Goal: Task Accomplishment & Management: Complete application form

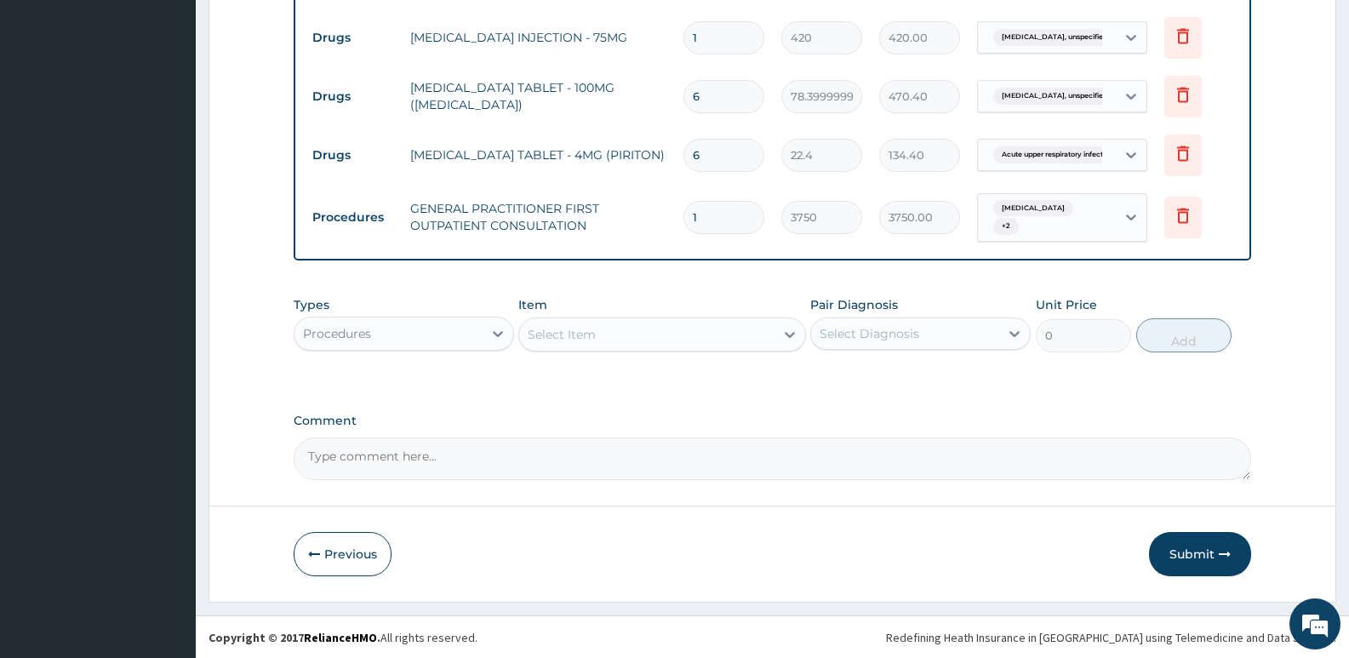
scroll to position [730, 0]
click at [1195, 543] on button "Submit" at bounding box center [1200, 553] width 102 height 44
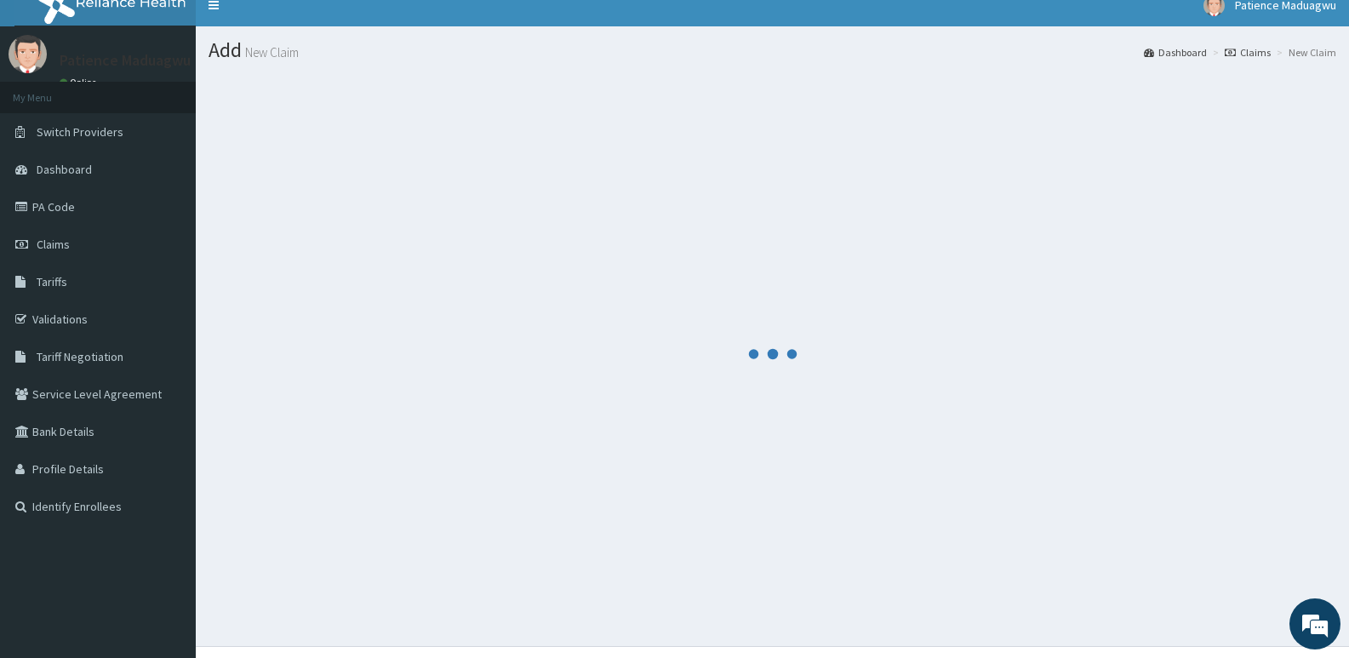
scroll to position [0, 0]
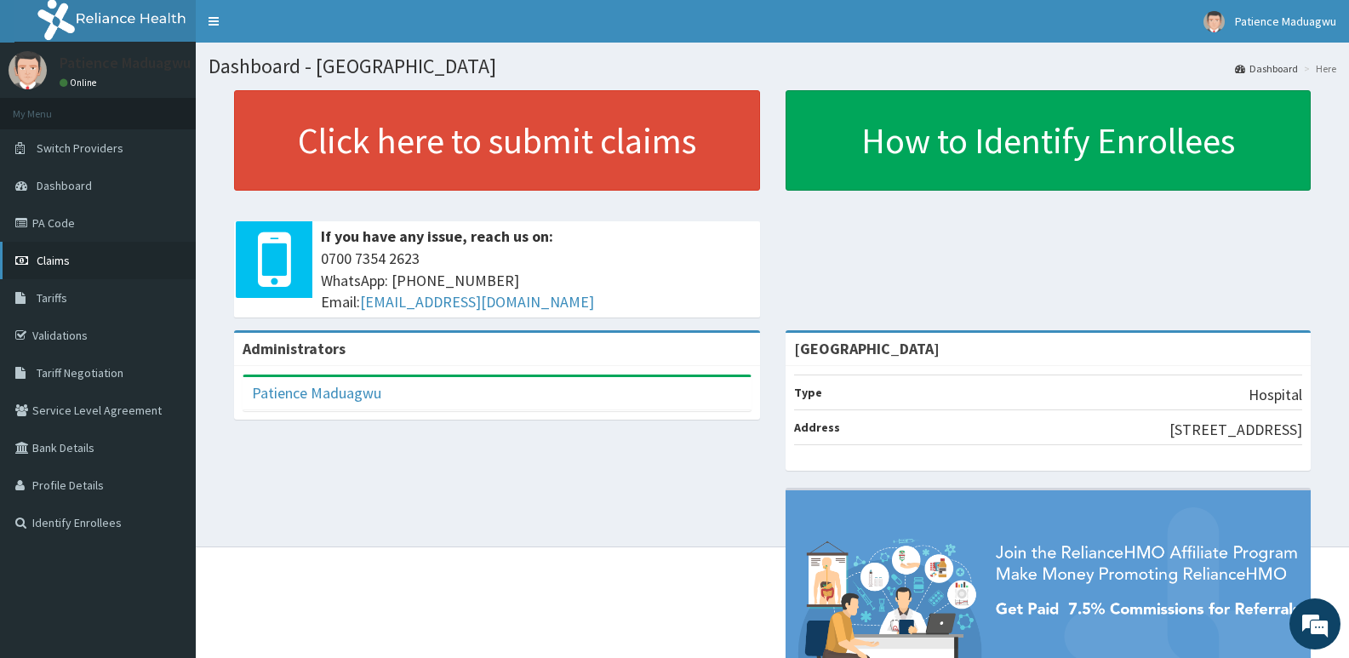
click at [72, 247] on link "Claims" at bounding box center [98, 260] width 196 height 37
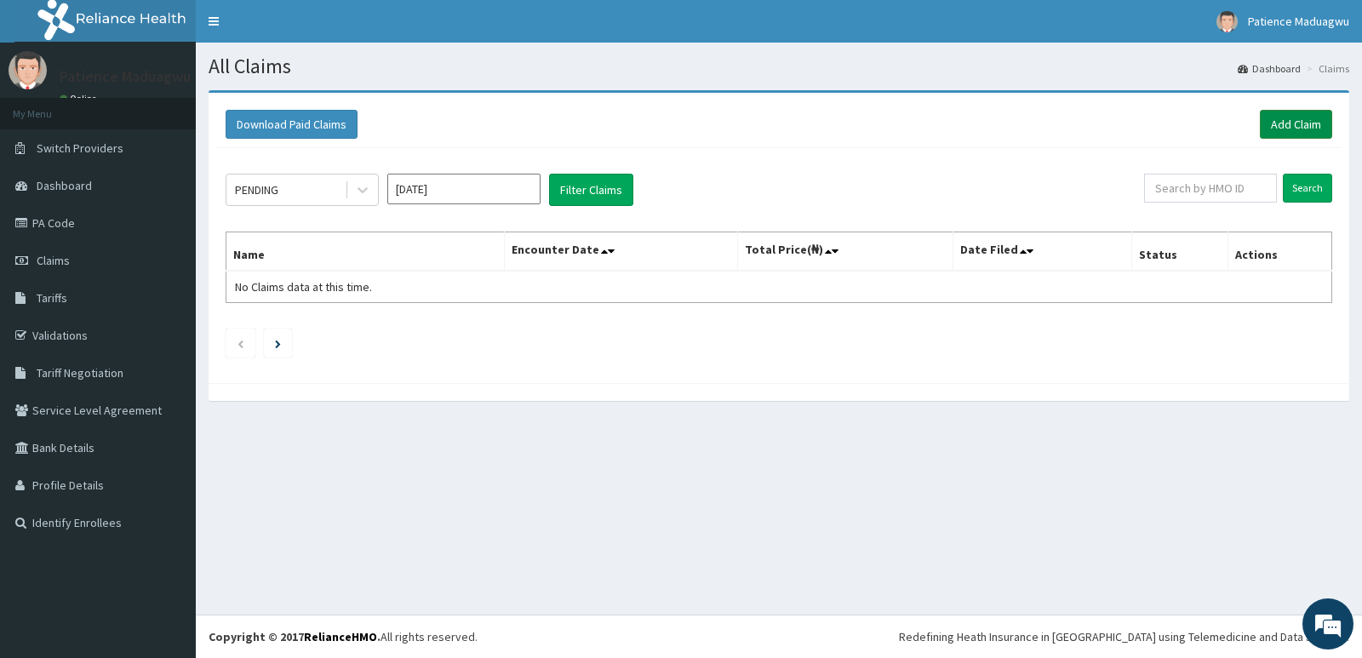
click at [1294, 130] on link "Add Claim" at bounding box center [1295, 124] width 72 height 29
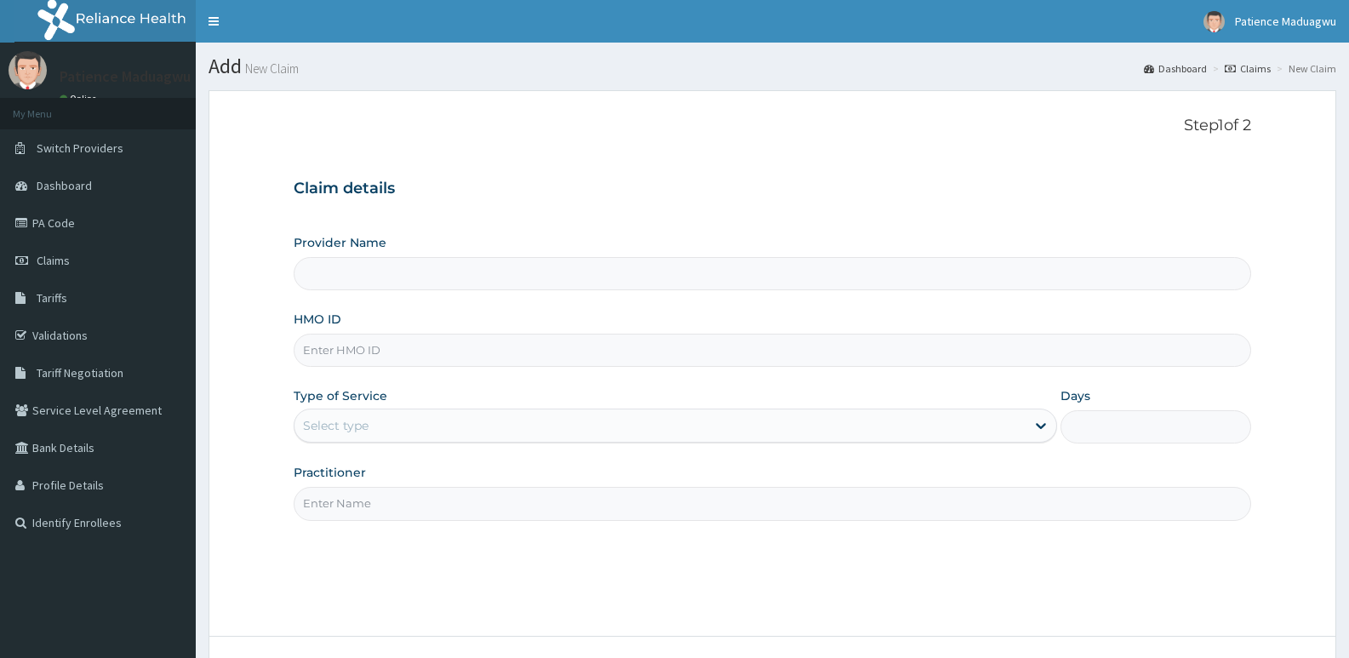
click at [373, 355] on input "HMO ID" at bounding box center [772, 350] width 957 height 33
paste input "SLB/10584/A"
type input "SLB/10584/A"
type input "Faleti Medical Centre"
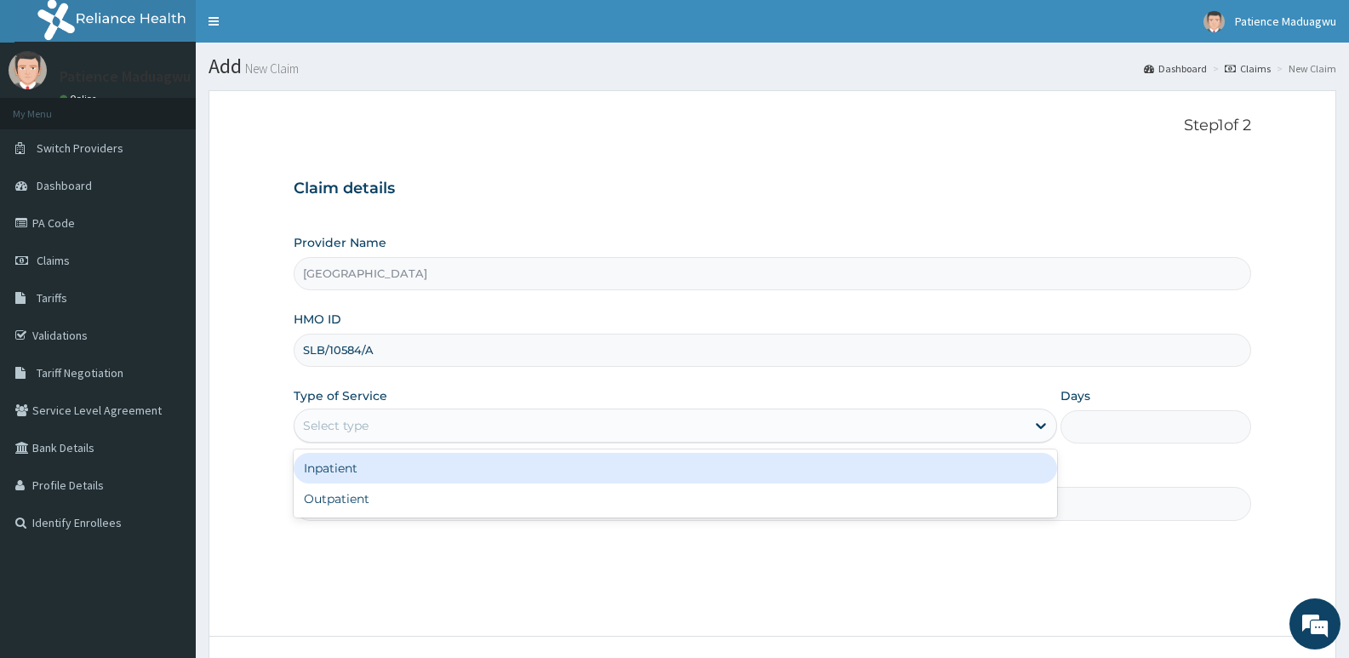
click at [388, 435] on div "Select type" at bounding box center [659, 425] width 730 height 27
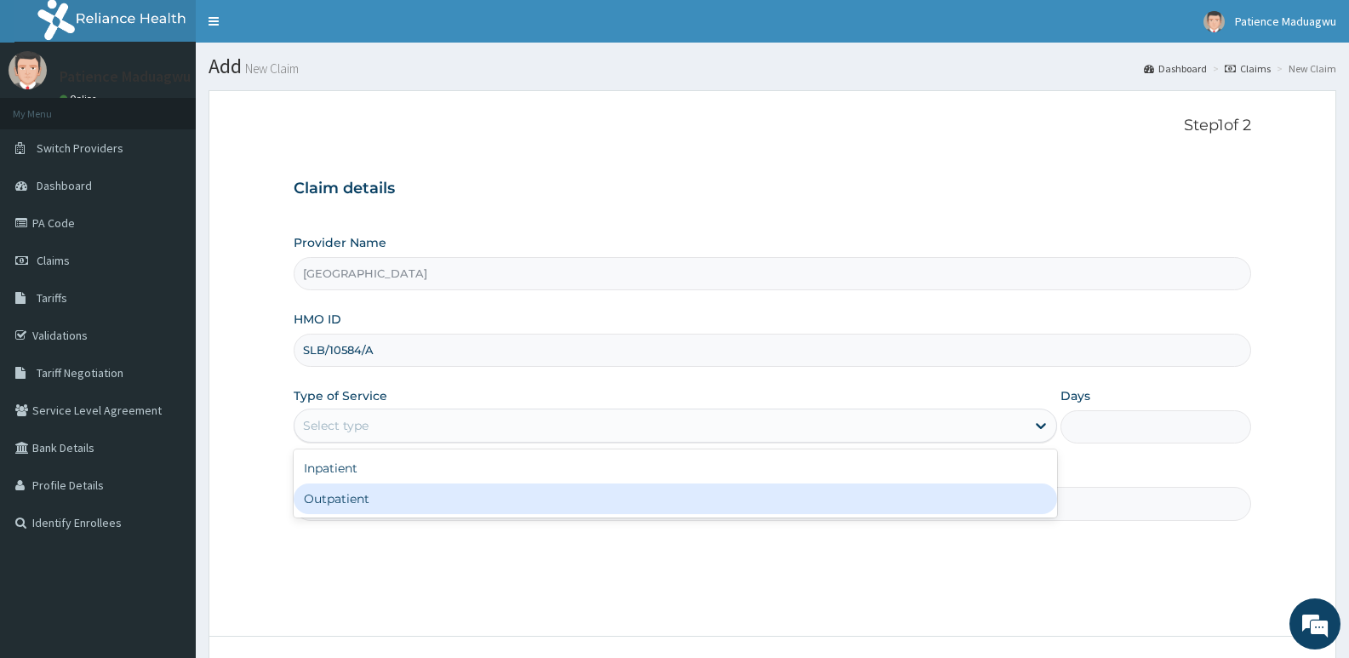
click at [360, 488] on div "Outpatient" at bounding box center [675, 498] width 762 height 31
type input "1"
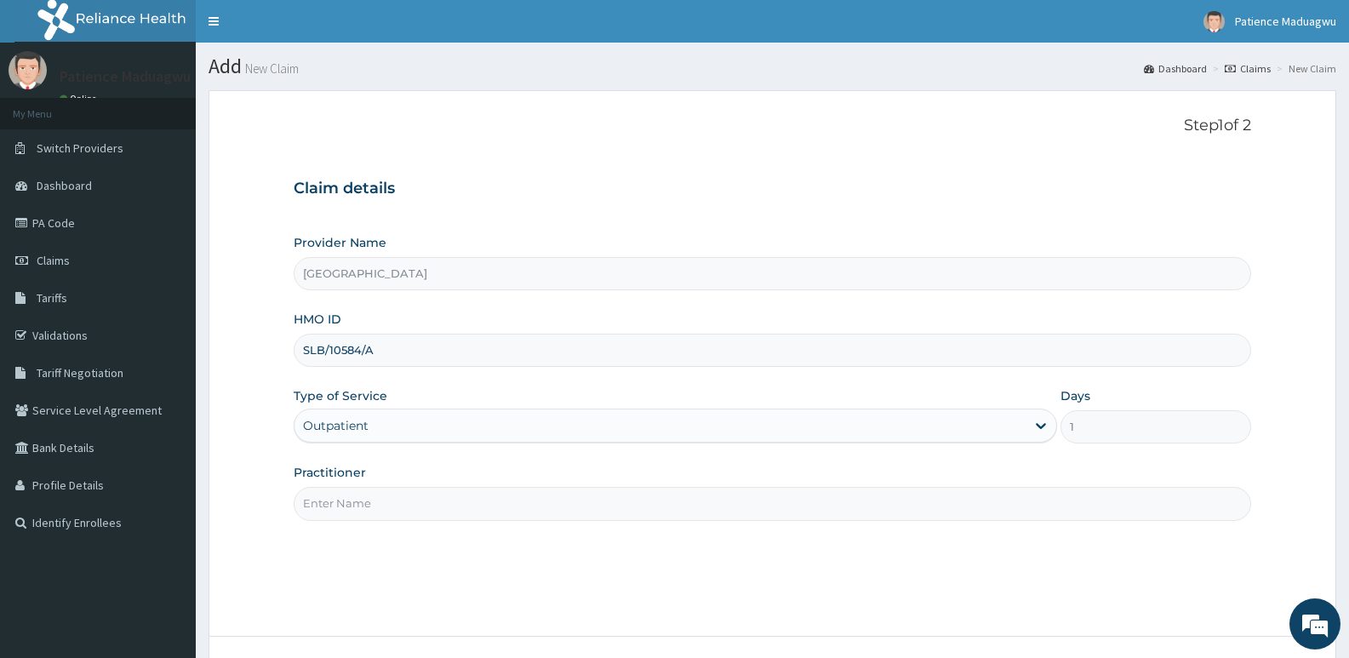
click at [412, 500] on input "Practitioner" at bounding box center [772, 503] width 957 height 33
type input "[PERSON_NAME]"
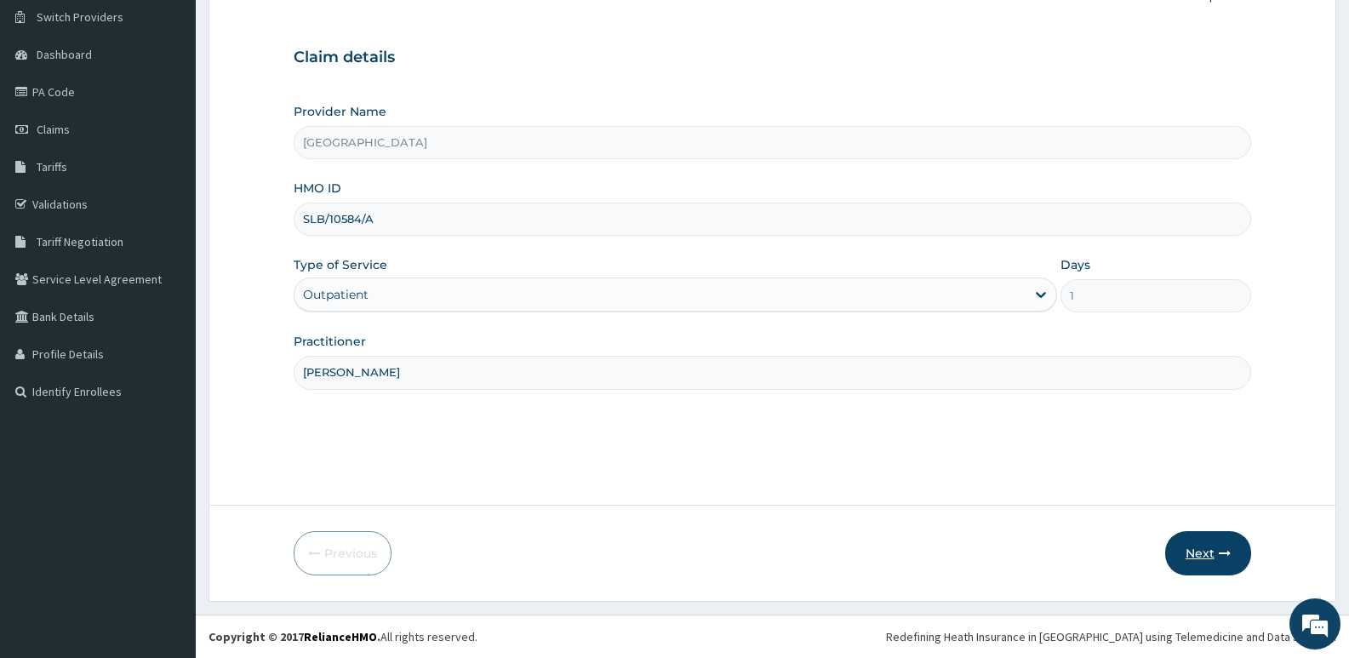
click at [1208, 556] on button "Next" at bounding box center [1208, 553] width 86 height 44
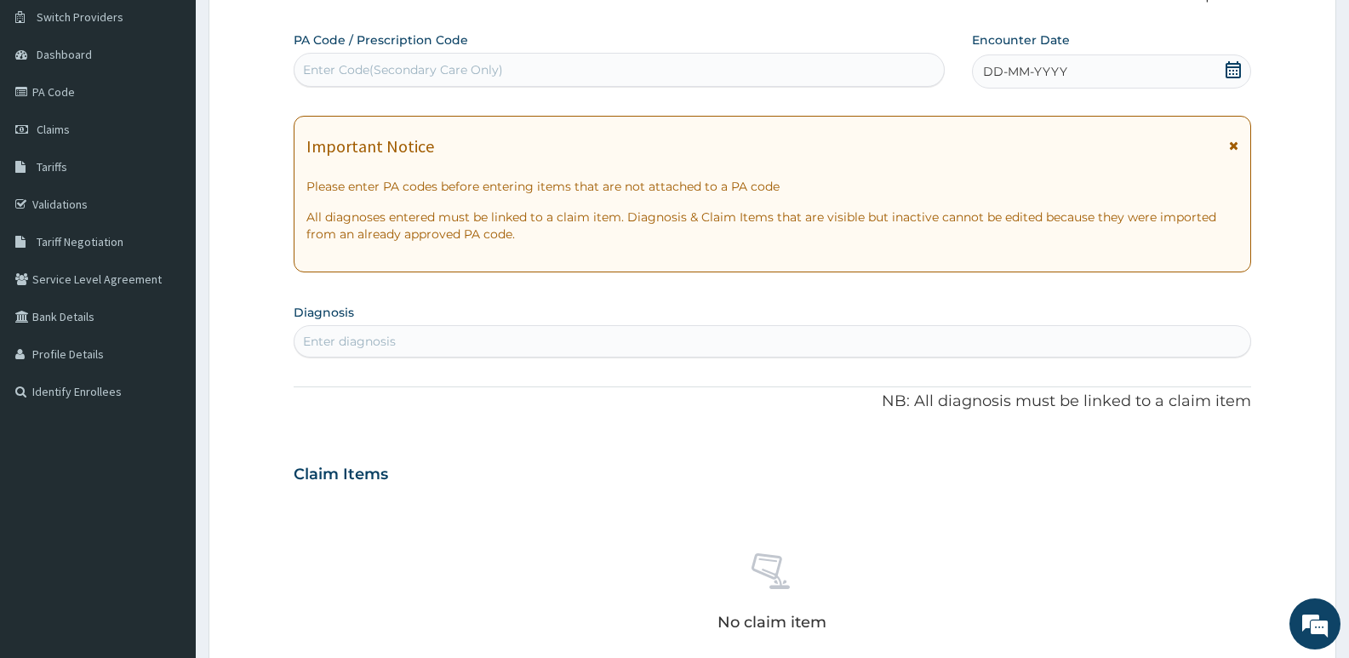
click at [414, 67] on div "Enter Code(Secondary Care Only)" at bounding box center [403, 69] width 200 height 17
paste input "PA/8725C8"
type input "PA/8725C8"
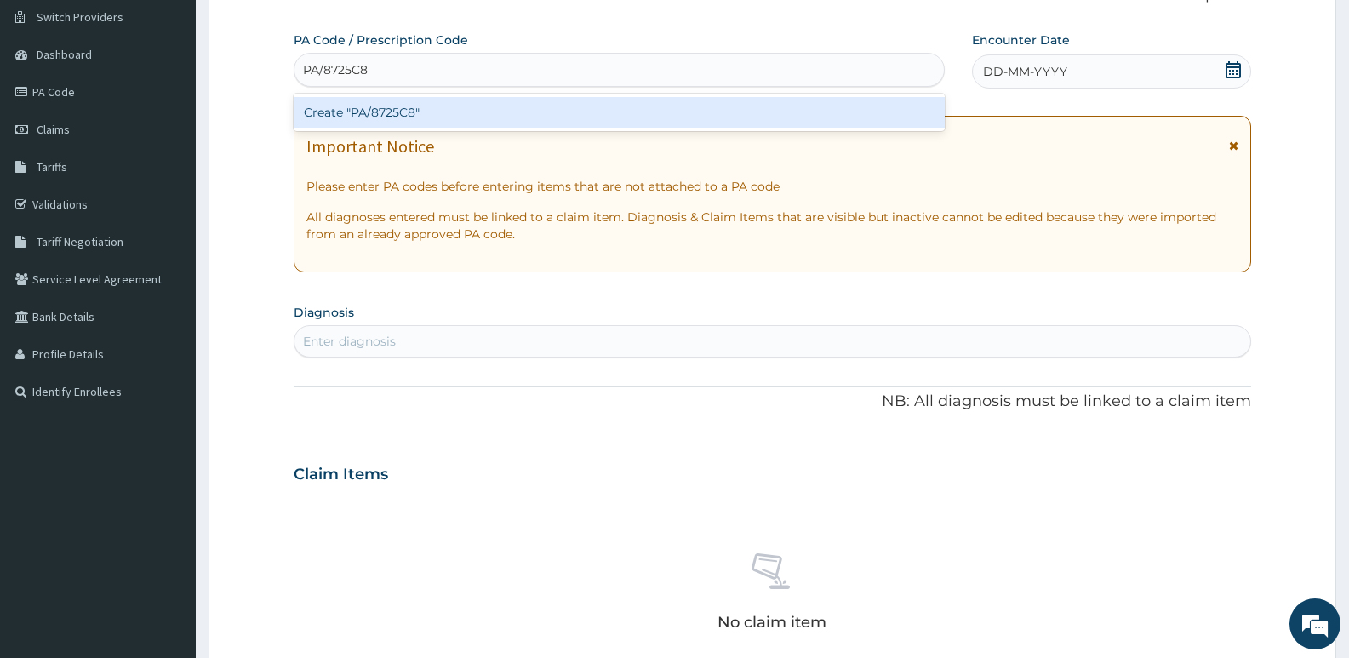
click at [412, 106] on div "Create "PA/8725C8"" at bounding box center [619, 112] width 651 height 31
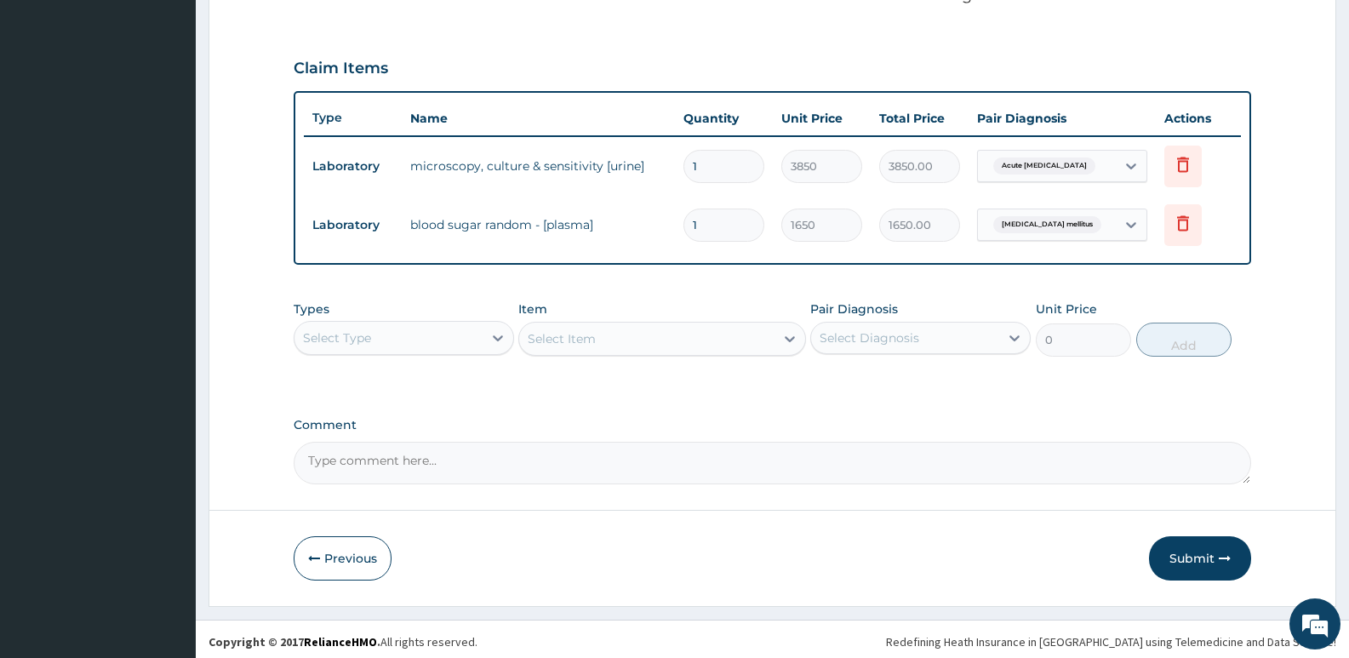
scroll to position [547, 0]
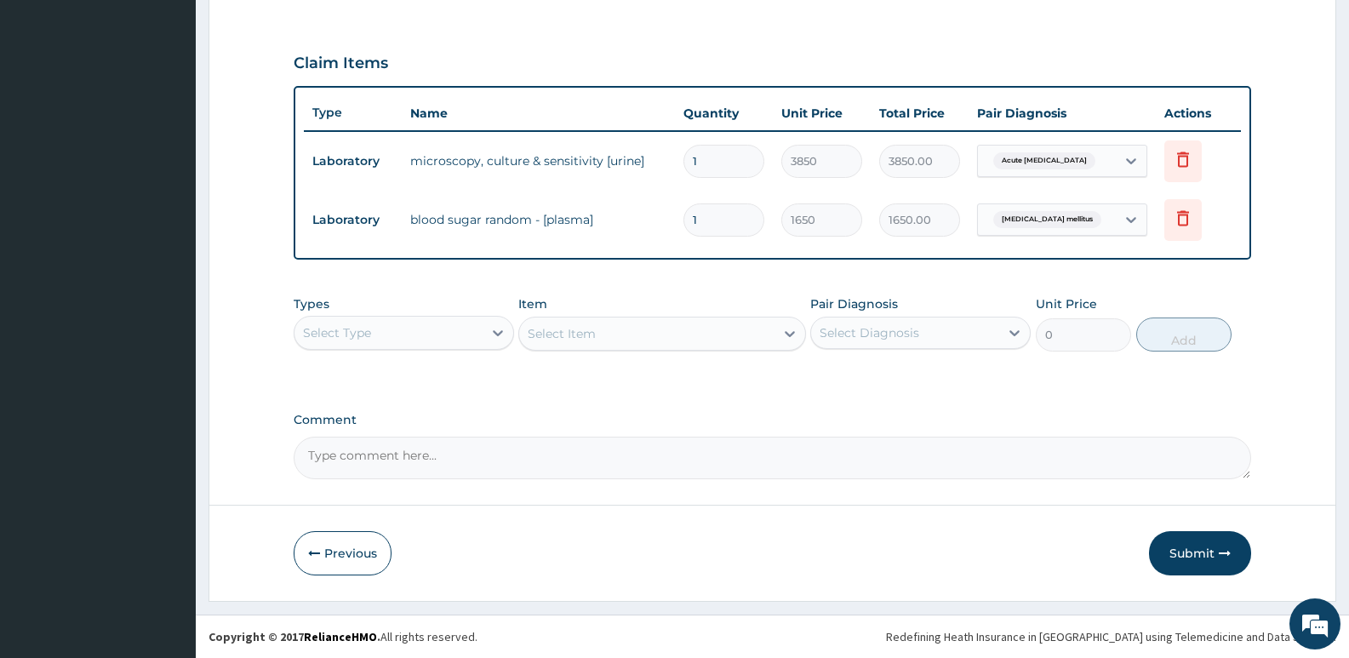
click at [463, 340] on div "Select Type" at bounding box center [388, 332] width 188 height 27
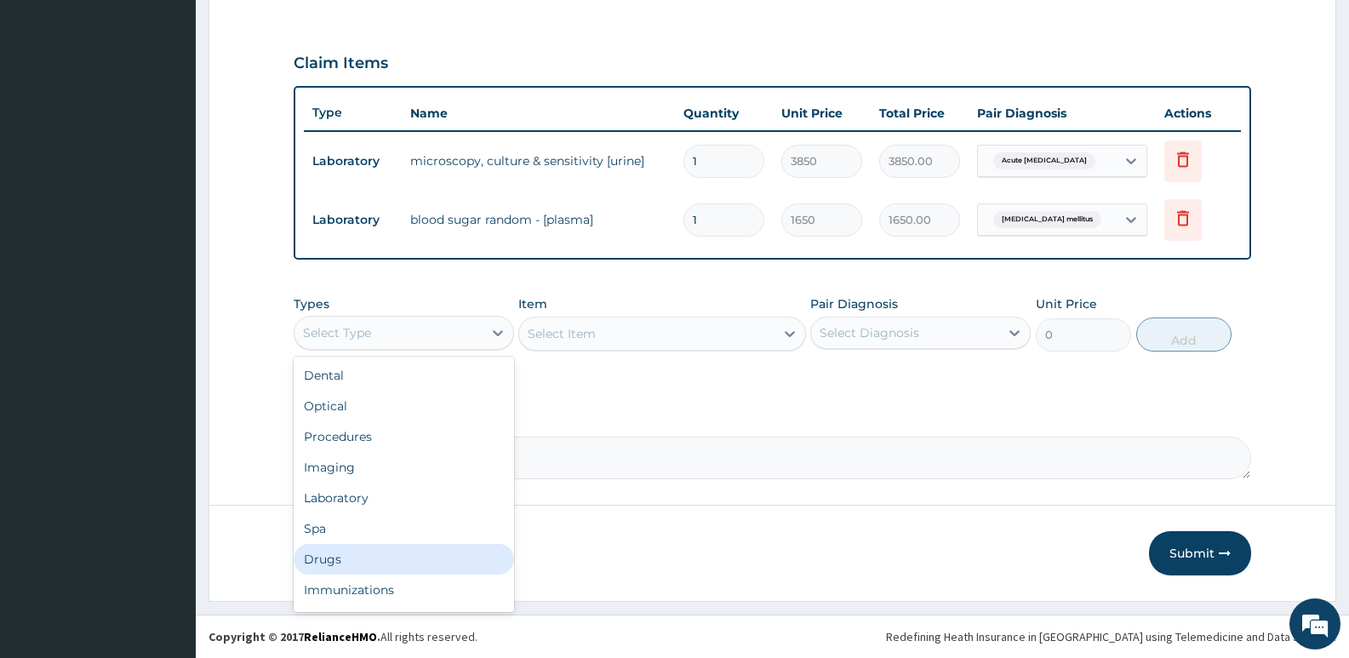
click at [321, 559] on div "Drugs" at bounding box center [404, 559] width 220 height 31
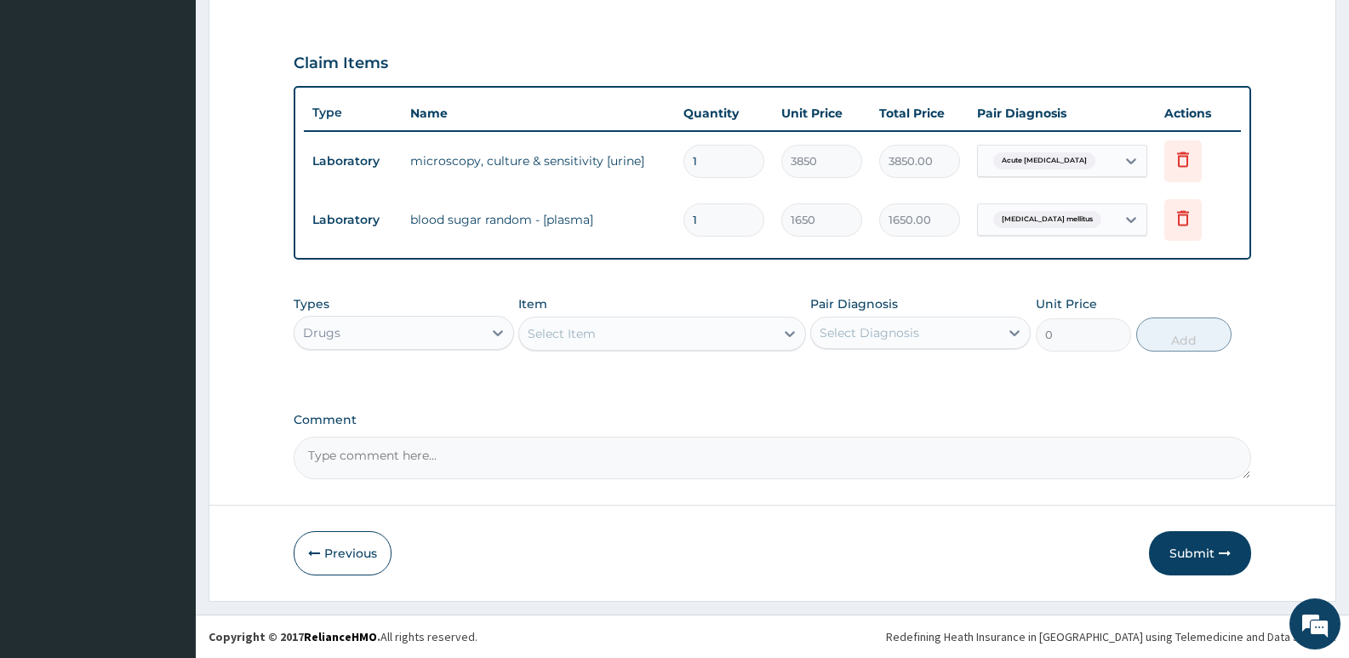
click at [571, 333] on div "Select Item" at bounding box center [562, 333] width 68 height 17
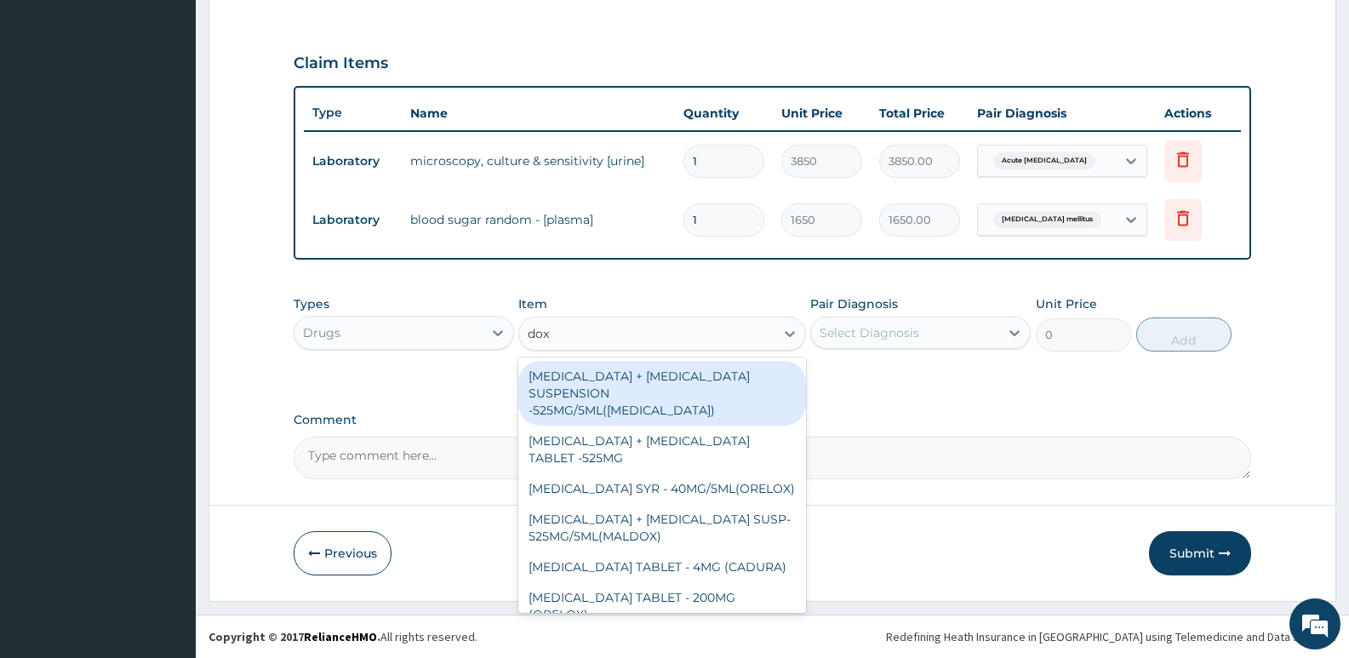
type input "doxy"
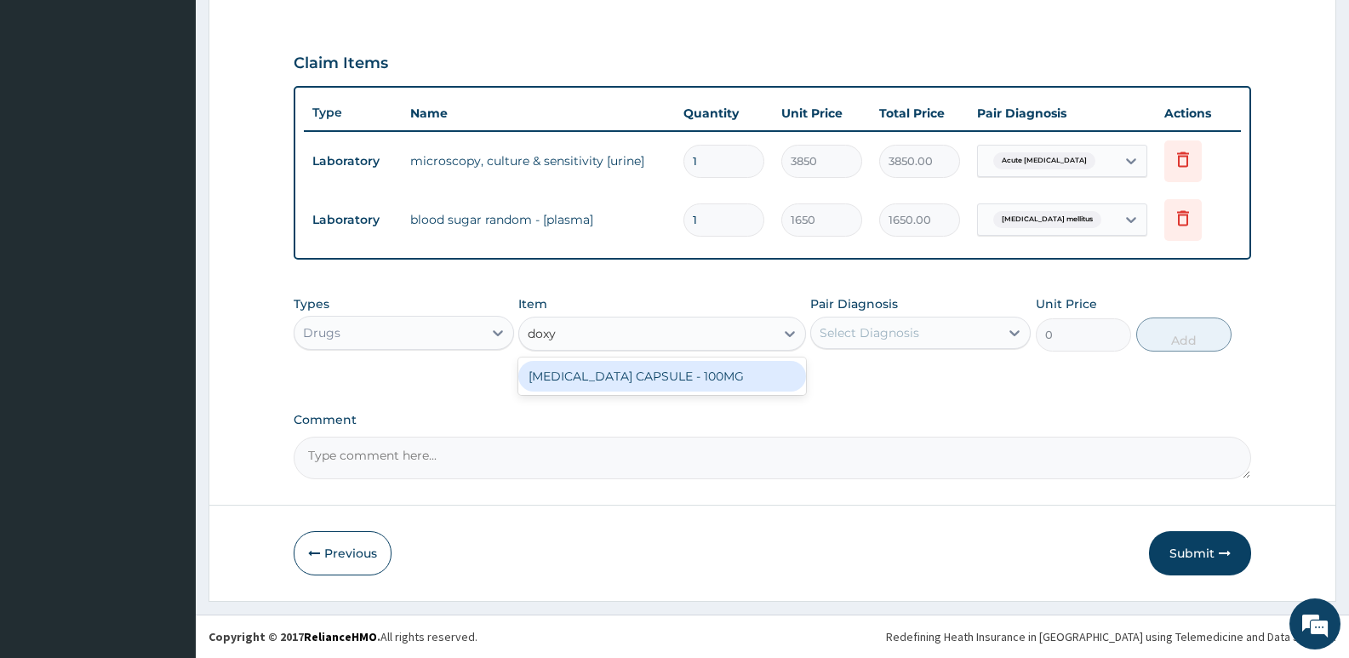
click at [637, 378] on div "[MEDICAL_DATA] CAPSULE - 100MG" at bounding box center [661, 376] width 287 height 31
type input "64.39999999999999"
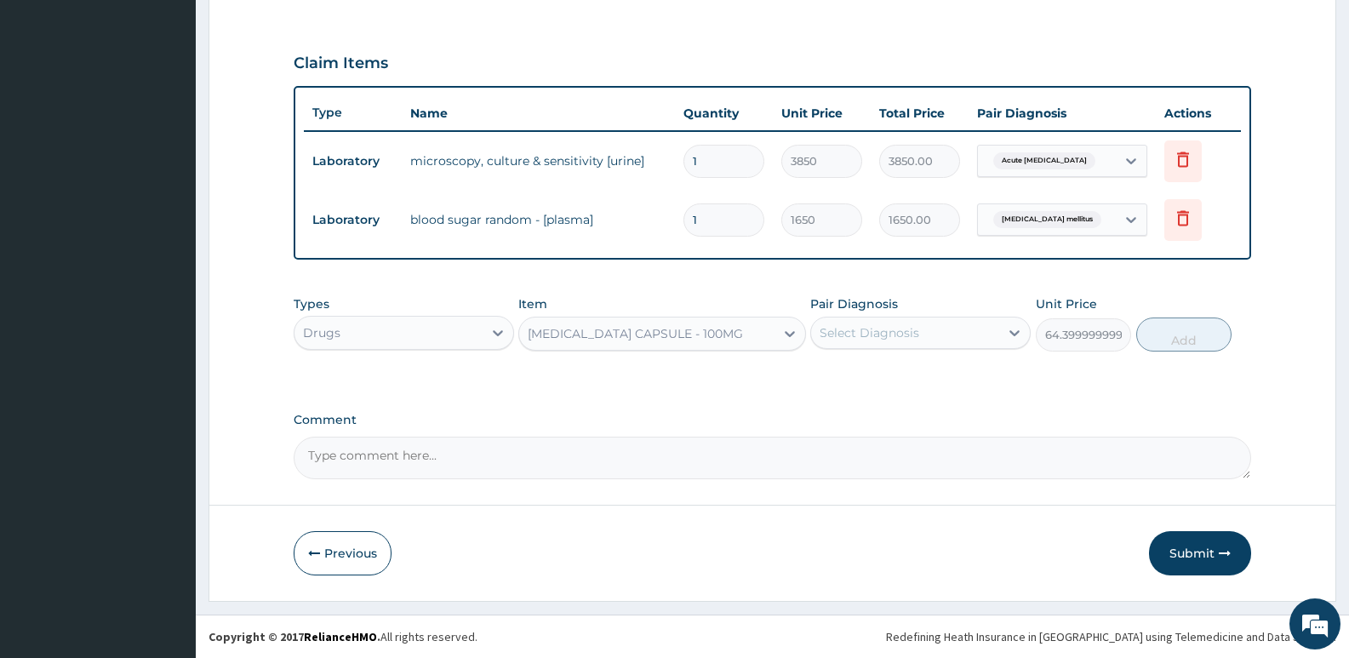
click at [922, 330] on div "Select Diagnosis" at bounding box center [905, 332] width 188 height 27
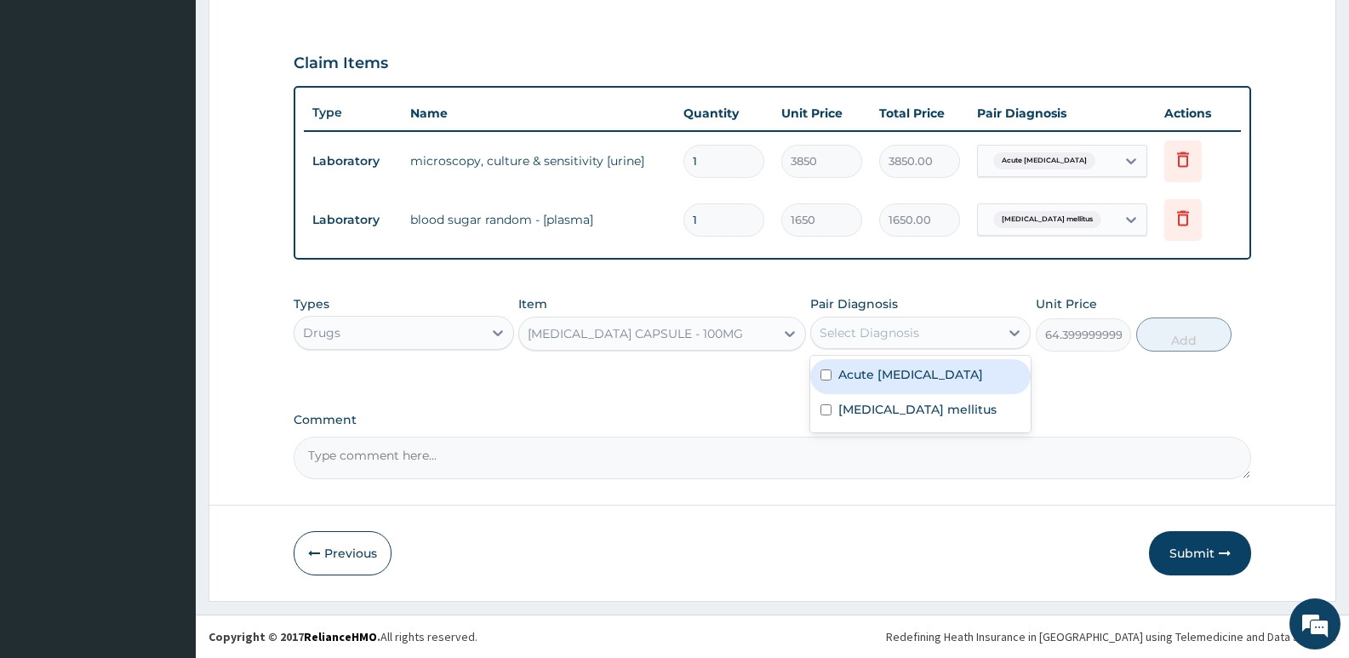
click at [911, 373] on label "Acute urinary tract infection" at bounding box center [910, 374] width 145 height 17
checkbox input "true"
click at [1173, 341] on button "Add" at bounding box center [1183, 334] width 95 height 34
type input "0"
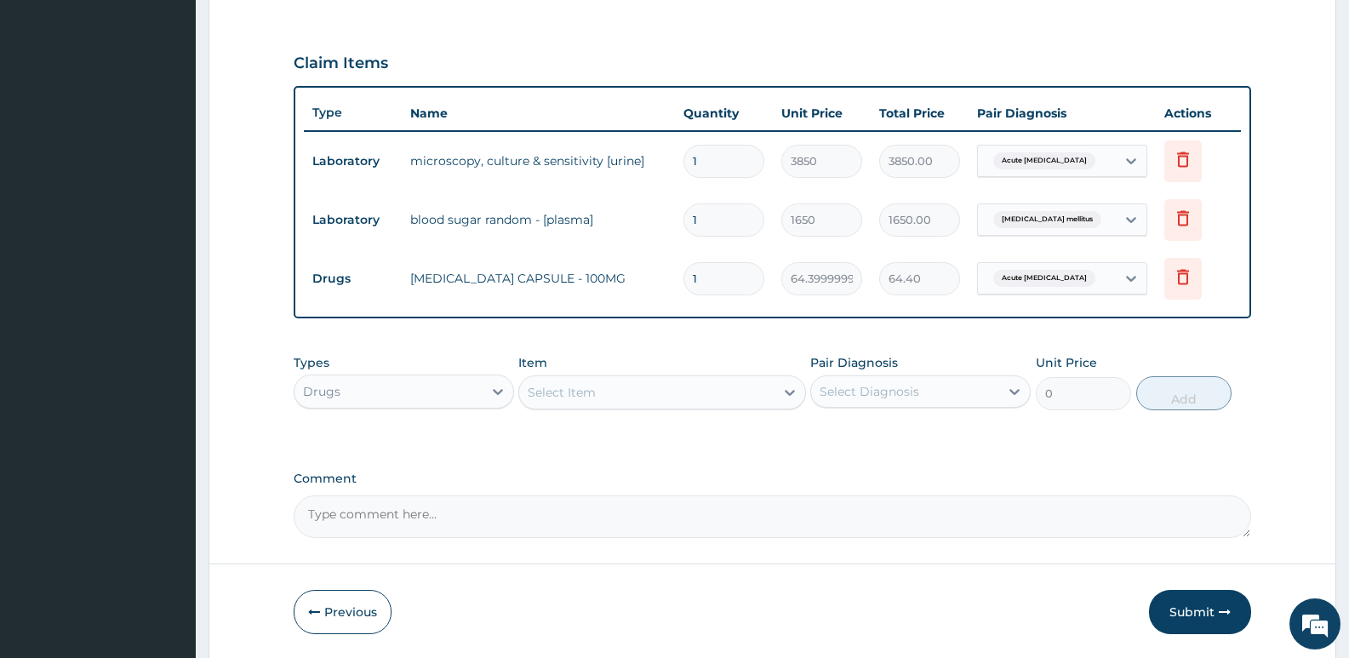
type input "0.00"
type input "6"
type input "386.40"
type input "6"
click at [477, 392] on div "Drugs" at bounding box center [388, 391] width 188 height 27
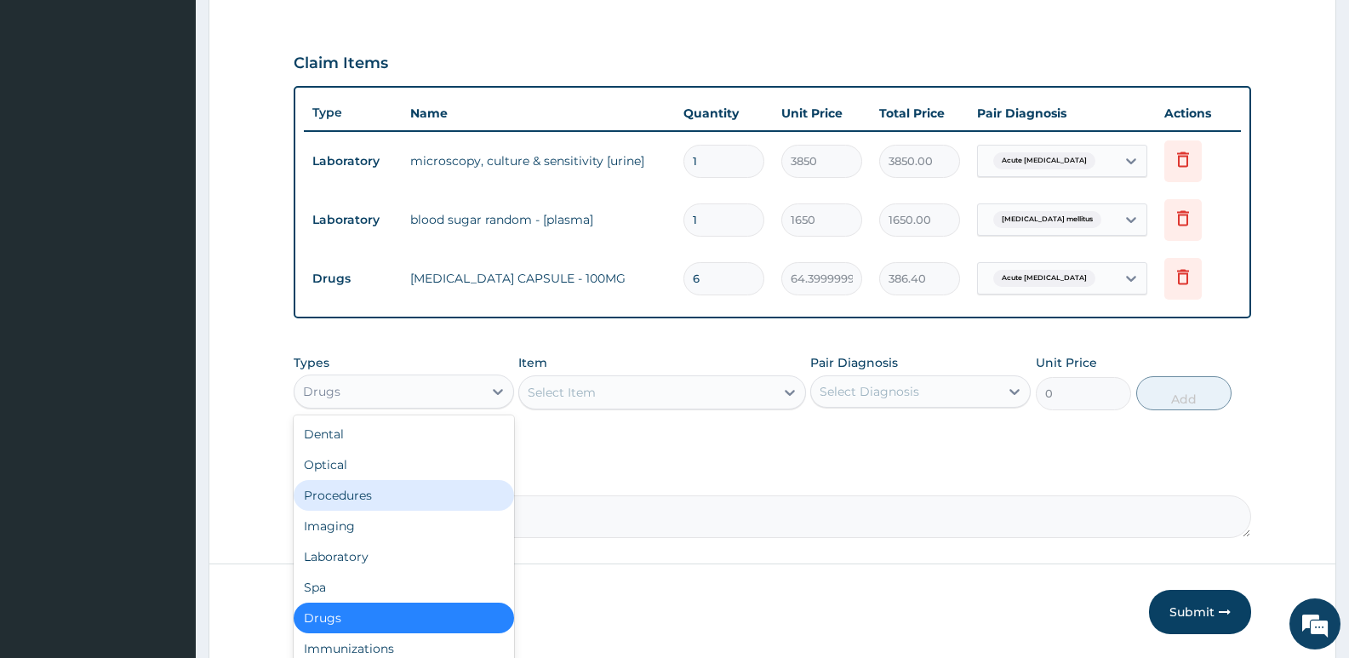
click at [363, 499] on div "Procedures" at bounding box center [404, 495] width 220 height 31
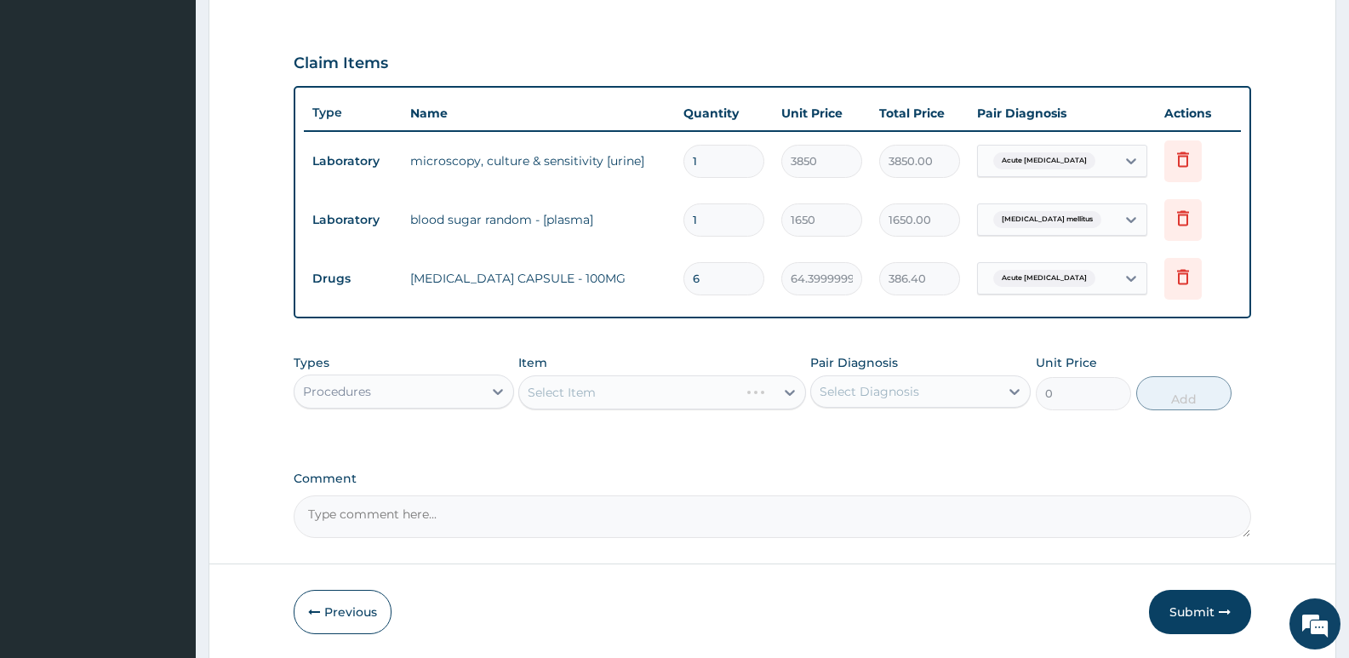
click at [612, 398] on div "Select Item" at bounding box center [661, 392] width 287 height 34
click at [592, 397] on div "Select Item" at bounding box center [661, 392] width 287 height 34
click at [646, 382] on div "Select Item" at bounding box center [646, 392] width 254 height 27
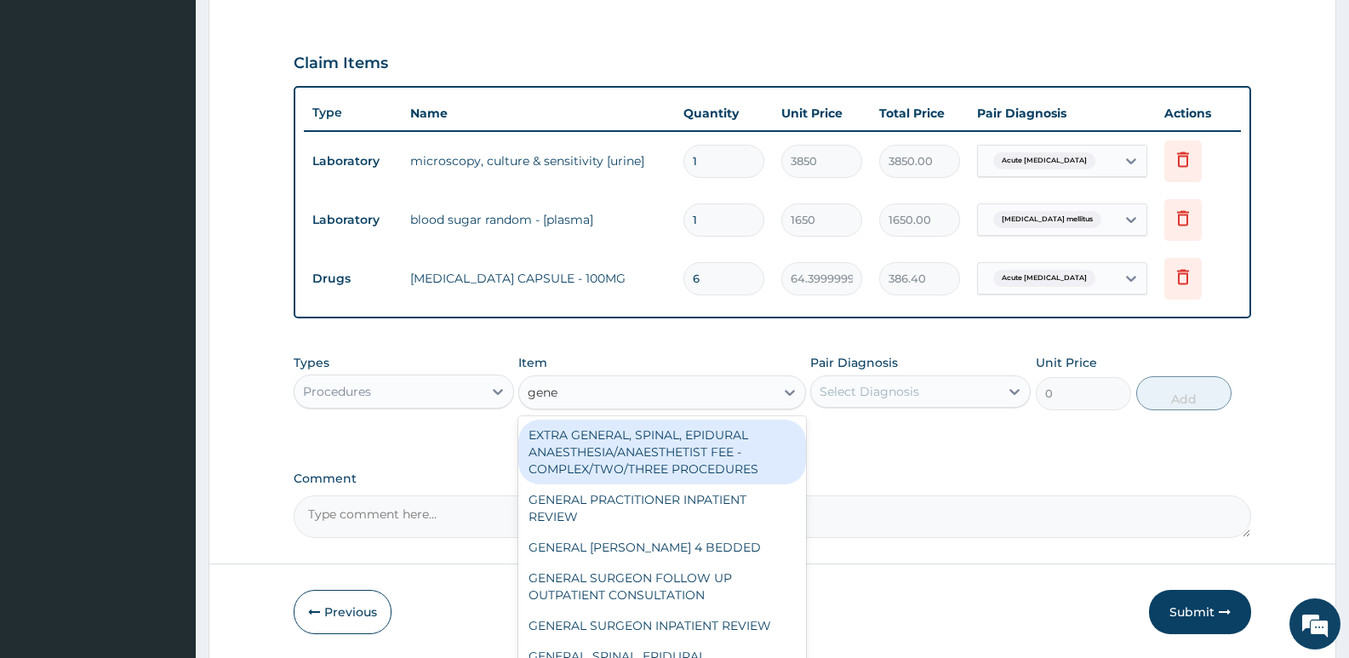
type input "gener"
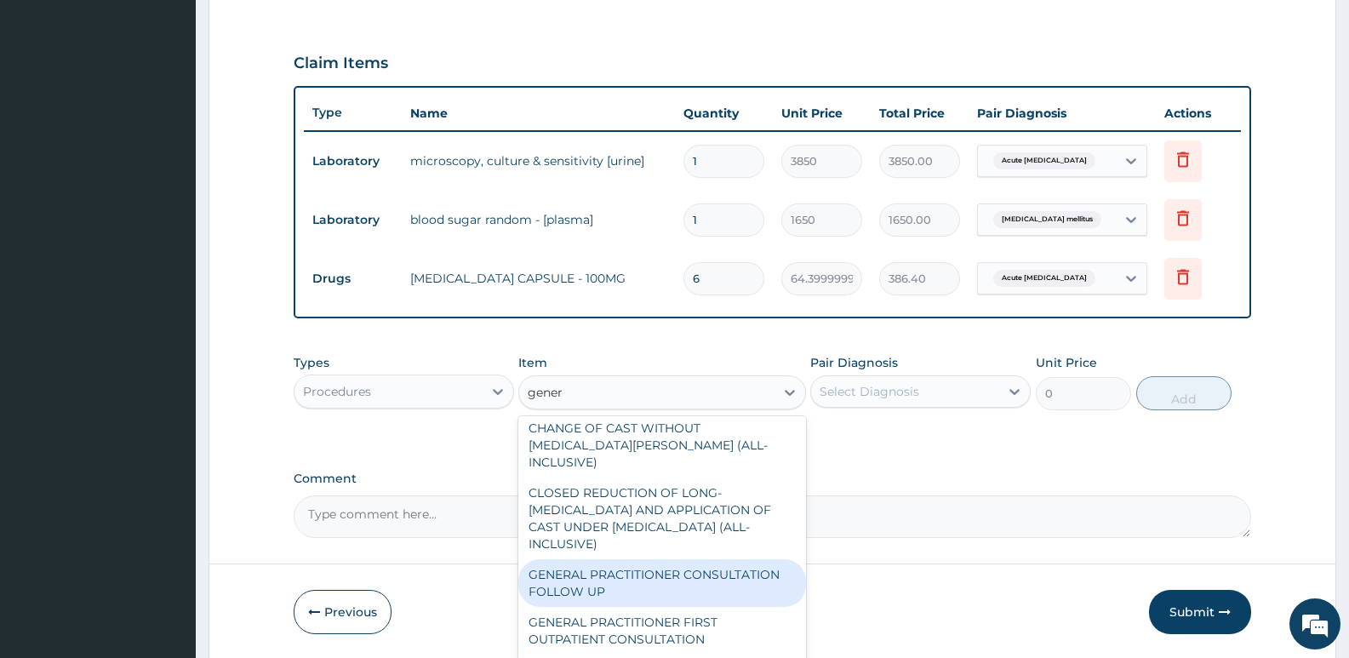
scroll to position [357, 0]
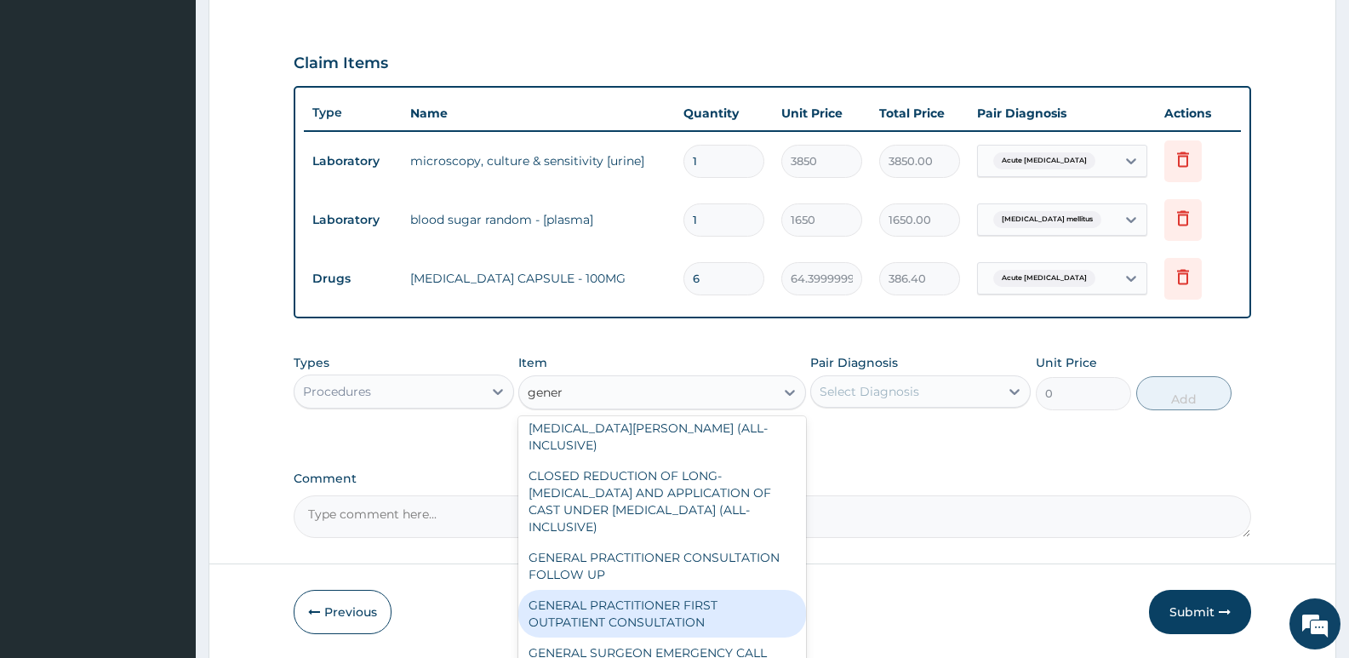
click at [677, 590] on div "GENERAL PRACTITIONER FIRST OUTPATIENT CONSULTATION" at bounding box center [661, 614] width 287 height 48
type input "3750"
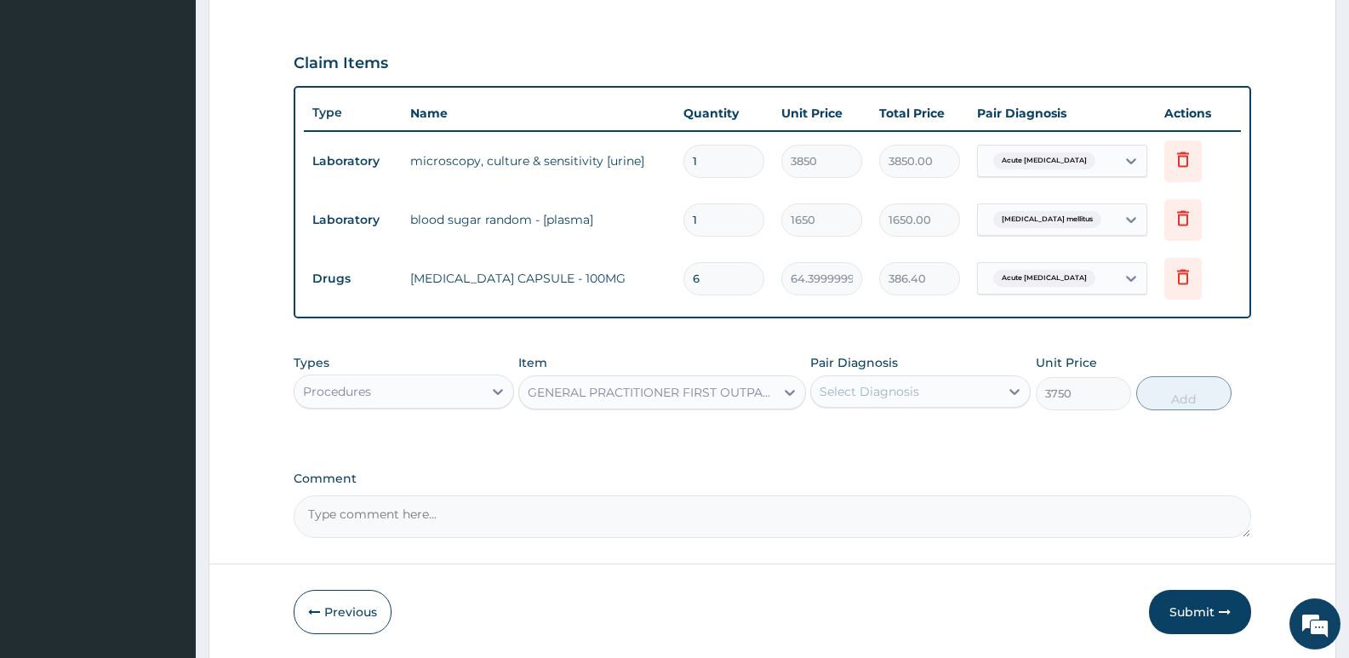
click at [894, 391] on div "Select Diagnosis" at bounding box center [869, 391] width 100 height 17
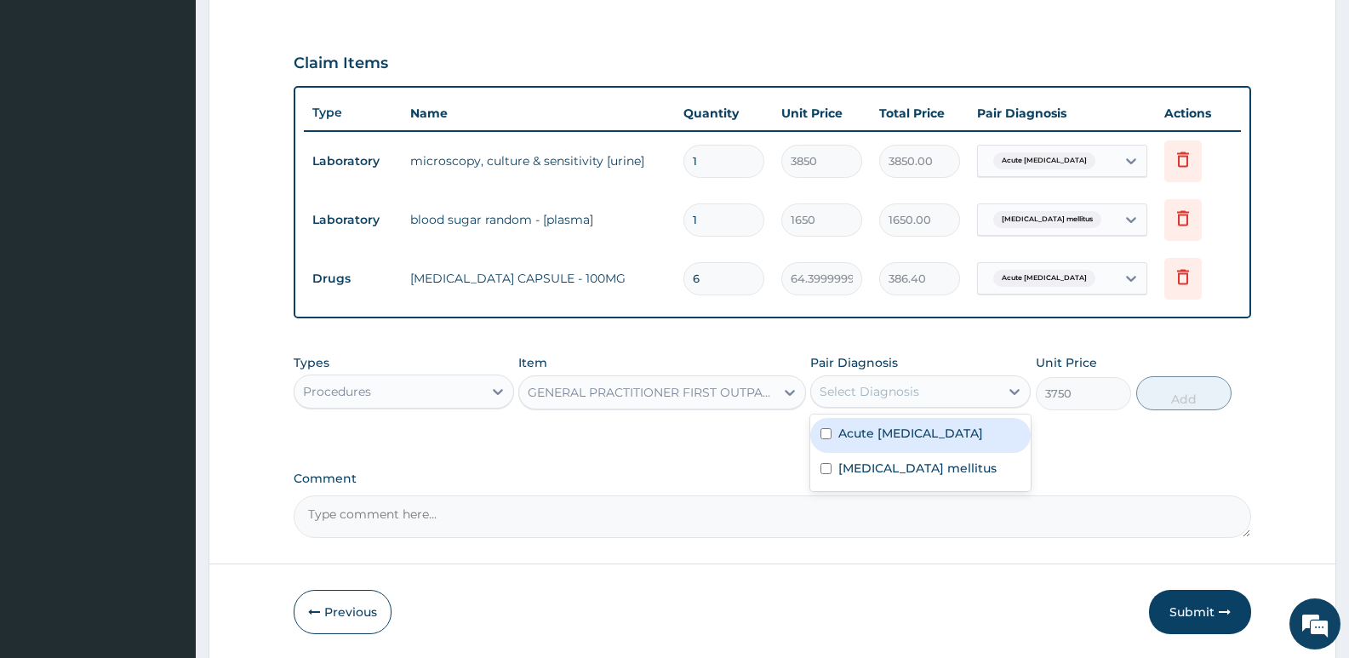
click at [849, 436] on label "Acute urinary tract infection" at bounding box center [910, 433] width 145 height 17
checkbox input "true"
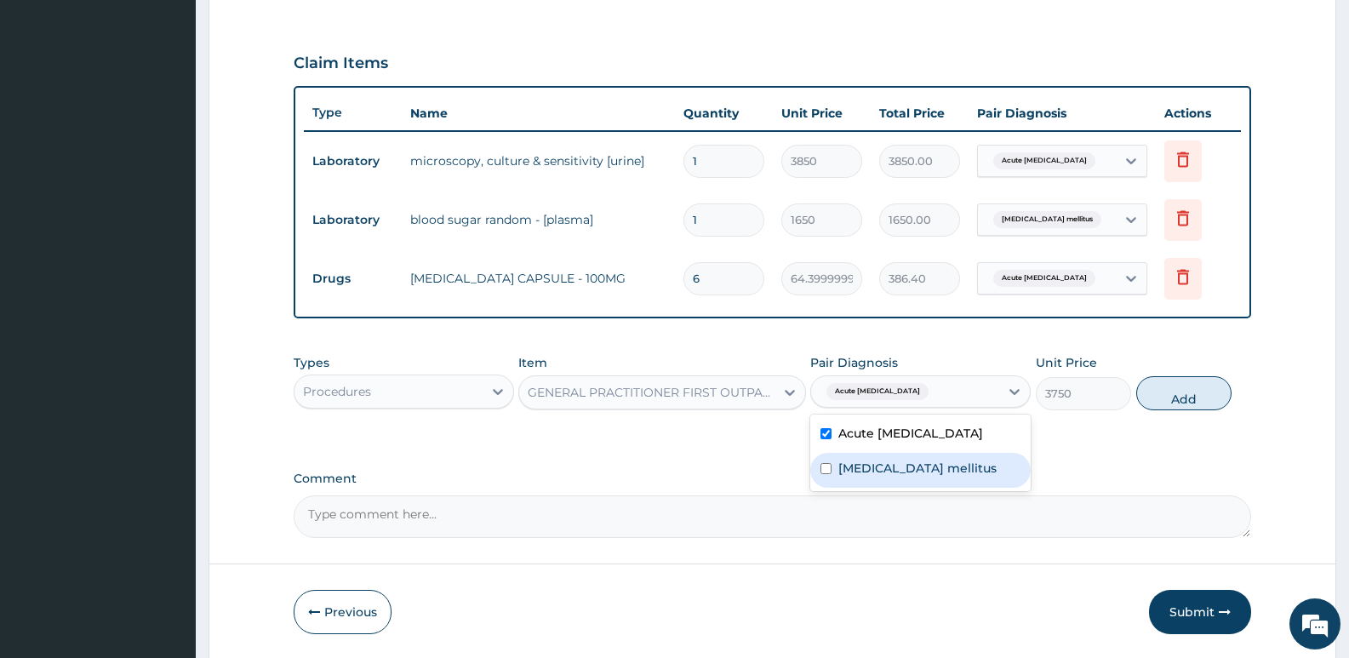
click at [898, 455] on div "Diabetes mellitus" at bounding box center [920, 470] width 220 height 35
checkbox input "true"
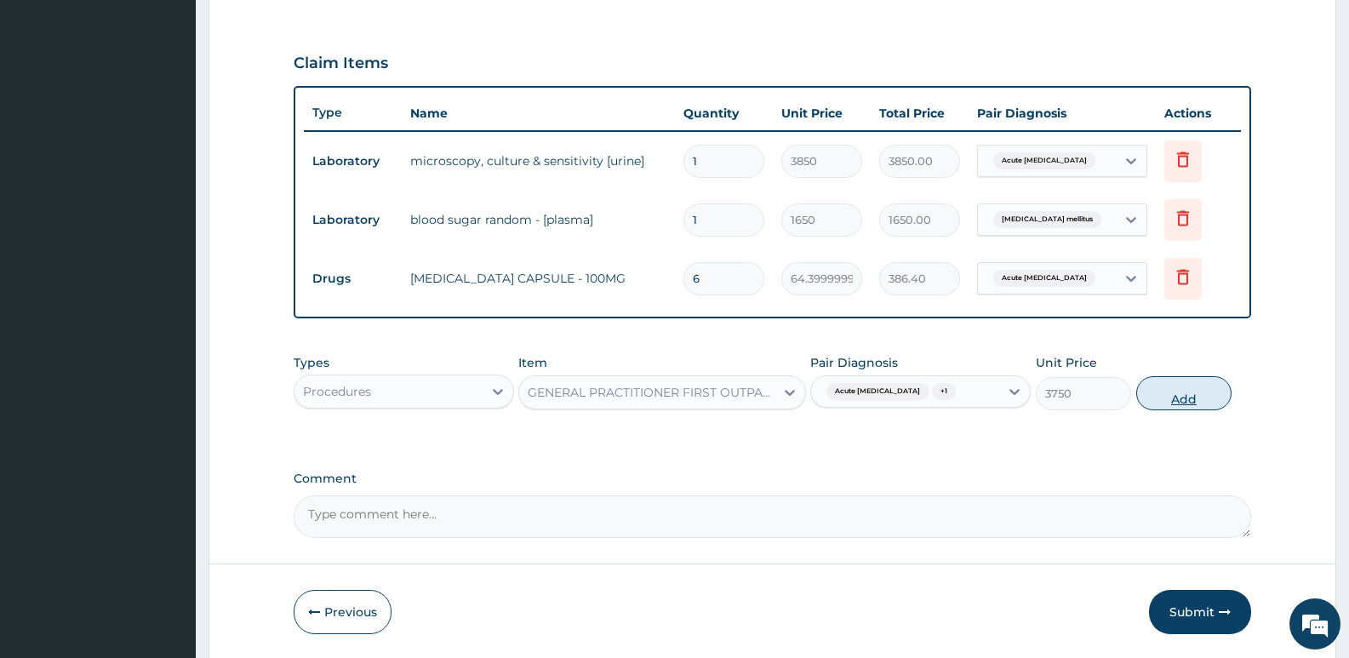
click at [1177, 391] on button "Add" at bounding box center [1183, 393] width 95 height 34
type input "0"
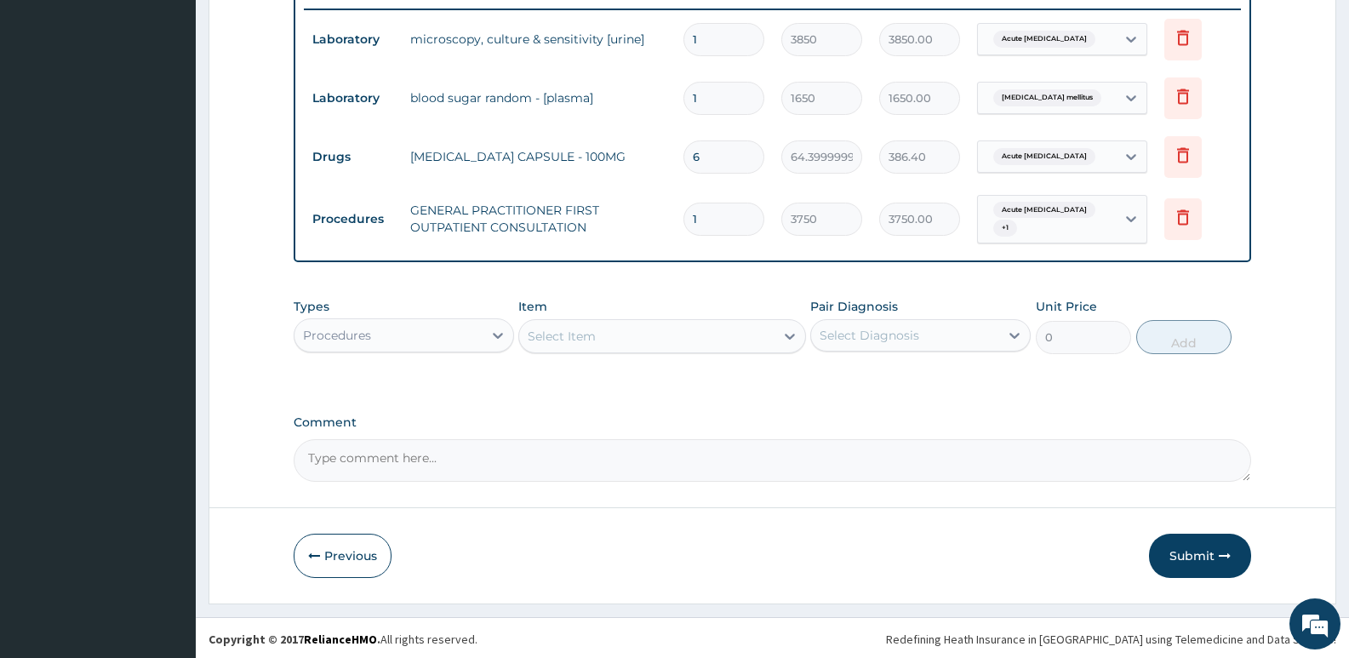
scroll to position [671, 0]
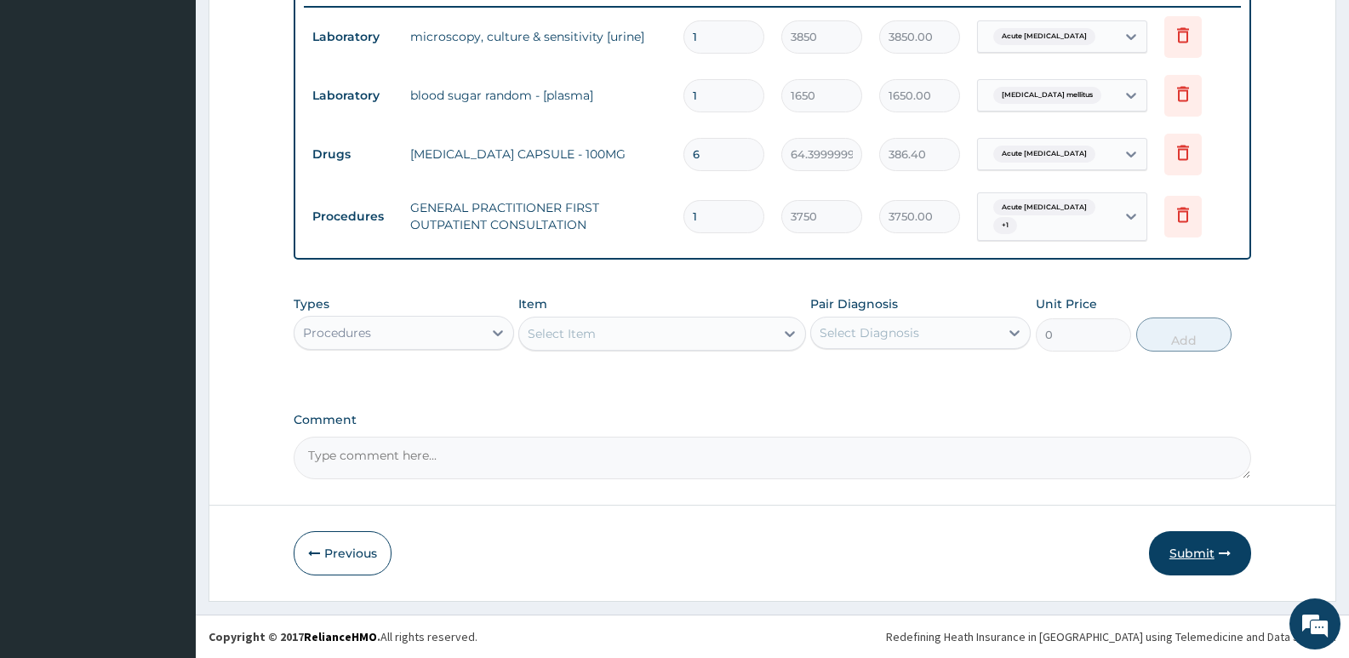
click at [1182, 555] on button "Submit" at bounding box center [1200, 553] width 102 height 44
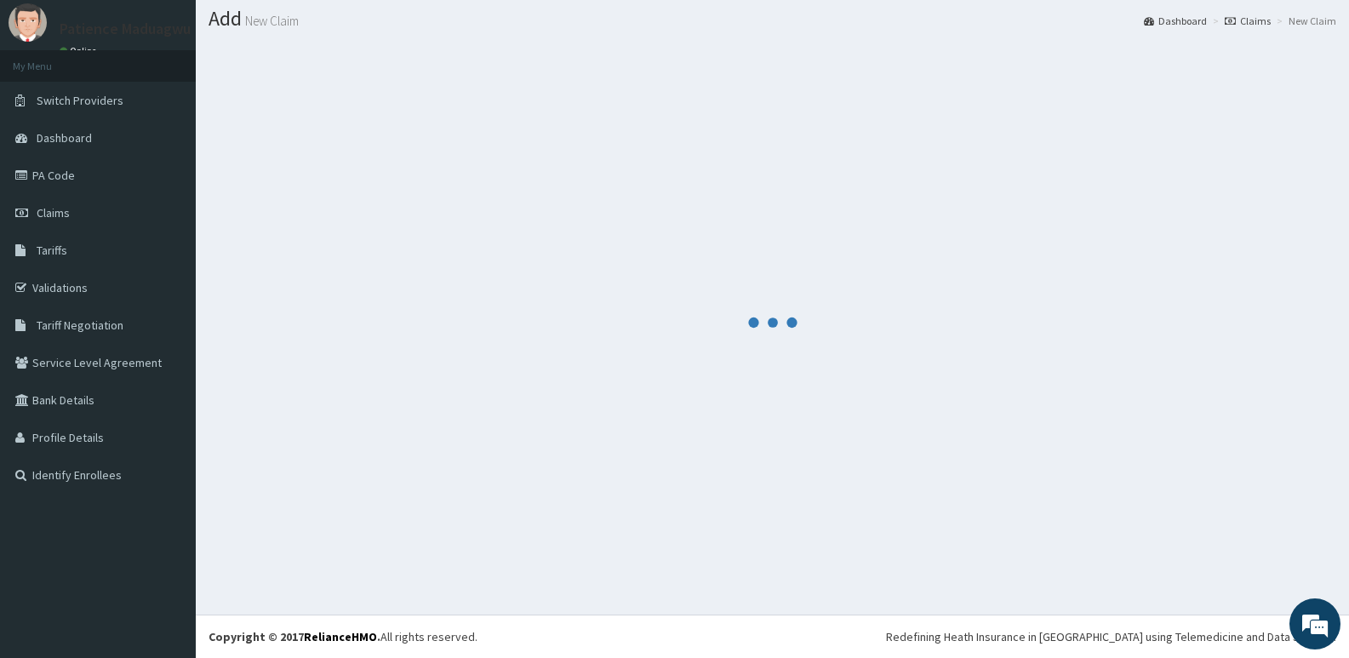
scroll to position [48, 0]
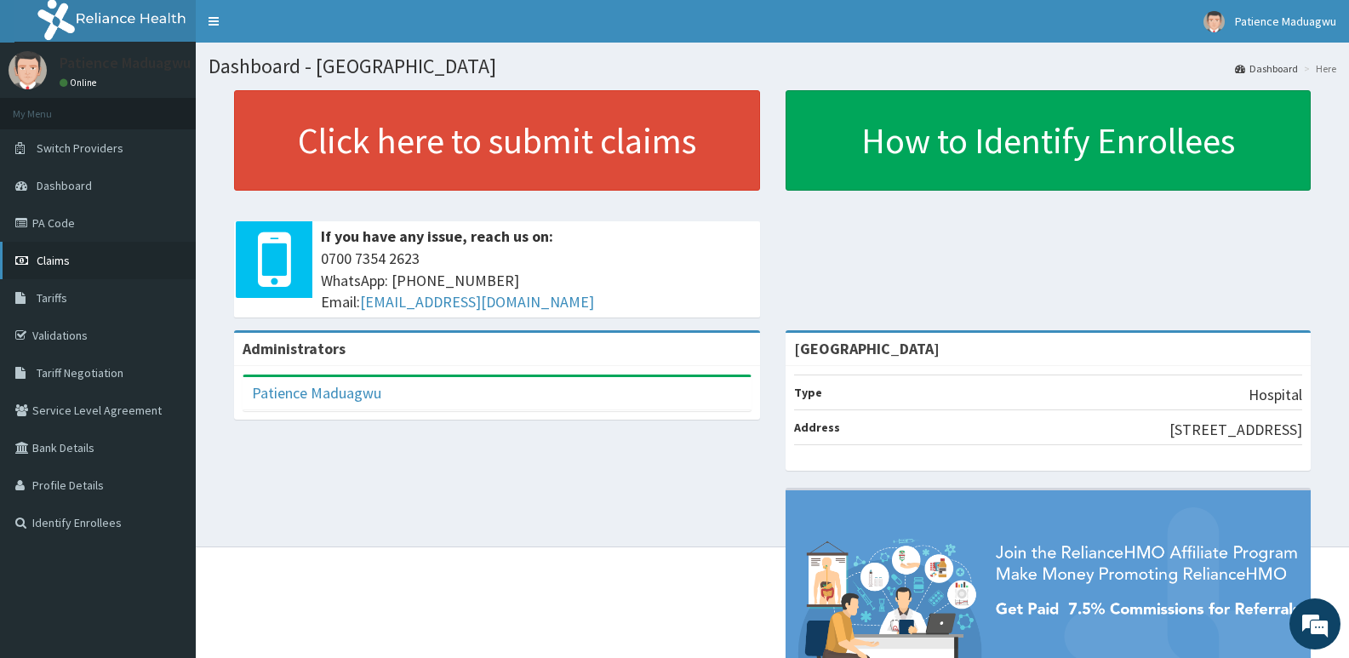
click at [42, 260] on span "Claims" at bounding box center [53, 260] width 33 height 15
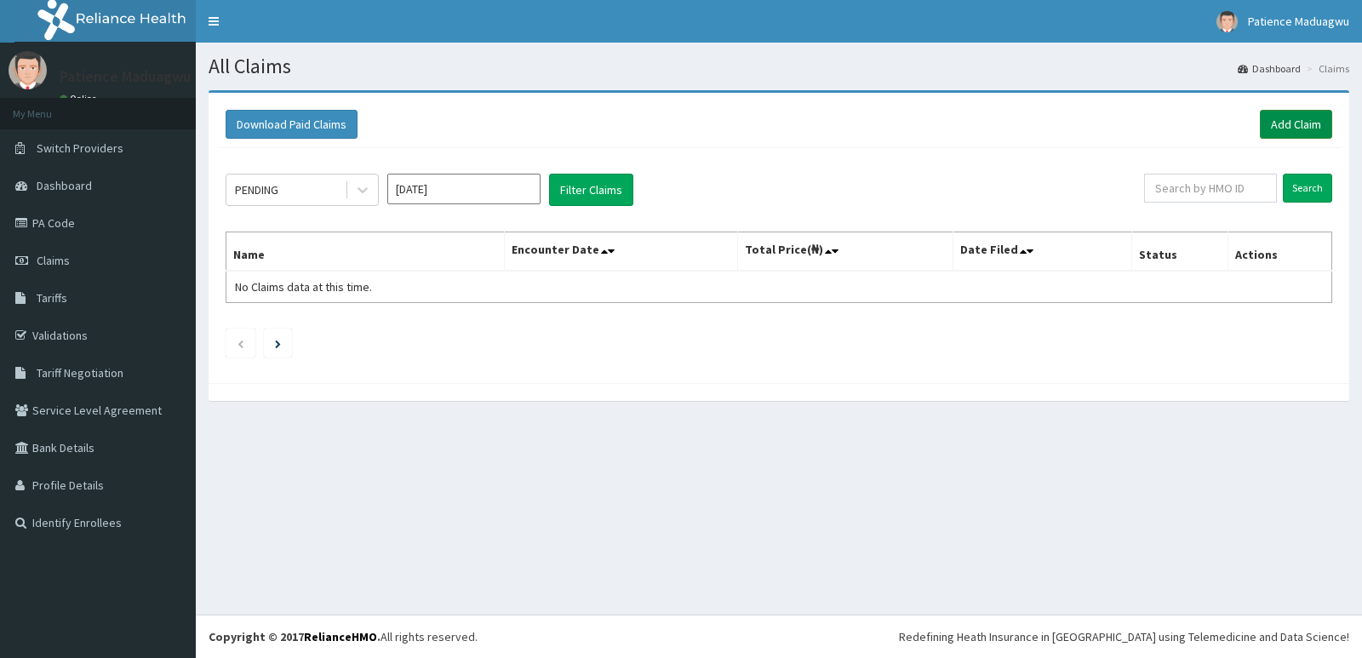
click at [1285, 124] on link "Add Claim" at bounding box center [1295, 124] width 72 height 29
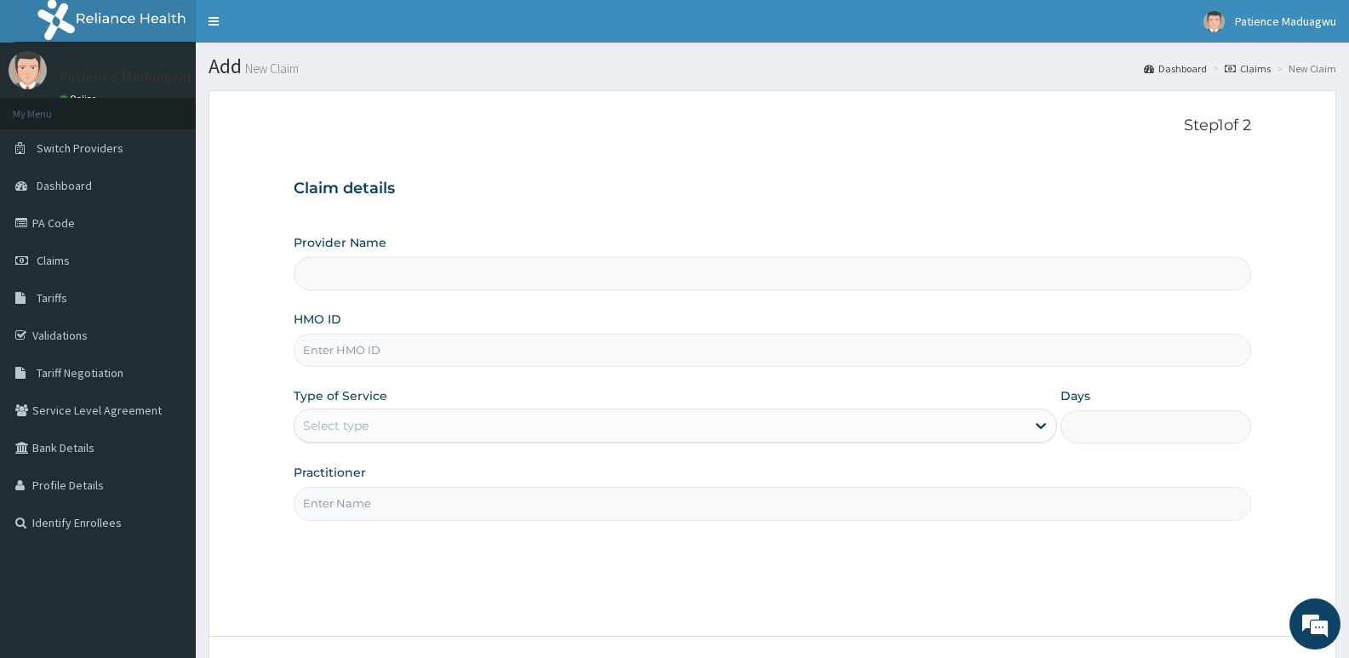
type input "[GEOGRAPHIC_DATA]"
click at [416, 355] on input "HMO ID" at bounding box center [772, 350] width 957 height 33
paste input "000002094646/2"
type input "0"
click at [339, 346] on input "HMO ID" at bounding box center [772, 350] width 957 height 33
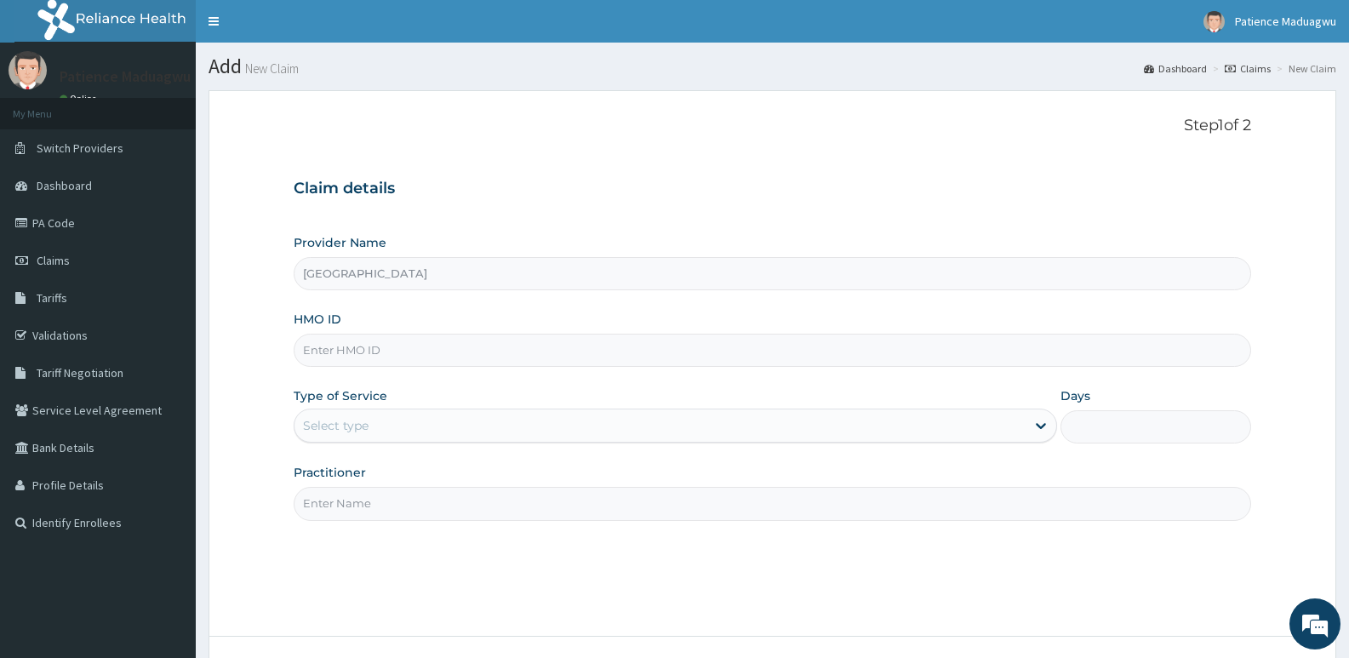
paste input "DMI/10021/B"
type input "DMI/10021/B"
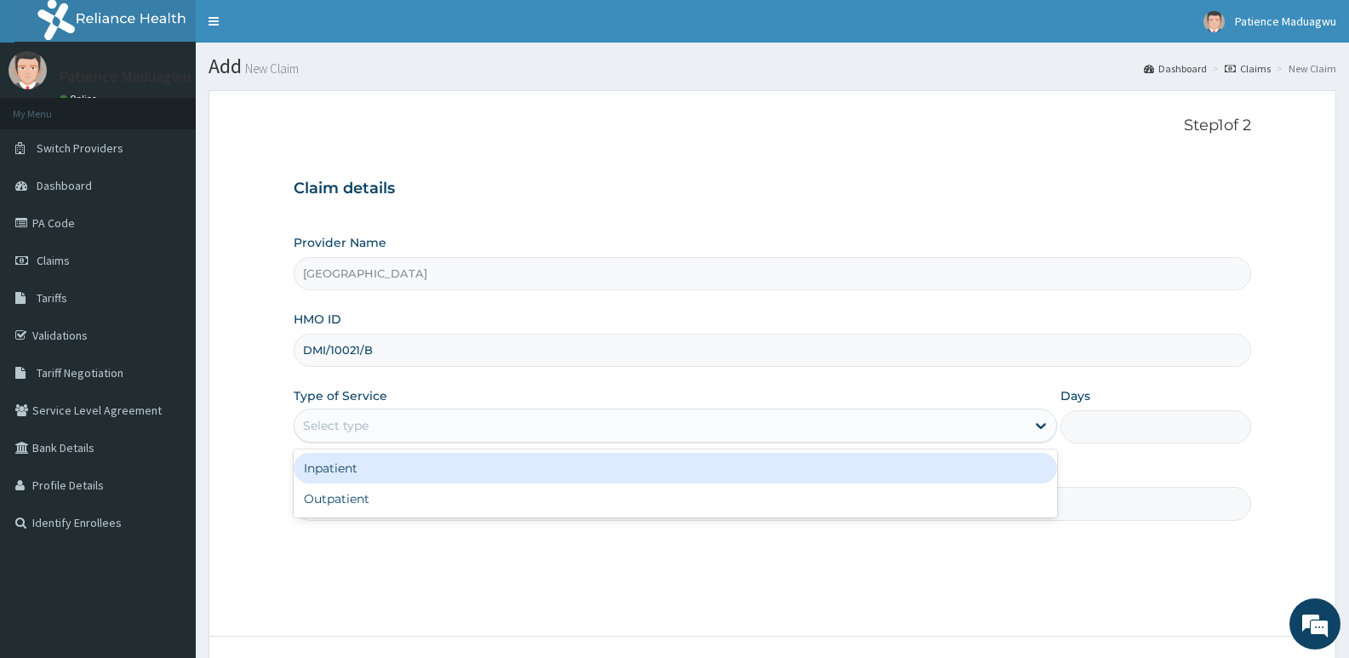
click at [420, 413] on div "Select type" at bounding box center [659, 425] width 730 height 27
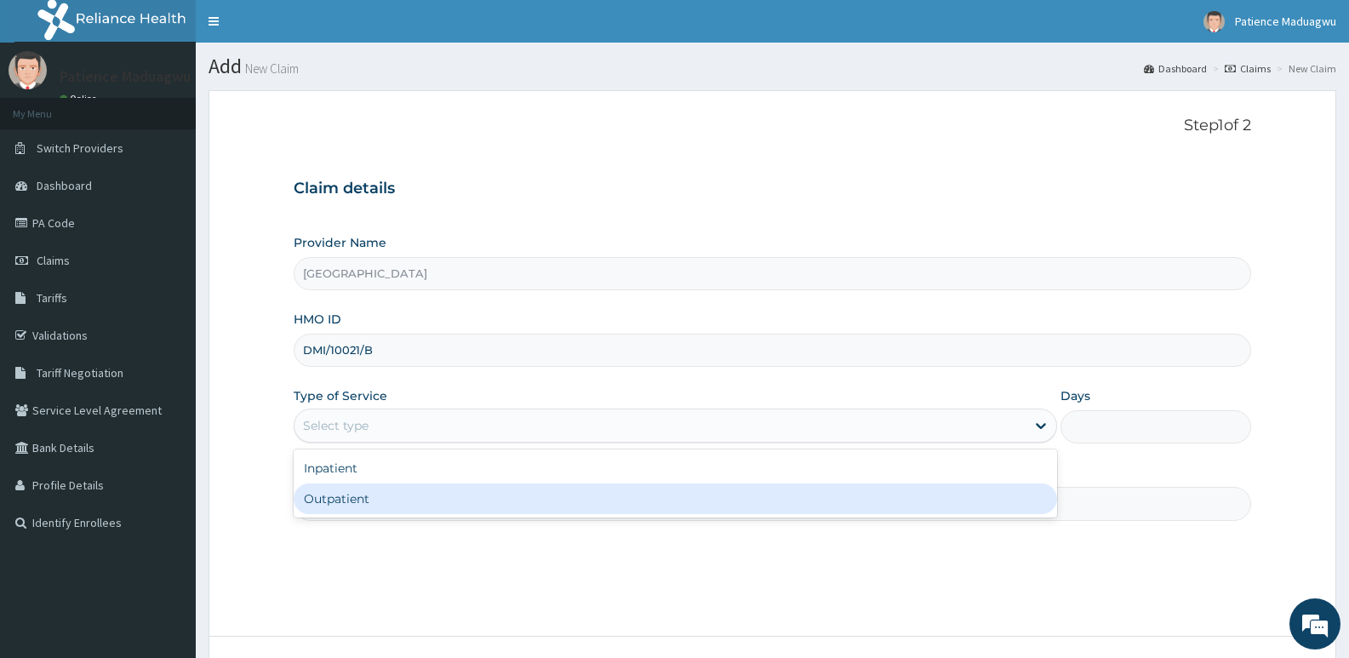
click at [381, 495] on div "Outpatient" at bounding box center [675, 498] width 762 height 31
type input "1"
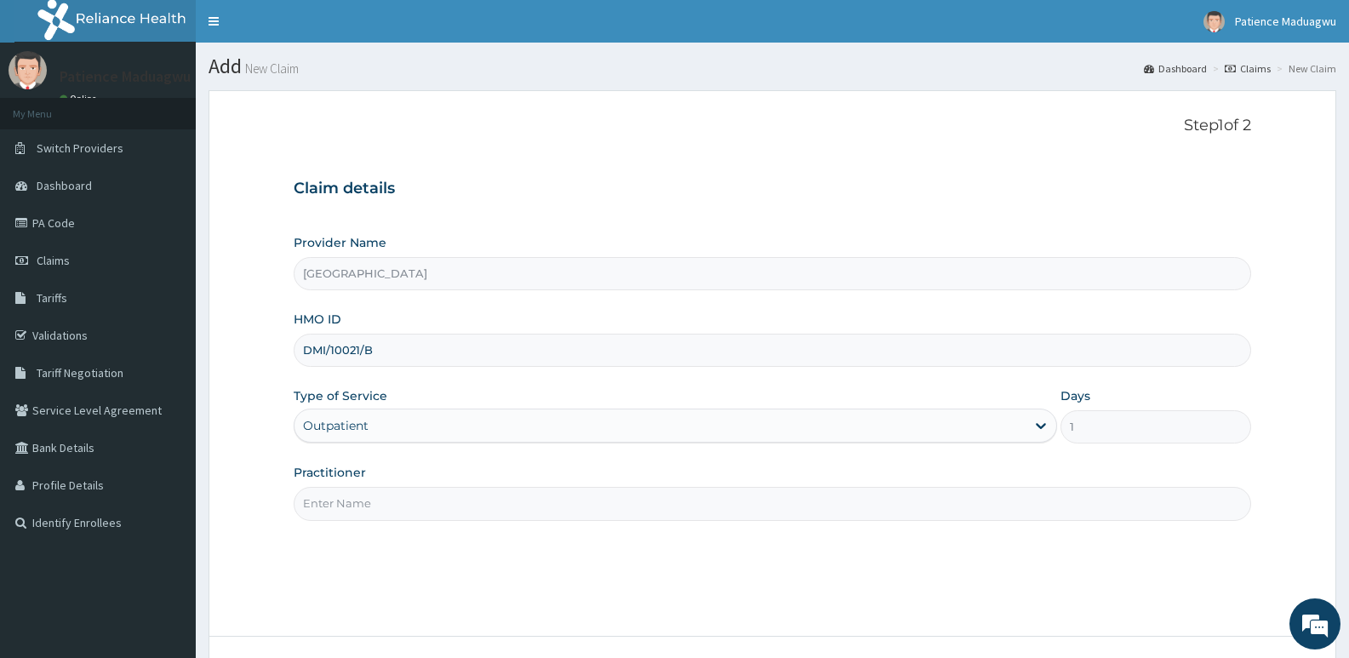
click at [393, 501] on input "Practitioner" at bounding box center [772, 503] width 957 height 33
type input "[PERSON_NAME]"
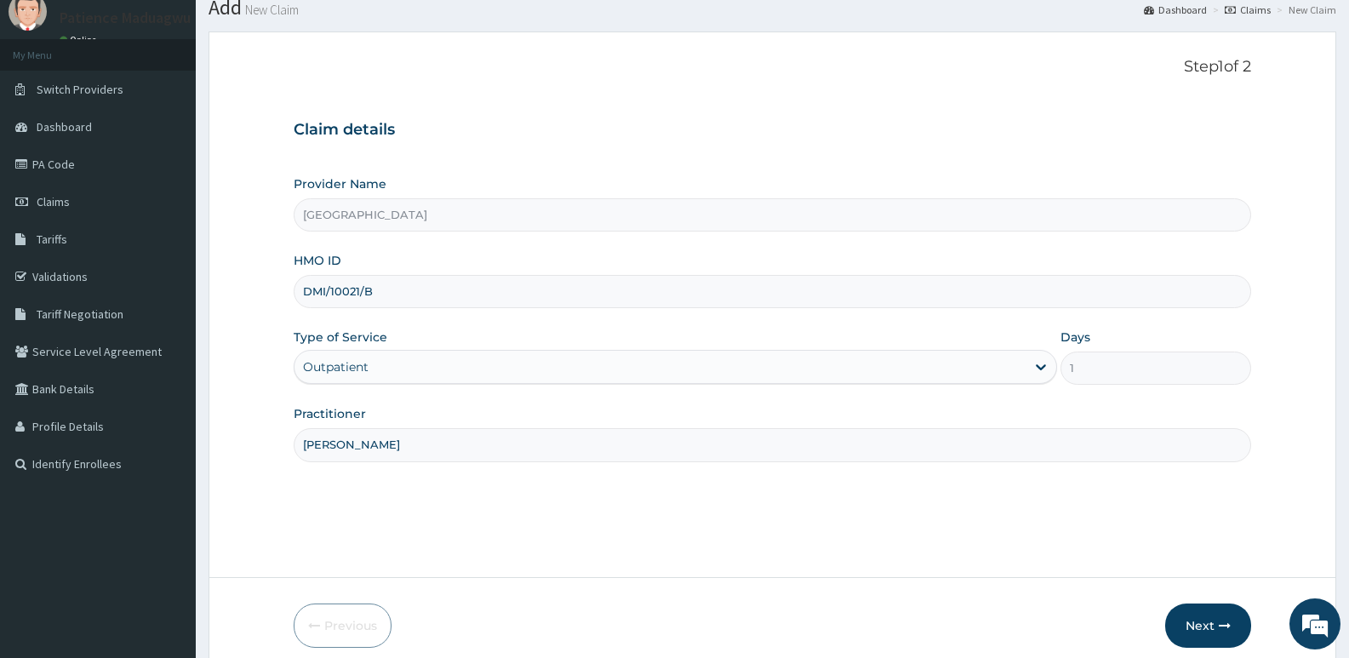
scroll to position [131, 0]
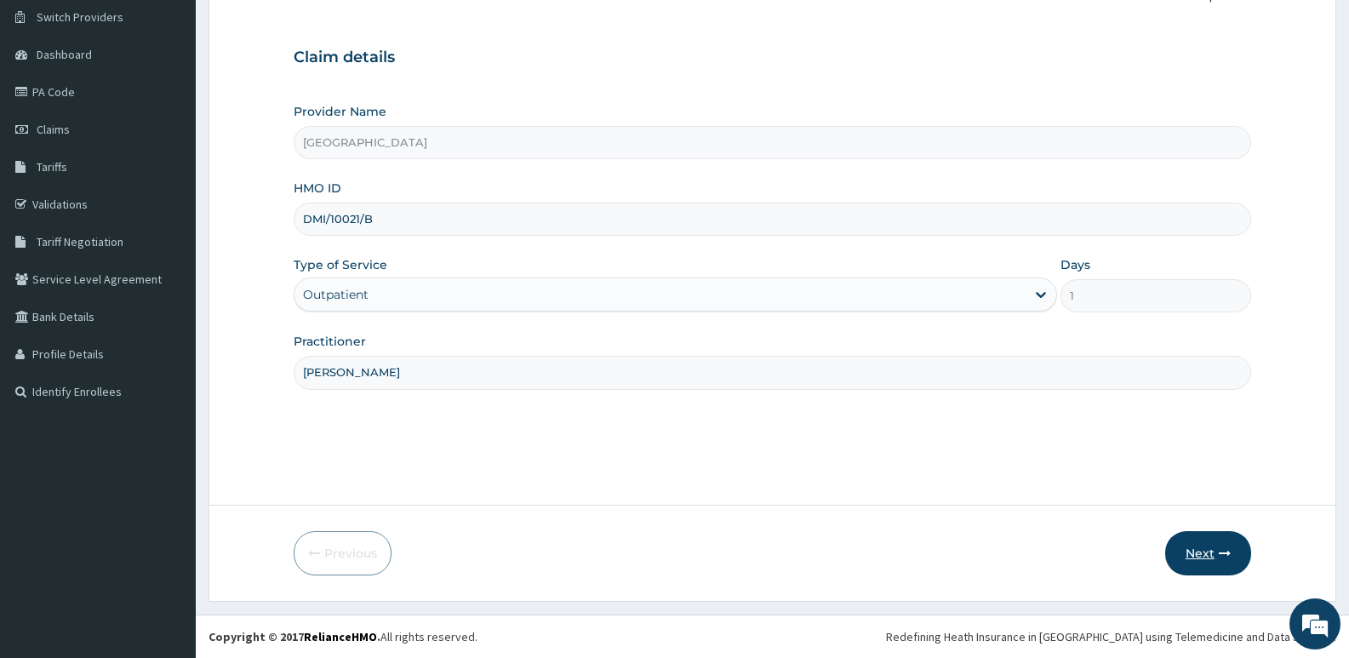
click at [1201, 540] on button "Next" at bounding box center [1208, 553] width 86 height 44
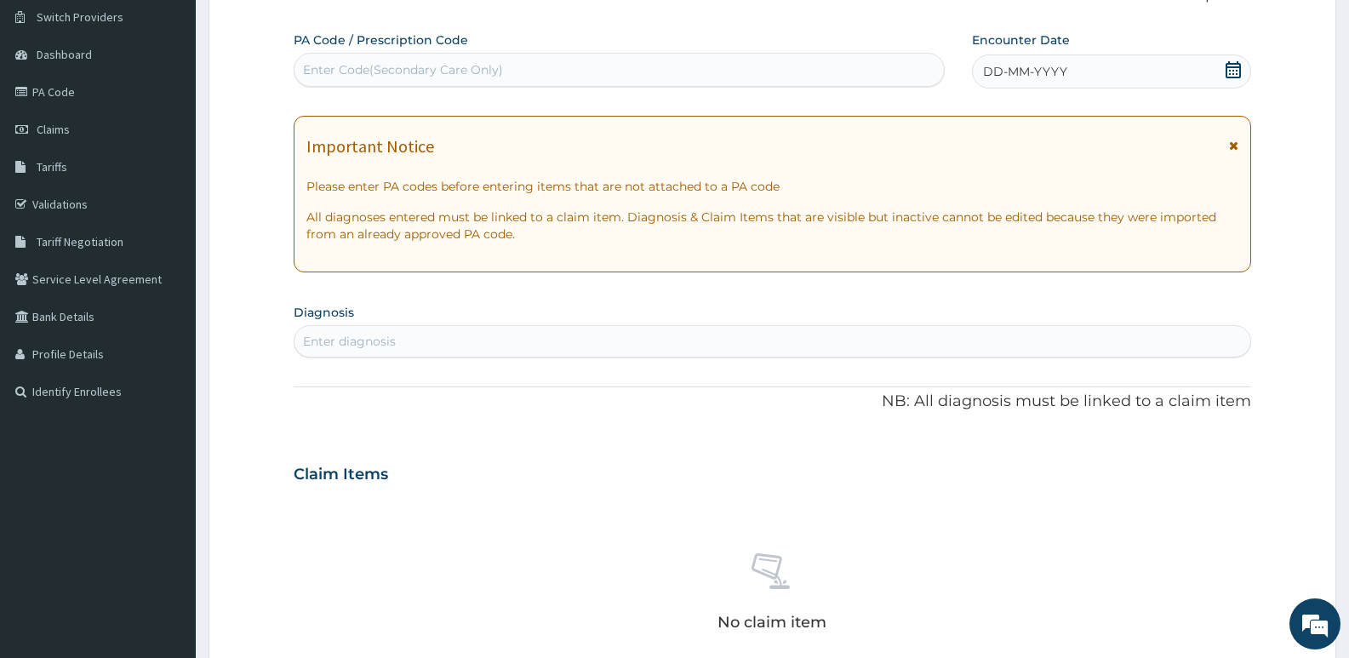
click at [1230, 64] on icon at bounding box center [1232, 69] width 15 height 17
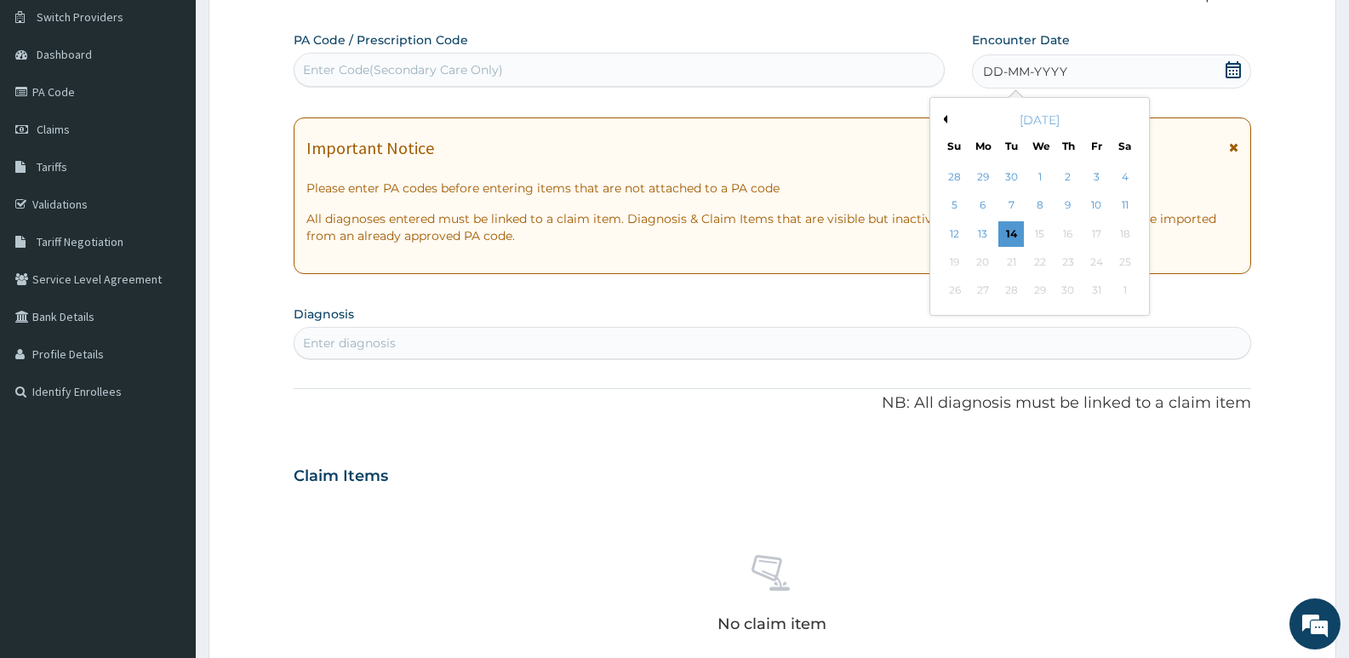
click at [946, 120] on button "Previous Month" at bounding box center [943, 119] width 9 height 9
click at [983, 180] on div "1" at bounding box center [983, 177] width 26 height 26
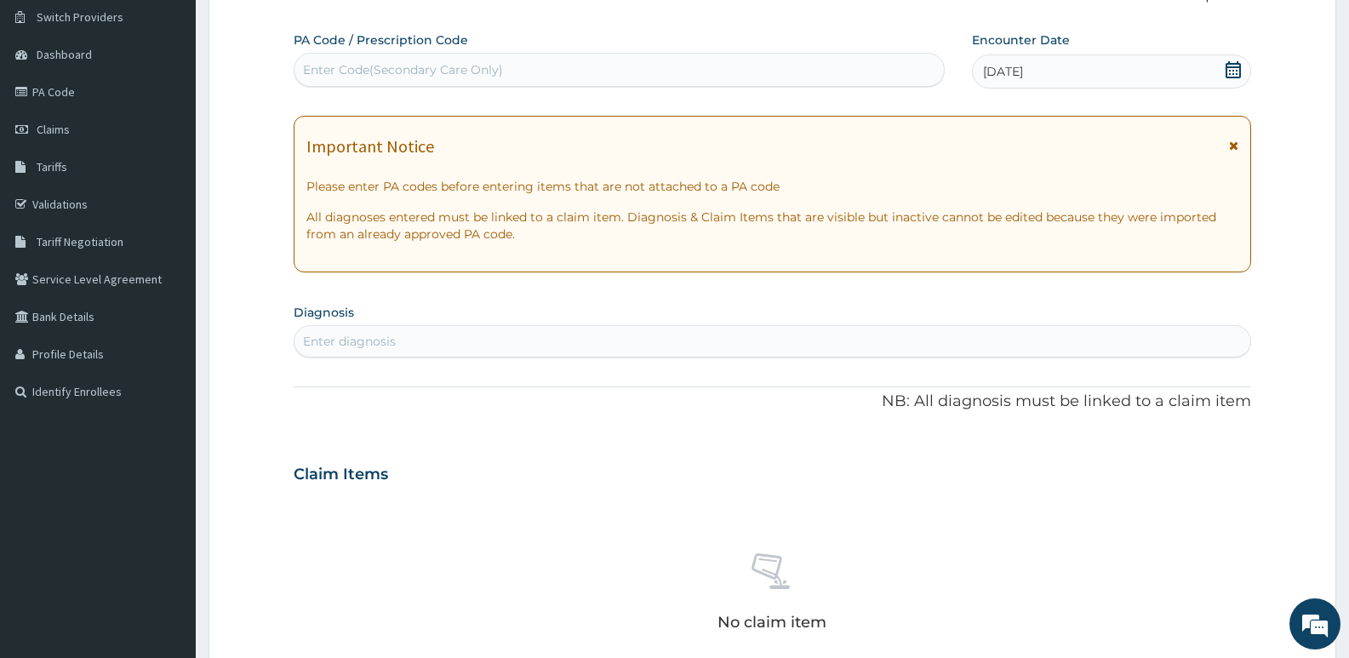
click at [492, 61] on div "Enter Code(Secondary Care Only)" at bounding box center [403, 69] width 200 height 17
paste input "PA/2EAAB3"
type input "PA/2EAAB3"
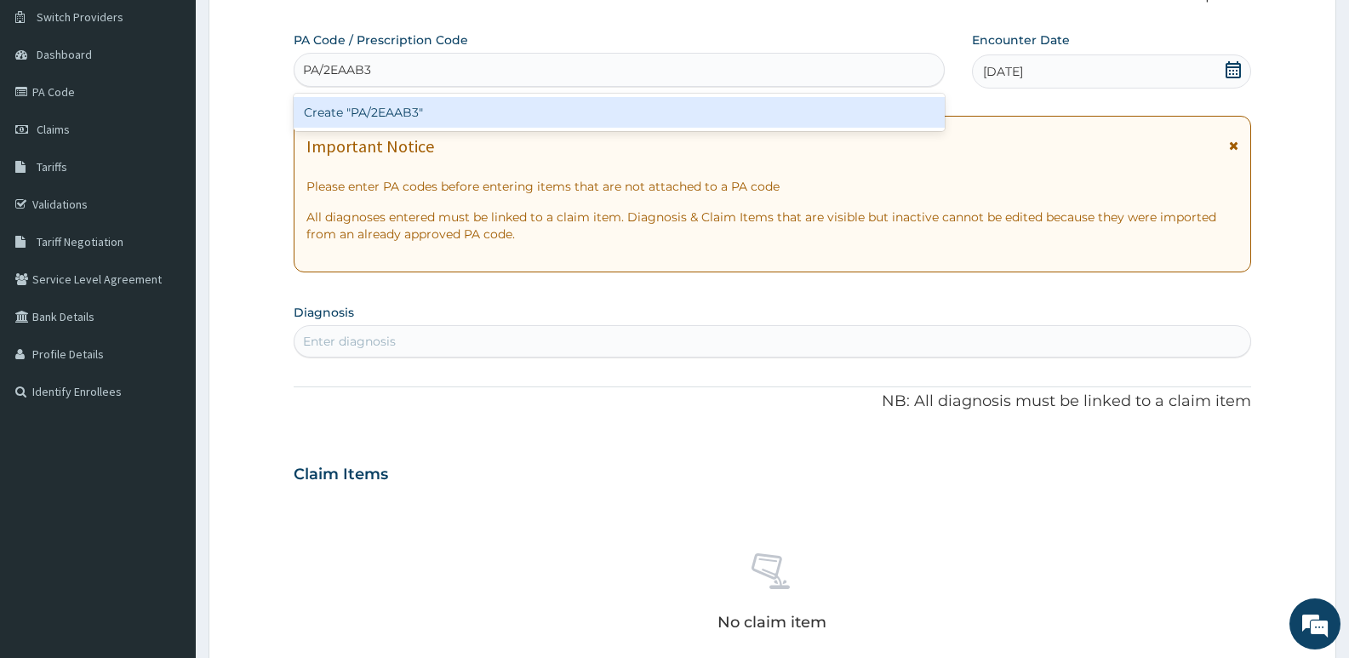
click at [463, 108] on div "Create "PA/2EAAB3"" at bounding box center [619, 112] width 651 height 31
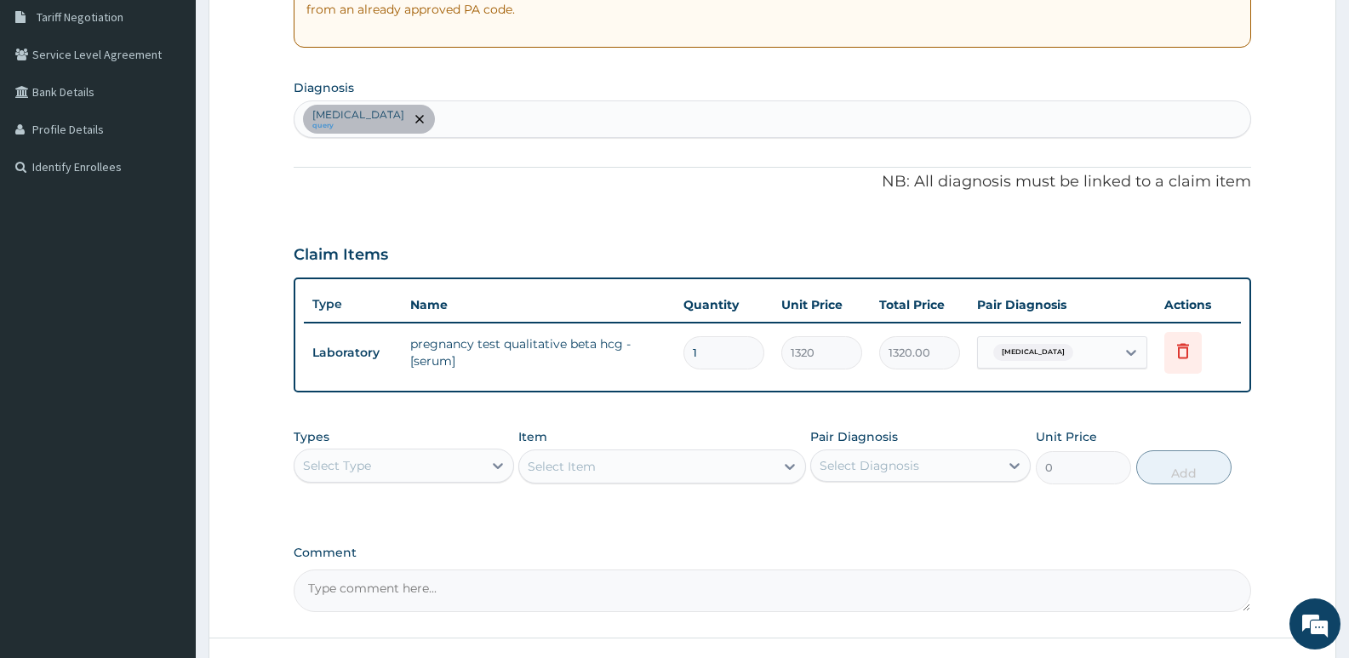
scroll to position [386, 0]
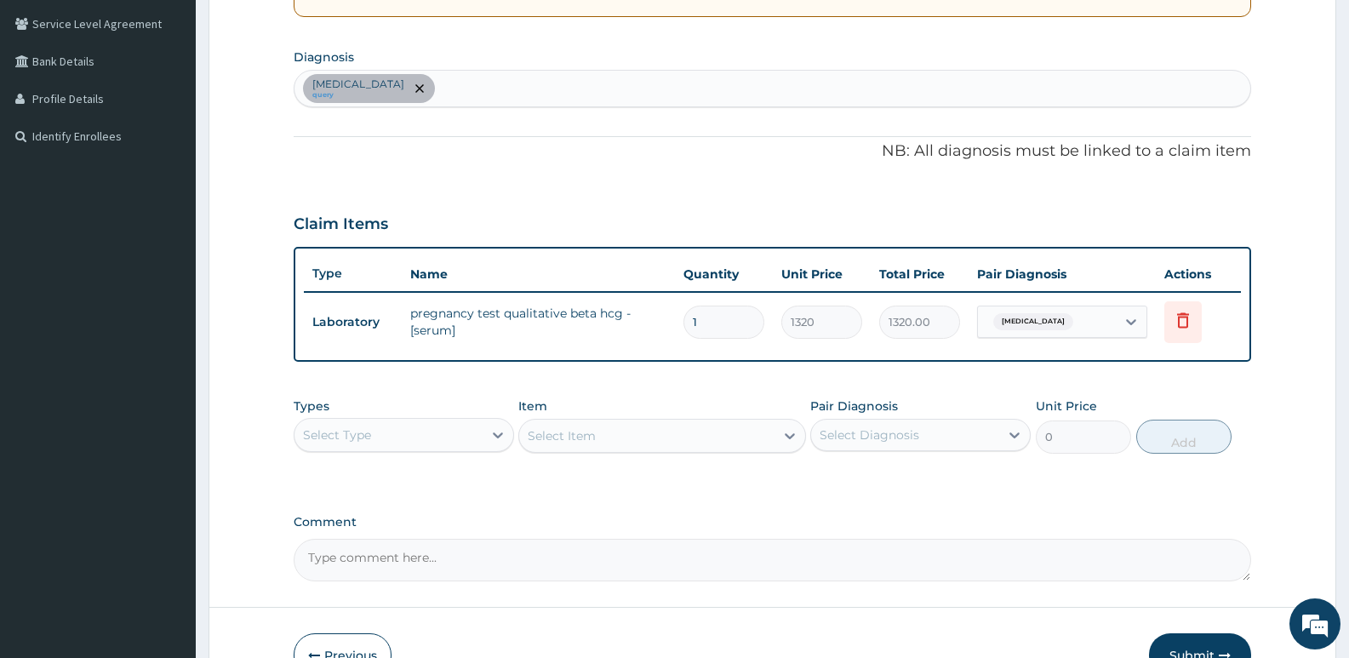
click at [386, 424] on div "Select Type" at bounding box center [388, 434] width 188 height 27
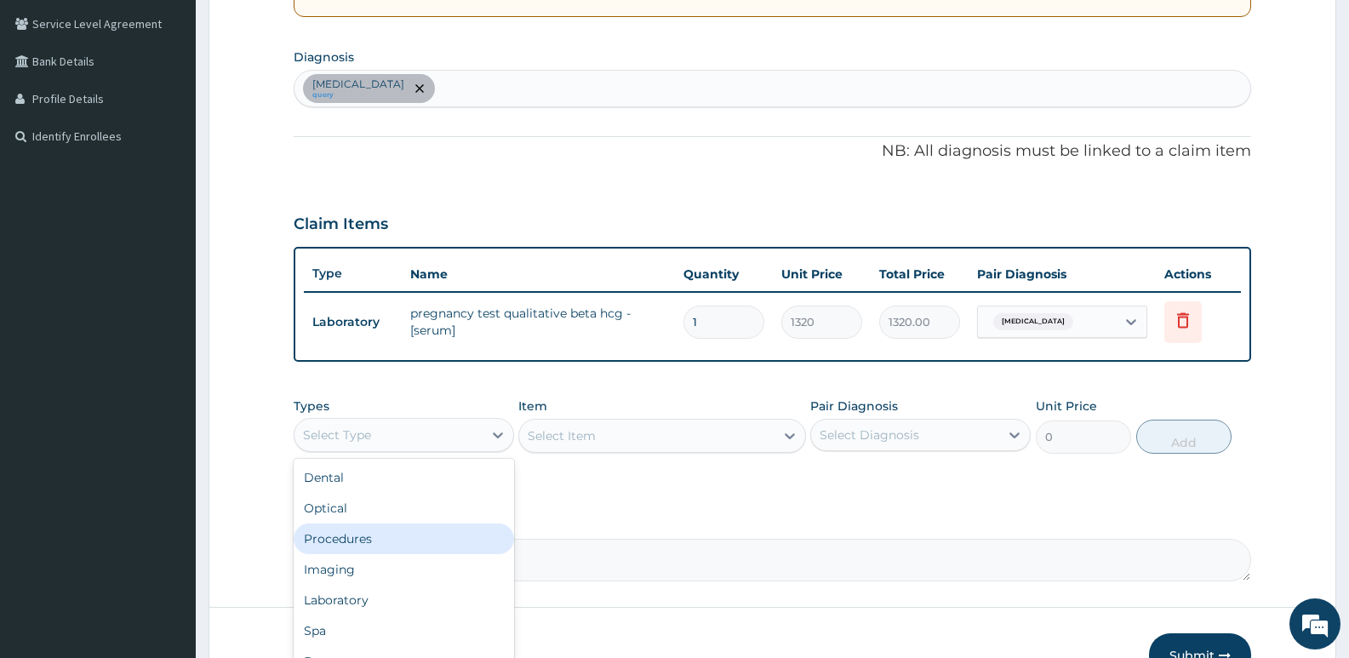
scroll to position [58, 0]
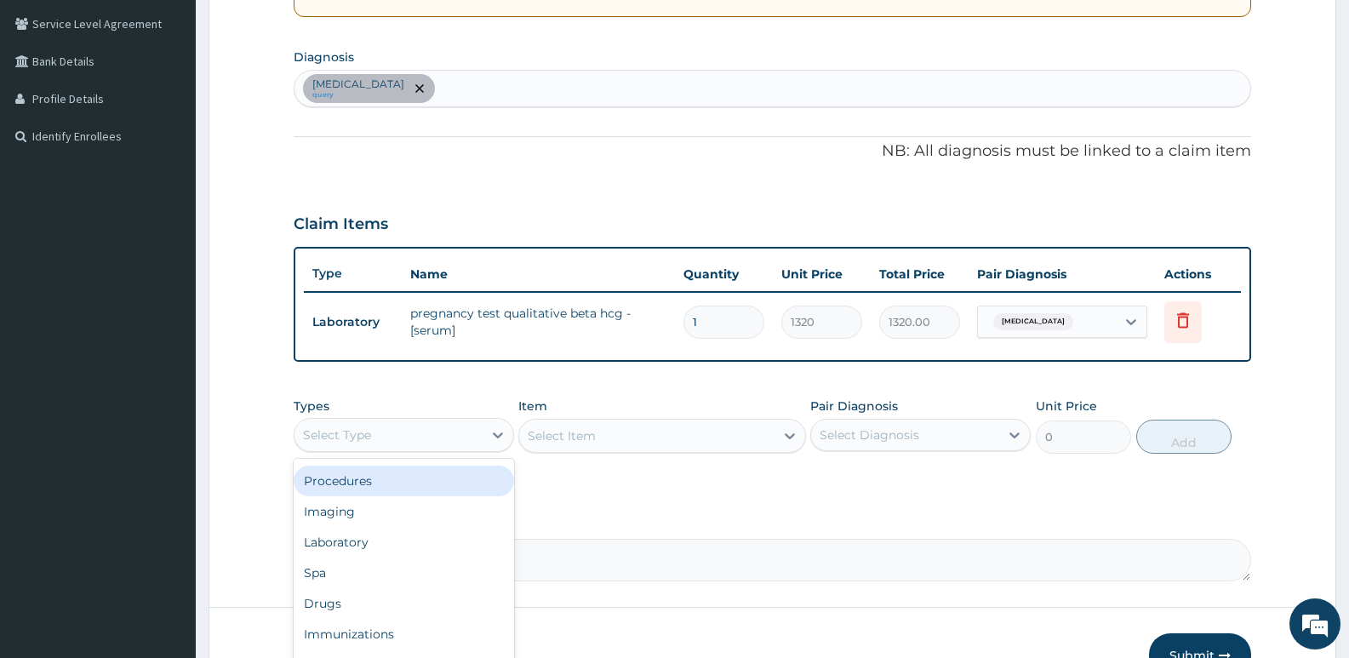
click at [383, 488] on div "Procedures" at bounding box center [404, 480] width 220 height 31
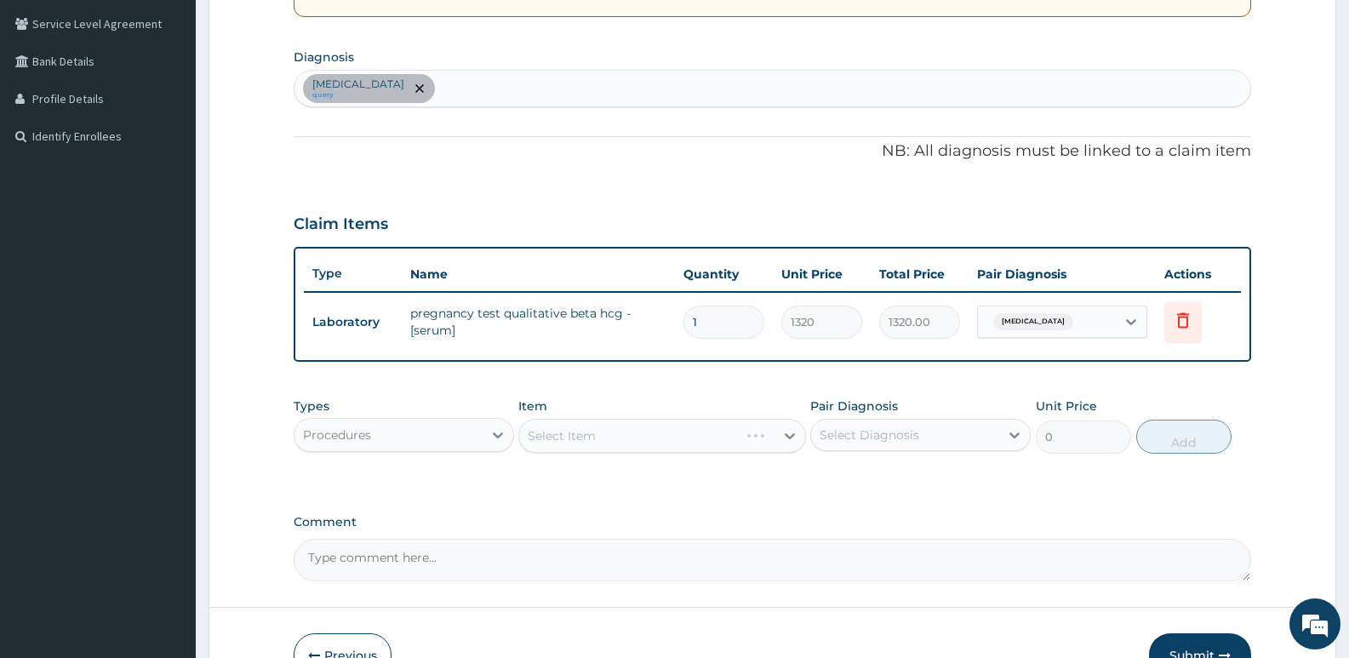
click at [589, 443] on div "Select Item" at bounding box center [661, 436] width 287 height 34
click at [589, 443] on div "Select Item" at bounding box center [562, 435] width 68 height 17
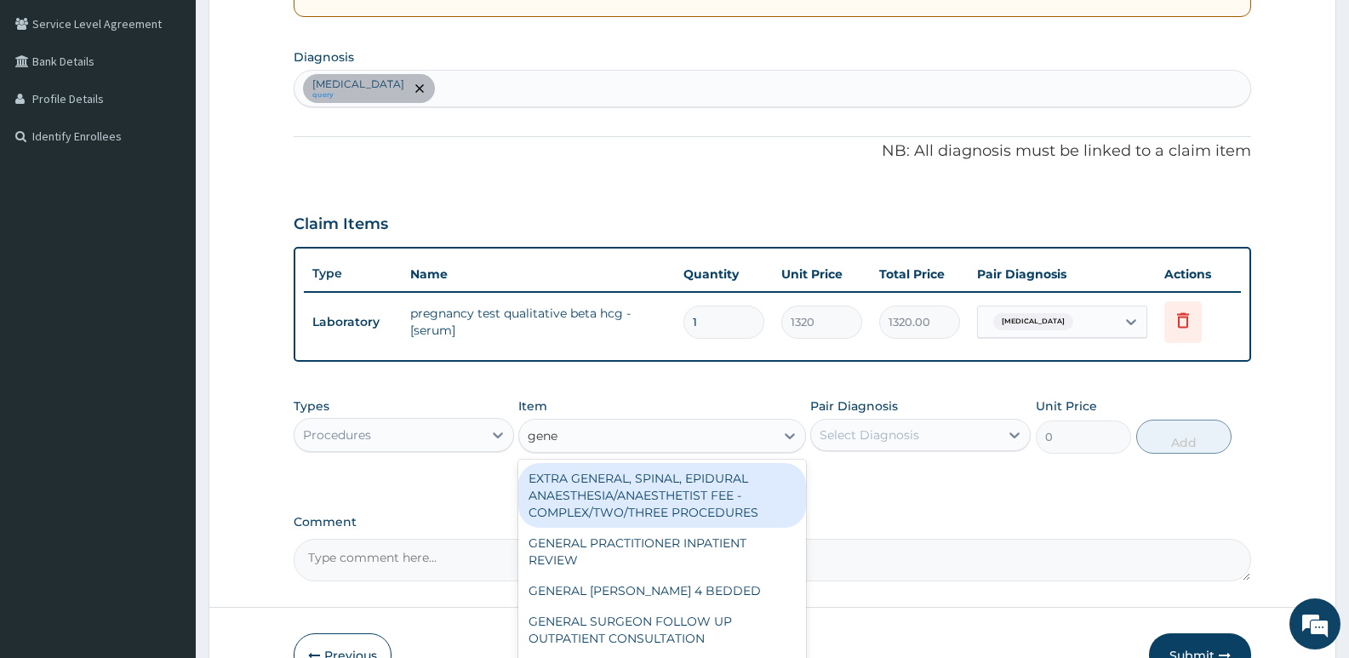
type input "gener"
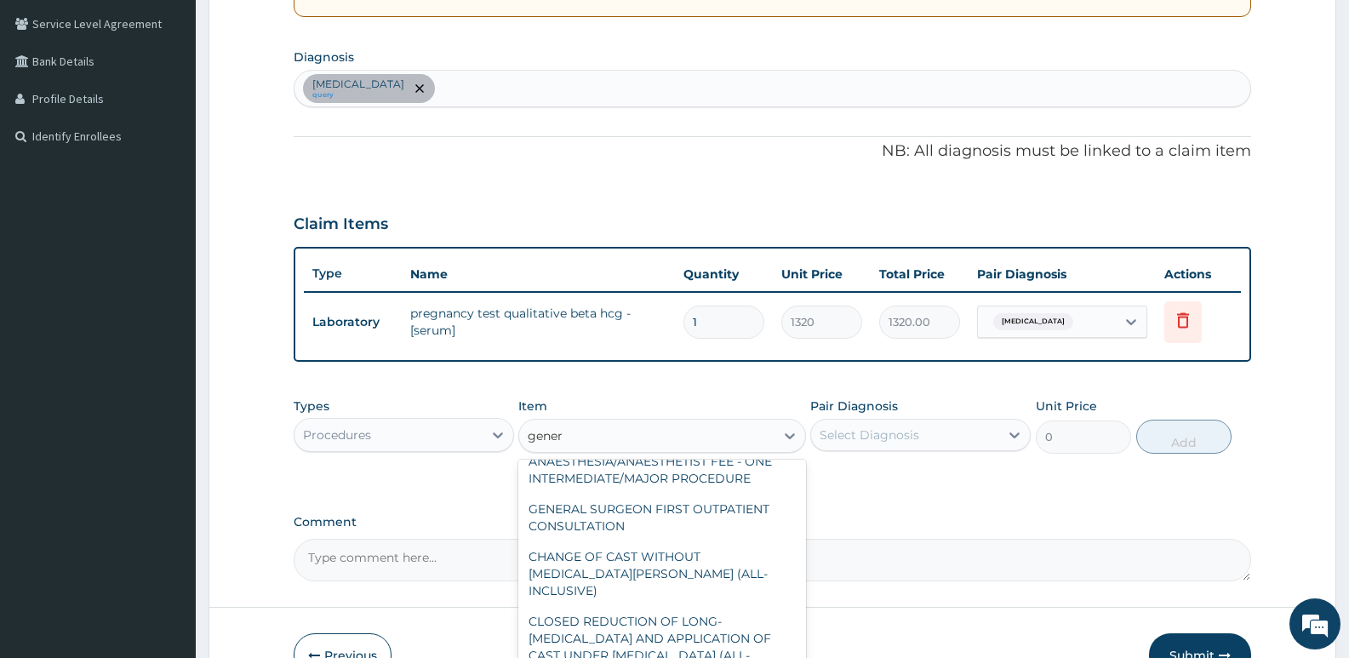
scroll to position [357, 0]
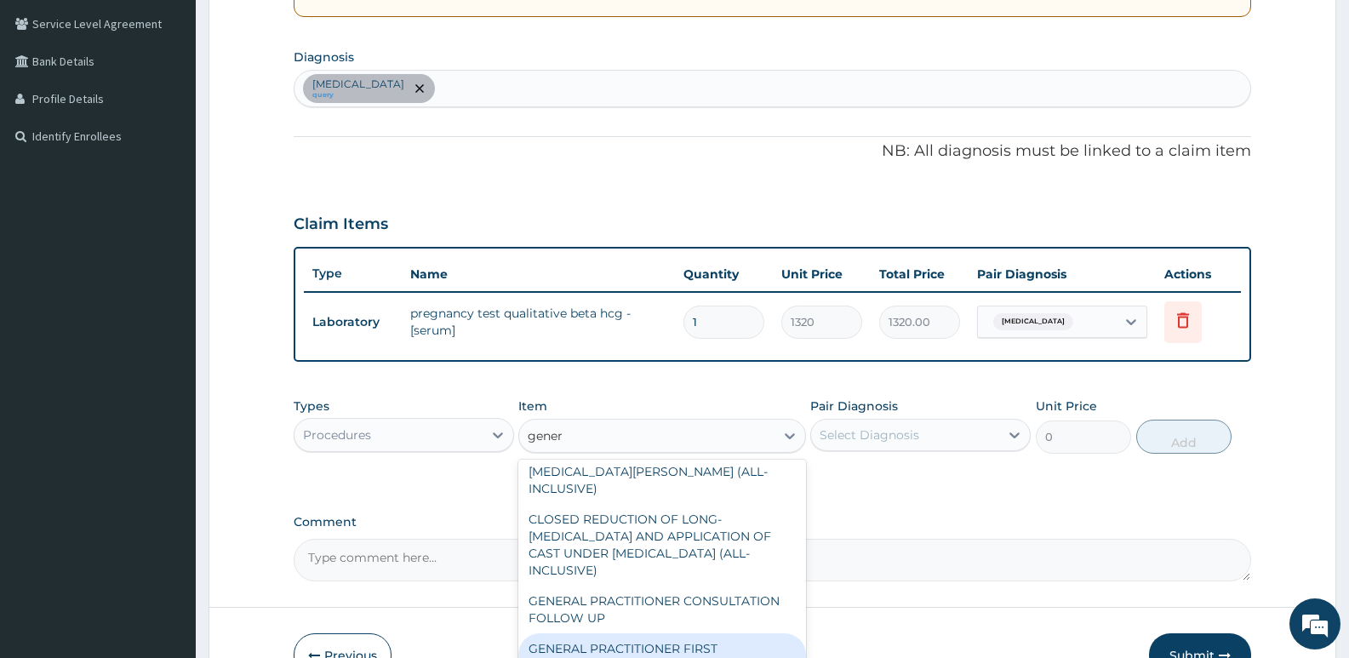
click at [662, 633] on div "GENERAL PRACTITIONER FIRST OUTPATIENT CONSULTATION" at bounding box center [661, 657] width 287 height 48
type input "3750"
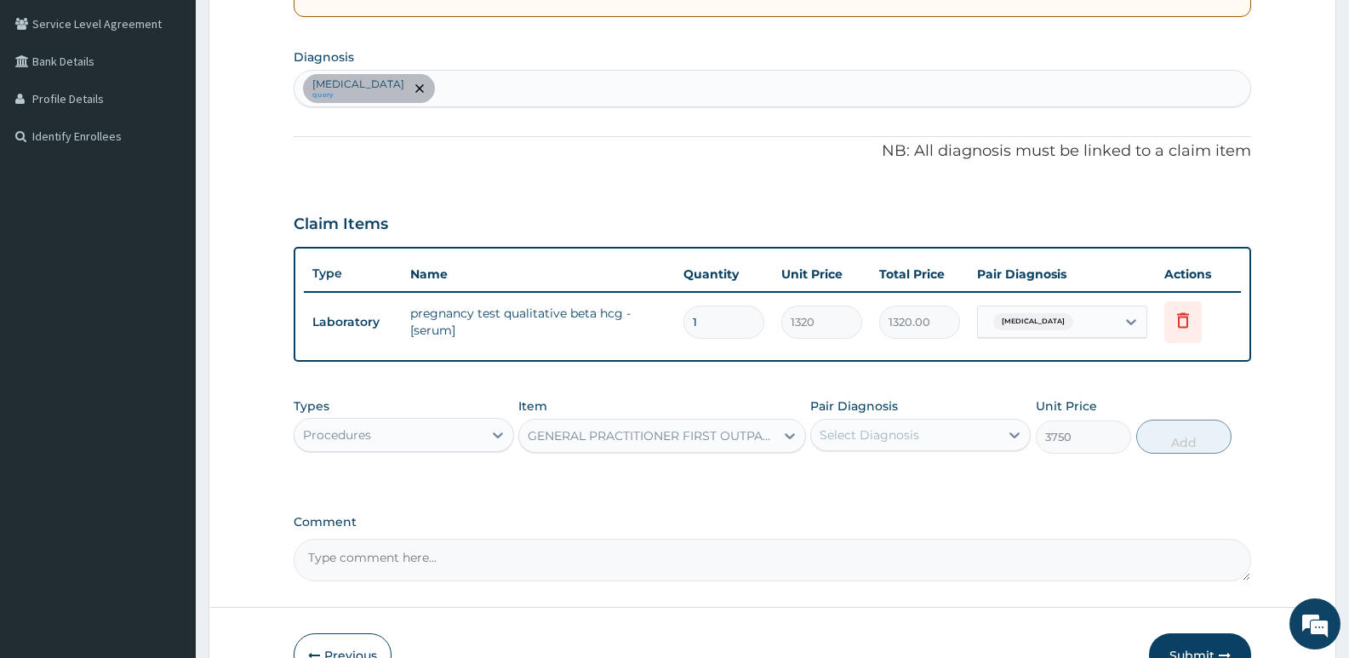
click at [940, 431] on div "Select Diagnosis" at bounding box center [905, 434] width 188 height 27
click at [842, 477] on label "Amenorrhea" at bounding box center [891, 476] width 106 height 17
checkbox input "true"
click at [1178, 445] on button "Add" at bounding box center [1183, 437] width 95 height 34
type input "0"
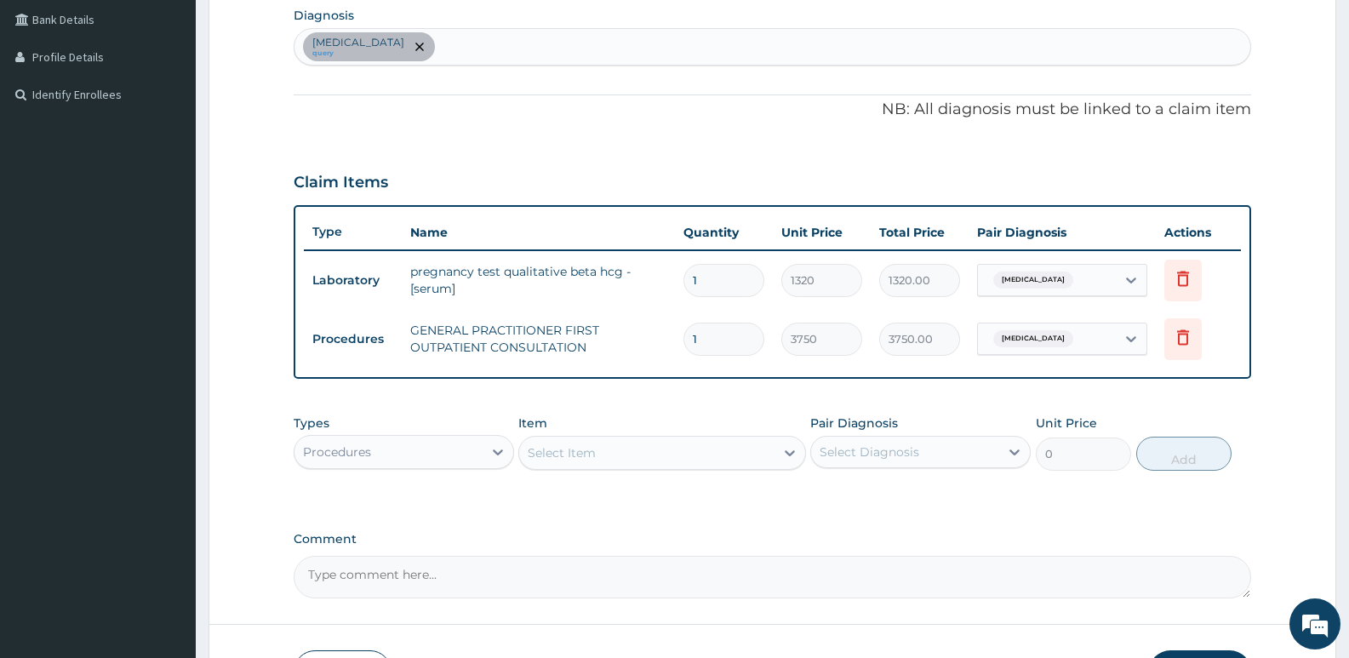
scroll to position [547, 0]
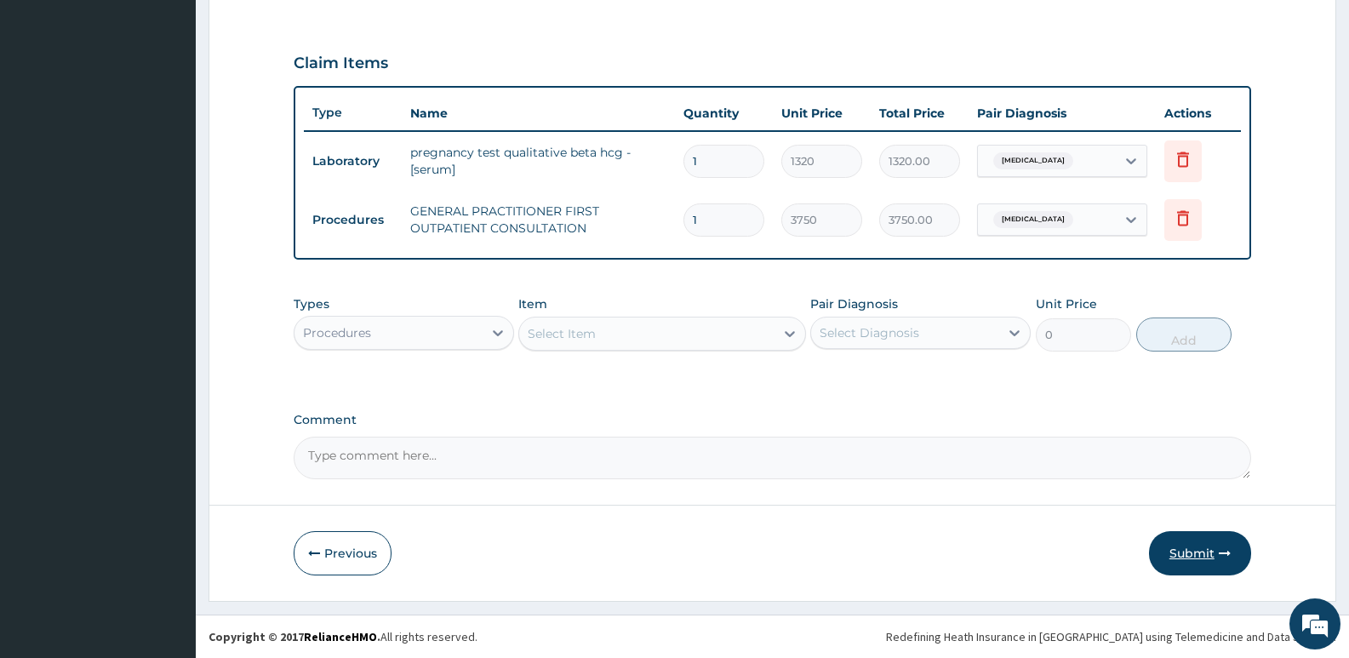
click at [1196, 550] on button "Submit" at bounding box center [1200, 553] width 102 height 44
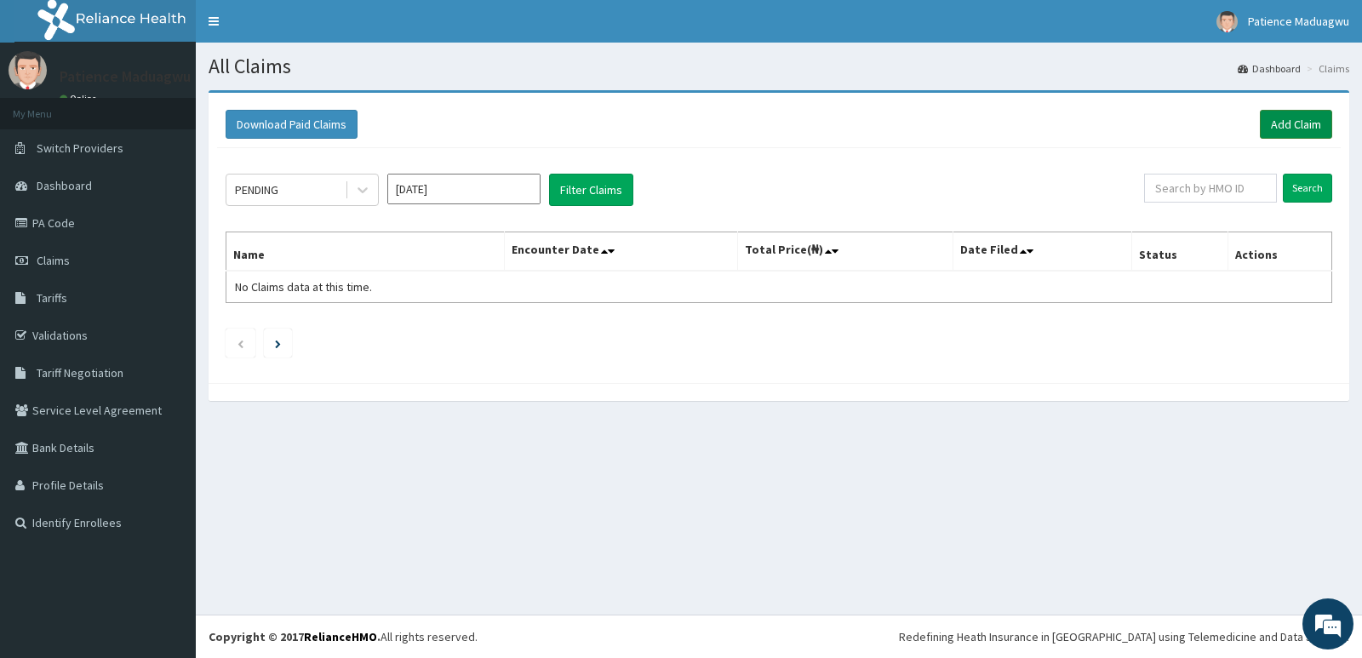
click at [1298, 120] on link "Add Claim" at bounding box center [1295, 124] width 72 height 29
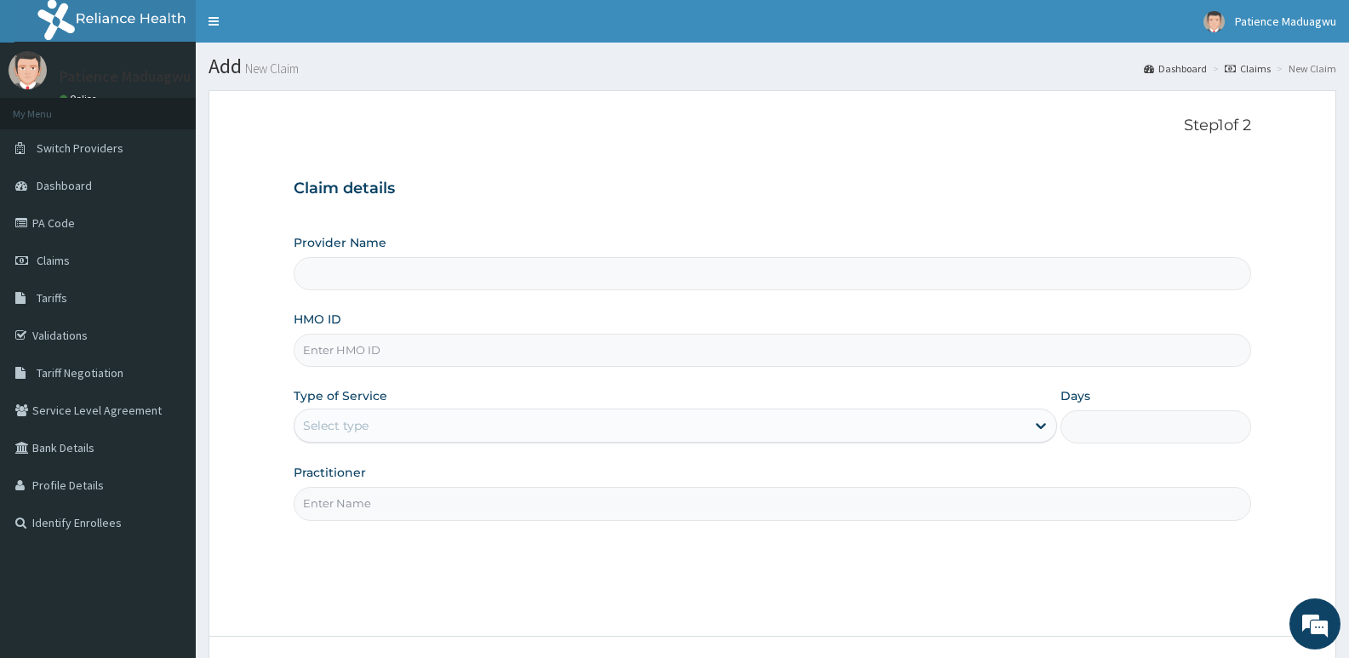
type input "[GEOGRAPHIC_DATA]"
click at [327, 350] on input "HMO ID" at bounding box center [772, 350] width 957 height 33
paste input "PFM/10295/A"
type input "PFM/10295/A"
click at [374, 428] on div "Select type" at bounding box center [659, 425] width 730 height 27
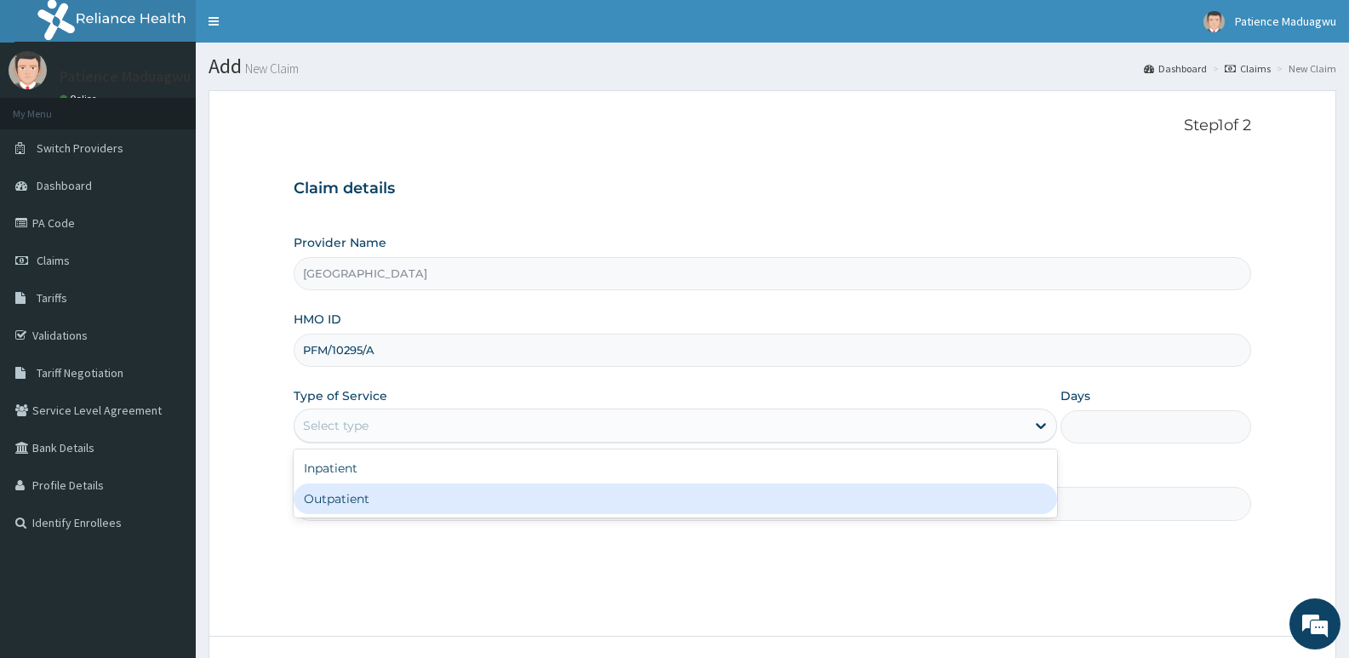
click at [348, 495] on div "Outpatient" at bounding box center [675, 498] width 762 height 31
type input "1"
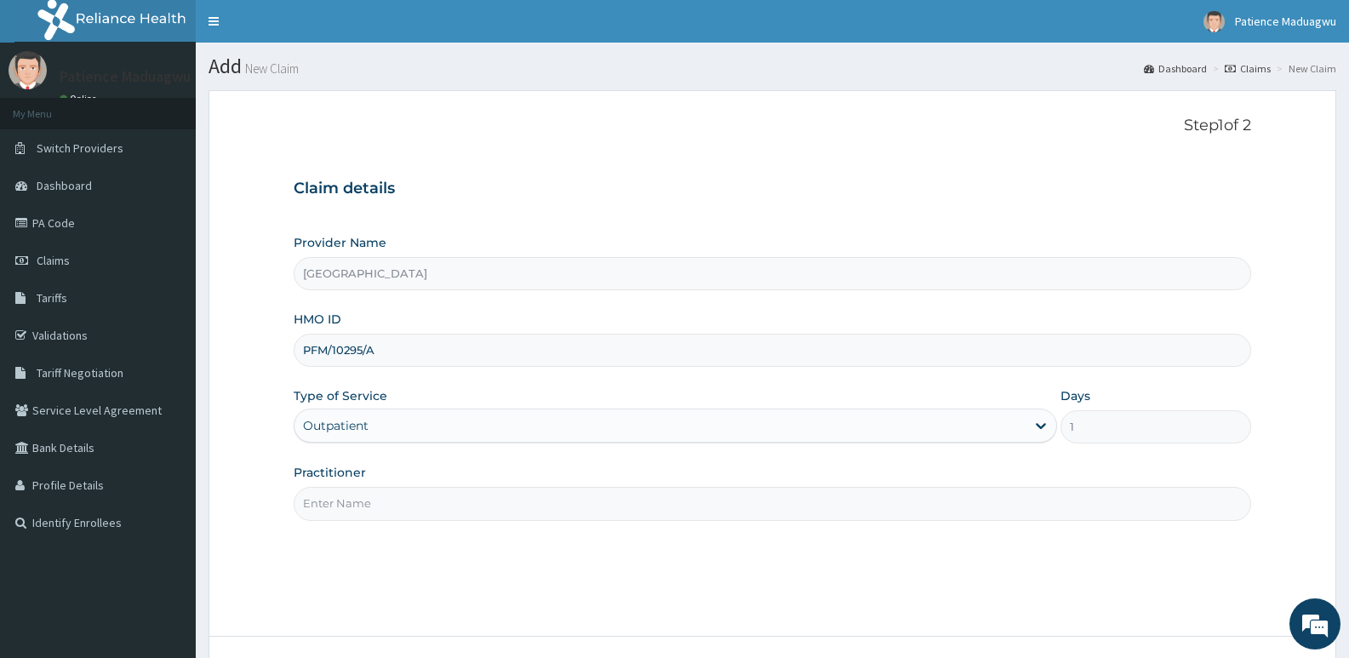
click at [412, 517] on input "Practitioner" at bounding box center [772, 503] width 957 height 33
type input "[PERSON_NAME]"
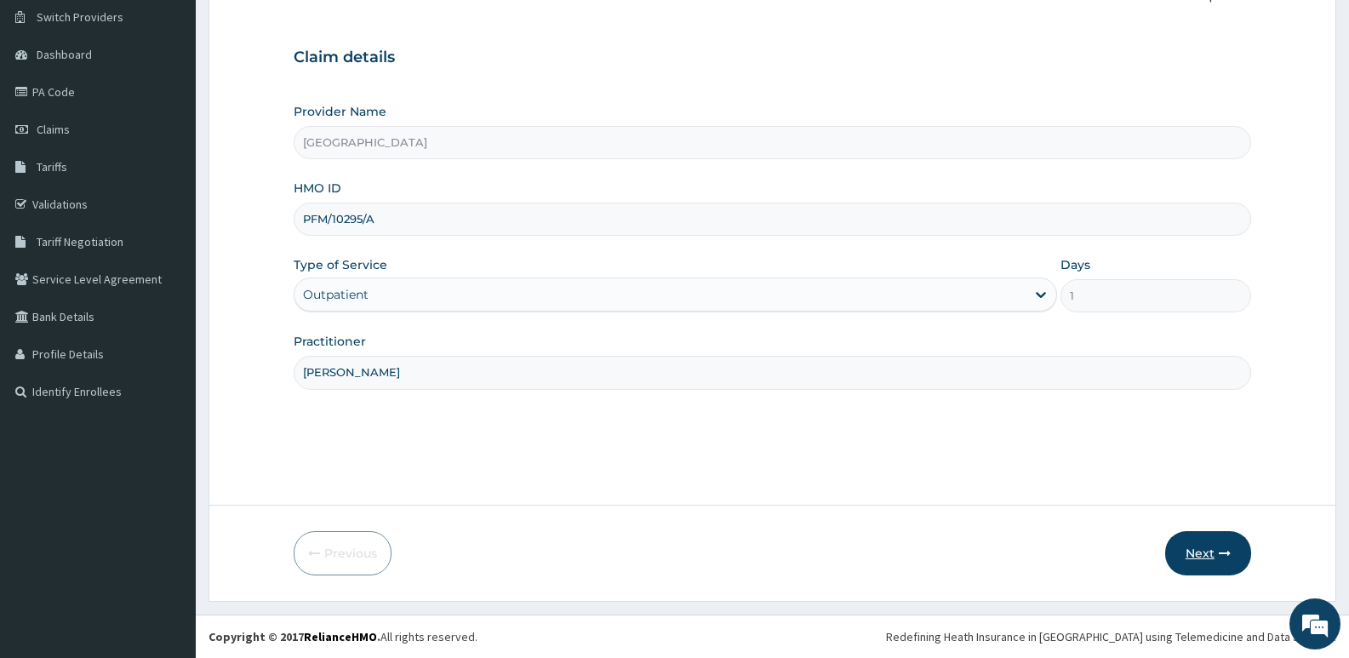
click at [1208, 545] on button "Next" at bounding box center [1208, 553] width 86 height 44
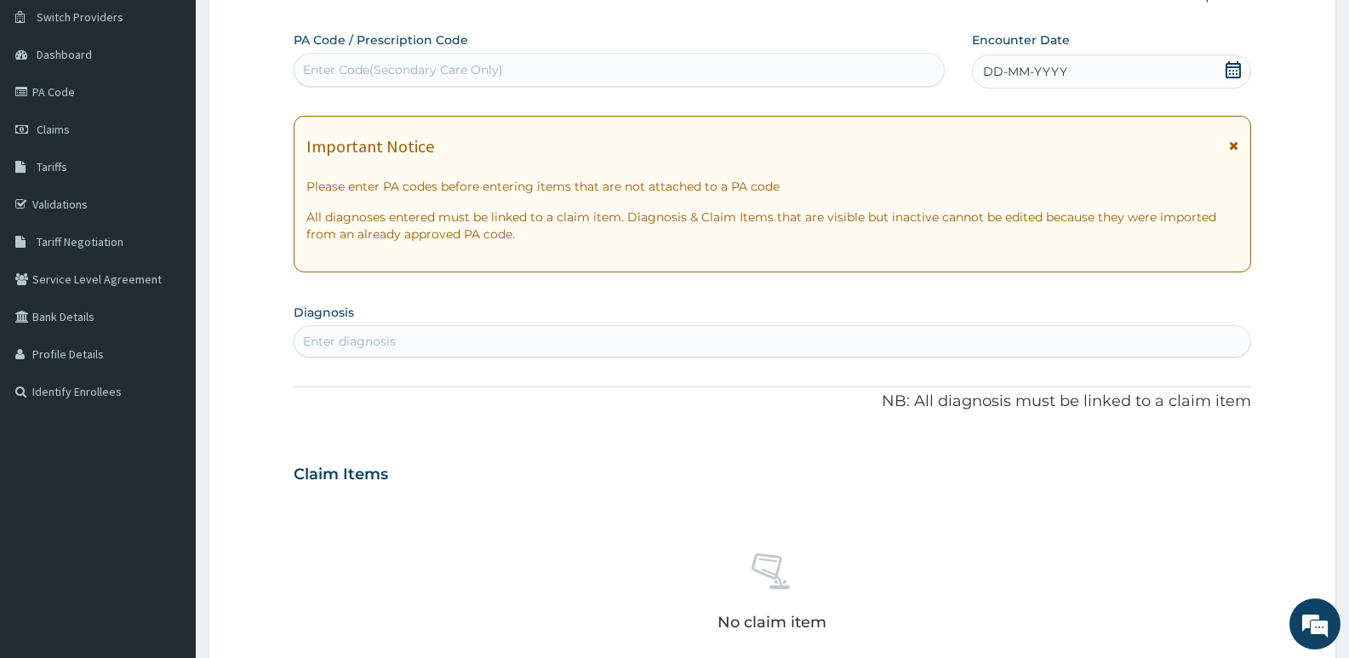
click at [467, 80] on div "Enter Code(Secondary Care Only)" at bounding box center [618, 69] width 649 height 27
paste input "PA/BEA61D"
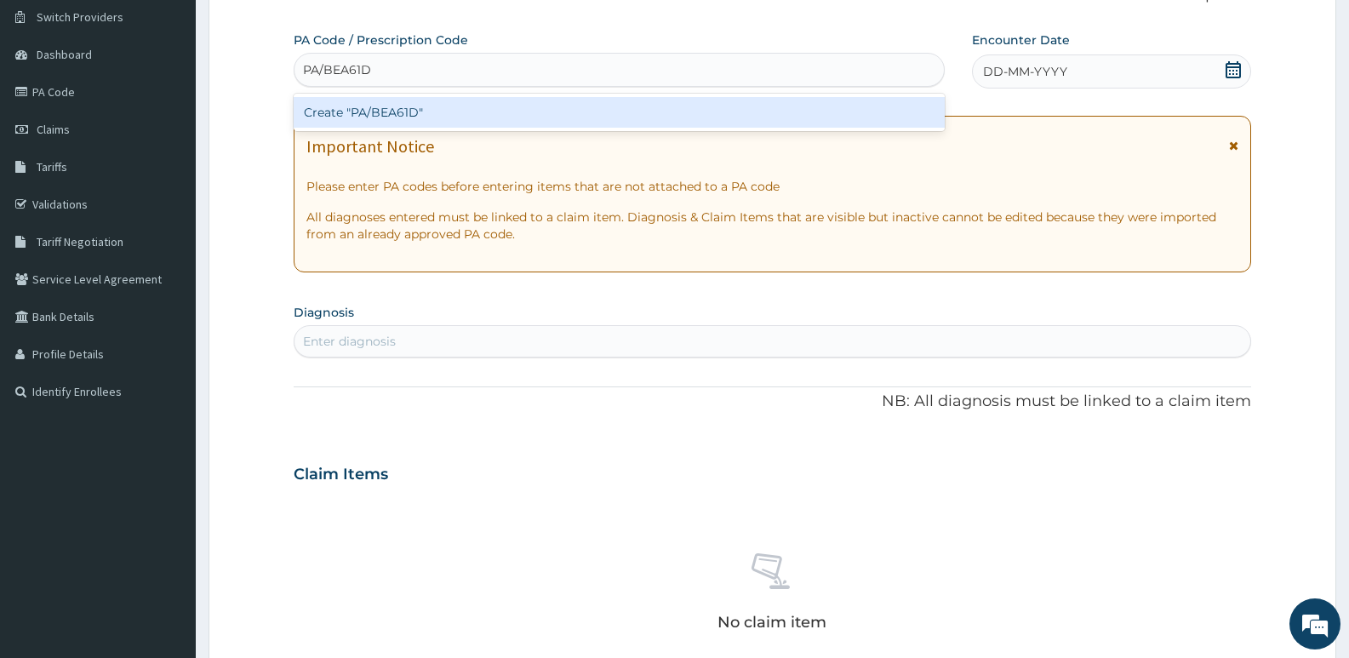
type input "PA/BEA61D"
click at [435, 121] on div "Create "PA/BEA61D"" at bounding box center [619, 112] width 651 height 31
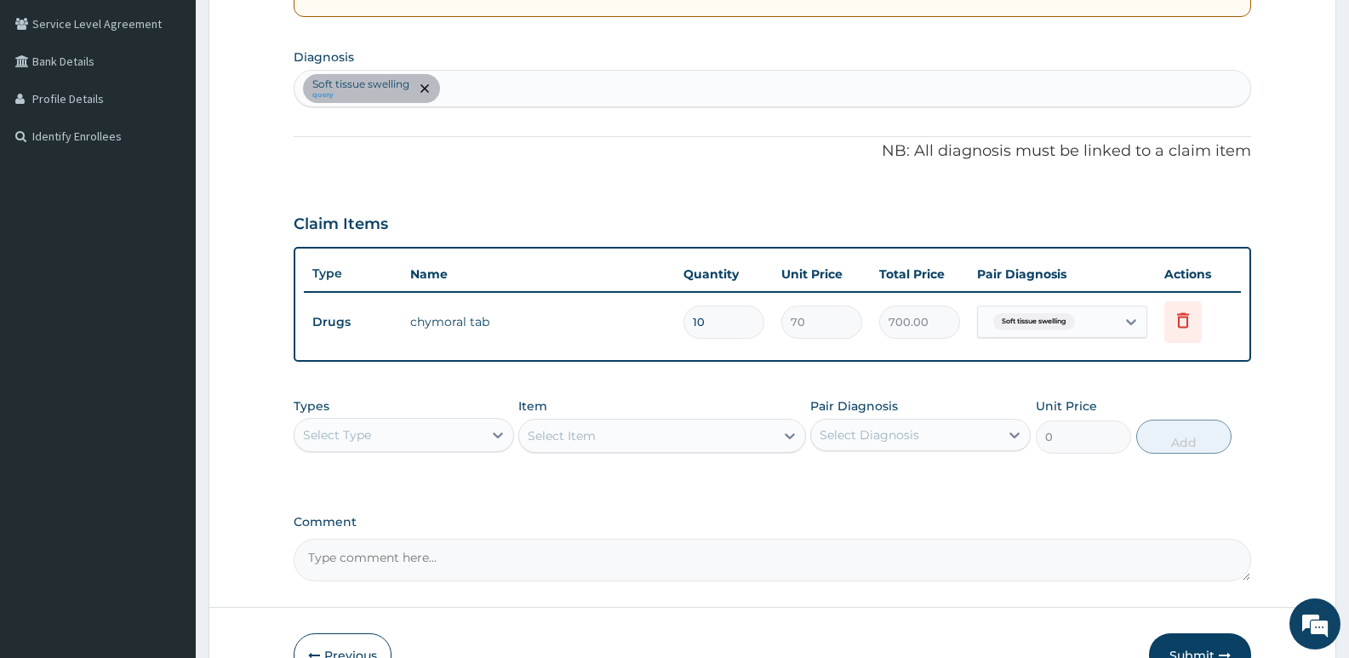
scroll to position [471, 0]
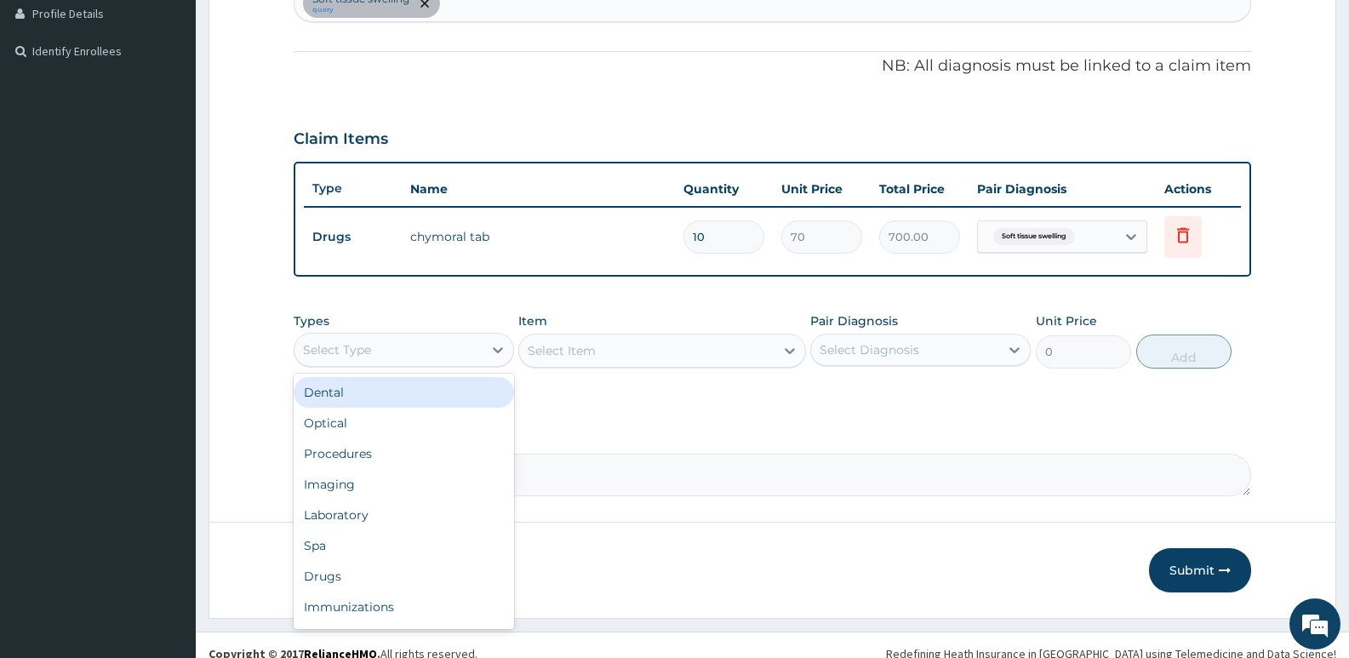
click at [444, 350] on div "Select Type" at bounding box center [388, 349] width 188 height 27
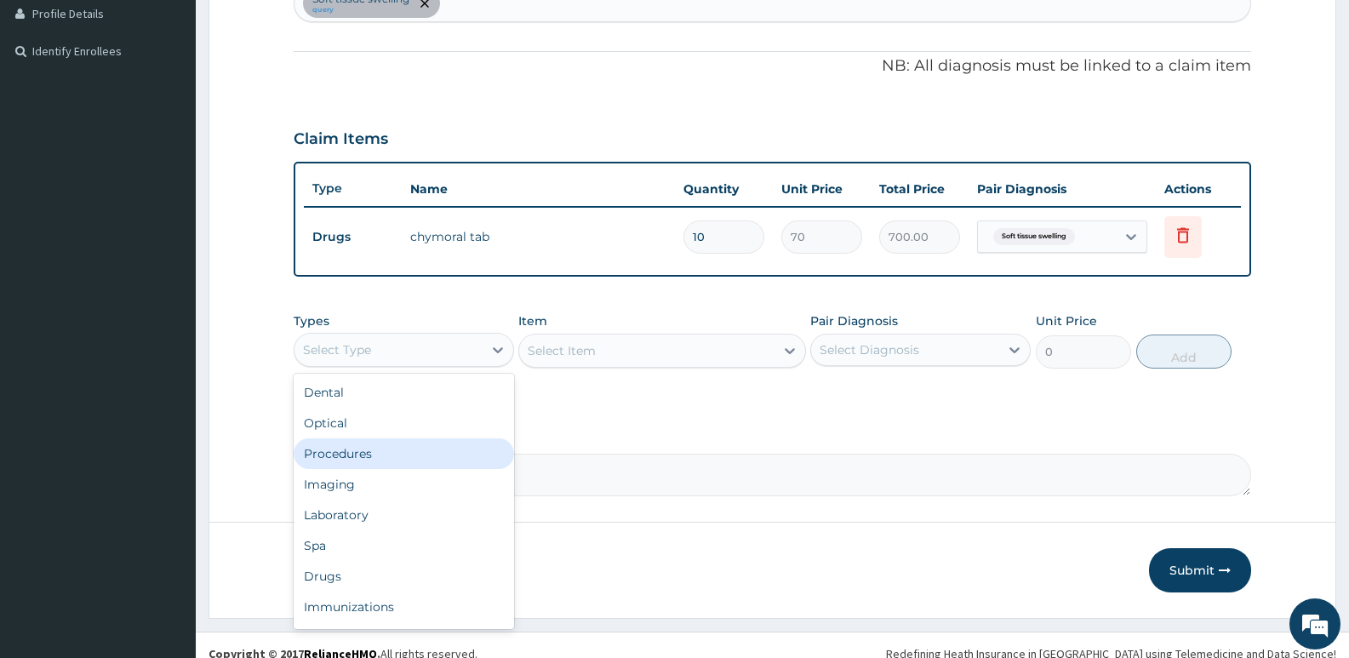
click at [330, 454] on div "Procedures" at bounding box center [404, 453] width 220 height 31
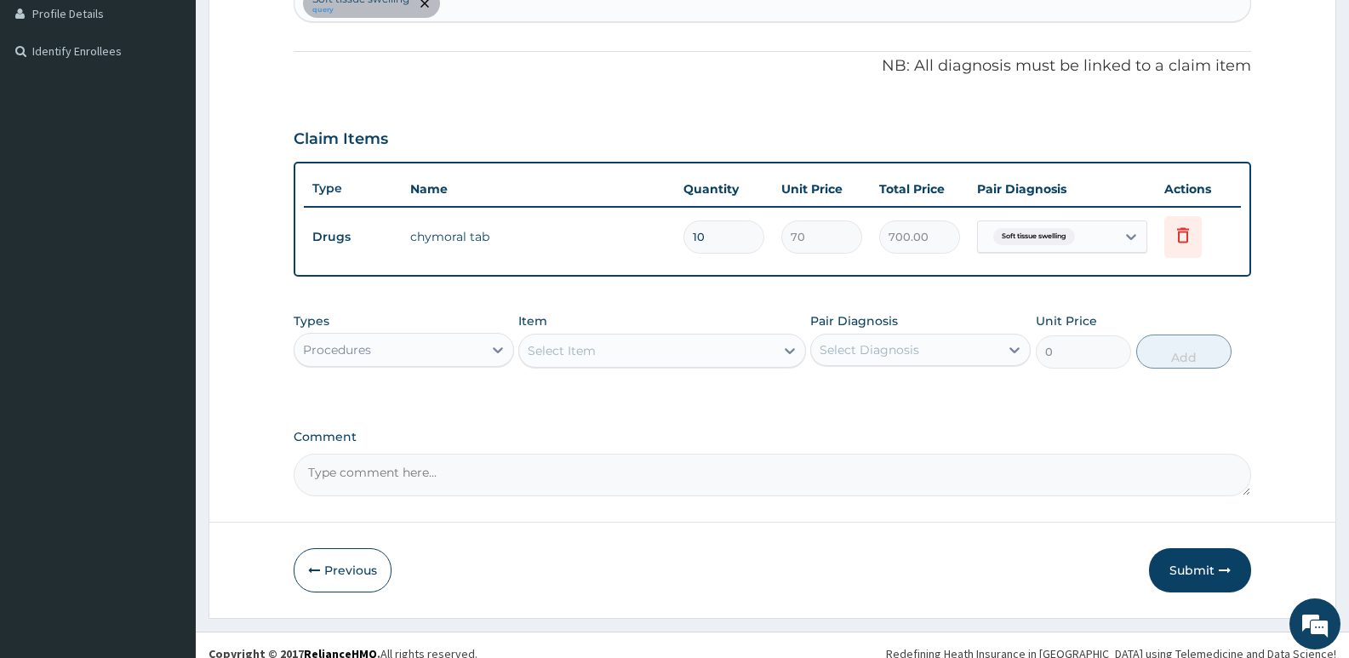
click at [568, 355] on div "Select Item" at bounding box center [562, 350] width 68 height 17
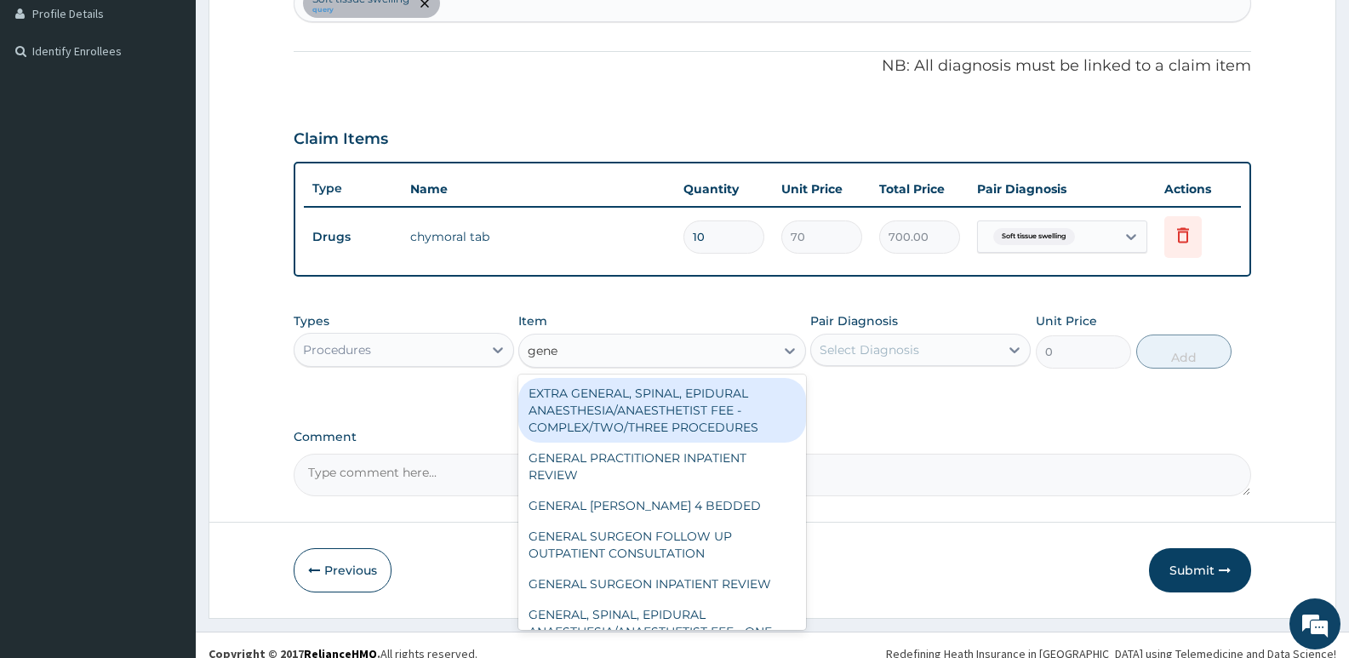
type input "gener"
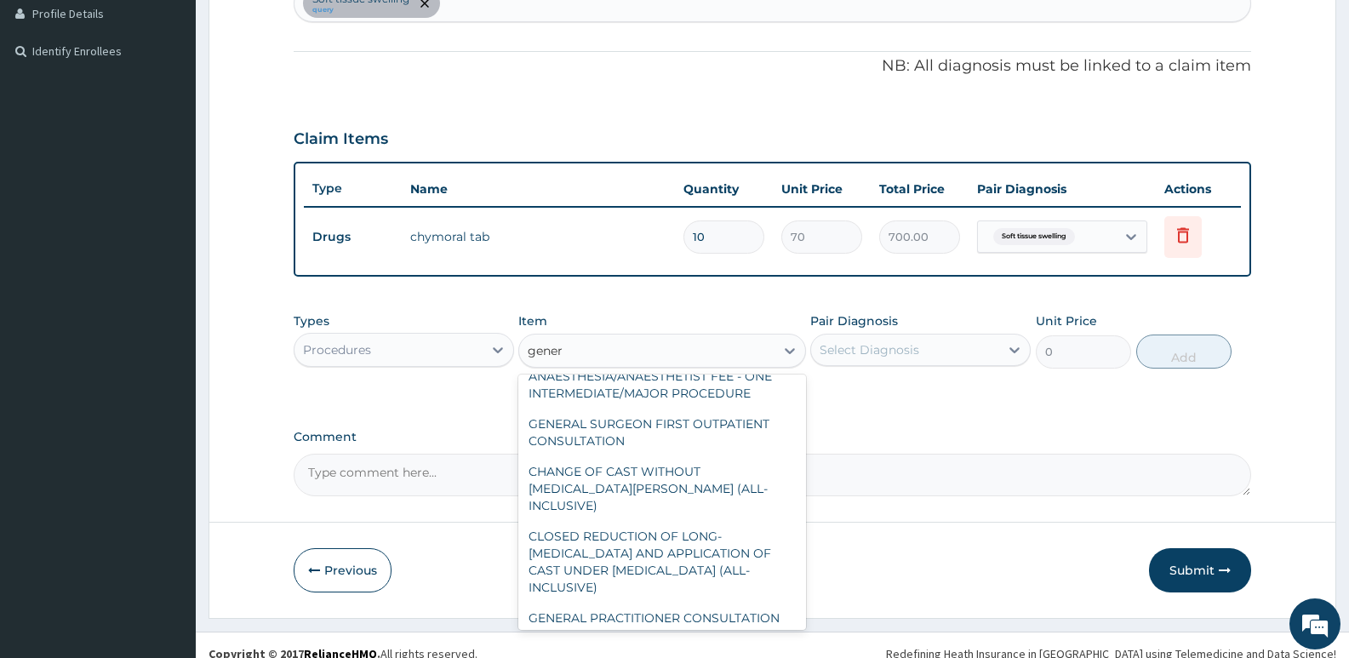
scroll to position [357, 0]
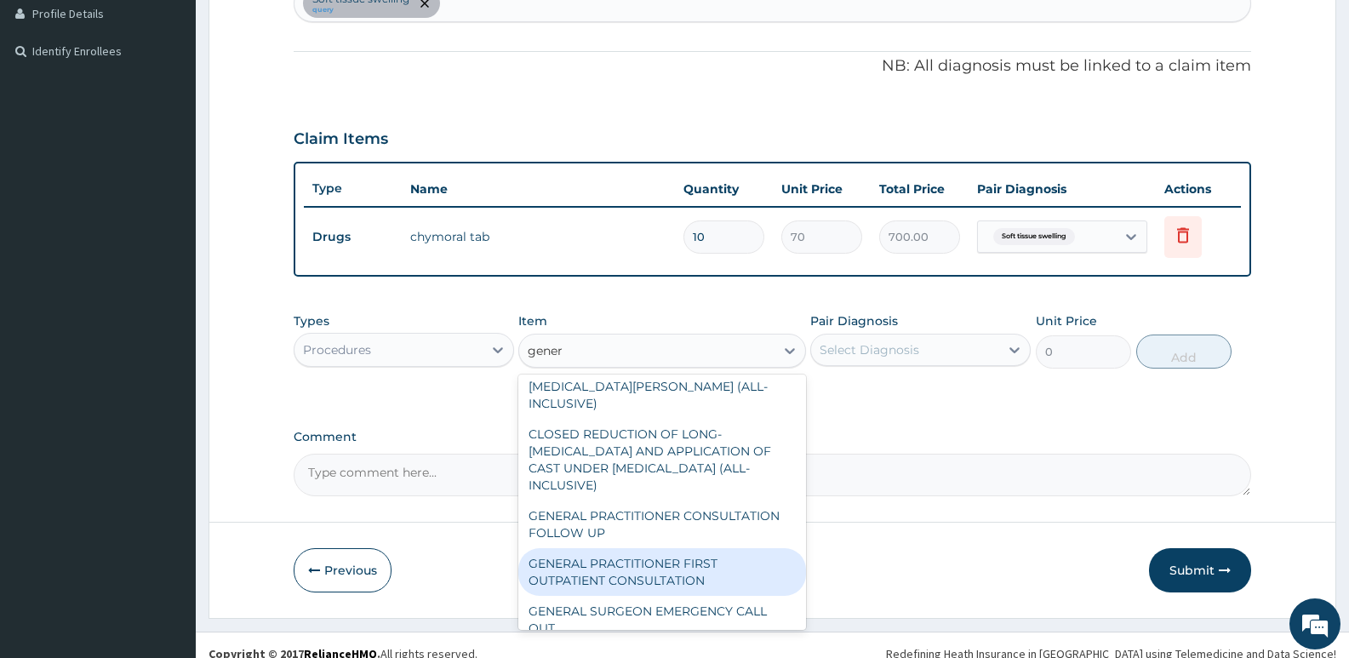
click at [639, 554] on div "GENERAL PRACTITIONER FIRST OUTPATIENT CONSULTATION" at bounding box center [661, 572] width 287 height 48
type input "3750"
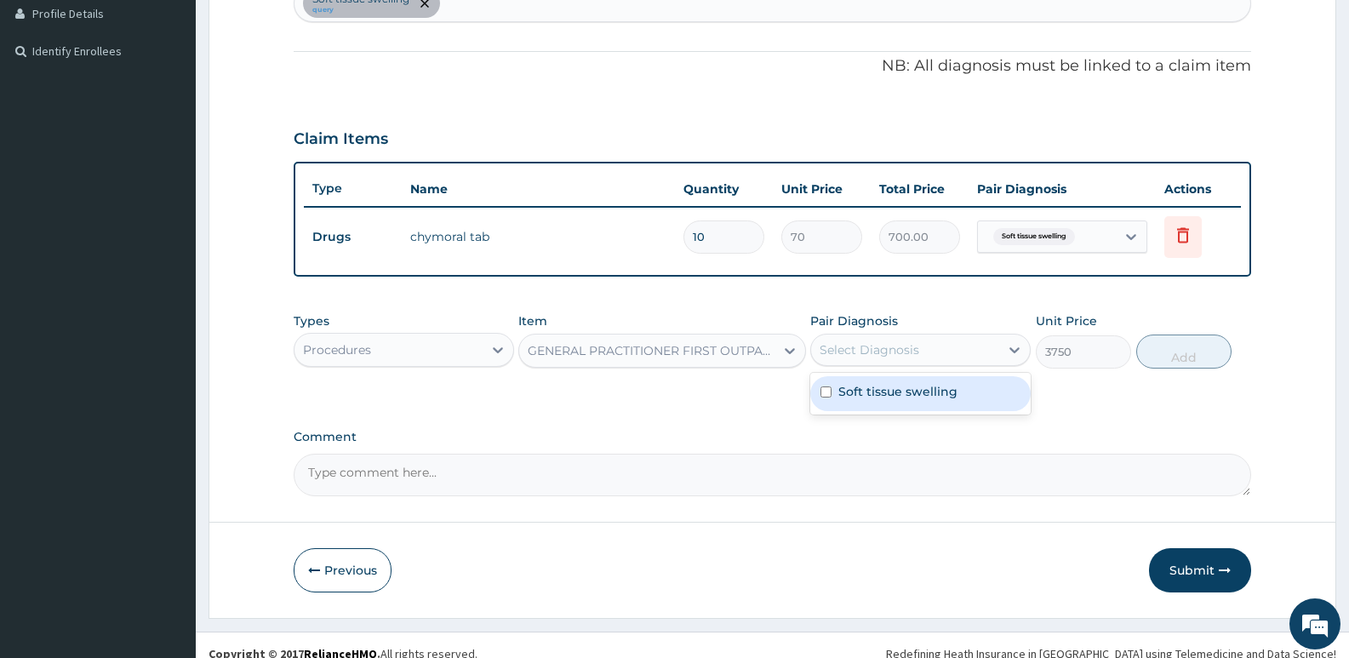
click at [904, 352] on div "Select Diagnosis" at bounding box center [869, 349] width 100 height 17
click at [898, 394] on label "Soft tissue swelling" at bounding box center [897, 391] width 119 height 17
checkbox input "true"
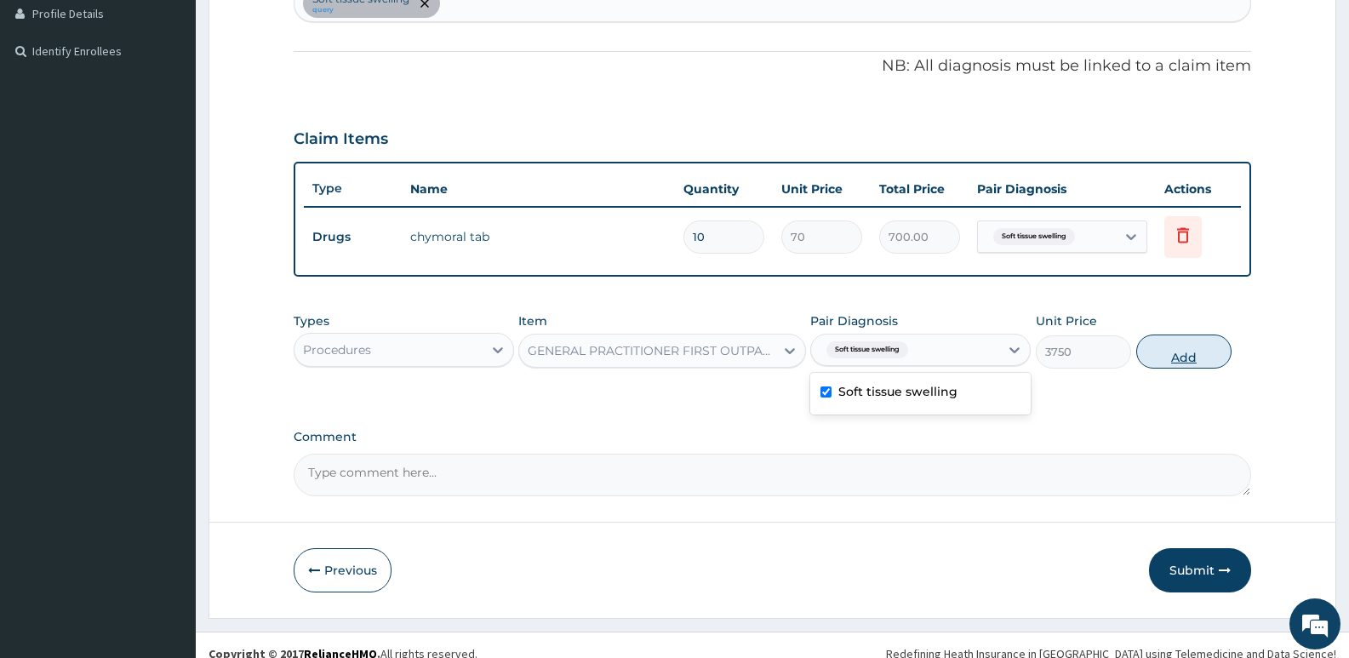
click at [1180, 347] on button "Add" at bounding box center [1183, 351] width 95 height 34
type input "0"
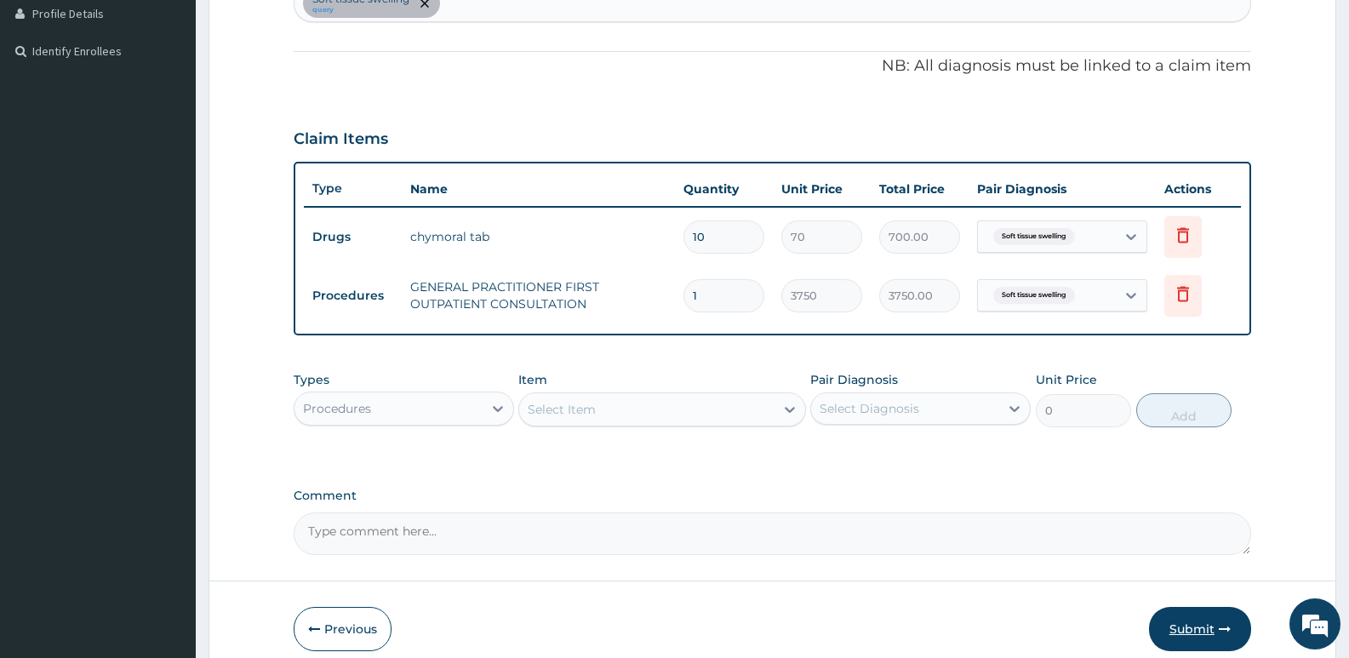
click at [1185, 635] on button "Submit" at bounding box center [1200, 629] width 102 height 44
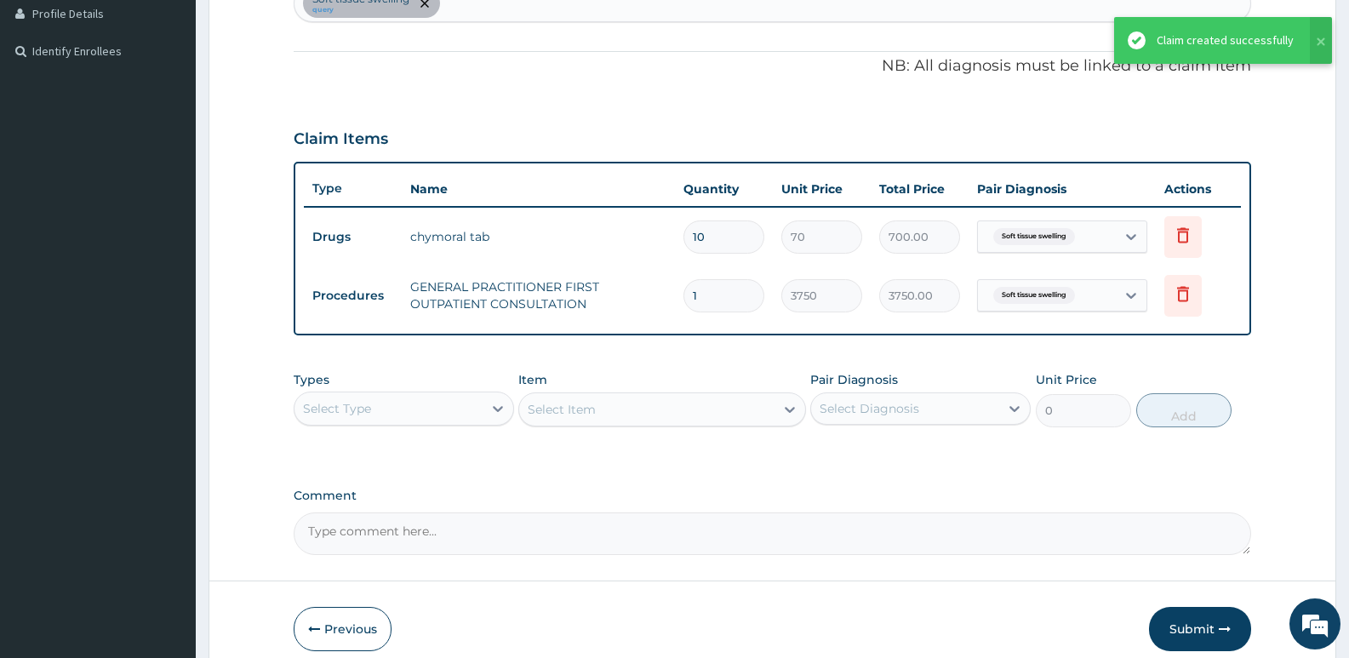
scroll to position [363, 0]
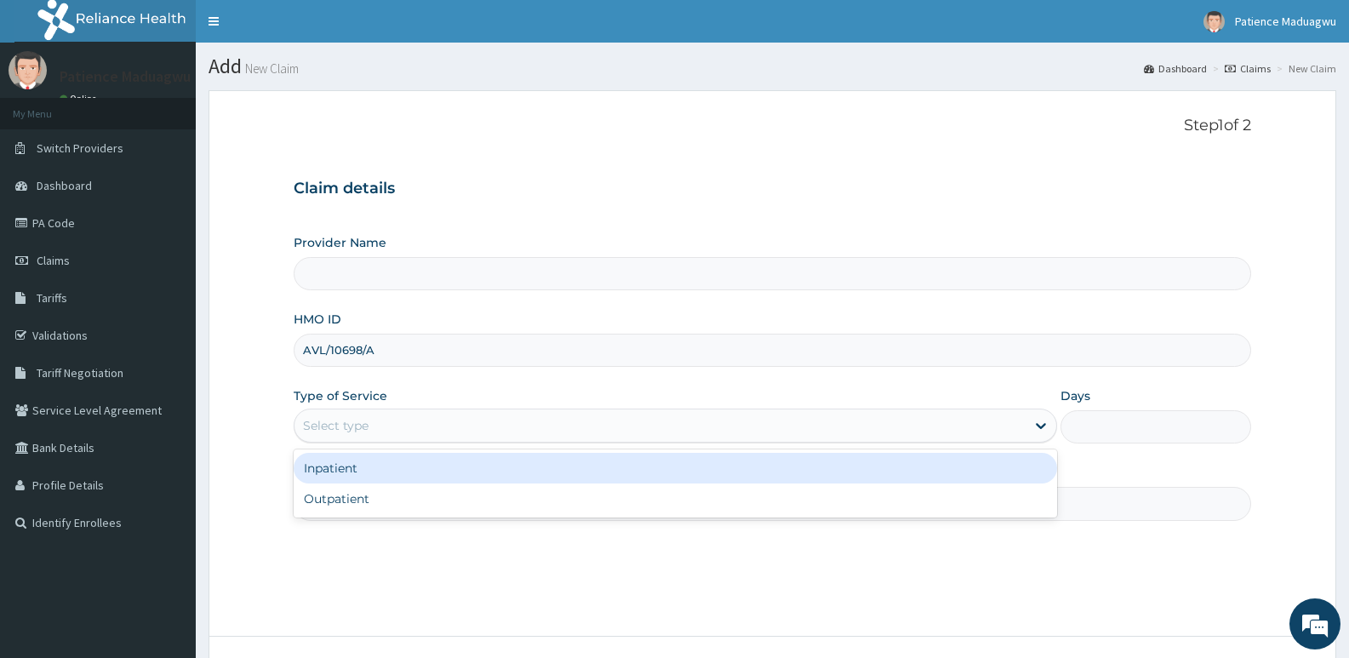
click at [343, 414] on div "Select type" at bounding box center [659, 425] width 730 height 27
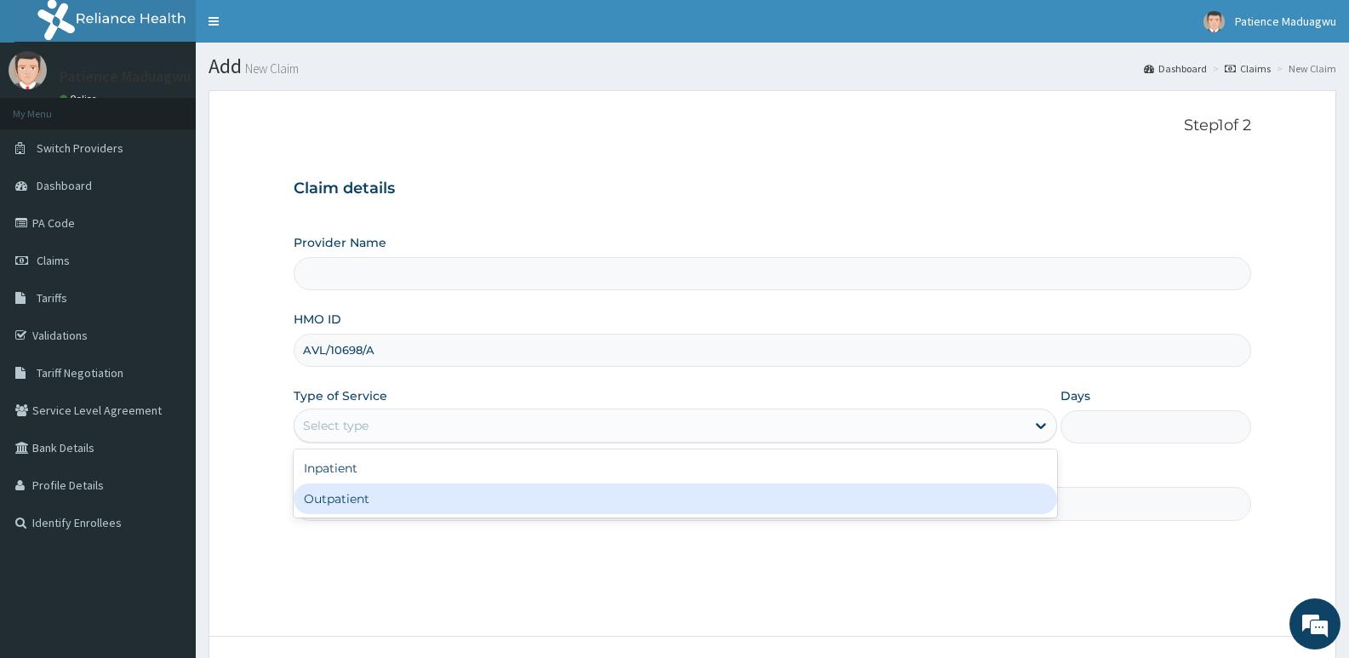
type input "[GEOGRAPHIC_DATA]"
click at [315, 510] on div "Outpatient" at bounding box center [675, 498] width 762 height 31
type input "1"
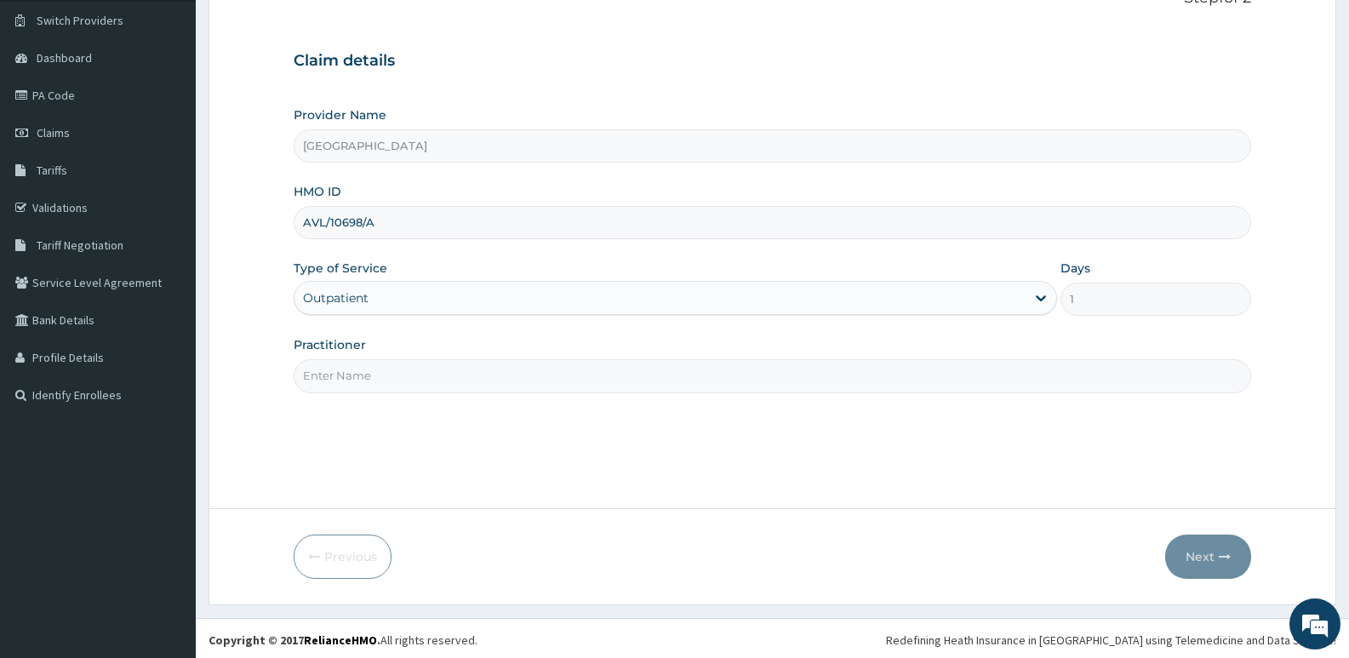
scroll to position [131, 0]
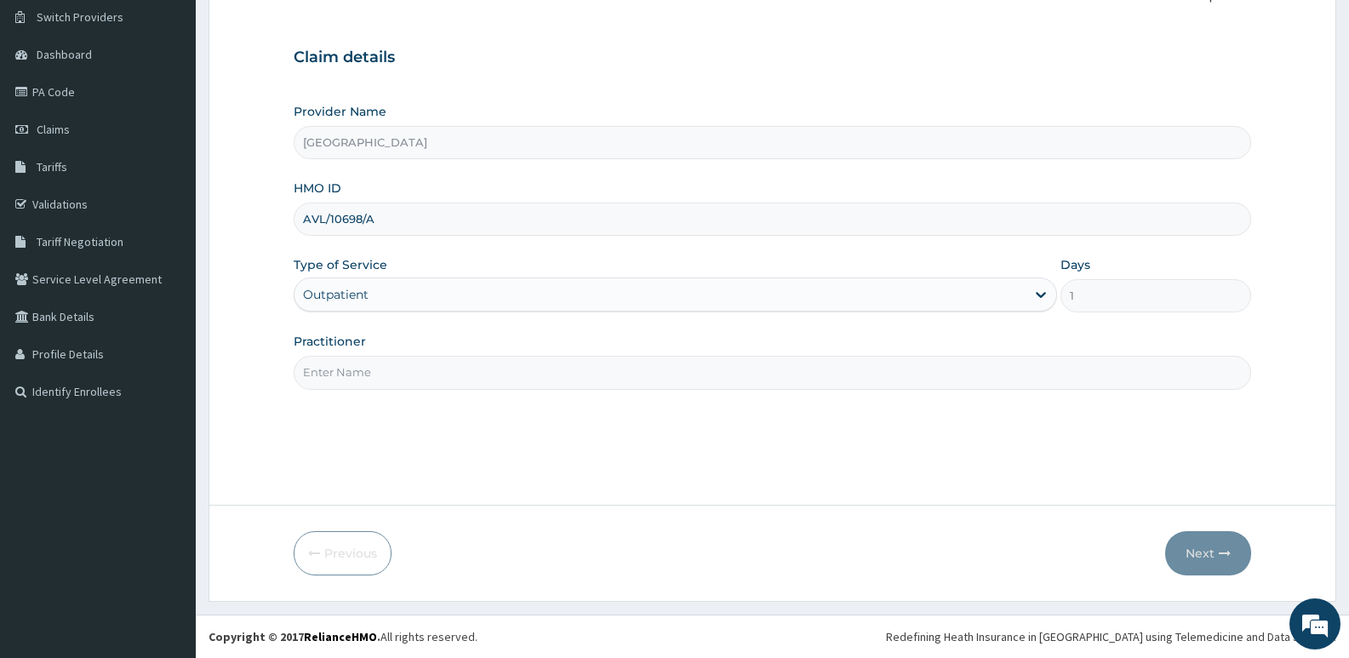
click at [408, 374] on input "Practitioner" at bounding box center [772, 372] width 957 height 33
type input "[PERSON_NAME]"
click at [1219, 558] on icon "button" at bounding box center [1225, 553] width 12 height 12
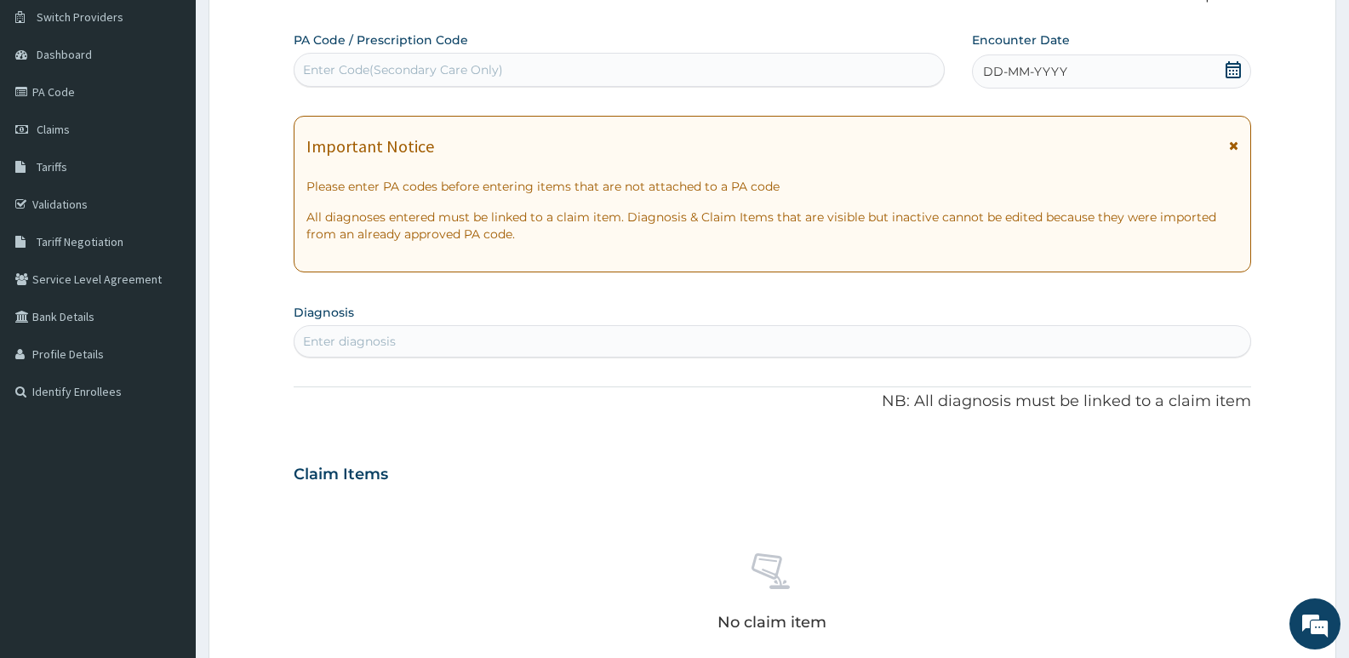
click at [1227, 71] on icon at bounding box center [1233, 69] width 17 height 17
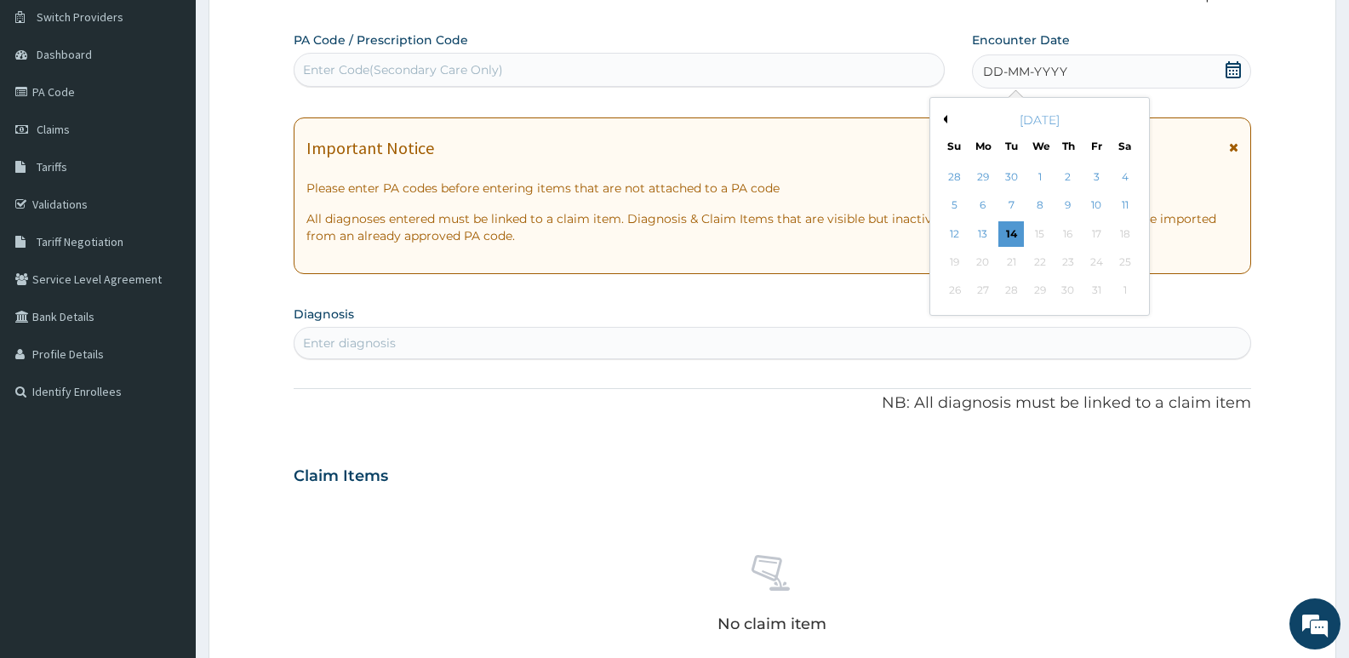
click at [948, 118] on div "[DATE]" at bounding box center [1039, 119] width 205 height 17
click at [944, 118] on button "Previous Month" at bounding box center [943, 119] width 9 height 9
click at [982, 169] on div "1" at bounding box center [983, 177] width 26 height 26
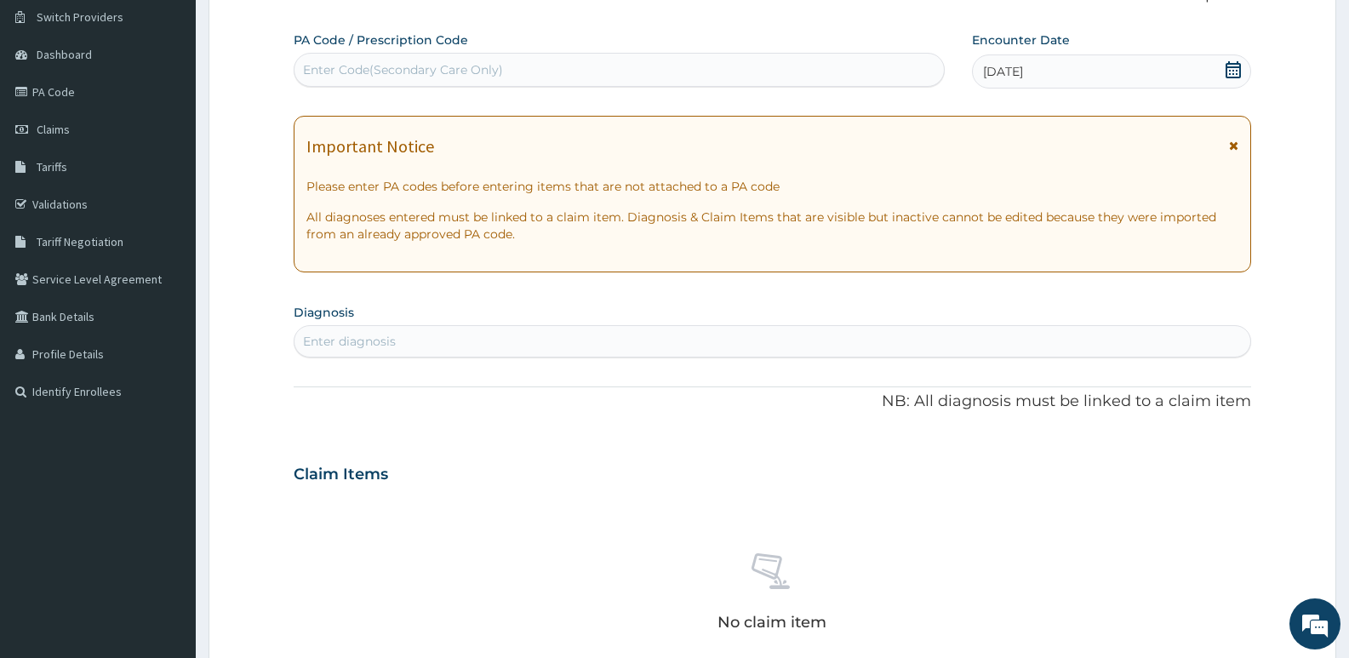
click at [370, 342] on div "Enter diagnosis" at bounding box center [349, 341] width 93 height 17
type input "[MEDICAL_DATA]"
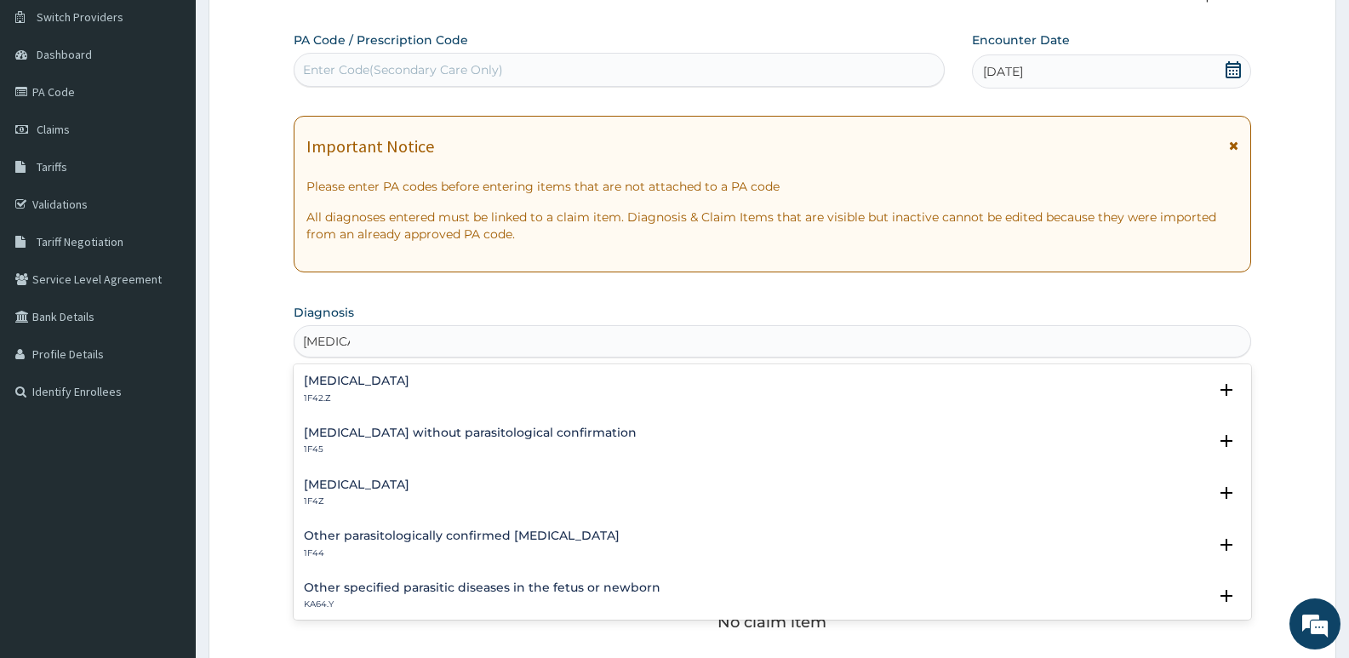
click at [358, 494] on div "Malaria, unspecified 1F4Z" at bounding box center [357, 493] width 106 height 30
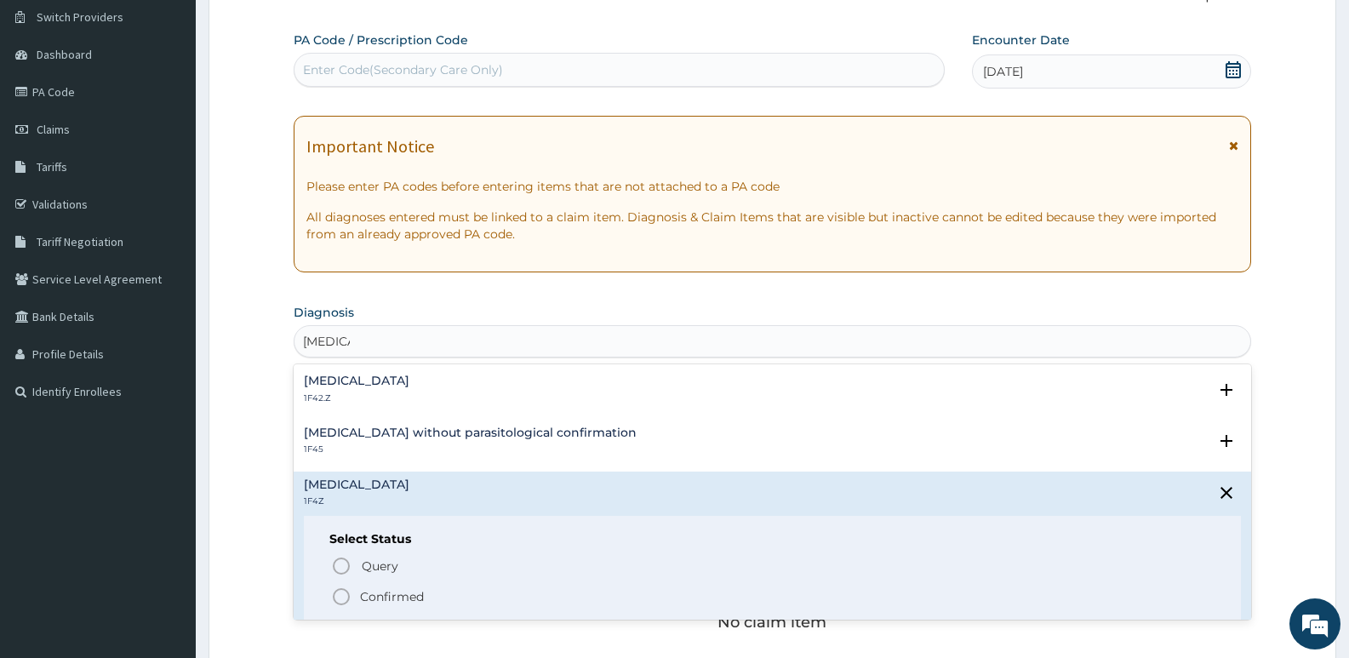
click at [343, 598] on icon "status option filled" at bounding box center [341, 596] width 20 height 20
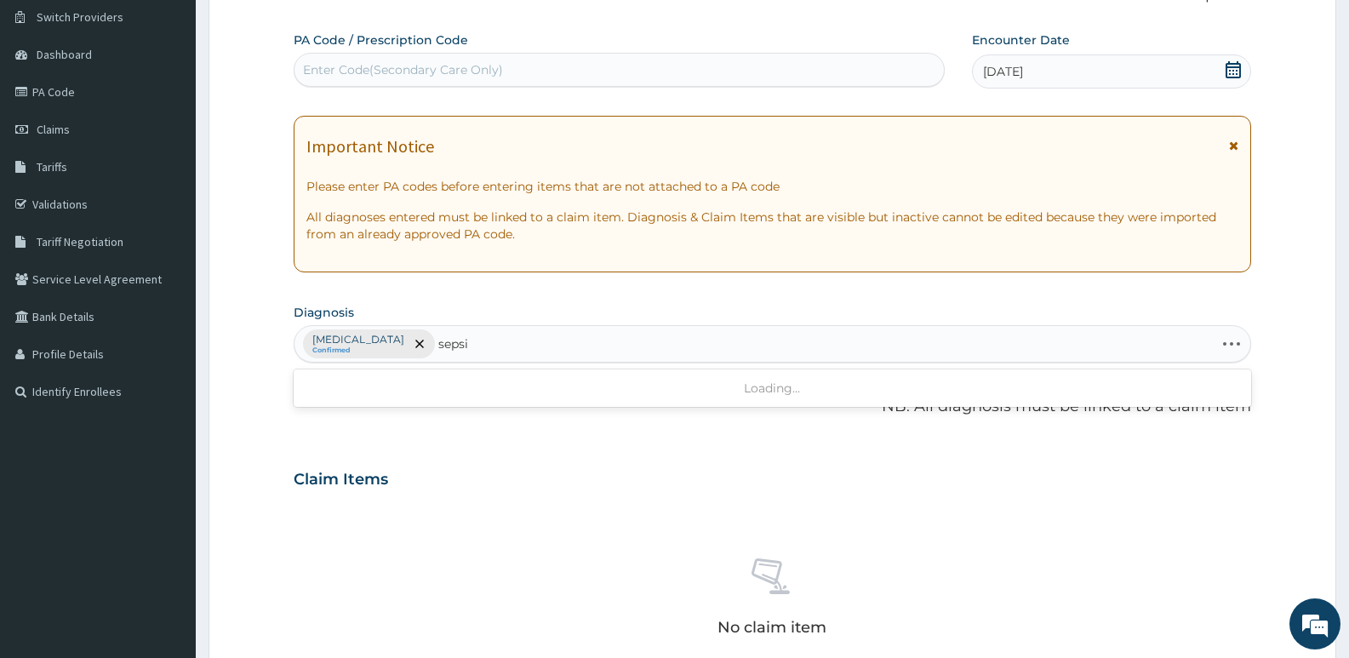
type input "sepsis"
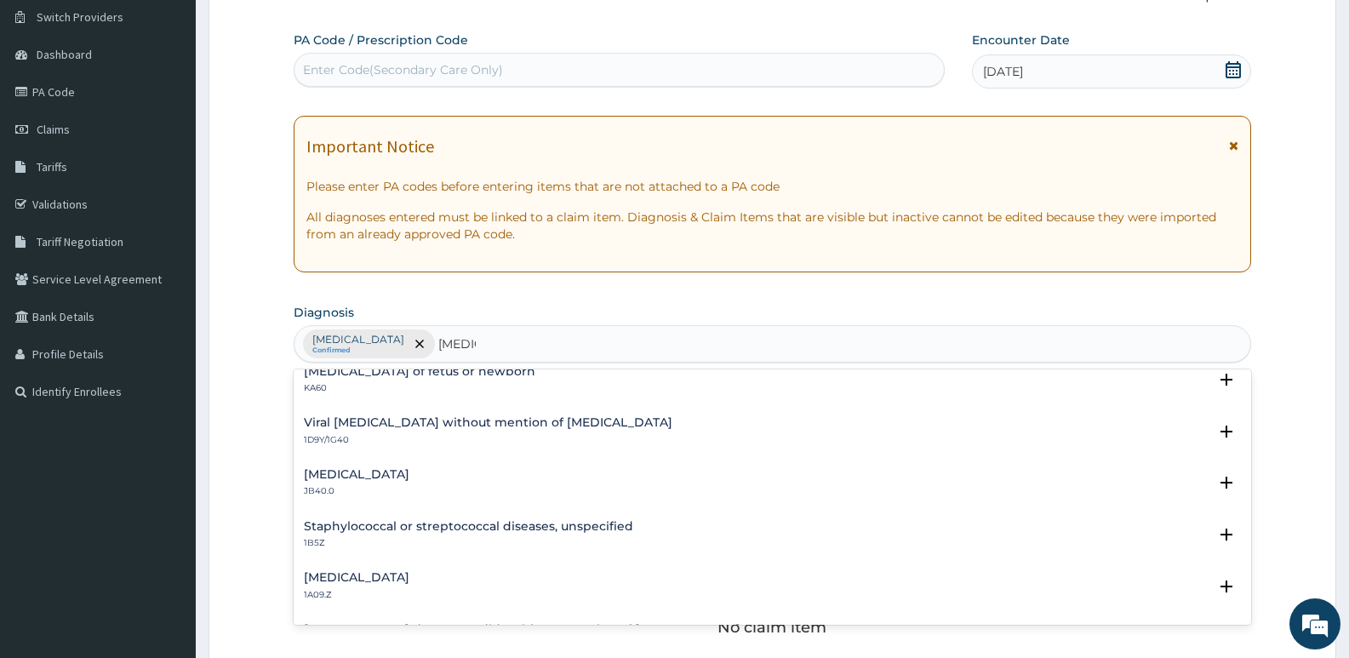
scroll to position [0, 0]
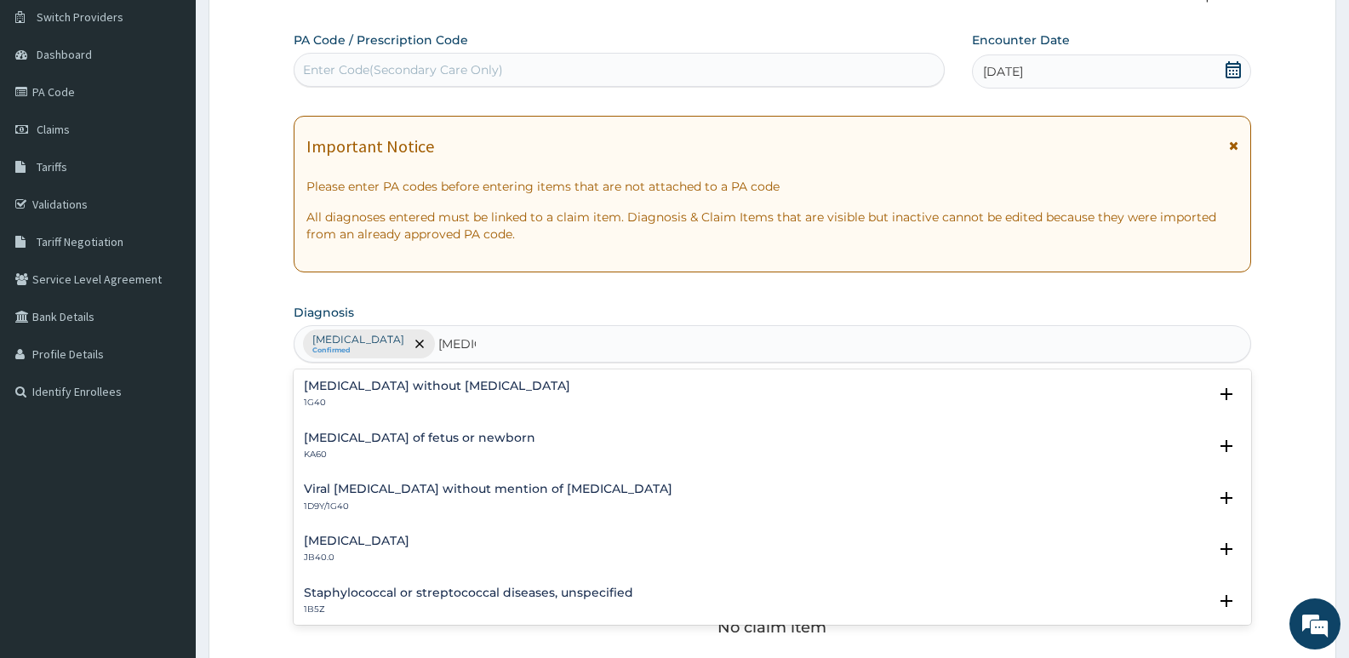
click at [455, 397] on p "1G40" at bounding box center [437, 403] width 266 height 12
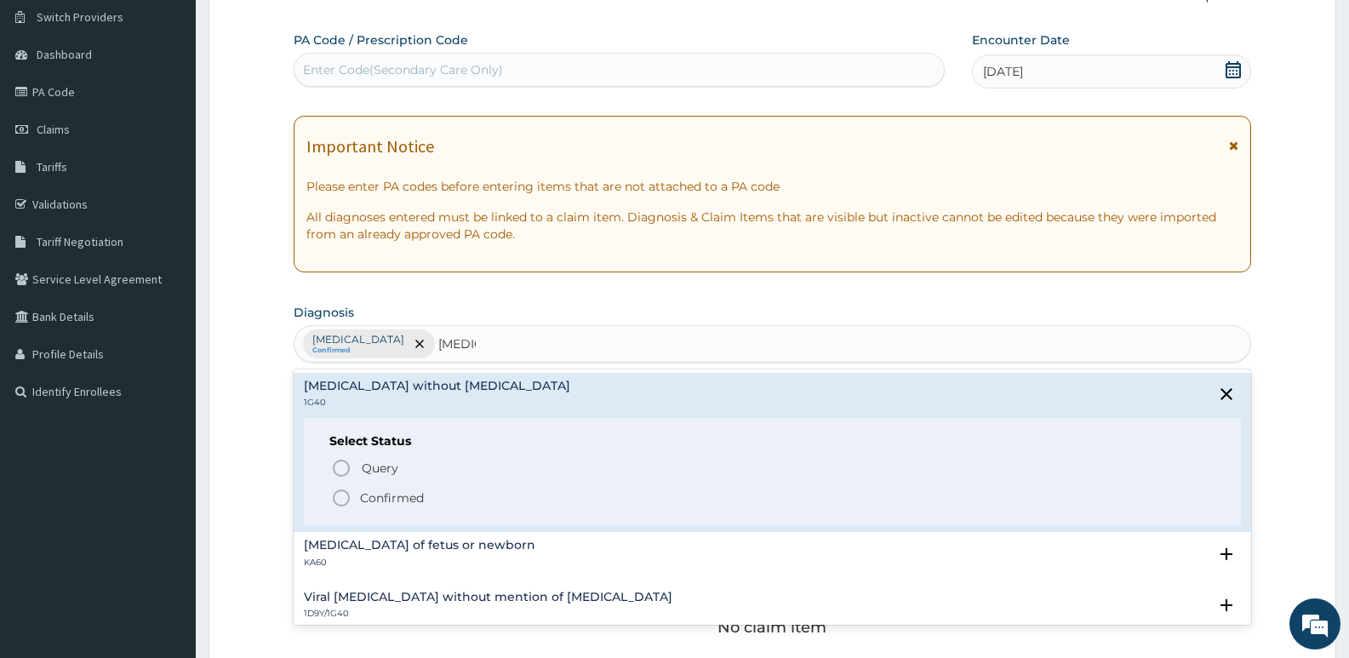
click at [345, 495] on icon "status option filled" at bounding box center [341, 498] width 20 height 20
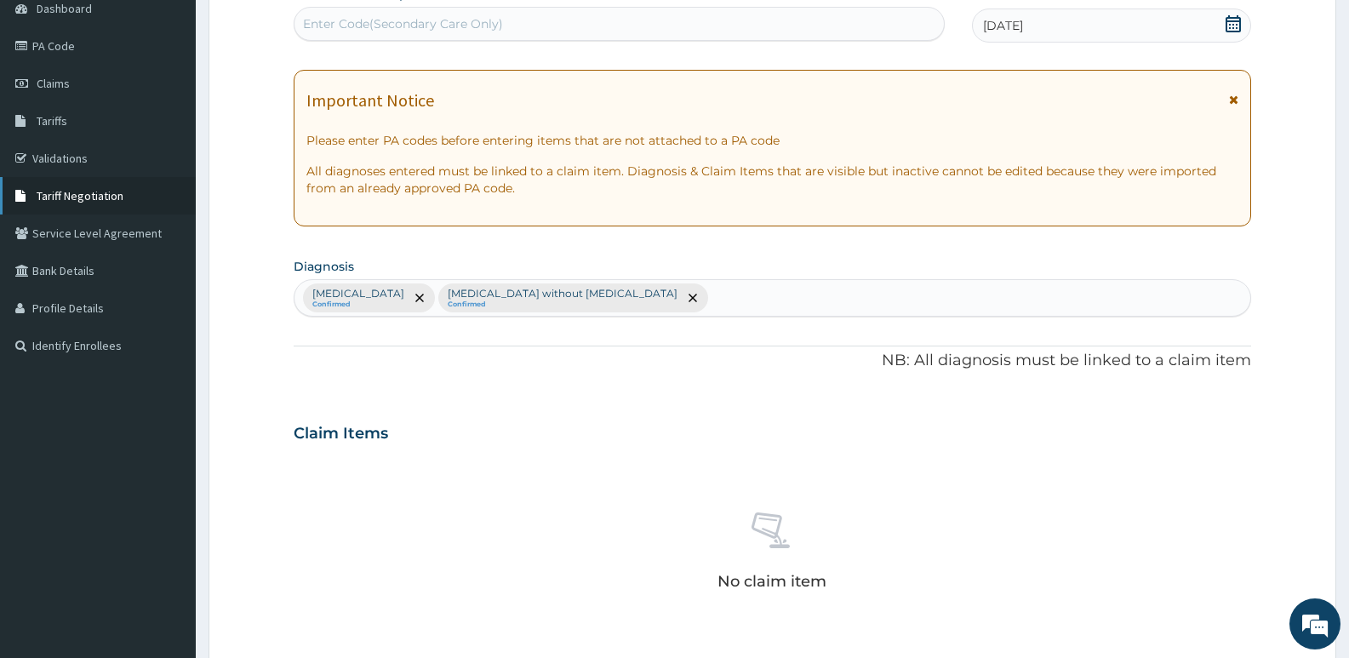
scroll to position [216, 0]
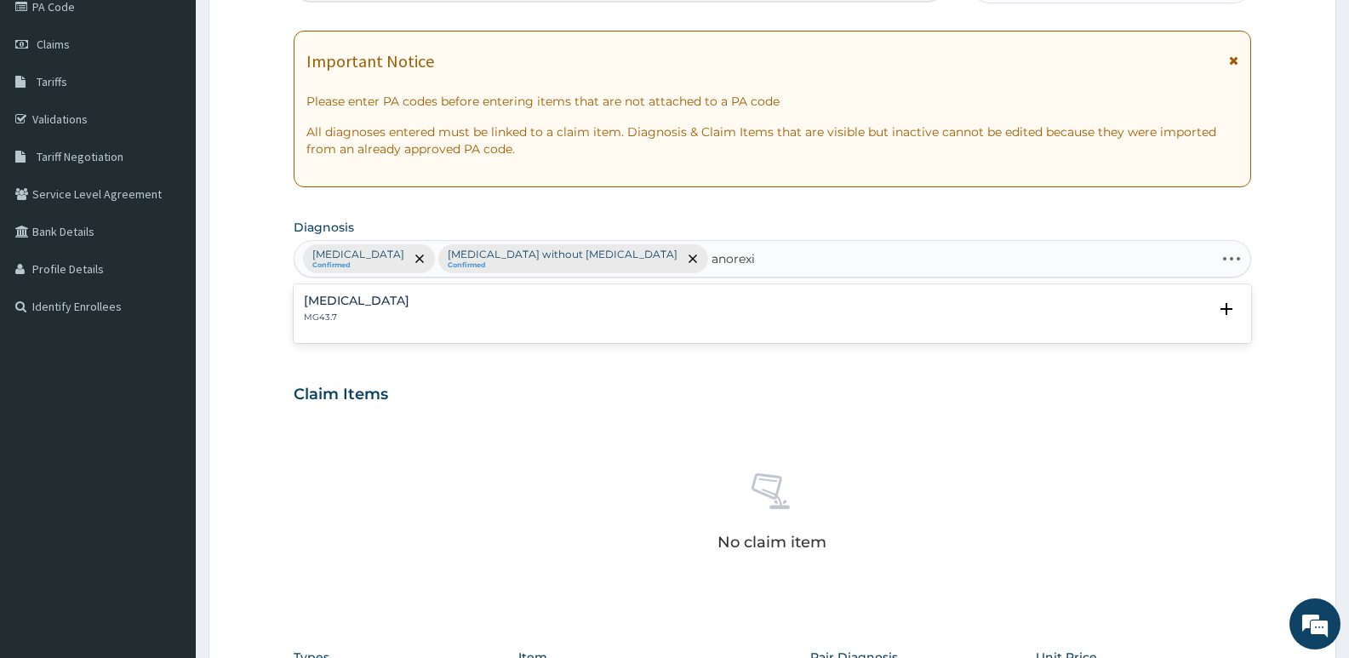
type input "anorexia"
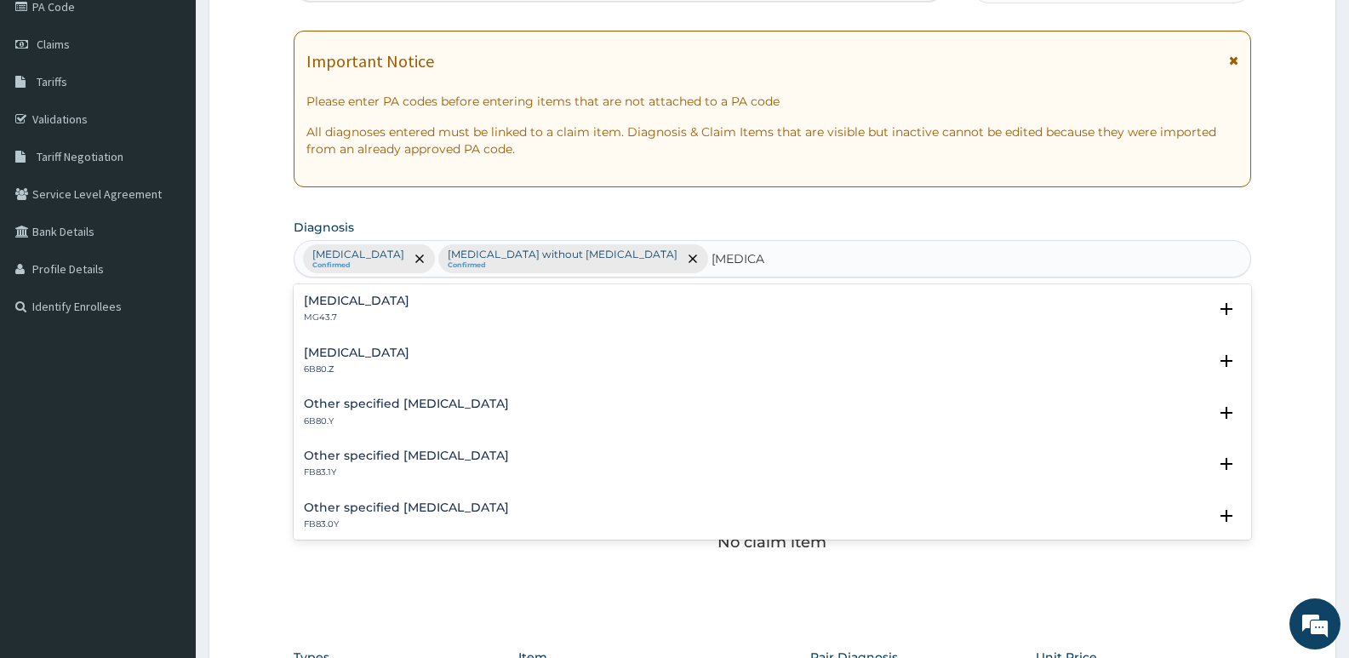
click at [352, 314] on p "MG43.7" at bounding box center [357, 317] width 106 height 12
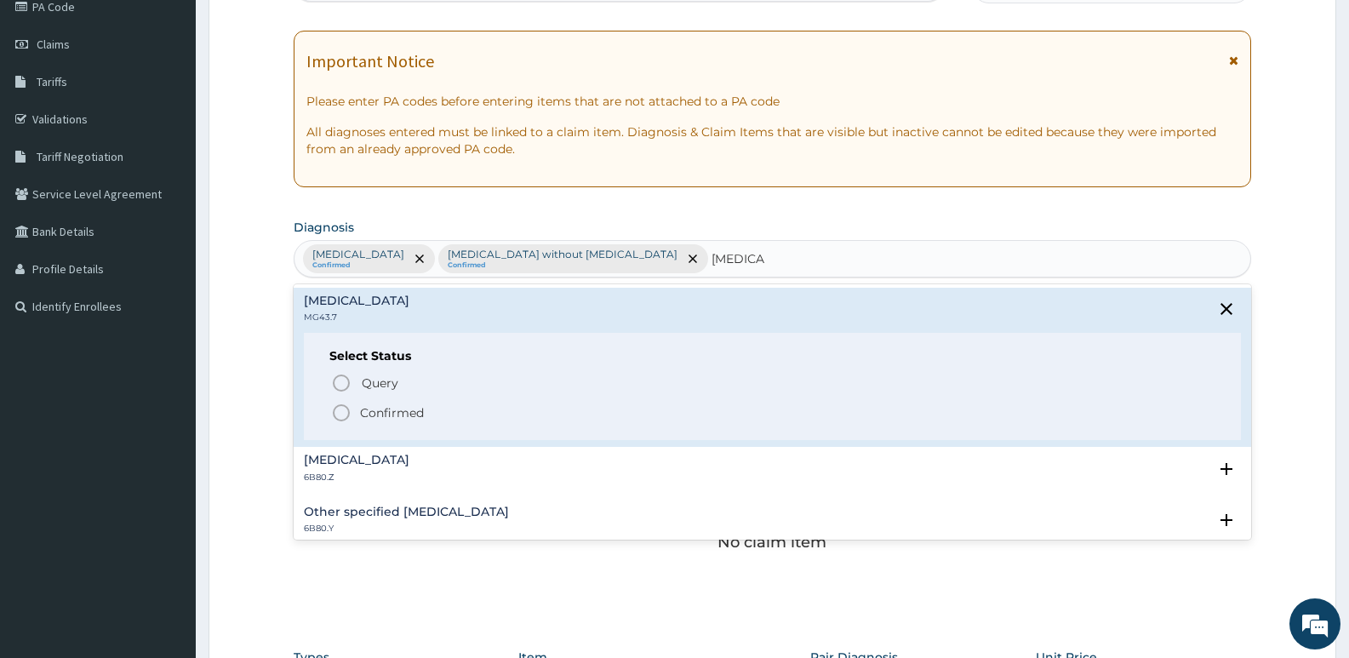
click at [340, 408] on icon "status option filled" at bounding box center [341, 413] width 20 height 20
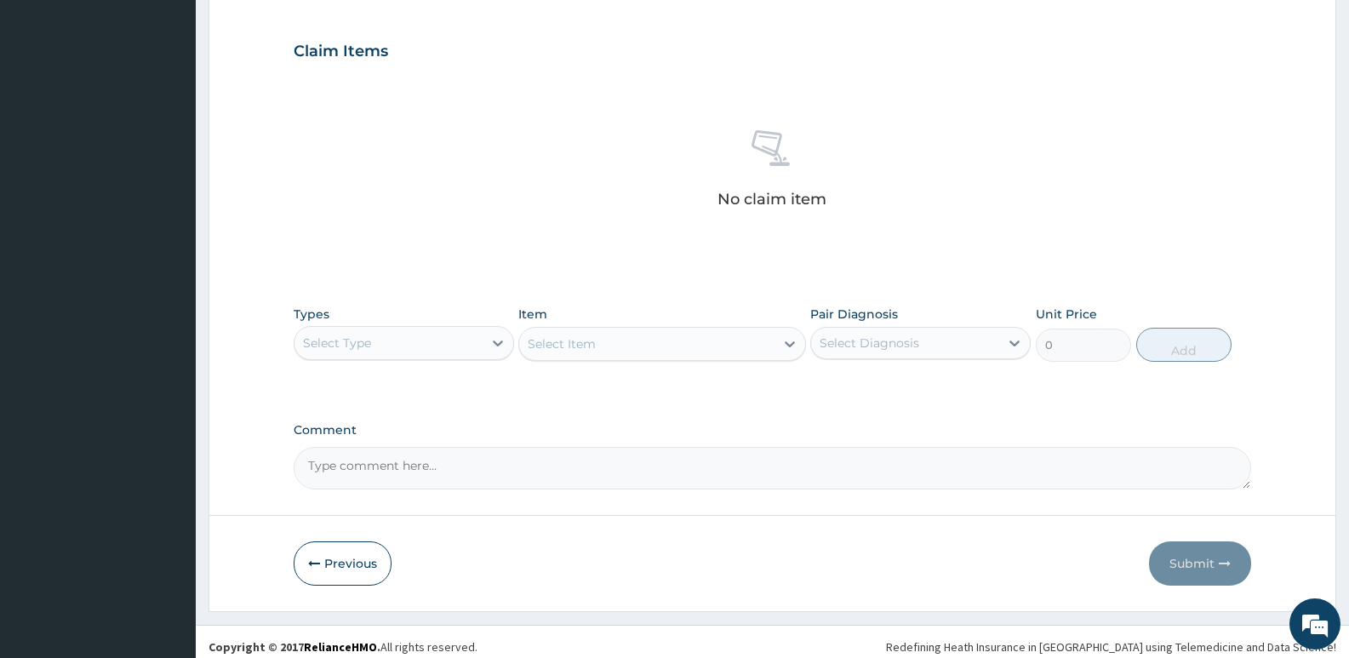
scroll to position [569, 0]
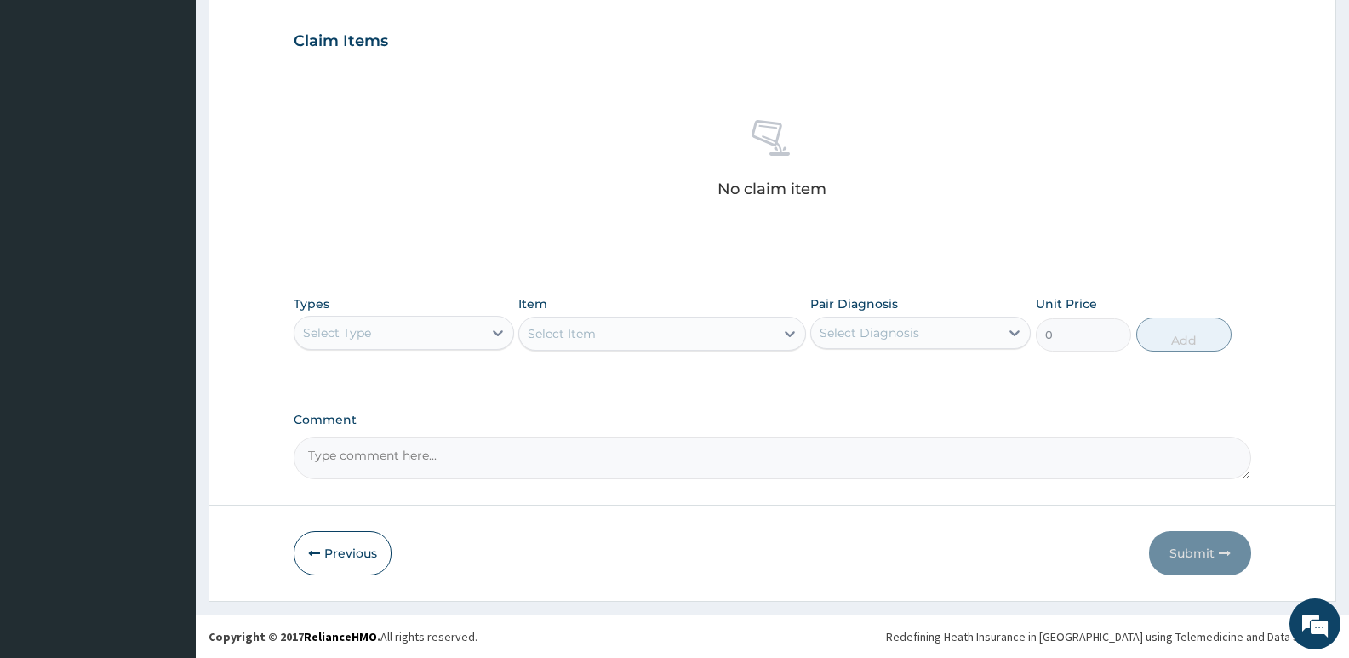
click at [382, 331] on div "Select Type" at bounding box center [388, 332] width 188 height 27
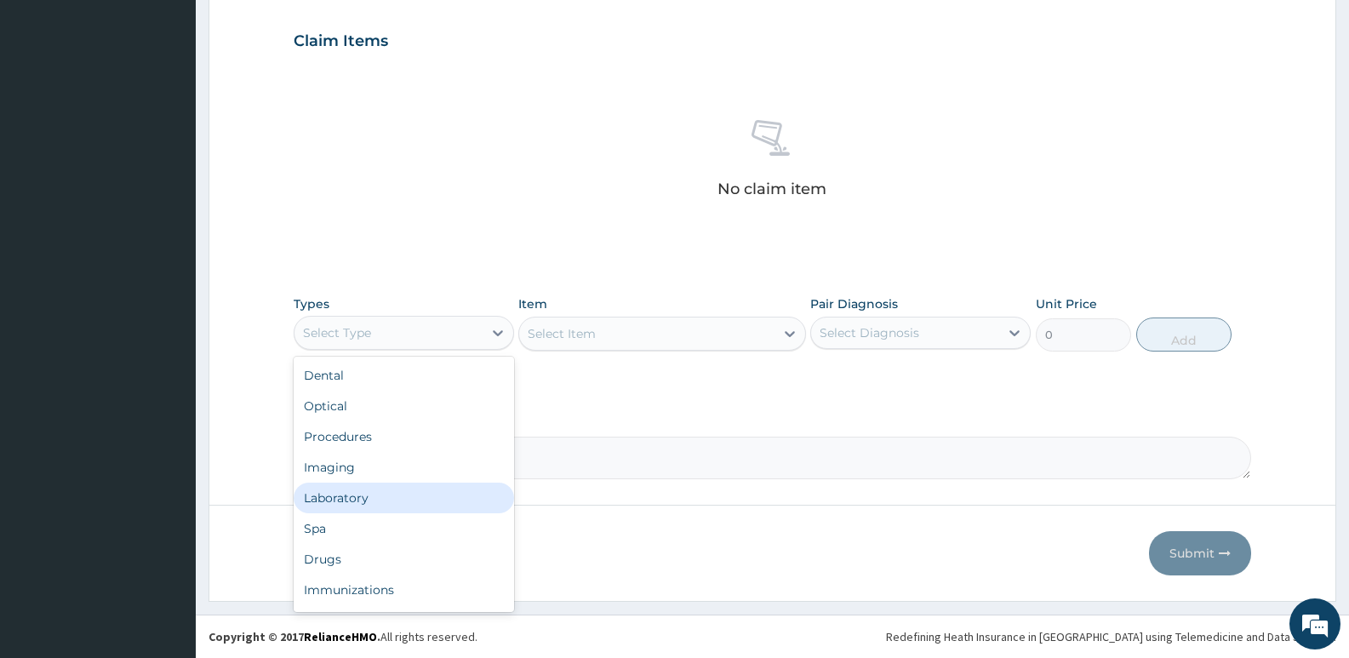
click at [355, 505] on div "Laboratory" at bounding box center [404, 497] width 220 height 31
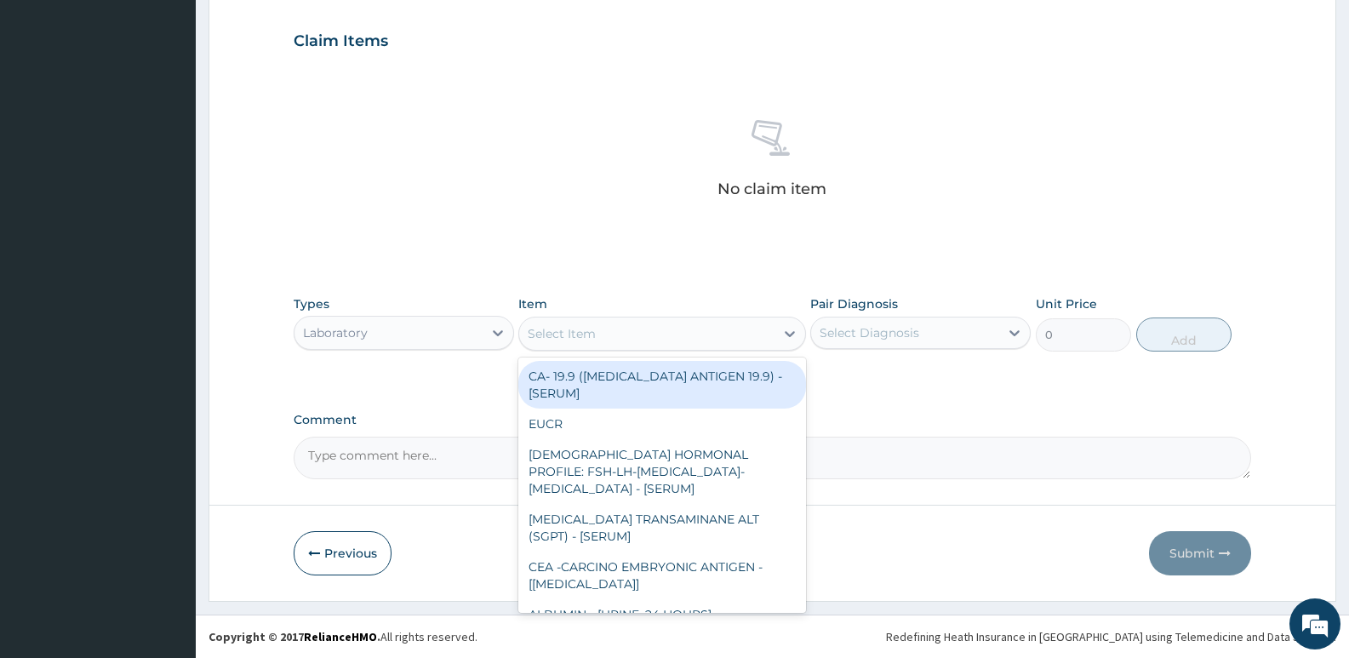
click at [575, 338] on div "Select Item" at bounding box center [562, 333] width 68 height 17
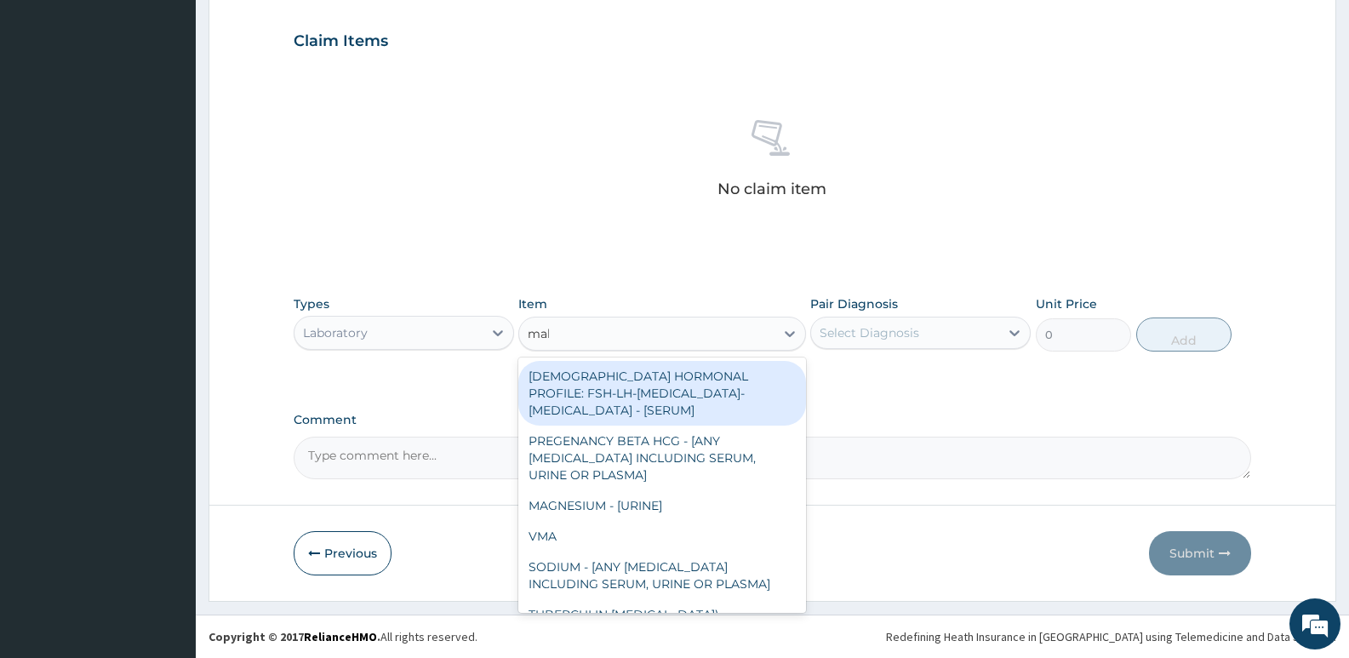
type input "mala"
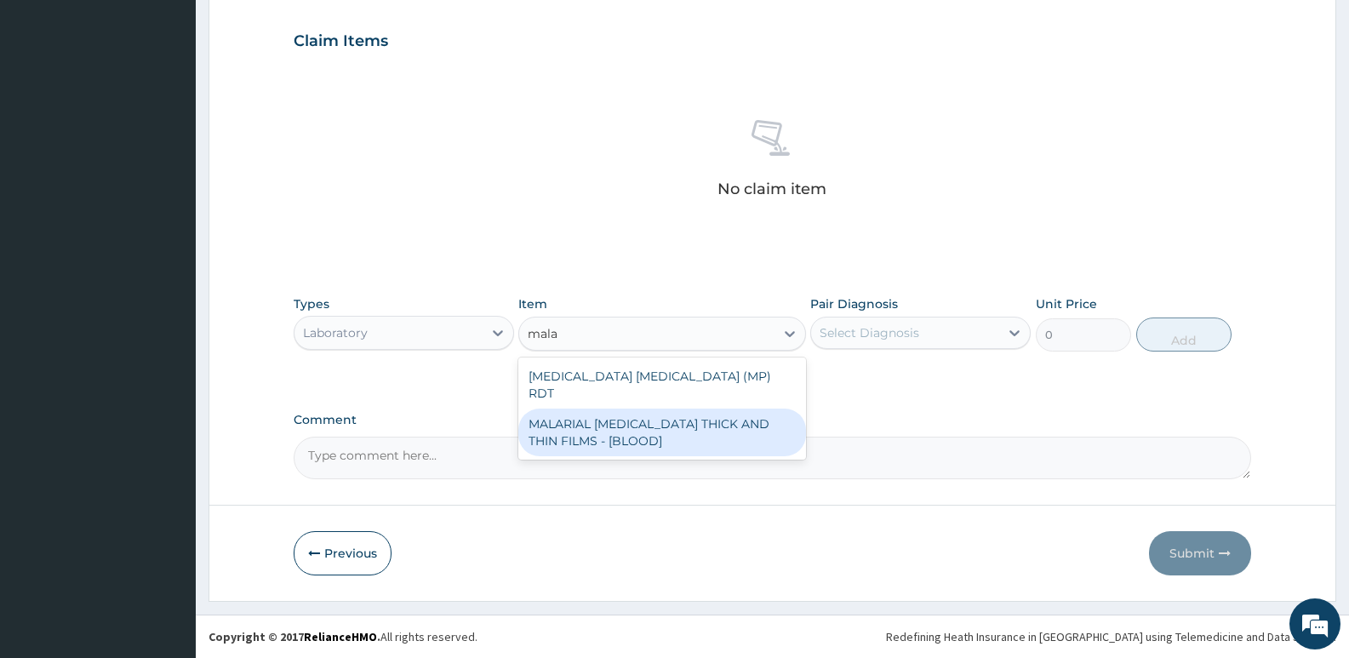
click at [585, 425] on div "MALARIAL PARASITE THICK AND THIN FILMS - [BLOOD]" at bounding box center [661, 432] width 287 height 48
type input "2187.5"
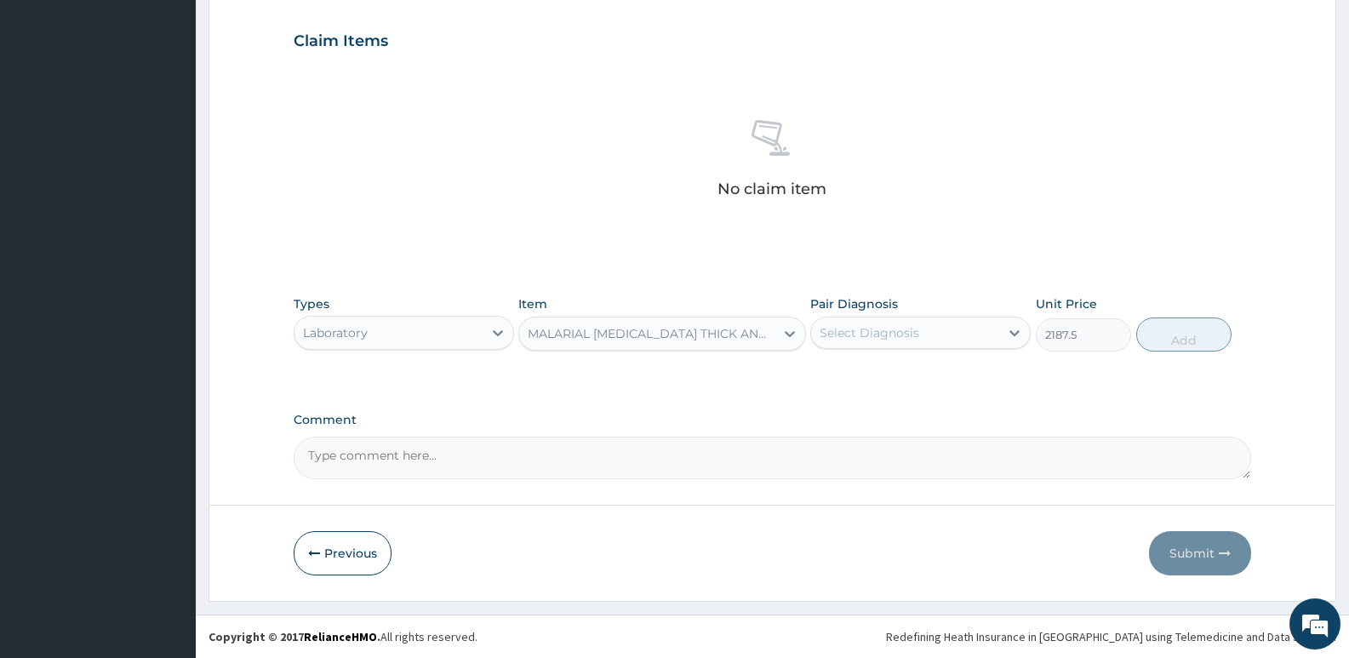
click at [934, 334] on div "Select Diagnosis" at bounding box center [905, 332] width 188 height 27
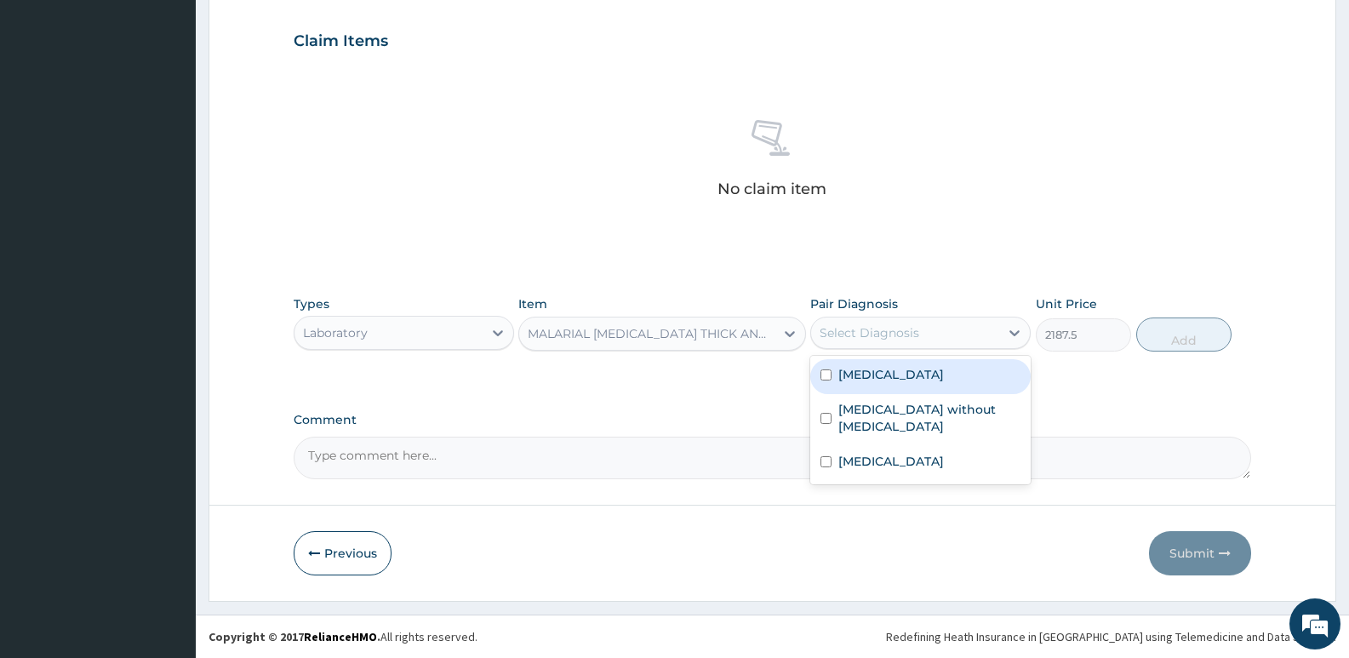
click at [909, 381] on label "Malaria, unspecified" at bounding box center [891, 374] width 106 height 17
checkbox input "true"
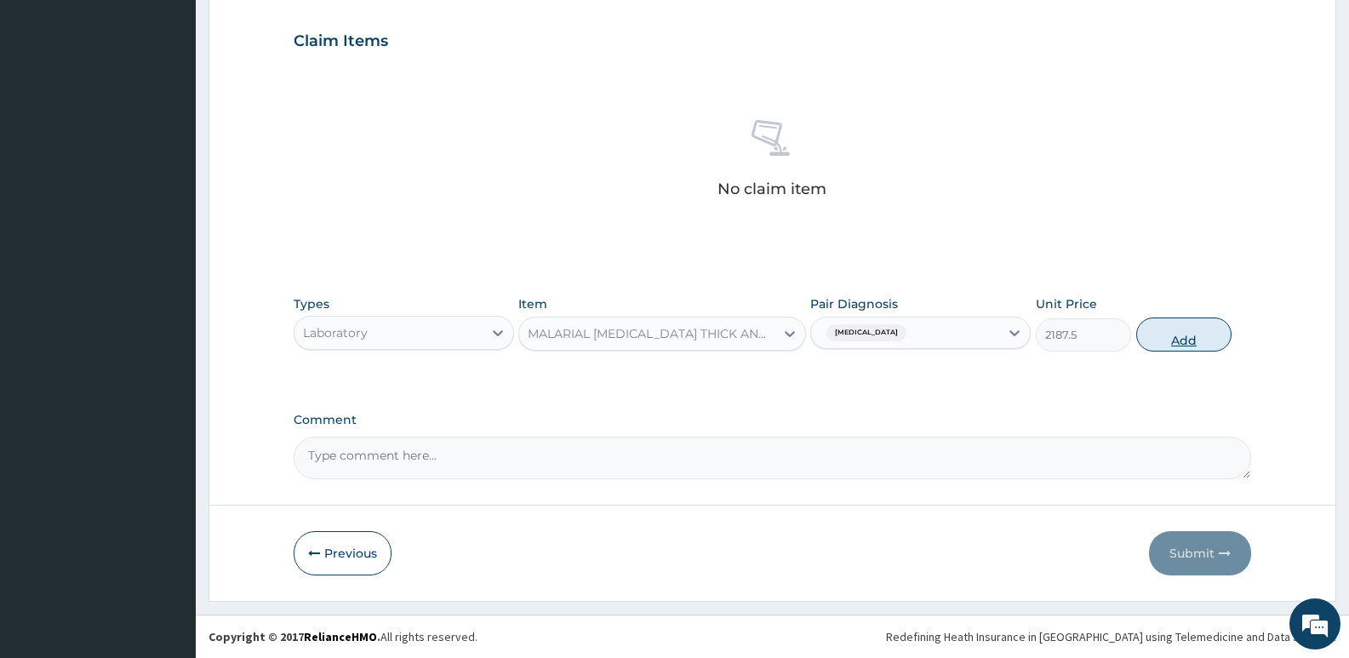
click at [1211, 334] on button "Add" at bounding box center [1183, 334] width 95 height 34
type input "0"
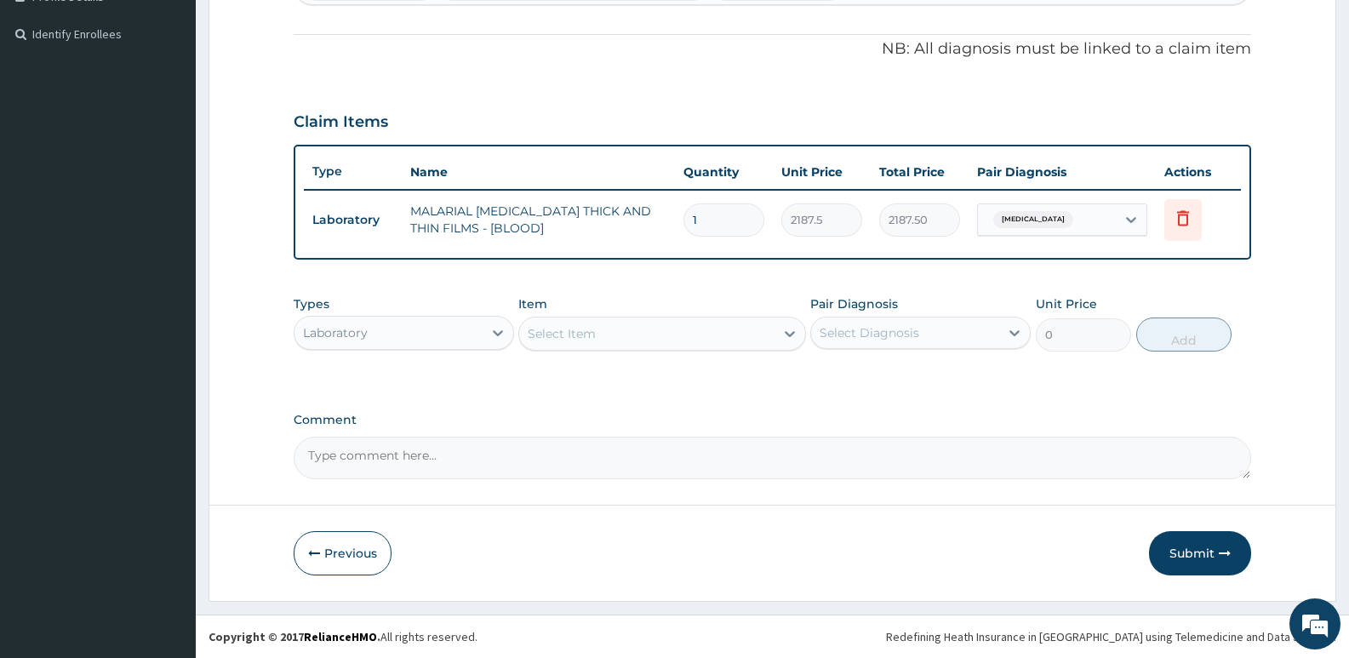
click at [637, 333] on div "Select Item" at bounding box center [646, 333] width 254 height 27
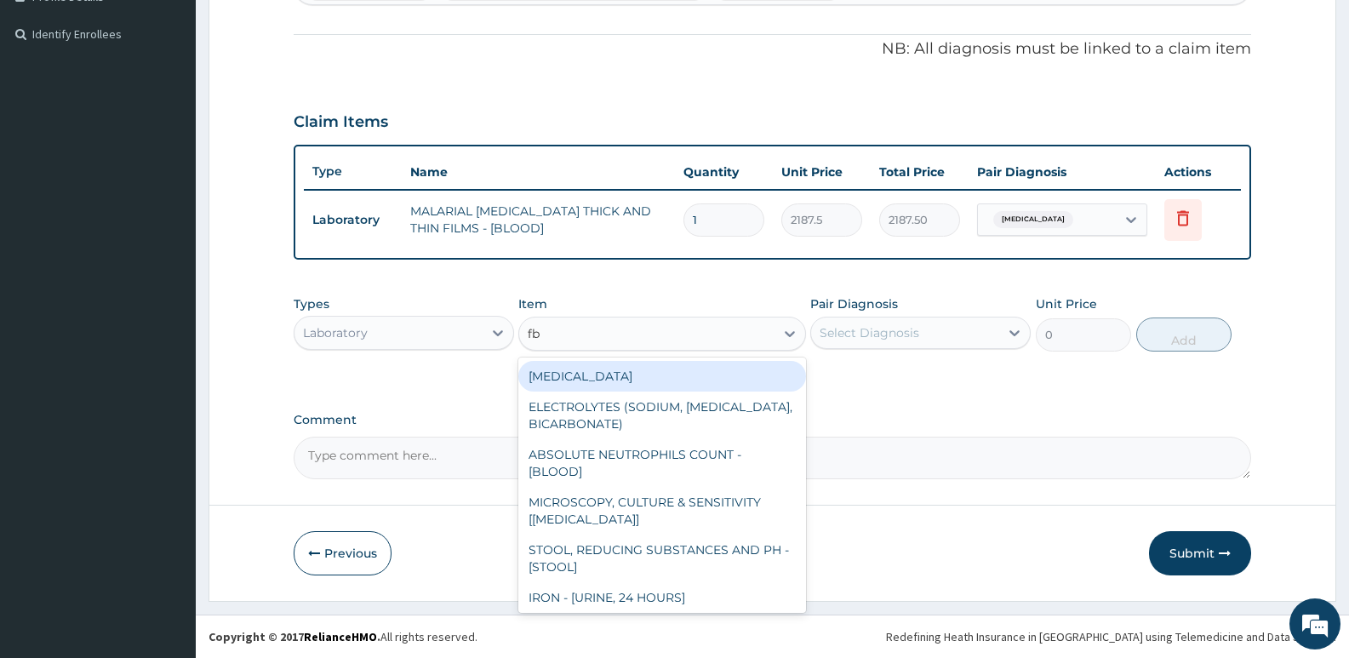
type input "fbc"
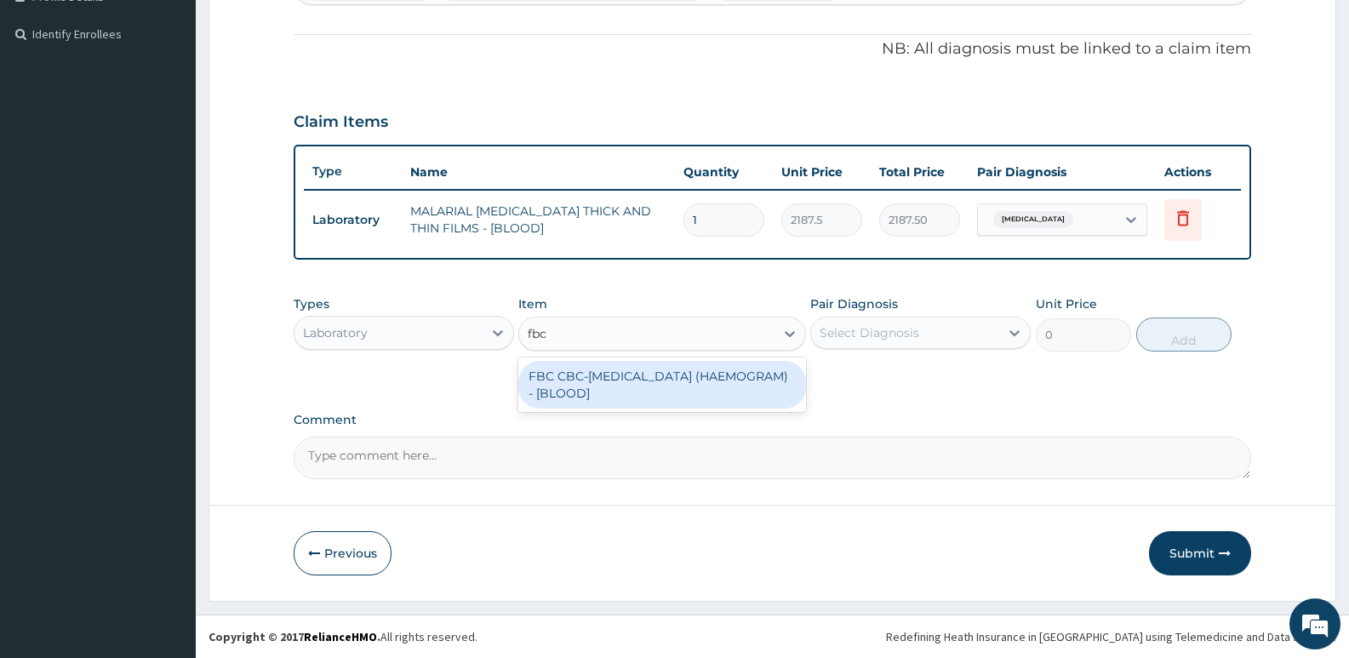
click at [650, 385] on div "FBC CBC-COMPLETE BLOOD COUNT (HAEMOGRAM) - [BLOOD]" at bounding box center [661, 385] width 287 height 48
type input "5000"
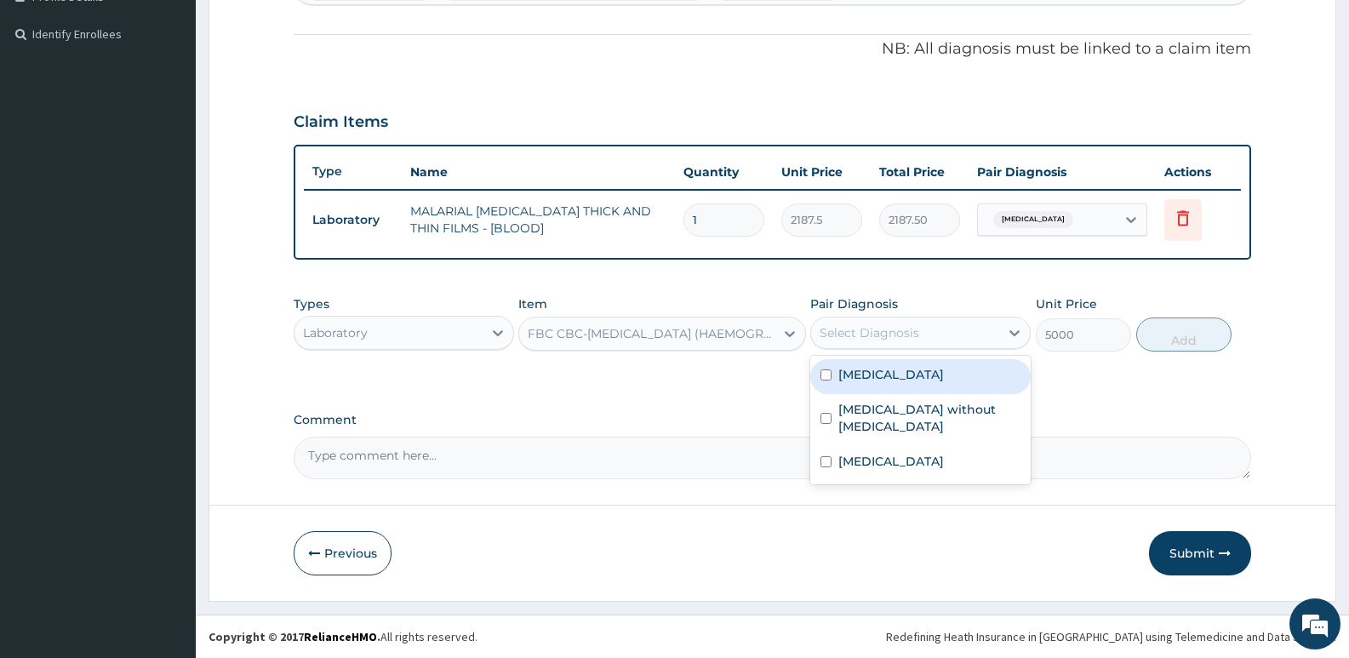
click at [912, 328] on div "Select Diagnosis" at bounding box center [869, 332] width 100 height 17
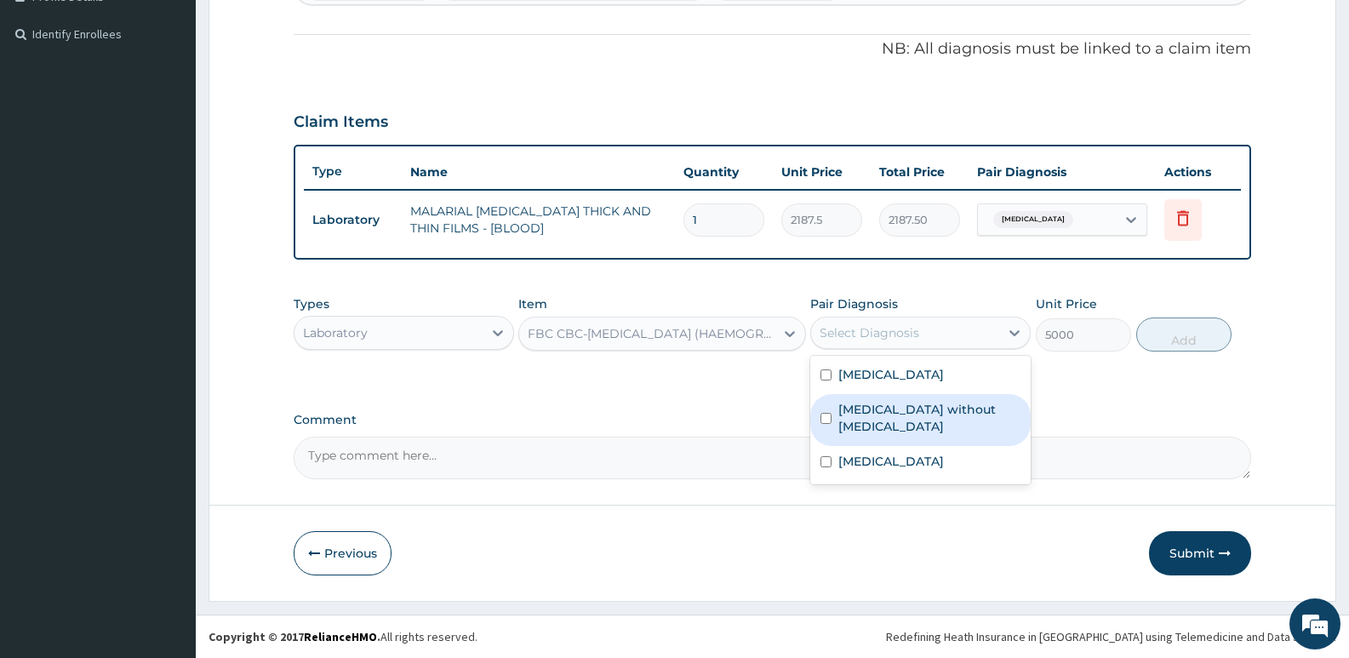
click at [892, 416] on label "Sepsis without septic shock" at bounding box center [929, 418] width 182 height 34
checkbox input "true"
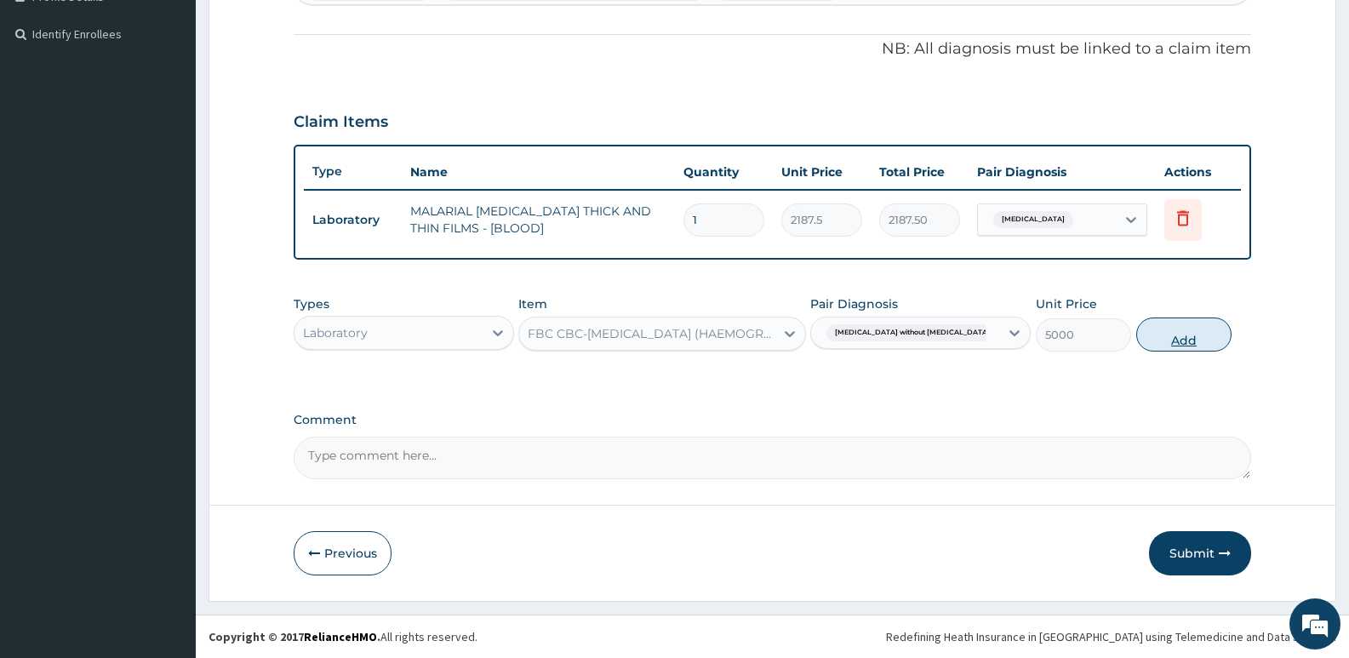
click at [1173, 340] on button "Add" at bounding box center [1183, 334] width 95 height 34
type input "0"
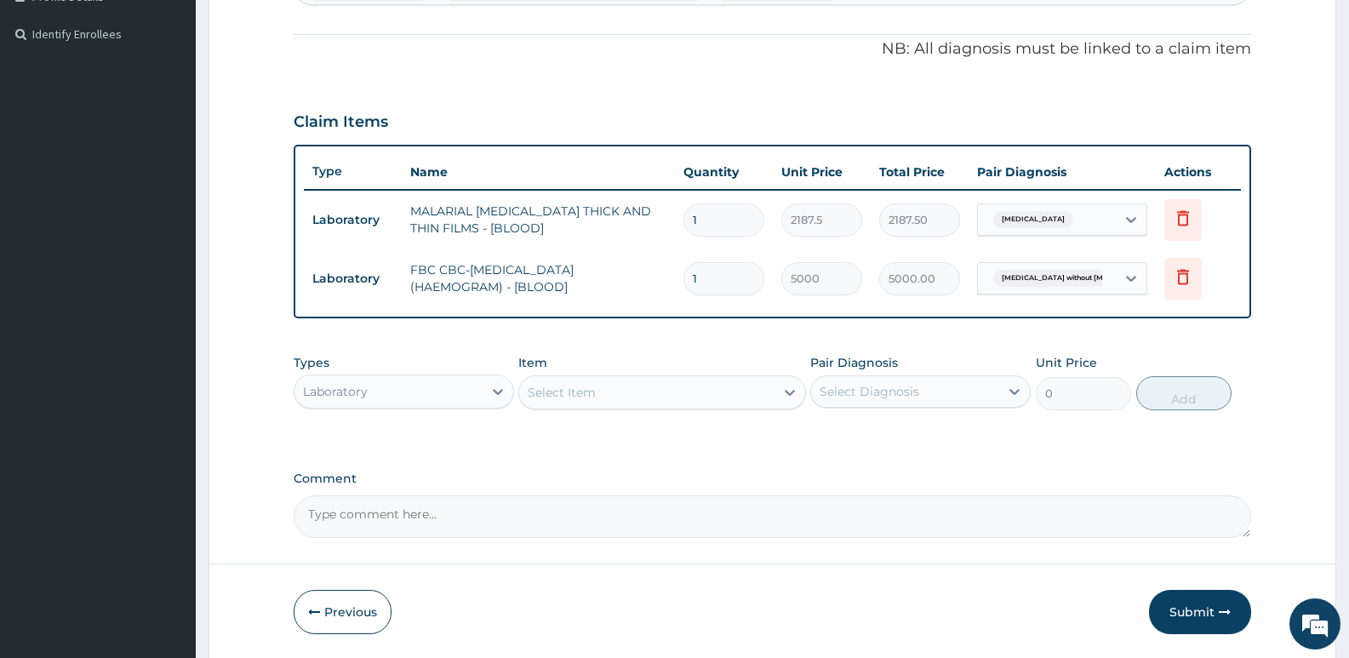
click at [415, 392] on div "Laboratory" at bounding box center [388, 391] width 188 height 27
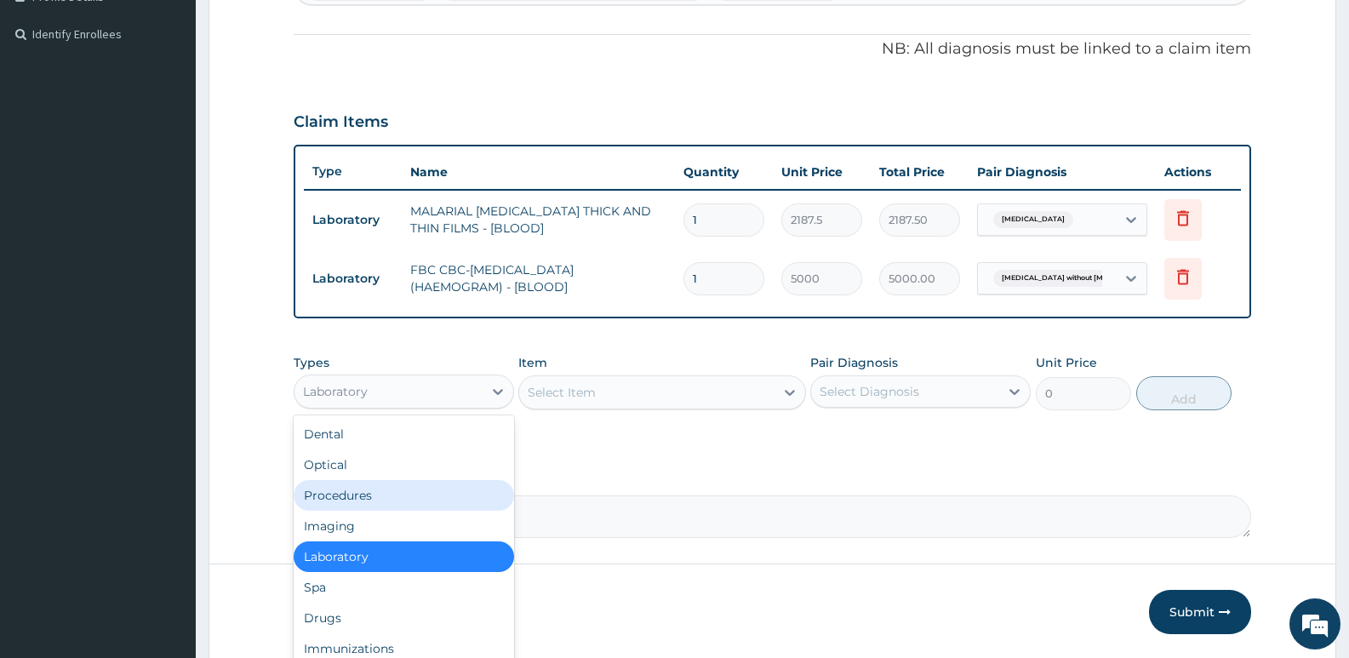
click at [367, 494] on div "Procedures" at bounding box center [404, 495] width 220 height 31
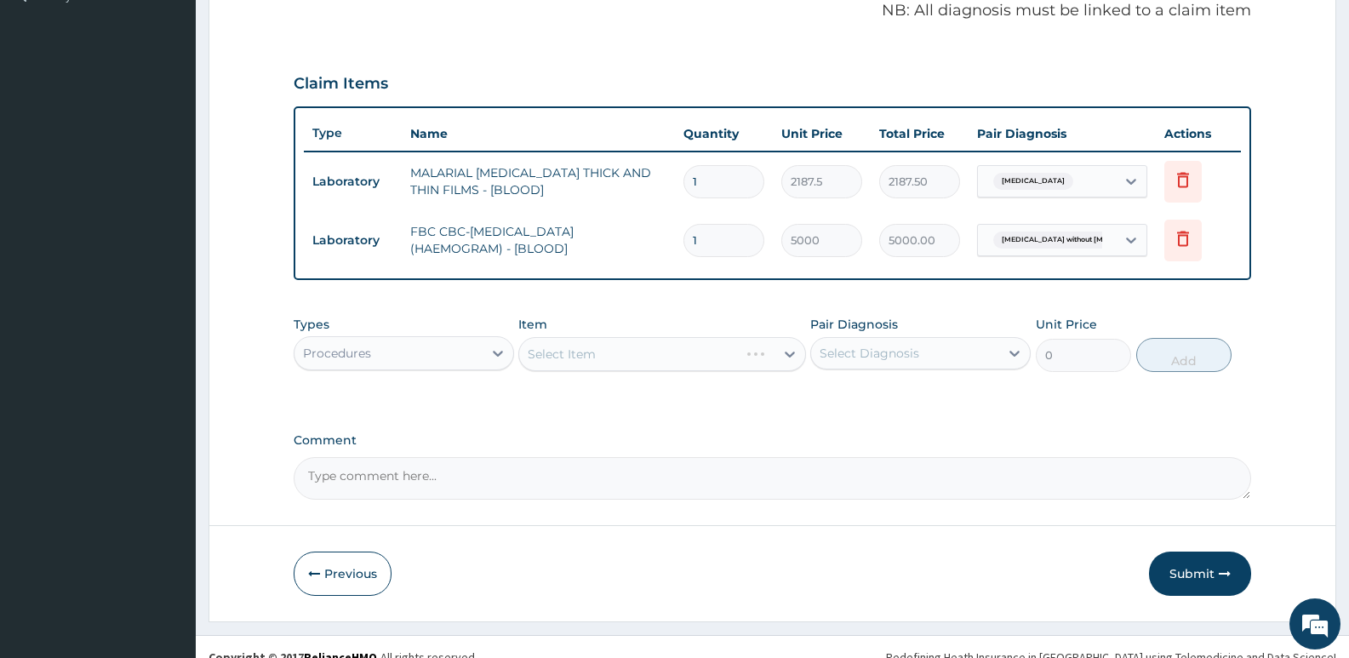
scroll to position [547, 0]
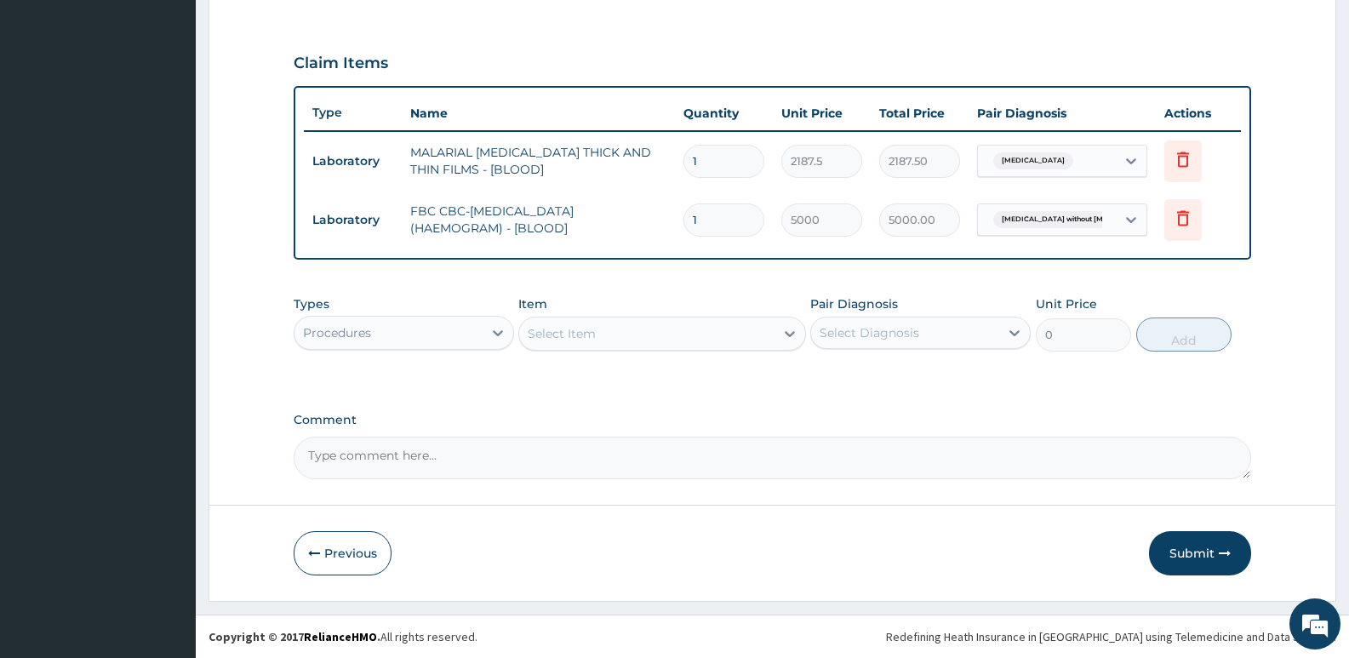
click at [596, 334] on div "Select Item" at bounding box center [562, 333] width 68 height 17
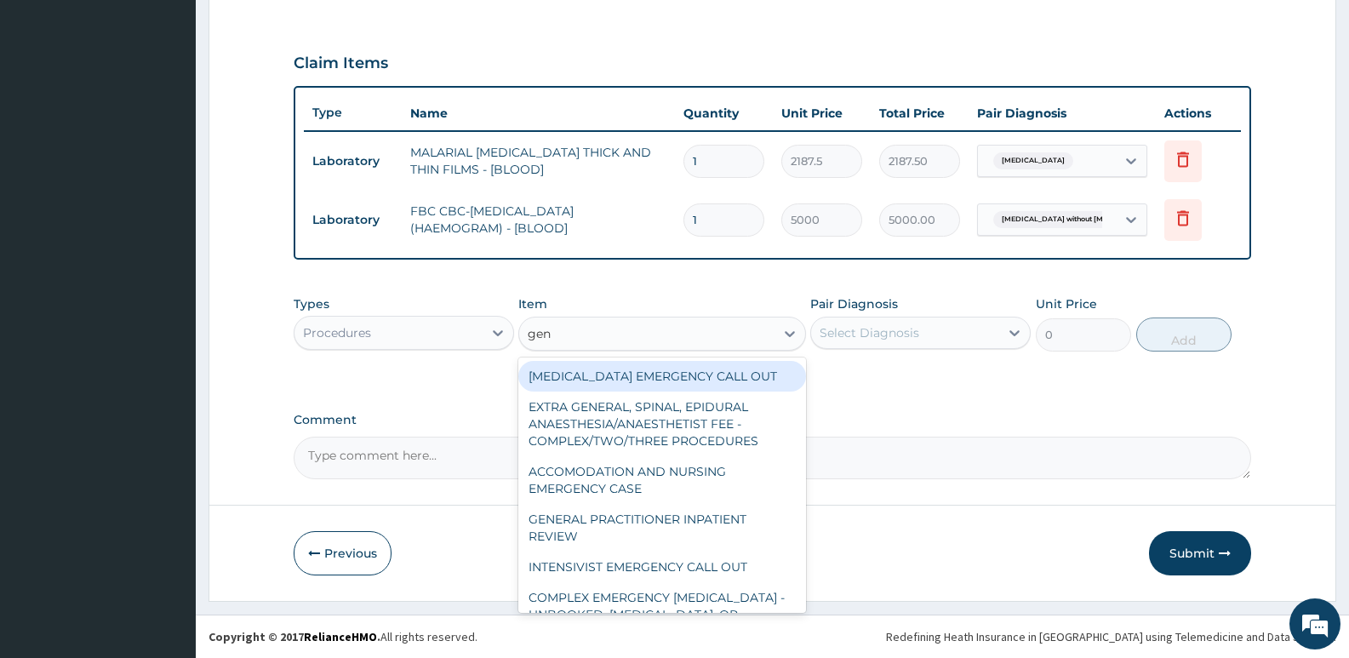
type input "gene"
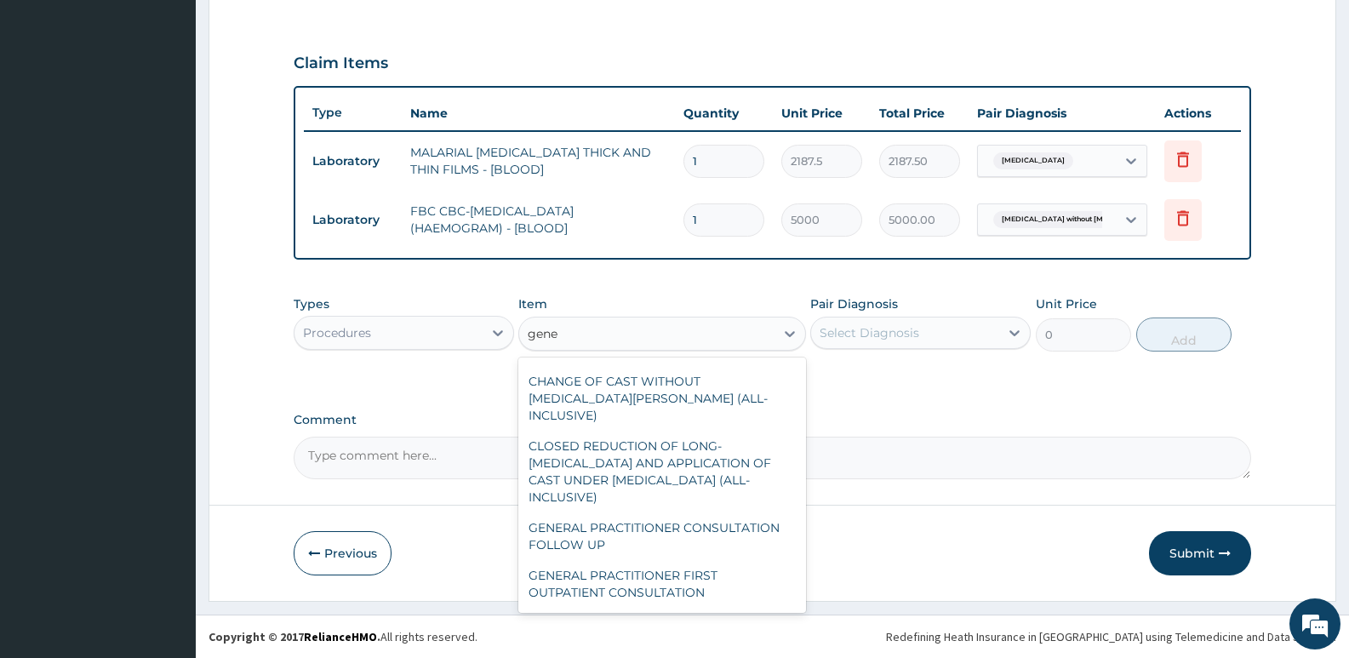
scroll to position [340, 0]
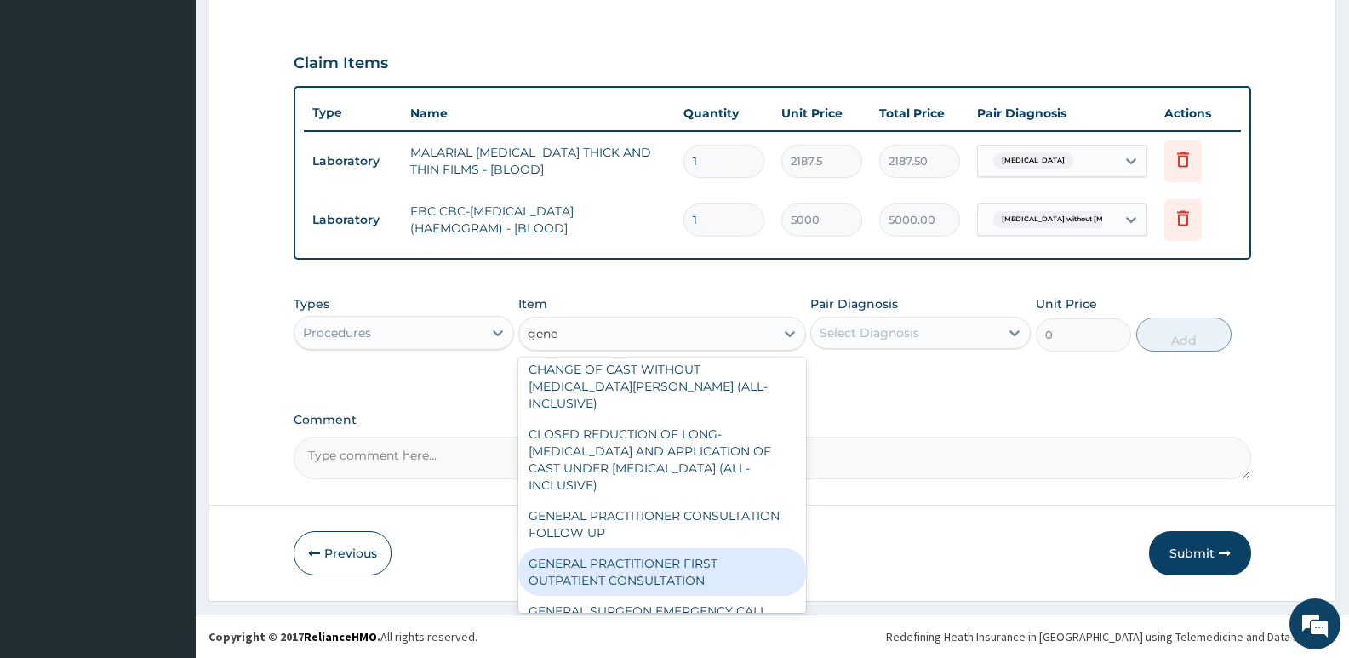
click at [642, 562] on div "GENERAL PRACTITIONER FIRST OUTPATIENT CONSULTATION" at bounding box center [661, 572] width 287 height 48
type input "3750"
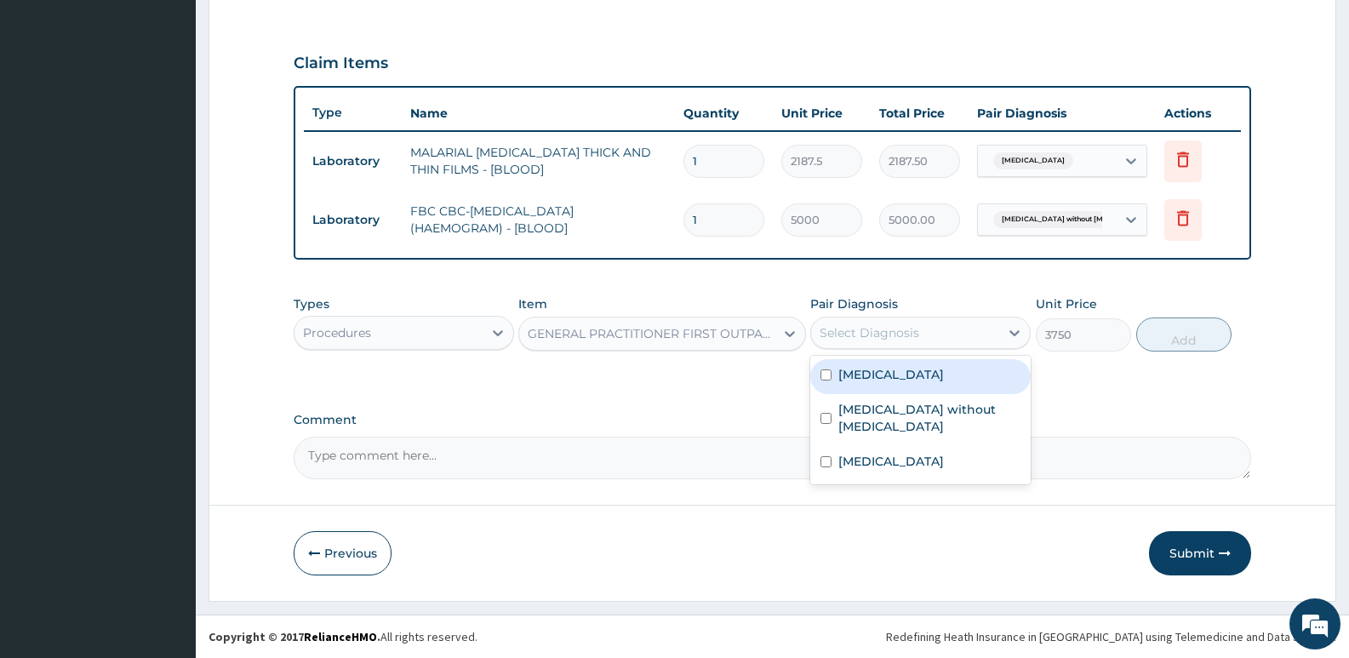
click at [906, 336] on div "Select Diagnosis" at bounding box center [869, 332] width 100 height 17
click at [867, 389] on div "[MEDICAL_DATA]" at bounding box center [920, 376] width 220 height 35
checkbox input "true"
click at [1178, 340] on button "Add" at bounding box center [1183, 334] width 95 height 34
type input "0"
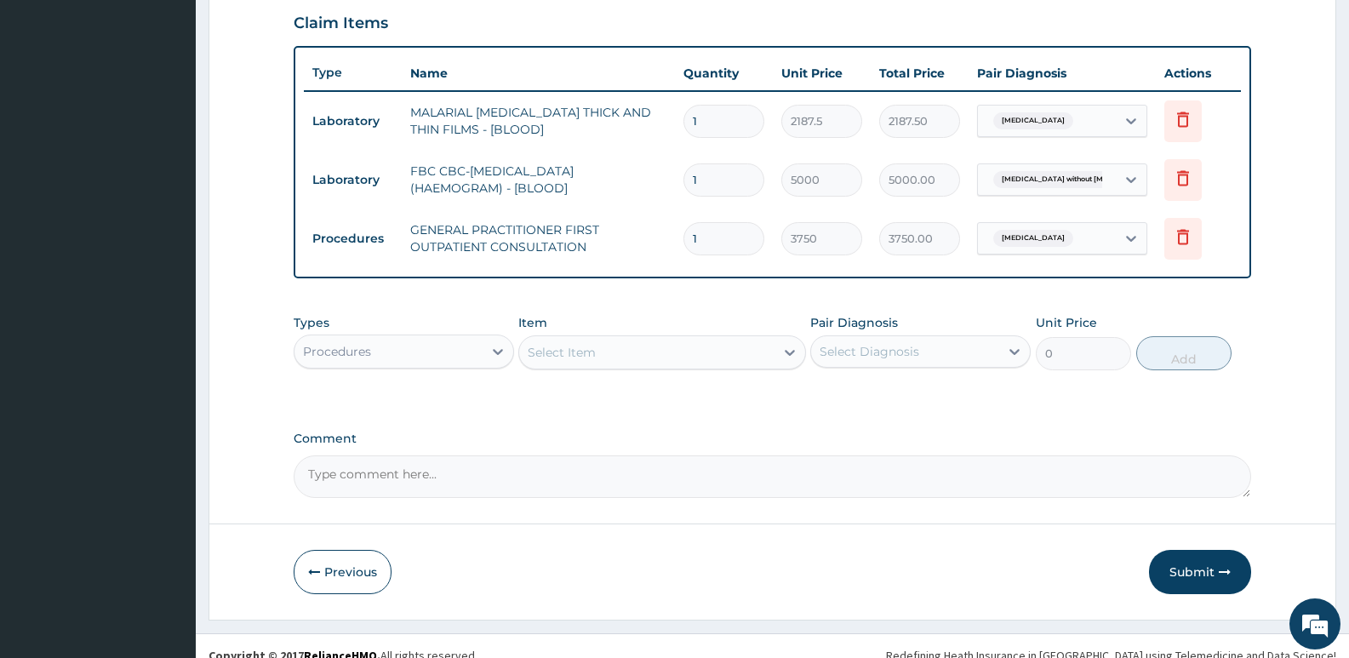
scroll to position [606, 0]
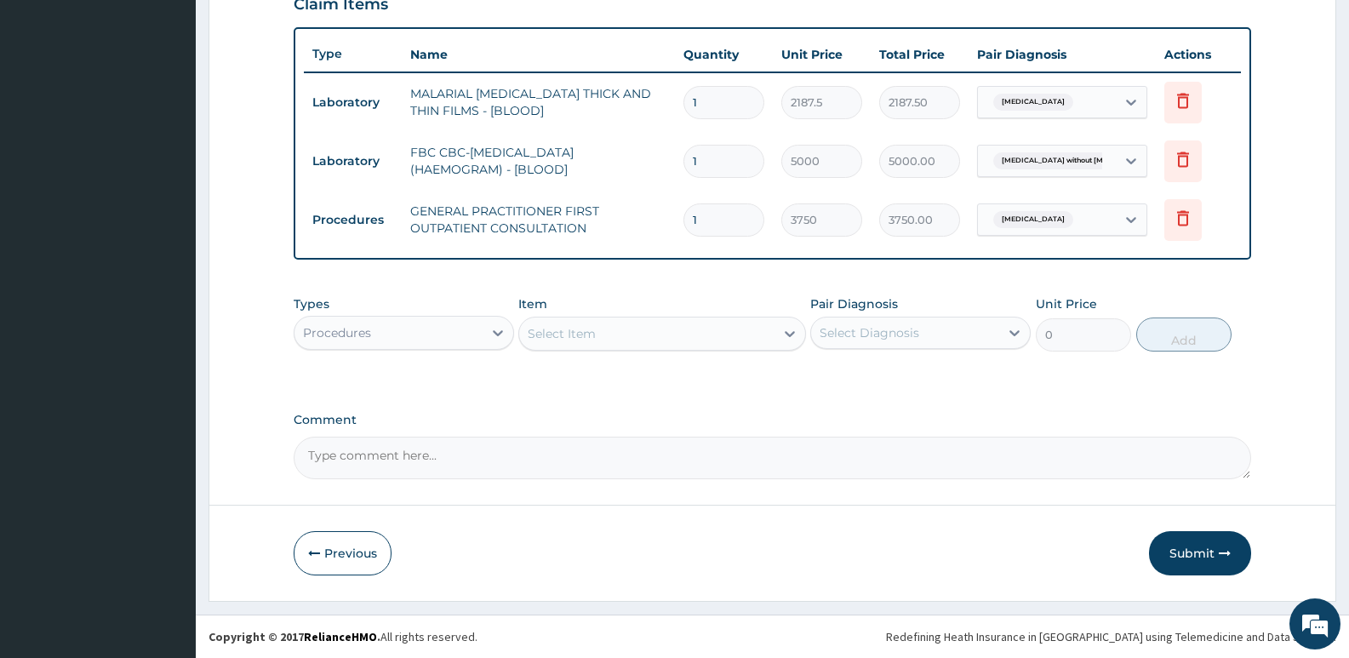
click at [382, 342] on div "Procedures" at bounding box center [388, 332] width 188 height 27
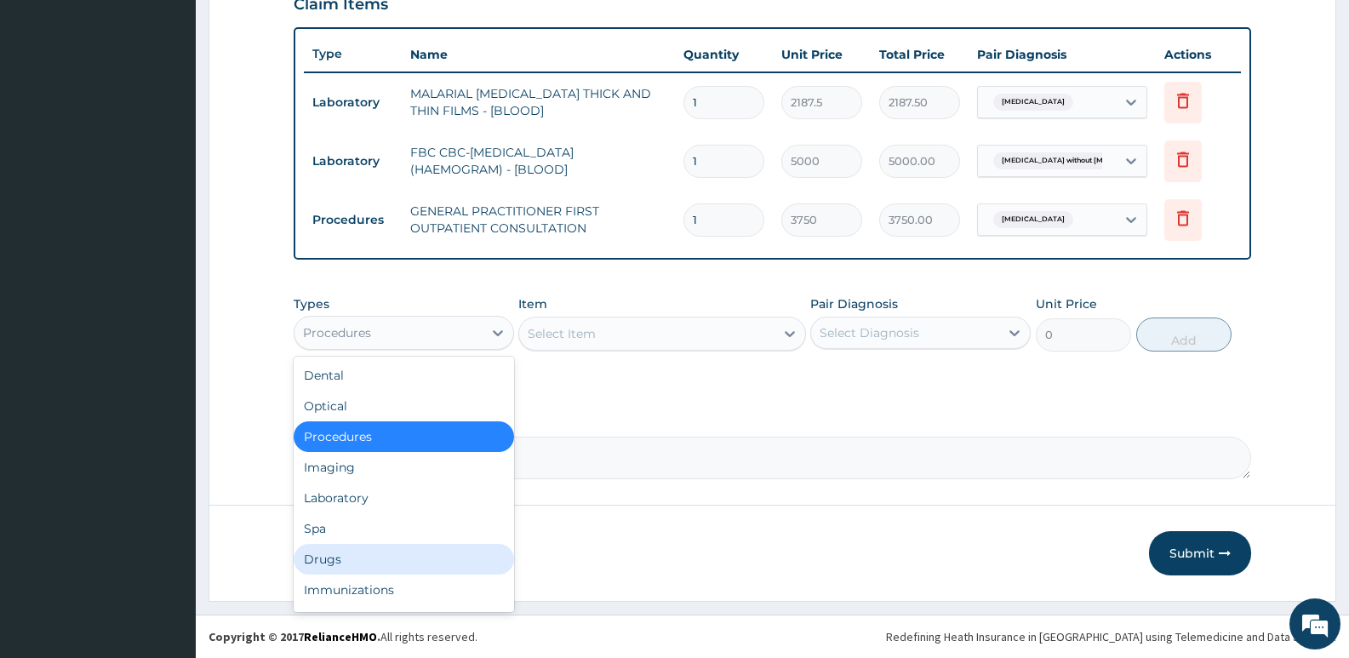
click at [340, 551] on div "Drugs" at bounding box center [404, 559] width 220 height 31
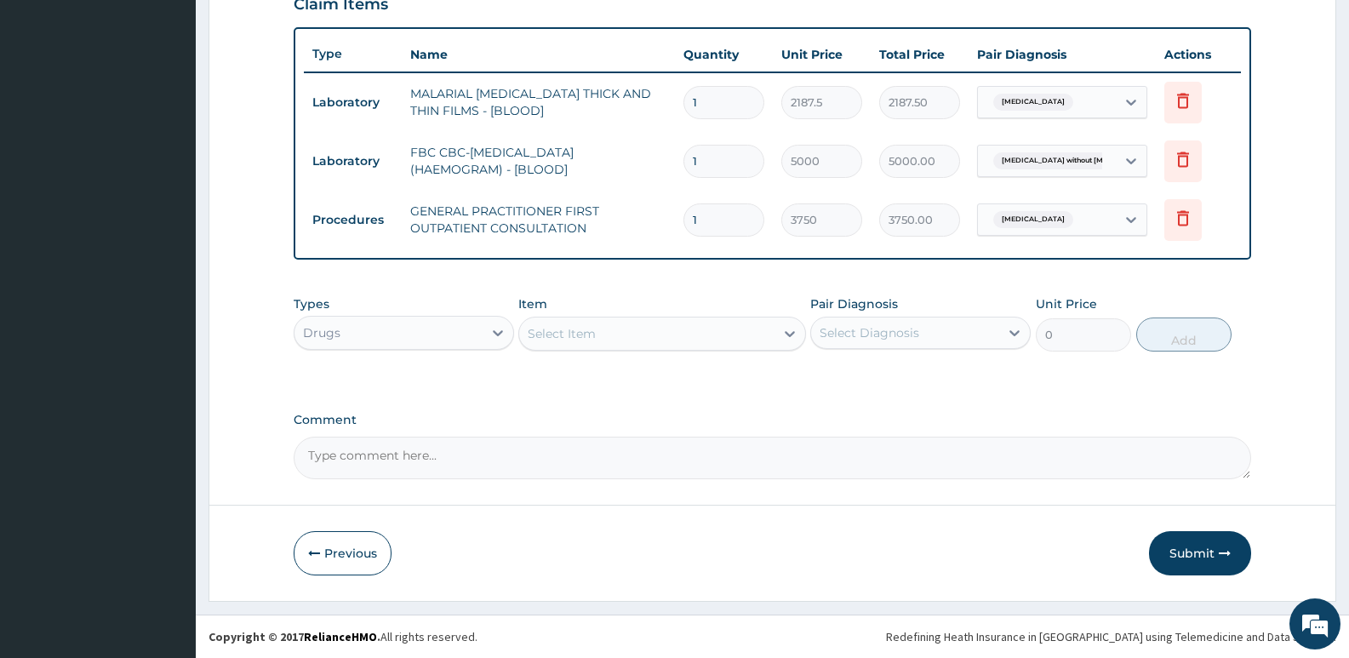
click at [551, 330] on div "Select Item" at bounding box center [562, 333] width 68 height 17
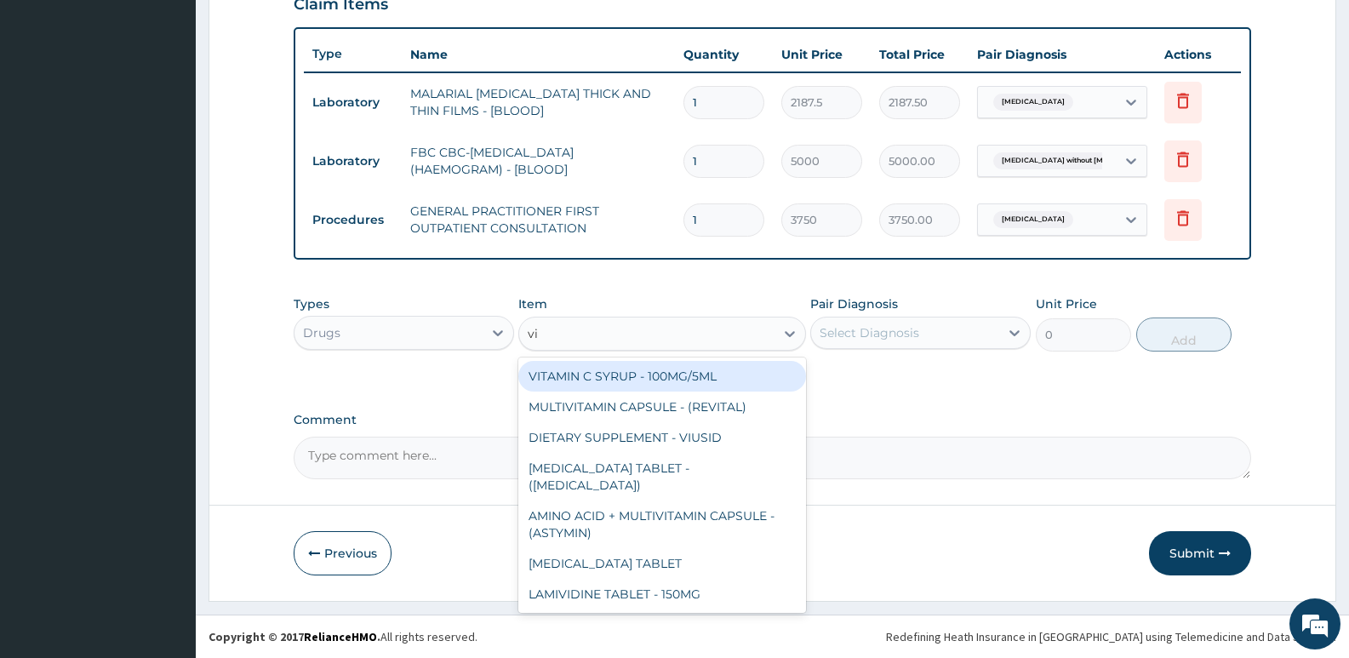
type input "vit"
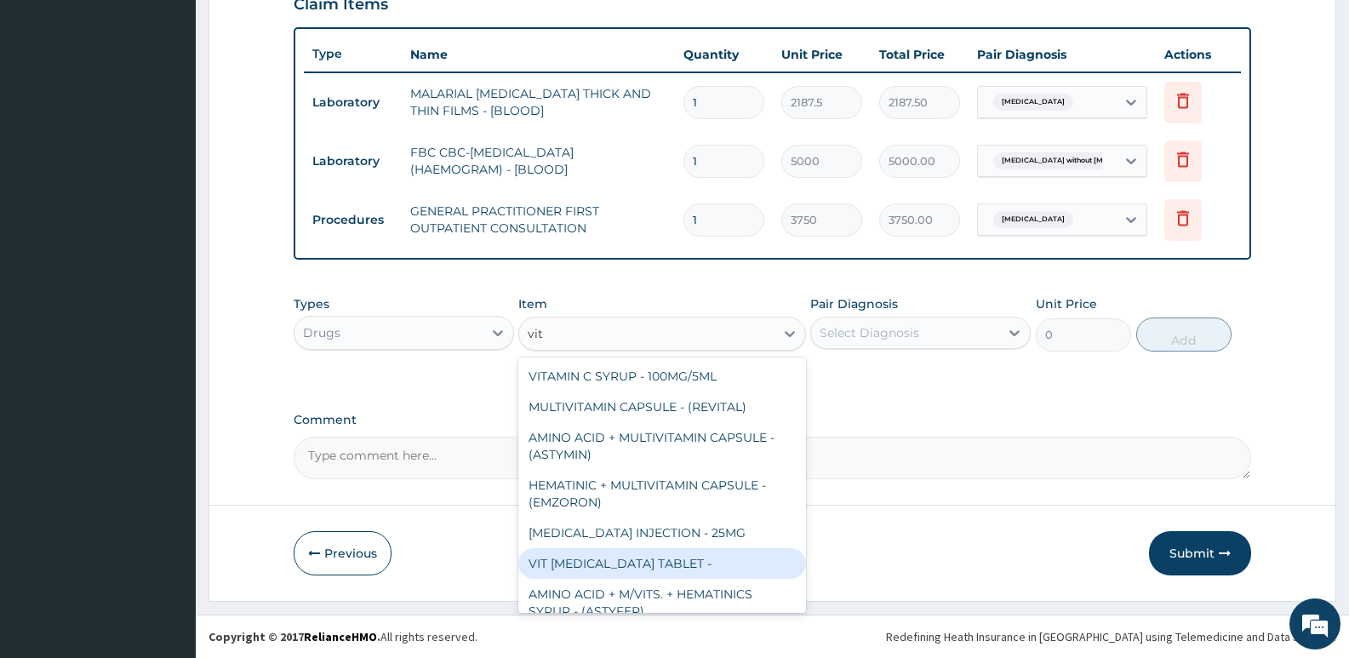
click at [614, 572] on div "VIT [MEDICAL_DATA] TABLET -" at bounding box center [661, 563] width 287 height 31
type input "16.799999999999997"
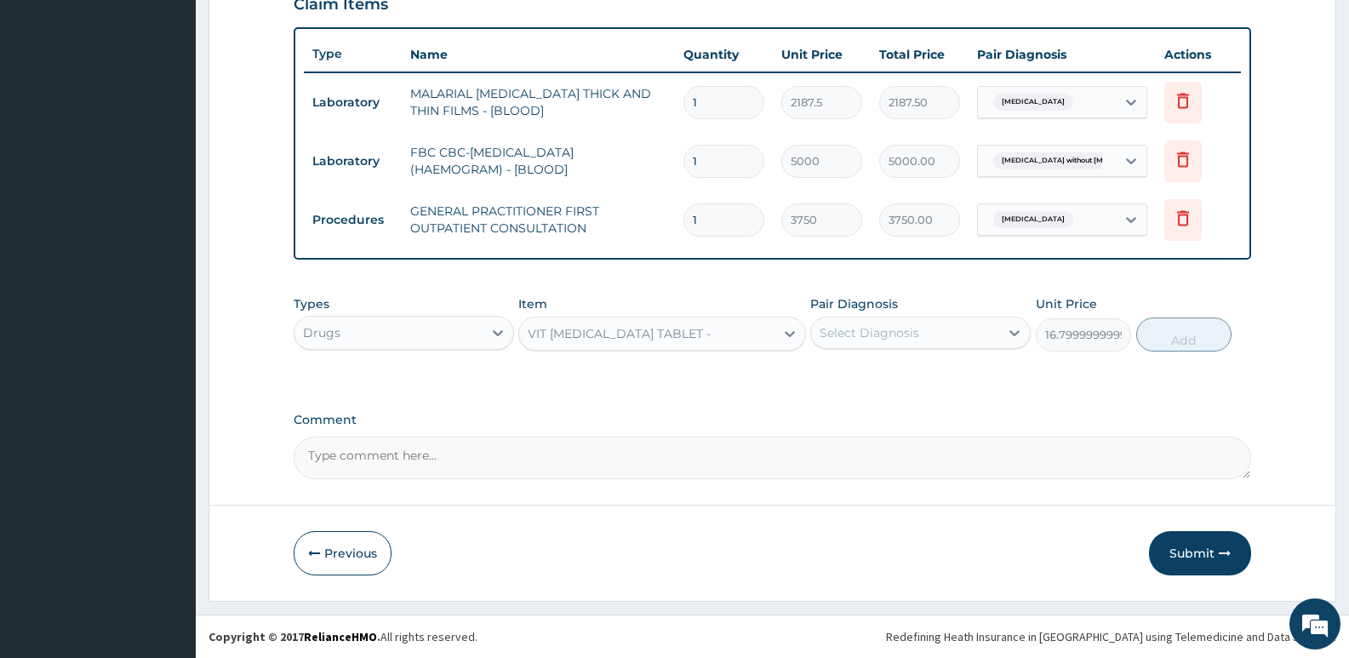
click at [929, 334] on div "Select Diagnosis" at bounding box center [905, 332] width 188 height 27
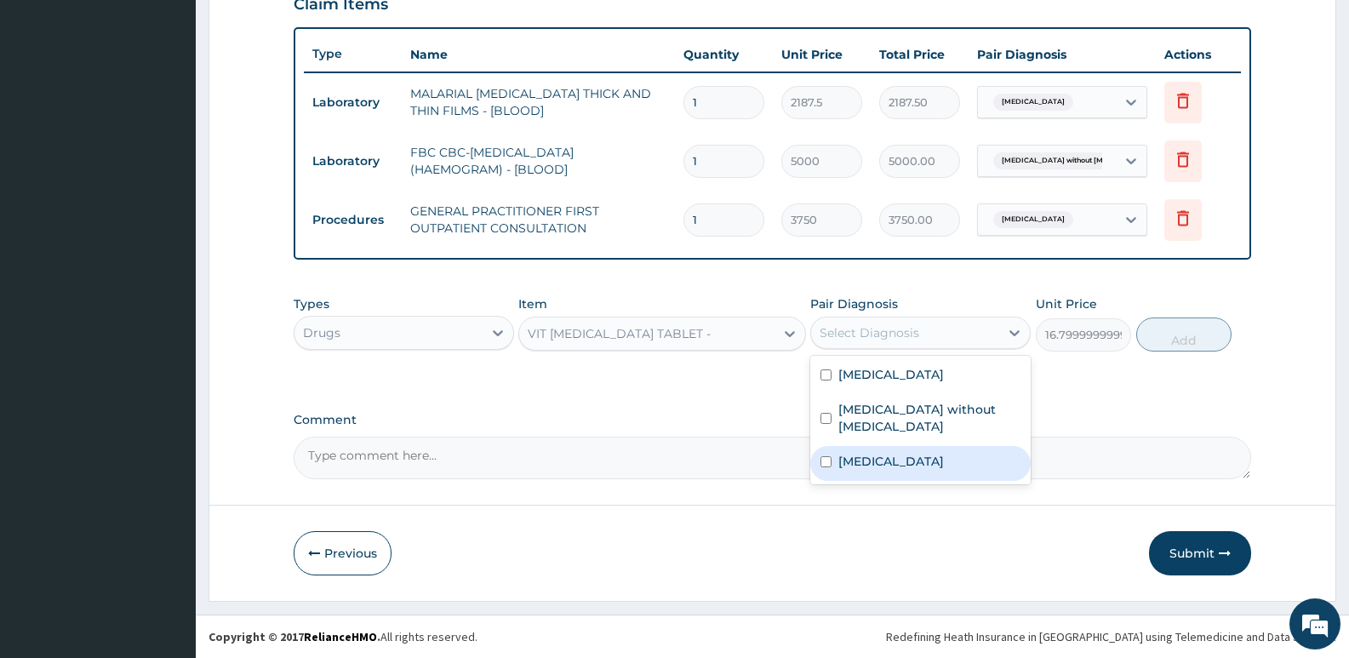
click at [852, 453] on label "Anorexia" at bounding box center [891, 461] width 106 height 17
checkbox input "true"
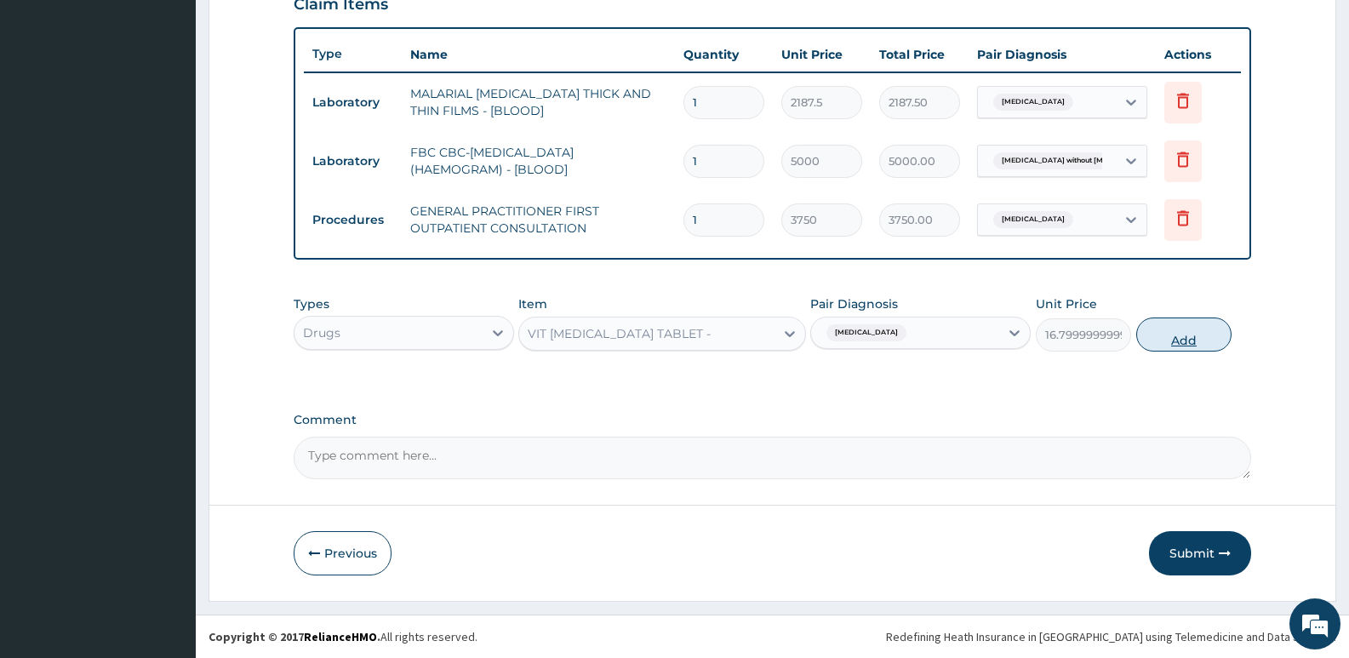
click at [1177, 324] on button "Add" at bounding box center [1183, 334] width 95 height 34
type input "0"
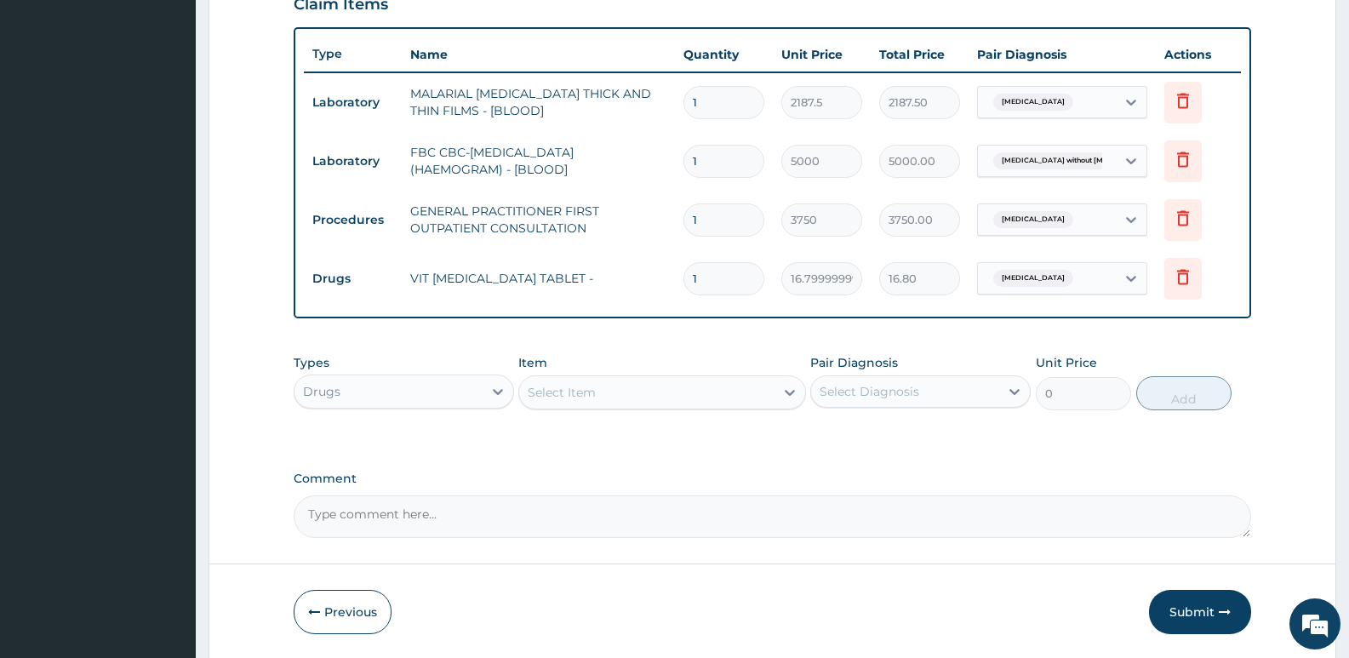
type input "0.00"
type input "9"
type input "151.20"
type input "9"
click at [564, 391] on div "Select Item" at bounding box center [562, 392] width 68 height 17
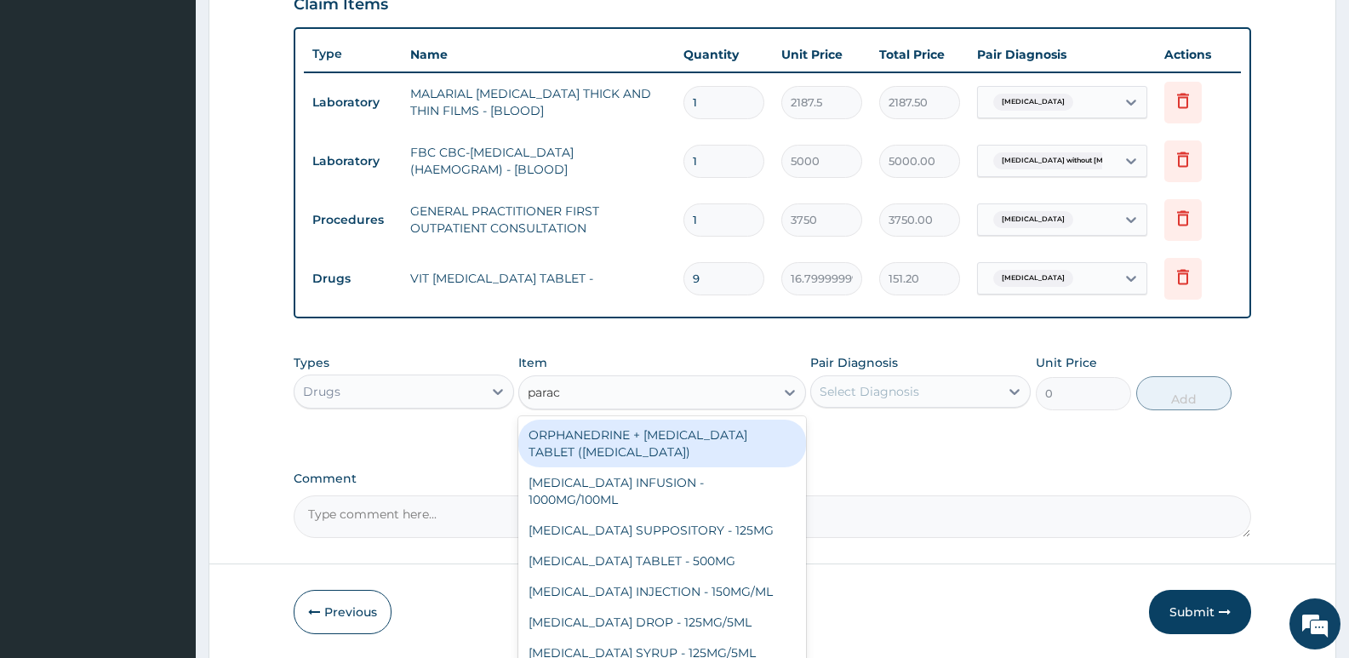
type input "parace"
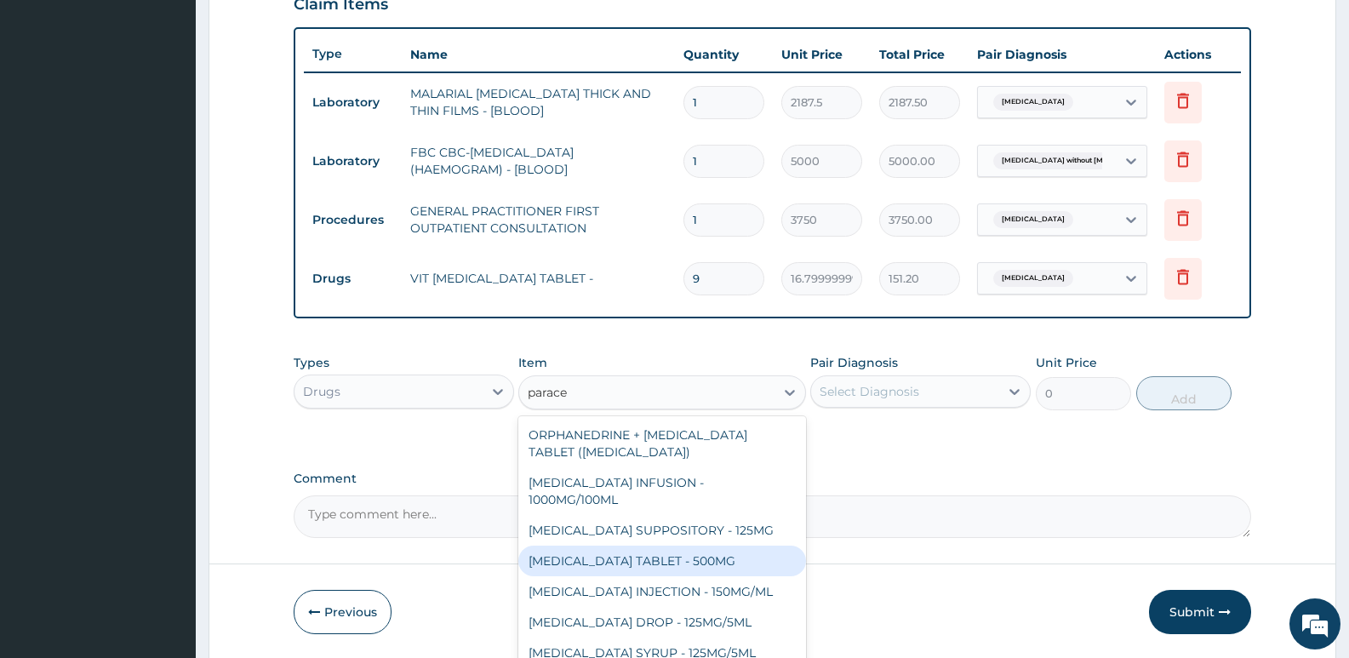
click at [626, 559] on div "[MEDICAL_DATA] TABLET - 500MG" at bounding box center [661, 560] width 287 height 31
type input "33.599999999999994"
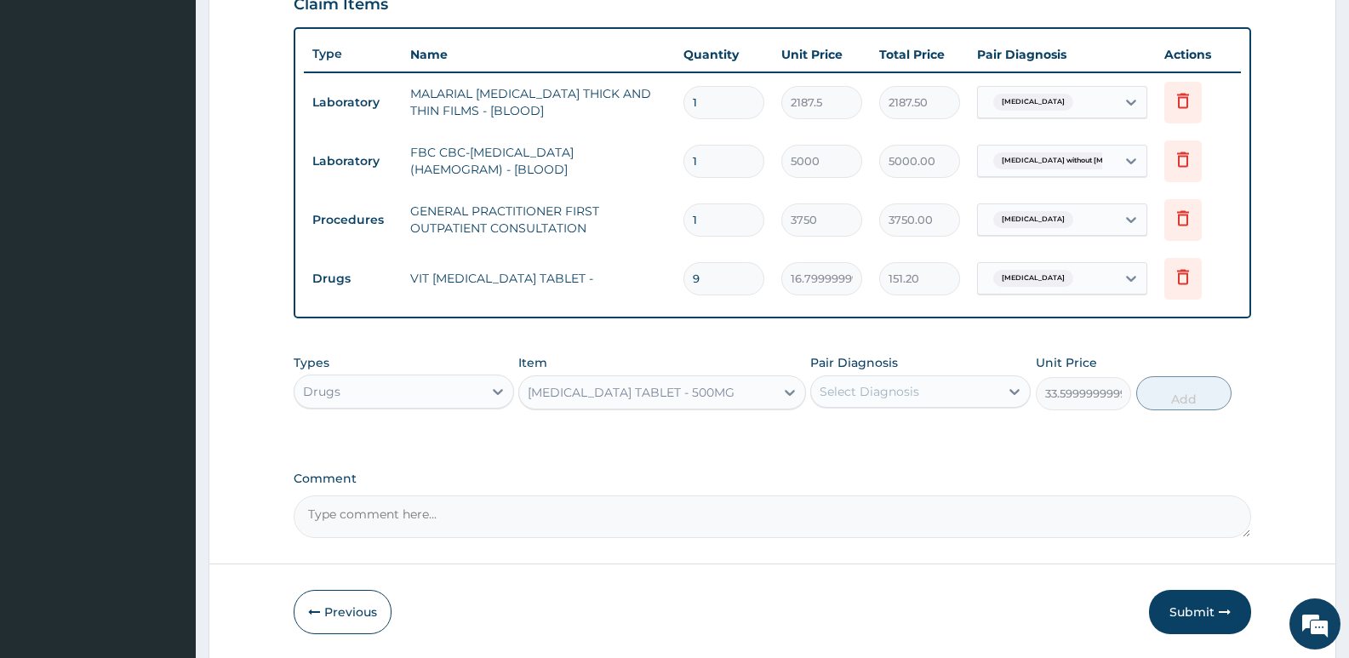
click at [883, 397] on div "Select Diagnosis" at bounding box center [869, 391] width 100 height 17
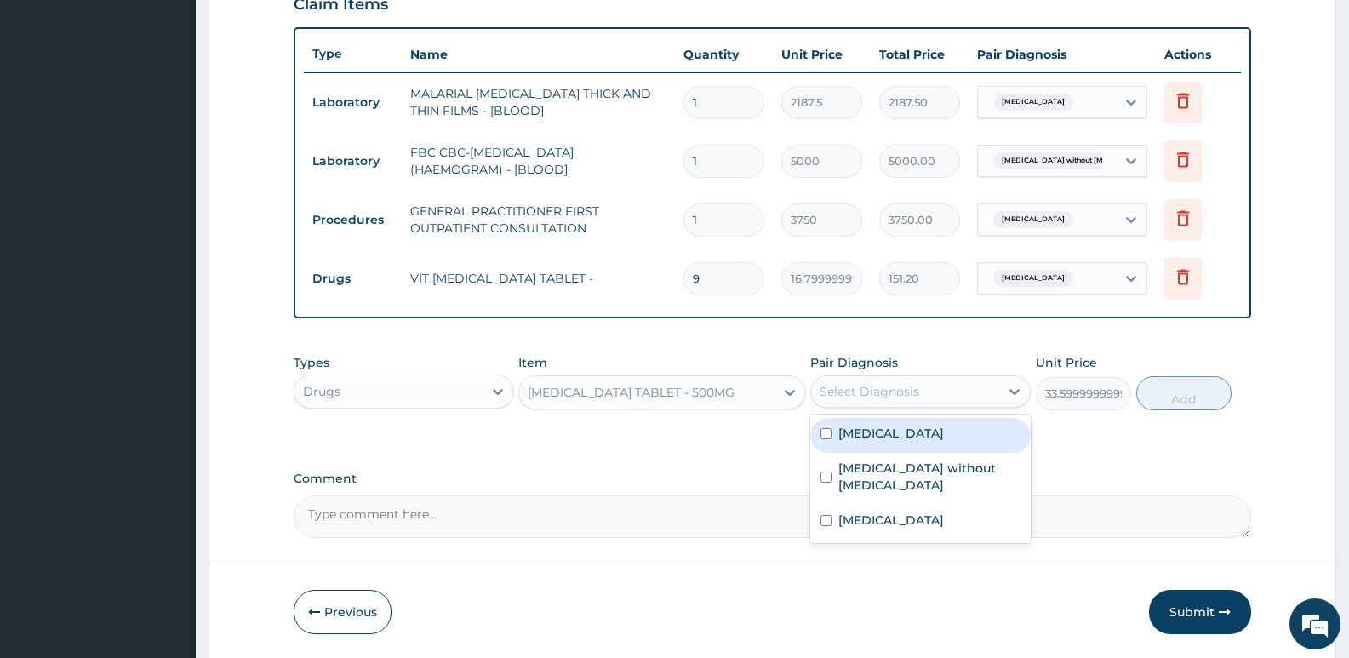
click at [883, 442] on div "[MEDICAL_DATA]" at bounding box center [920, 435] width 220 height 35
checkbox input "true"
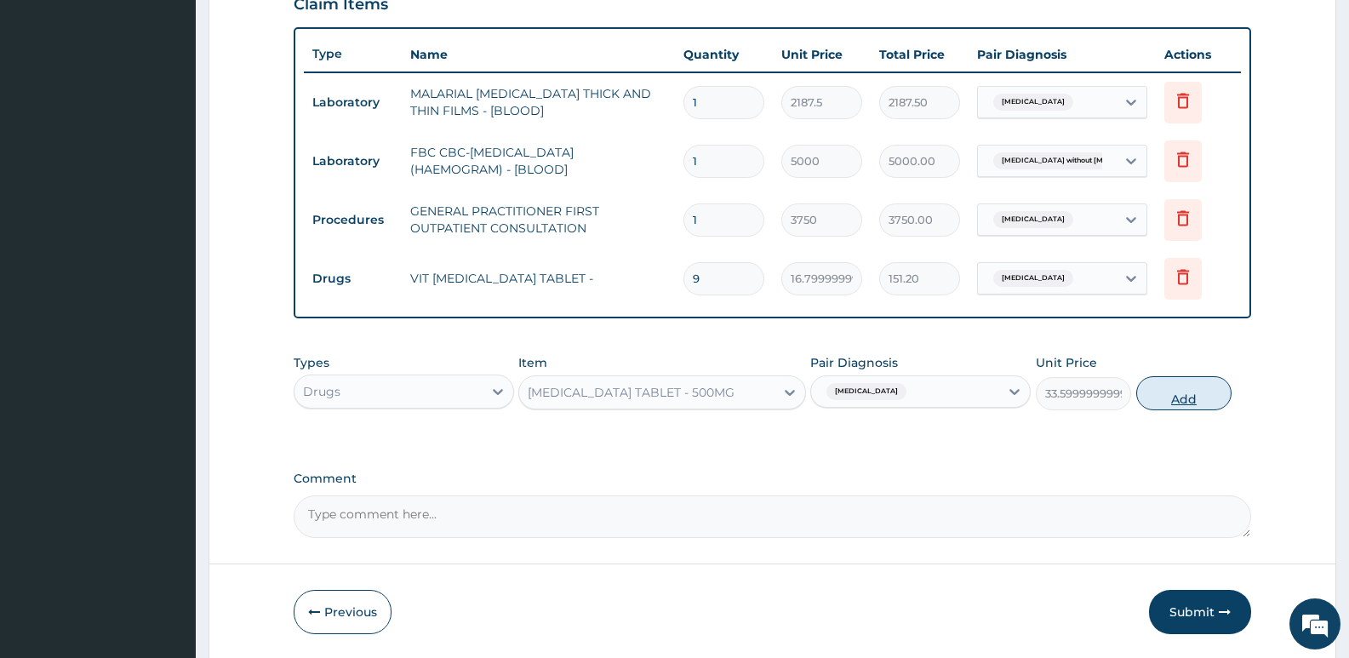
click at [1179, 397] on button "Add" at bounding box center [1183, 393] width 95 height 34
type input "0"
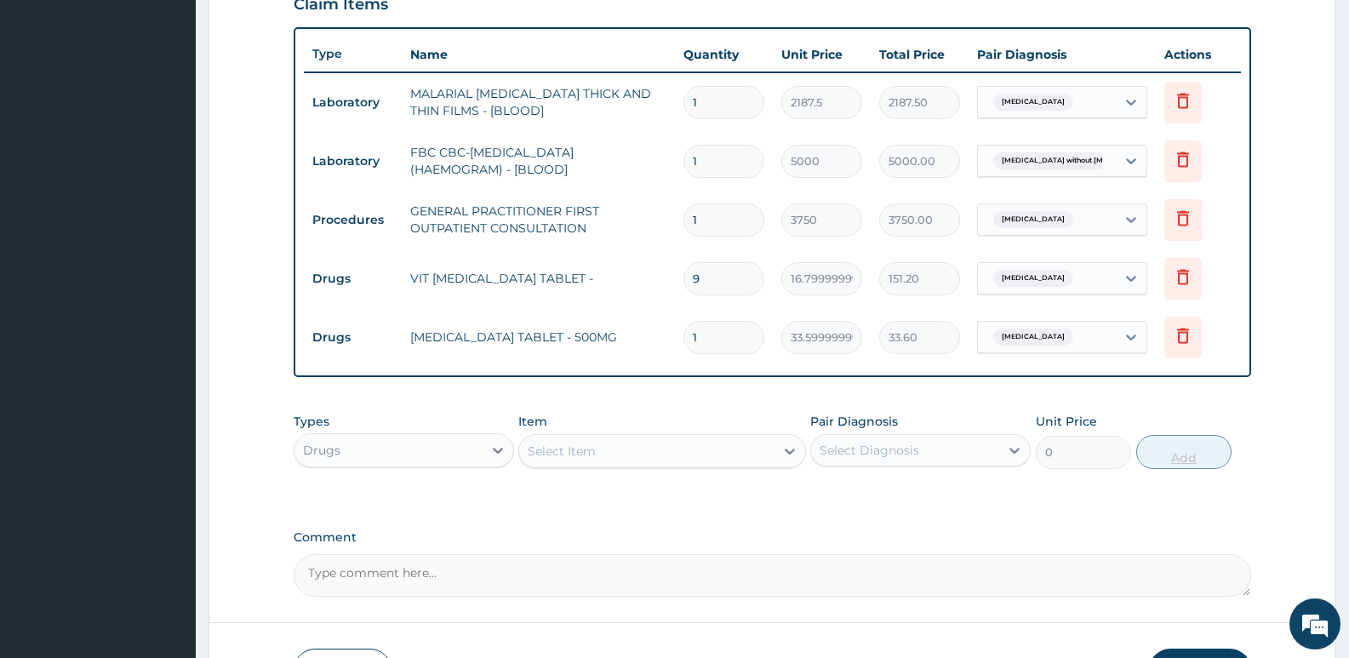
type input "18"
type input "604.80"
type input "18"
click at [551, 449] on div "Select Item" at bounding box center [562, 450] width 68 height 17
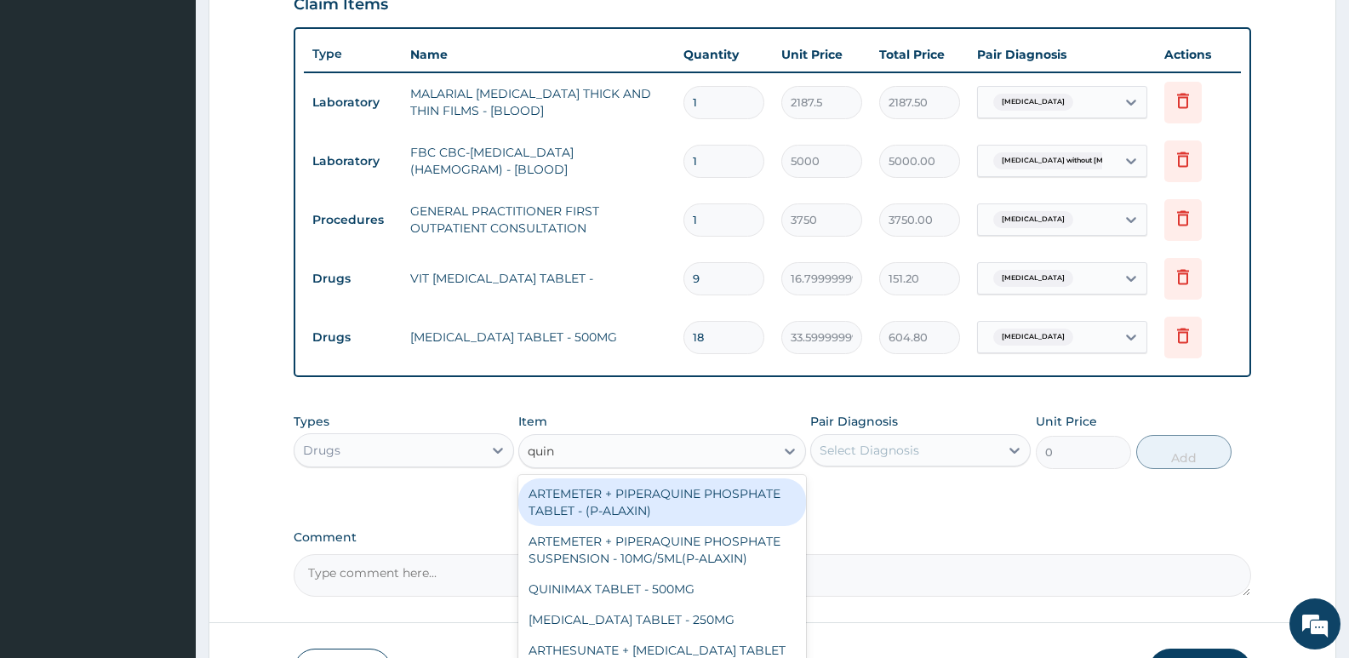
type input "quini"
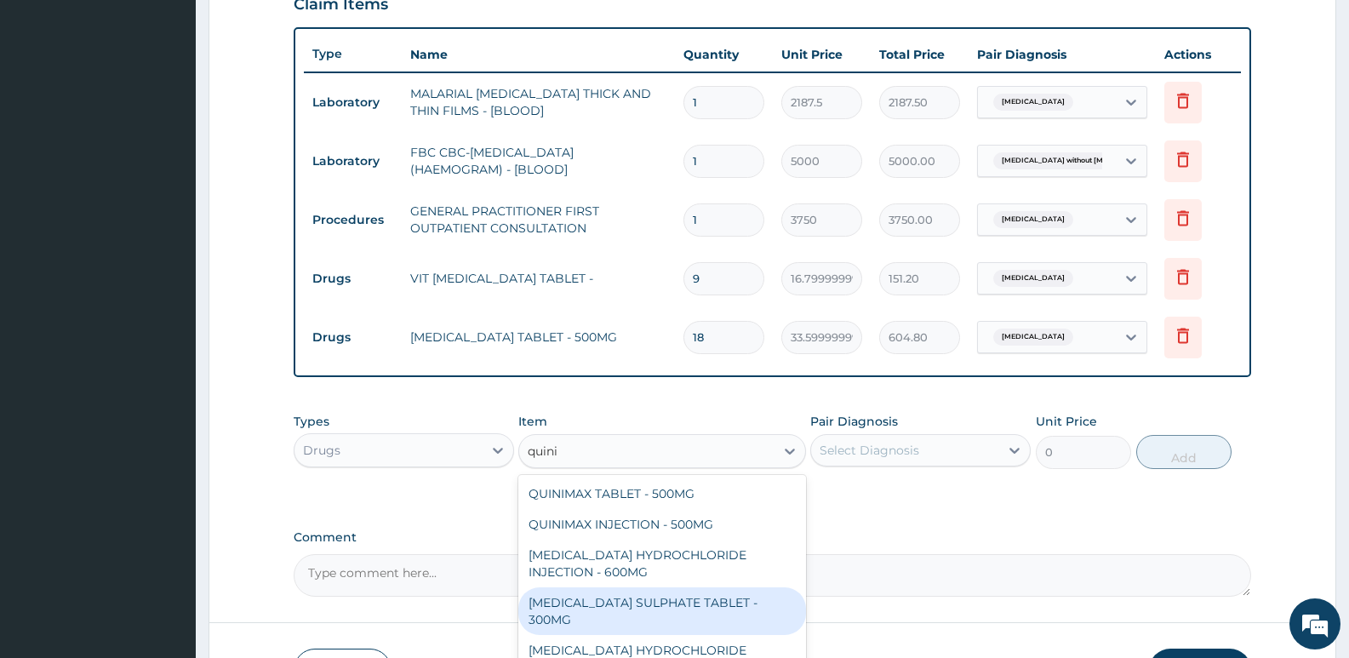
click at [628, 602] on div "[MEDICAL_DATA] SULPHATE TABLET - 300MG" at bounding box center [661, 611] width 287 height 48
type input "112"
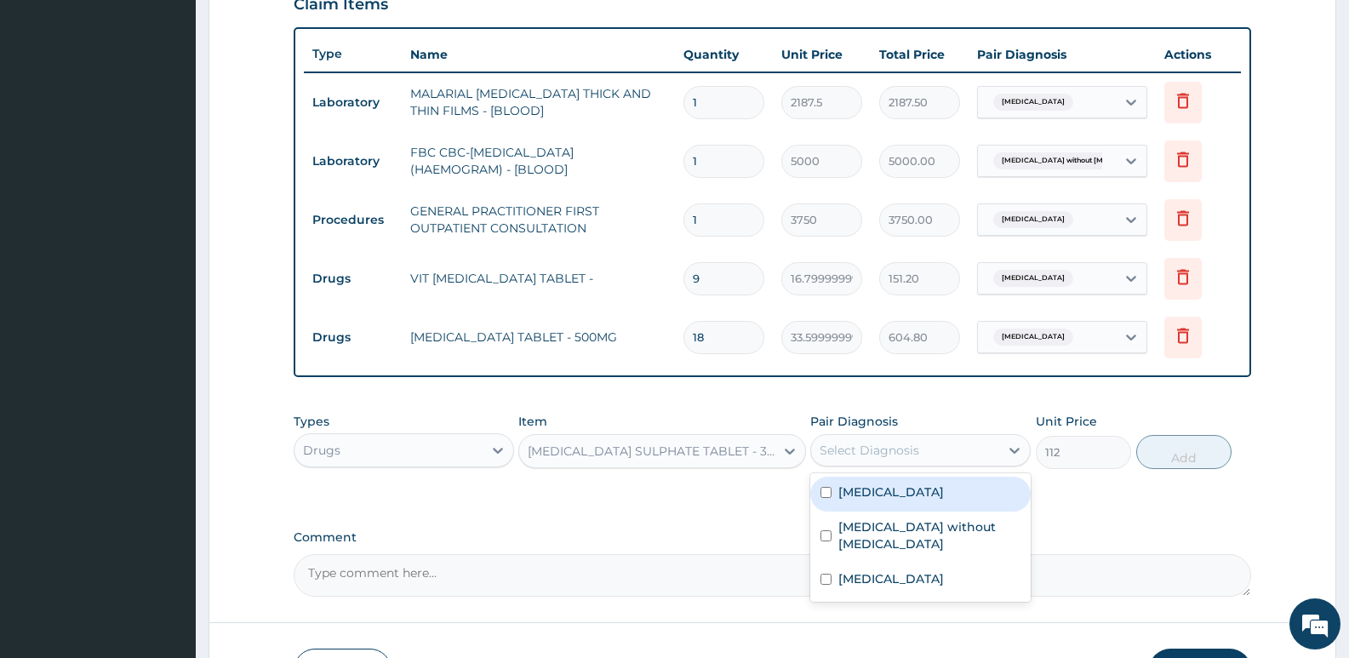
click at [939, 448] on div "Select Diagnosis" at bounding box center [905, 450] width 188 height 27
click at [888, 489] on label "Malaria, unspecified" at bounding box center [891, 491] width 106 height 17
checkbox input "true"
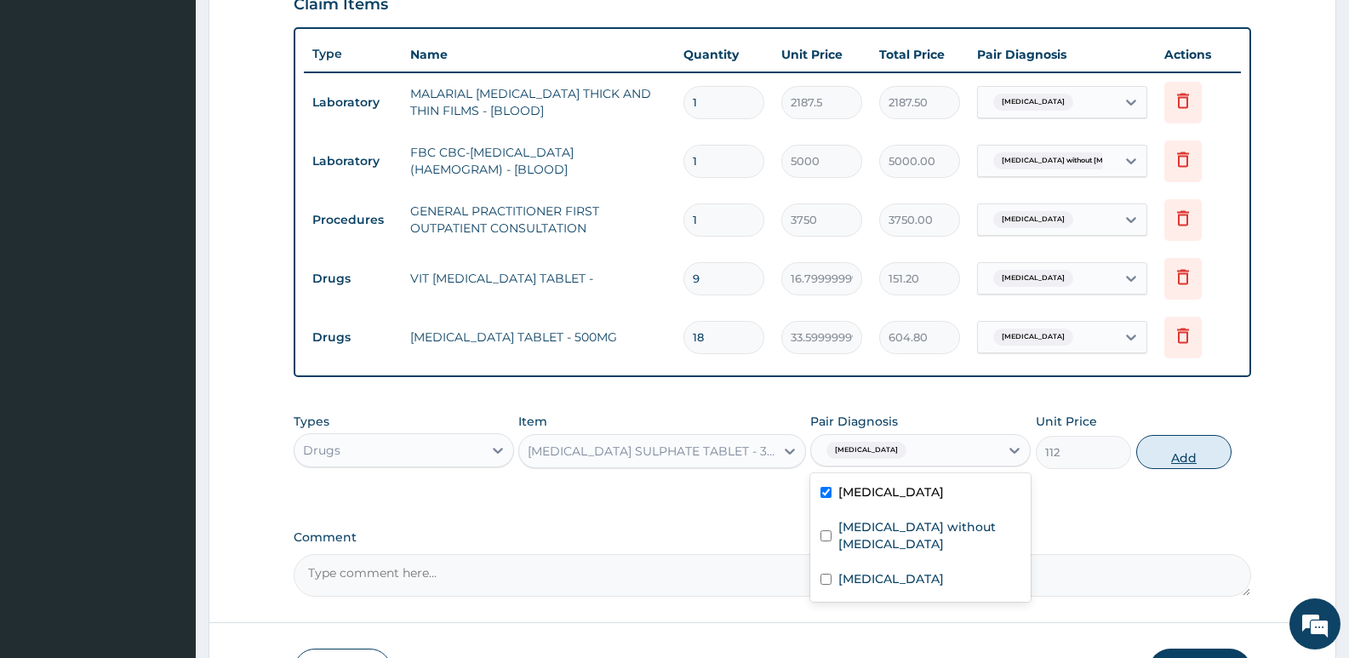
click at [1164, 451] on button "Add" at bounding box center [1183, 452] width 95 height 34
type input "0"
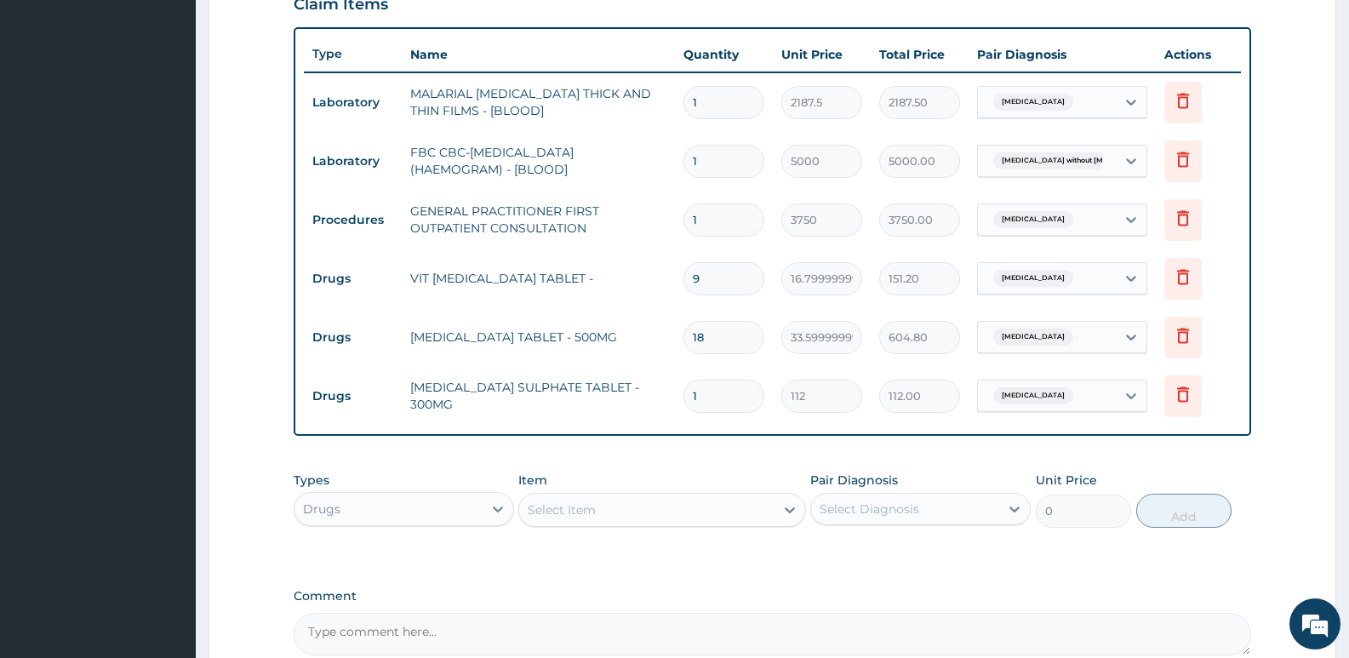
type input "10"
type input "1120.00"
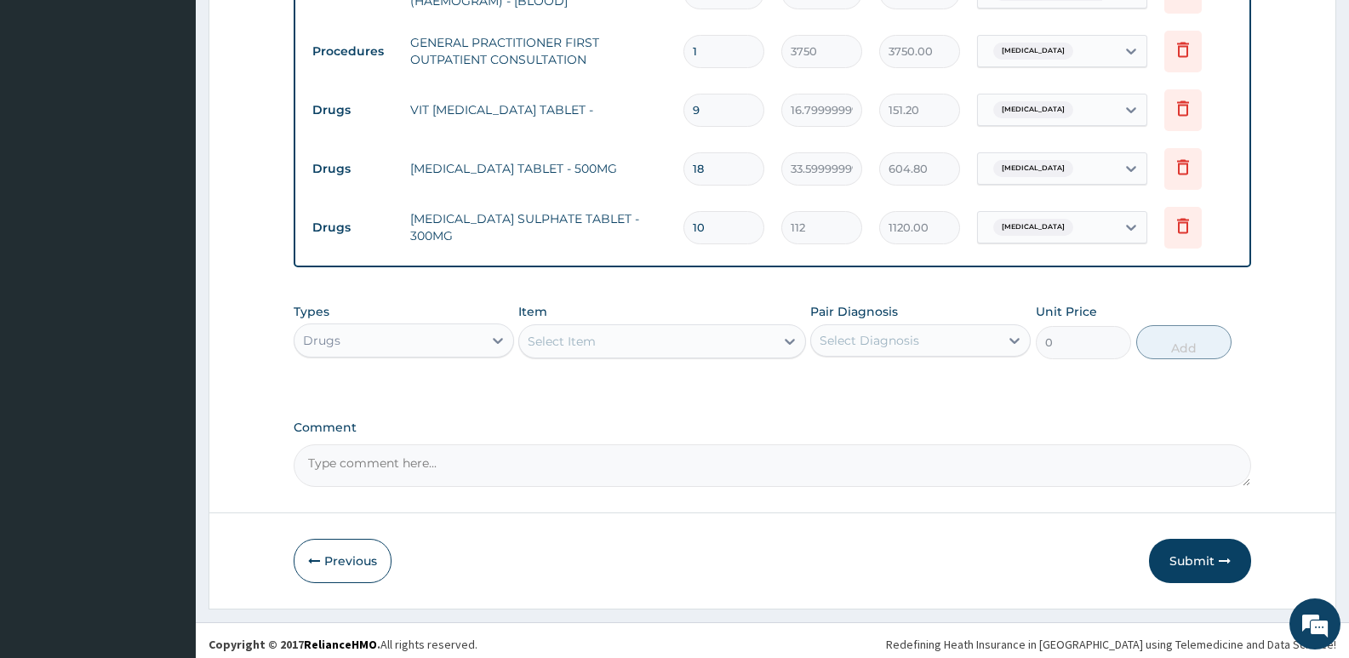
scroll to position [776, 0]
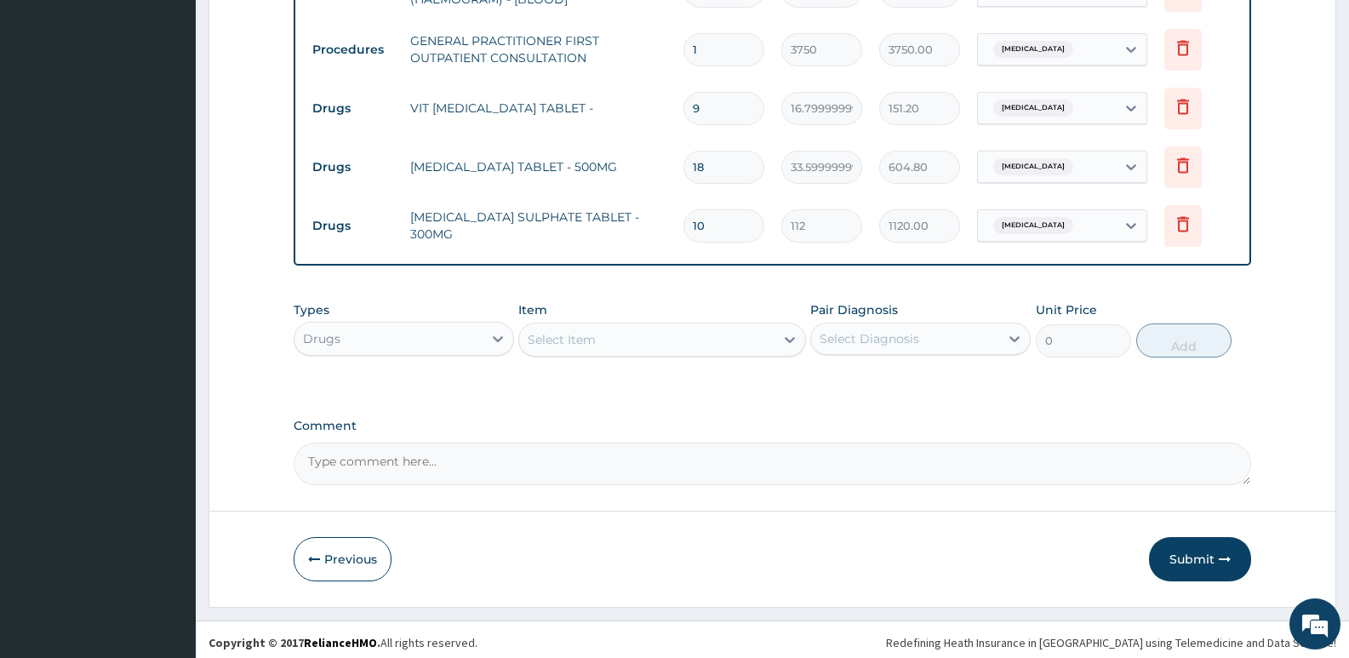
type input "10"
click at [354, 336] on div "Drugs" at bounding box center [388, 338] width 188 height 27
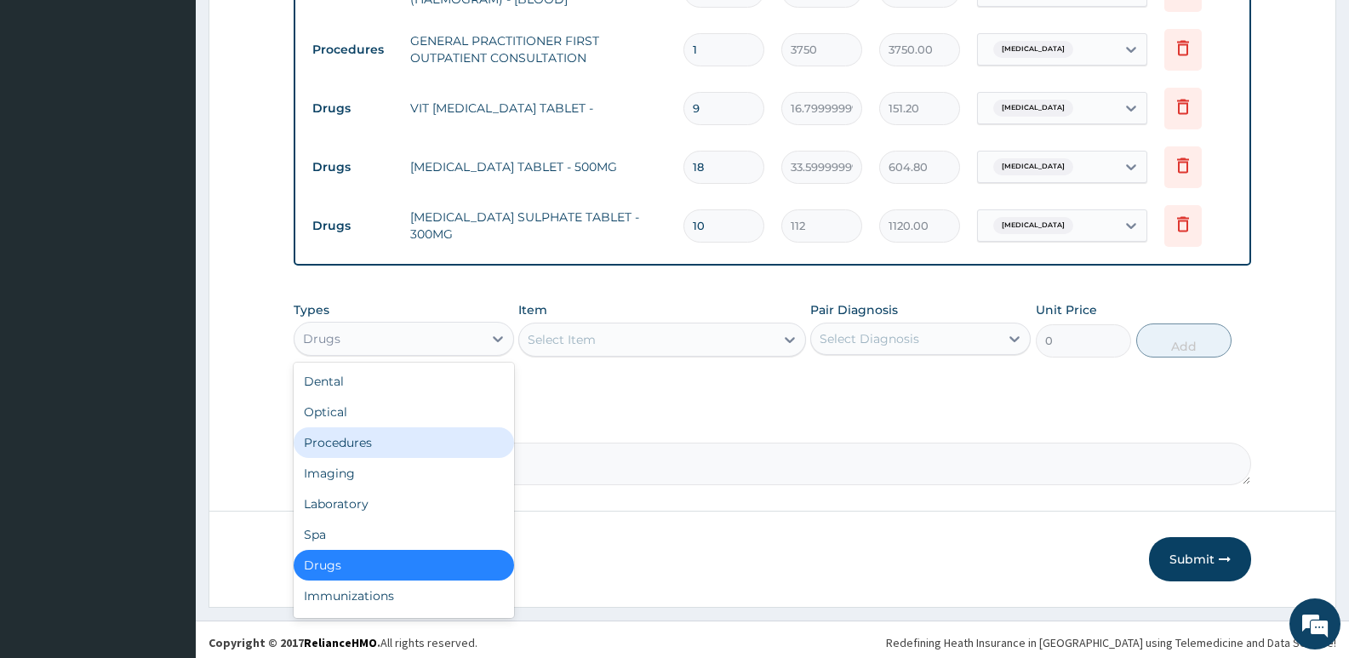
click at [374, 439] on div "Procedures" at bounding box center [404, 442] width 220 height 31
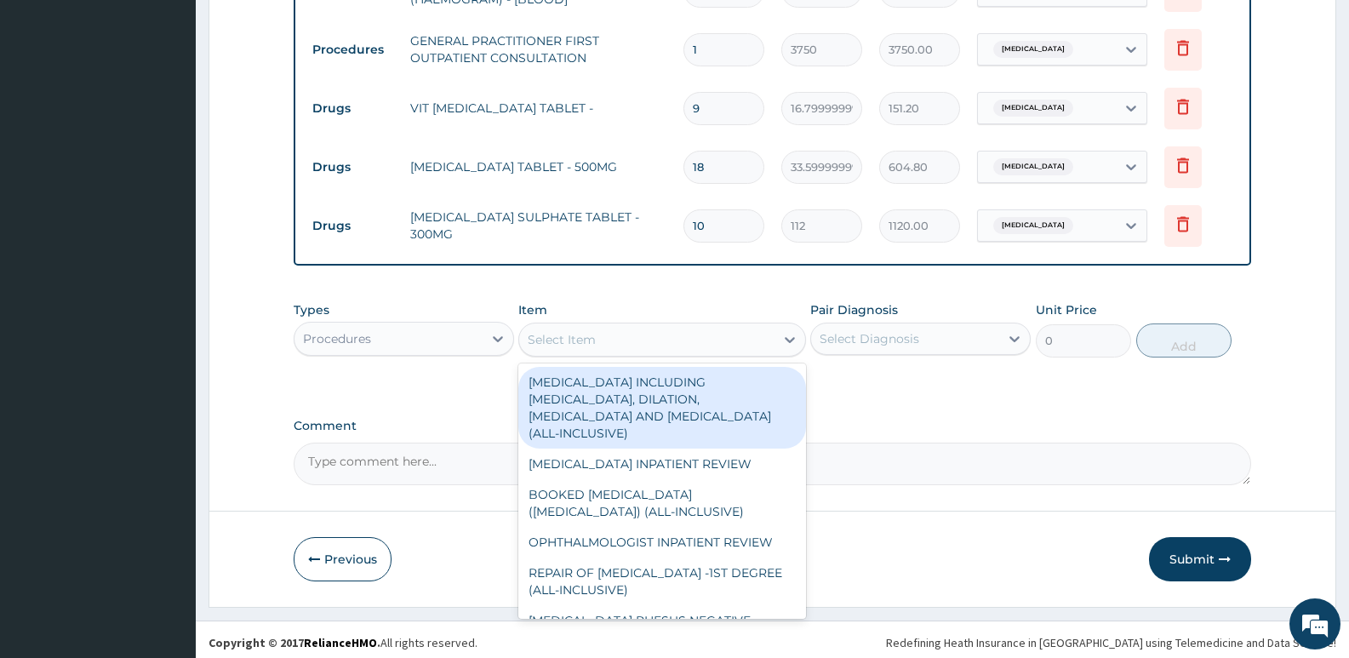
click at [661, 329] on div "Select Item" at bounding box center [646, 339] width 254 height 27
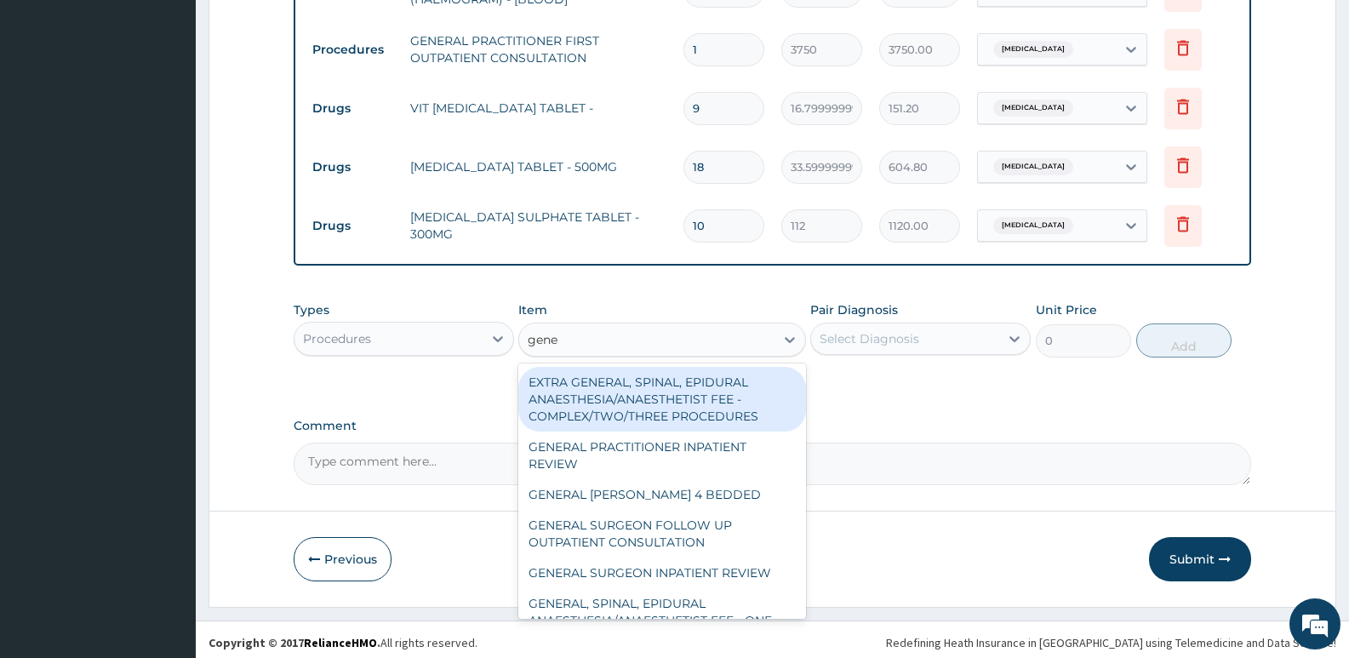
type input "gener"
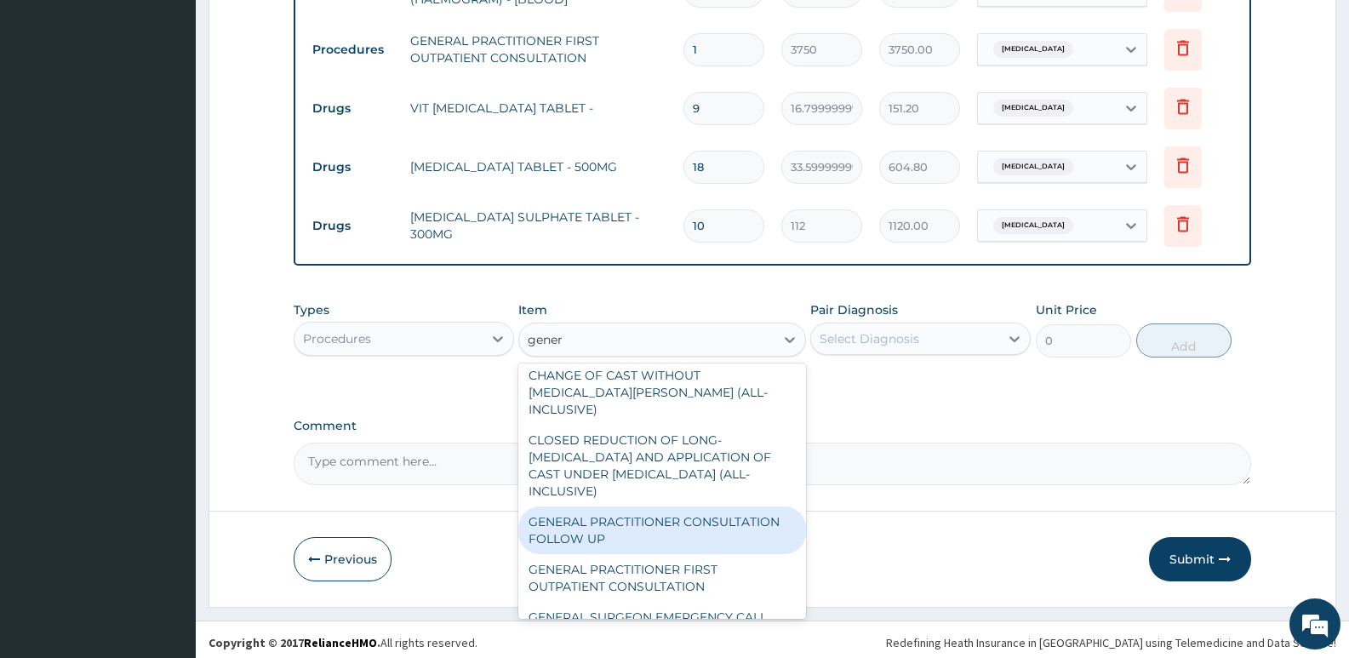
scroll to position [357, 0]
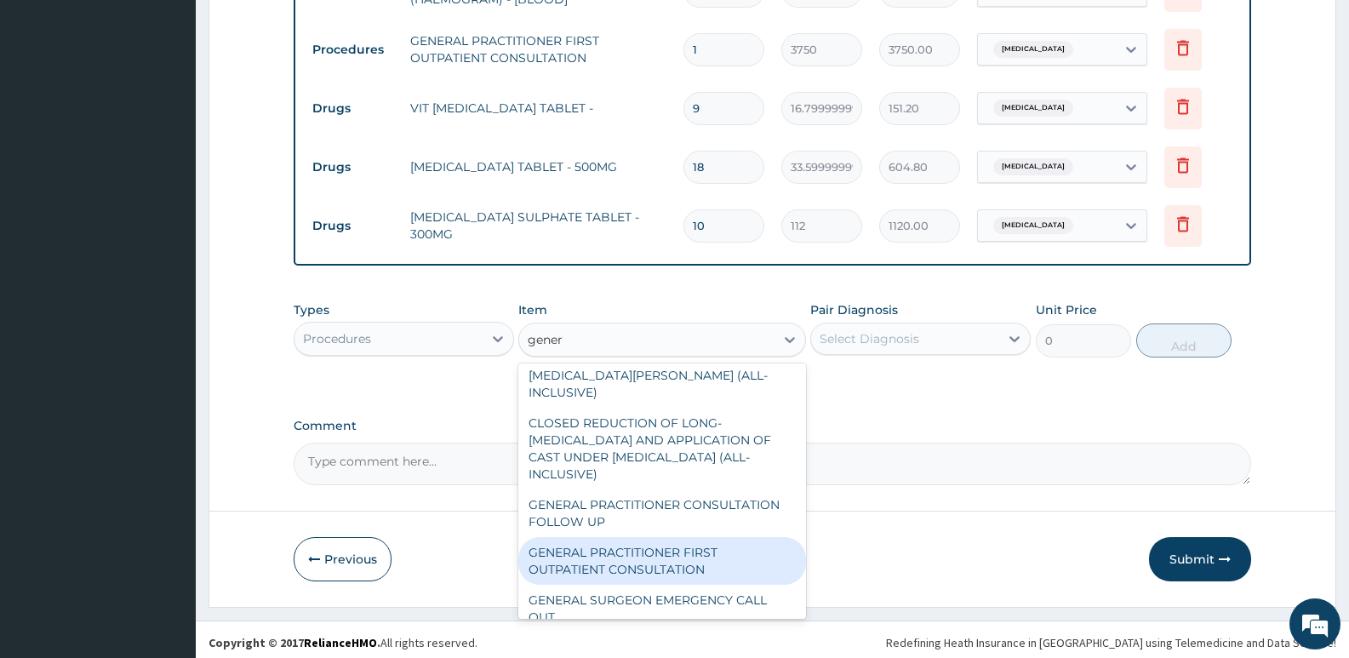
click at [657, 537] on div "GENERAL PRACTITIONER FIRST OUTPATIENT CONSULTATION" at bounding box center [661, 561] width 287 height 48
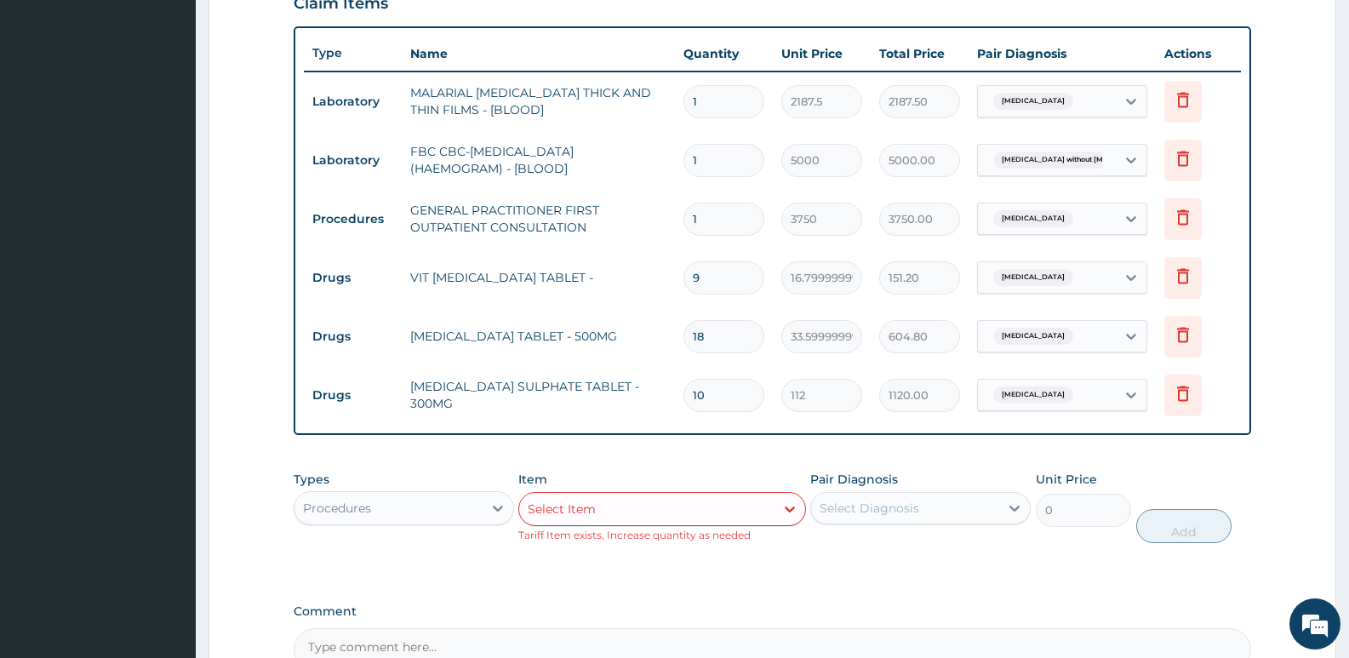
scroll to position [798, 0]
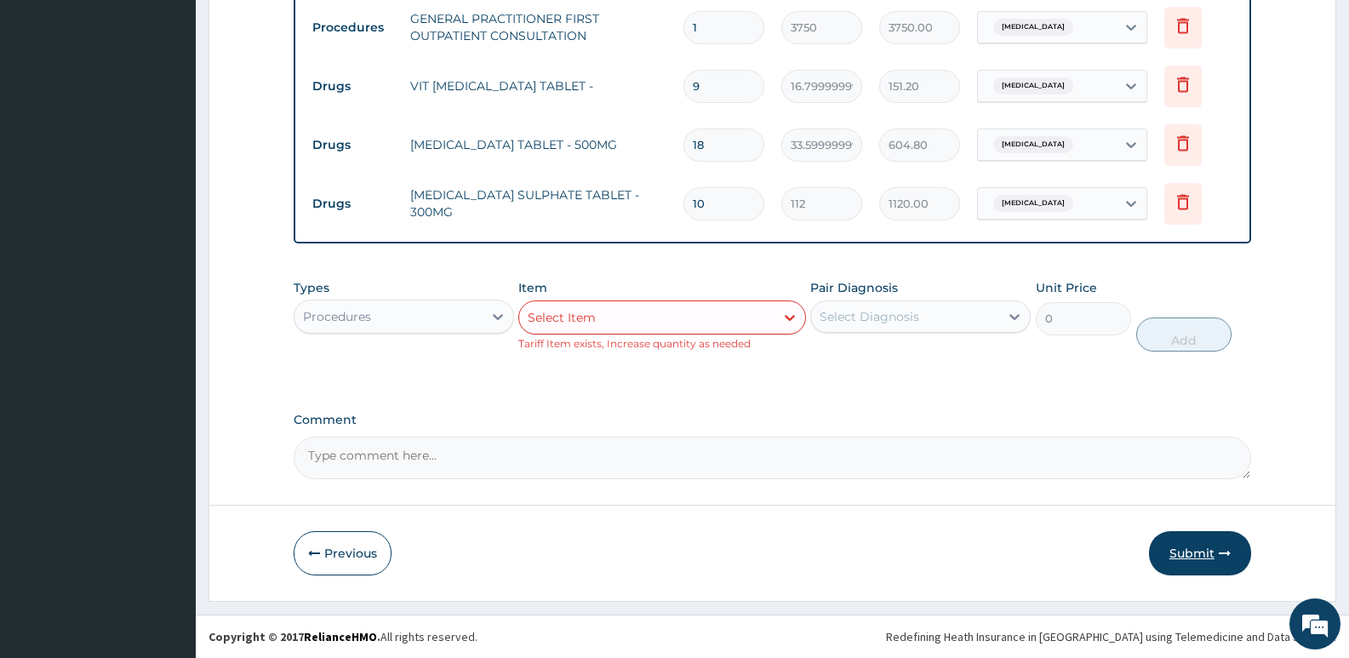
click at [1208, 544] on button "Submit" at bounding box center [1200, 553] width 102 height 44
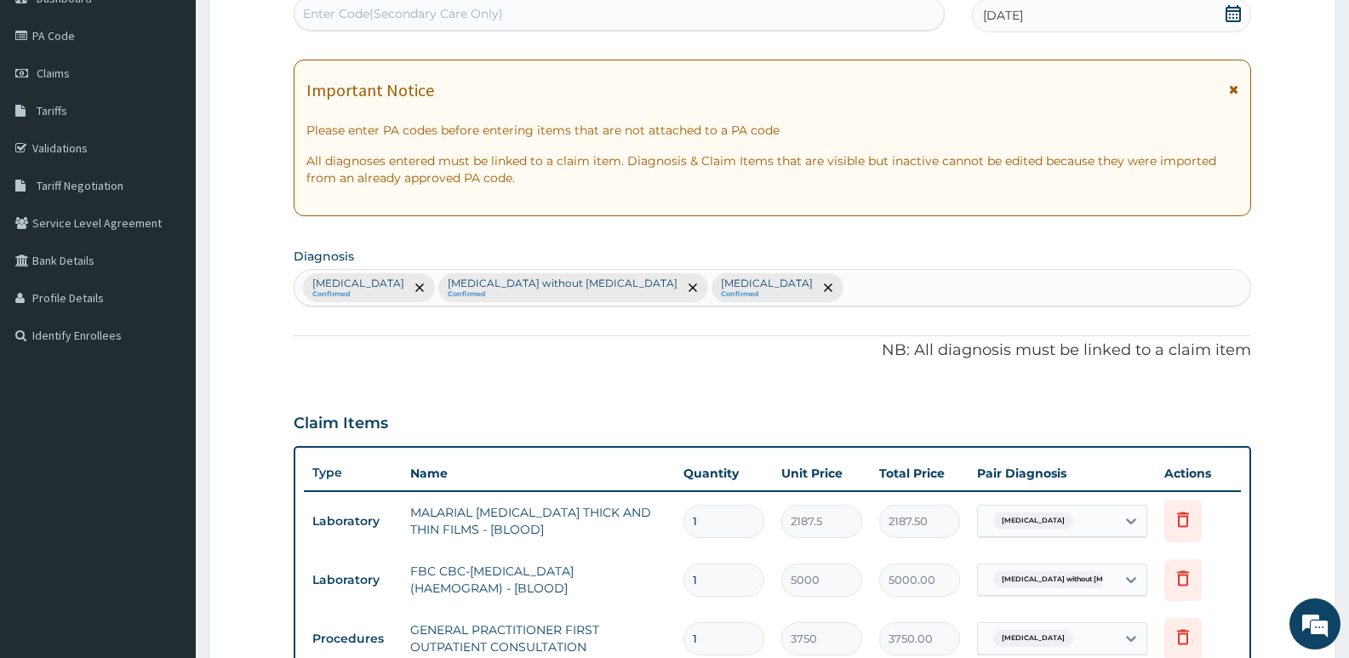
scroll to position [186, 0]
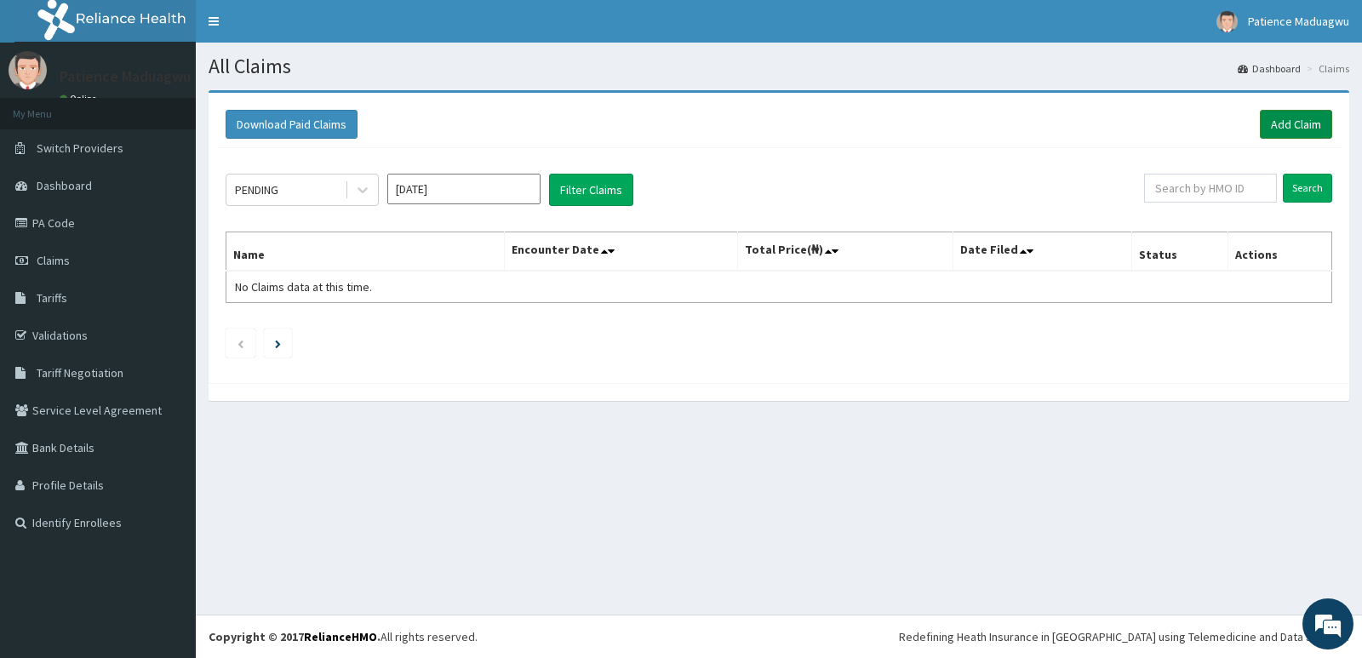
click at [1292, 119] on link "Add Claim" at bounding box center [1295, 124] width 72 height 29
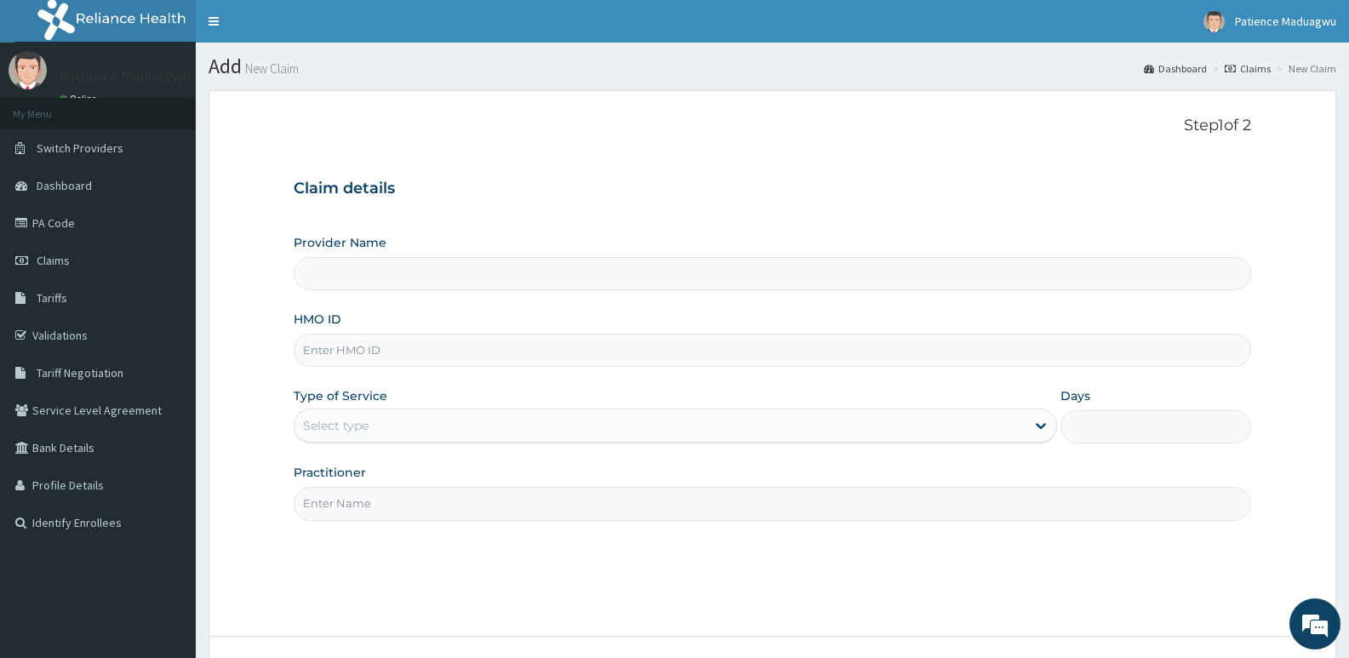
type input "[GEOGRAPHIC_DATA]"
click at [371, 348] on input "HMO ID" at bounding box center [772, 350] width 957 height 33
paste input "LTR/10142/A"
type input "LTR/10142/A"
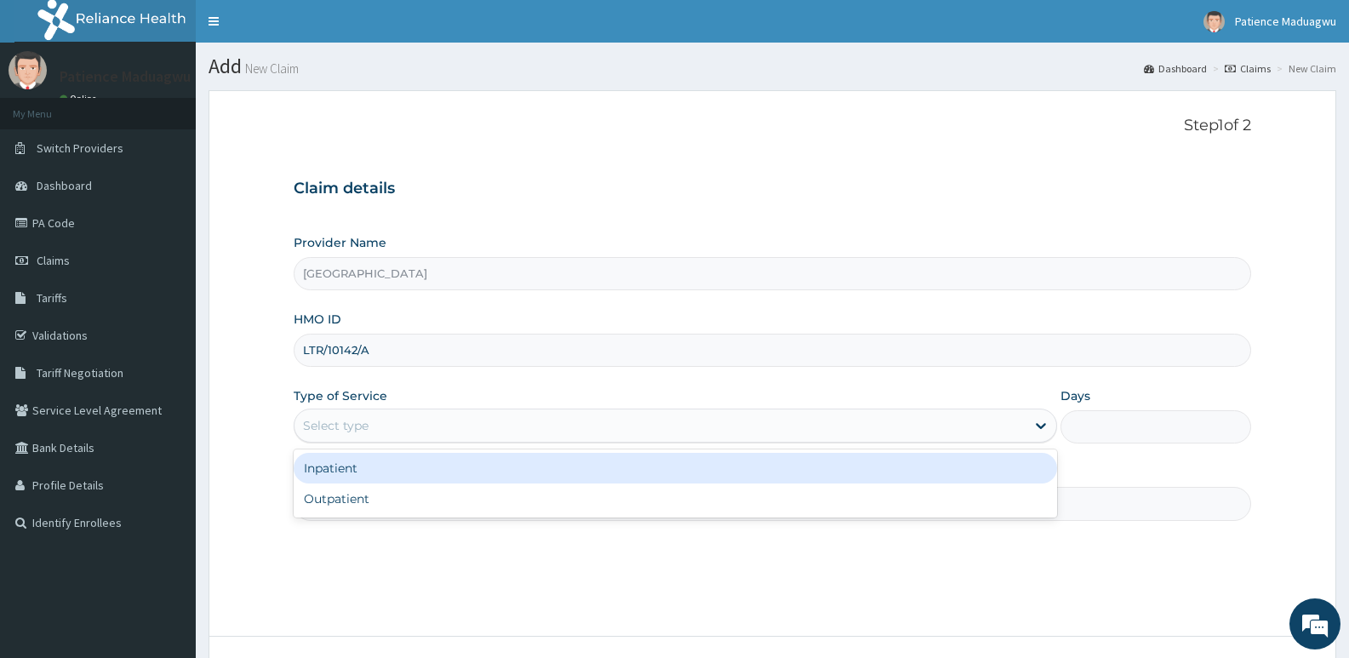
click at [341, 430] on div "Select type" at bounding box center [336, 425] width 66 height 17
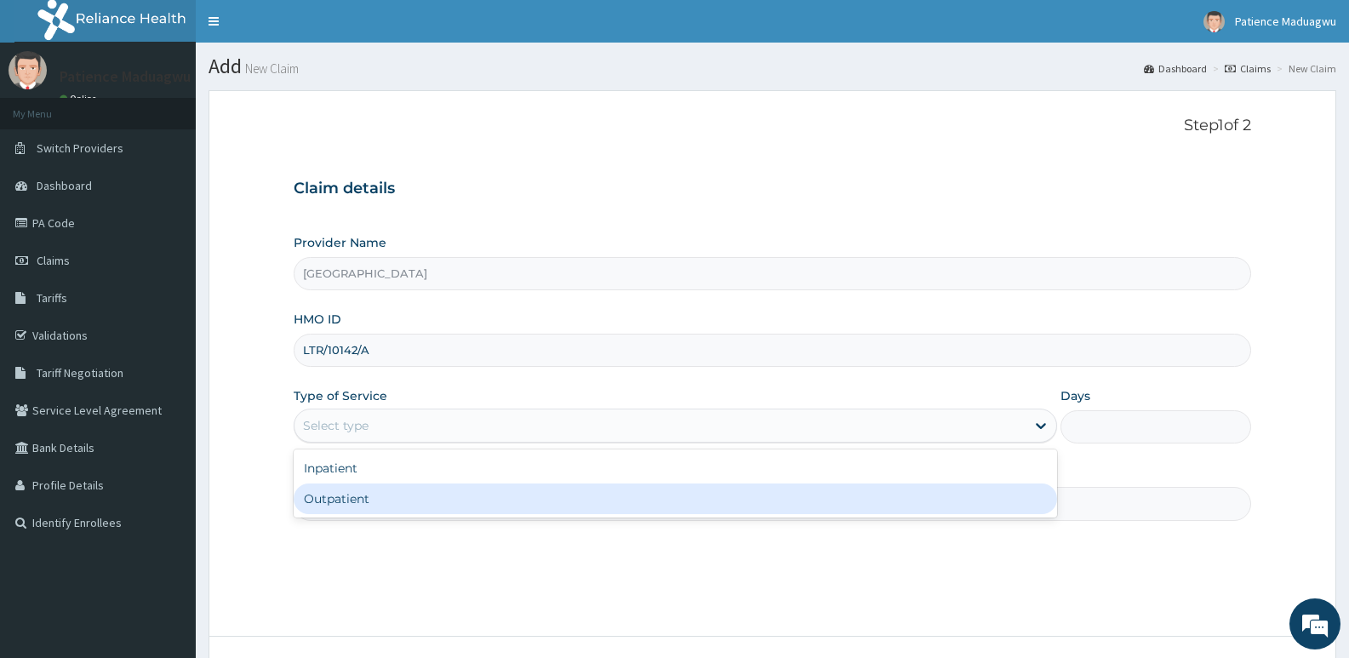
click at [352, 494] on div "Outpatient" at bounding box center [675, 498] width 762 height 31
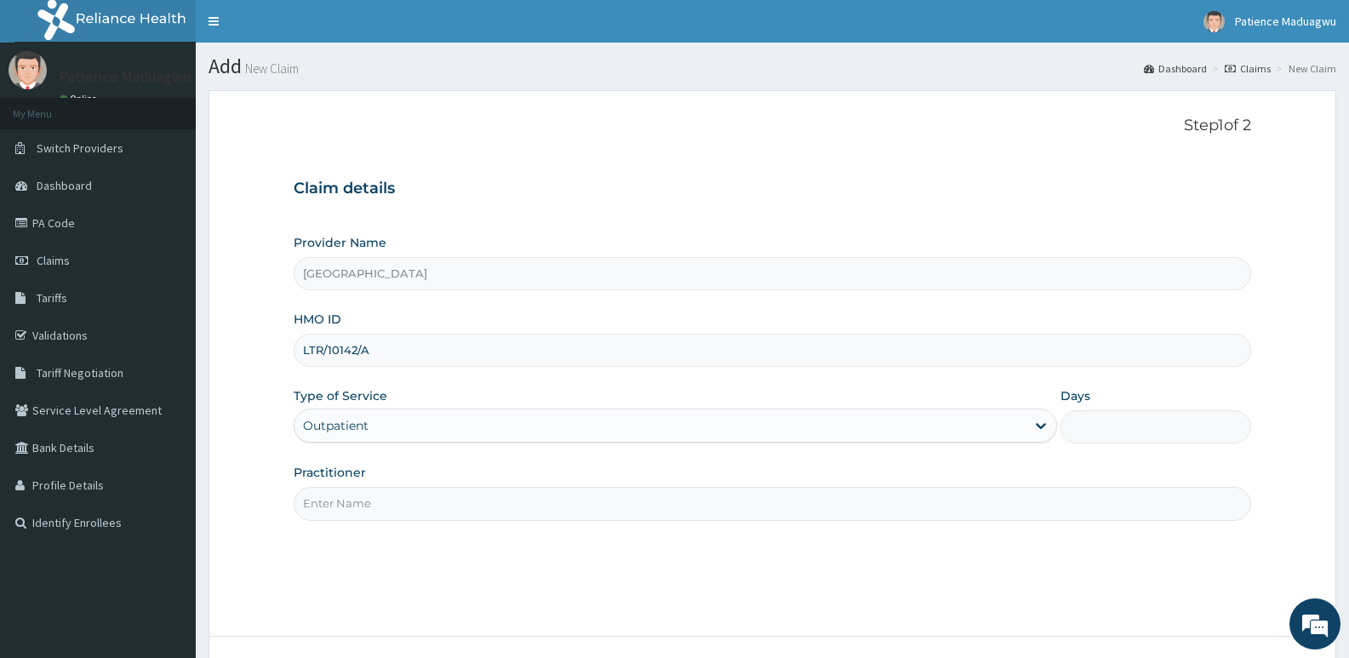
type input "1"
click at [388, 509] on input "Practitioner" at bounding box center [772, 503] width 957 height 33
click at [349, 509] on input "Practitioner" at bounding box center [772, 503] width 957 height 33
type input "[PERSON_NAME]"
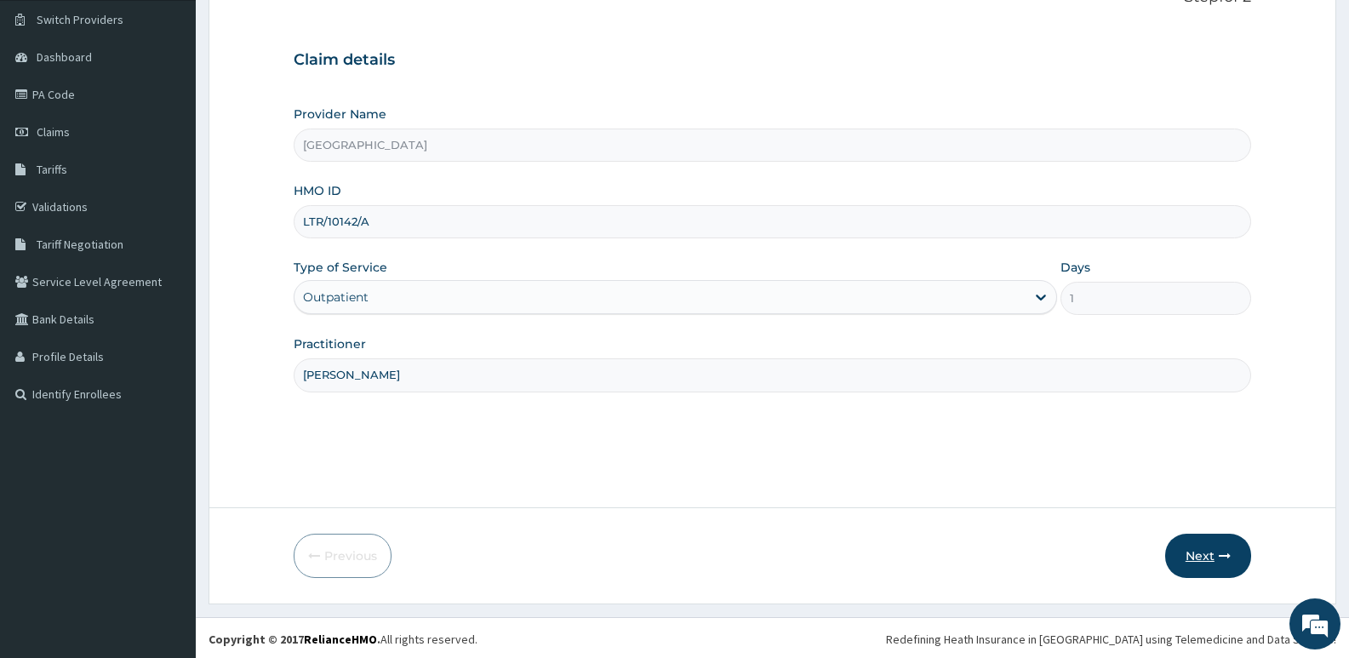
scroll to position [131, 0]
click at [1202, 554] on button "Next" at bounding box center [1208, 553] width 86 height 44
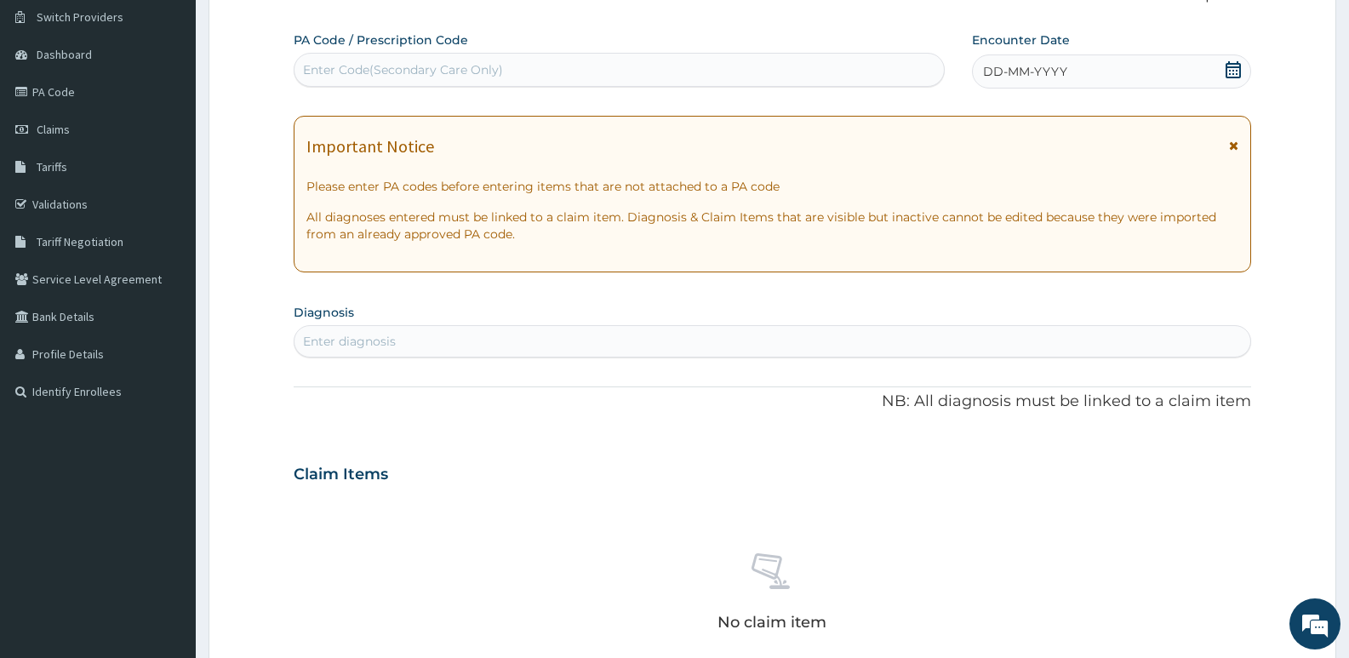
click at [403, 71] on div "Enter Code(Secondary Care Only)" at bounding box center [403, 69] width 200 height 17
paste input "PA/93ABD3"
type input "PA/93ABD3"
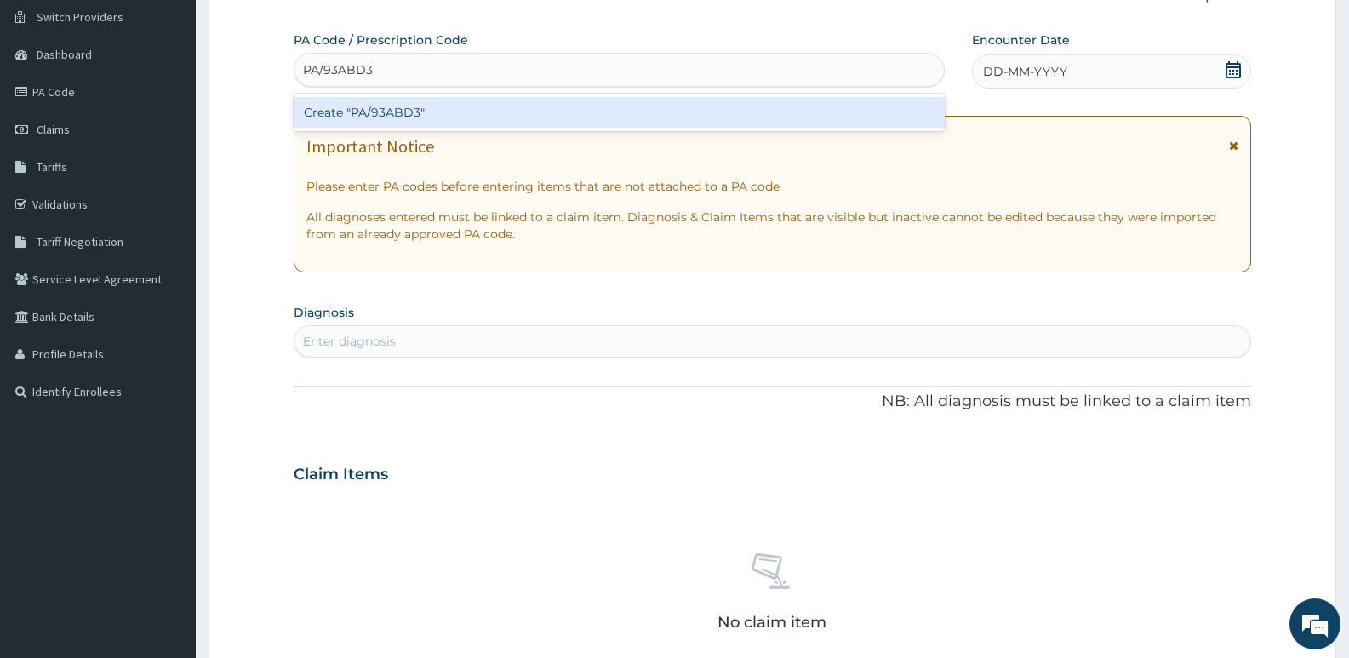
click at [400, 112] on div "Create "PA/93ABD3"" at bounding box center [619, 112] width 651 height 31
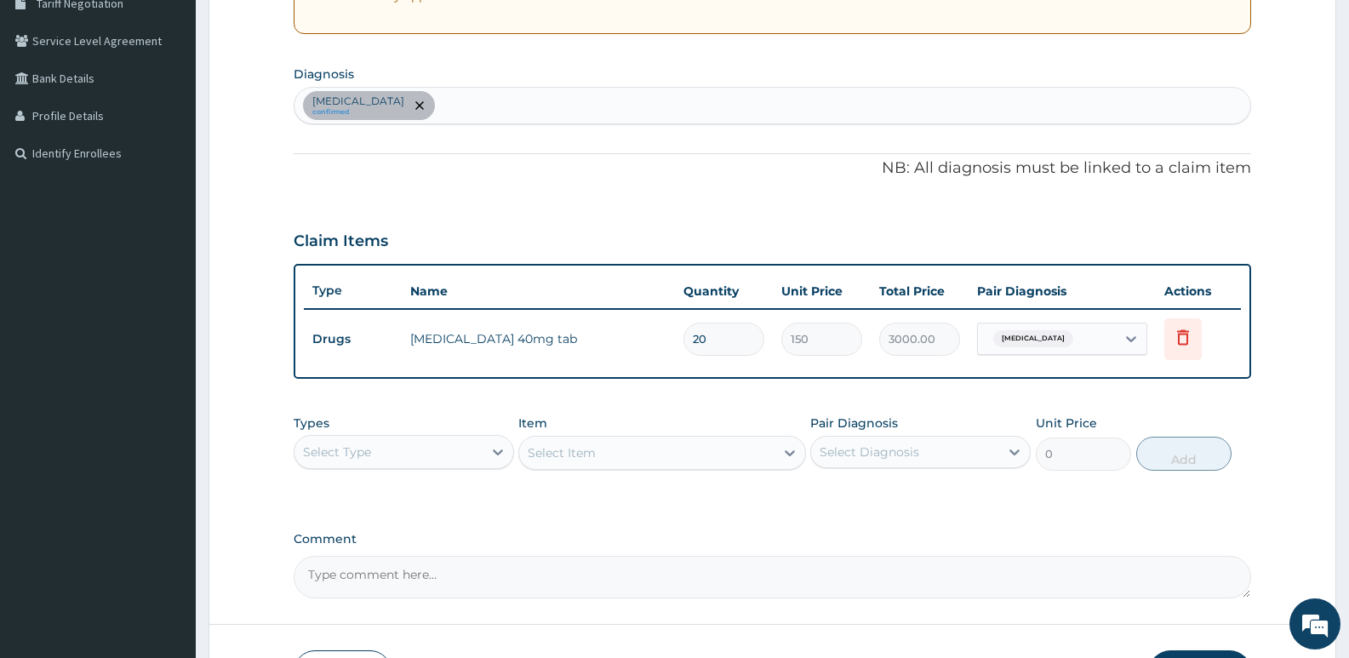
scroll to position [471, 0]
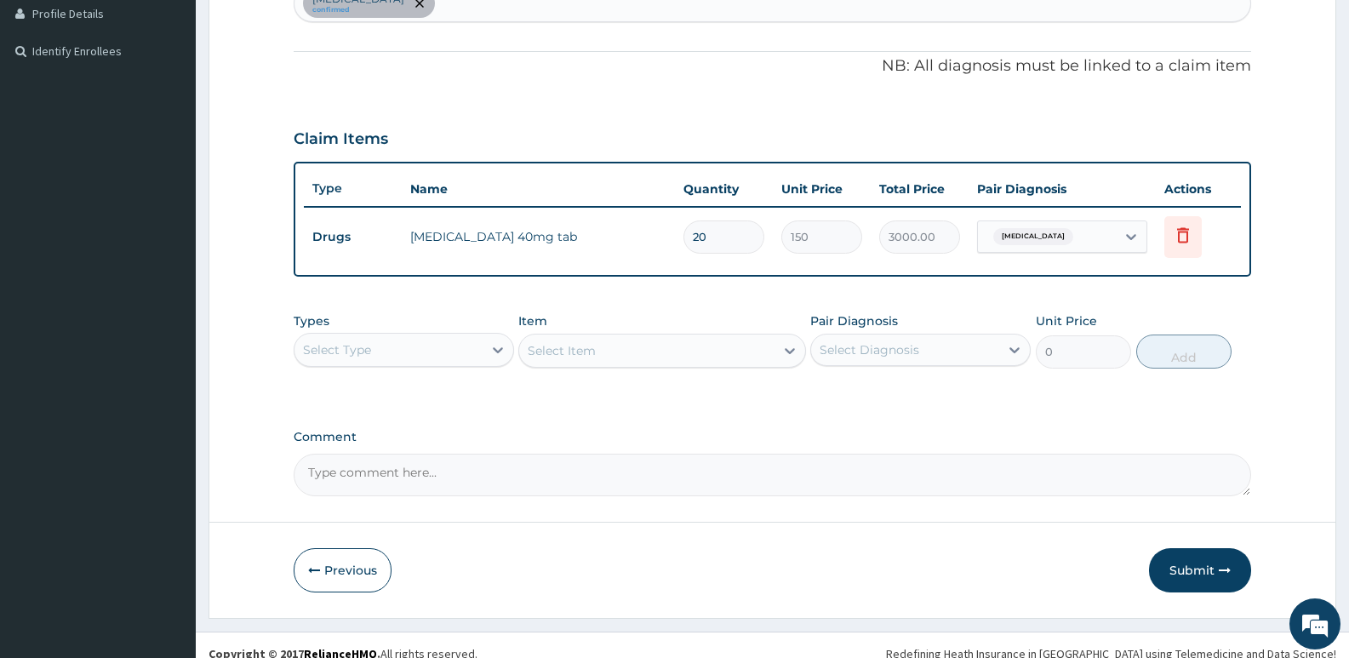
click at [474, 350] on div "Select Type" at bounding box center [388, 349] width 188 height 27
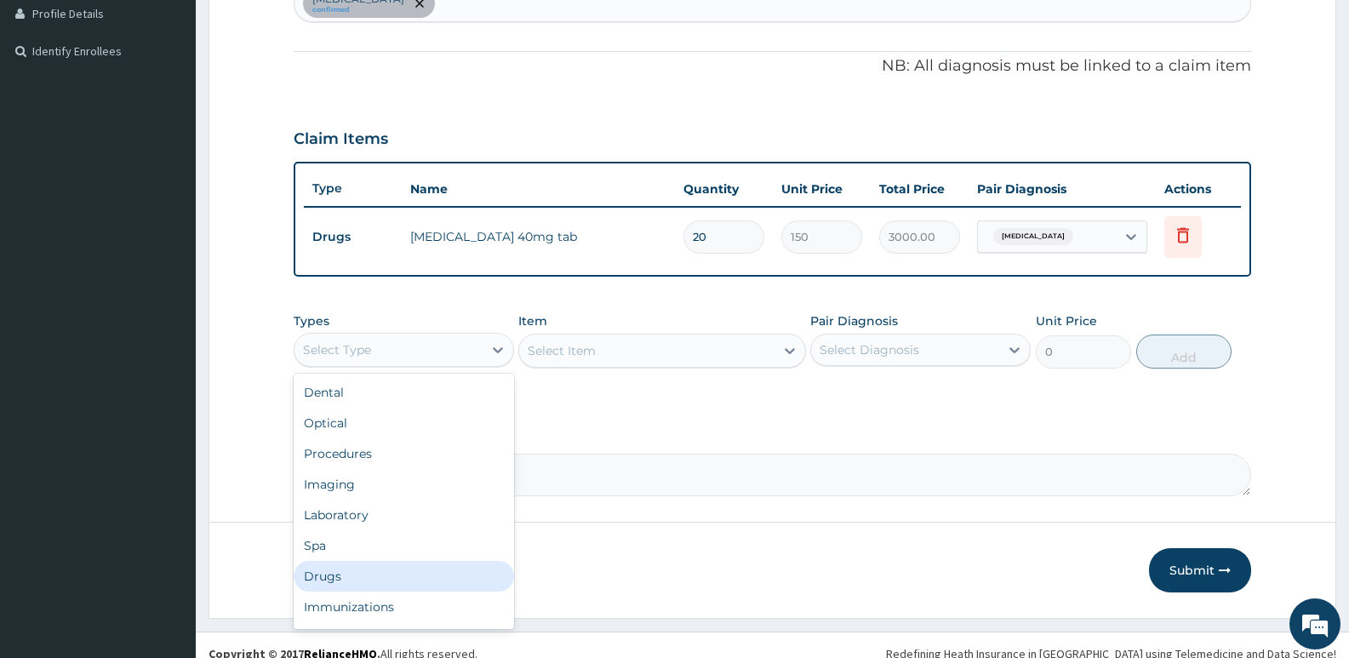
click at [319, 580] on div "Drugs" at bounding box center [404, 576] width 220 height 31
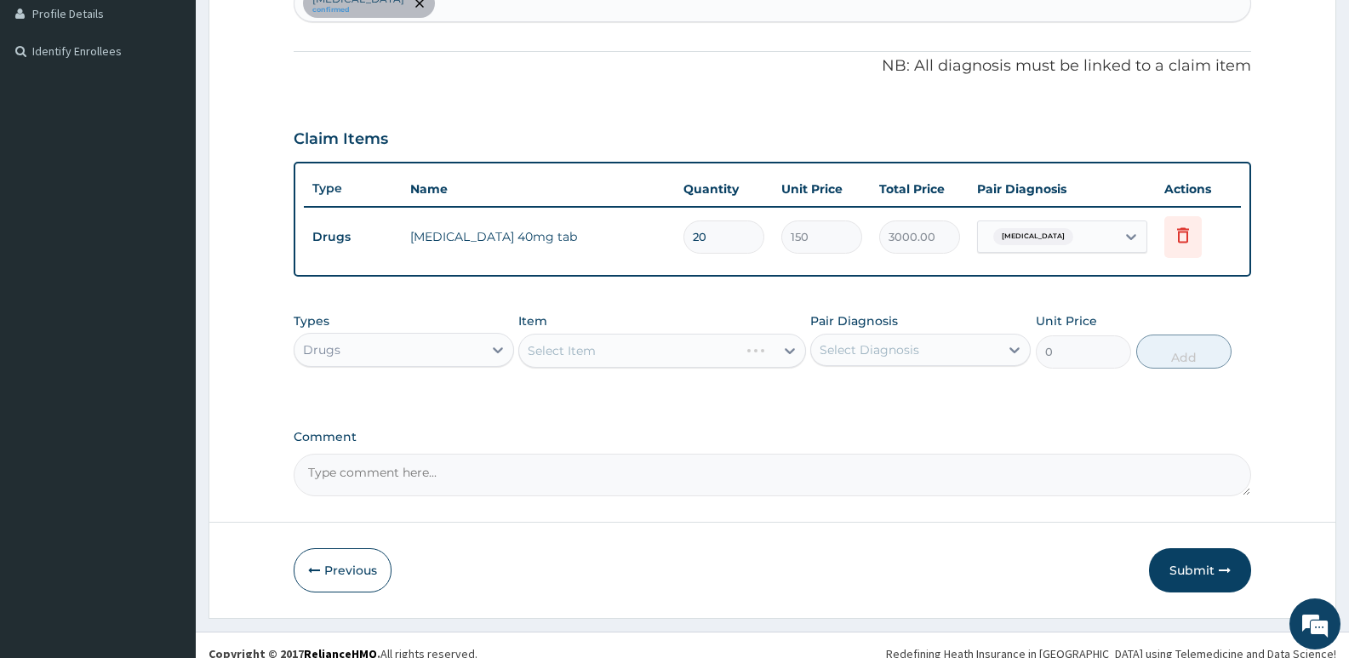
click at [658, 340] on div "Select Item" at bounding box center [661, 351] width 287 height 34
click at [642, 352] on div "Select Item" at bounding box center [646, 350] width 254 height 27
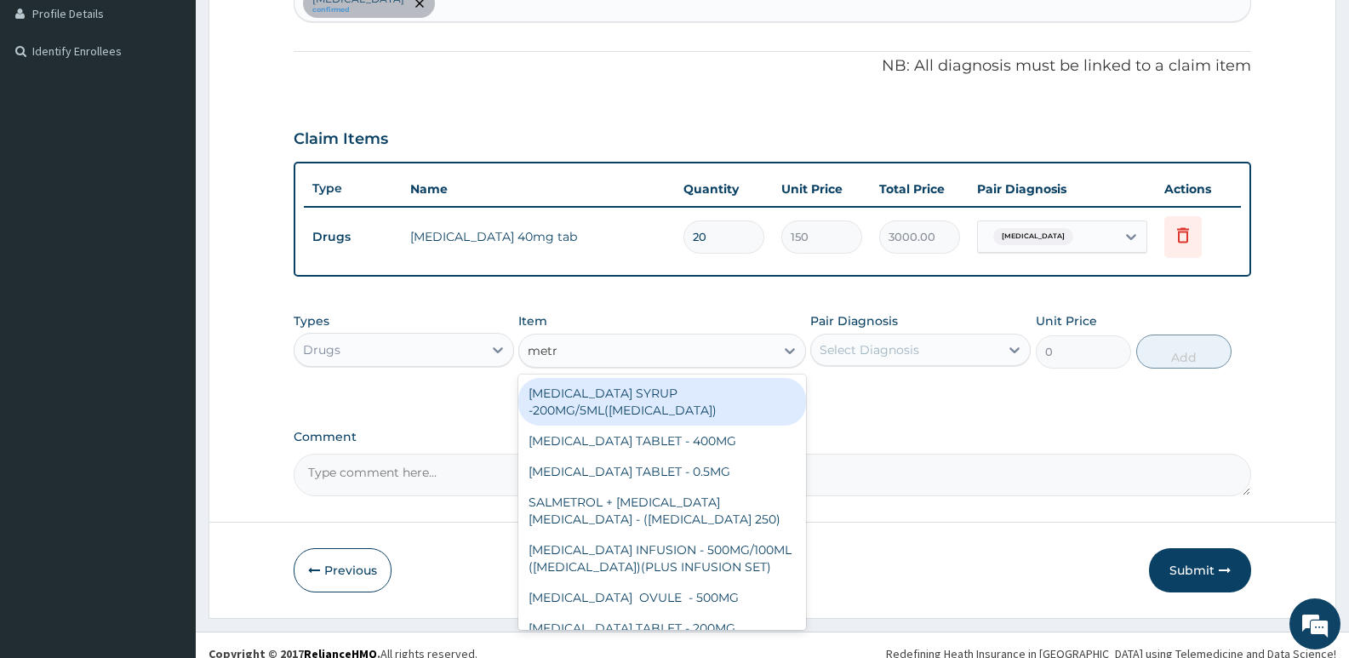
type input "metro"
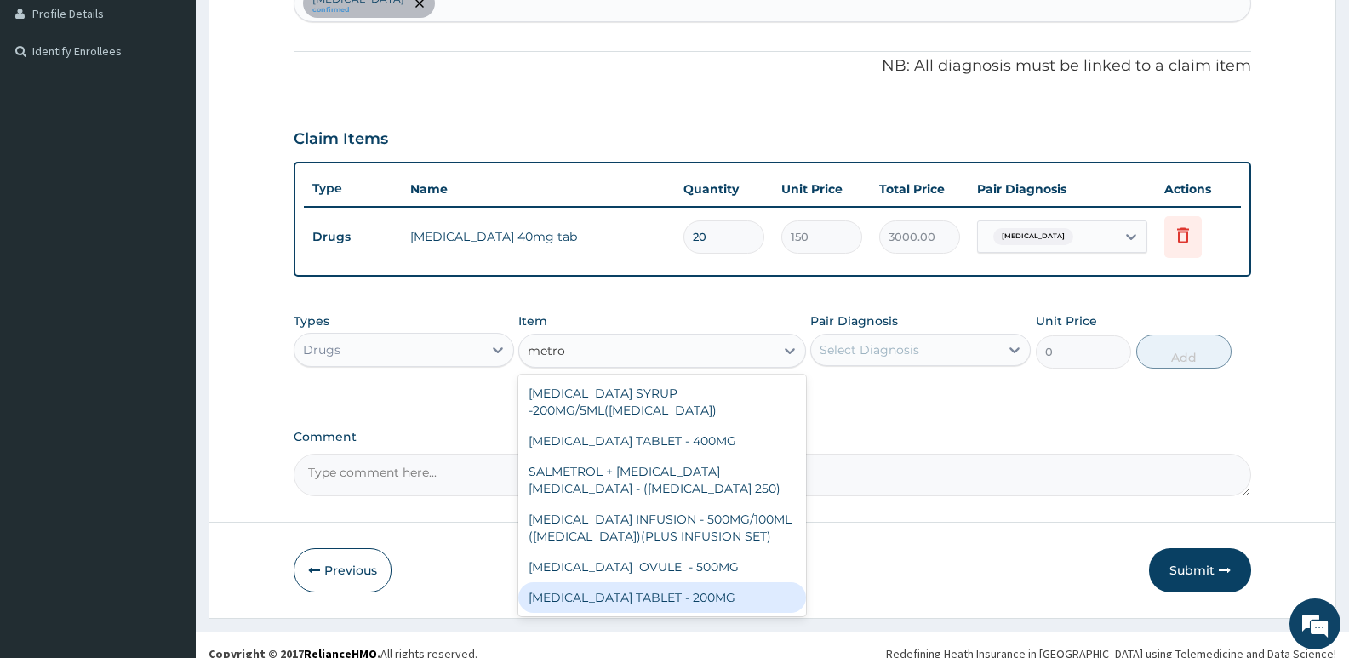
click at [657, 611] on div "METRONIDAZOLE TABLET - 200MG" at bounding box center [661, 597] width 287 height 31
type input "28"
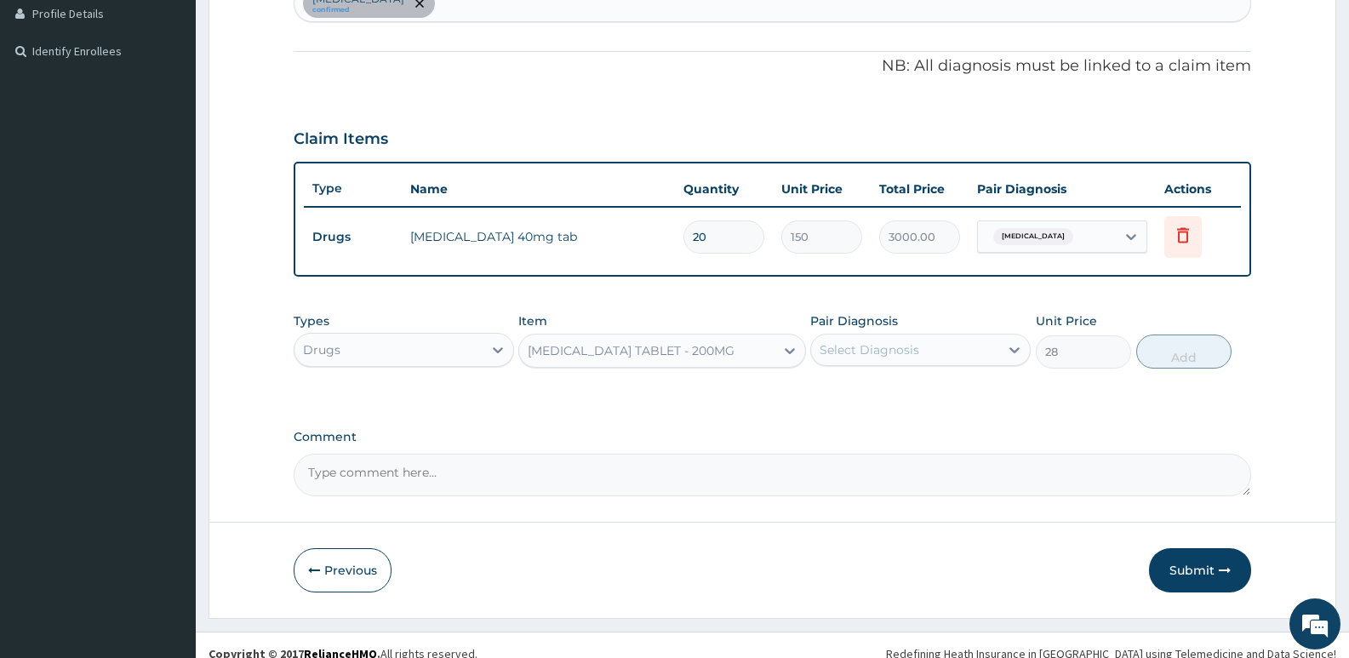
click at [873, 351] on div "Select Diagnosis" at bounding box center [869, 349] width 100 height 17
click at [882, 401] on div "Peptic ulcer" at bounding box center [920, 393] width 220 height 35
checkbox input "true"
click at [1179, 354] on button "Add" at bounding box center [1183, 351] width 95 height 34
type input "0"
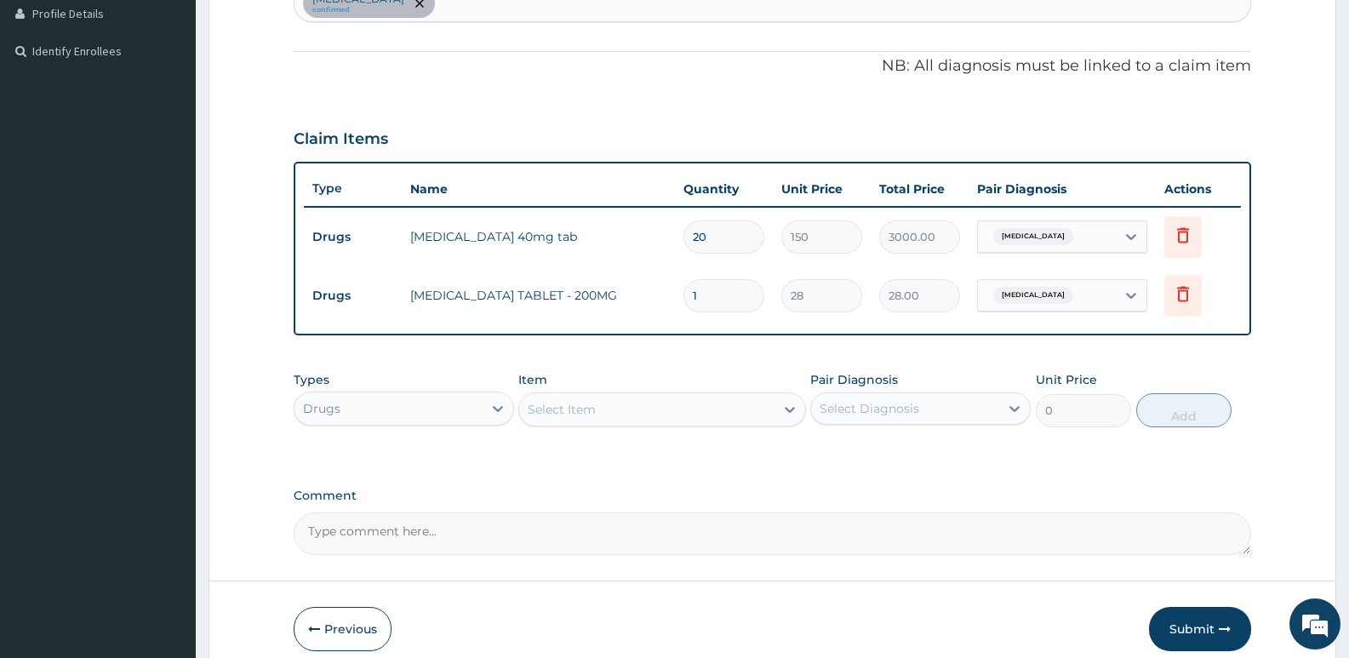
type input "0.00"
type input "6"
type input "168.00"
type input "60"
type input "1680.00"
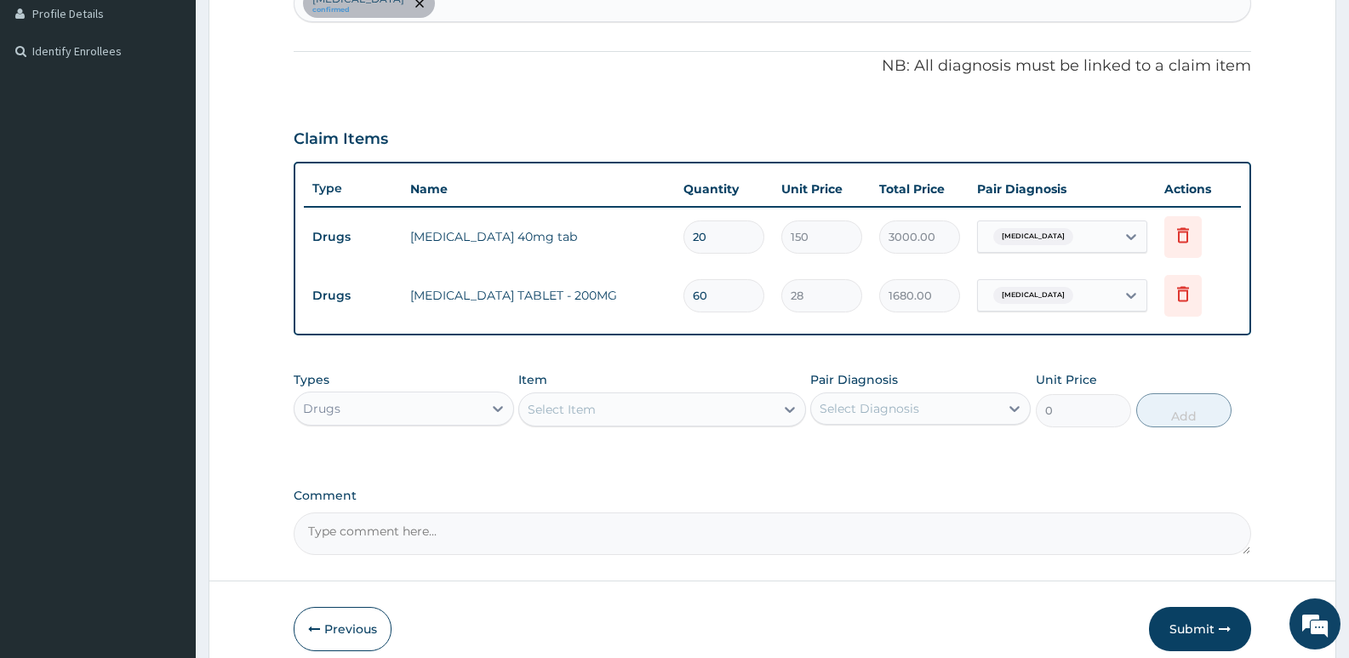
type input "60"
click at [555, 407] on div "Select Item" at bounding box center [562, 409] width 68 height 17
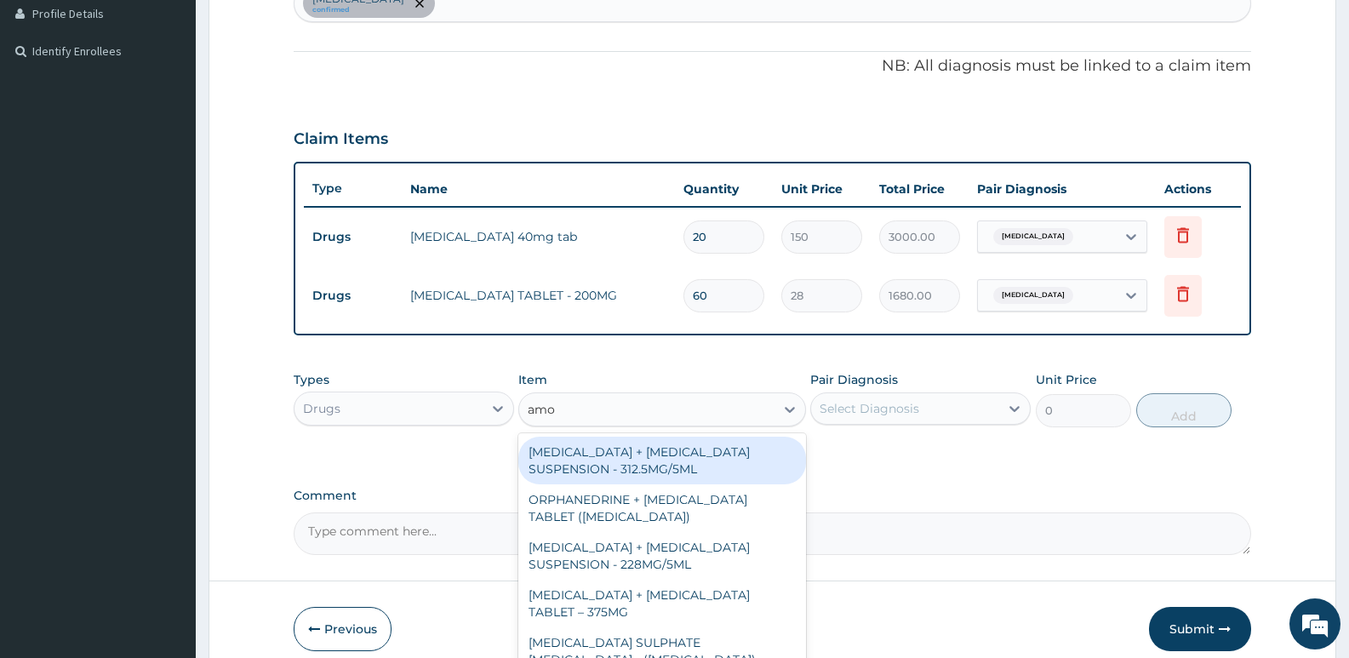
type input "amox"
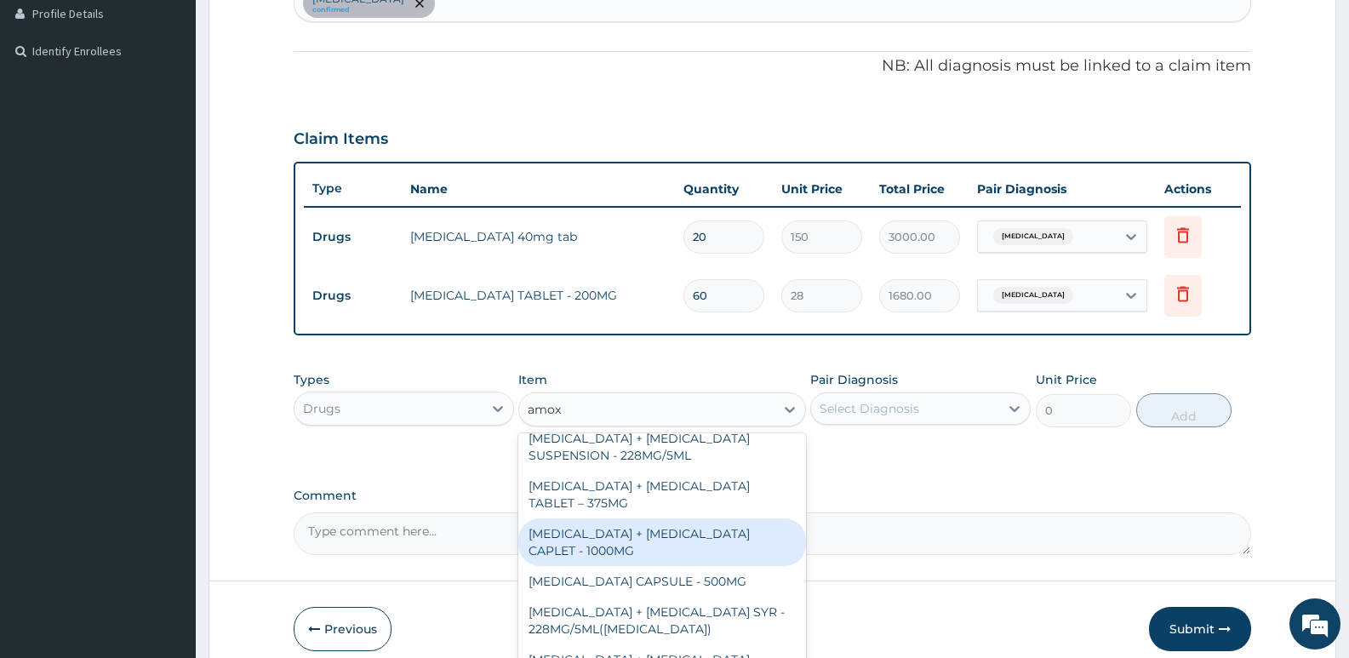
scroll to position [85, 0]
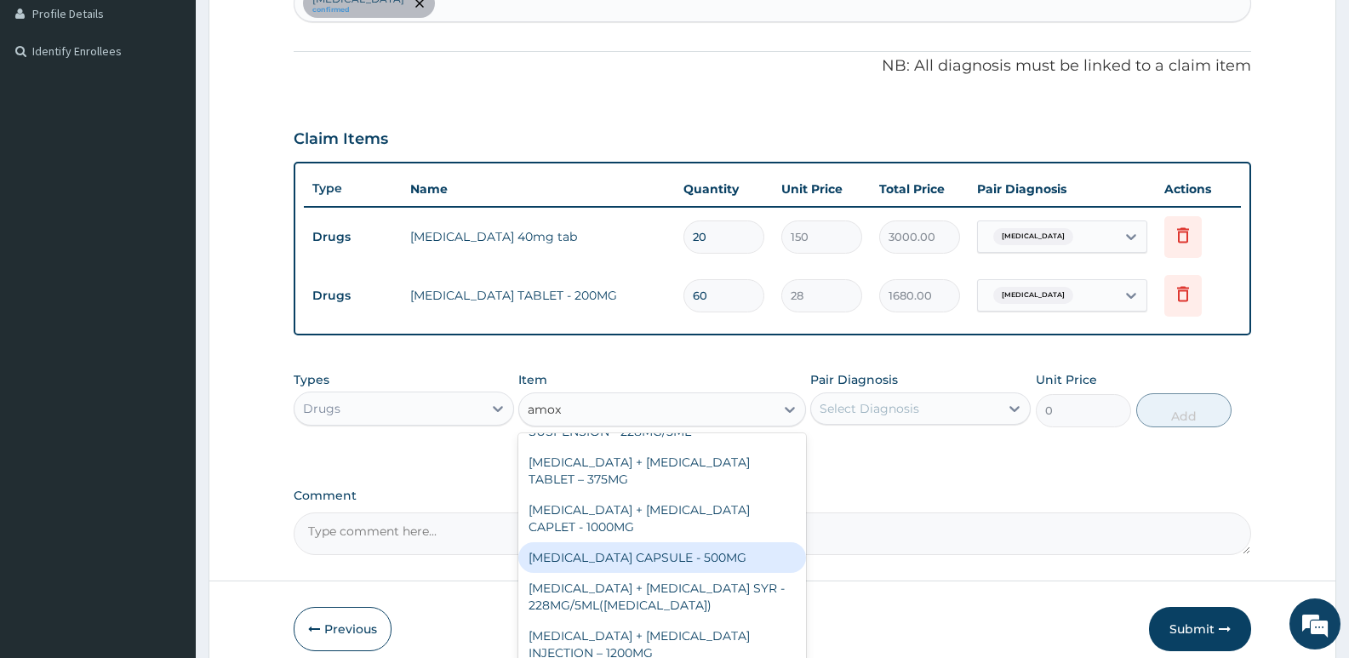
click at [714, 544] on div "[MEDICAL_DATA] CAPSULE - 500MG" at bounding box center [661, 557] width 287 height 31
type input "112"
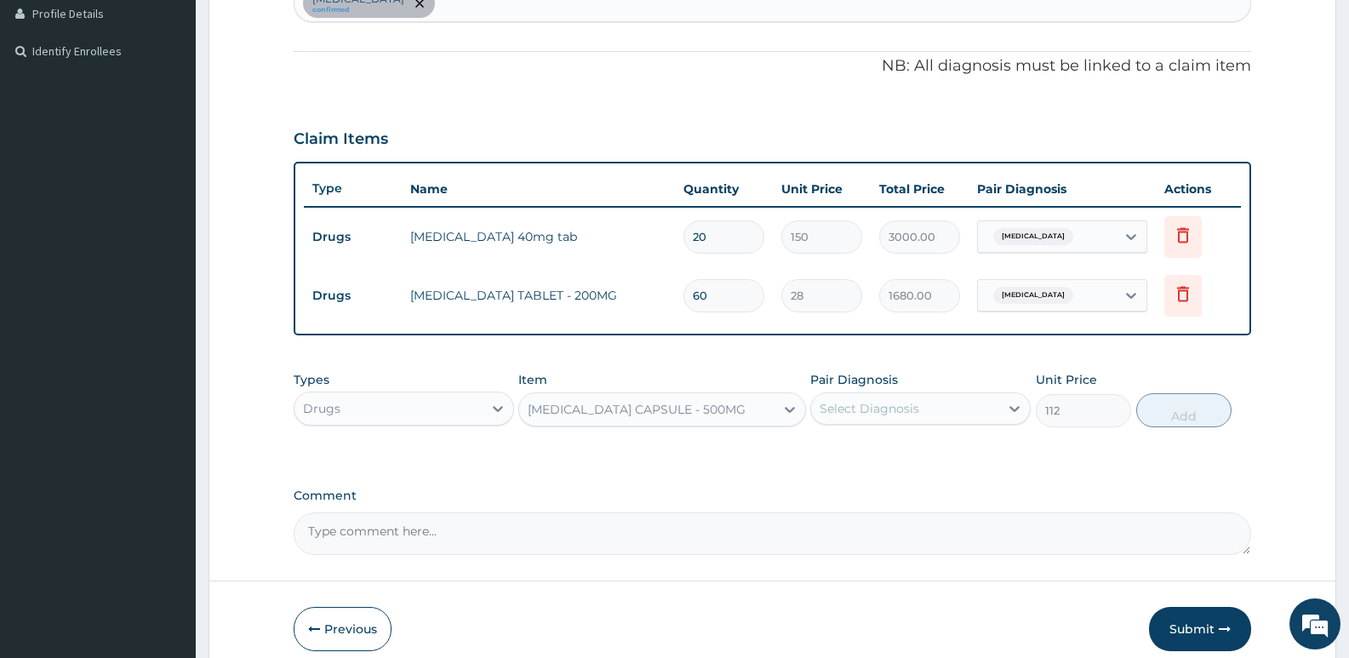
click at [879, 417] on div "Select Diagnosis" at bounding box center [905, 408] width 188 height 27
click at [875, 464] on div "[MEDICAL_DATA]" at bounding box center [920, 452] width 220 height 35
checkbox input "true"
click at [1170, 414] on button "Add" at bounding box center [1183, 410] width 95 height 34
type input "0"
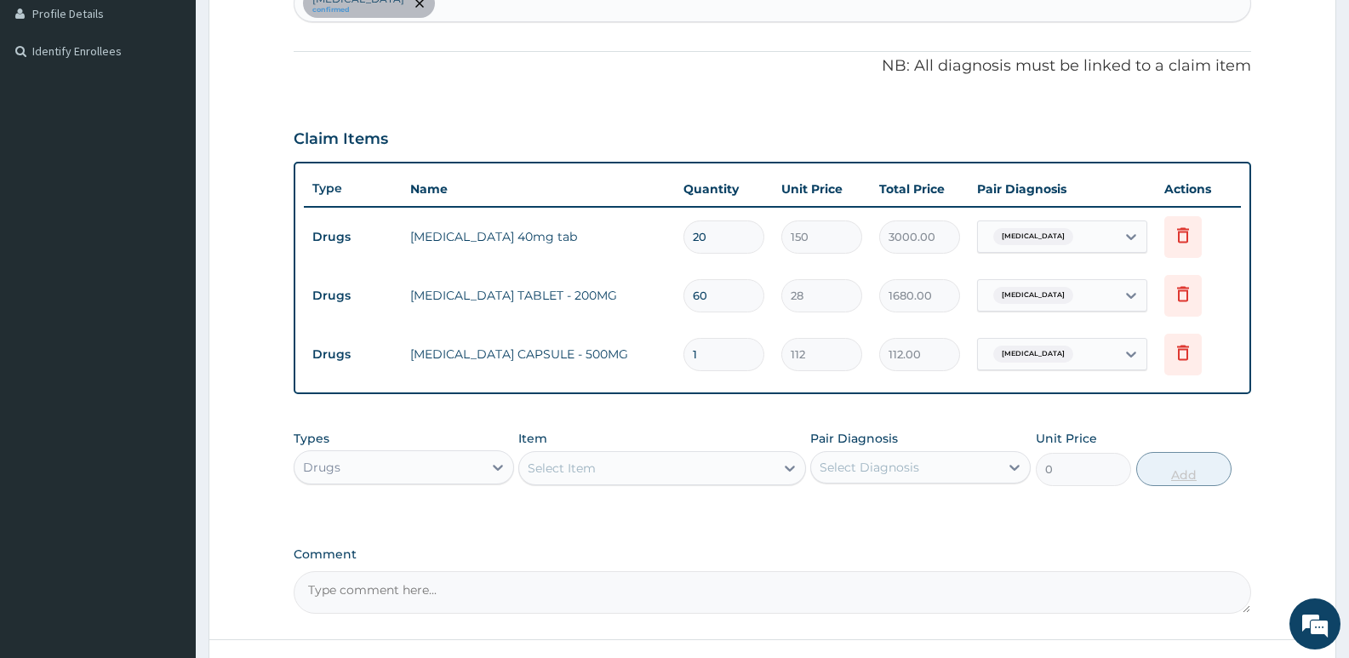
type input "0.00"
type input "2"
type input "224.00"
type input "20"
type input "2240.00"
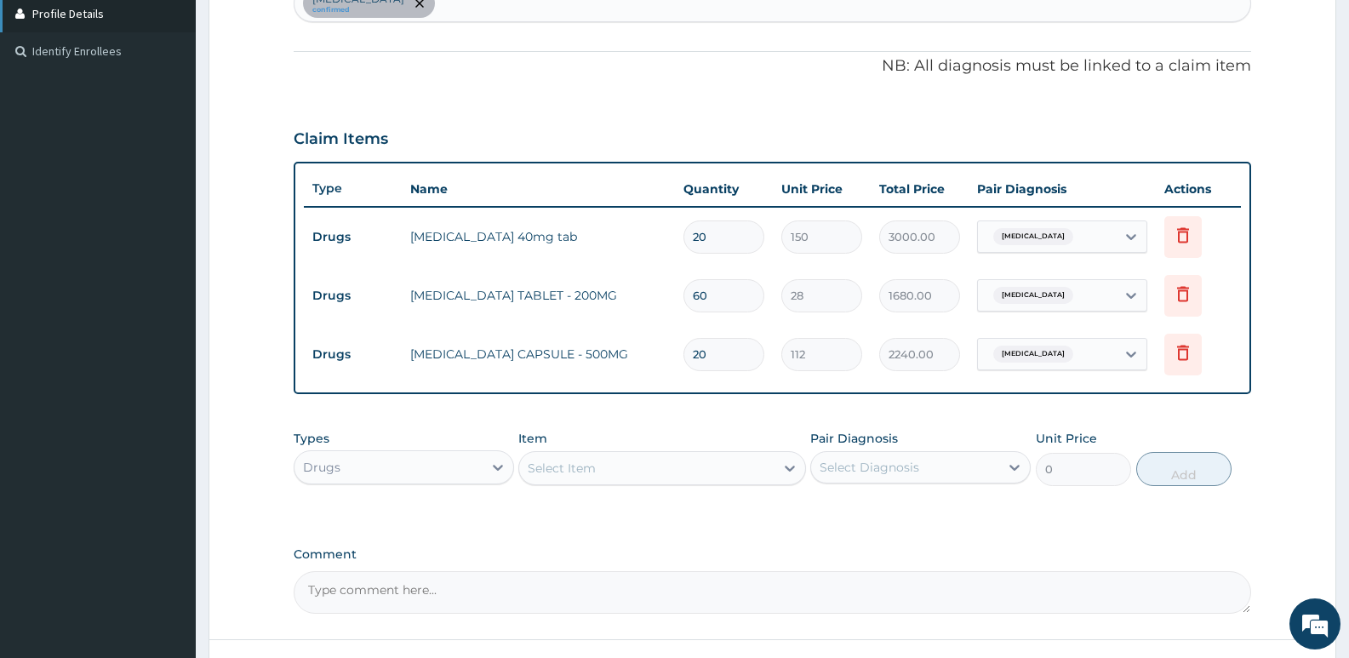
type input "20"
click at [623, 463] on div "Select Item" at bounding box center [646, 467] width 254 height 27
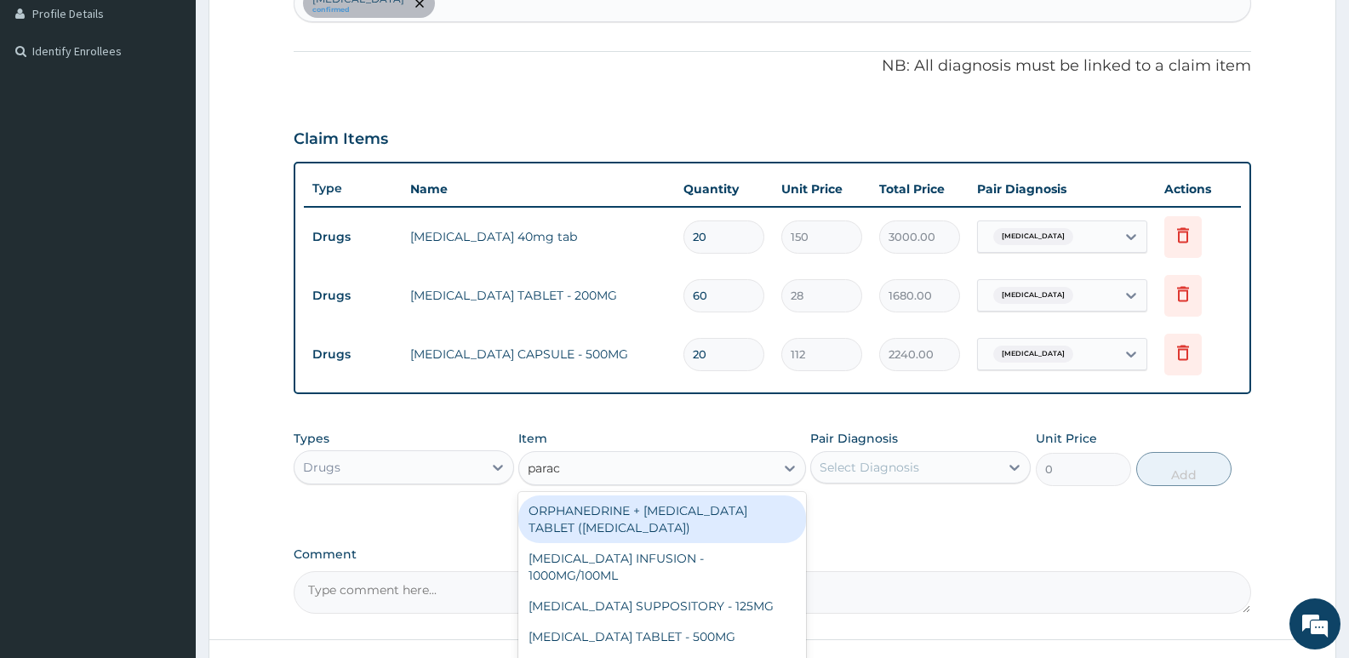
type input "parace"
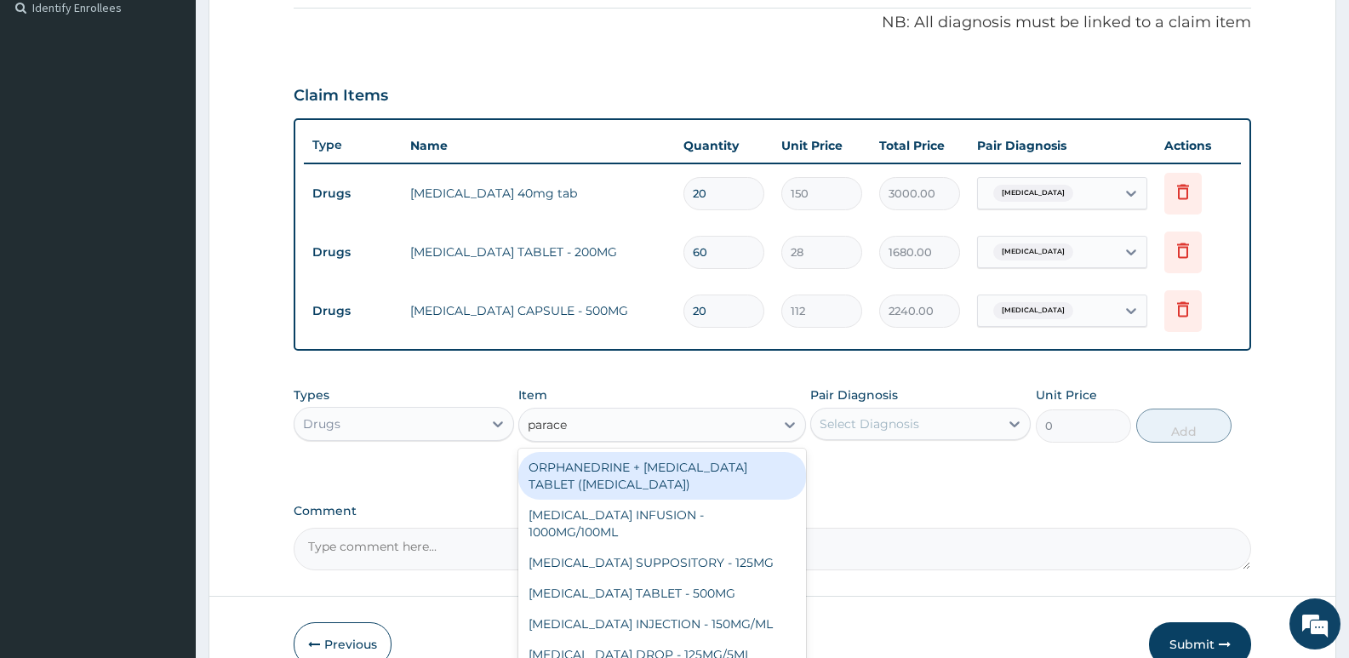
scroll to position [557, 0]
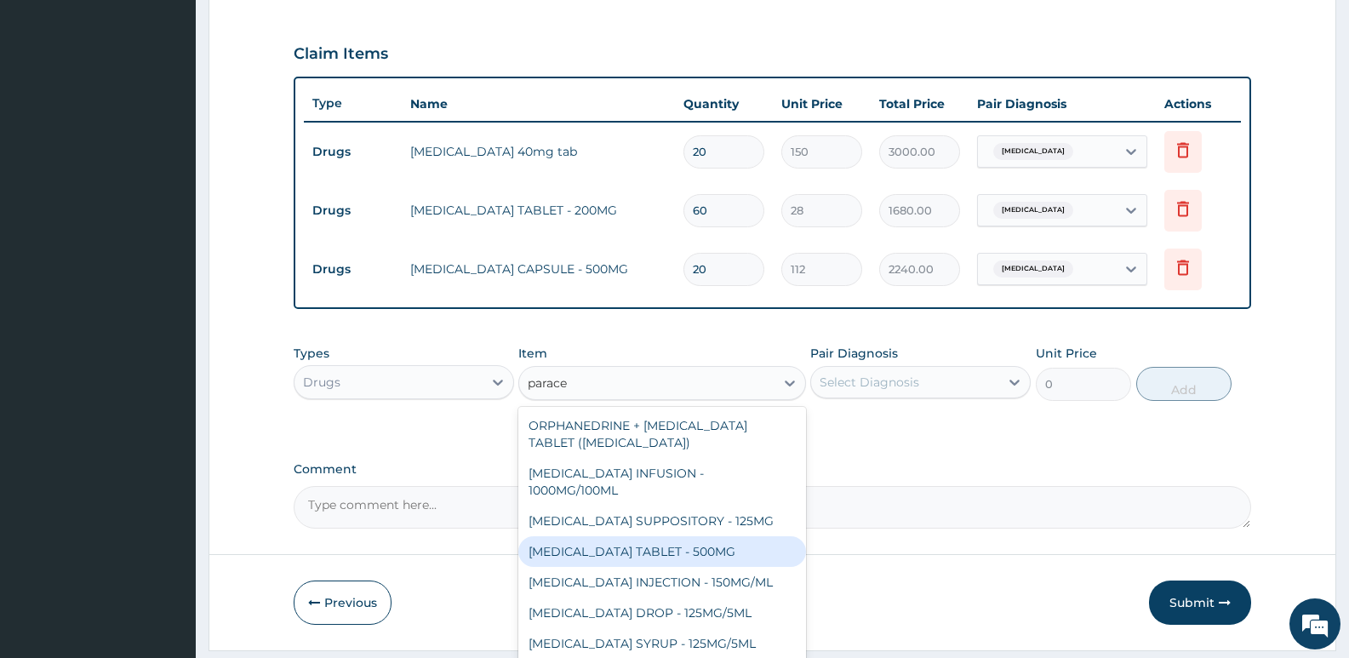
click at [637, 557] on div "[MEDICAL_DATA] TABLET - 500MG" at bounding box center [661, 551] width 287 height 31
type input "33.599999999999994"
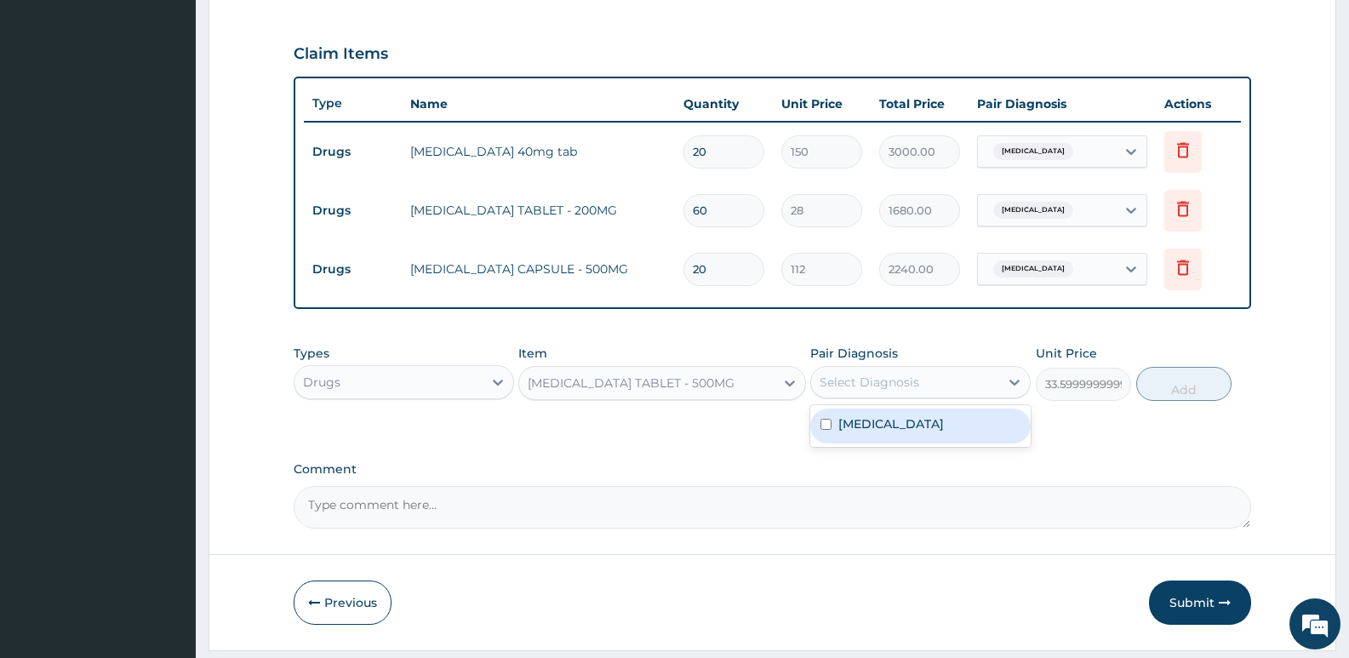
click at [894, 385] on div "Select Diagnosis" at bounding box center [869, 382] width 100 height 17
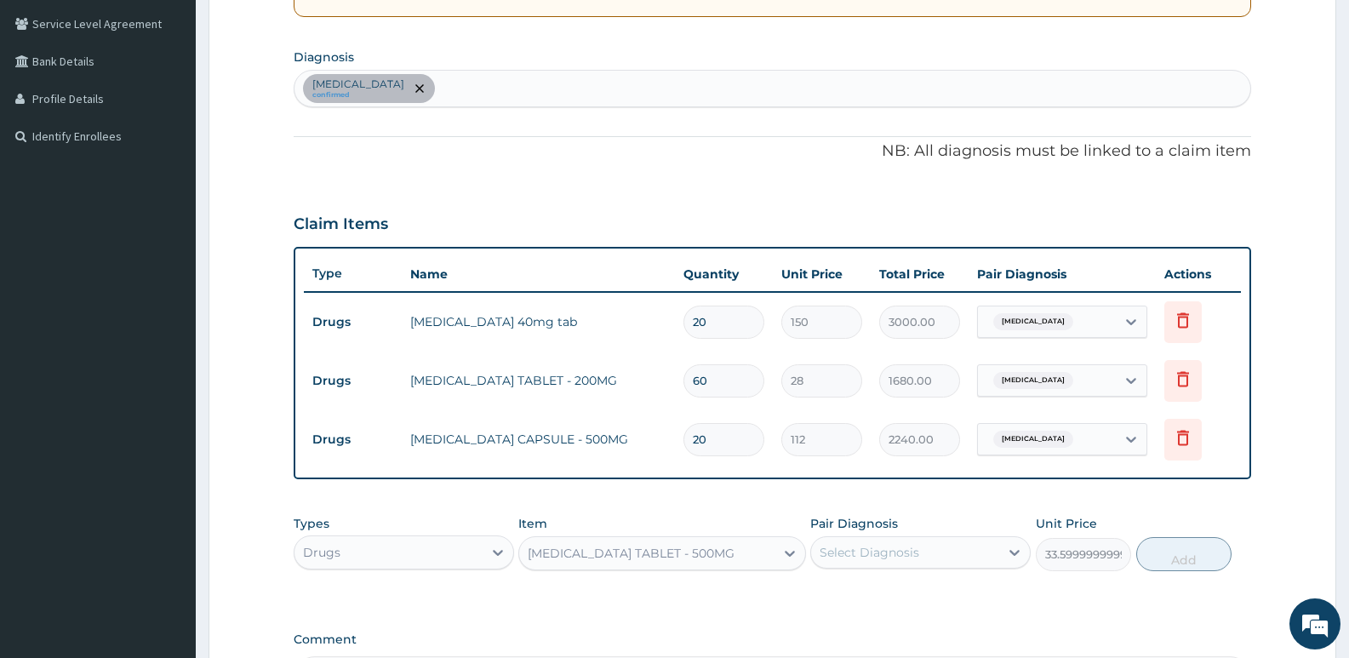
click at [473, 81] on div "[MEDICAL_DATA] confirmed" at bounding box center [772, 89] width 956 height 36
type input "pain"
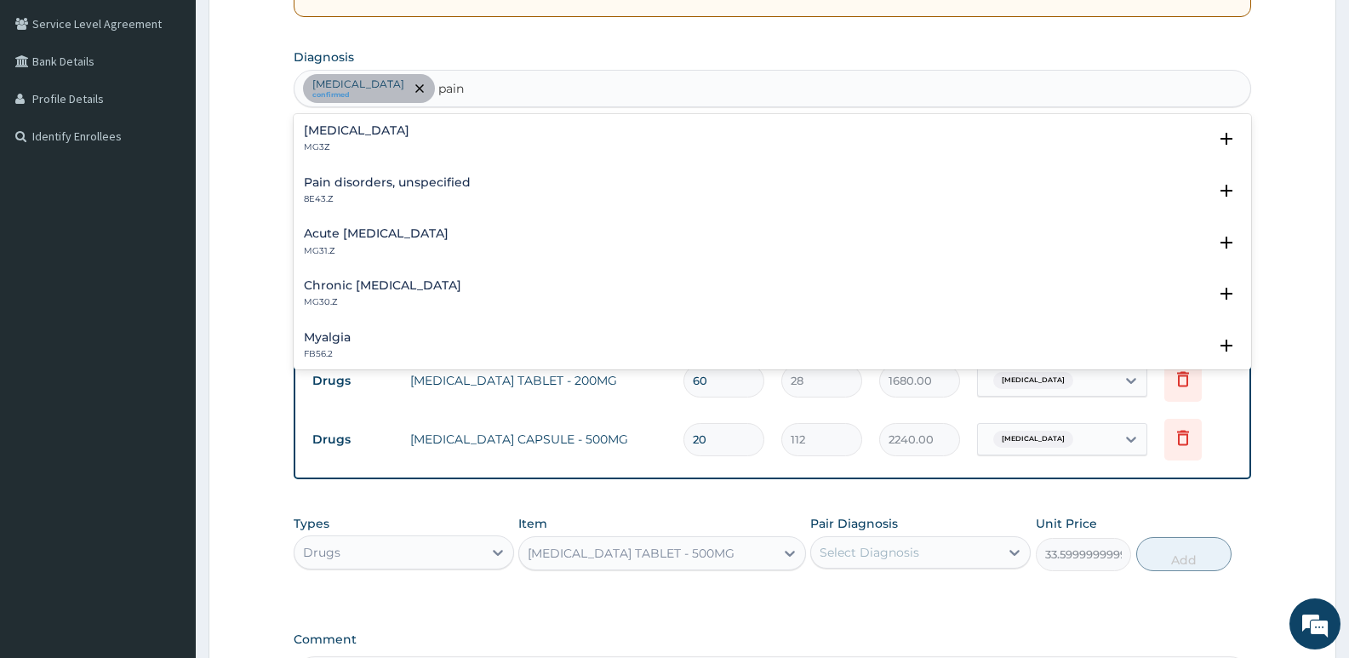
click at [372, 139] on div "Pain, unspecified MG3Z" at bounding box center [357, 139] width 106 height 30
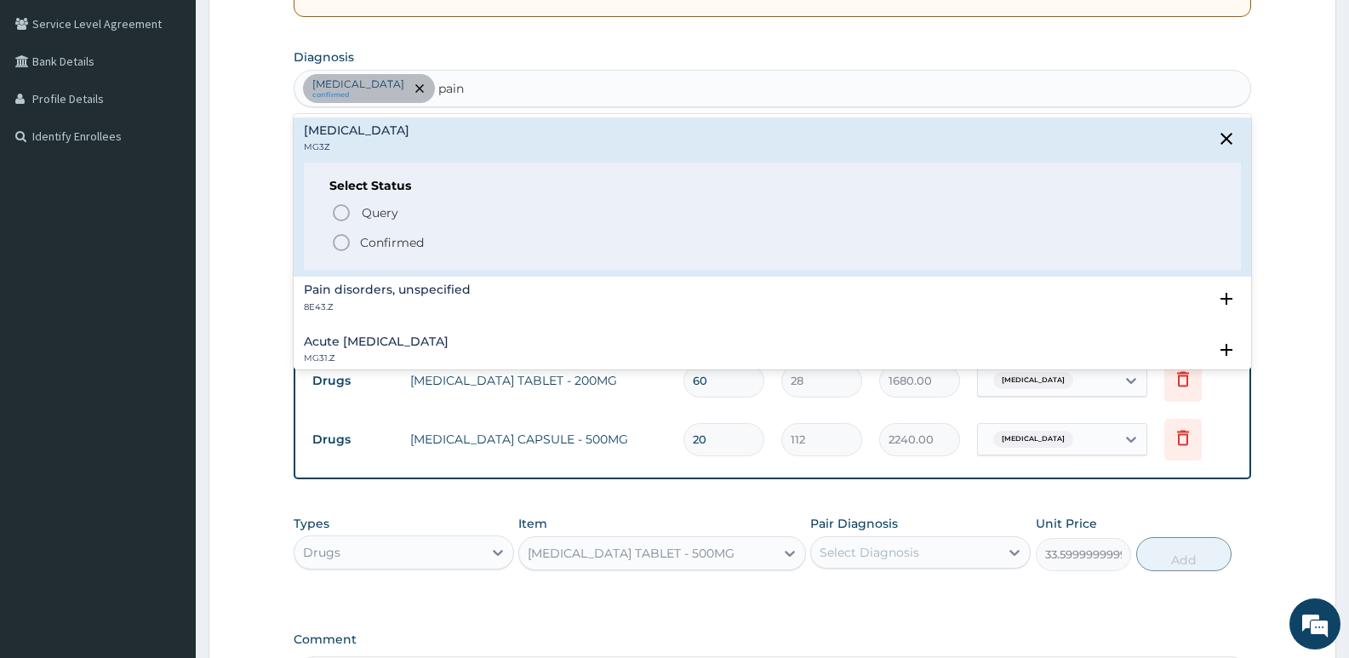
click at [340, 246] on icon "status option filled" at bounding box center [341, 242] width 20 height 20
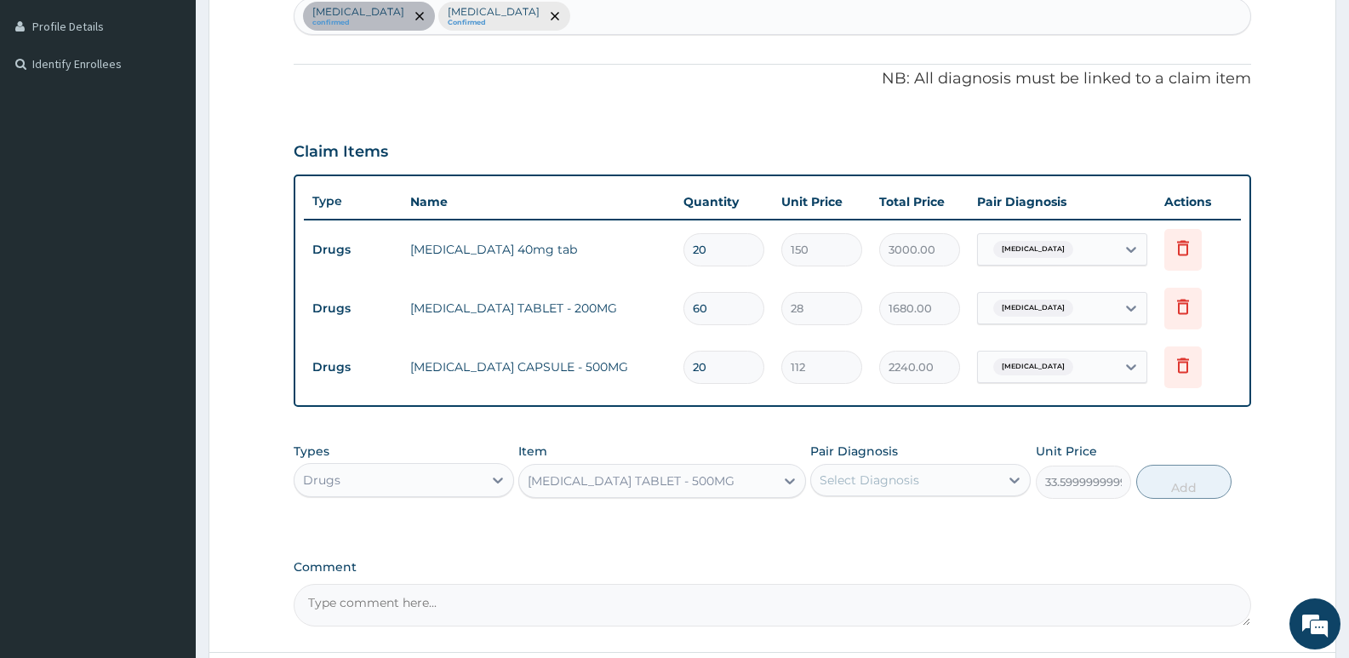
scroll to position [557, 0]
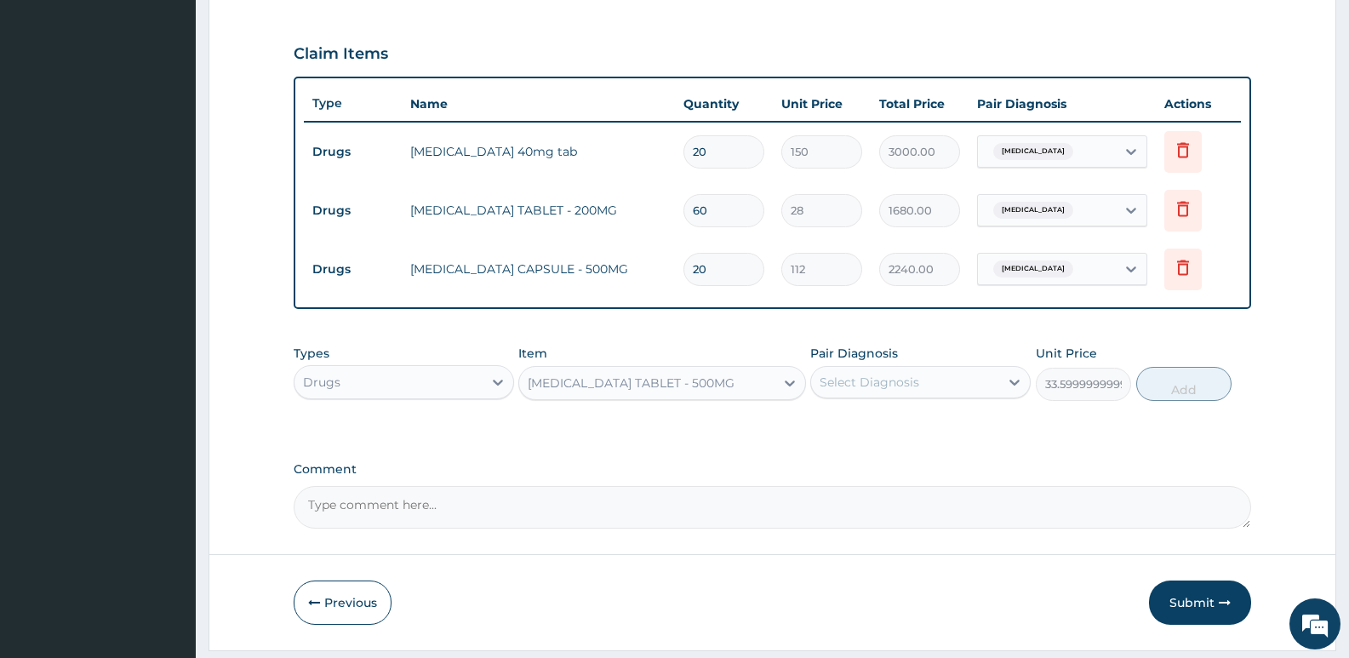
click at [860, 389] on div "Select Diagnosis" at bounding box center [869, 382] width 100 height 17
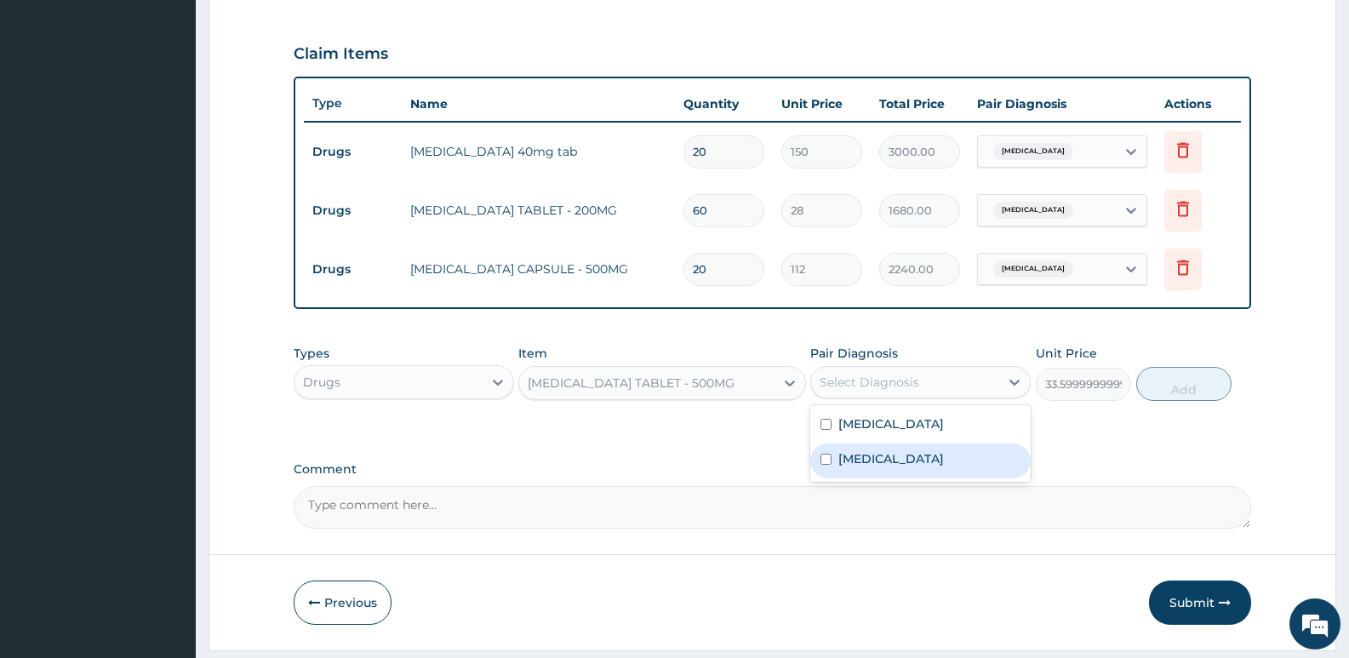
click at [856, 459] on label "Pain, unspecified" at bounding box center [891, 458] width 106 height 17
checkbox input "true"
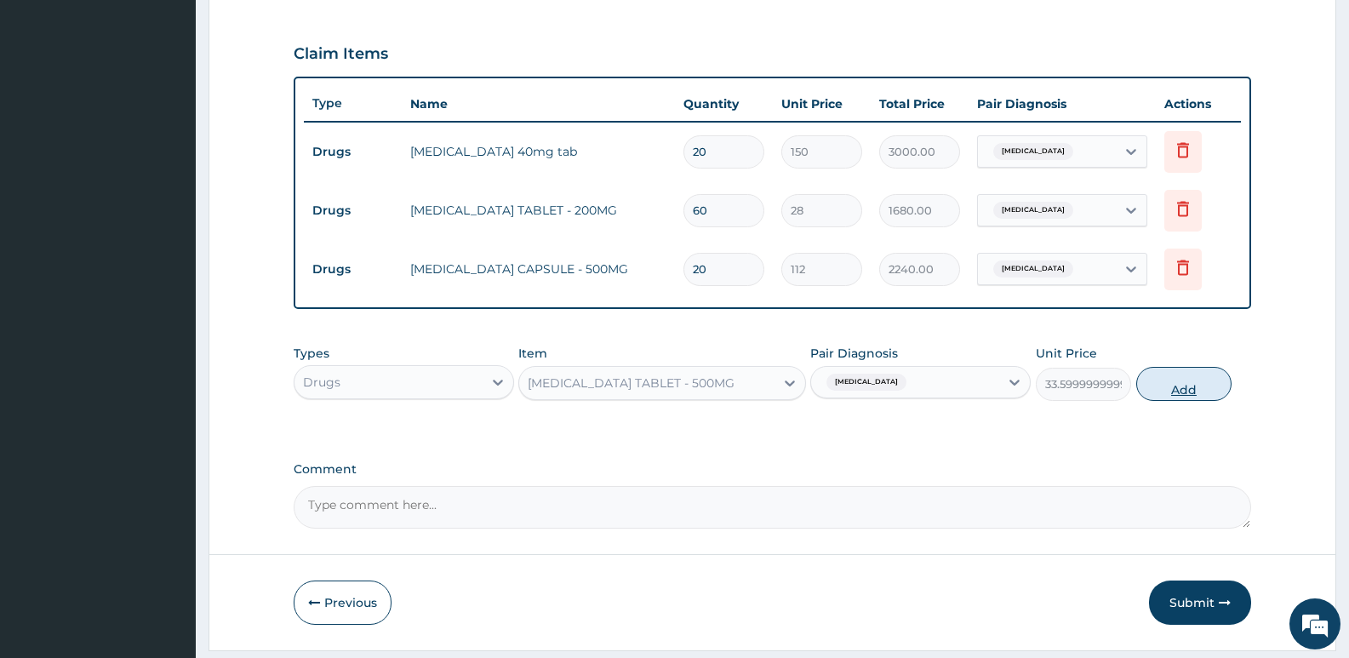
click at [1168, 379] on button "Add" at bounding box center [1183, 384] width 95 height 34
type input "0"
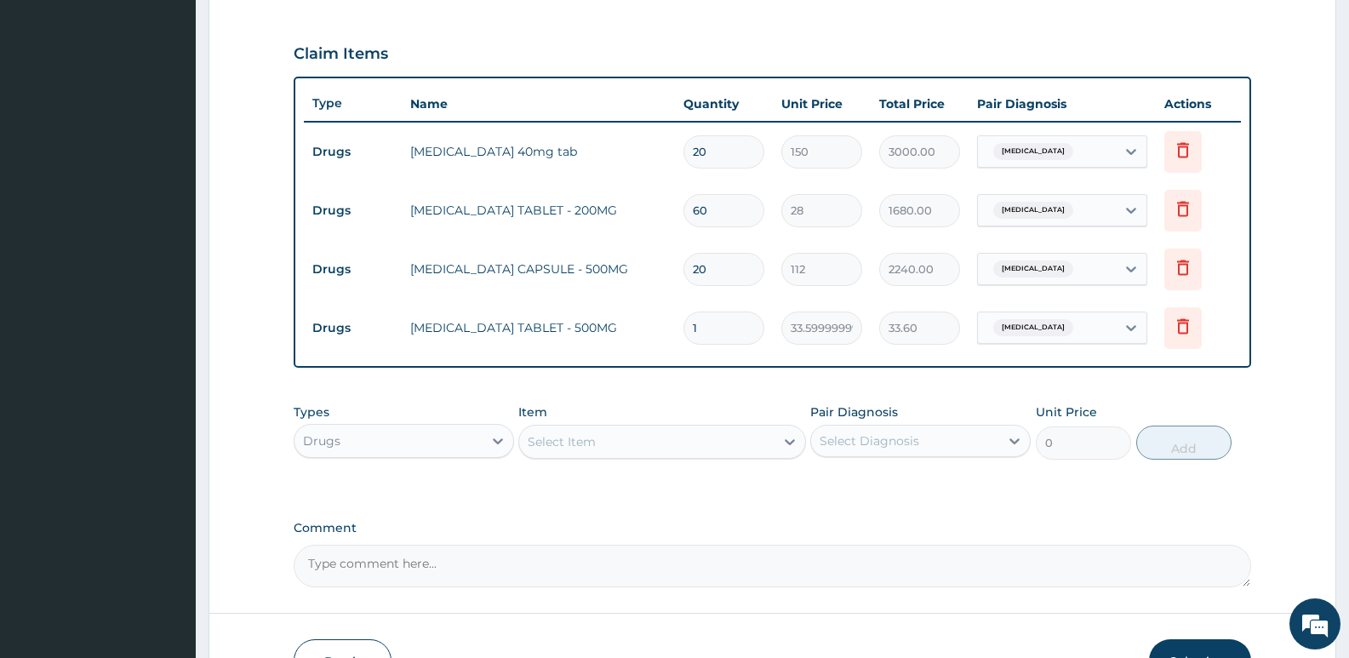
type input "18"
type input "604.80"
type input "18"
click at [578, 443] on div "Select Item" at bounding box center [562, 441] width 68 height 17
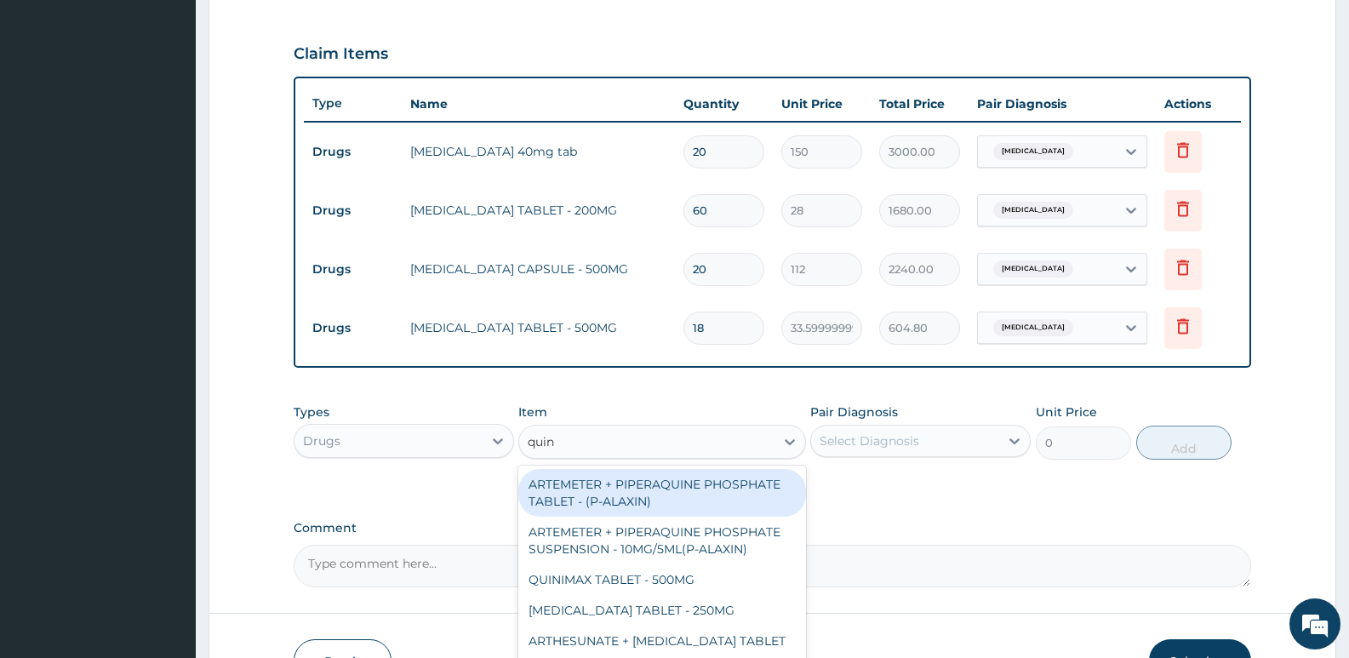
type input "quini"
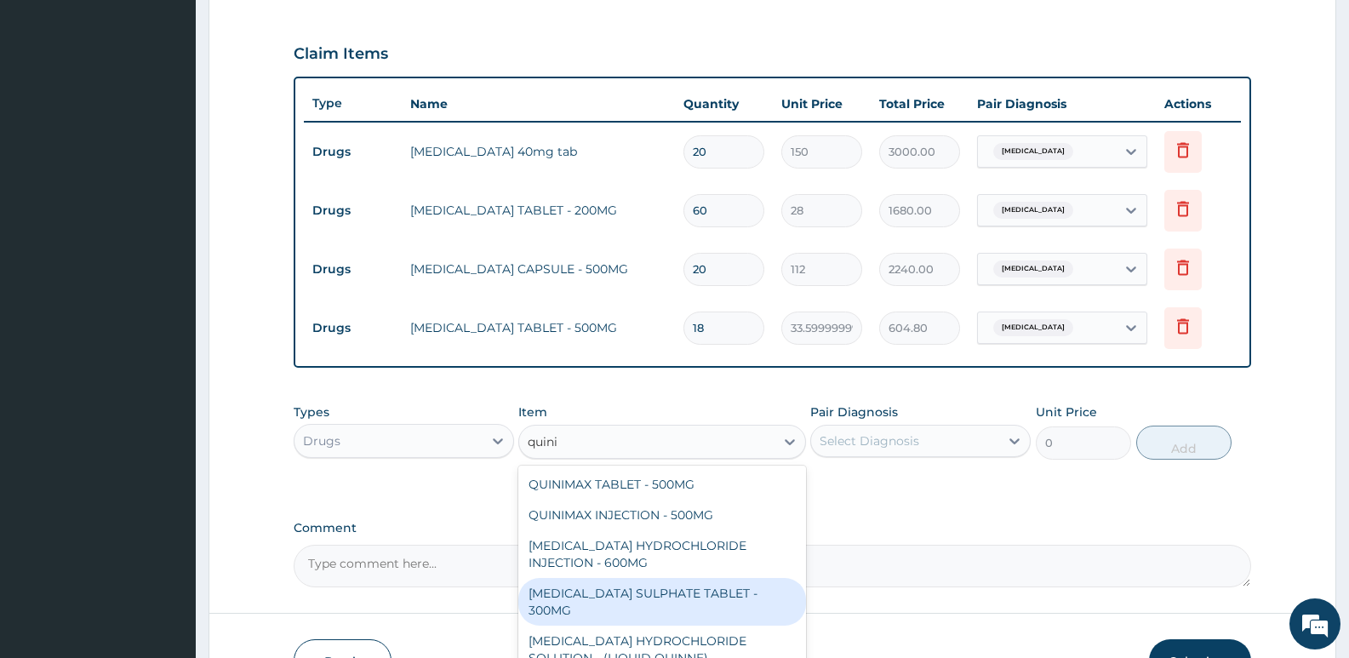
click at [642, 601] on div "QUININE SULPHATE TABLET - 300MG" at bounding box center [661, 602] width 287 height 48
type input "112"
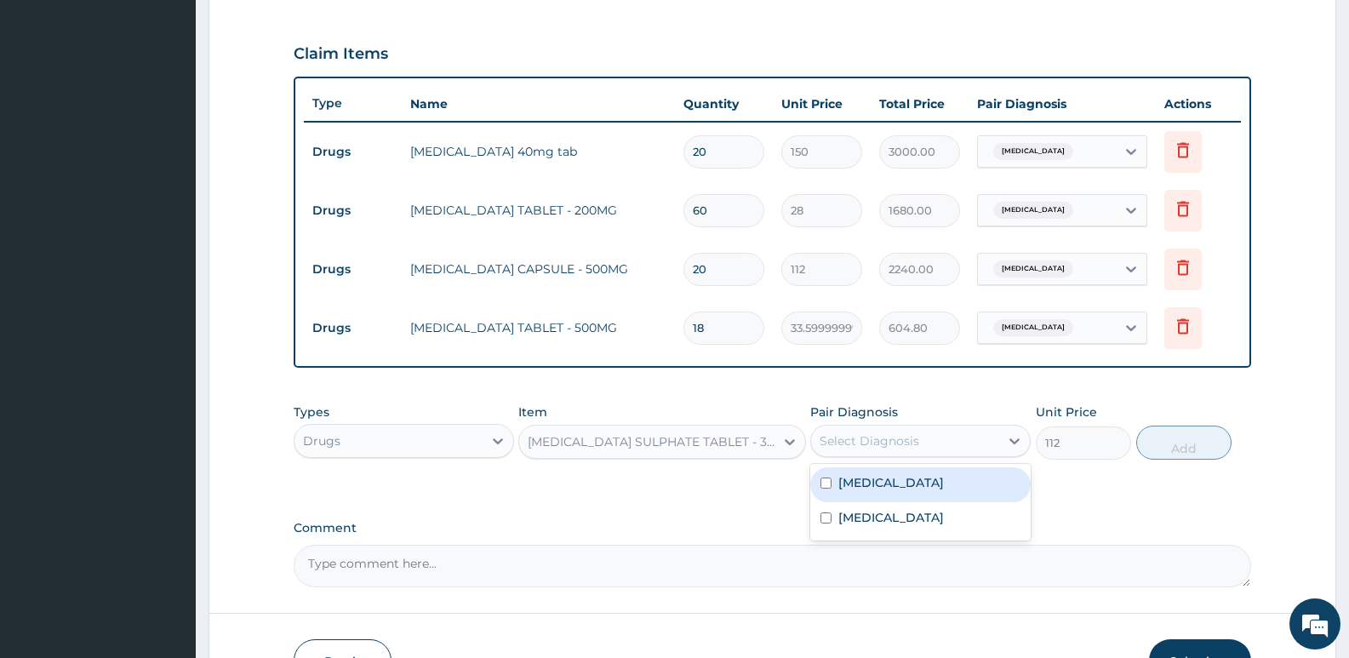
click at [863, 455] on div "Select Diagnosis" at bounding box center [920, 441] width 220 height 32
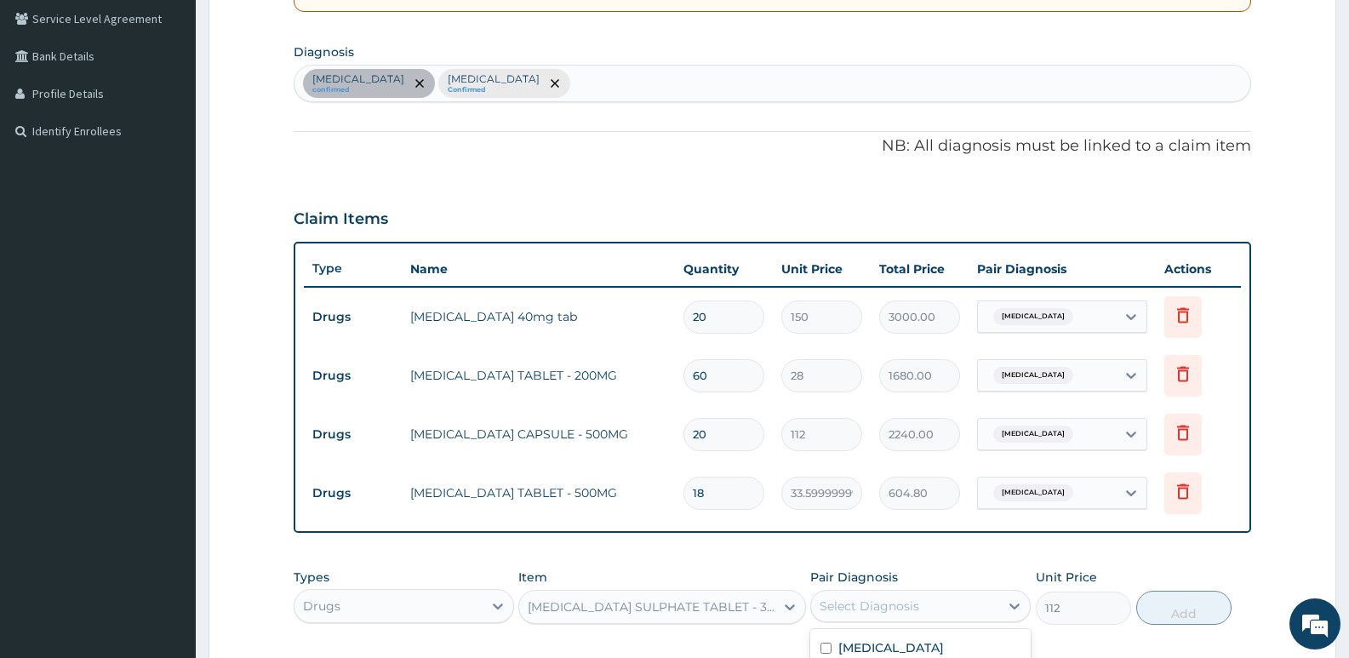
scroll to position [216, 0]
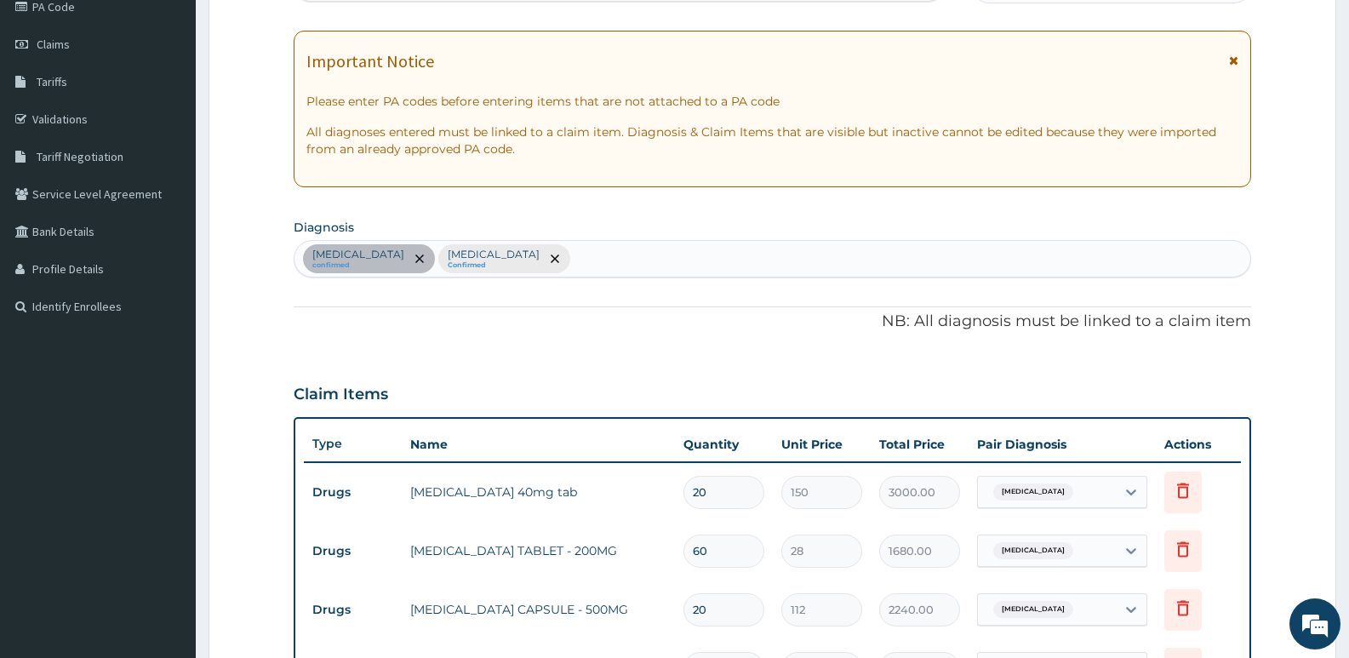
click at [566, 254] on div "Peptic ulcer confirmed Pain, unspecified Confirmed" at bounding box center [772, 259] width 956 height 36
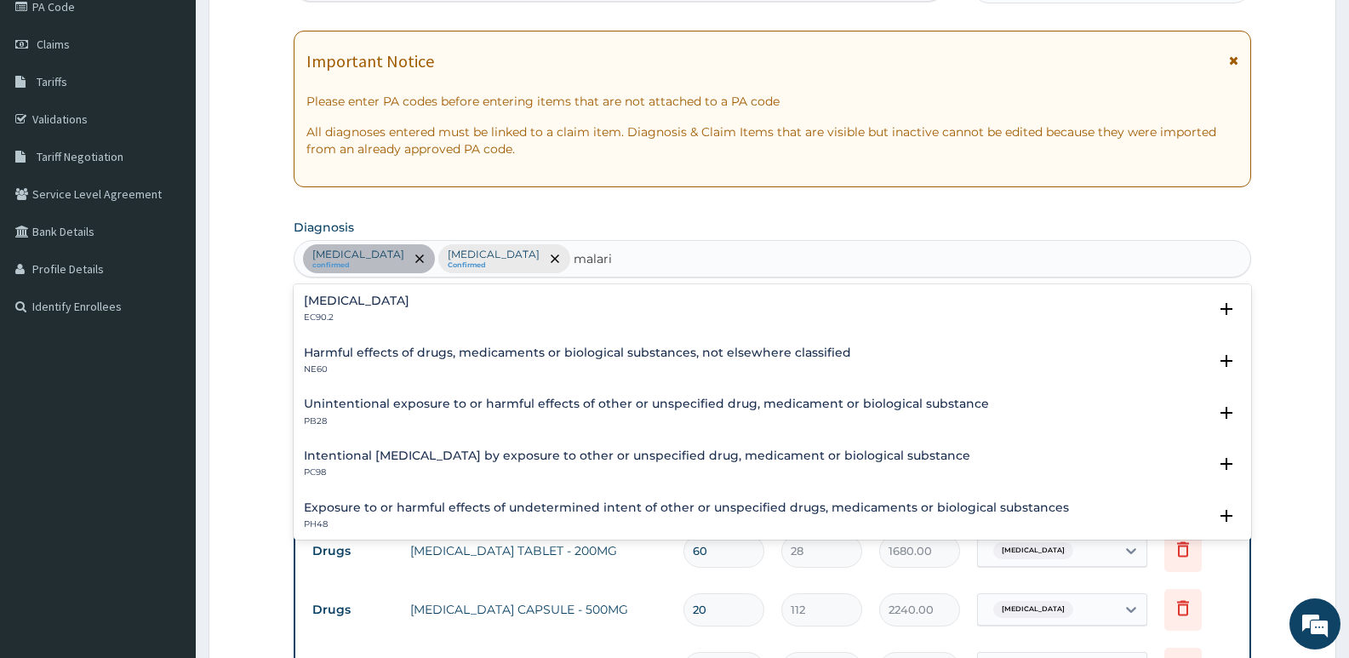
type input "malaria"
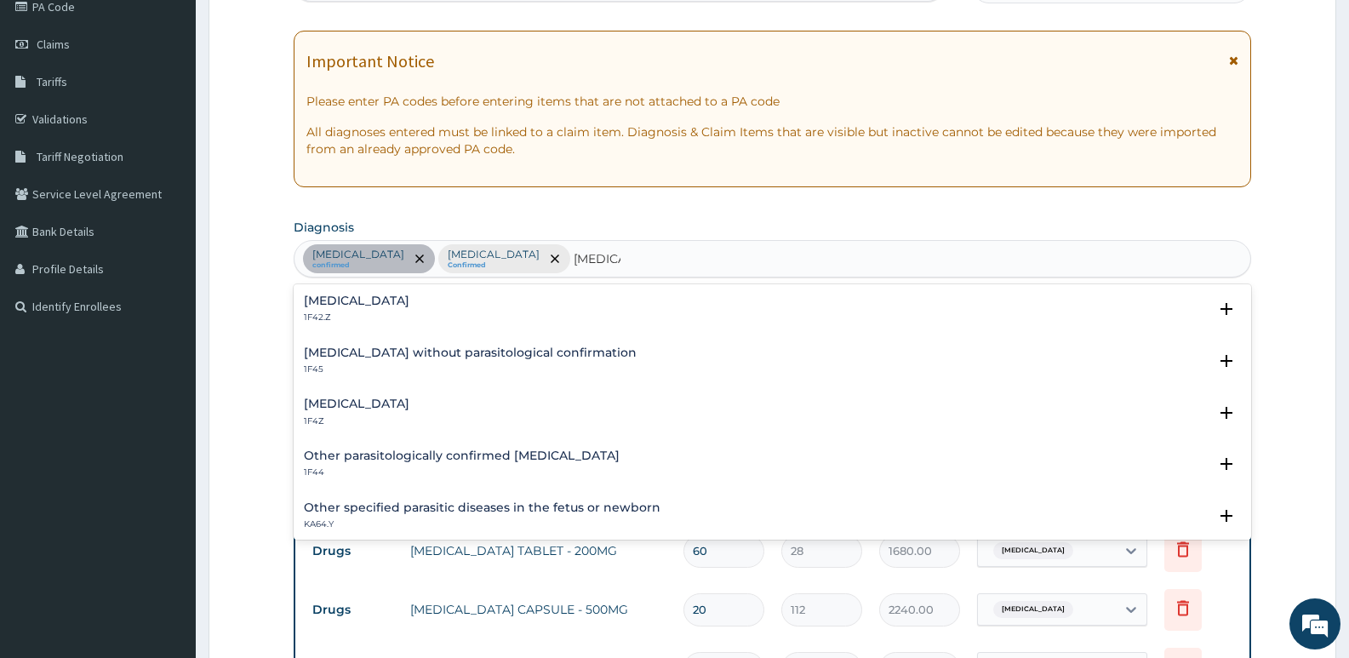
click at [409, 410] on h4 "[MEDICAL_DATA]" at bounding box center [357, 403] width 106 height 13
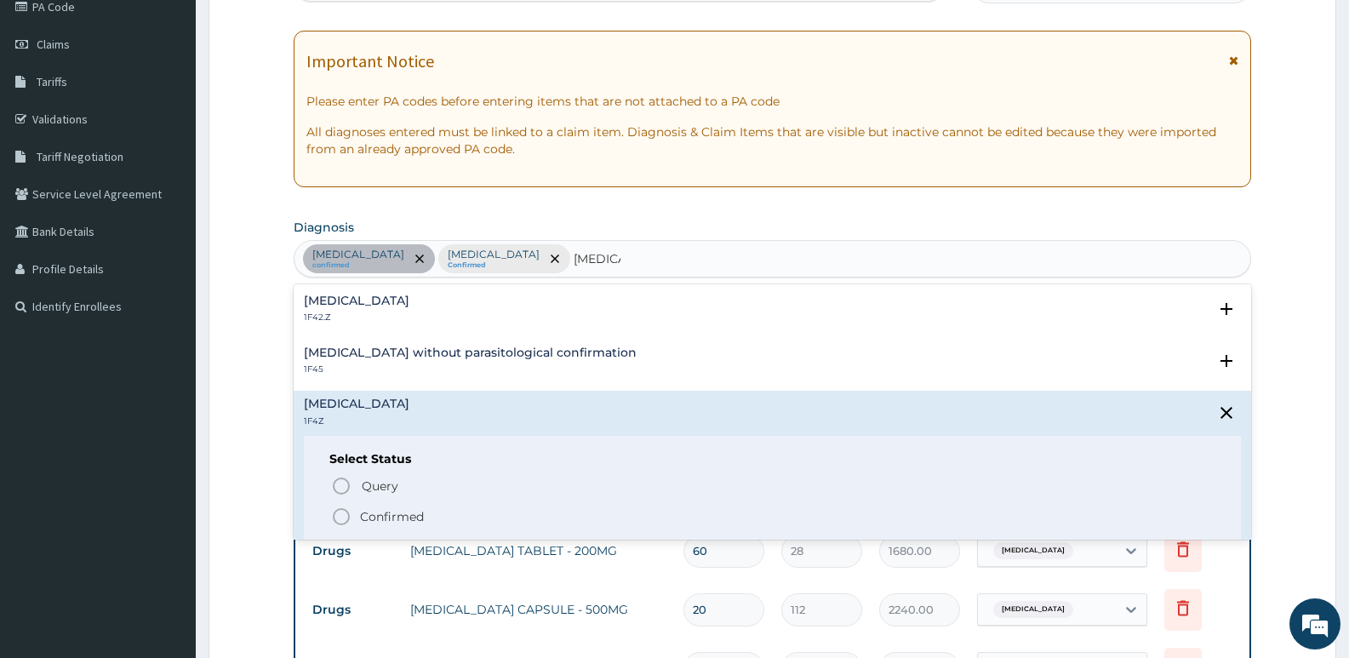
drag, startPoint x: 346, startPoint y: 534, endPoint x: 359, endPoint y: 505, distance: 31.6
click at [346, 535] on div "Select Status Query Query covers suspected (?), Keep in view (kiv), Ruled out (…" at bounding box center [772, 490] width 937 height 108
click at [340, 520] on icon "status option filled" at bounding box center [341, 516] width 20 height 20
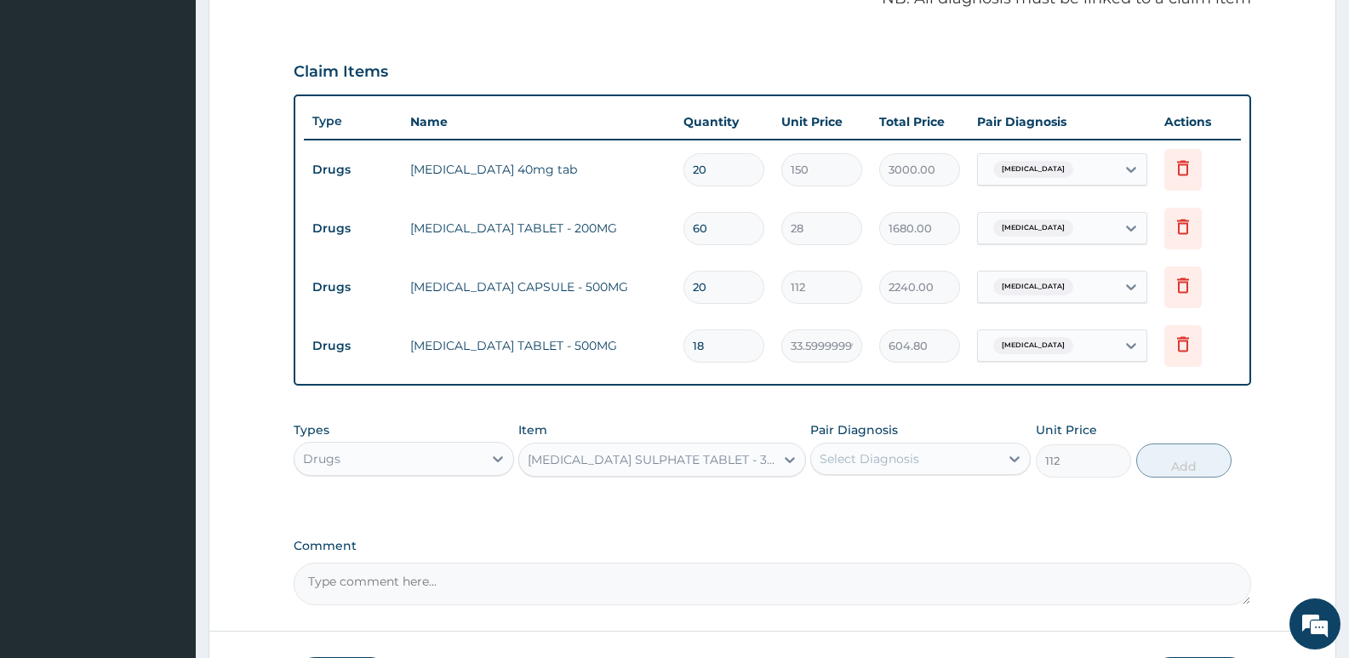
scroll to position [557, 0]
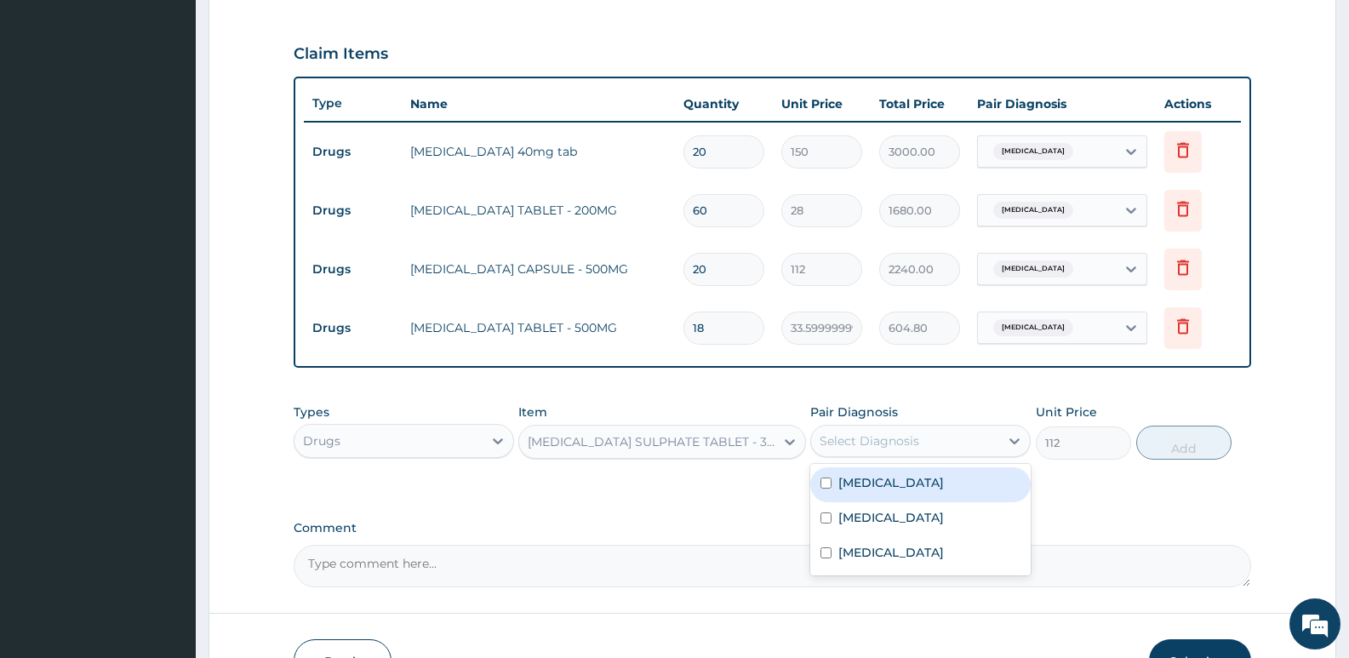
click at [896, 438] on div "Select Diagnosis" at bounding box center [869, 440] width 100 height 17
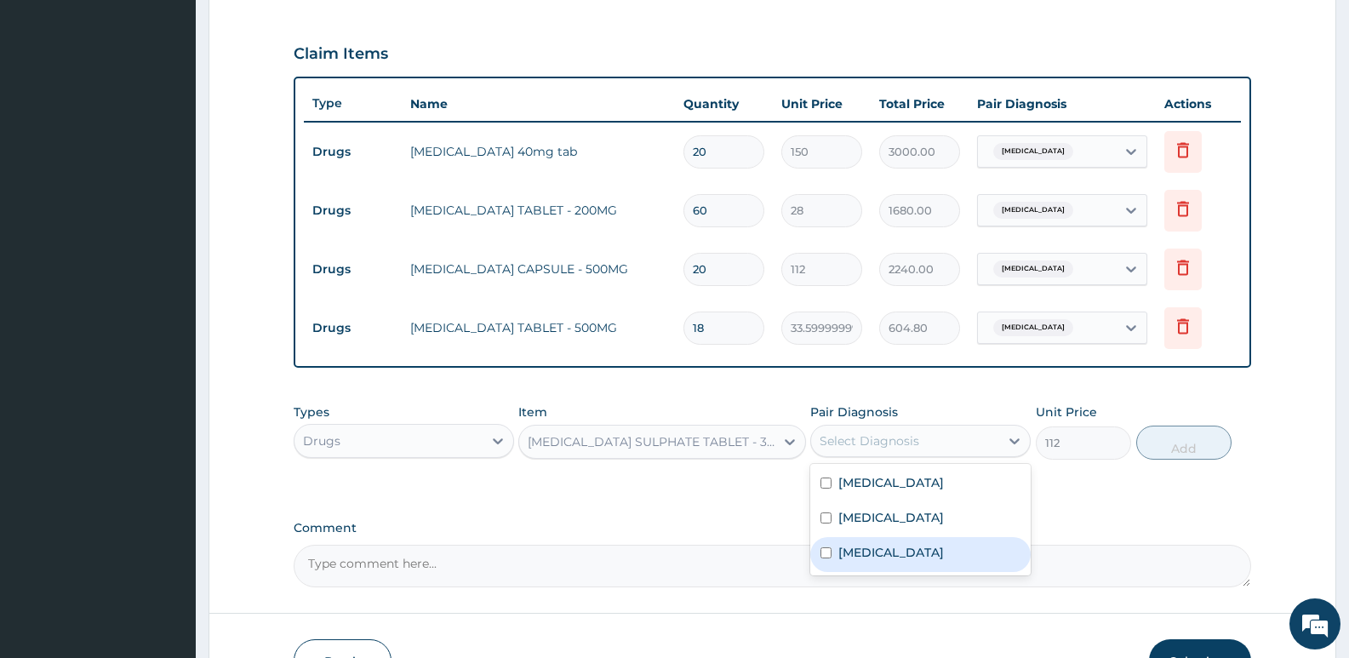
click at [863, 551] on label "[MEDICAL_DATA]" at bounding box center [891, 552] width 106 height 17
checkbox input "true"
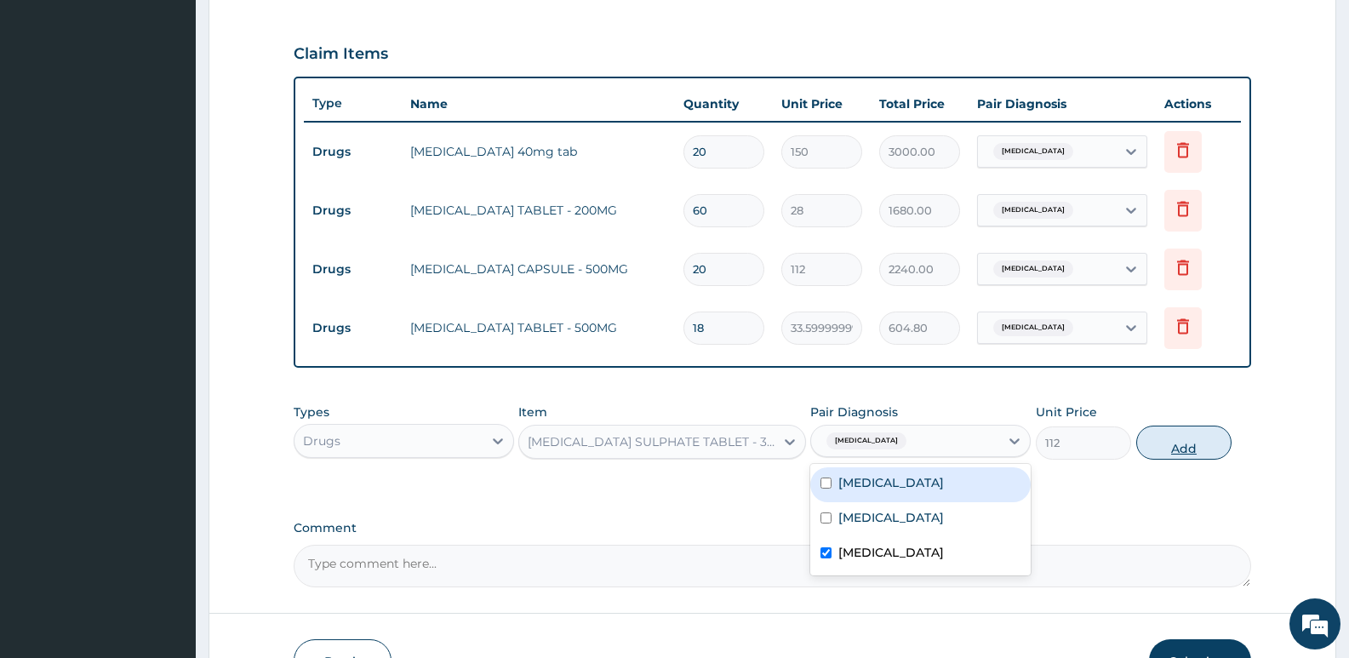
click at [1198, 446] on button "Add" at bounding box center [1183, 442] width 95 height 34
type input "0"
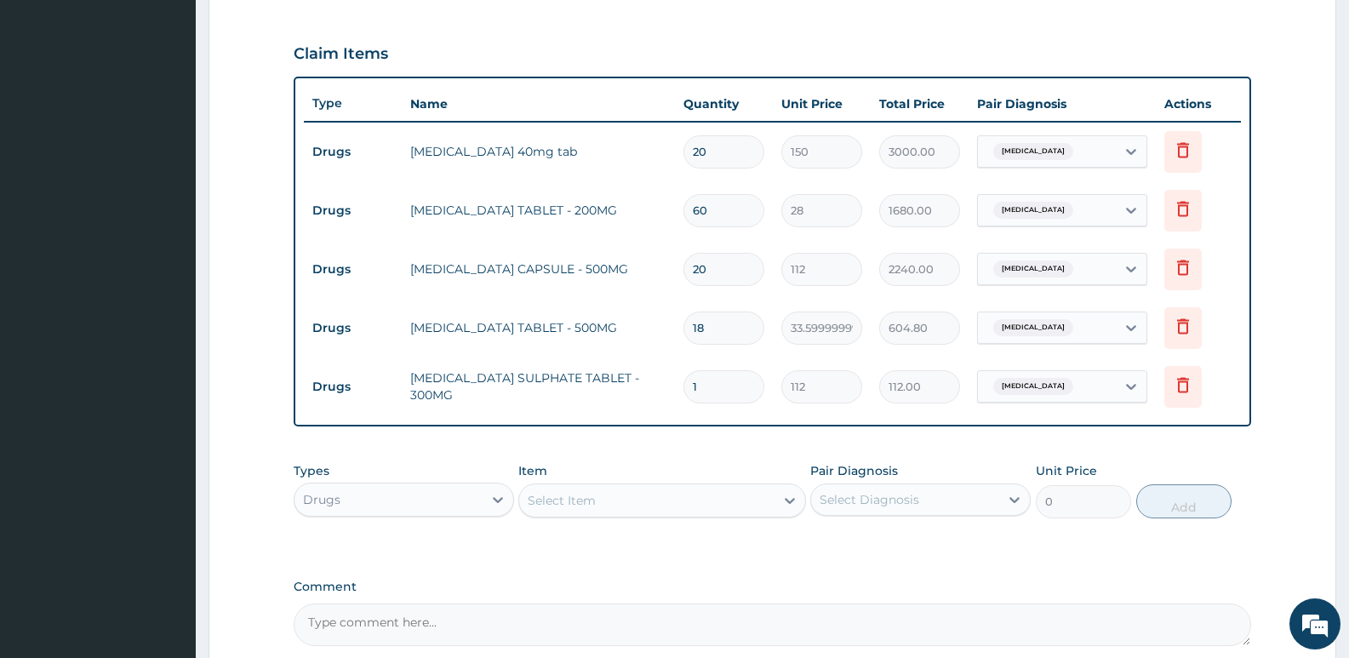
click at [727, 386] on input "1" at bounding box center [723, 386] width 81 height 33
type input "10"
type input "1120.00"
type input "10"
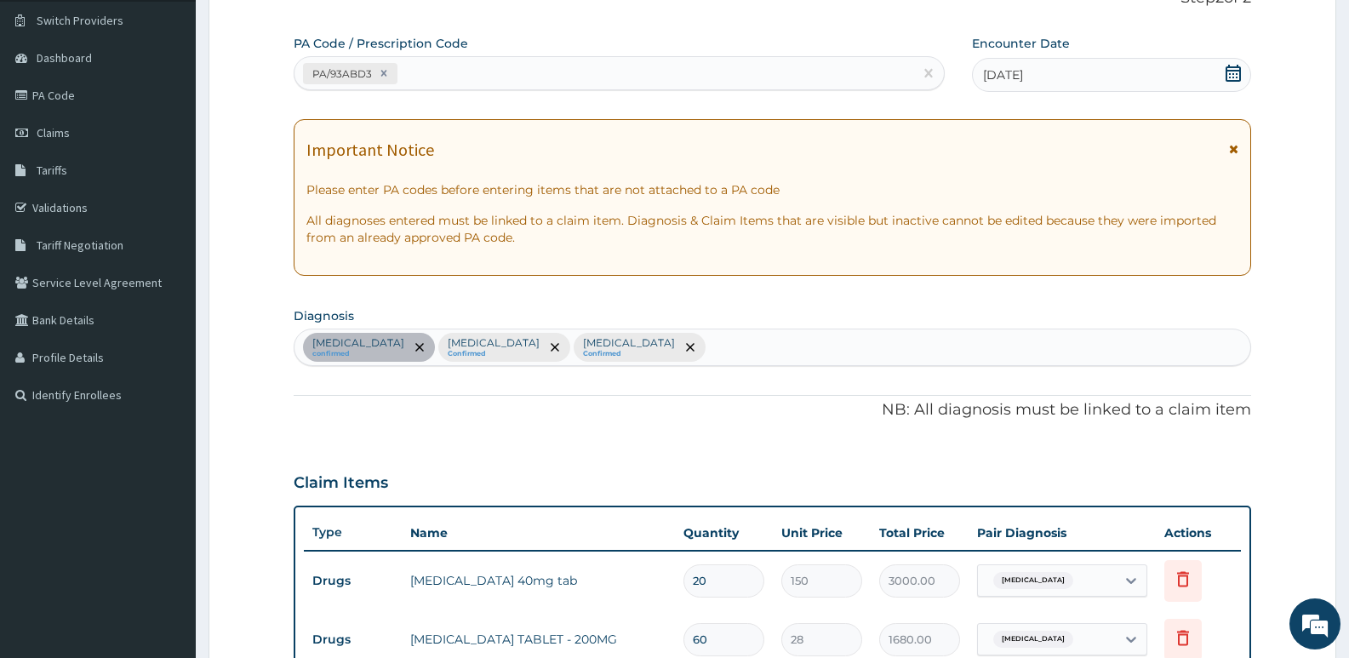
scroll to position [0, 0]
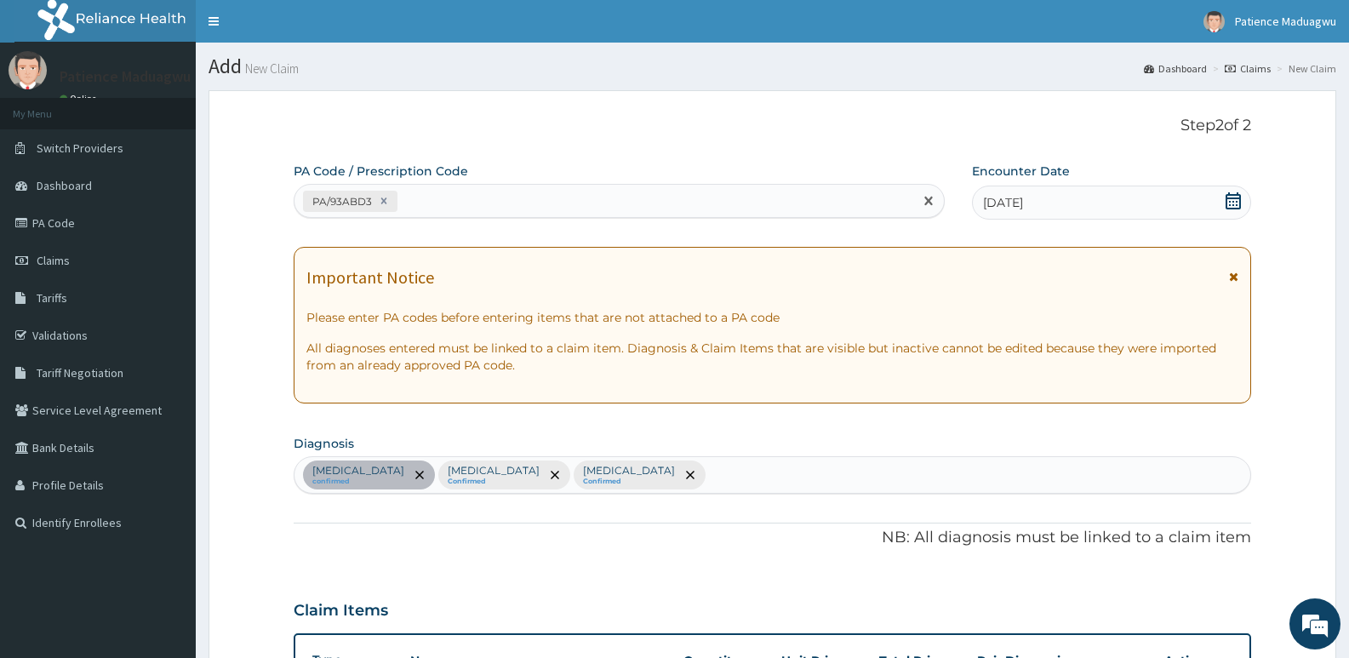
click at [514, 201] on div "PA/93ABD3" at bounding box center [603, 201] width 619 height 28
paste input "PA/569524"
type input "PA/569524"
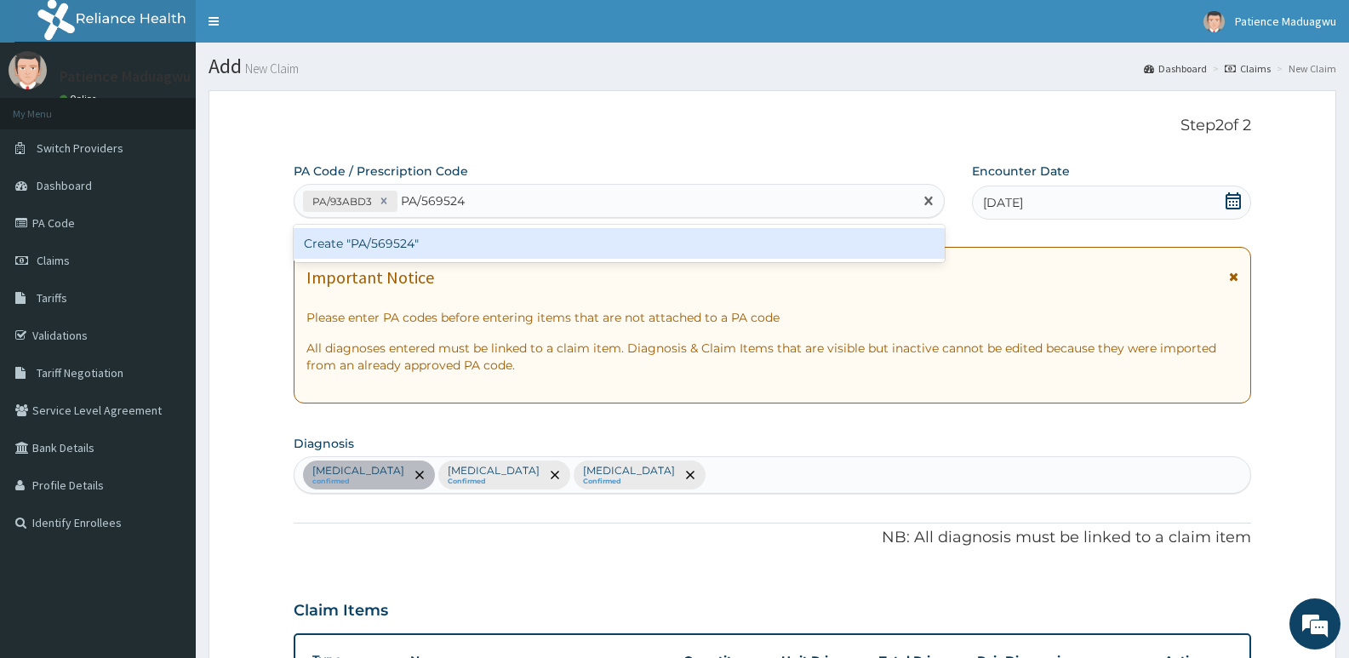
click at [443, 248] on div "Create "PA/569524"" at bounding box center [619, 243] width 651 height 31
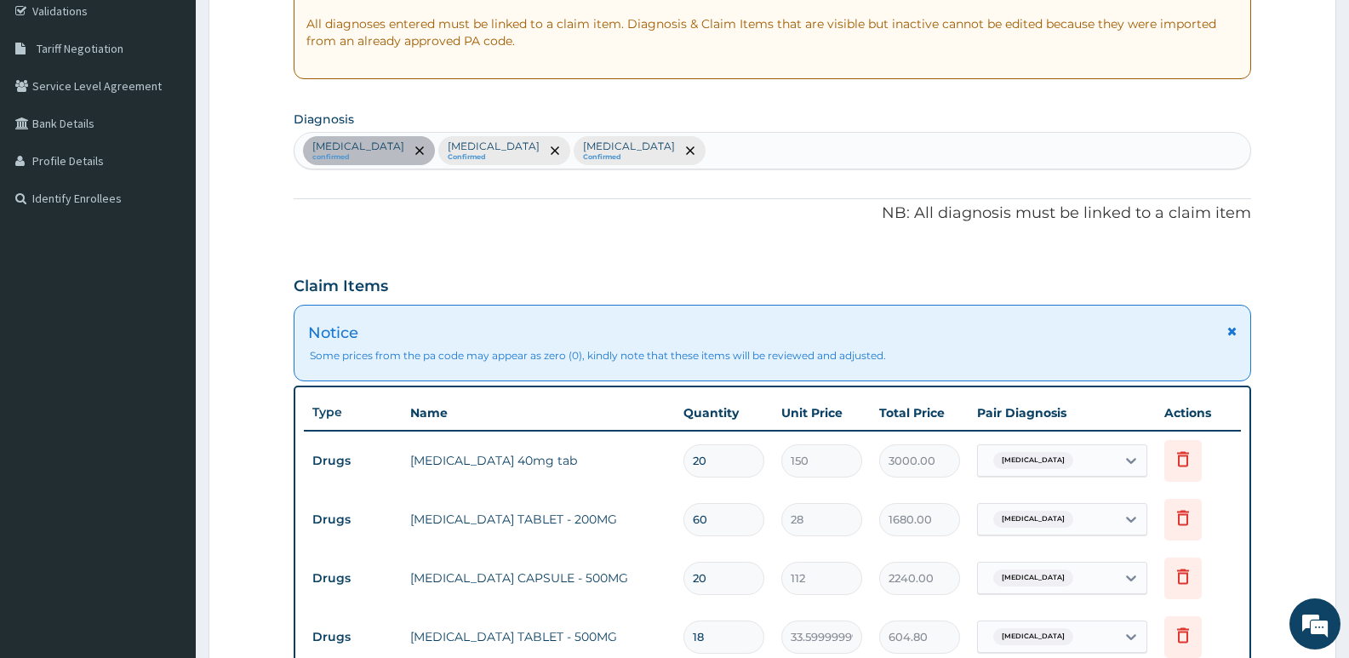
scroll to position [248, 0]
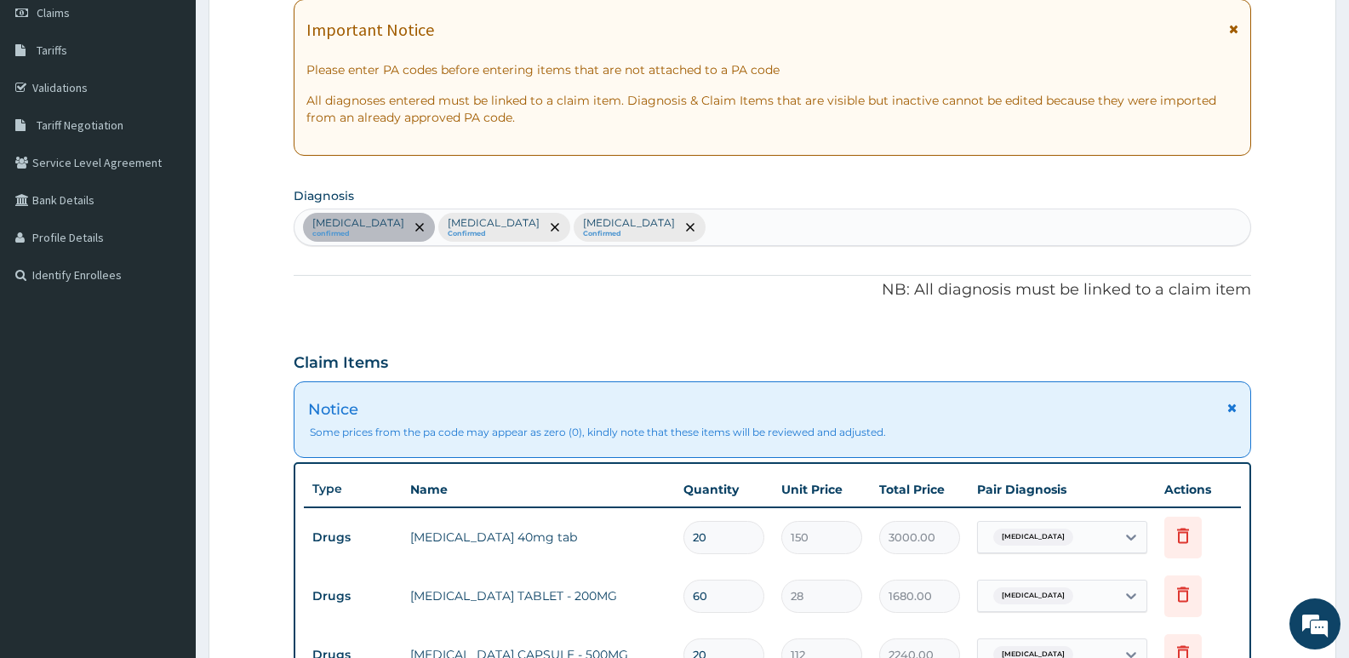
click at [712, 231] on div "Peptic ulcer confirmed Pain, unspecified Confirmed Malaria, unspecified Confirm…" at bounding box center [772, 227] width 956 height 36
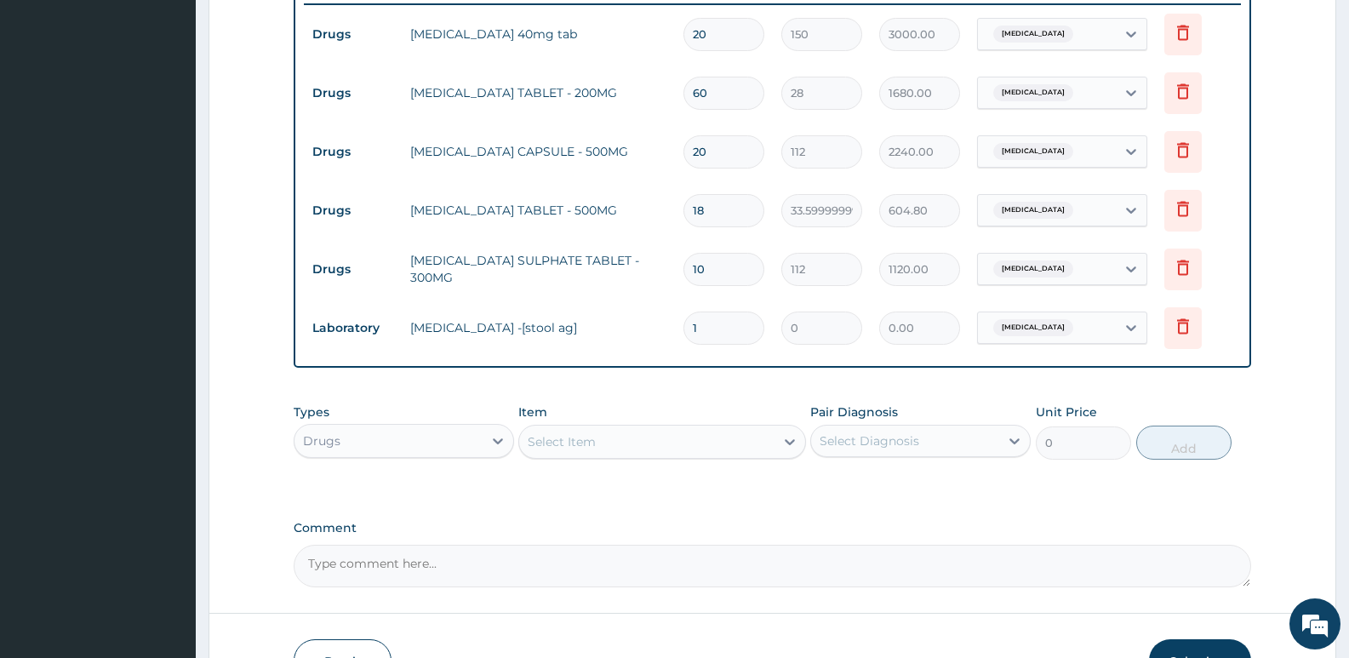
scroll to position [859, 0]
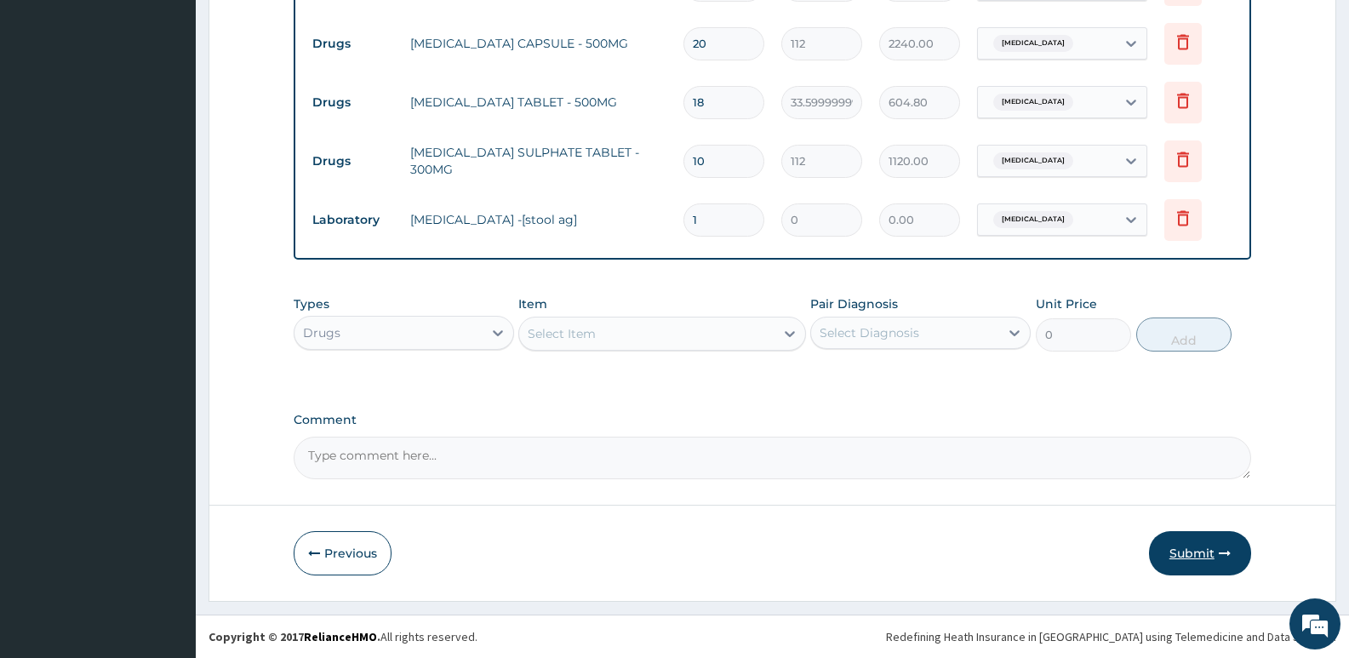
type input "sepsis"
click at [1189, 548] on button "Submit" at bounding box center [1200, 553] width 102 height 44
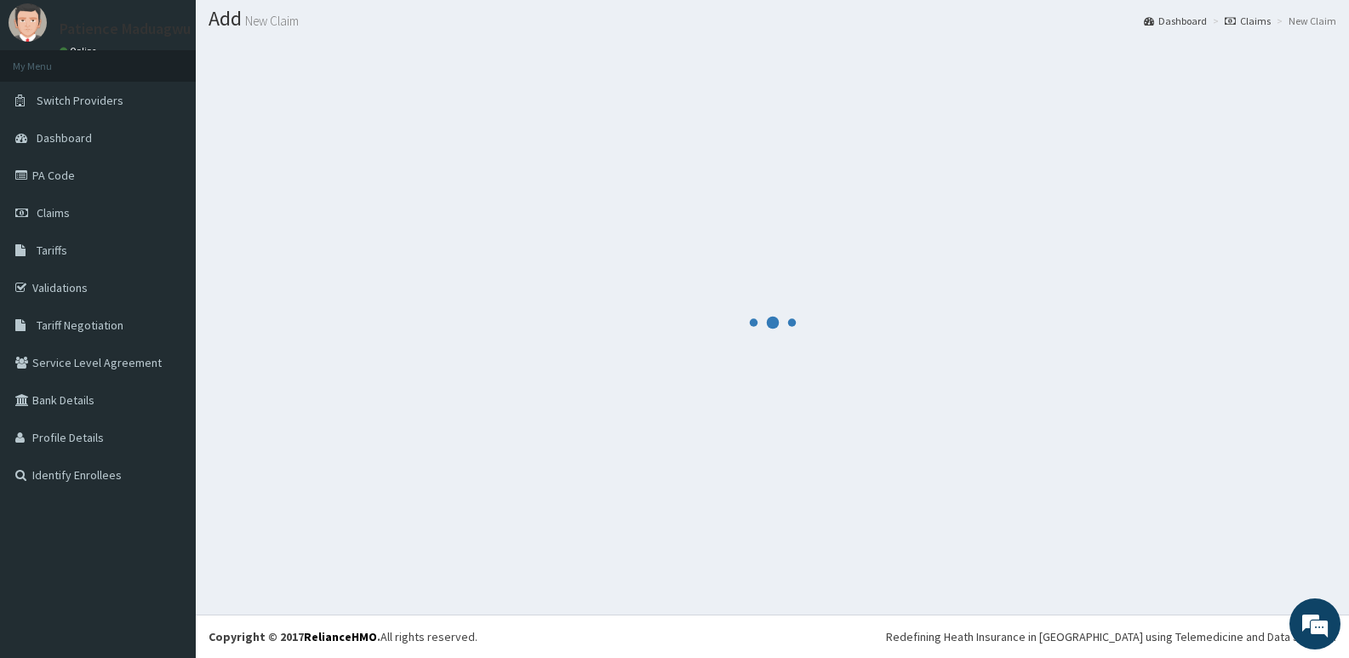
scroll to position [48, 0]
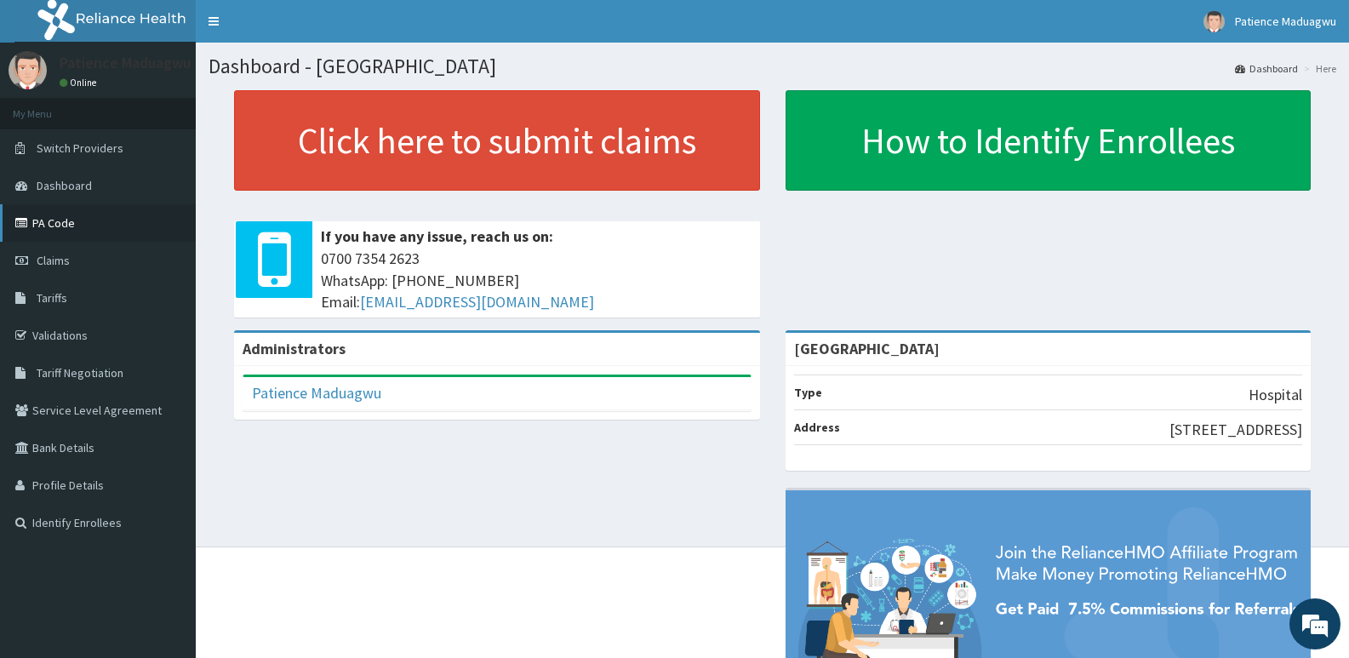
click at [89, 223] on link "PA Code" at bounding box center [98, 222] width 196 height 37
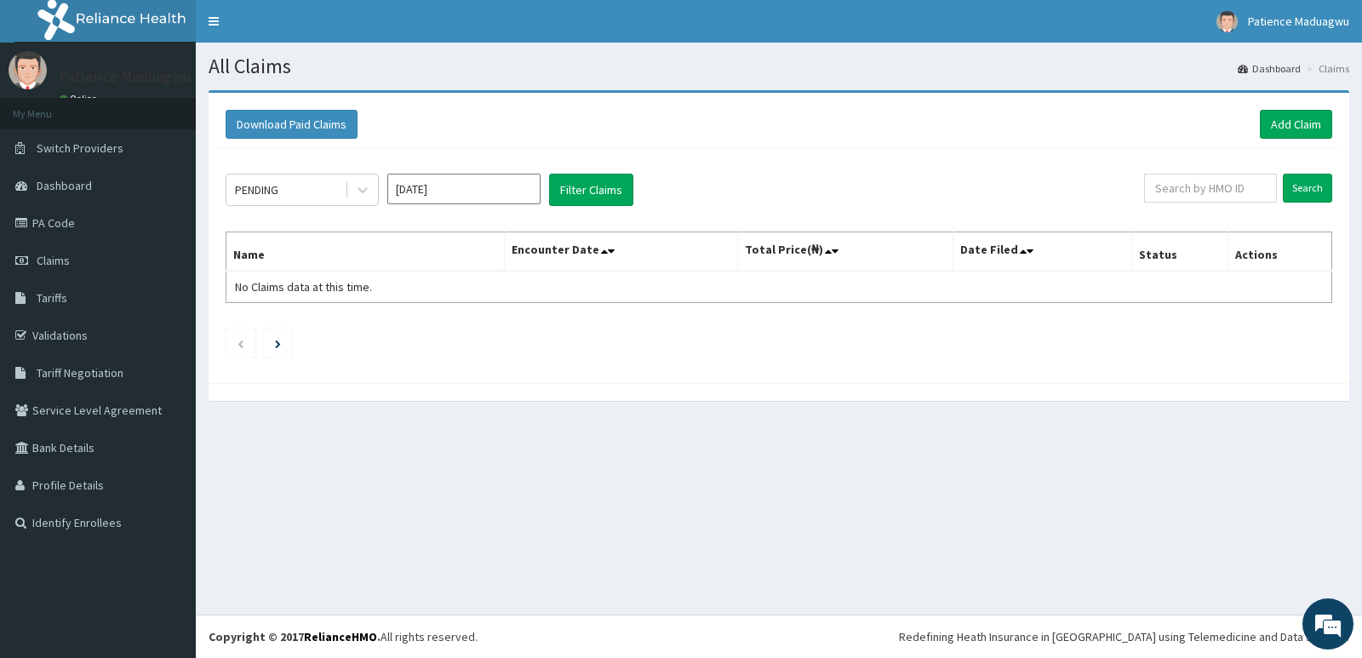
click at [531, 194] on input "Oct 2025" at bounding box center [463, 189] width 153 height 31
click at [514, 337] on div "Sep" at bounding box center [514, 330] width 34 height 31
type input "Sep 2025"
click at [564, 184] on button "Filter Claims" at bounding box center [591, 190] width 84 height 32
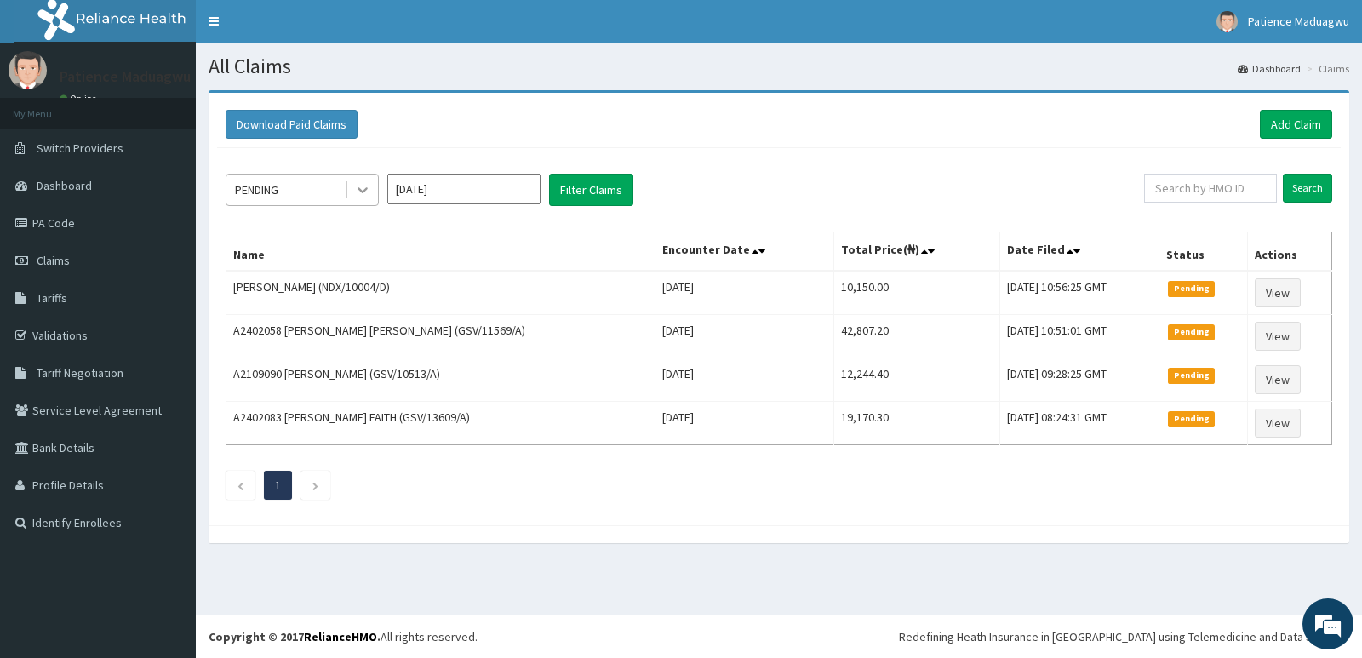
click at [360, 189] on icon at bounding box center [362, 191] width 10 height 6
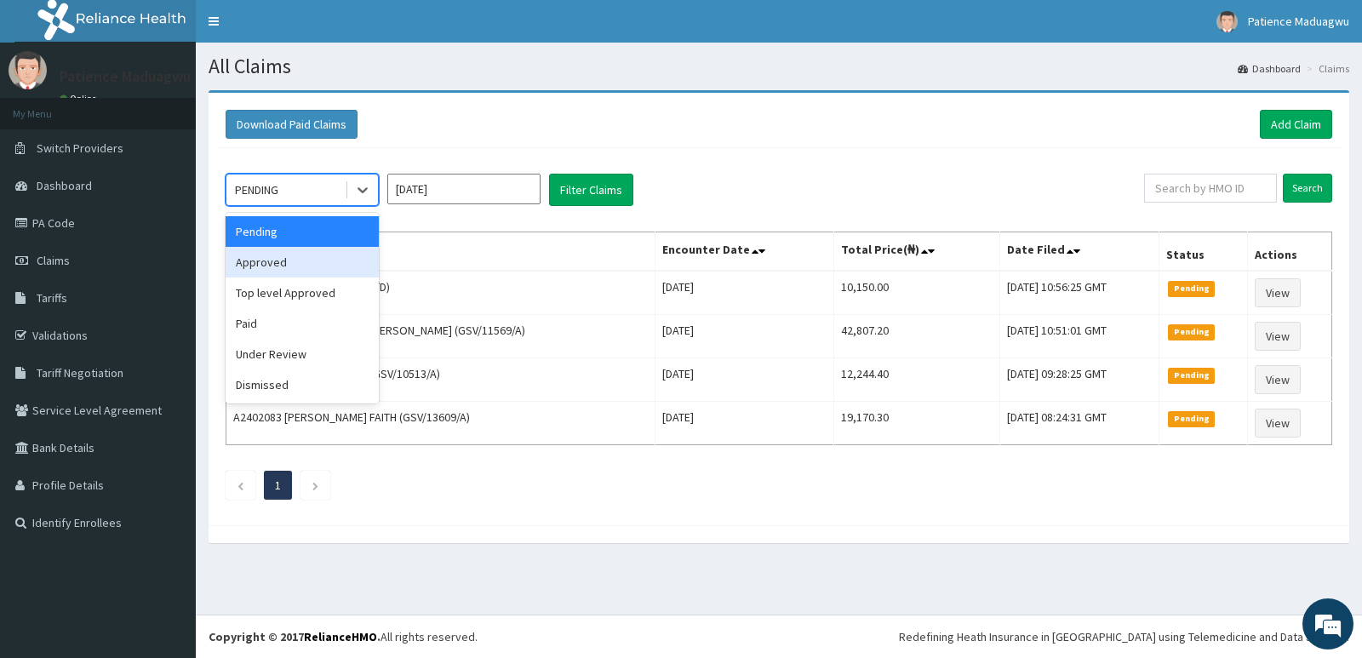
click at [314, 266] on div "Approved" at bounding box center [302, 262] width 153 height 31
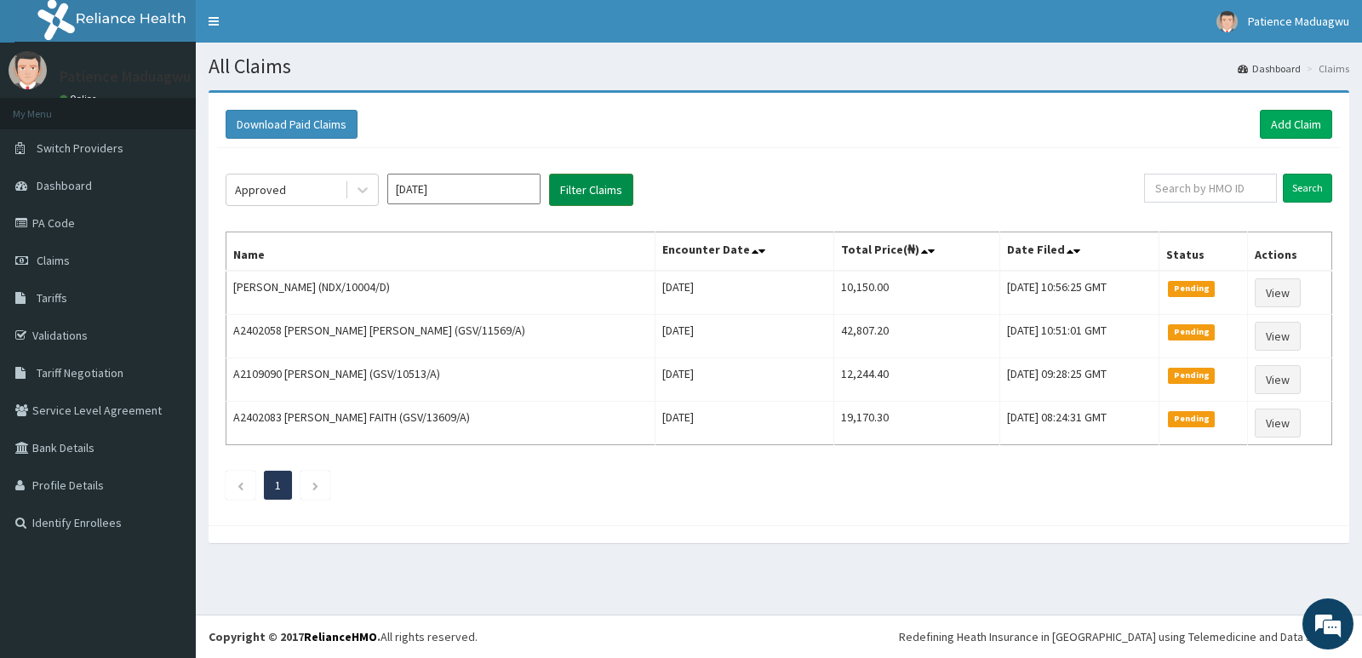
click at [597, 184] on button "Filter Claims" at bounding box center [591, 190] width 84 height 32
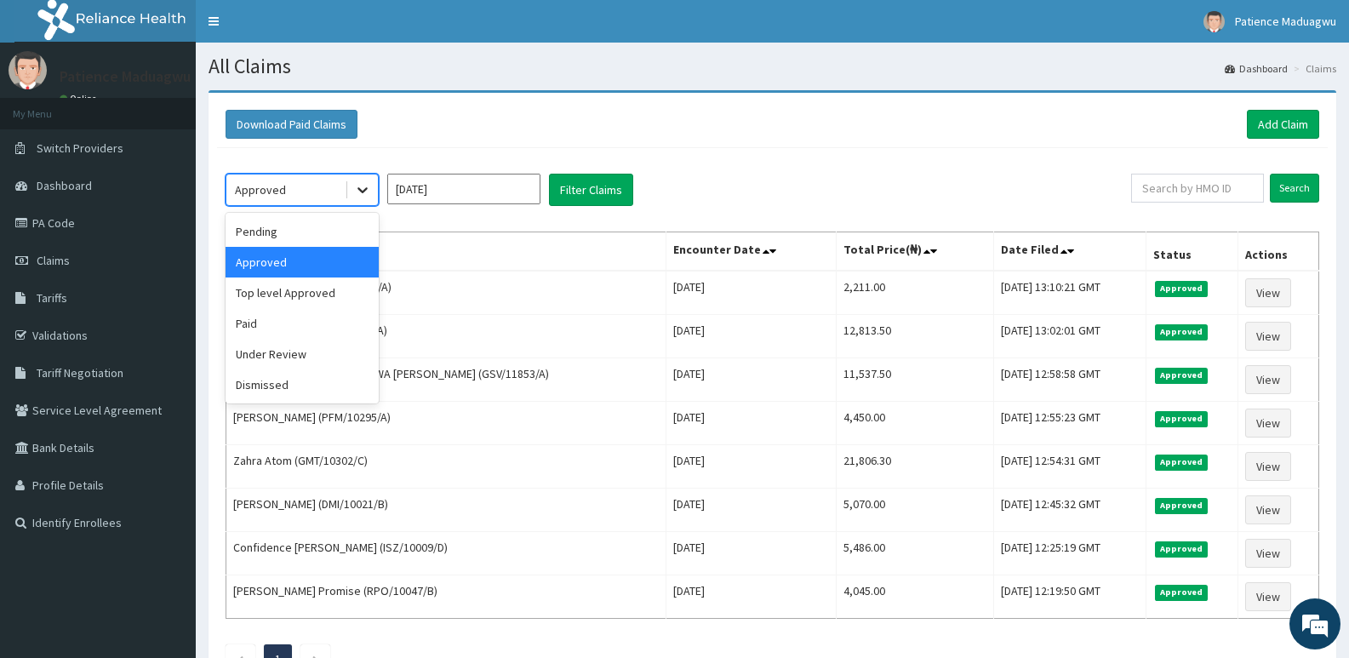
click at [371, 190] on div at bounding box center [362, 189] width 31 height 31
click at [311, 354] on div "Under Review" at bounding box center [302, 354] width 153 height 31
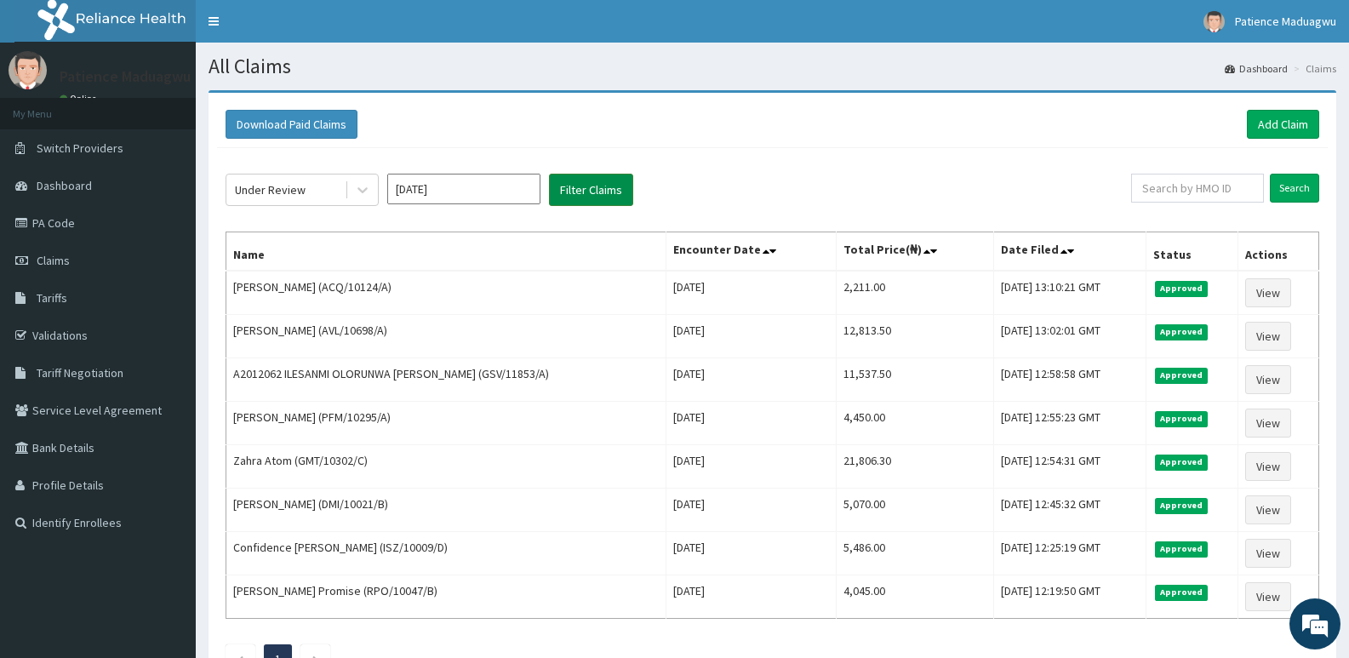
click at [590, 186] on button "Filter Claims" at bounding box center [591, 190] width 84 height 32
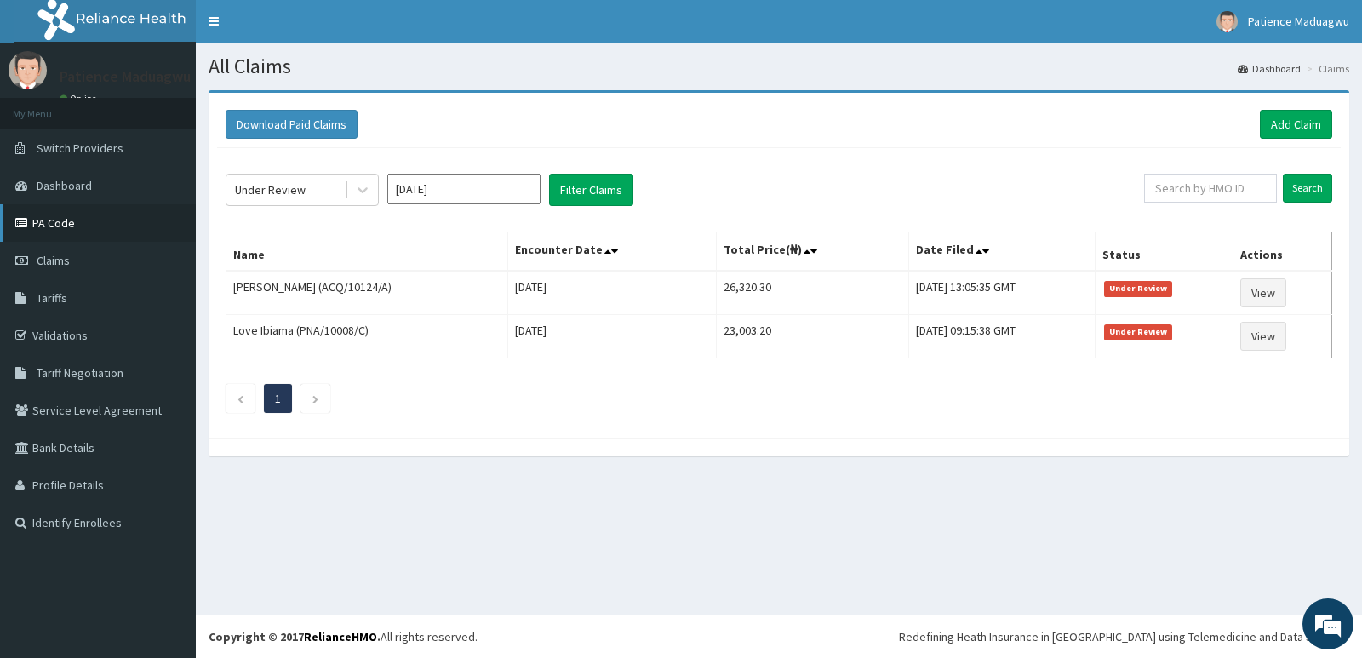
click at [71, 214] on link "PA Code" at bounding box center [98, 222] width 196 height 37
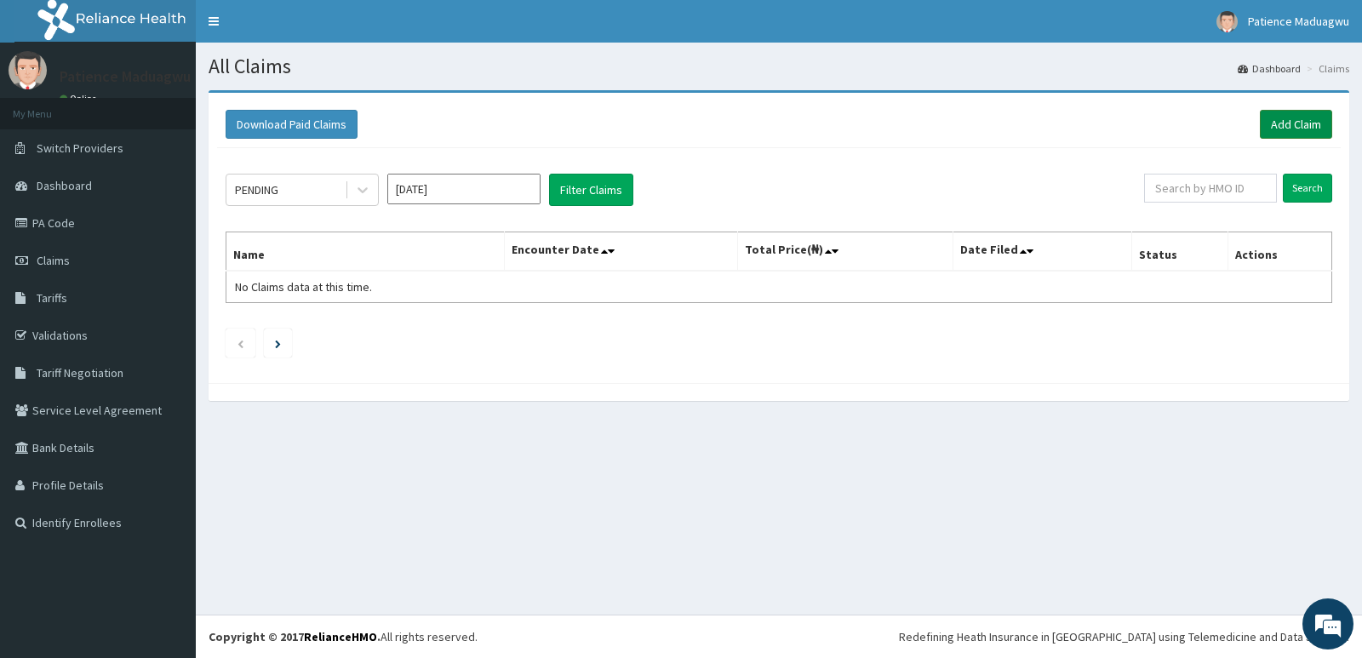
click at [1289, 127] on link "Add Claim" at bounding box center [1295, 124] width 72 height 29
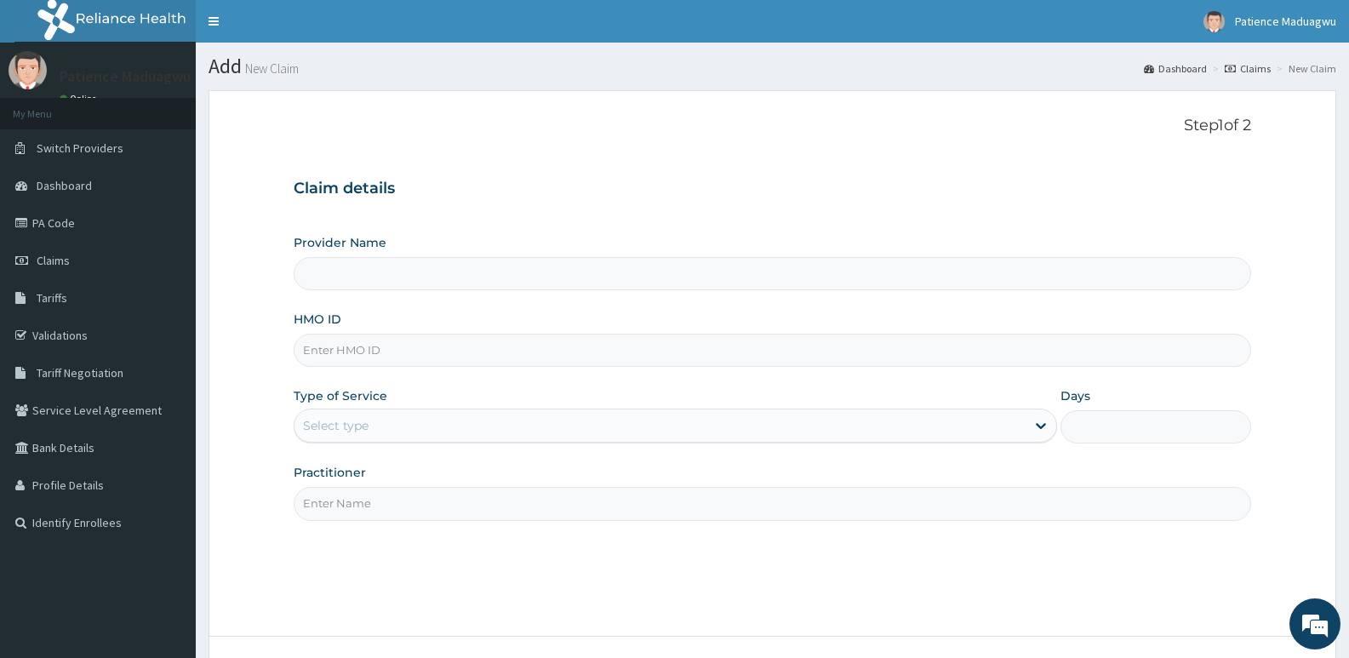
type input "[GEOGRAPHIC_DATA]"
click at [434, 359] on input "HMO ID" at bounding box center [772, 350] width 957 height 33
paste input "LTR/10142/A"
type input "LTR/10142/A"
click at [392, 421] on div "Select type" at bounding box center [659, 425] width 730 height 27
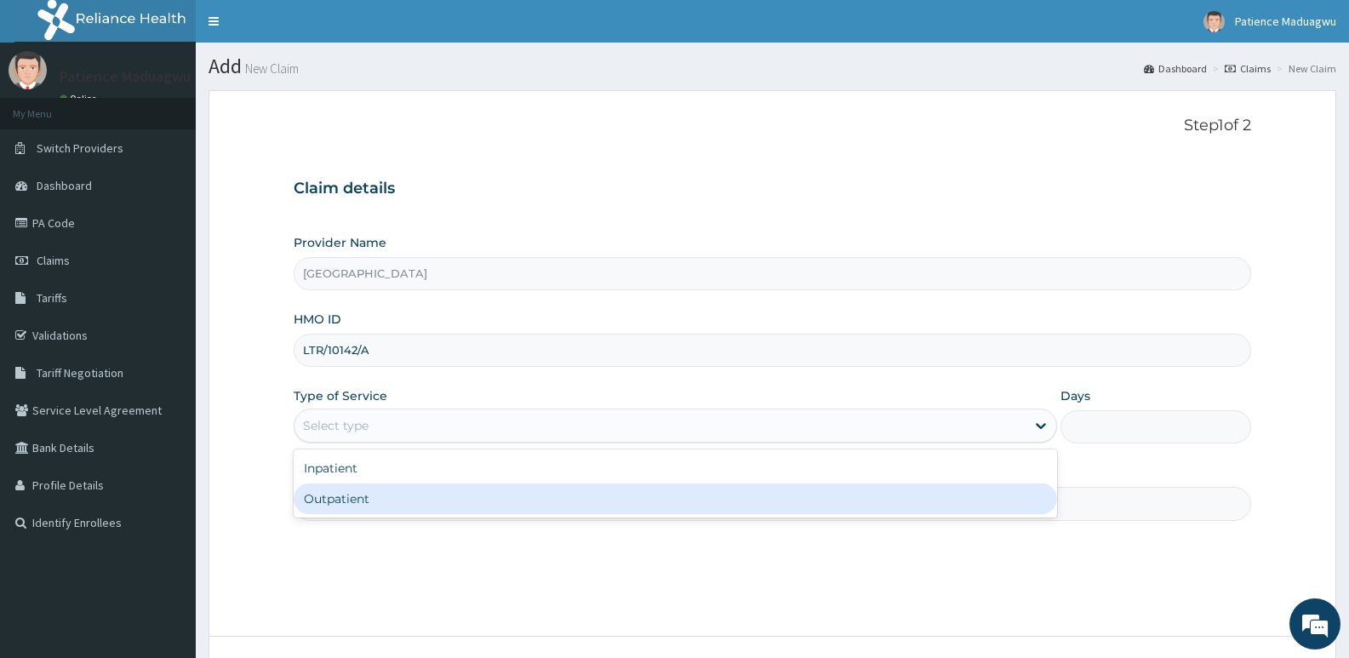
click at [363, 496] on div "Outpatient" at bounding box center [675, 498] width 762 height 31
type input "1"
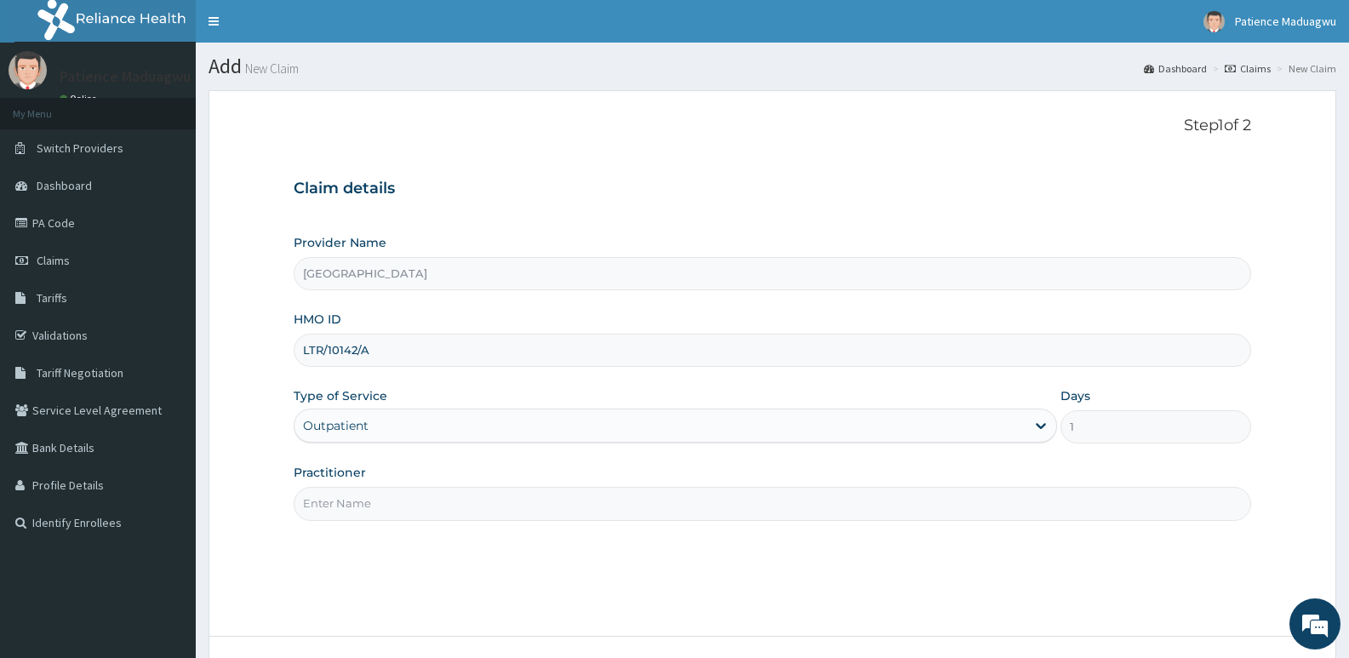
click at [367, 507] on input "Practitioner" at bounding box center [772, 503] width 957 height 33
type input "[PERSON_NAME]"
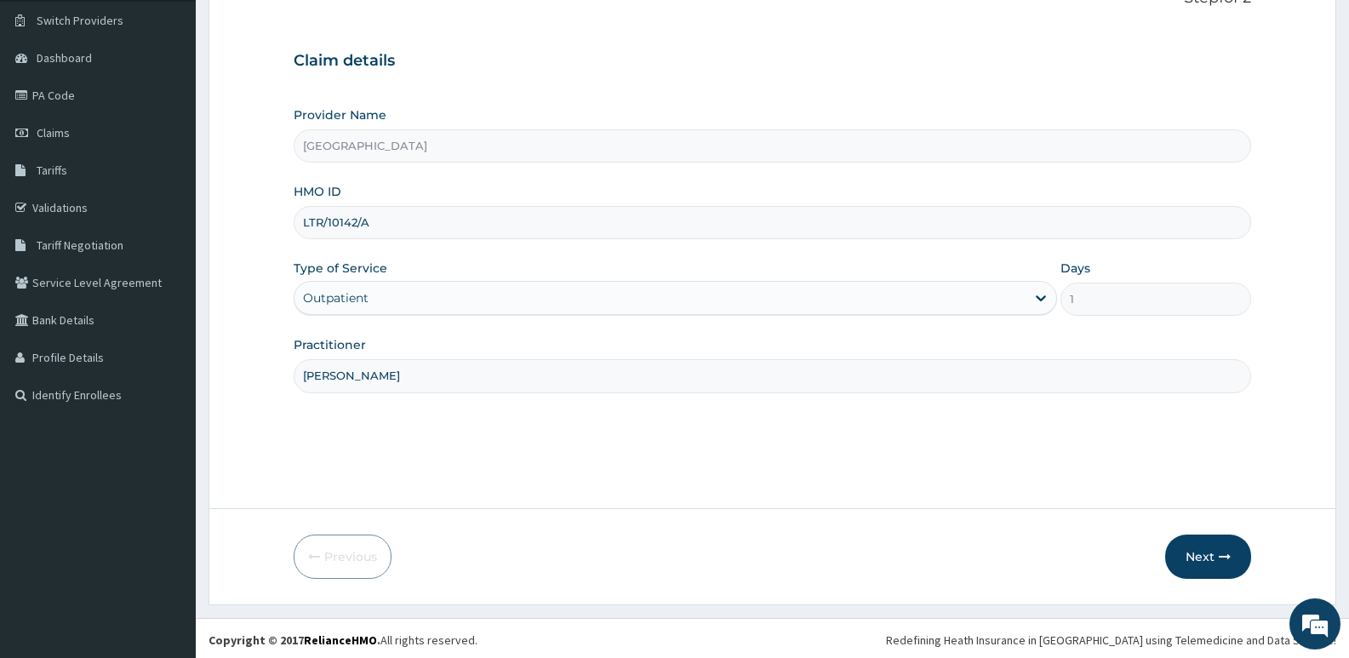
scroll to position [131, 0]
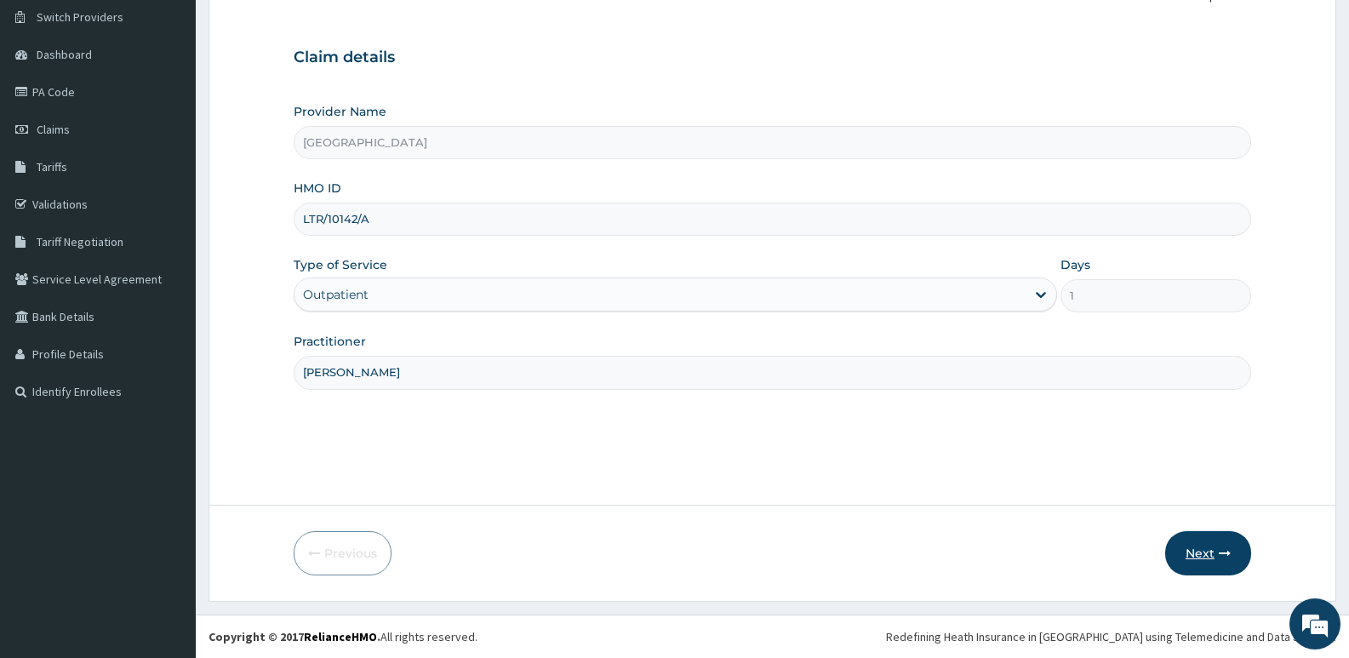
click at [1196, 563] on button "Next" at bounding box center [1208, 553] width 86 height 44
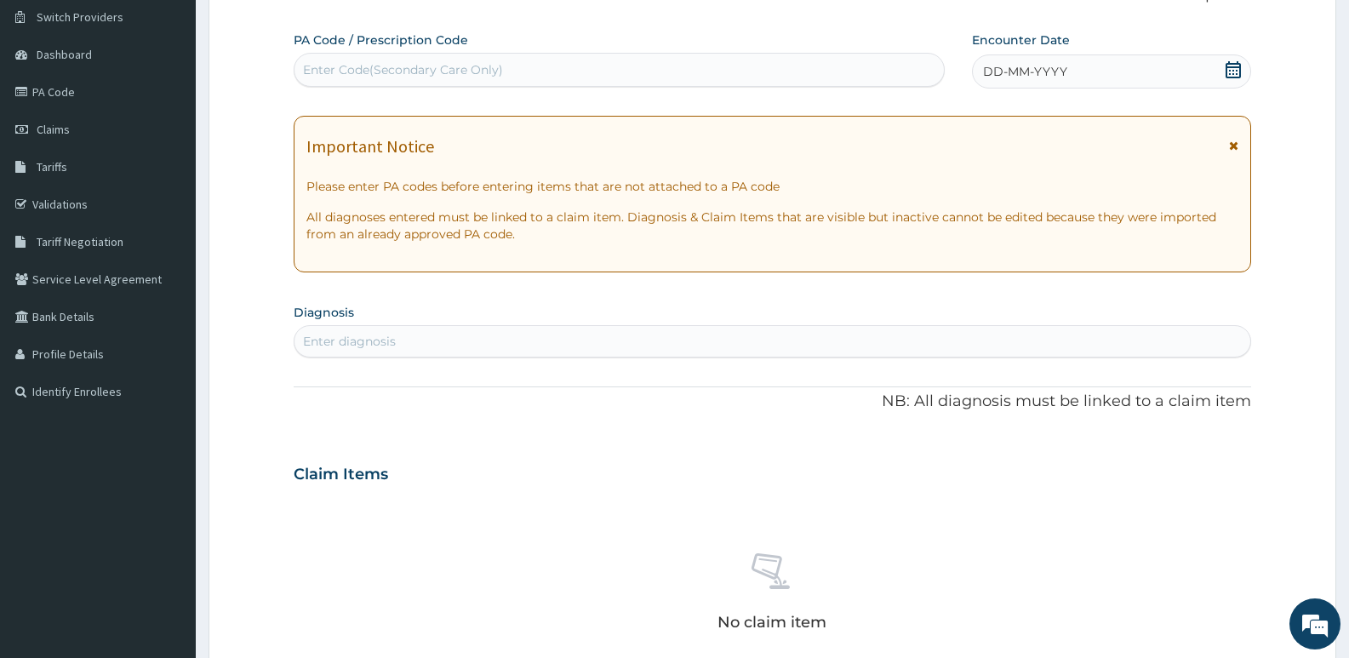
click at [459, 72] on div "Enter Code(Secondary Care Only)" at bounding box center [403, 69] width 200 height 17
paste input "PA/93ABD3"
type input "PA/93ABD3"
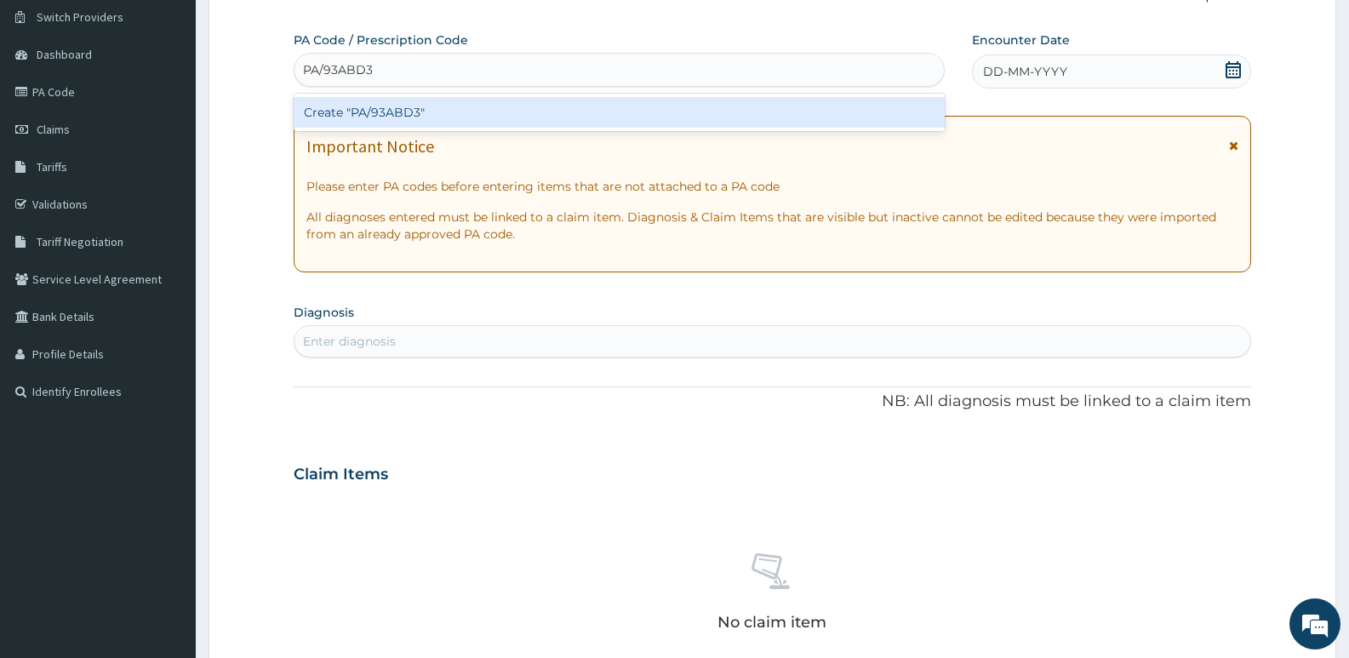
click at [420, 117] on div "Create "PA/93ABD3"" at bounding box center [619, 112] width 651 height 31
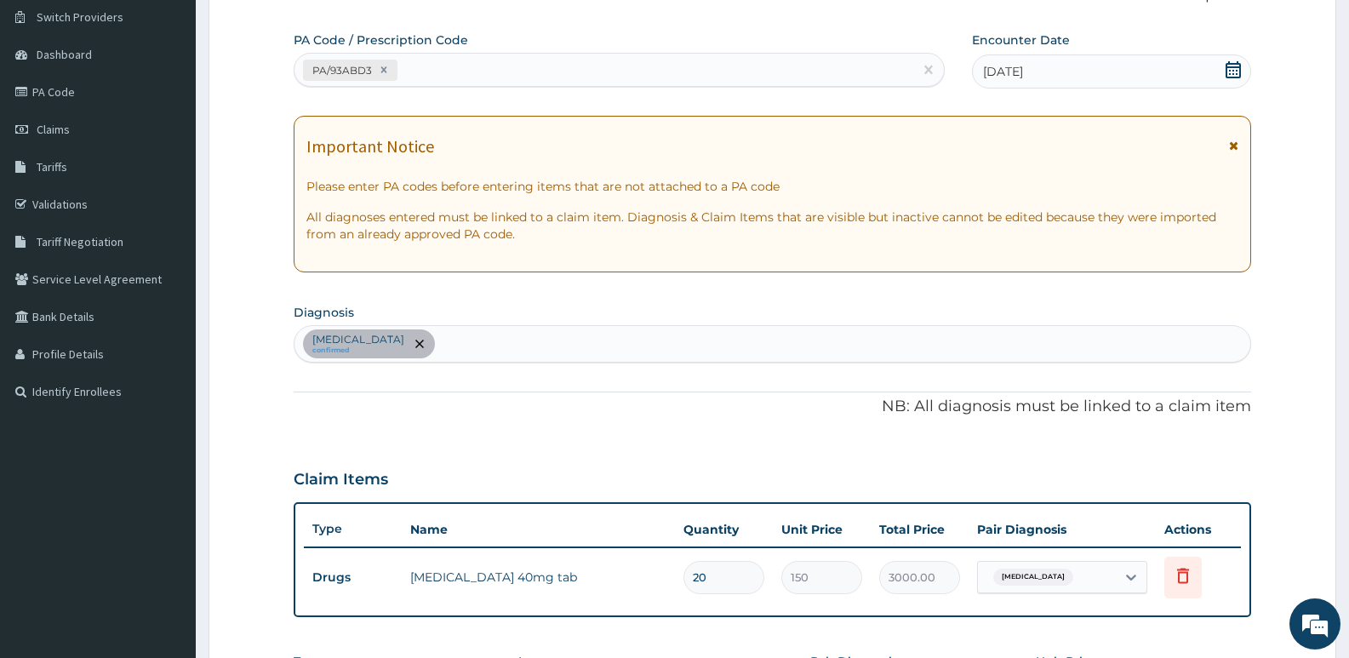
click at [496, 67] on div "PA/93ABD3" at bounding box center [603, 70] width 619 height 28
paste input "PA/569524"
type input "PA/569524"
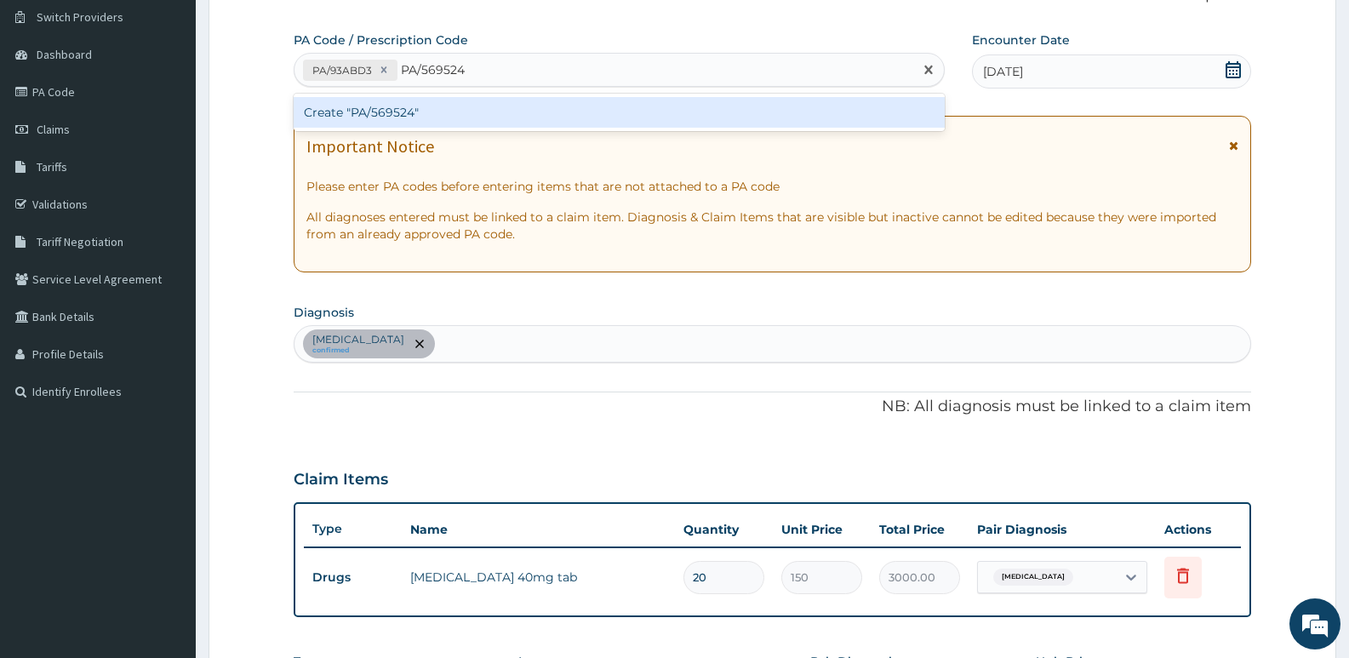
click at [462, 108] on div "Create "PA/569524"" at bounding box center [619, 112] width 651 height 31
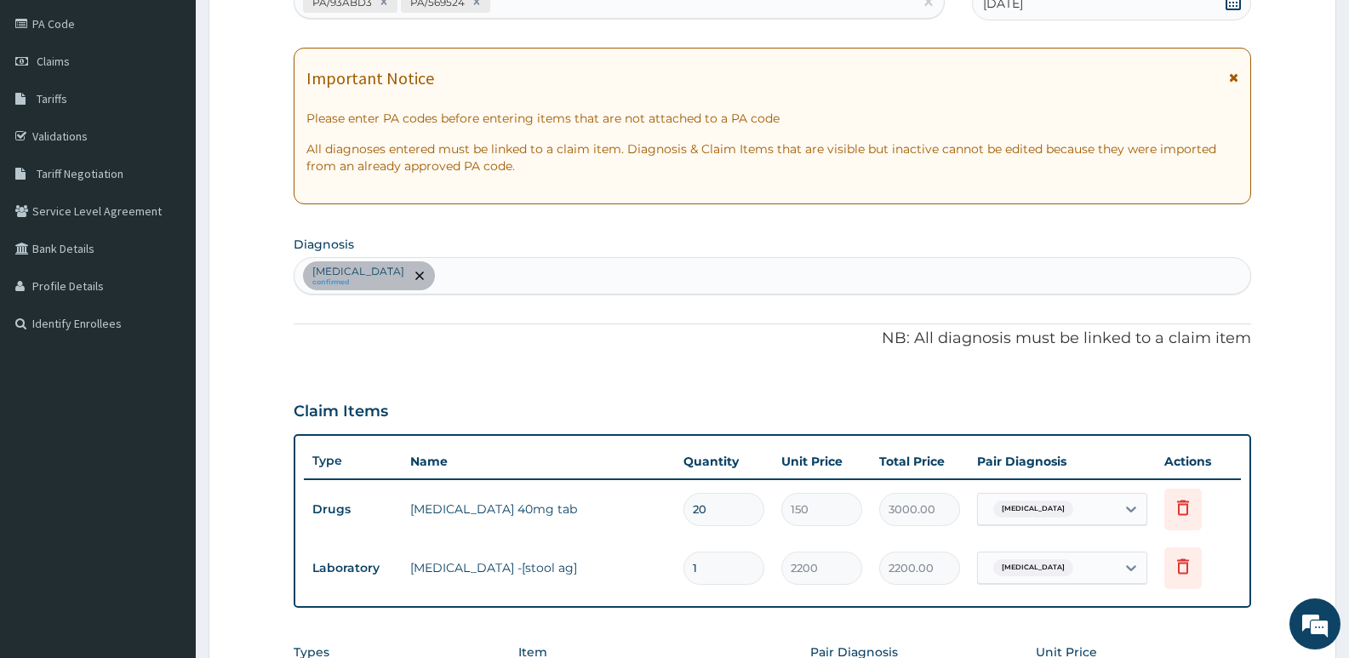
scroll to position [301, 0]
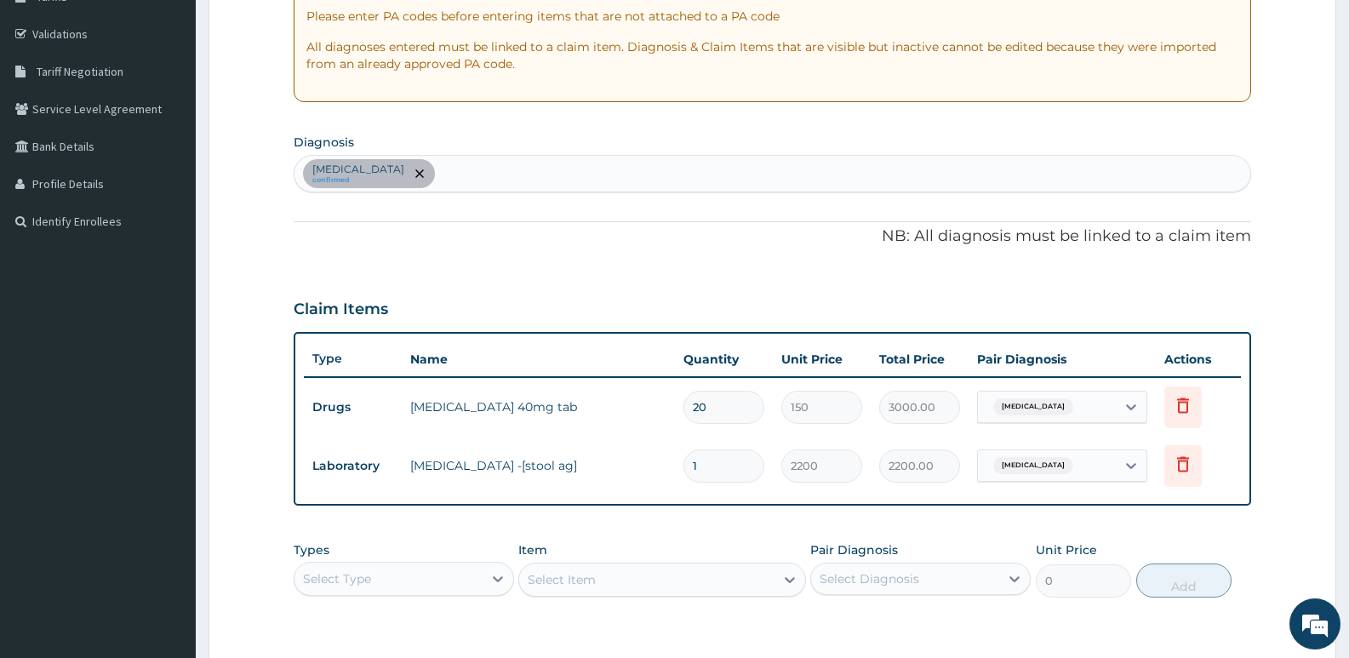
click at [494, 183] on div "[MEDICAL_DATA] confirmed" at bounding box center [772, 174] width 956 height 36
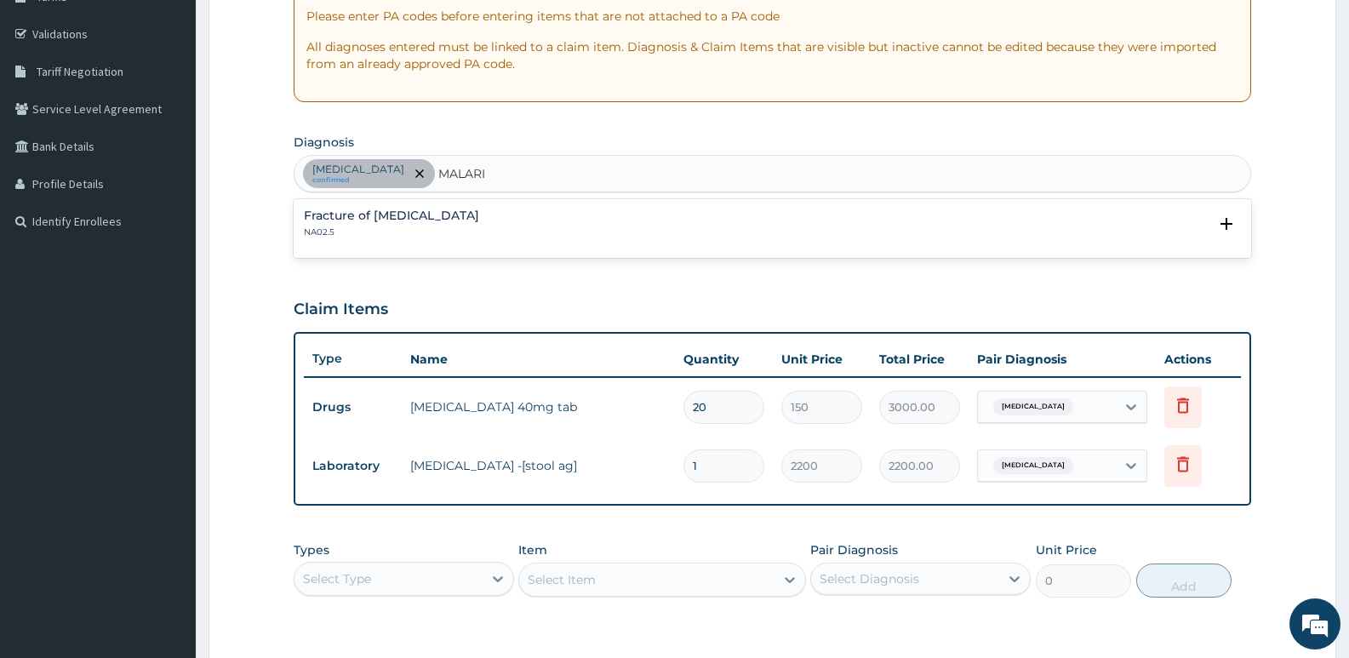
type input "[MEDICAL_DATA]"
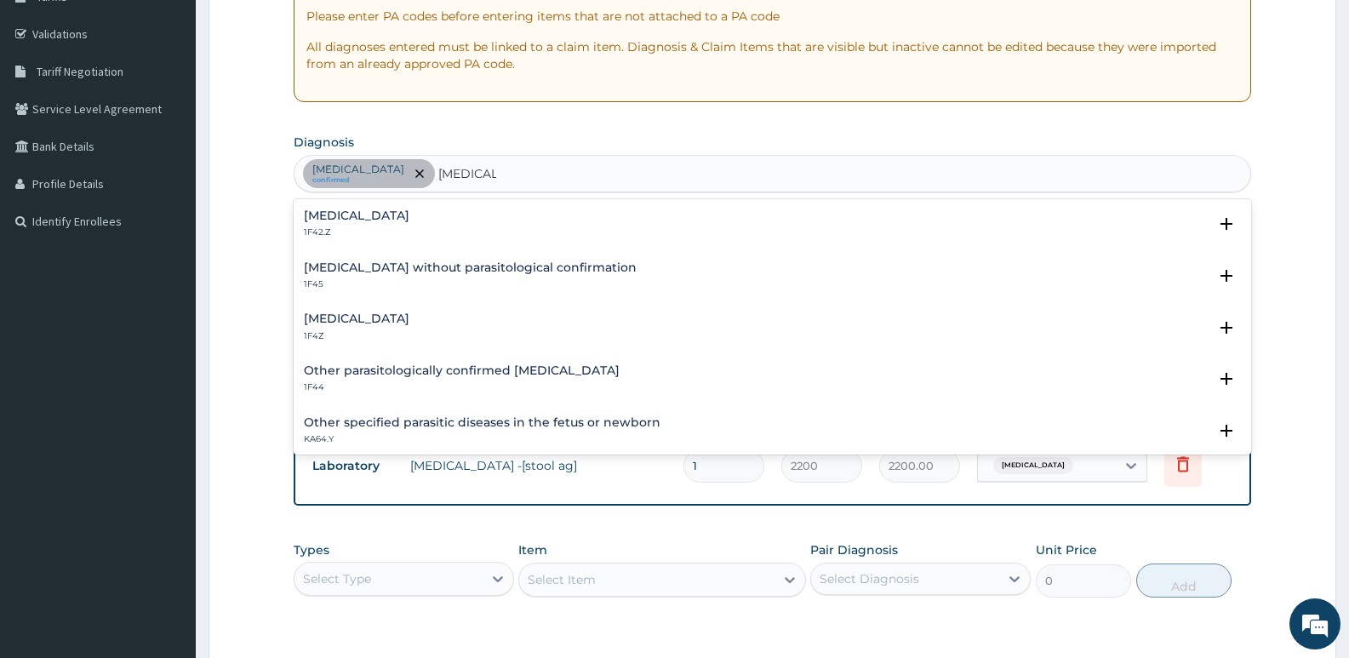
click at [365, 328] on div "Malaria, unspecified 1F4Z" at bounding box center [357, 327] width 106 height 30
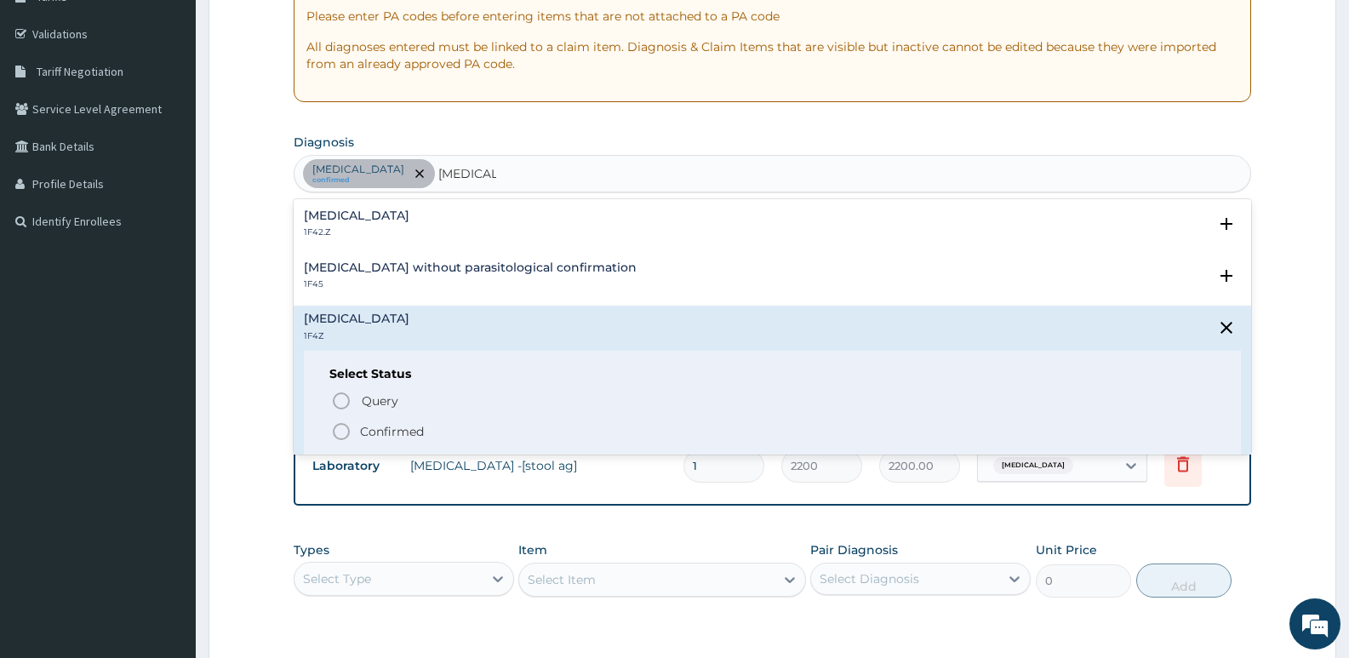
click at [334, 429] on circle "status option filled" at bounding box center [341, 431] width 15 height 15
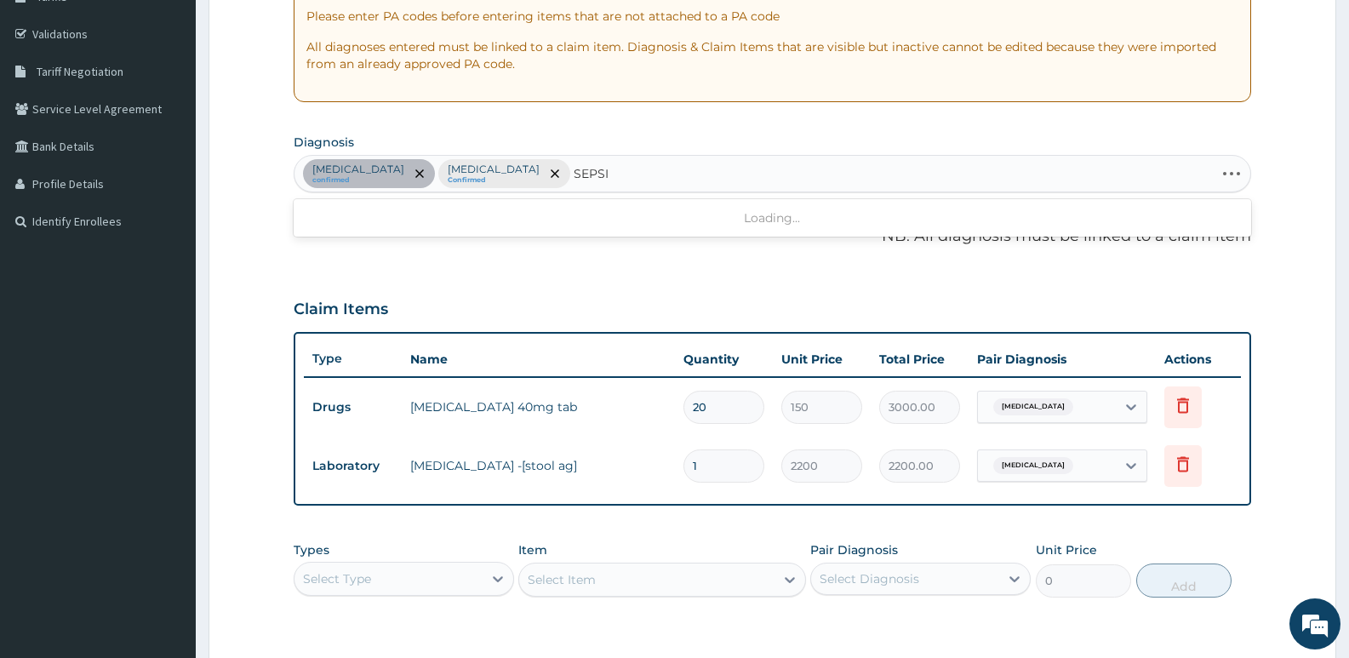
type input "SEPSIS"
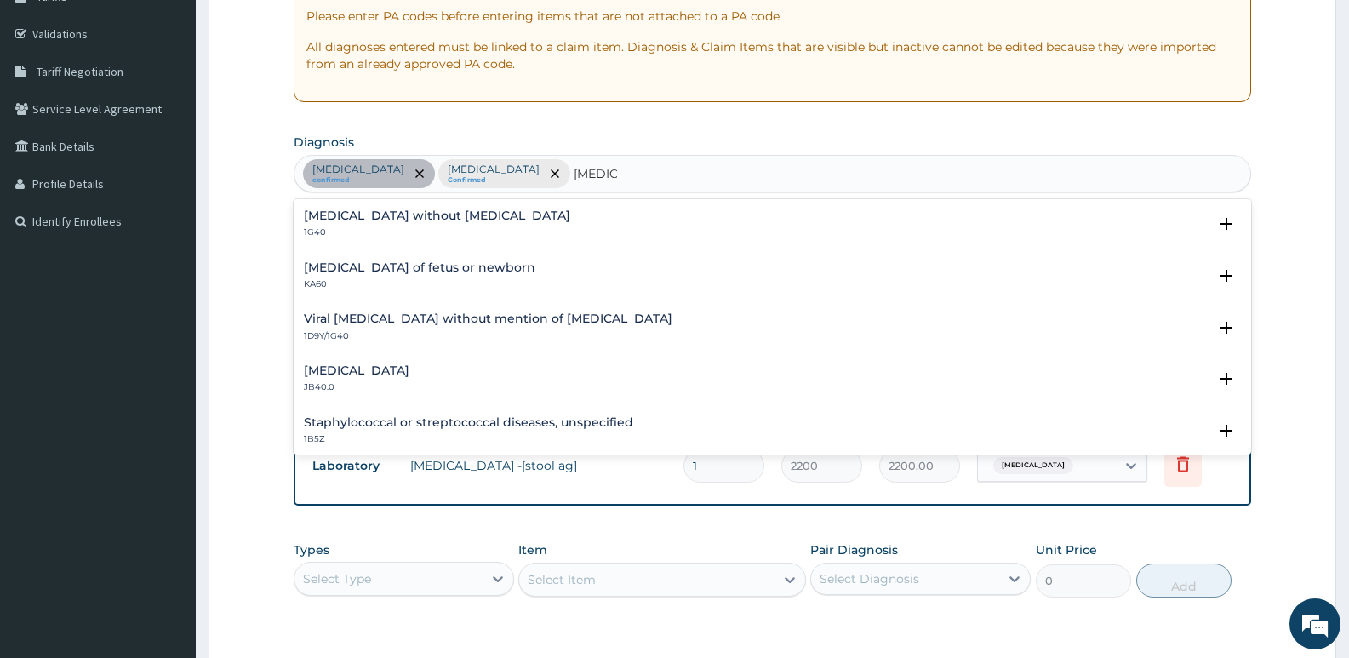
click at [345, 221] on h4 "[MEDICAL_DATA] without [MEDICAL_DATA]" at bounding box center [437, 215] width 266 height 13
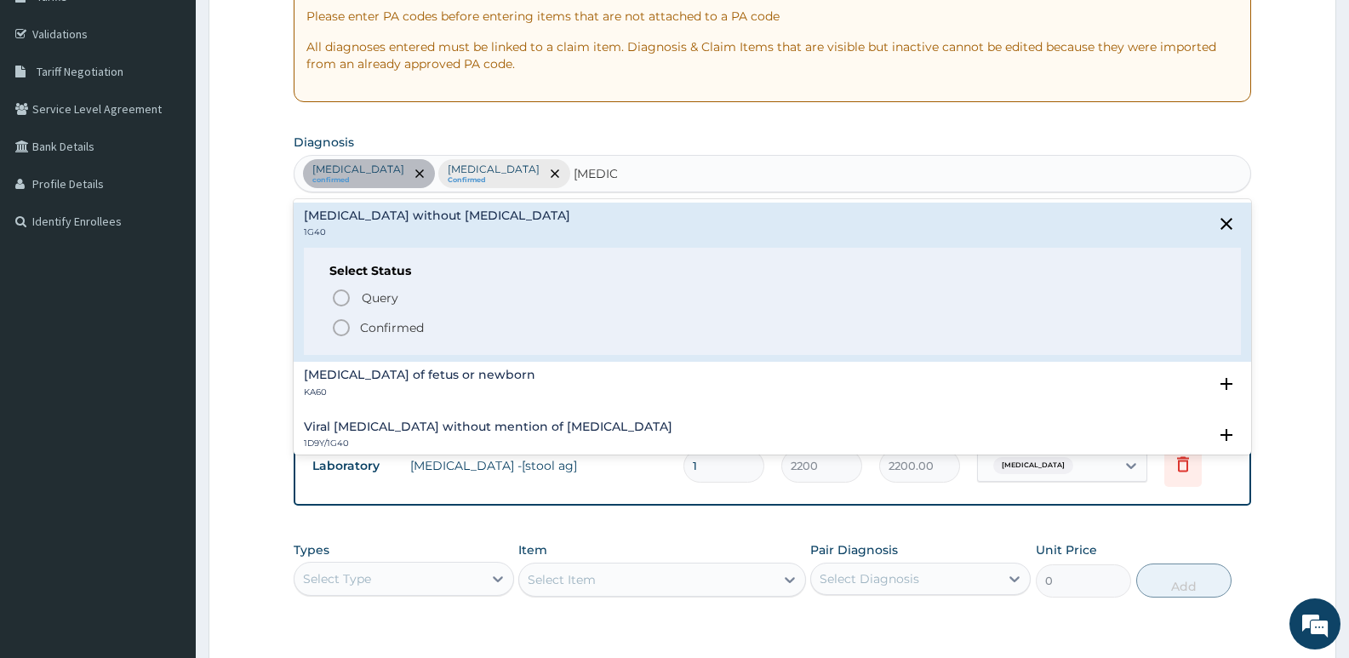
click at [340, 323] on icon "status option filled" at bounding box center [341, 327] width 20 height 20
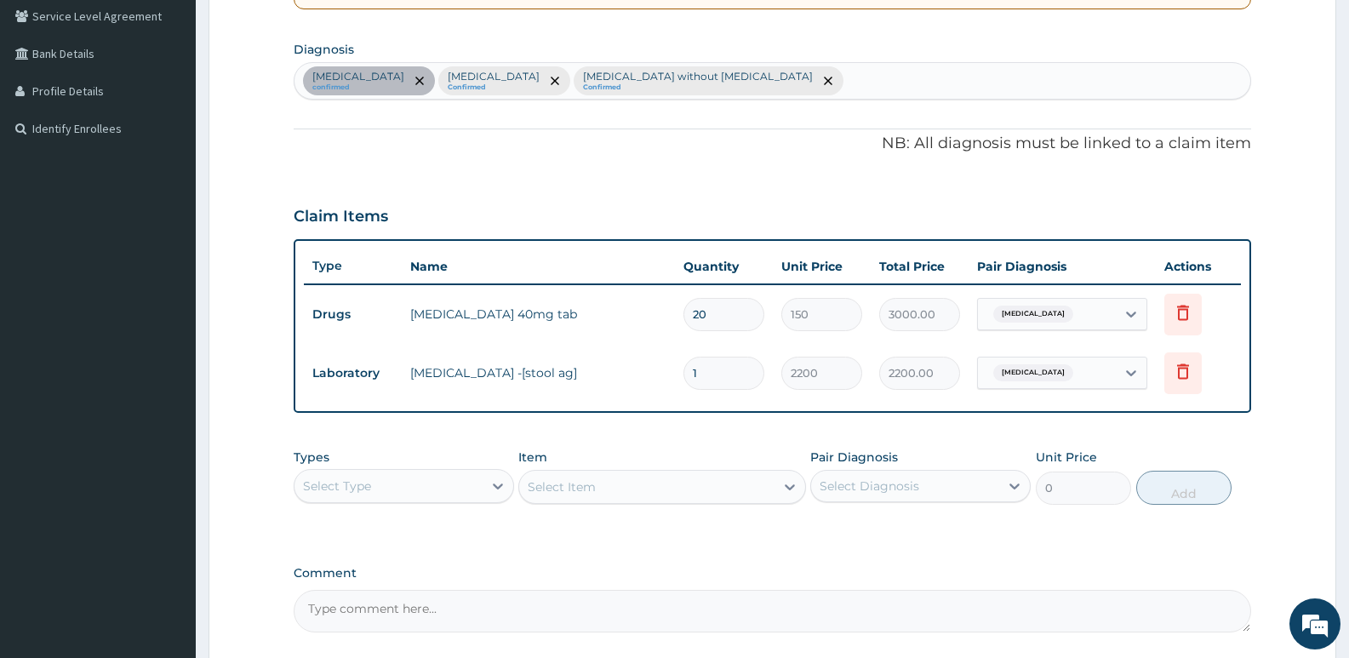
scroll to position [547, 0]
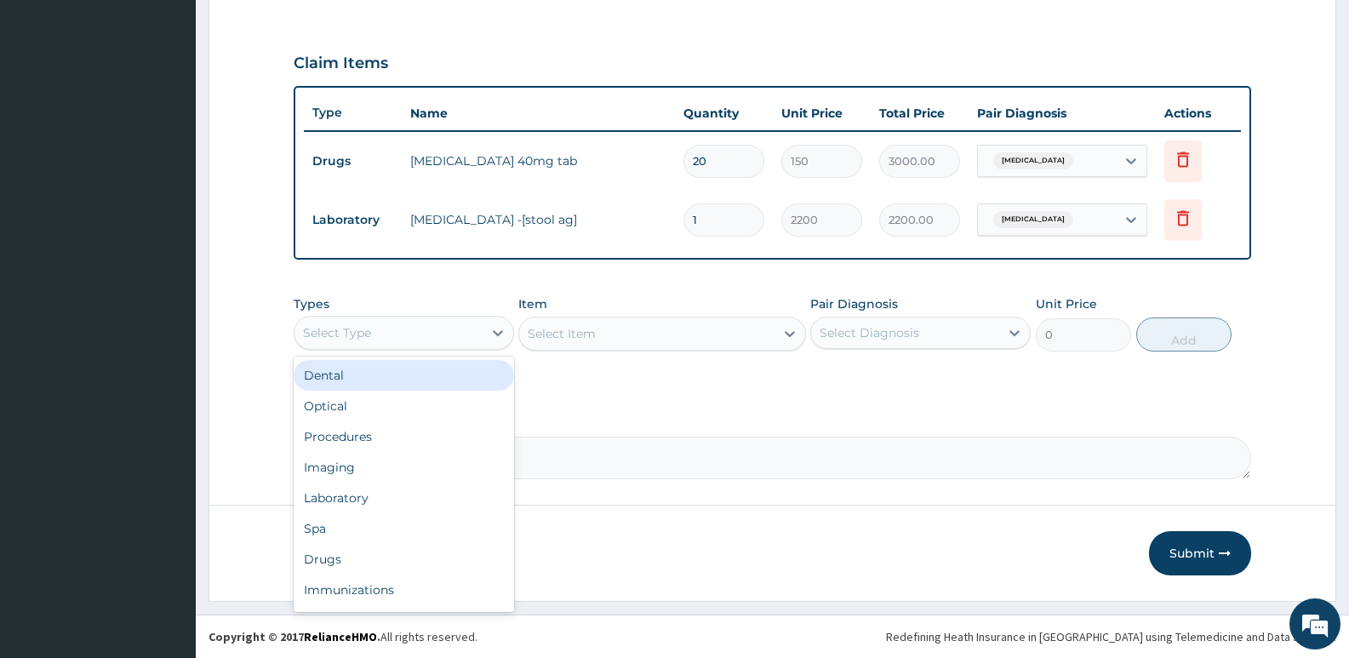
click at [384, 334] on div "Select Type" at bounding box center [388, 332] width 188 height 27
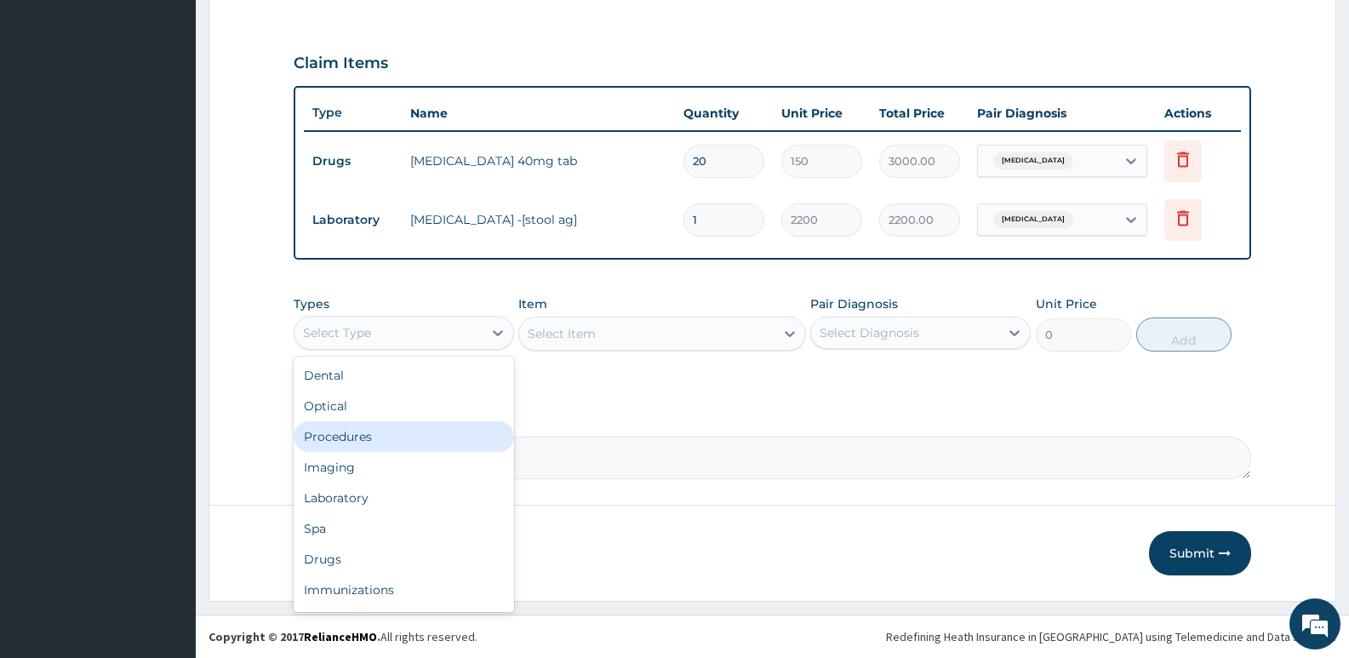
click at [355, 442] on div "Procedures" at bounding box center [404, 436] width 220 height 31
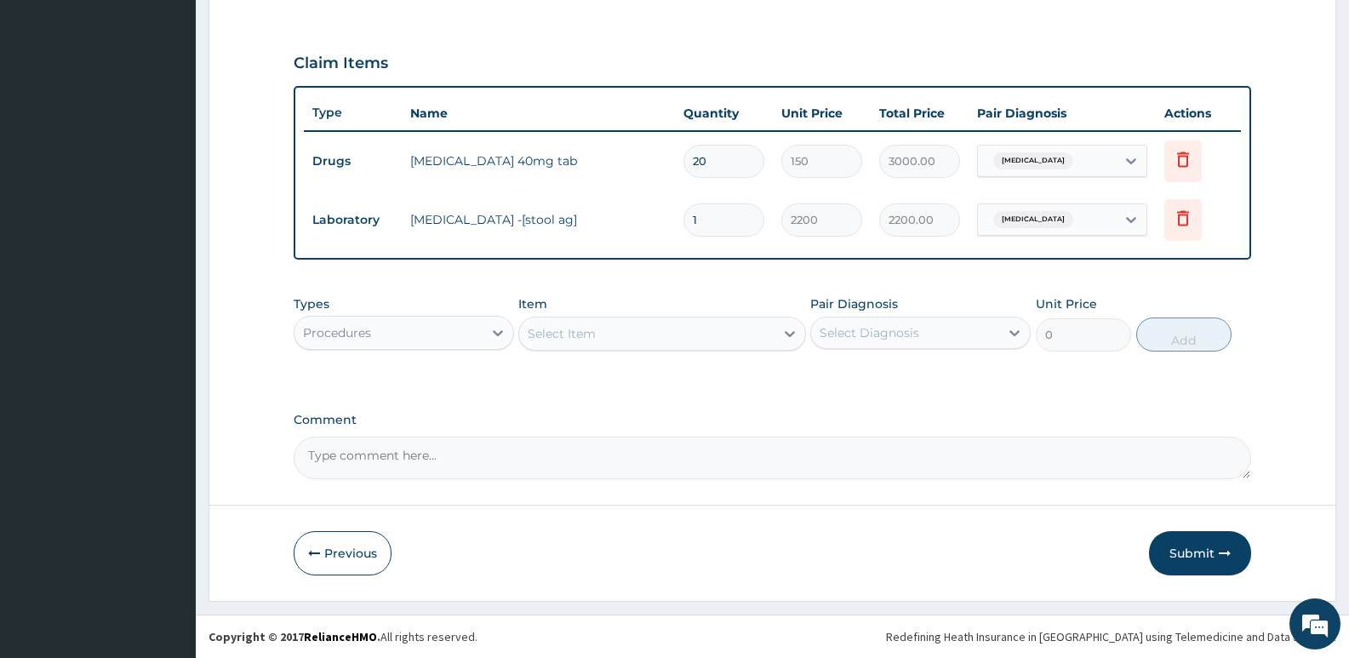
click at [601, 340] on div "Select Item" at bounding box center [646, 333] width 254 height 27
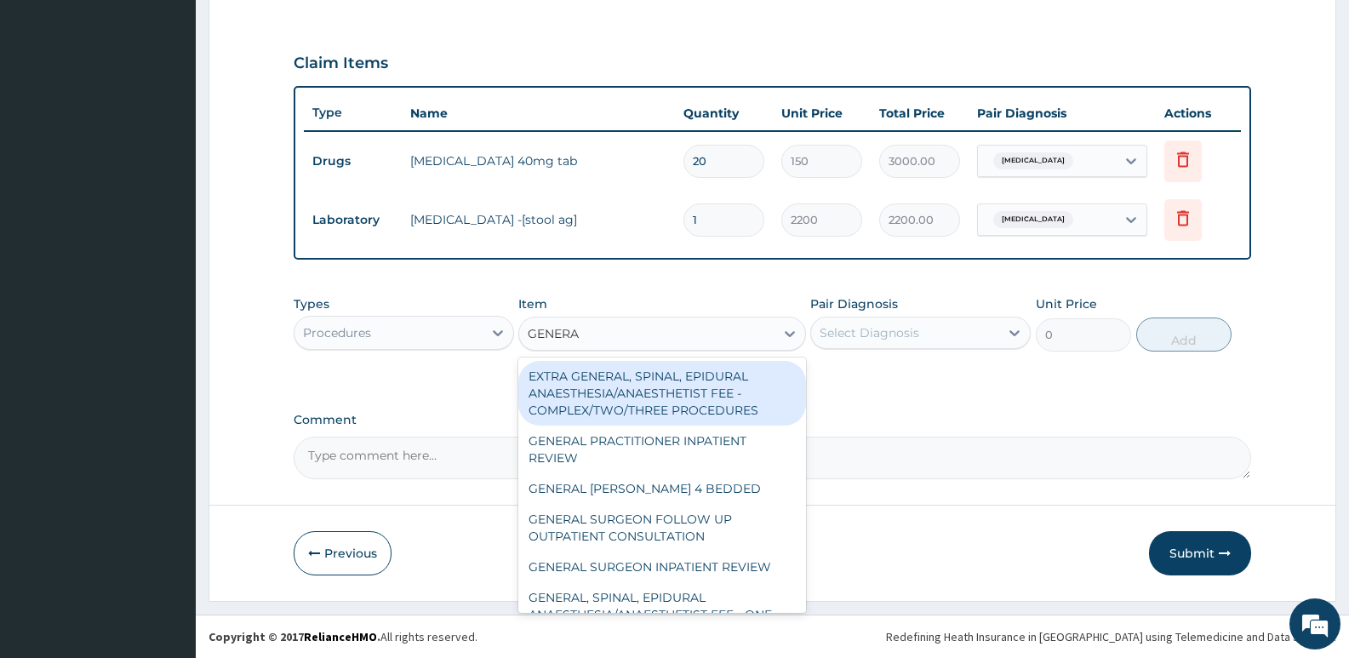
type input "GENERAL"
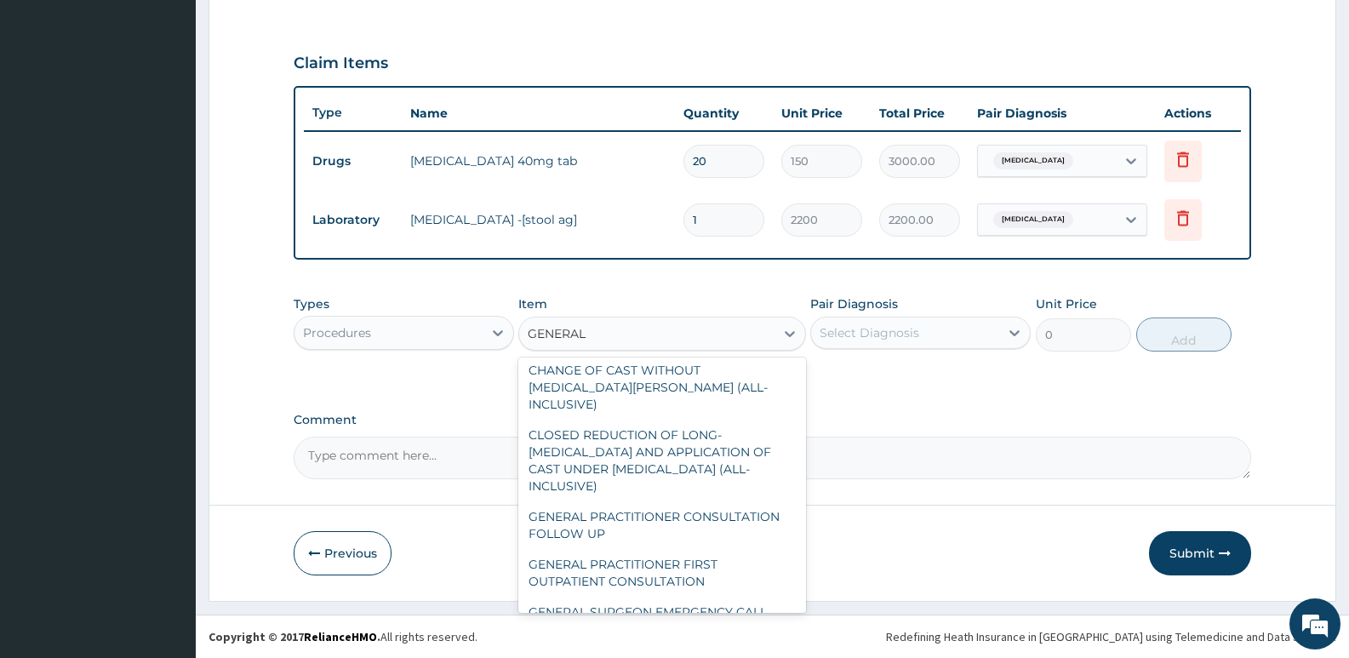
scroll to position [340, 0]
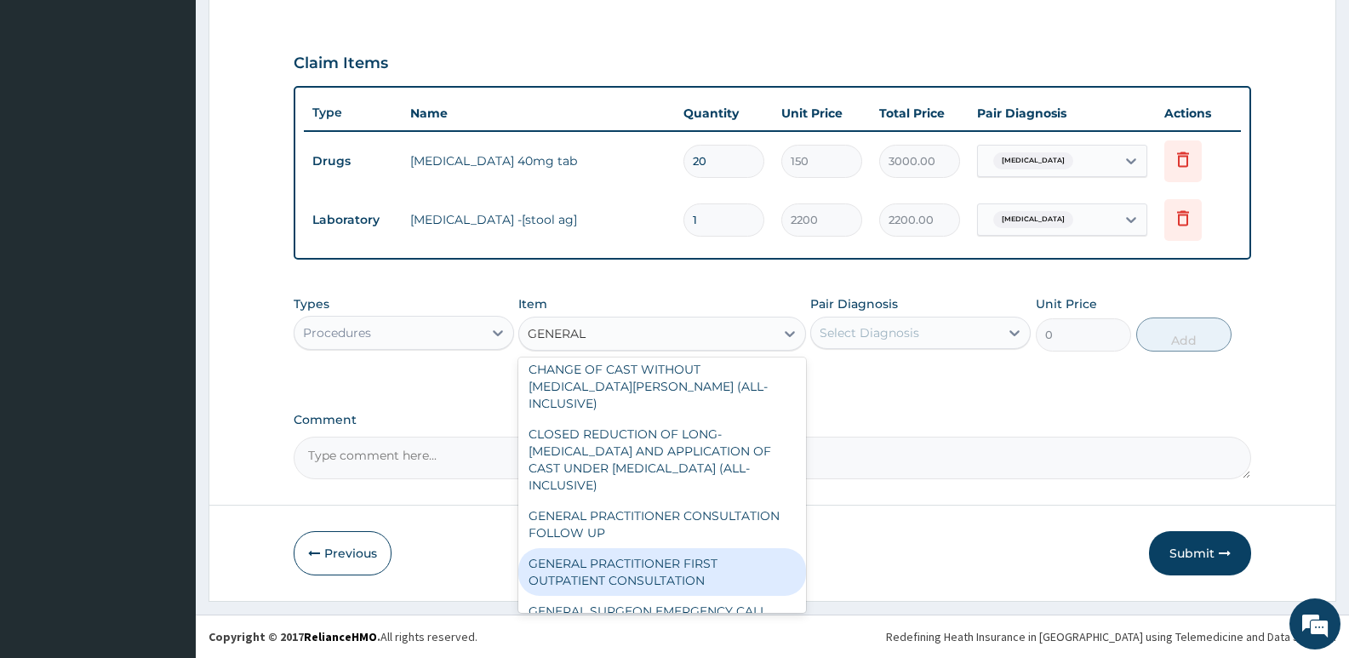
click at [648, 552] on div "GENERAL PRACTITIONER FIRST OUTPATIENT CONSULTATION" at bounding box center [661, 572] width 287 height 48
type input "3750"
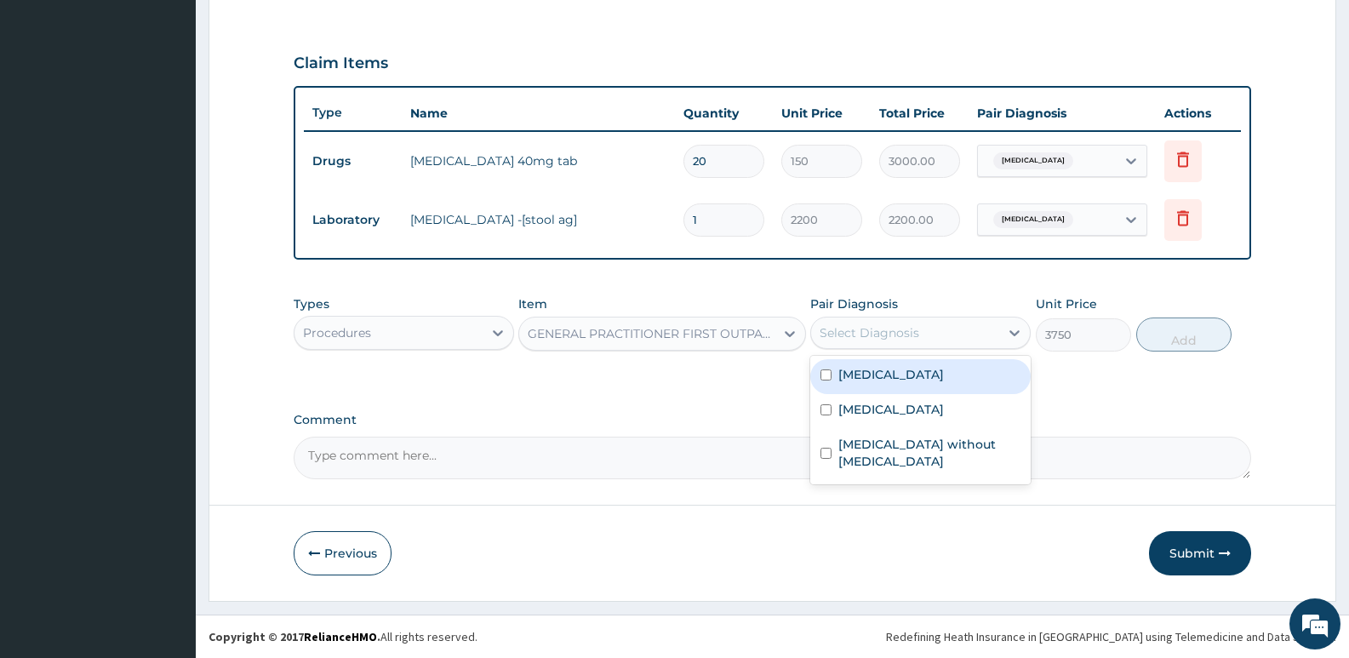
click at [923, 334] on div "Select Diagnosis" at bounding box center [905, 332] width 188 height 27
click at [904, 380] on label "Peptic ulcer" at bounding box center [891, 374] width 106 height 17
checkbox input "true"
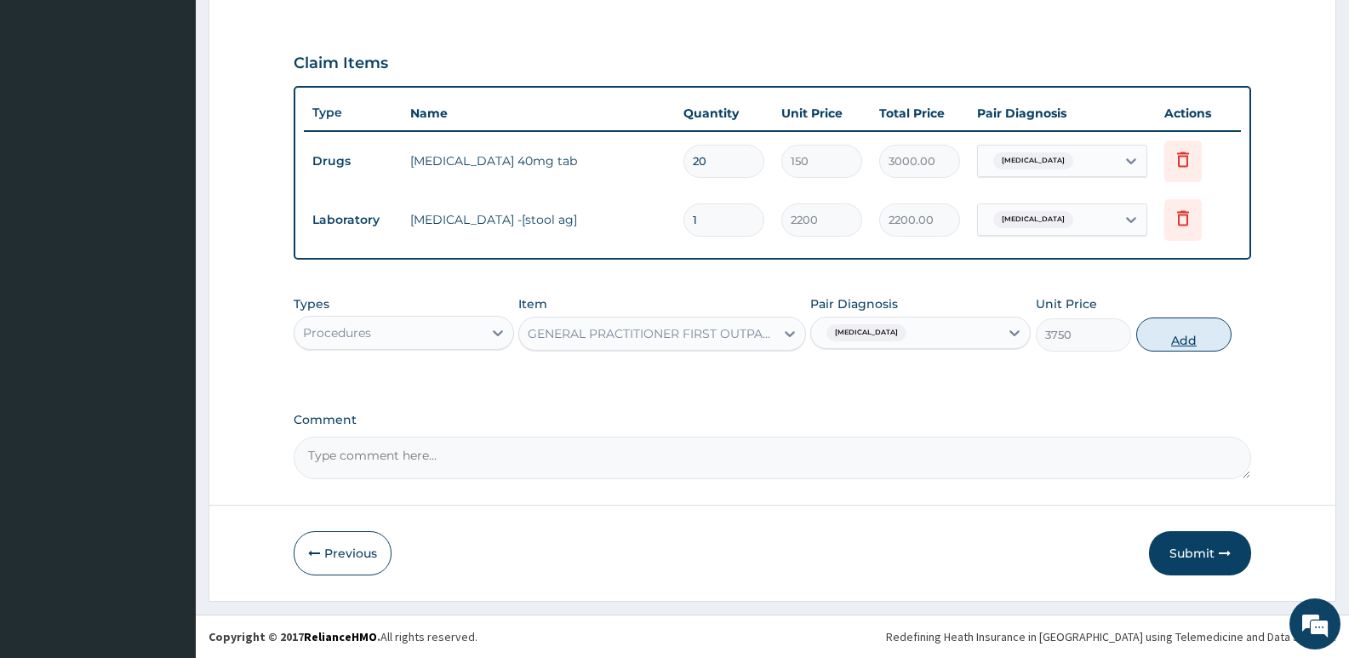
click at [1209, 330] on button "Add" at bounding box center [1183, 334] width 95 height 34
type input "0"
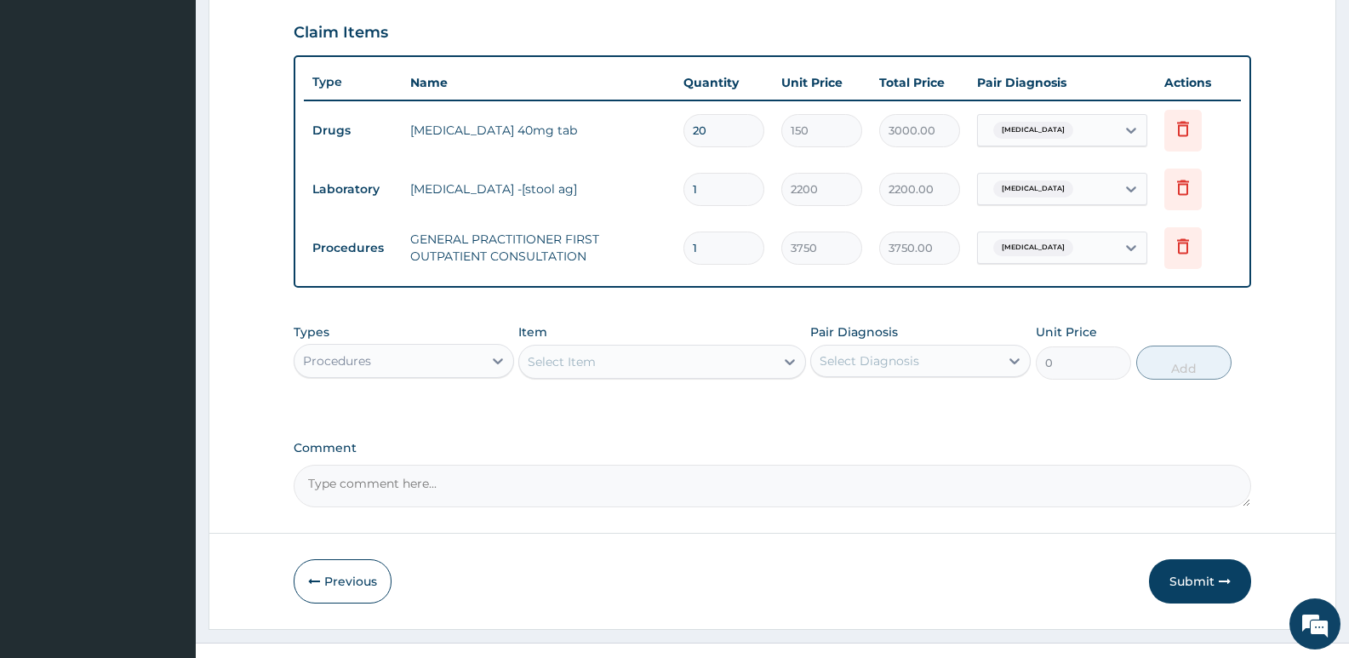
scroll to position [606, 0]
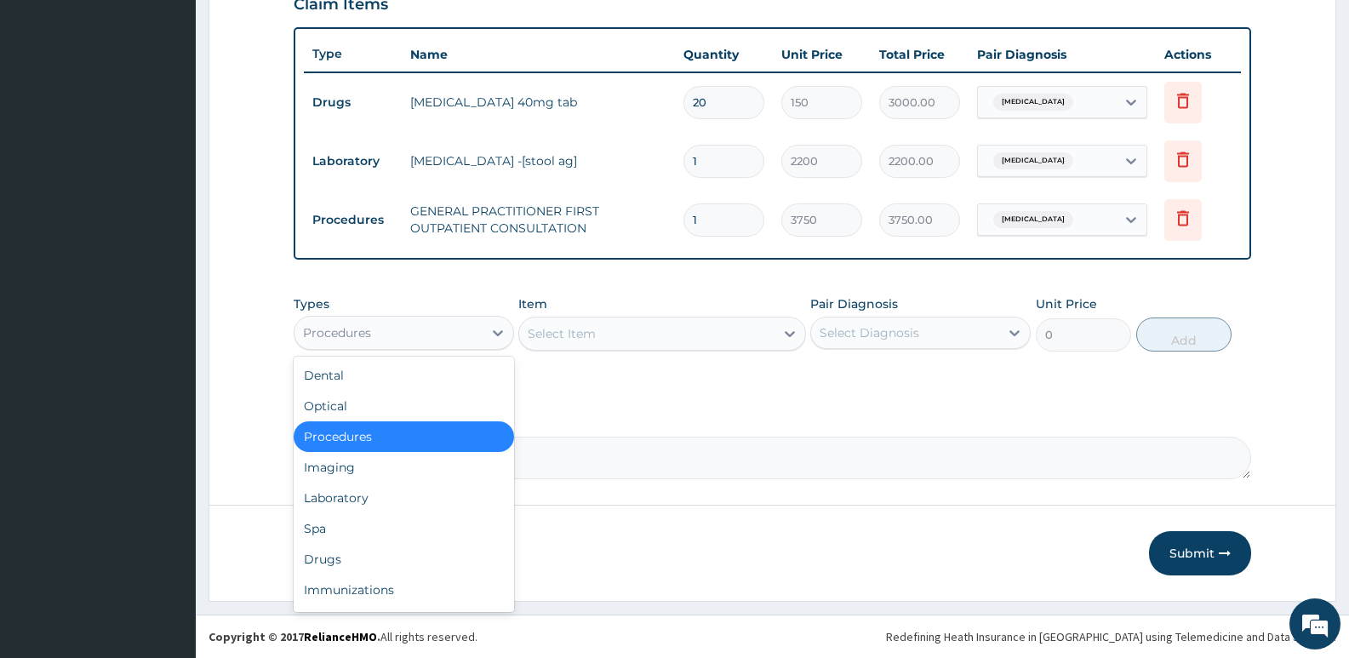
click at [449, 340] on div "Procedures" at bounding box center [388, 332] width 188 height 27
click at [335, 563] on div "Drugs" at bounding box center [404, 559] width 220 height 31
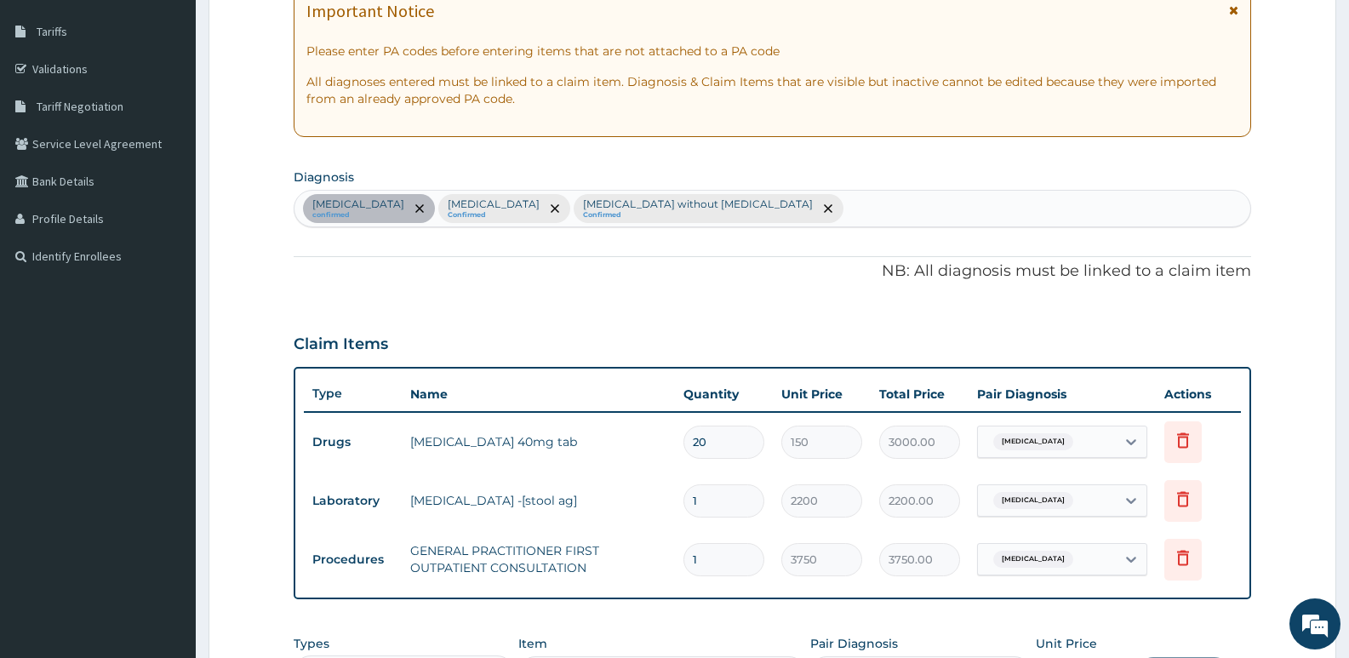
scroll to position [265, 0]
click at [776, 213] on div "Peptic ulcer confirmed Malaria, unspecified Confirmed Sepsis without septic sho…" at bounding box center [772, 209] width 956 height 36
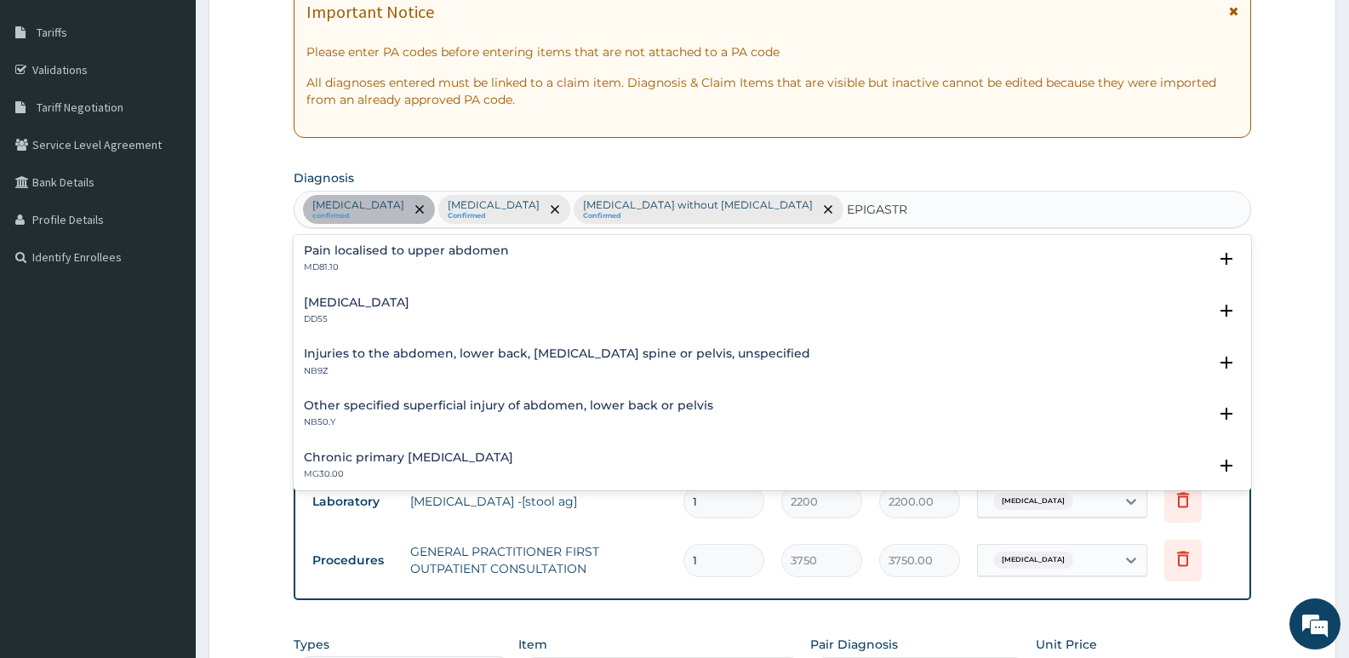
scroll to position [0, 0]
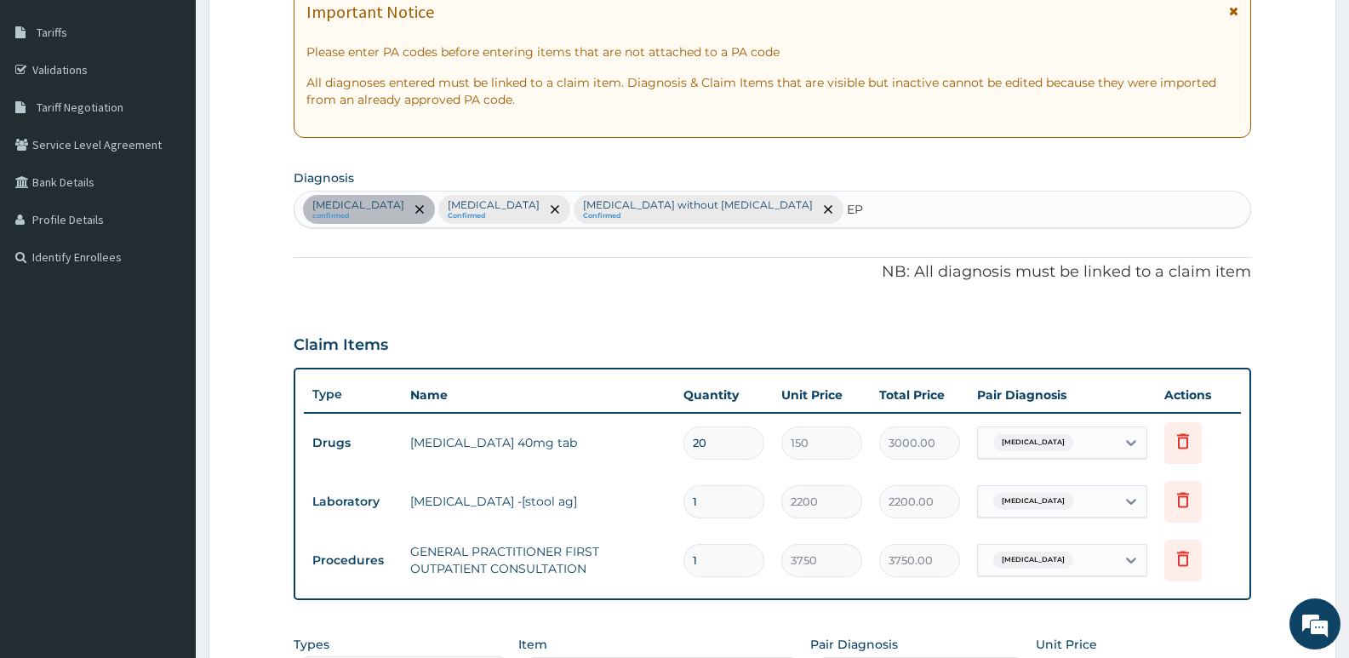
type input "E"
type input "DYSPEPSIA"
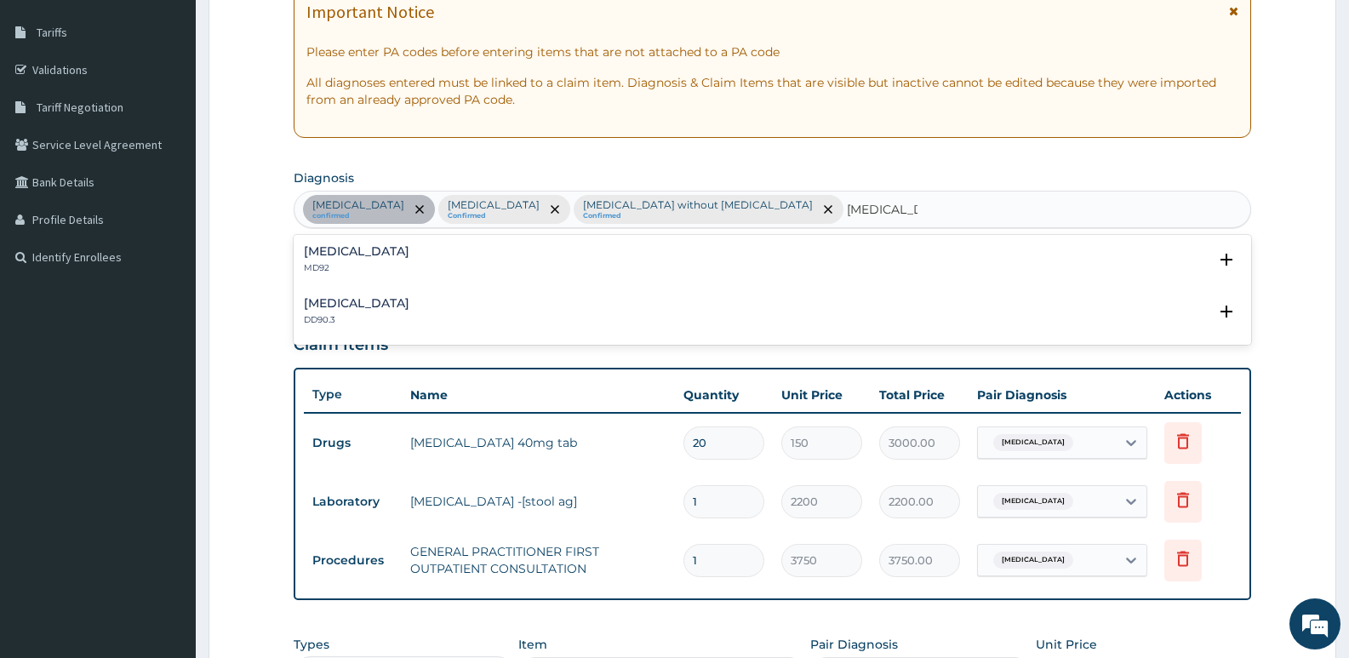
click at [366, 262] on p "MD92" at bounding box center [357, 268] width 106 height 12
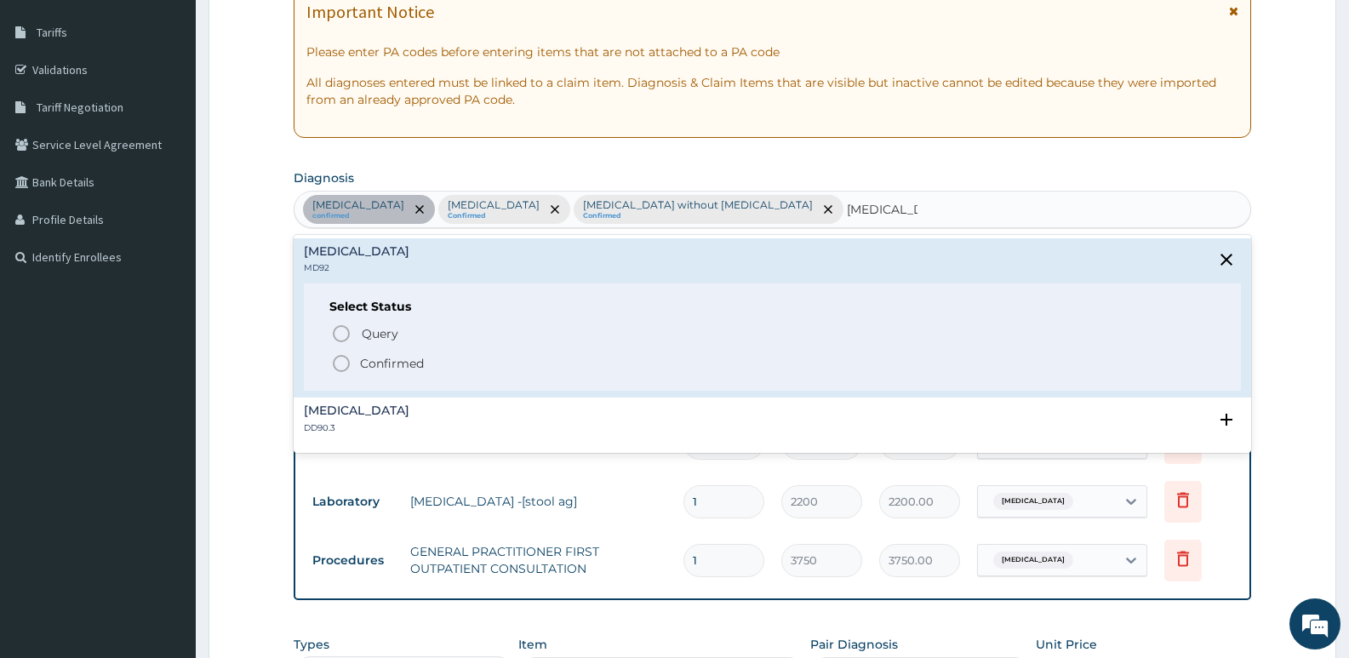
click at [345, 363] on icon "status option filled" at bounding box center [341, 363] width 20 height 20
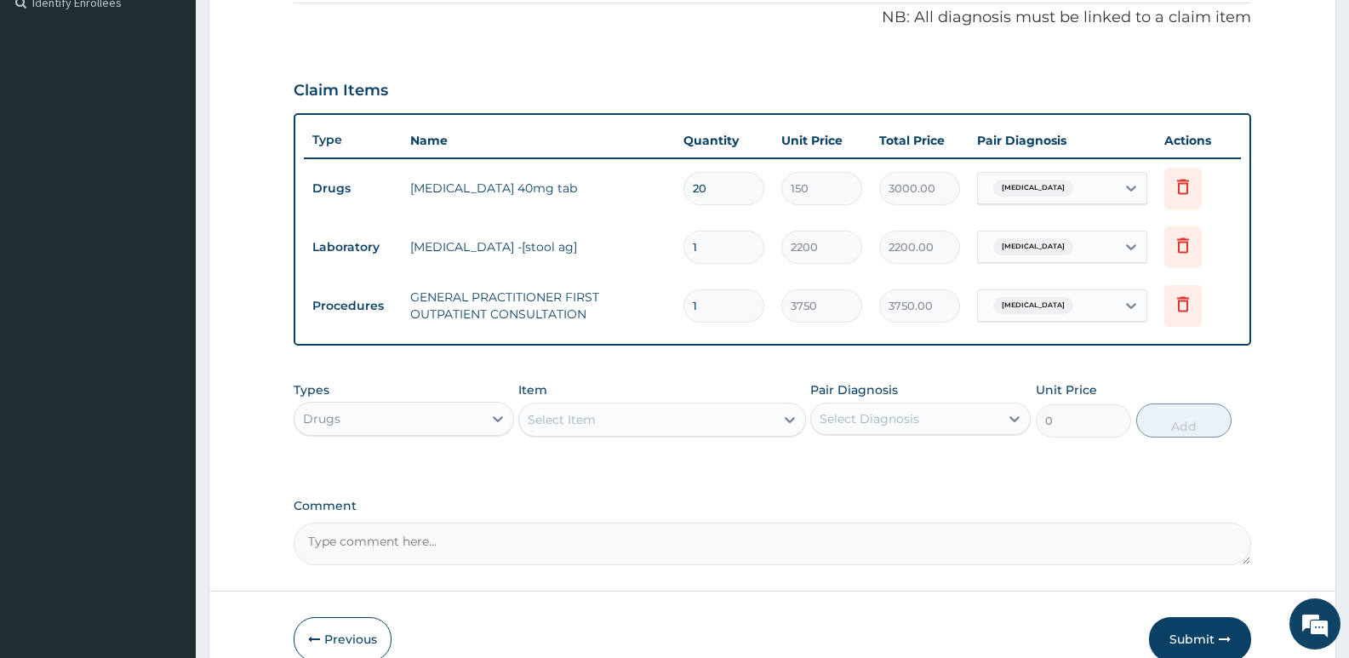
scroll to position [521, 0]
click at [546, 421] on div "Select Item" at bounding box center [562, 418] width 68 height 17
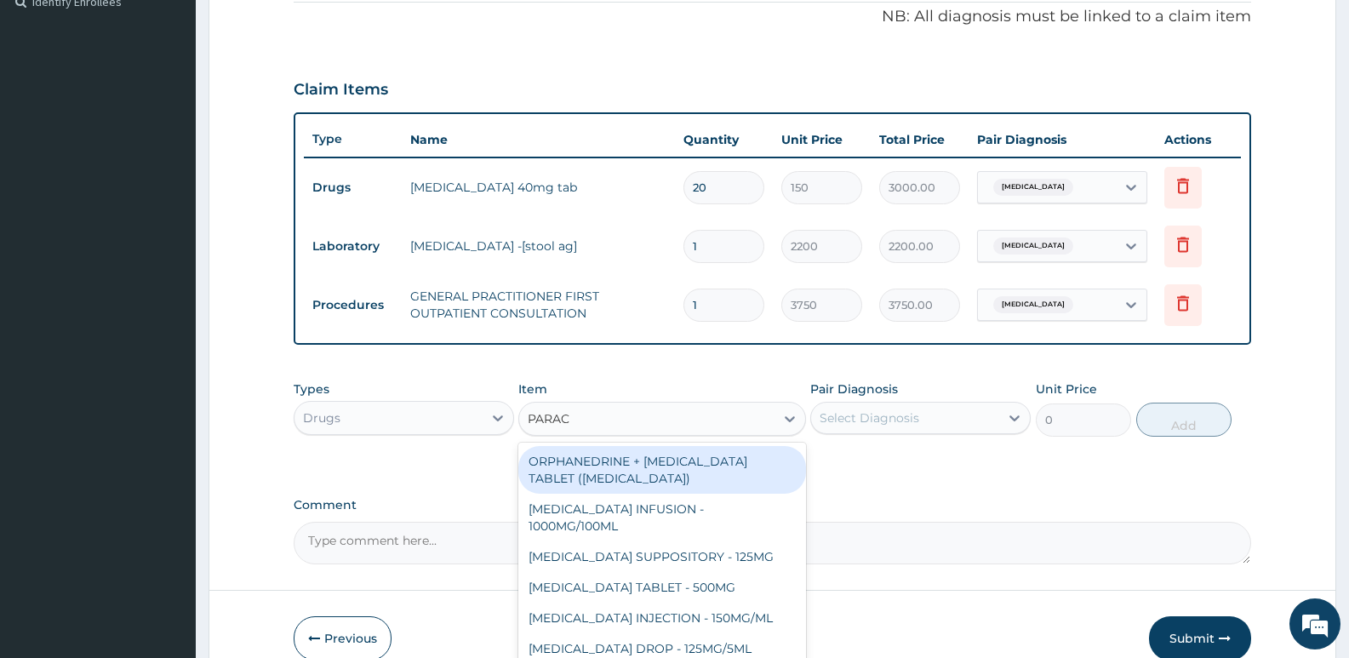
type input "PARACE"
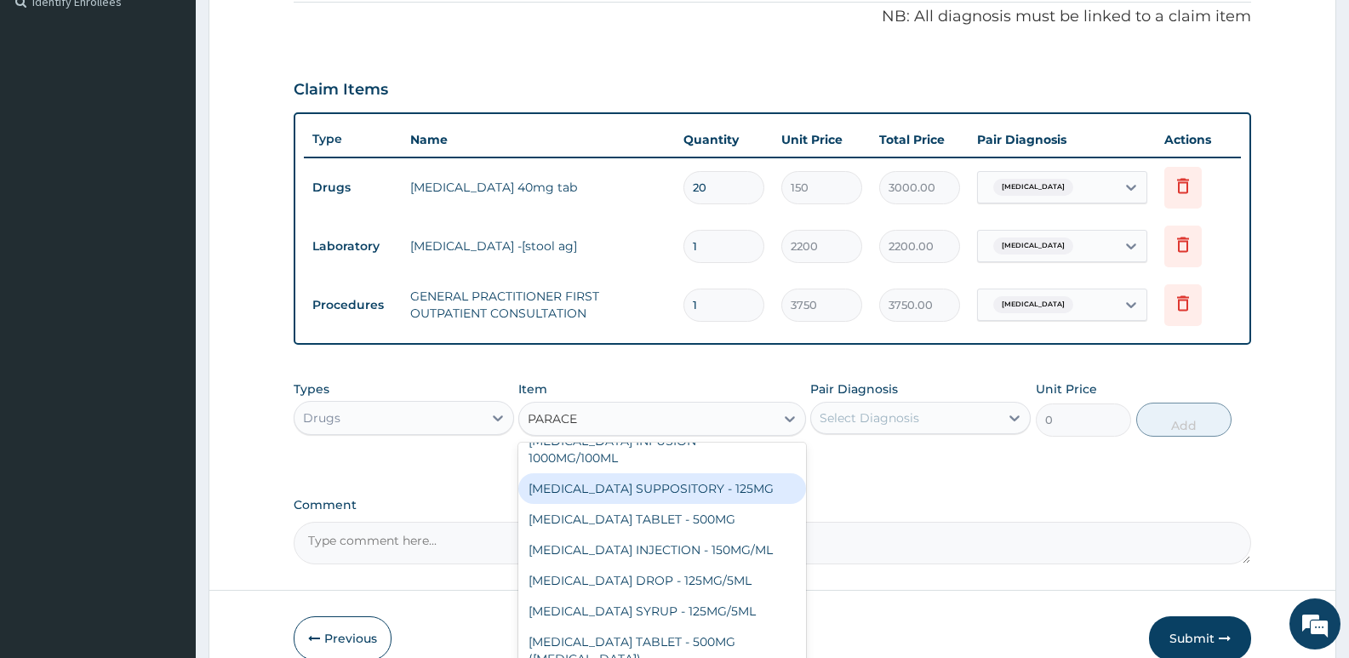
scroll to position [85, 0]
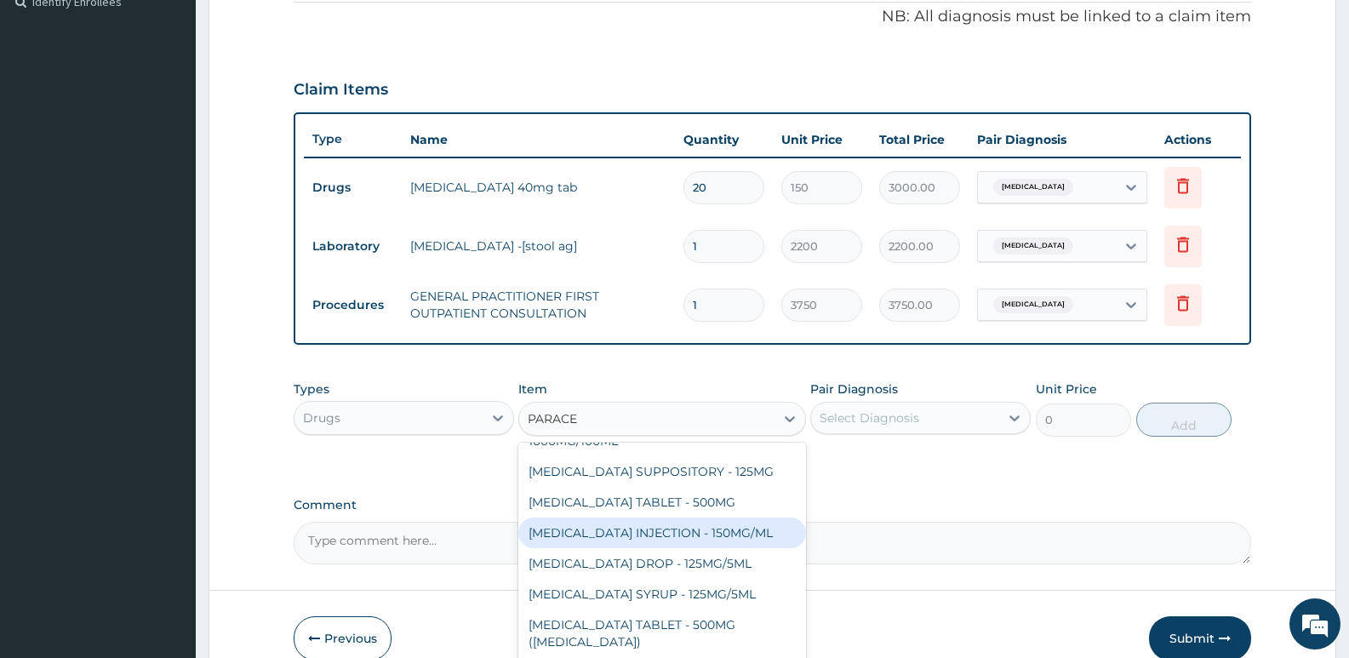
click at [669, 541] on div "PARACETAMOL INJECTION - 150MG/ML" at bounding box center [661, 532] width 287 height 31
type input "560"
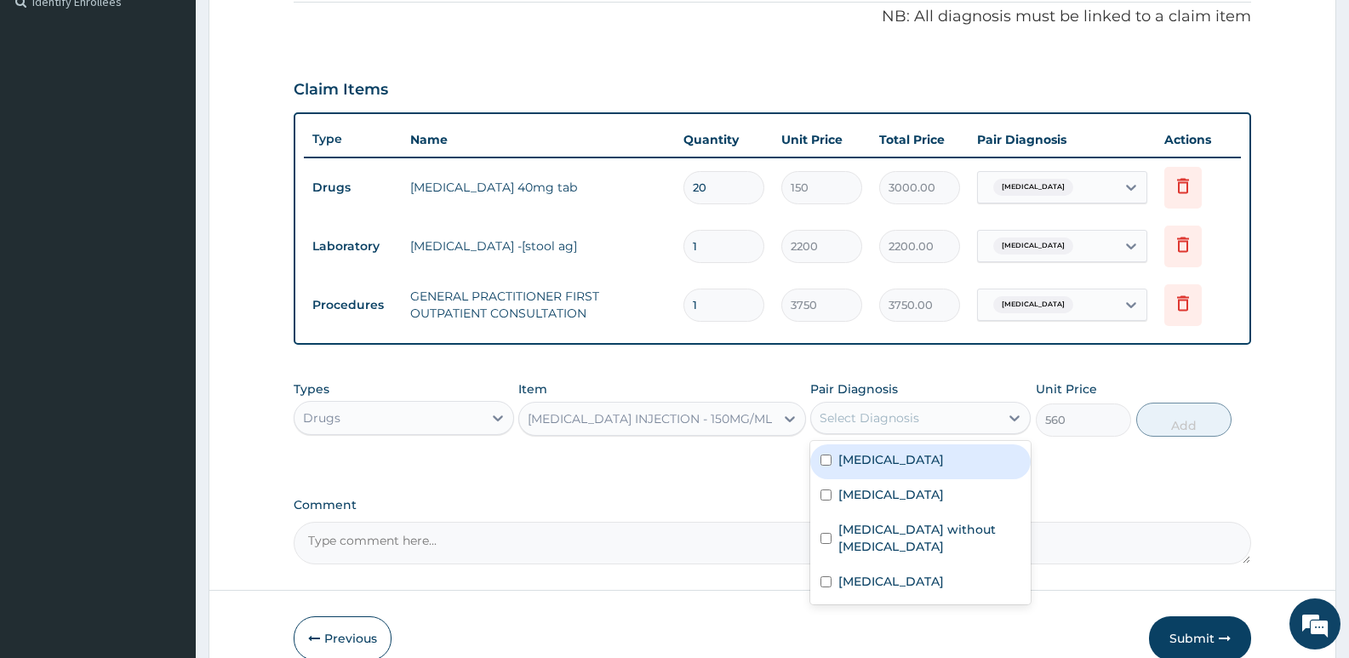
click at [884, 426] on div "Select Diagnosis" at bounding box center [905, 417] width 188 height 27
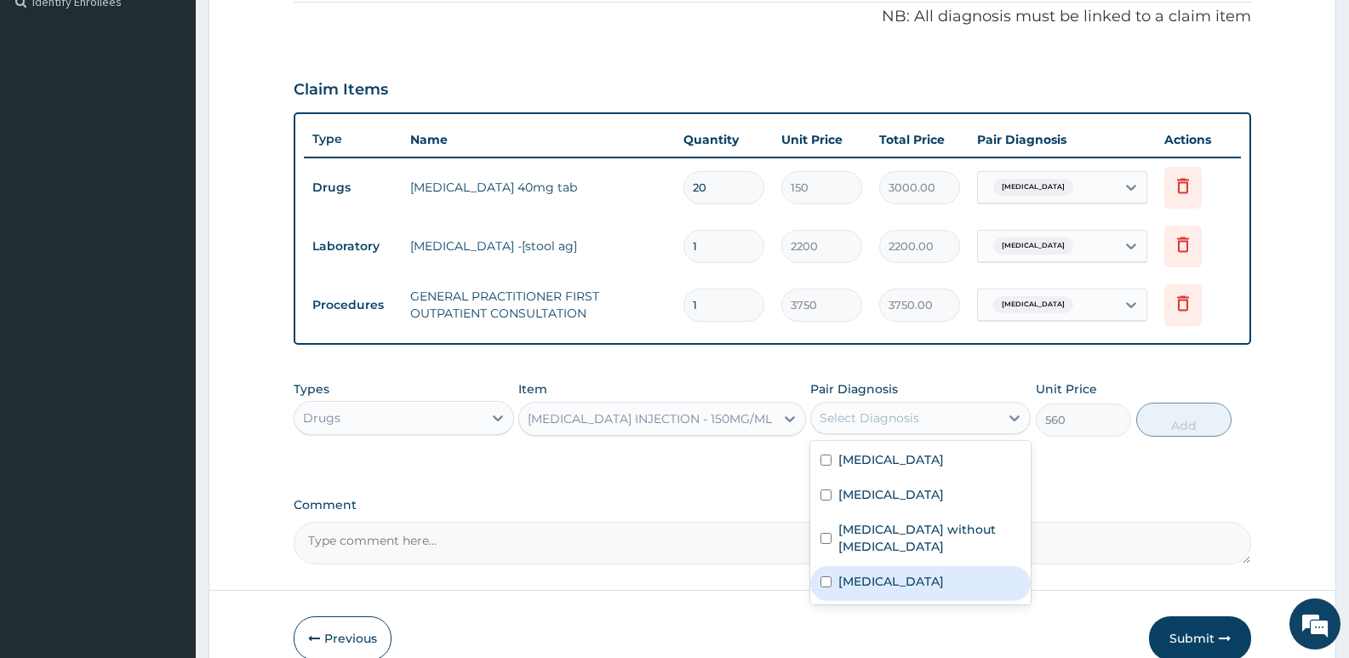
click at [848, 573] on label "Dyspepsia" at bounding box center [891, 581] width 106 height 17
checkbox input "true"
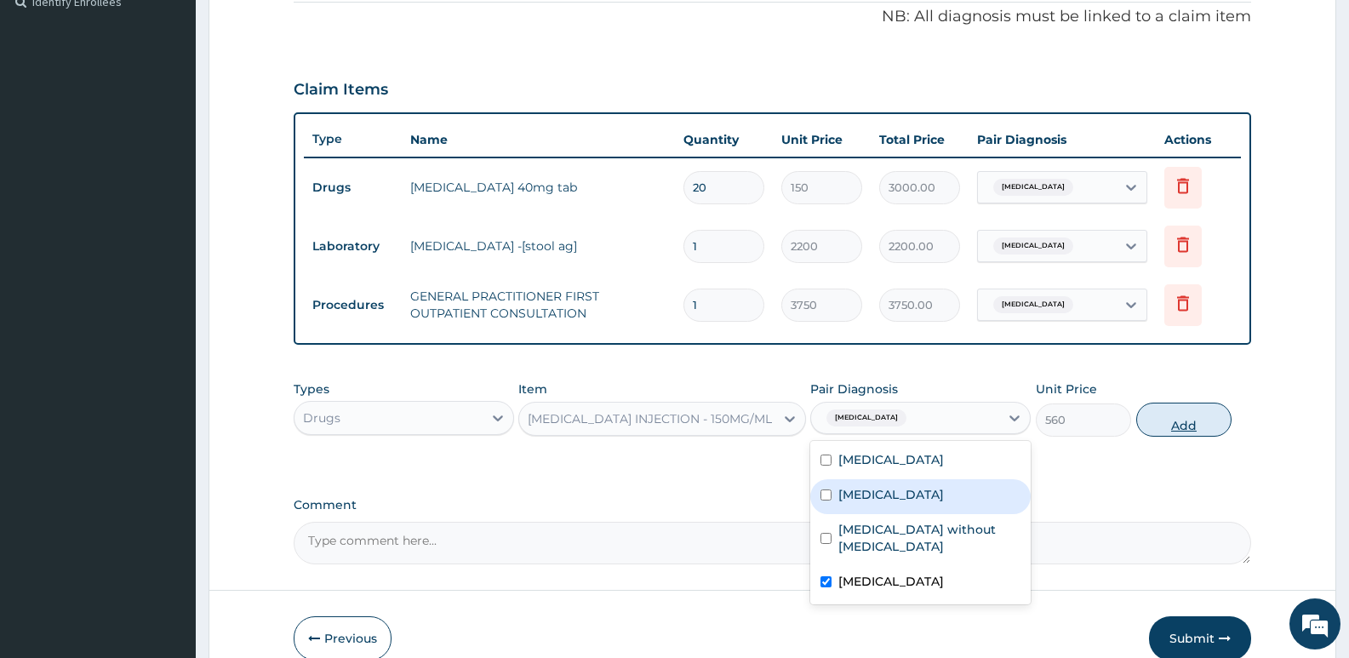
click at [1202, 422] on button "Add" at bounding box center [1183, 420] width 95 height 34
type input "0"
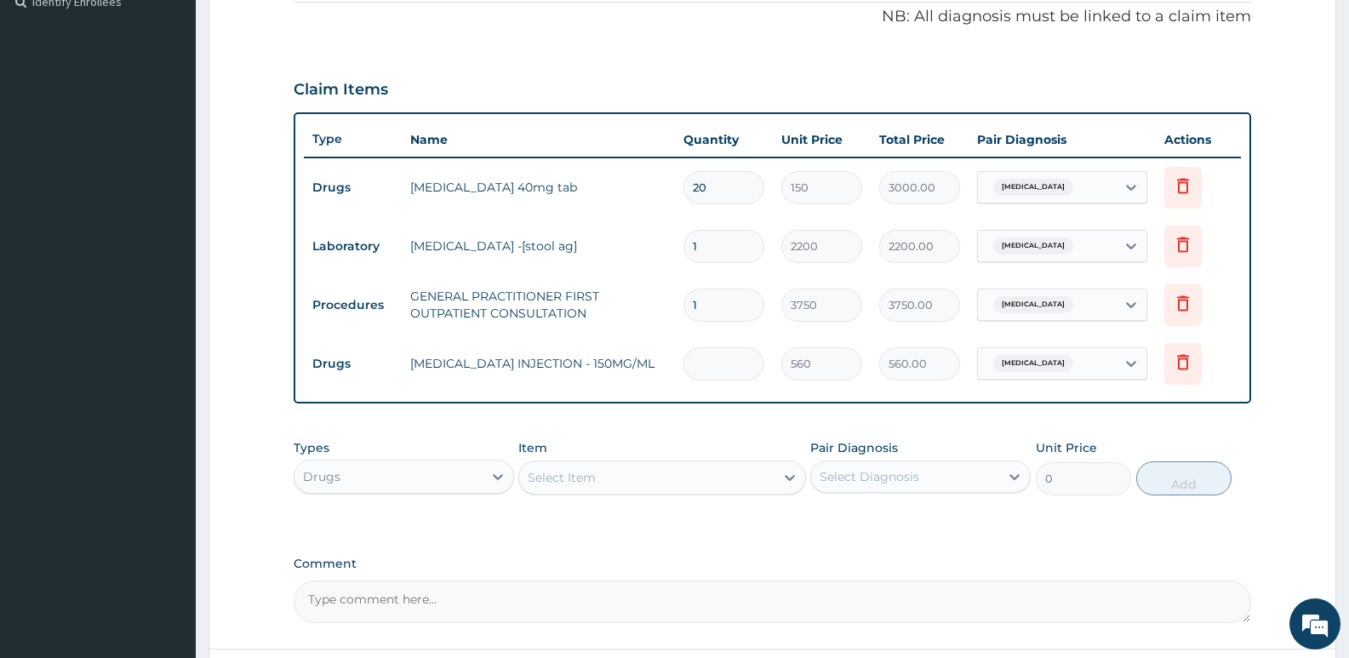
type input "0.00"
type input "4"
type input "2240.00"
type input "4"
click at [562, 465] on div "Select Item" at bounding box center [646, 477] width 254 height 27
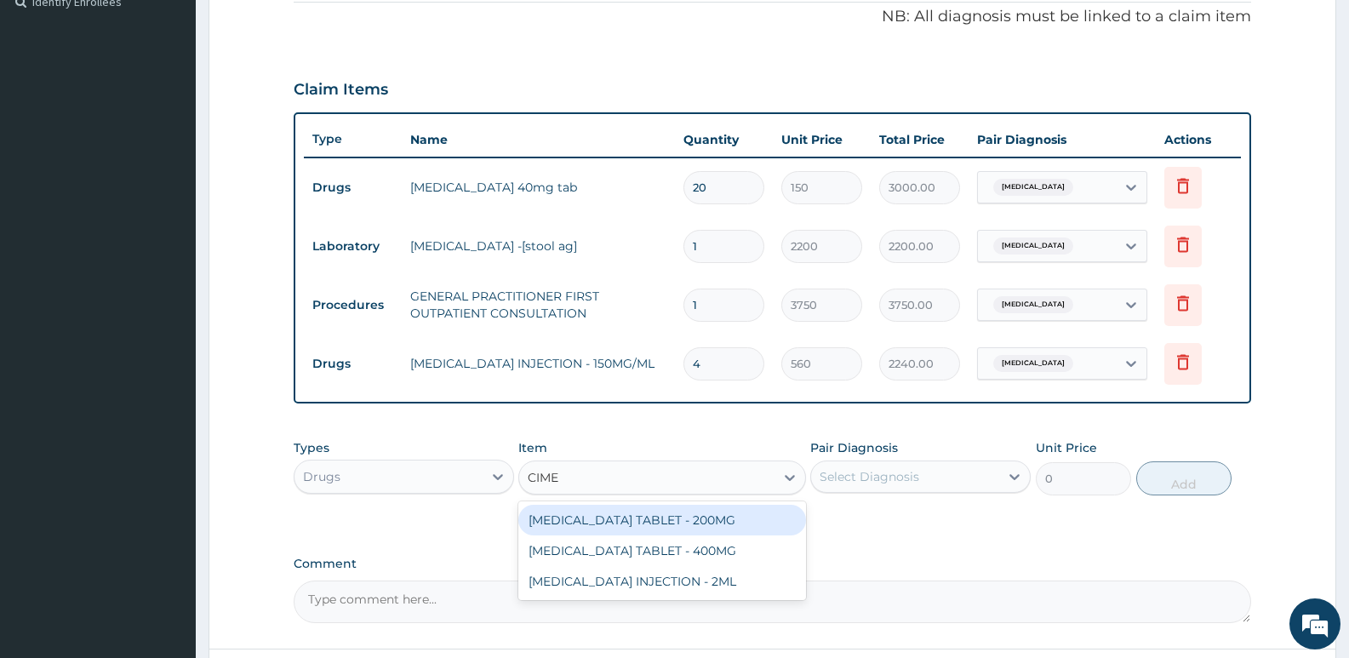
type input "CIMET"
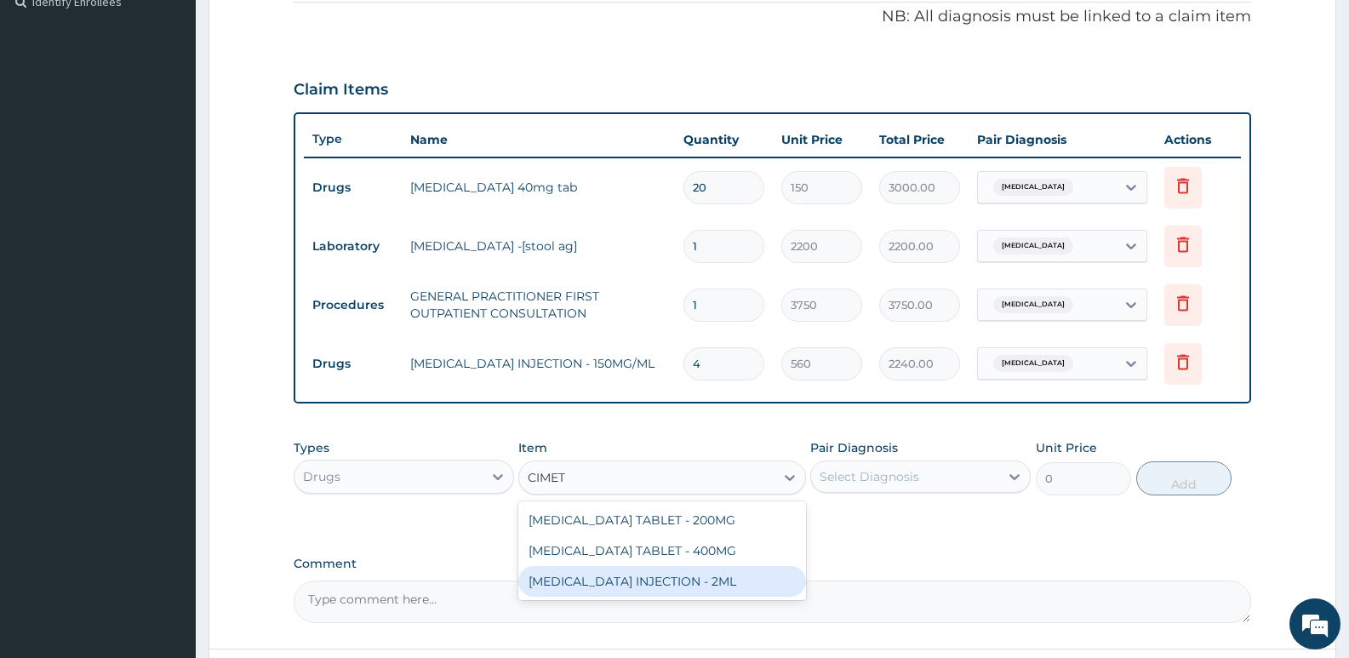
click at [669, 572] on div "CIMETIDINE INJECTION - 2ML" at bounding box center [661, 581] width 287 height 31
type input "672"
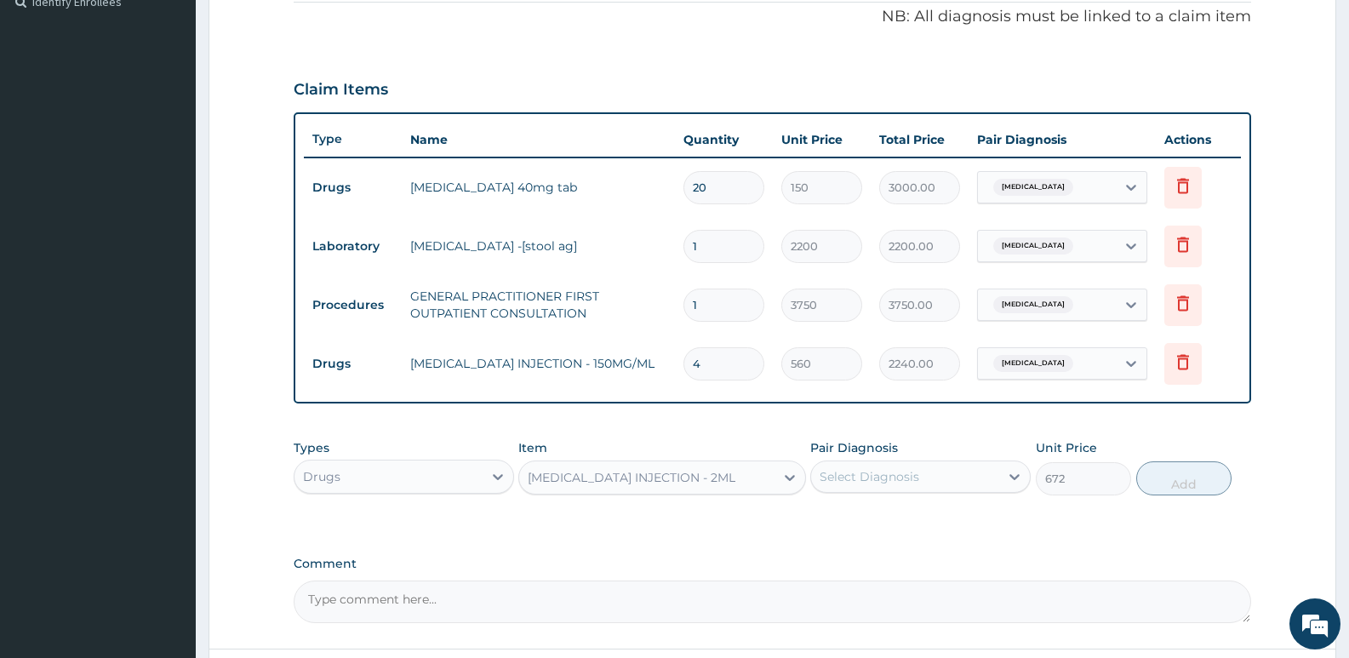
click at [887, 486] on div "Select Diagnosis" at bounding box center [905, 476] width 188 height 27
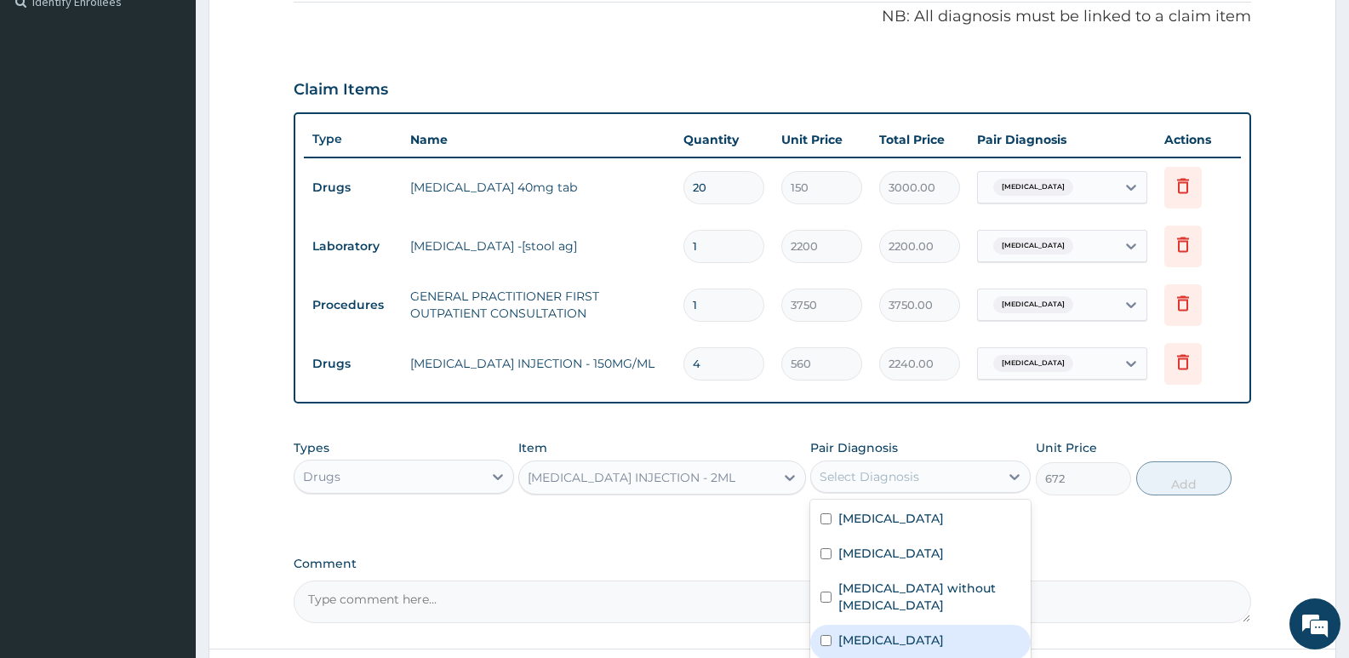
click at [873, 631] on label "Dyspepsia" at bounding box center [891, 639] width 106 height 17
checkbox input "true"
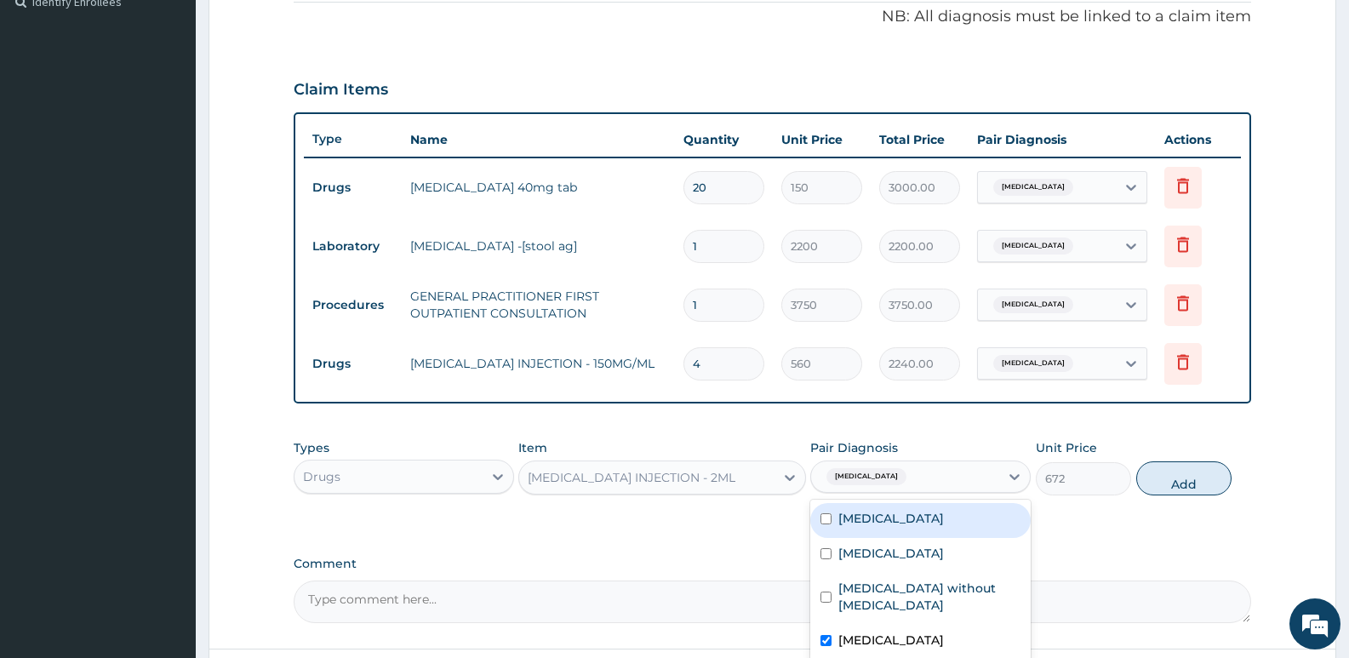
drag, startPoint x: 897, startPoint y: 526, endPoint x: 1102, endPoint y: 492, distance: 207.9
click at [899, 525] on label "Peptic ulcer" at bounding box center [891, 518] width 106 height 17
checkbox input "true"
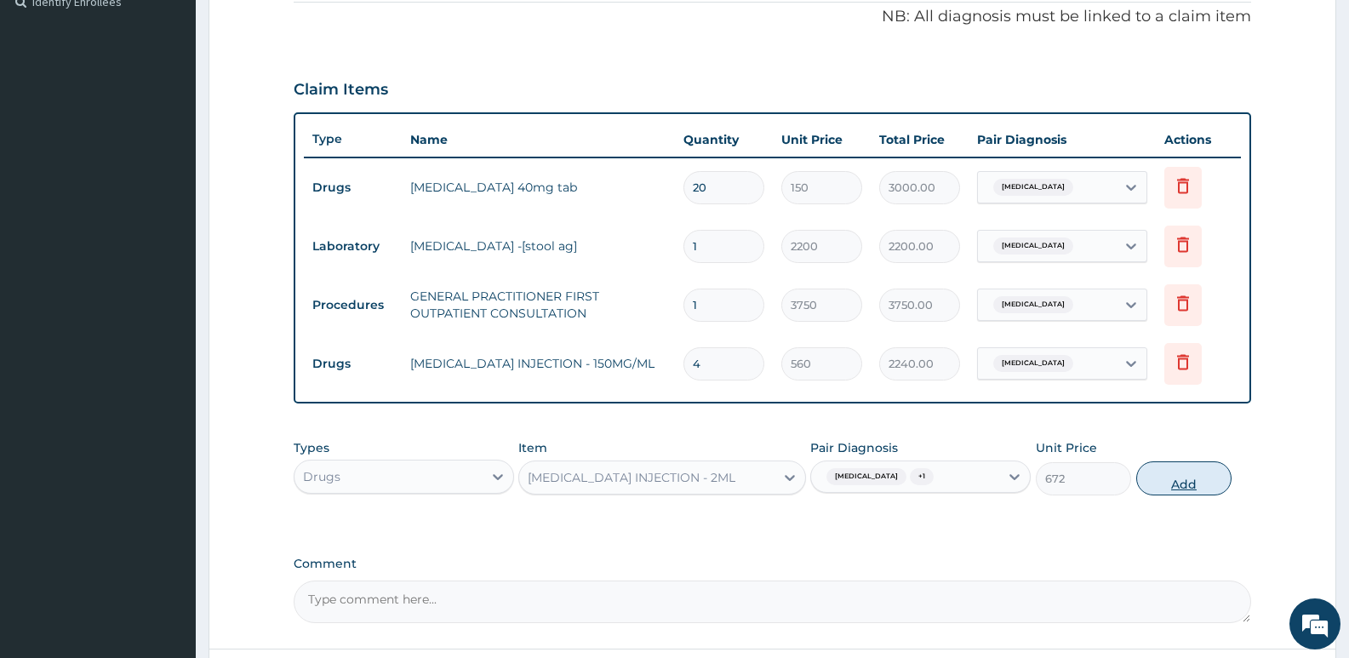
click at [1196, 482] on button "Add" at bounding box center [1183, 478] width 95 height 34
type input "0"
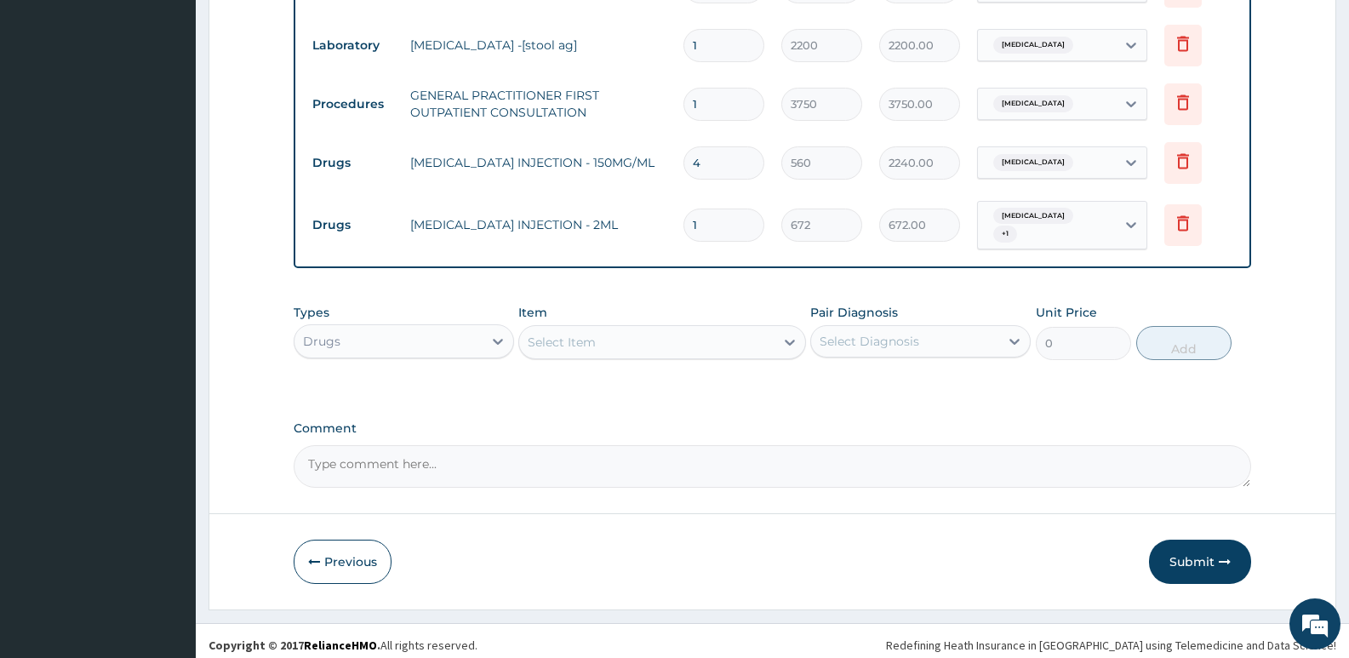
scroll to position [723, 0]
click at [578, 335] on div "Select Item" at bounding box center [562, 340] width 68 height 17
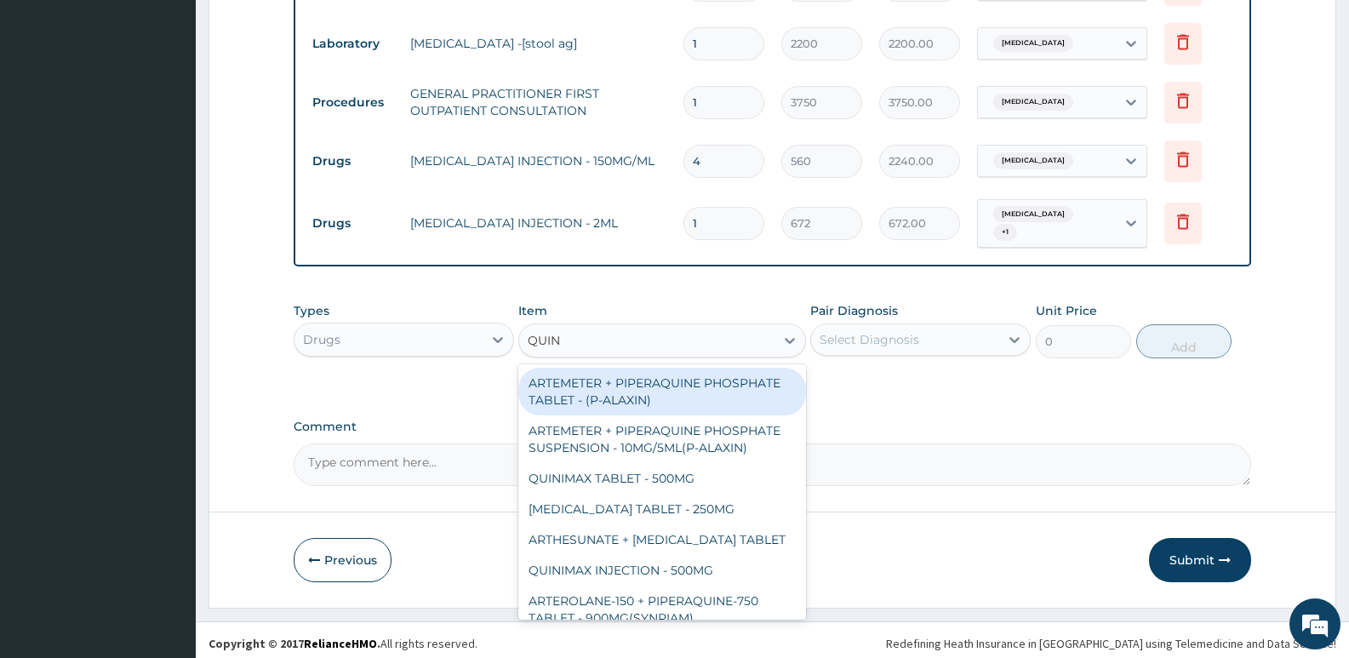
type input "QUINI"
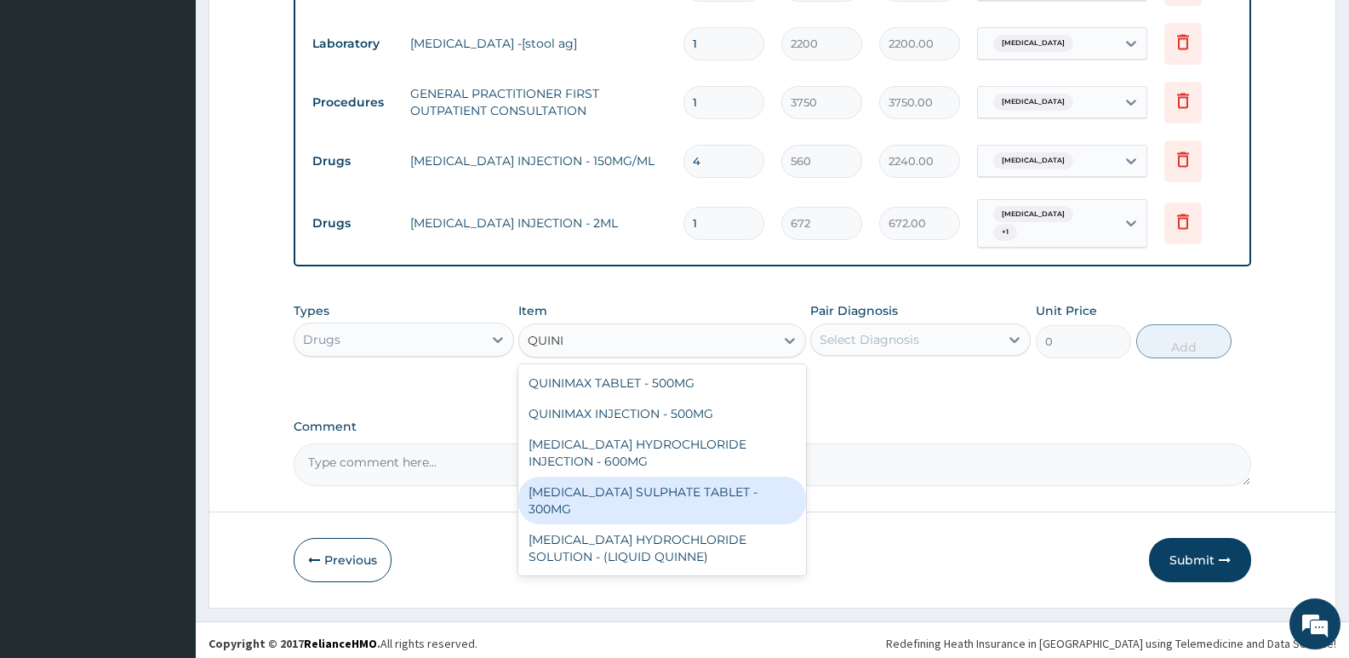
click at [632, 480] on div "QUININE SULPHATE TABLET - 300MG" at bounding box center [661, 501] width 287 height 48
type input "112"
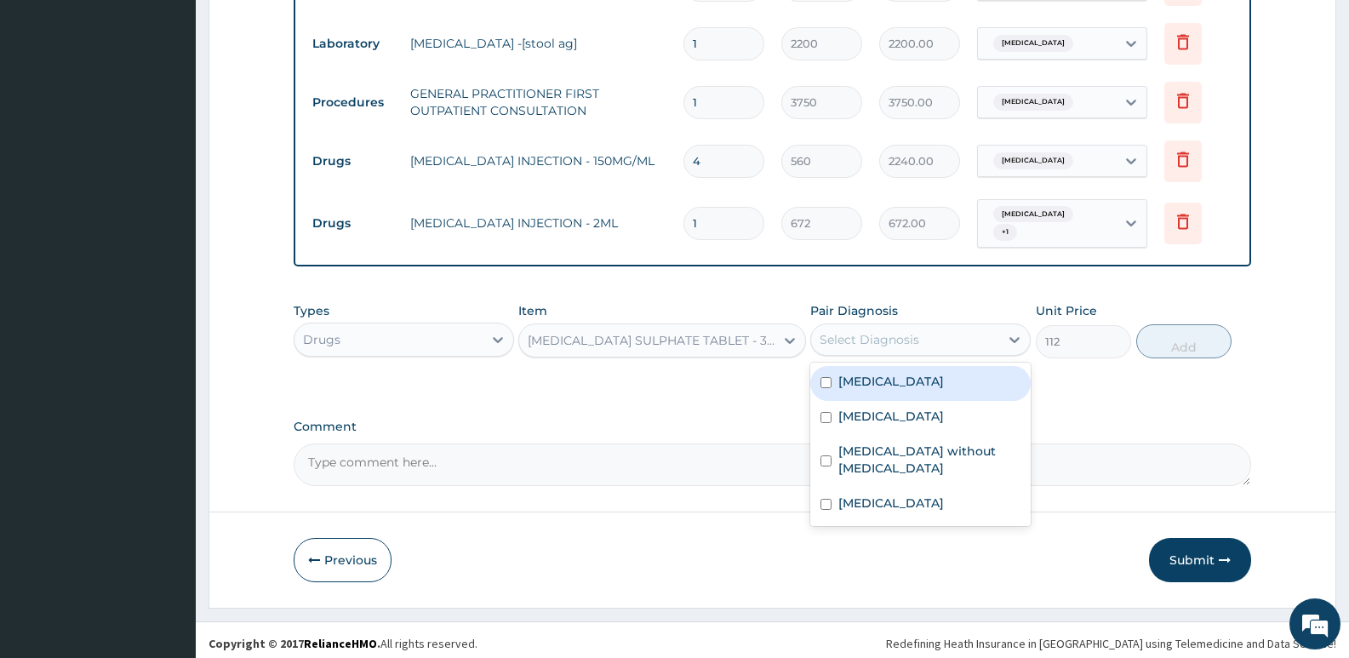
click at [895, 339] on div "Select Diagnosis" at bounding box center [869, 339] width 100 height 17
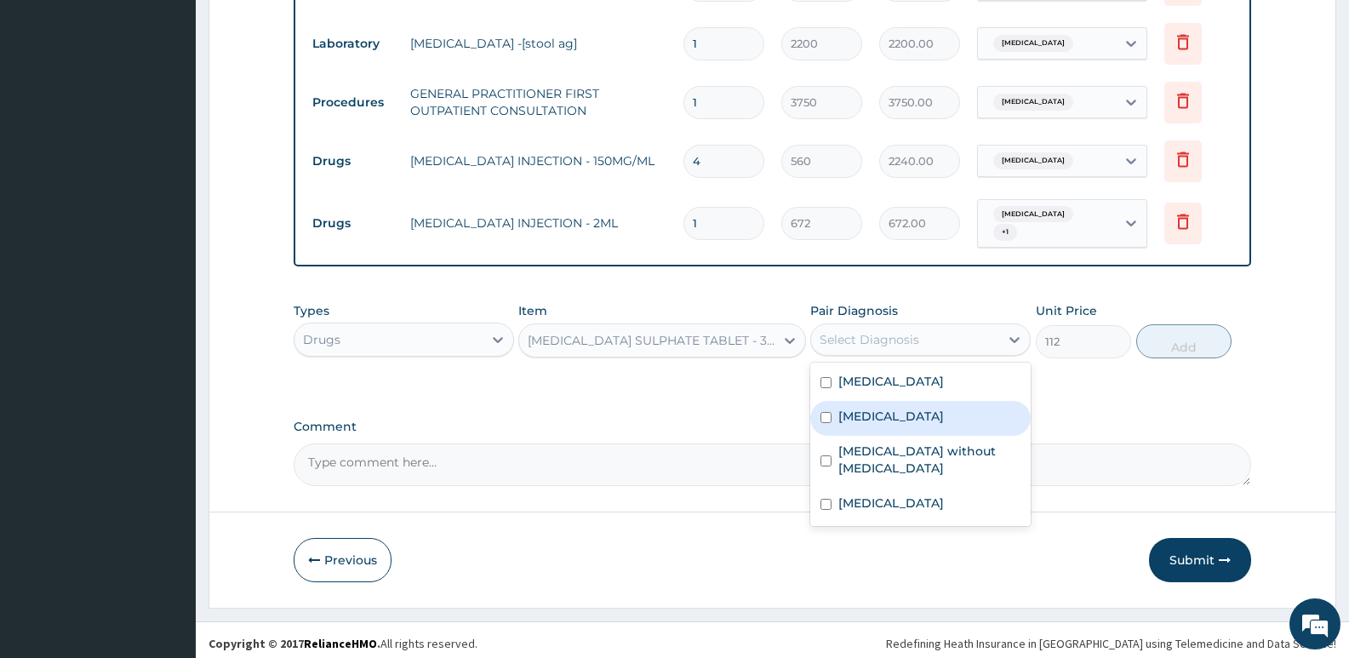
click at [882, 408] on label "Malaria, unspecified" at bounding box center [891, 416] width 106 height 17
checkbox input "true"
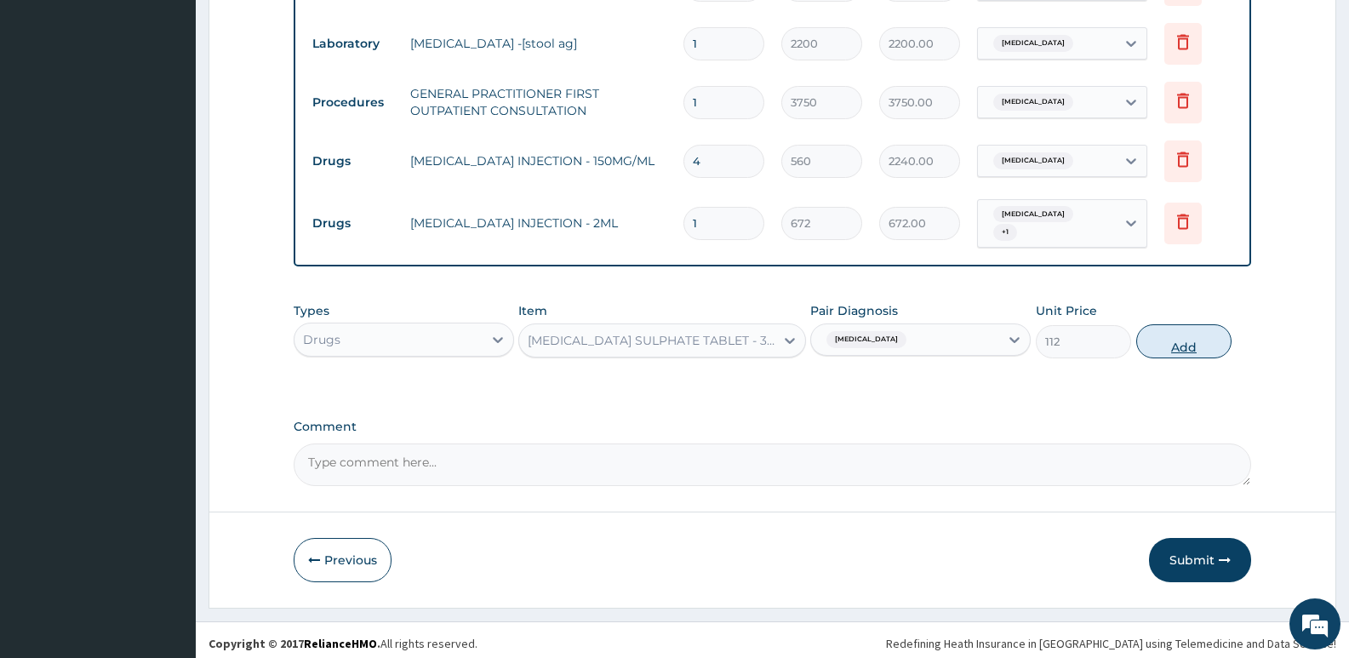
click at [1168, 342] on button "Add" at bounding box center [1183, 341] width 95 height 34
type input "0"
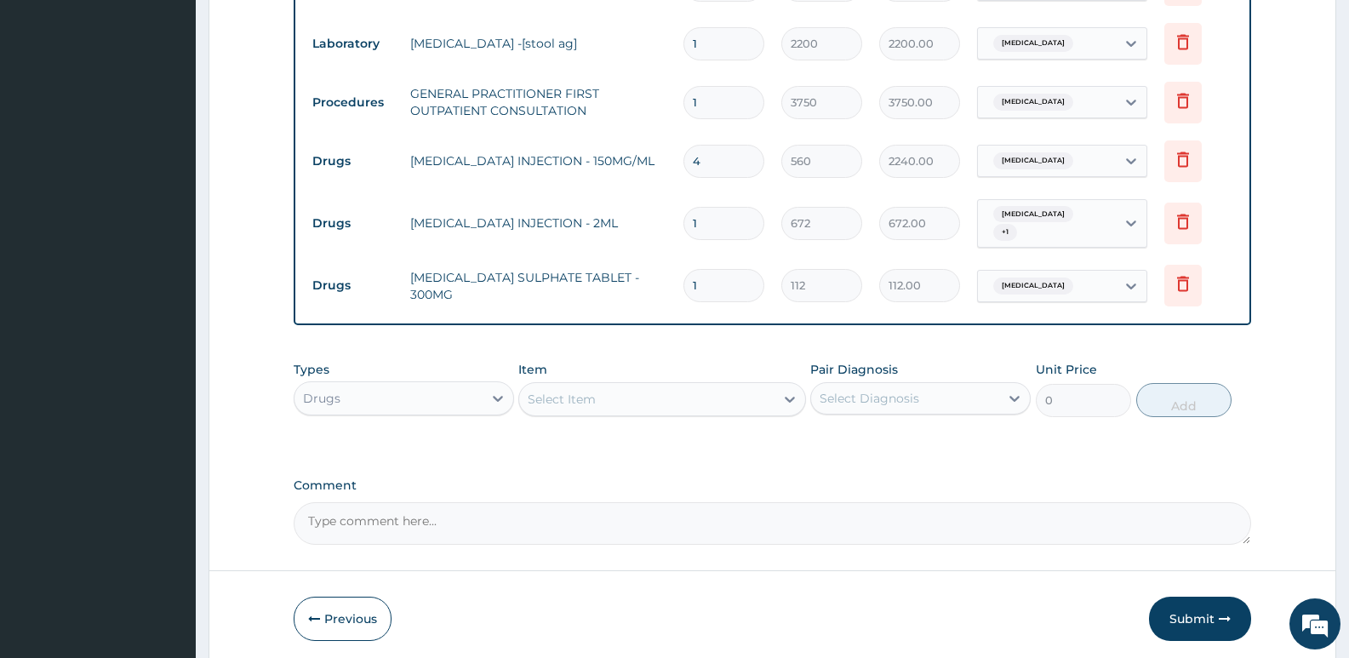
type input "10"
type input "1120.00"
type input "10"
click at [539, 393] on div "Select Item" at bounding box center [562, 399] width 68 height 17
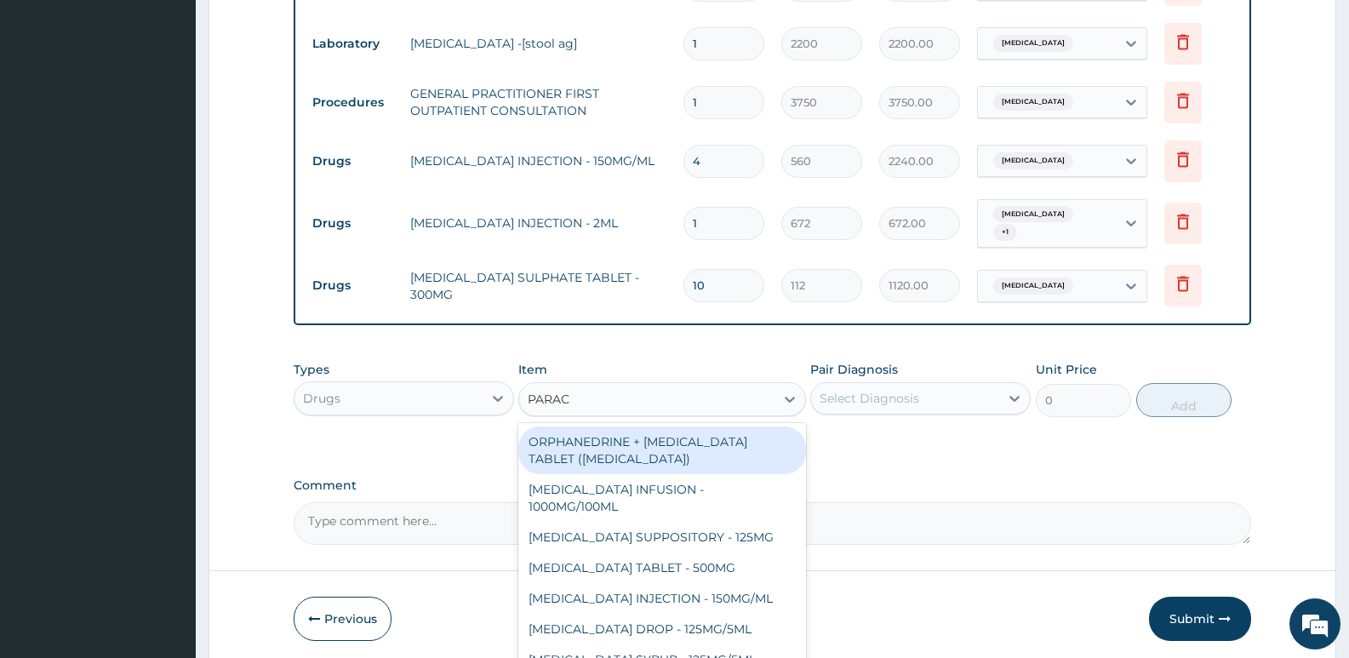
type input "PARACE"
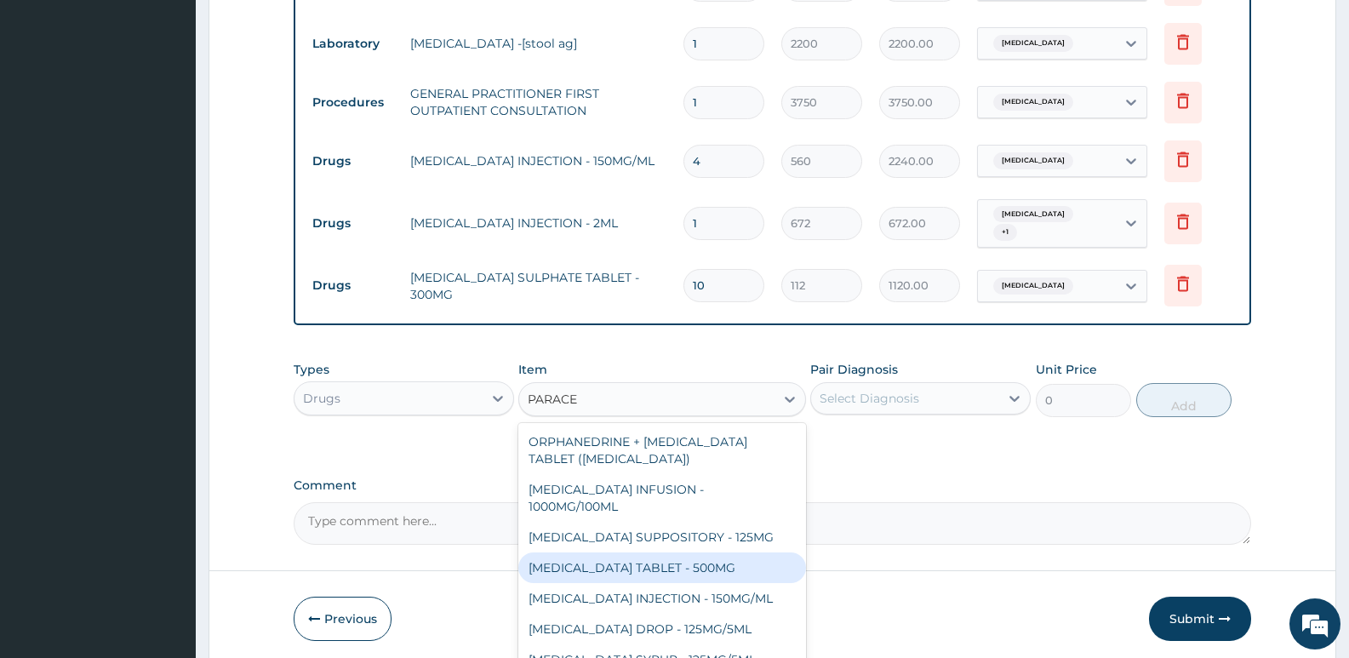
click at [614, 552] on div "PARACETAMOL TABLET - 500MG" at bounding box center [661, 567] width 287 height 31
type input "33.599999999999994"
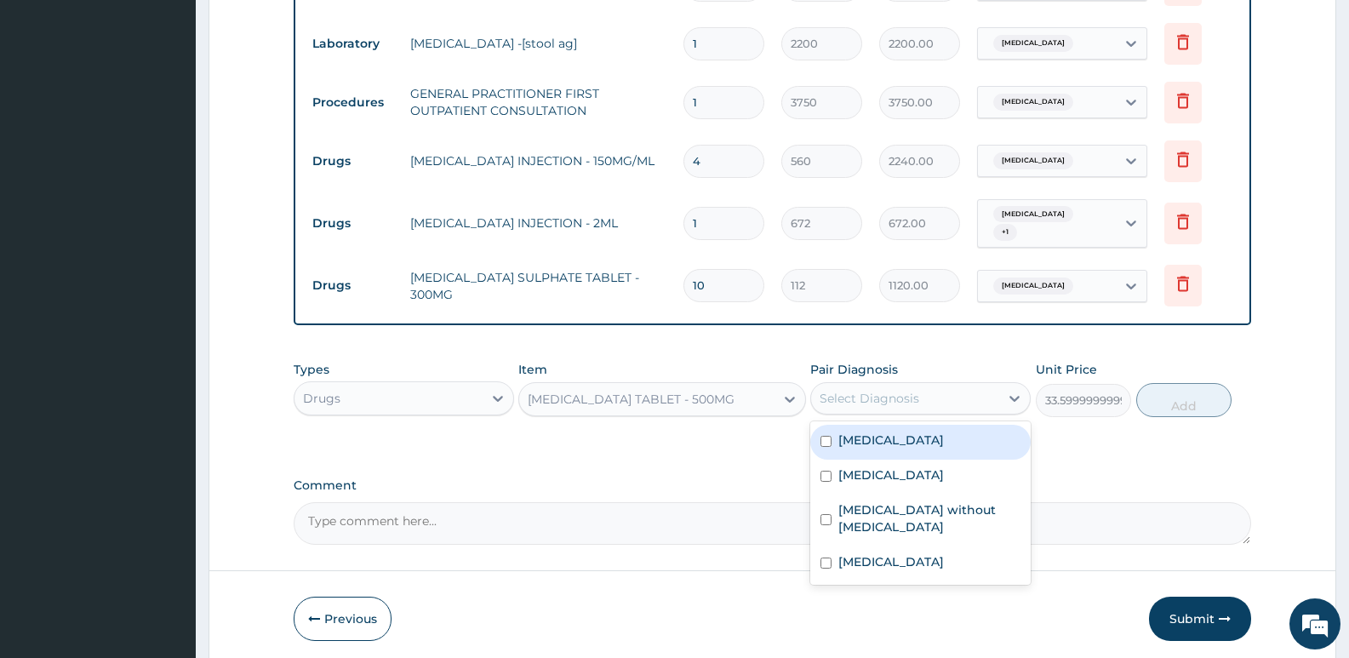
click at [916, 393] on div "Select Diagnosis" at bounding box center [869, 398] width 100 height 17
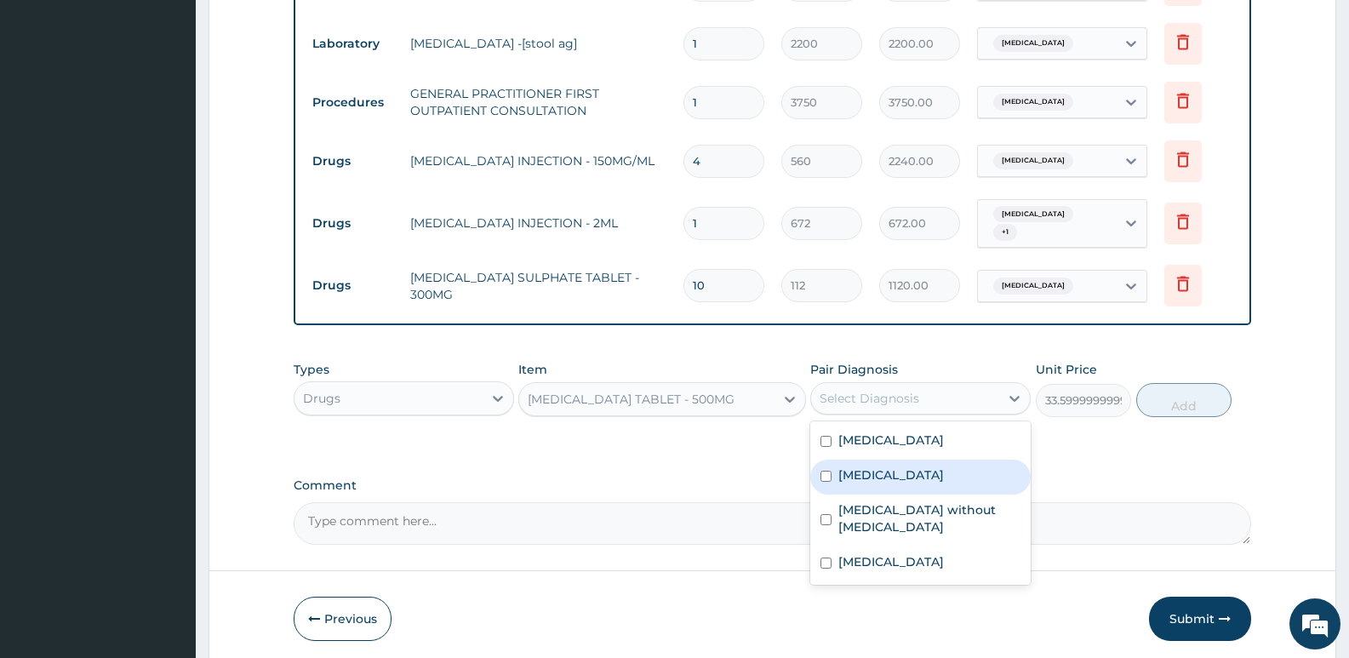
click at [905, 473] on label "Malaria, unspecified" at bounding box center [891, 474] width 106 height 17
checkbox input "true"
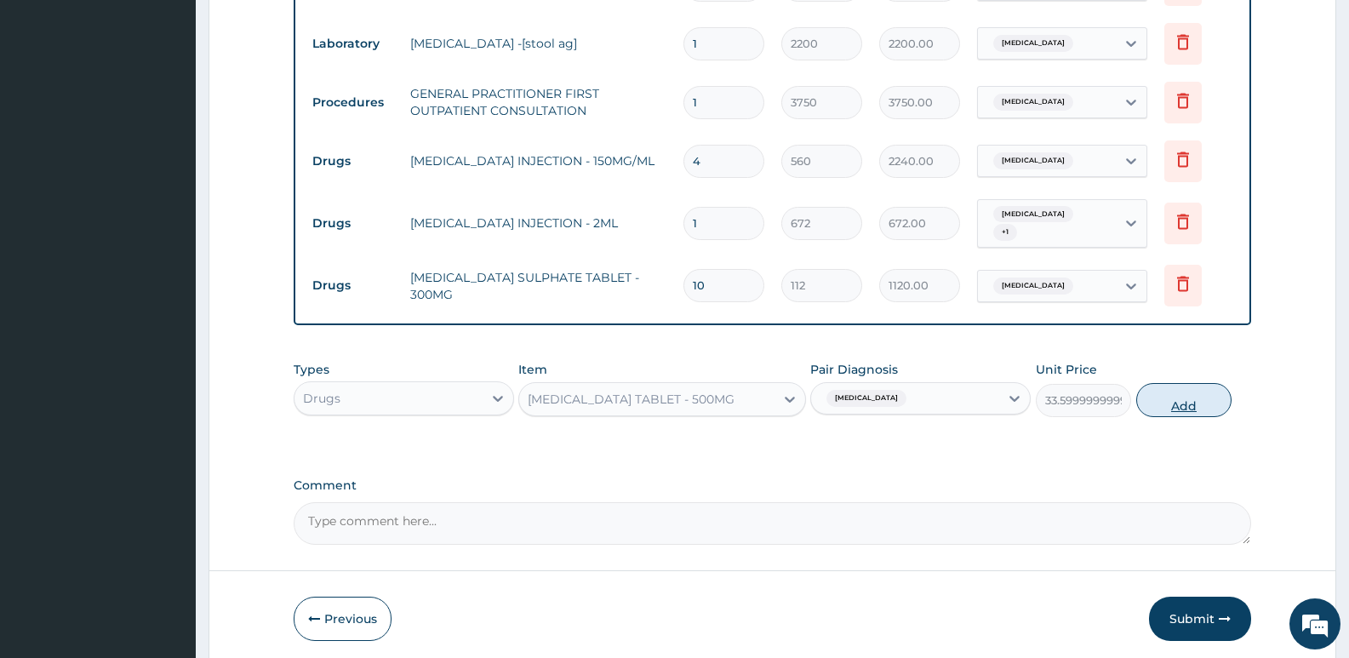
click at [1190, 389] on button "Add" at bounding box center [1183, 400] width 95 height 34
type input "0"
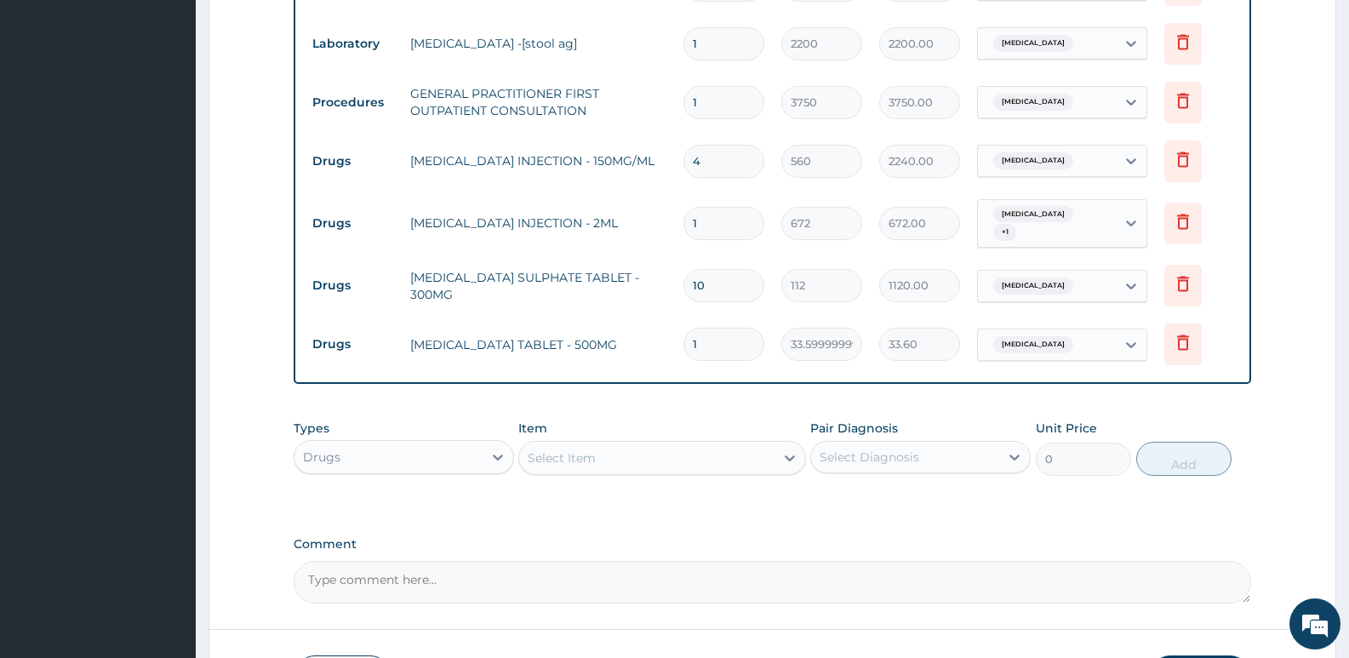
type input "18"
type input "604.80"
type input "18"
click at [554, 462] on div "Select Item" at bounding box center [646, 457] width 254 height 27
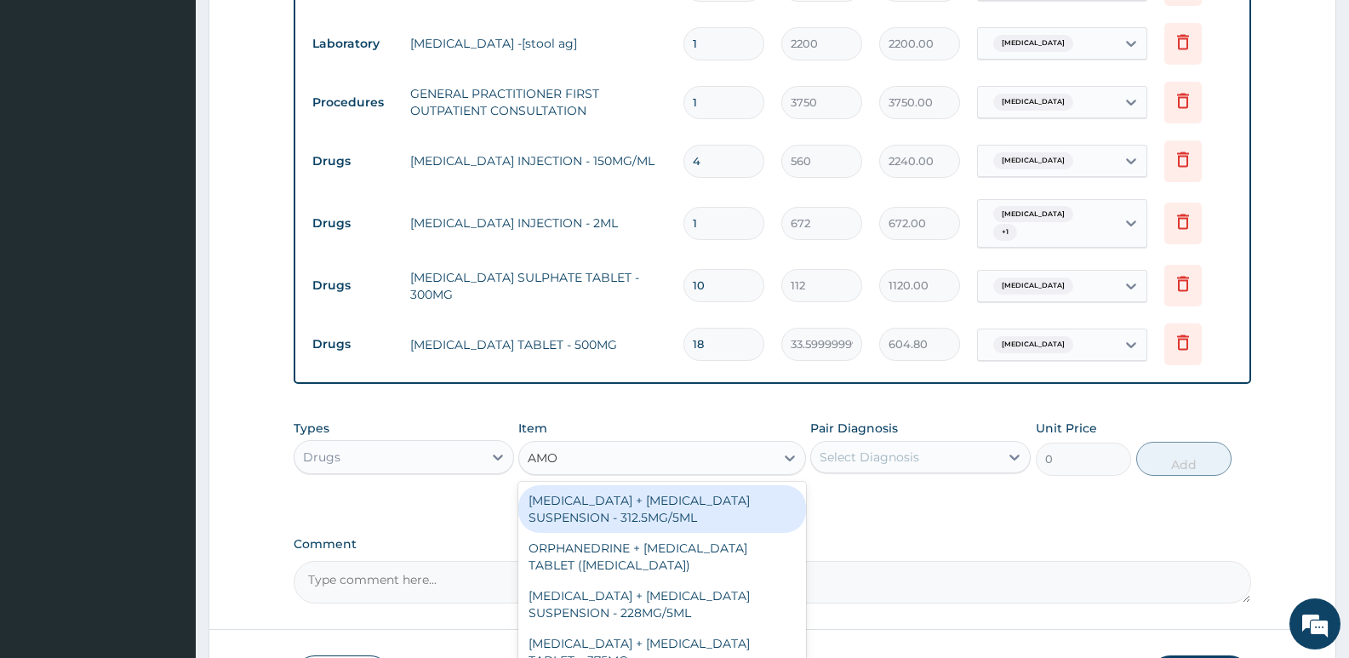
type input "AMOX"
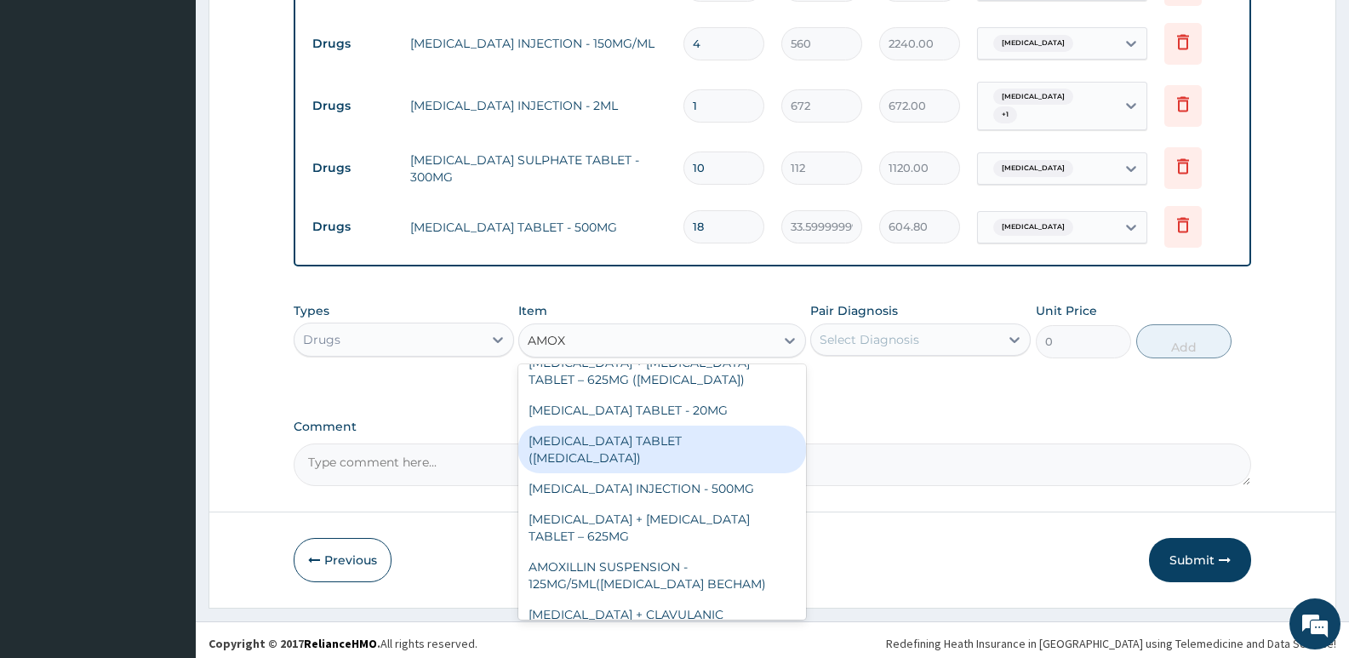
scroll to position [167, 0]
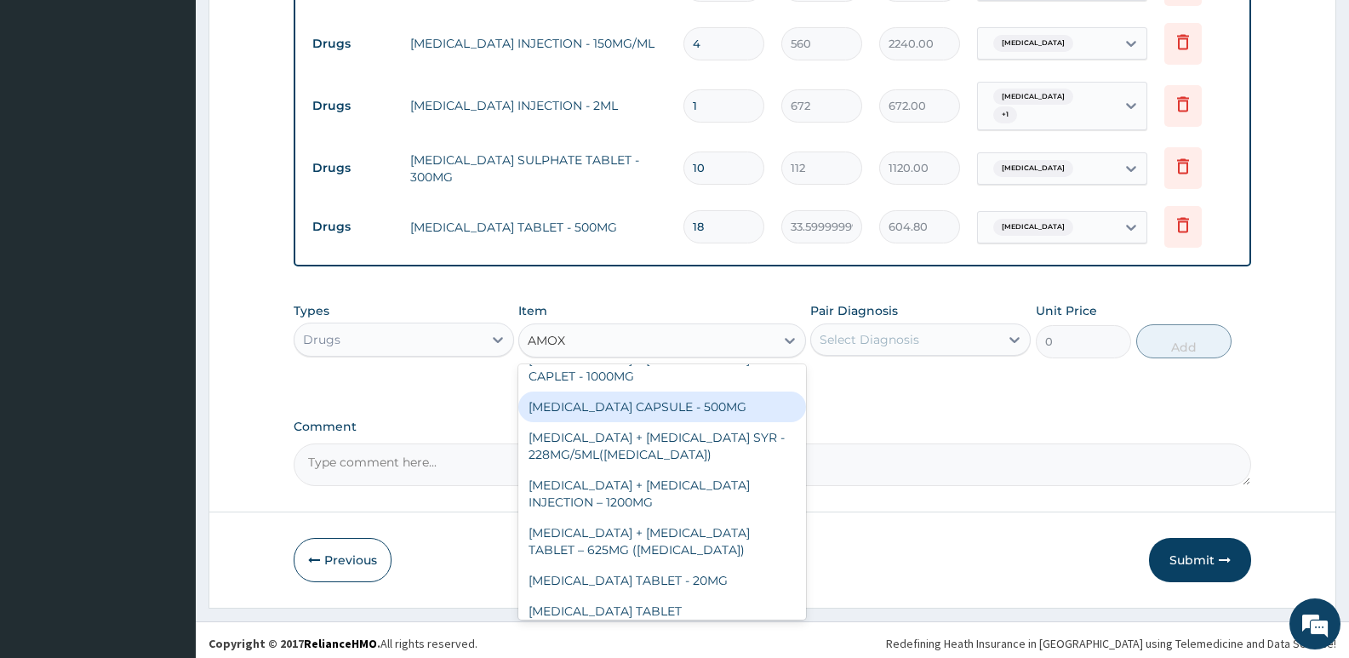
click at [679, 408] on div "AMOXICILLIN CAPSULE - 500MG" at bounding box center [661, 406] width 287 height 31
type input "112"
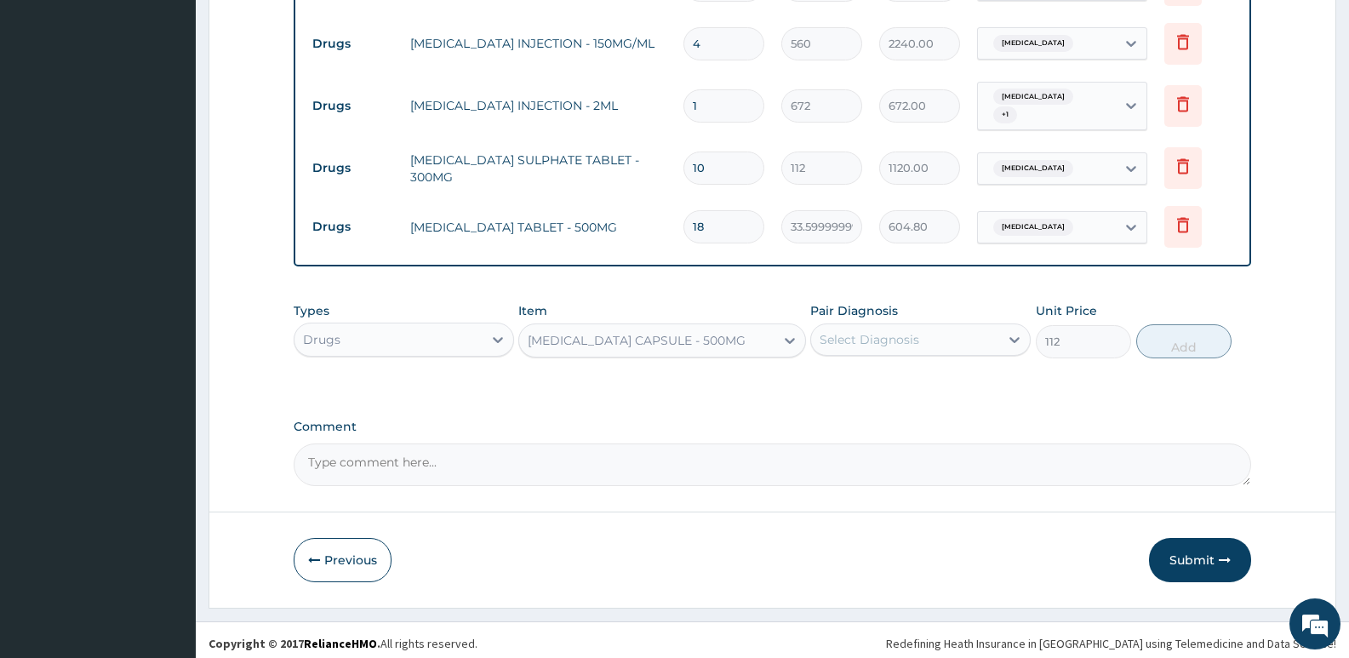
click at [959, 336] on div "Select Diagnosis" at bounding box center [905, 339] width 188 height 27
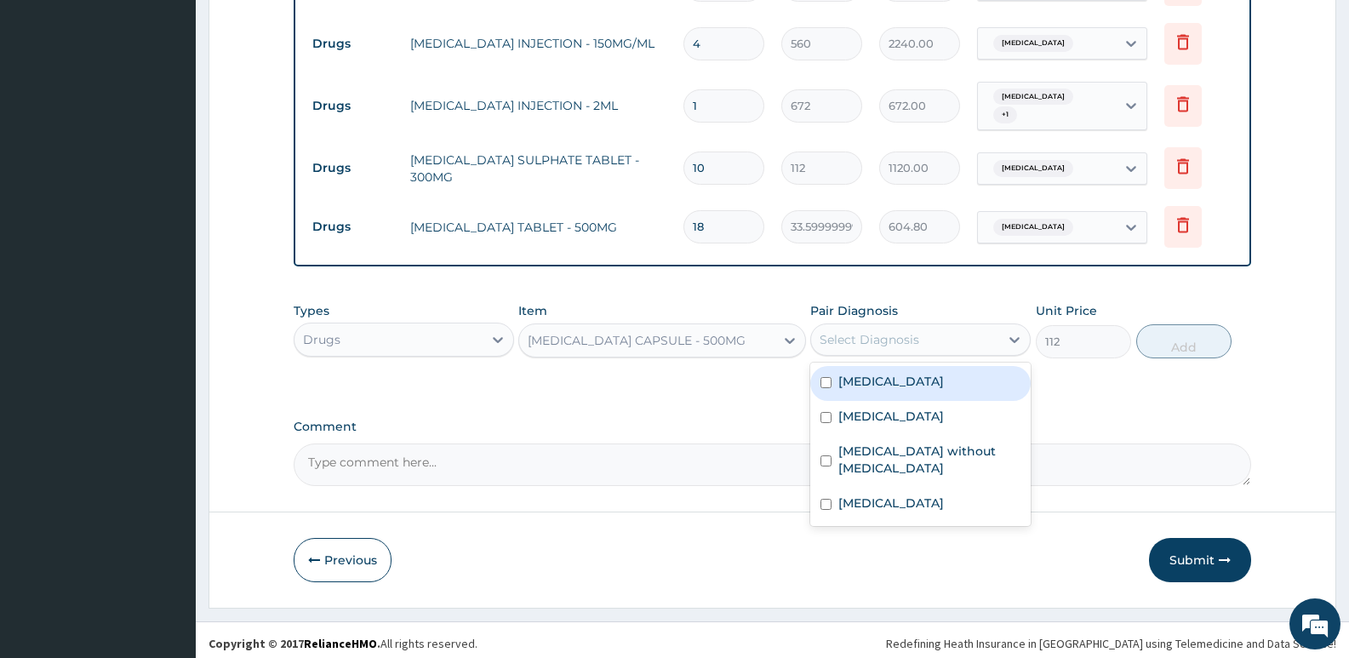
click at [913, 375] on div "Peptic ulcer" at bounding box center [920, 383] width 220 height 35
checkbox input "true"
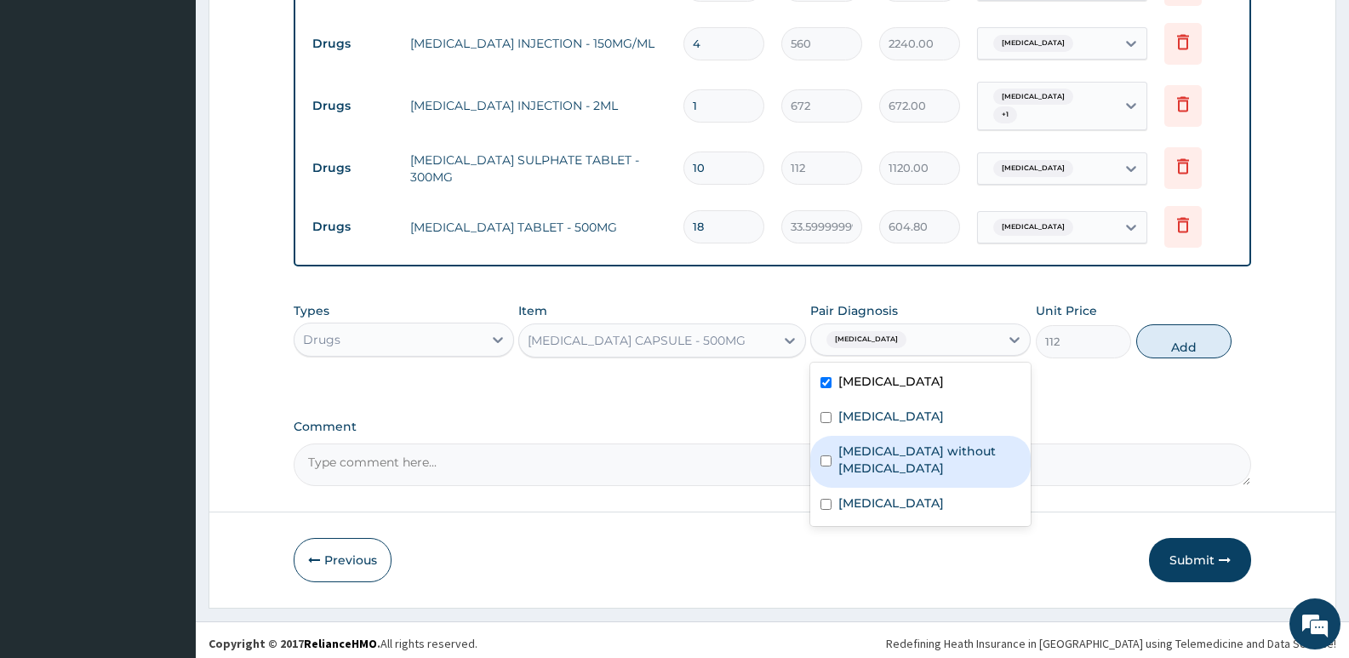
click at [864, 448] on label "Sepsis without septic shock" at bounding box center [929, 459] width 182 height 34
checkbox input "true"
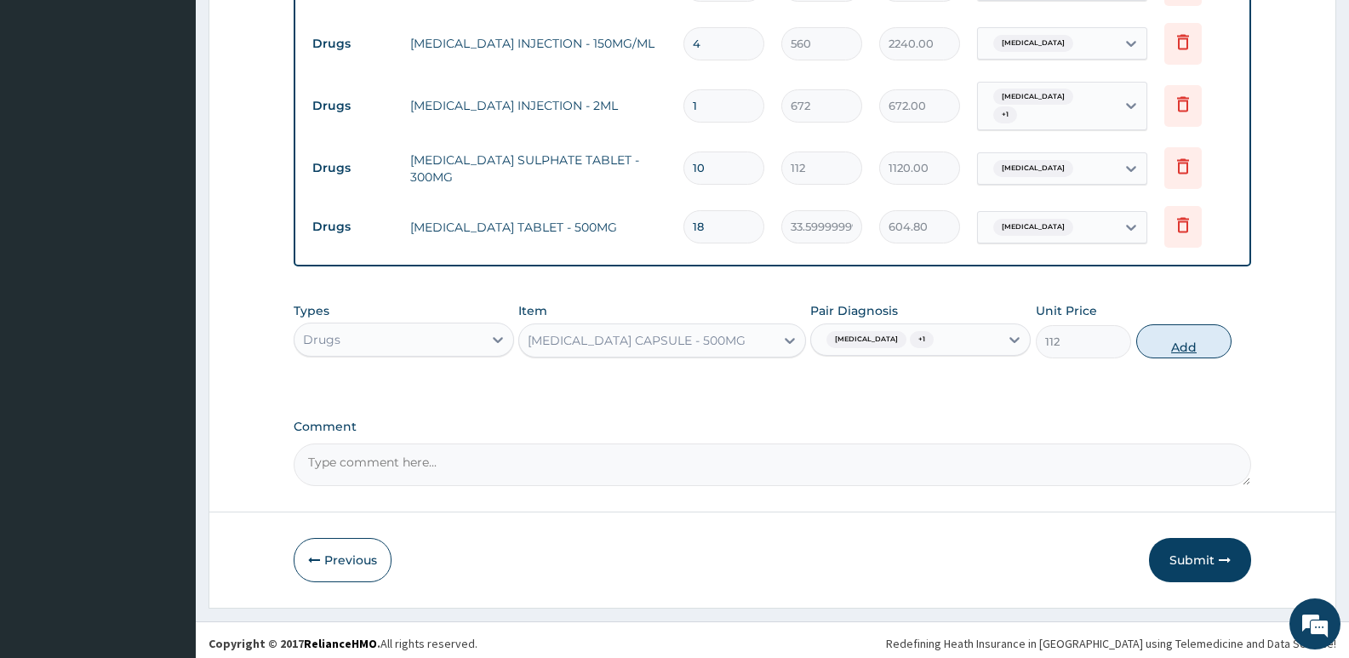
click at [1166, 335] on button "Add" at bounding box center [1183, 341] width 95 height 34
type input "0"
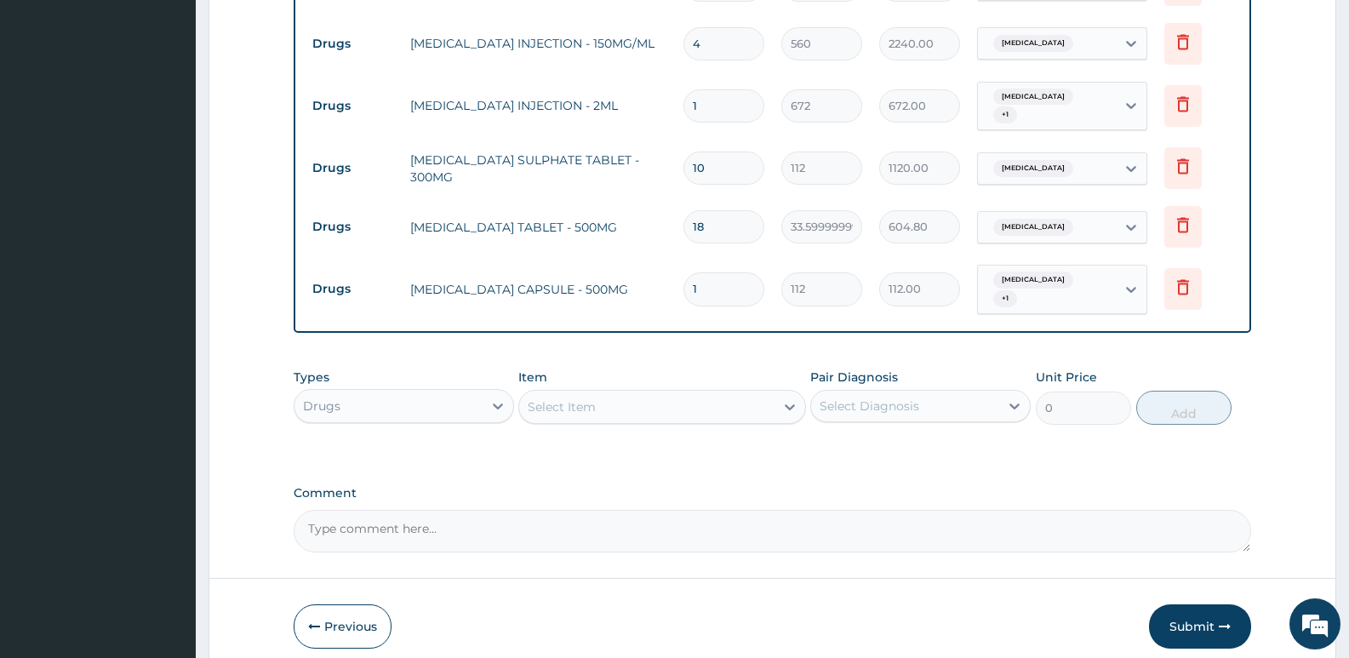
type input "0.00"
type input "2"
type input "224.00"
type input "20"
type input "2240.00"
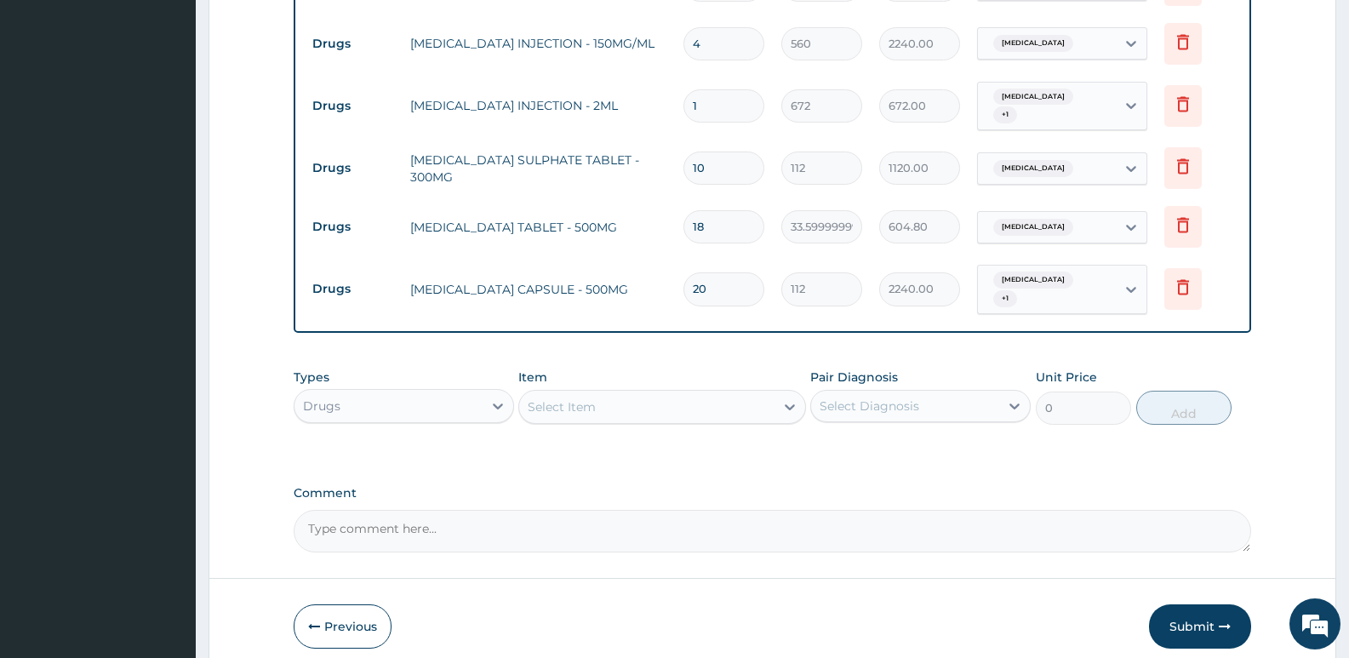
type input "20"
click at [574, 398] on div "Select Item" at bounding box center [562, 406] width 68 height 17
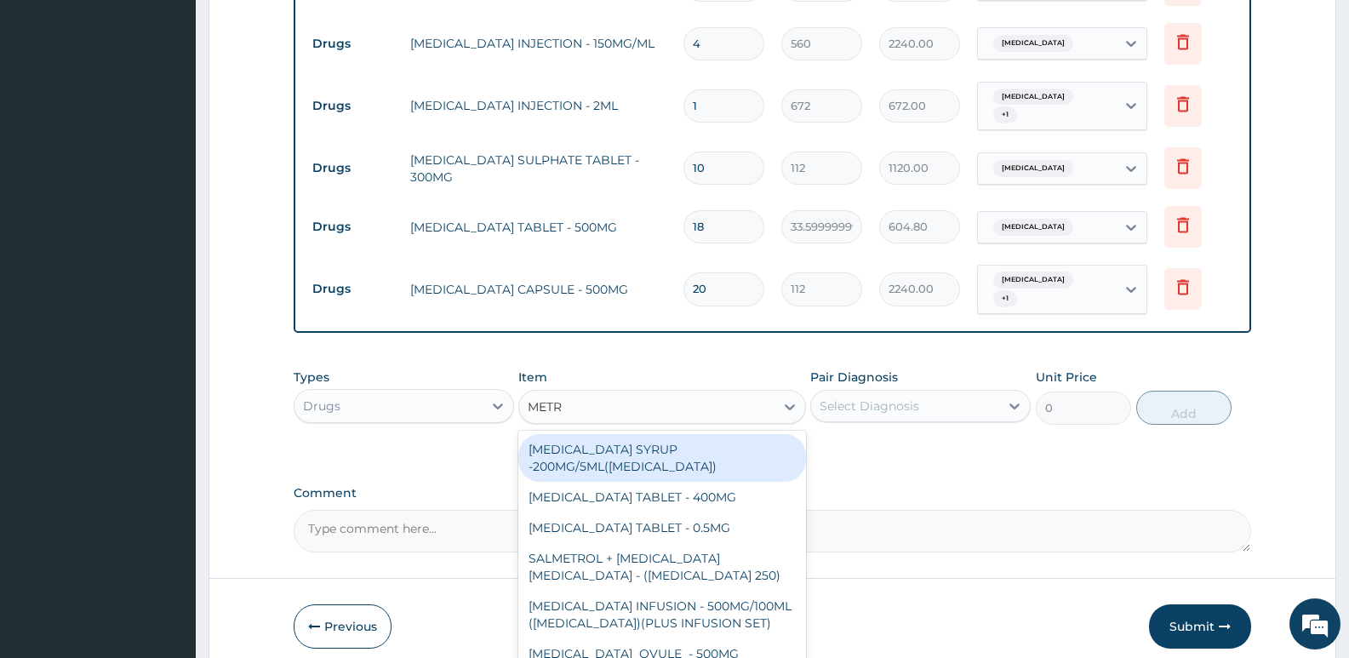
type input "METRO"
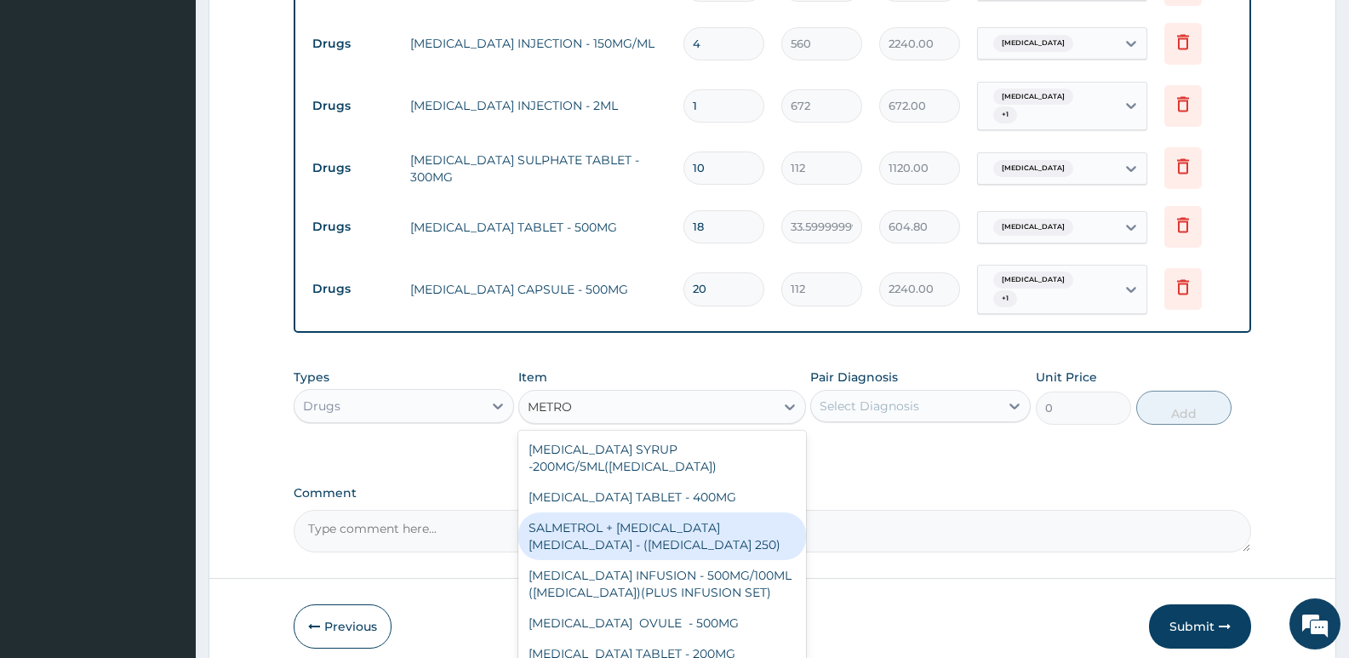
scroll to position [3, 0]
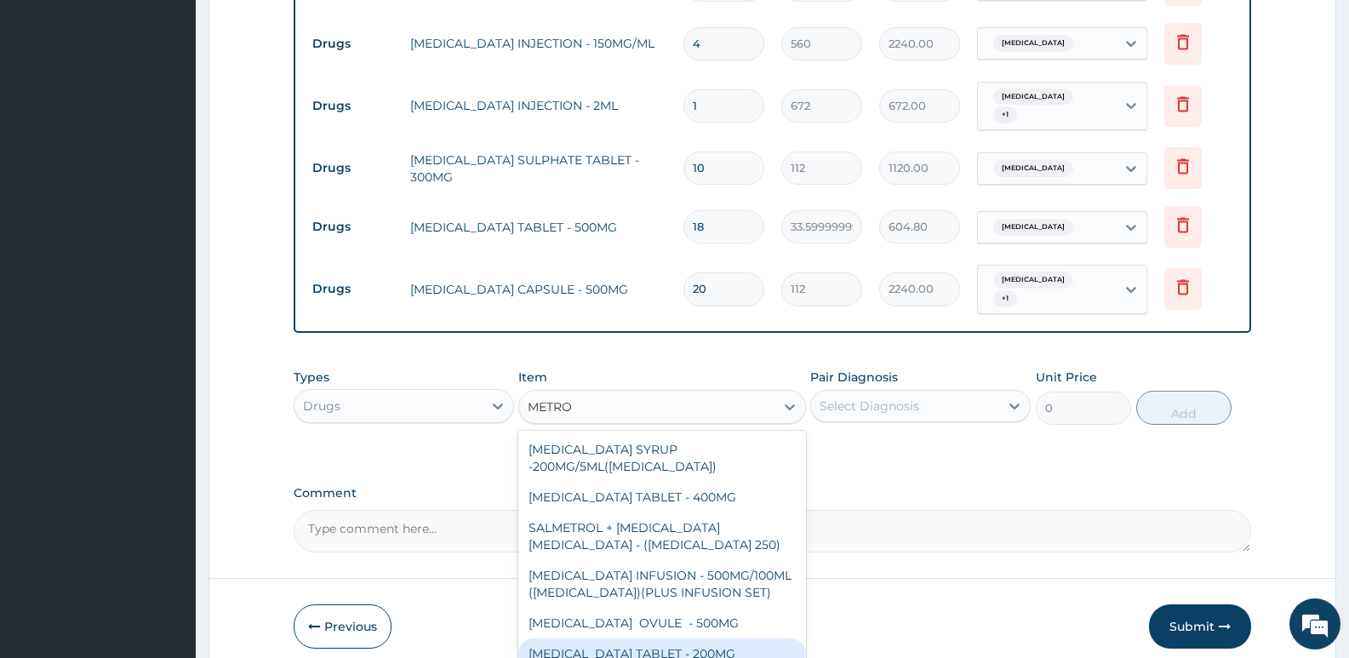
click at [665, 646] on div "METRONIDAZOLE TABLET - 200MG" at bounding box center [661, 653] width 287 height 31
type input "28"
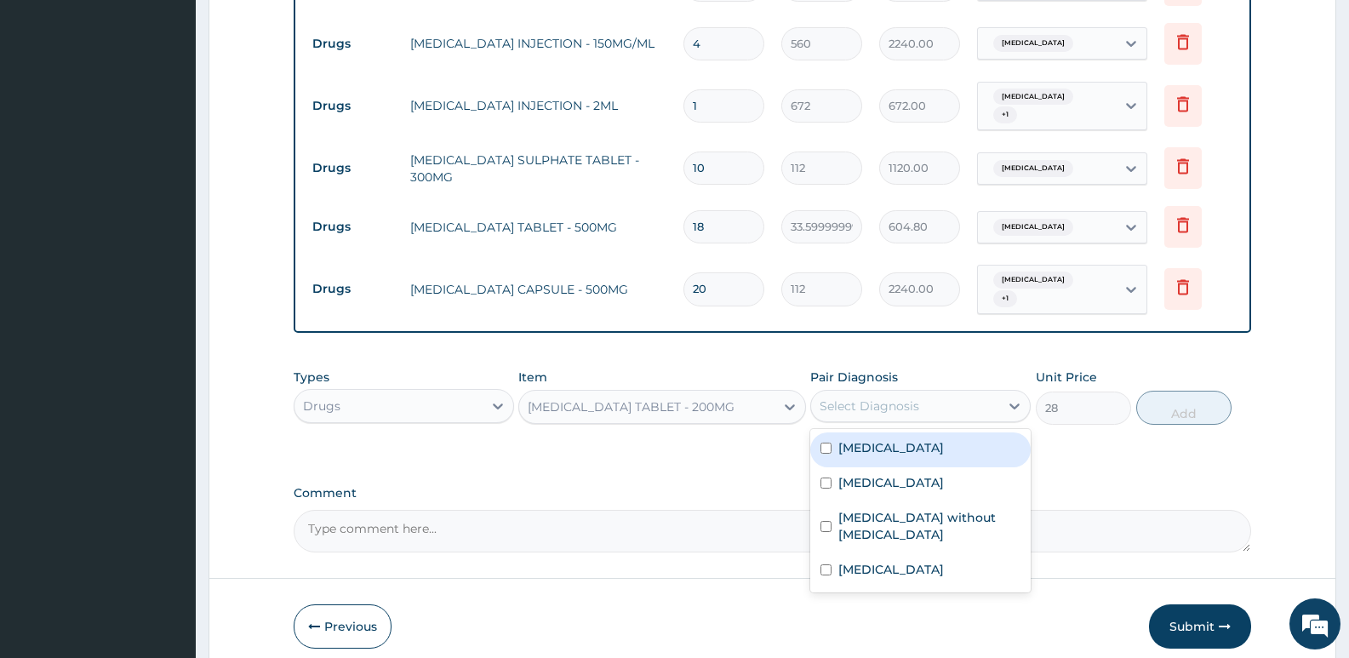
click at [922, 397] on div "Select Diagnosis" at bounding box center [905, 405] width 188 height 27
click at [873, 439] on label "Peptic ulcer" at bounding box center [891, 447] width 106 height 17
checkbox input "true"
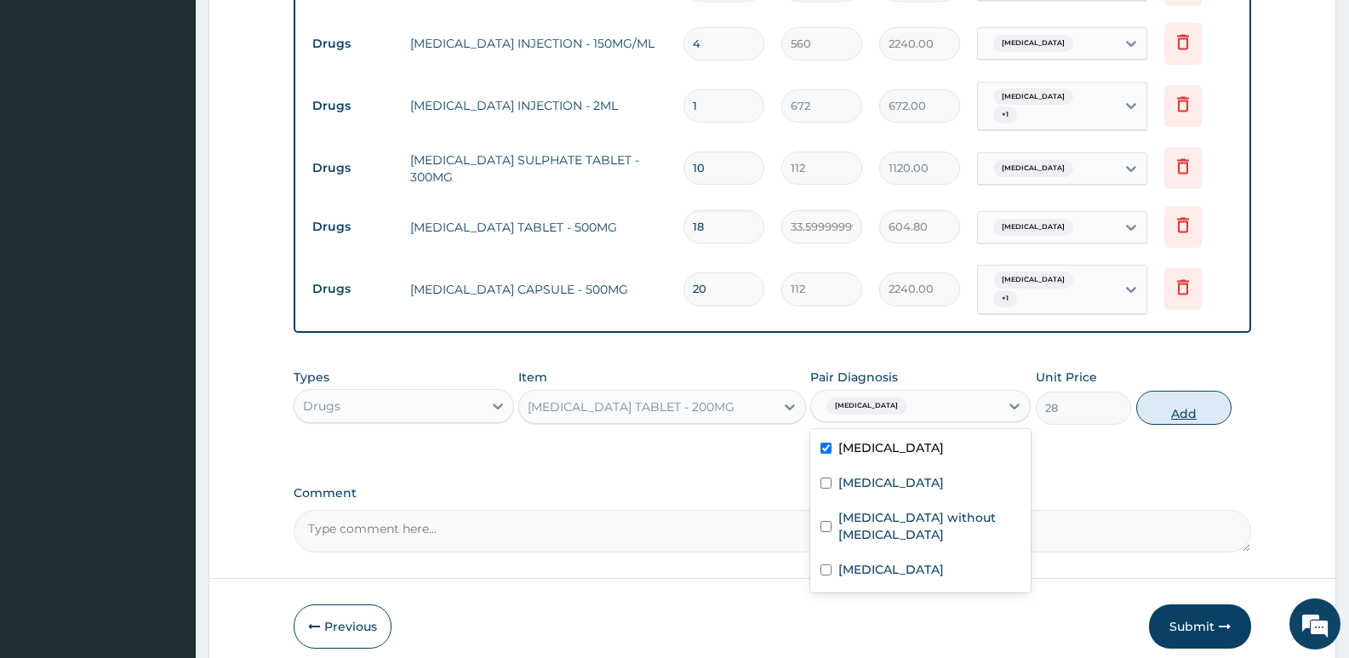
click at [1168, 403] on button "Add" at bounding box center [1183, 408] width 95 height 34
type input "0"
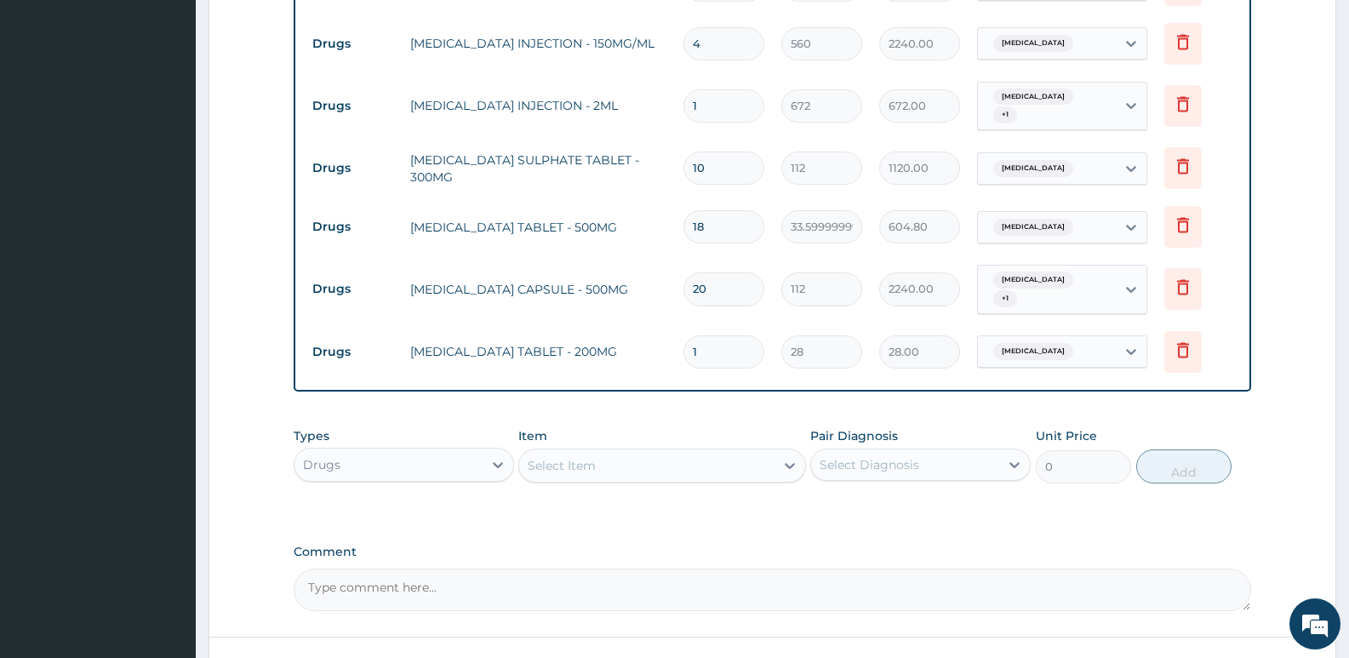
type input "0.00"
type input "6"
type input "168.00"
type input "60"
type input "1680.00"
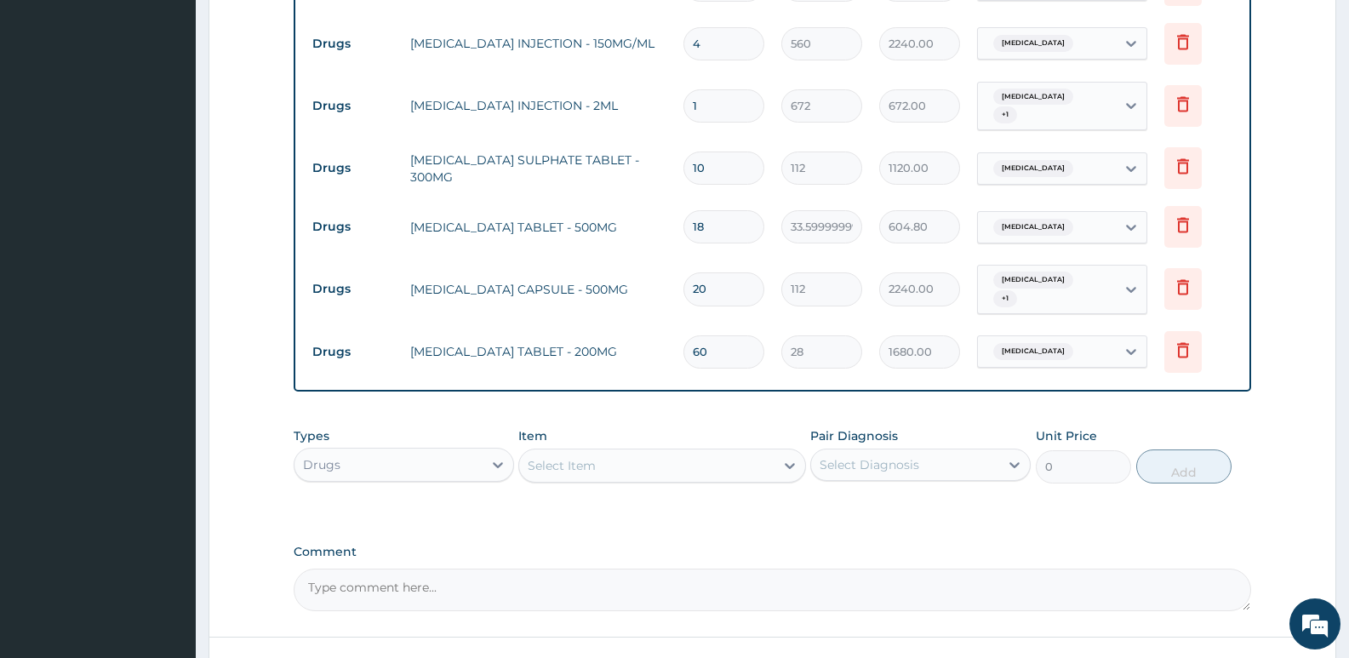
type input "60"
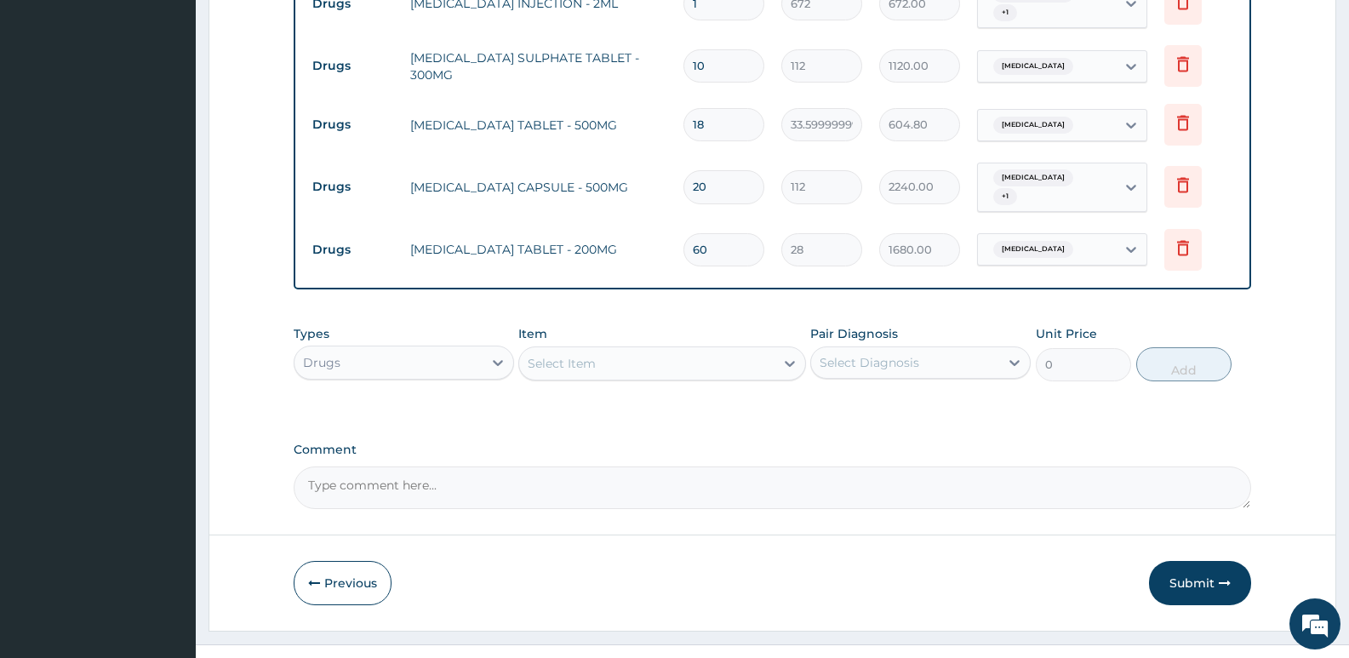
scroll to position [958, 0]
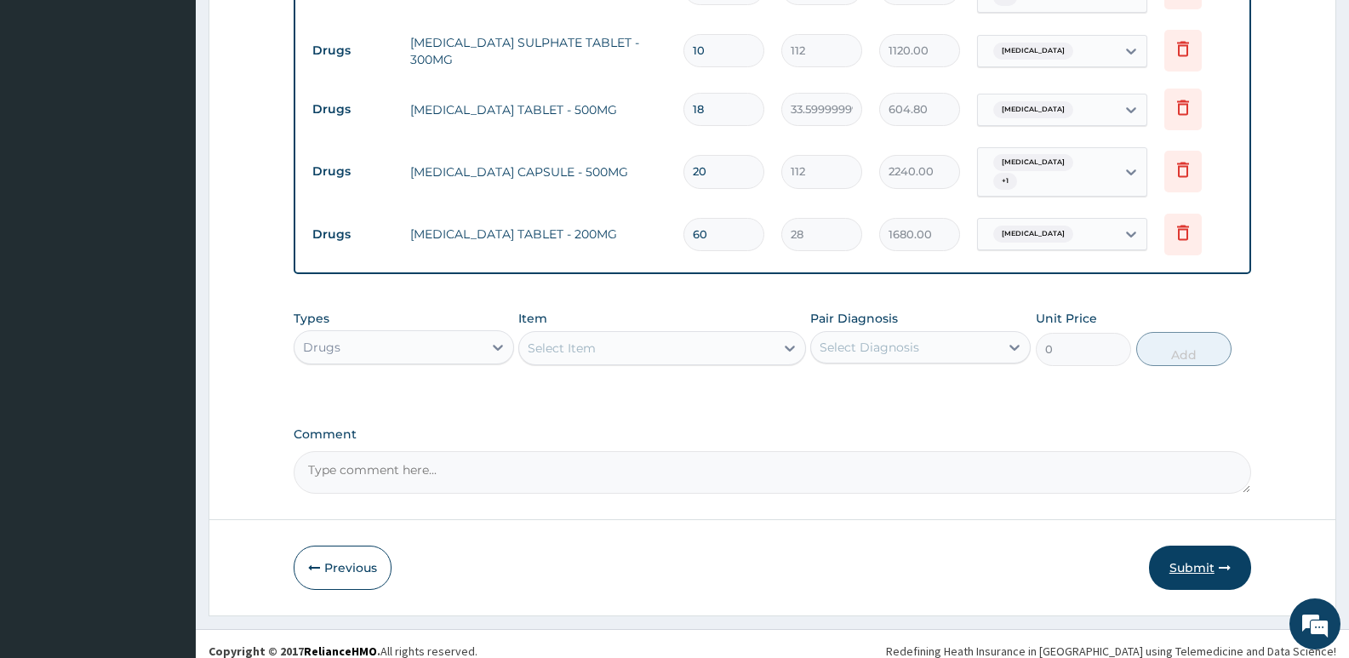
click at [1205, 551] on button "Submit" at bounding box center [1200, 567] width 102 height 44
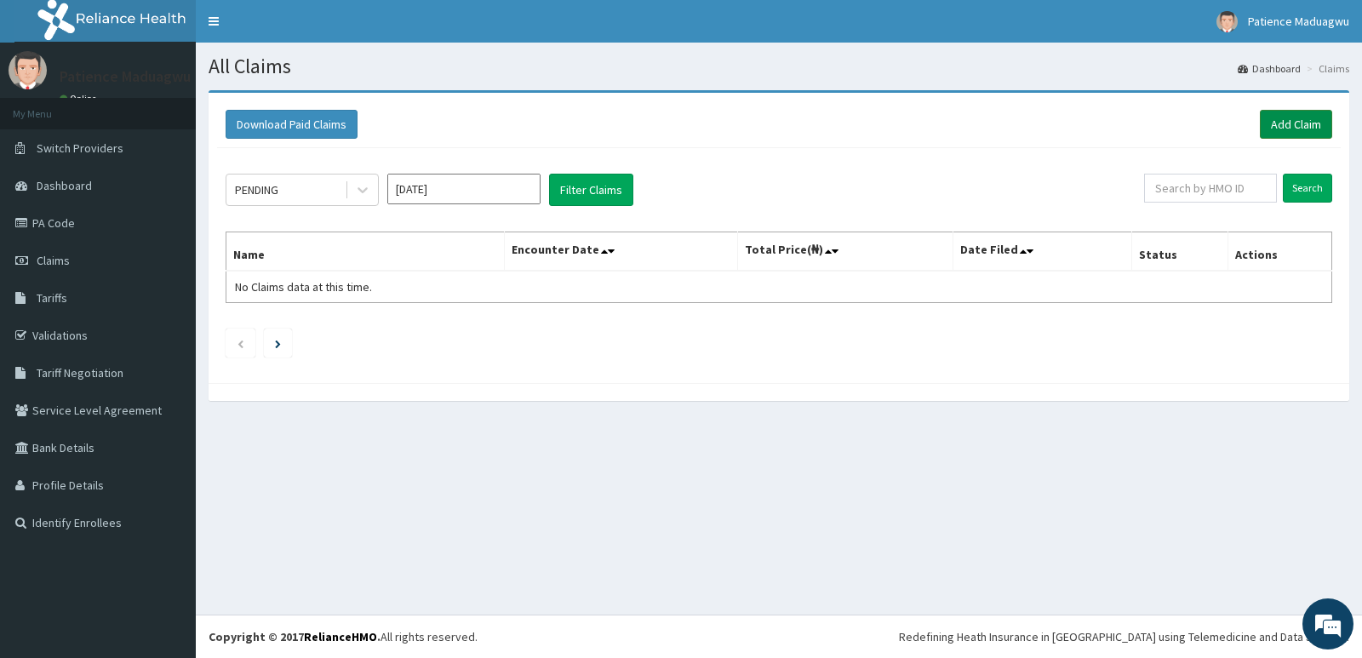
click at [1275, 122] on link "Add Claim" at bounding box center [1295, 124] width 72 height 29
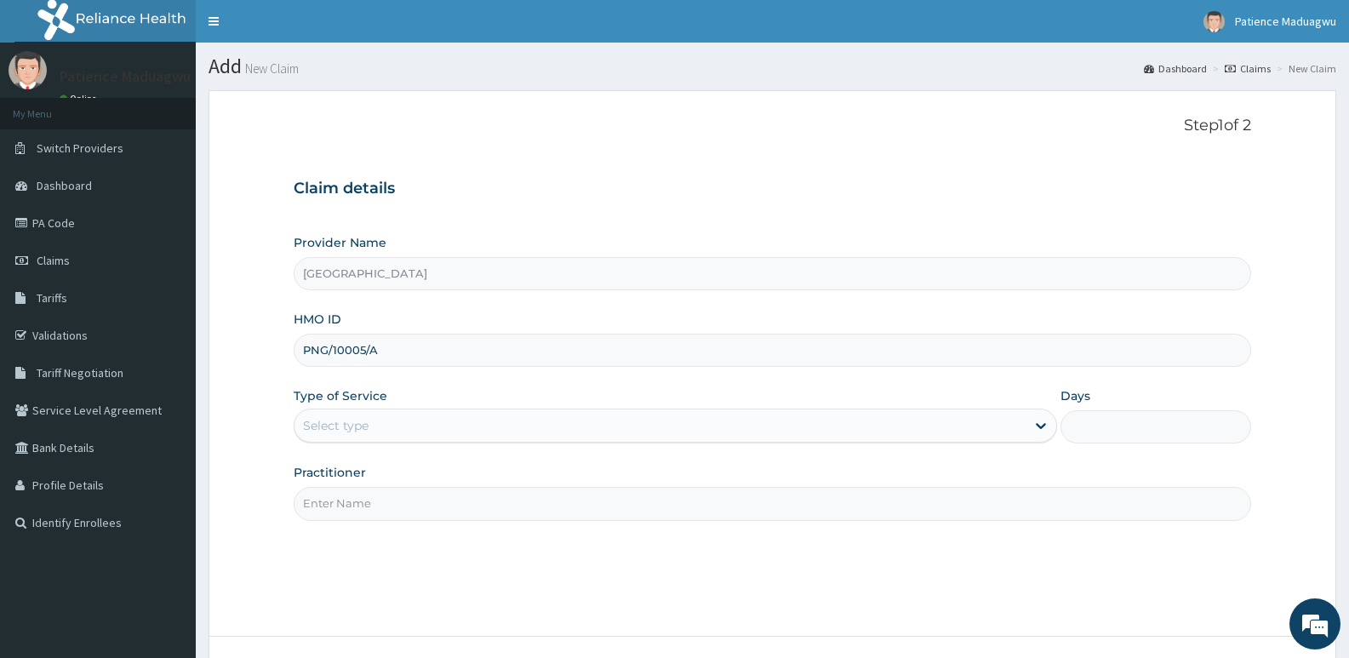
type input "PNG/10005/A"
click at [368, 437] on div "Select type" at bounding box center [659, 425] width 730 height 27
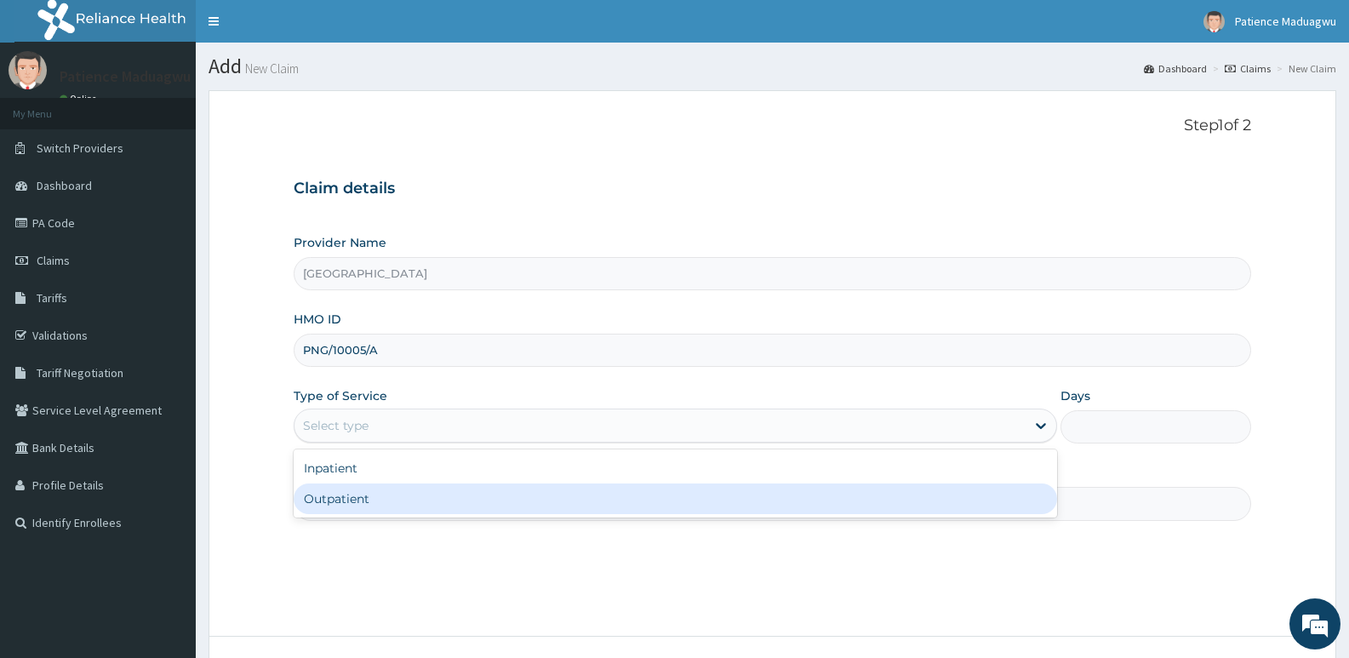
click at [345, 511] on div "Outpatient" at bounding box center [675, 498] width 762 height 31
type input "1"
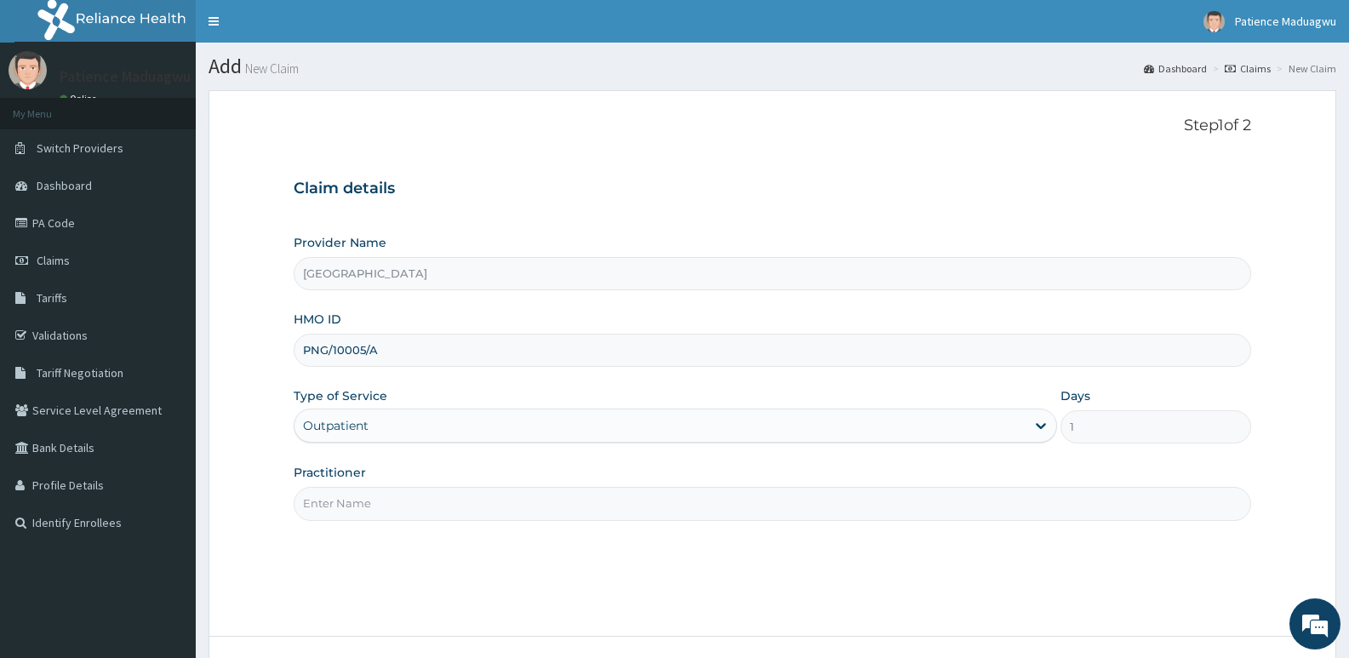
click at [368, 515] on input "Practitioner" at bounding box center [772, 503] width 957 height 33
type input "[PERSON_NAME]"
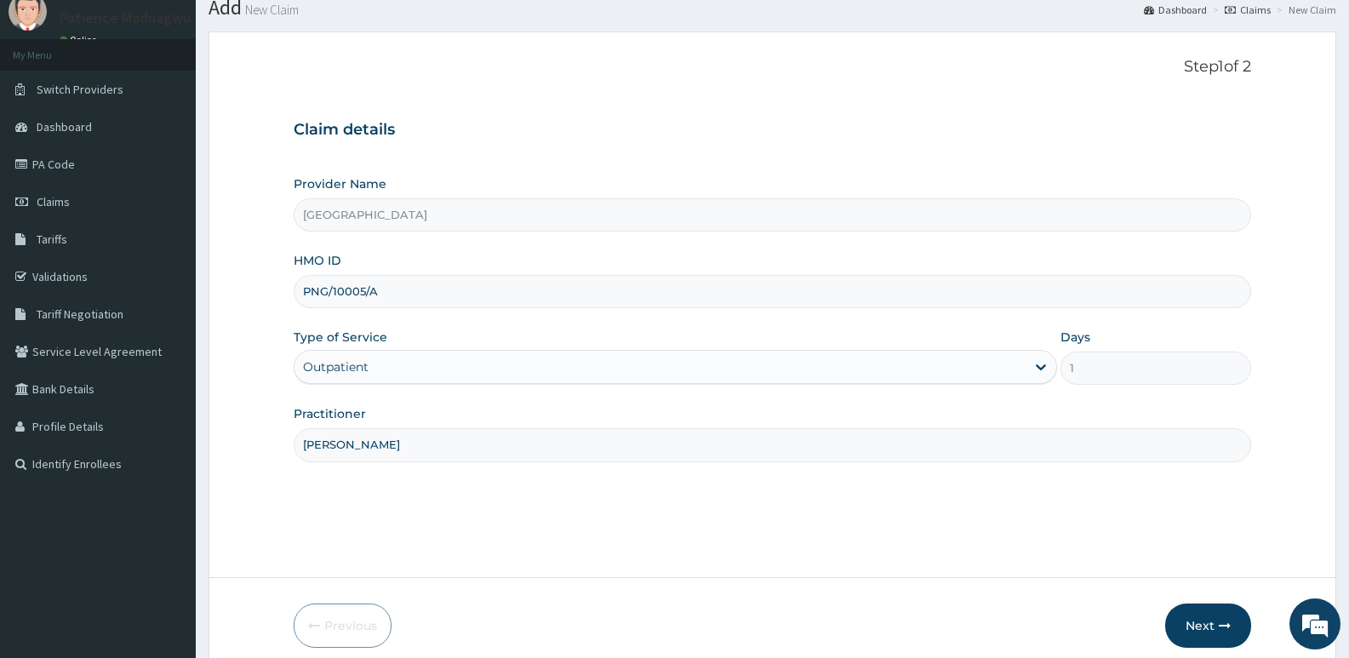
scroll to position [131, 0]
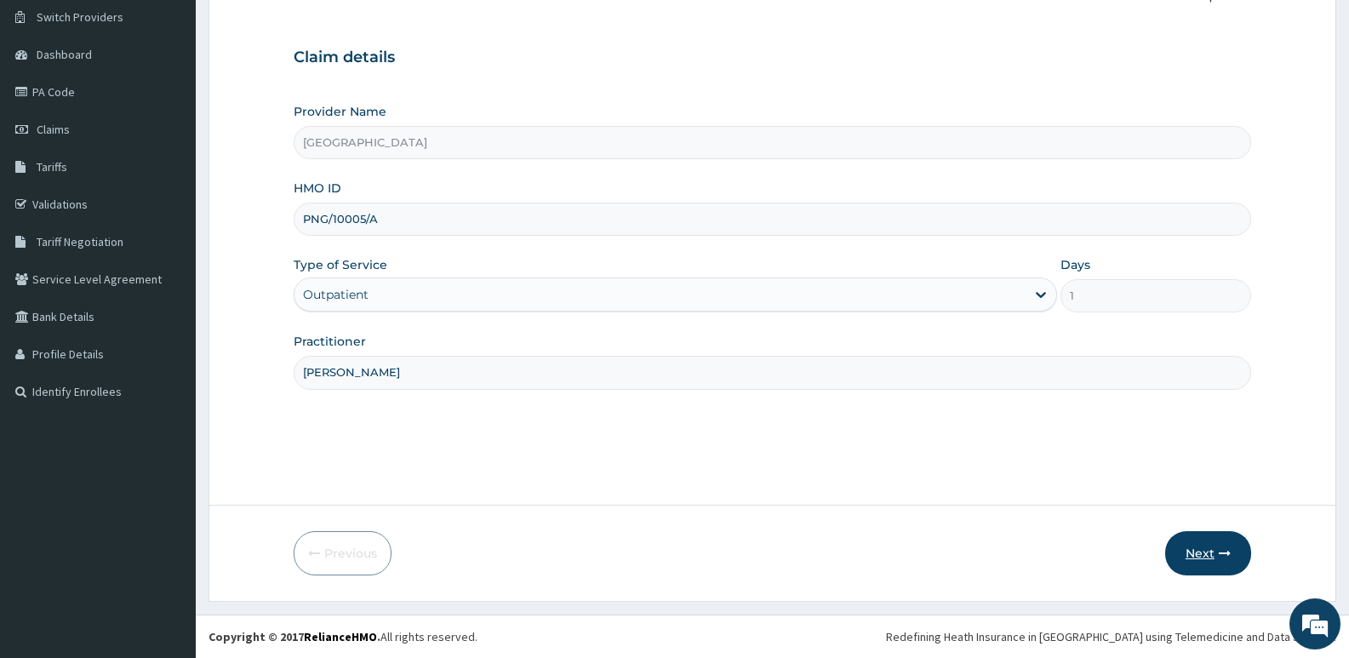
click at [1208, 562] on button "Next" at bounding box center [1208, 553] width 86 height 44
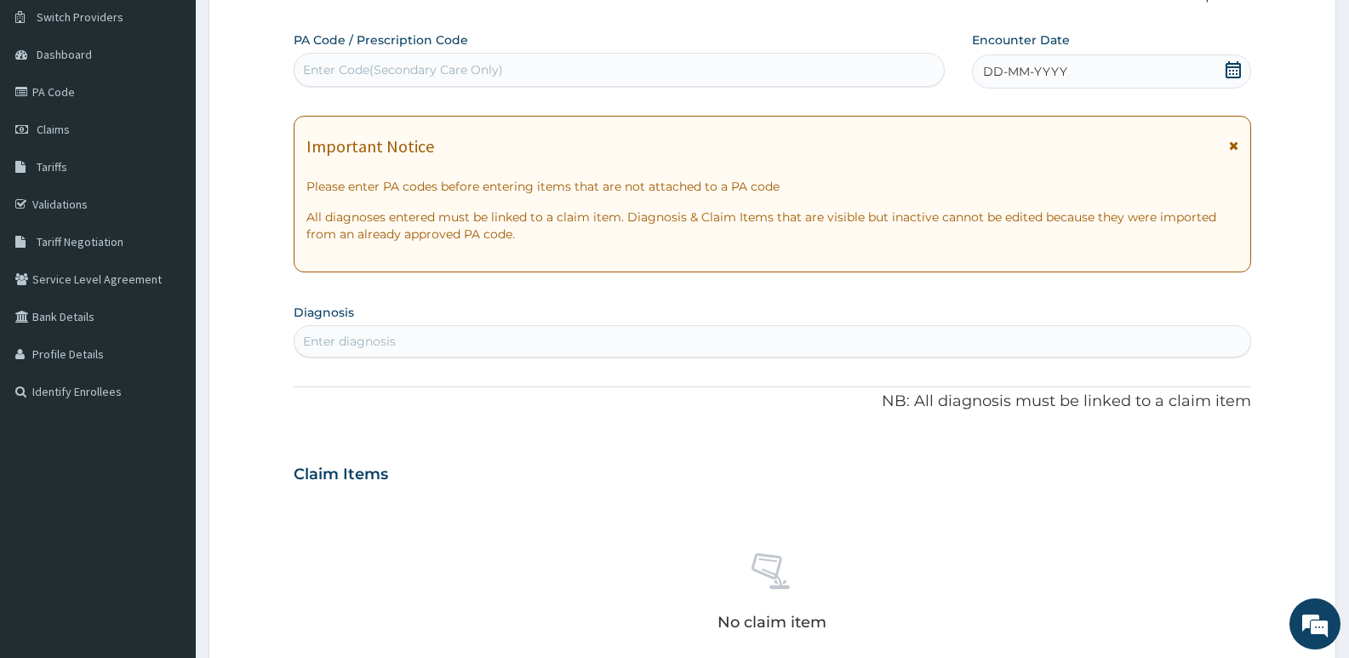
click at [1239, 71] on icon at bounding box center [1232, 69] width 15 height 17
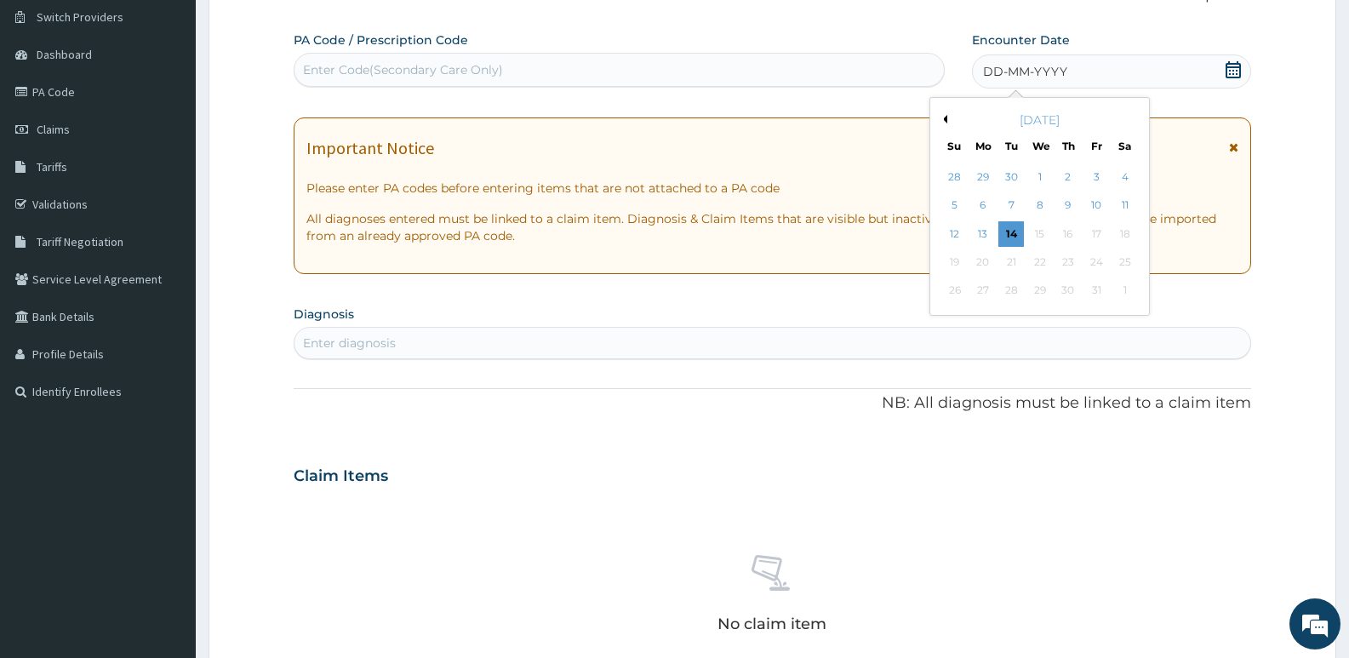
click at [945, 119] on button "Previous Month" at bounding box center [943, 119] width 9 height 9
click at [948, 207] on div "7" at bounding box center [955, 206] width 26 height 26
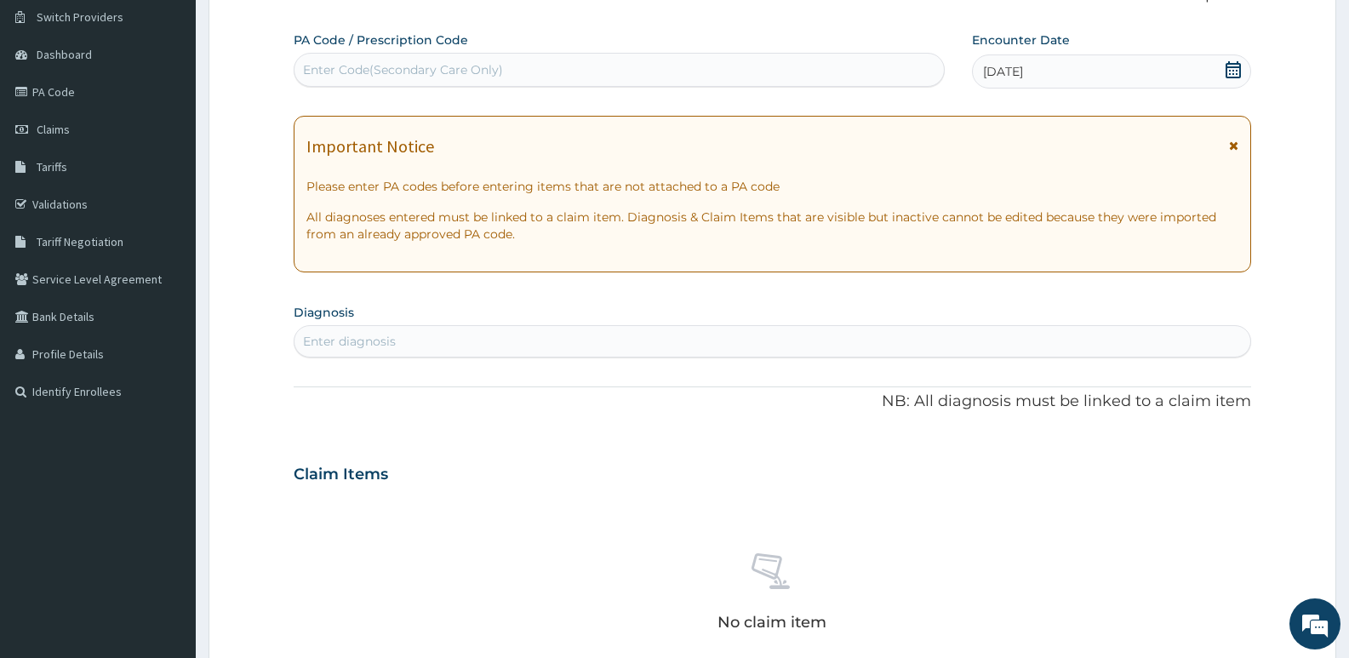
click at [427, 62] on div "Enter Code(Secondary Care Only)" at bounding box center [403, 69] width 200 height 17
paste input "PA/211FF8"
type input "PA/211FF8"
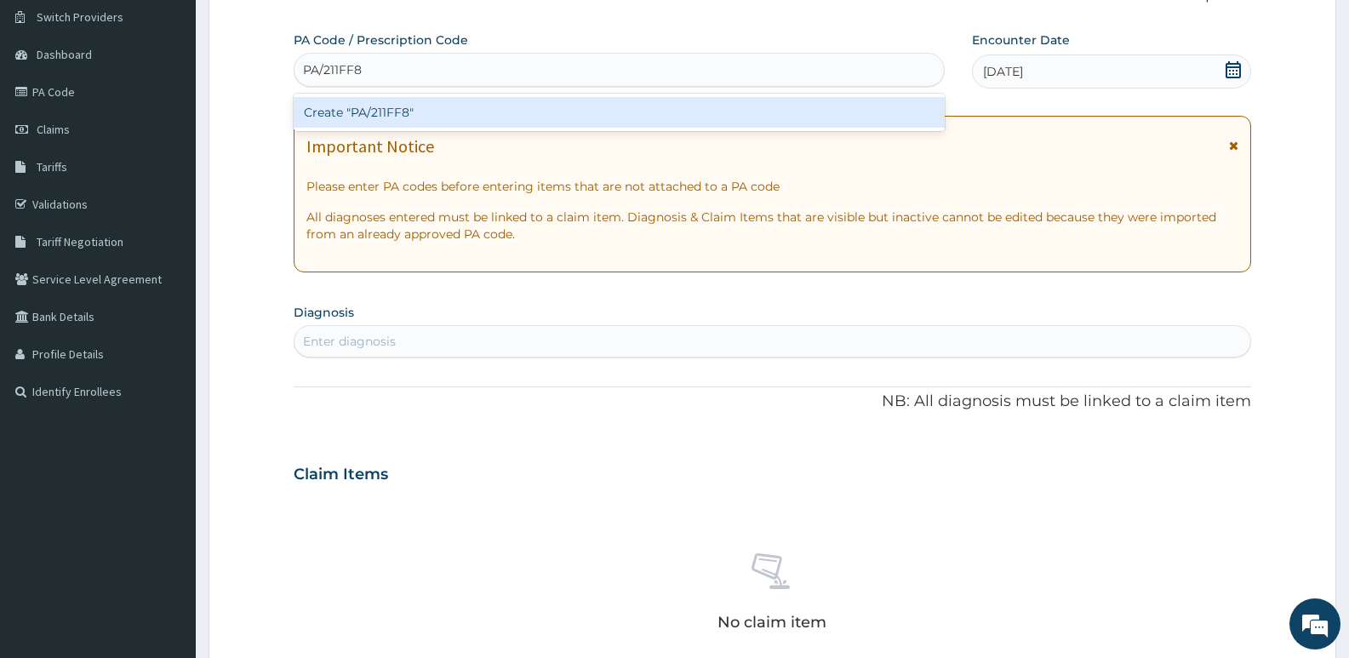
click at [421, 117] on div "Create "PA/211FF8"" at bounding box center [619, 112] width 651 height 31
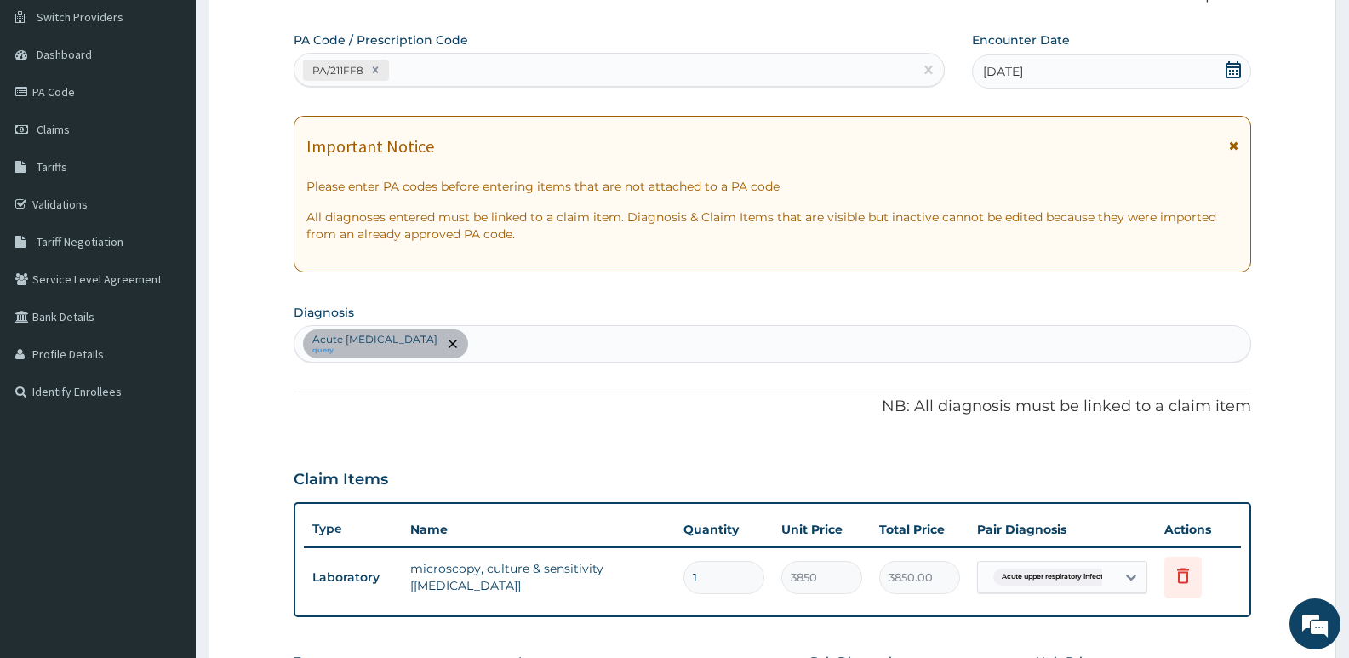
click at [561, 358] on div "Acute [MEDICAL_DATA] query" at bounding box center [772, 344] width 956 height 36
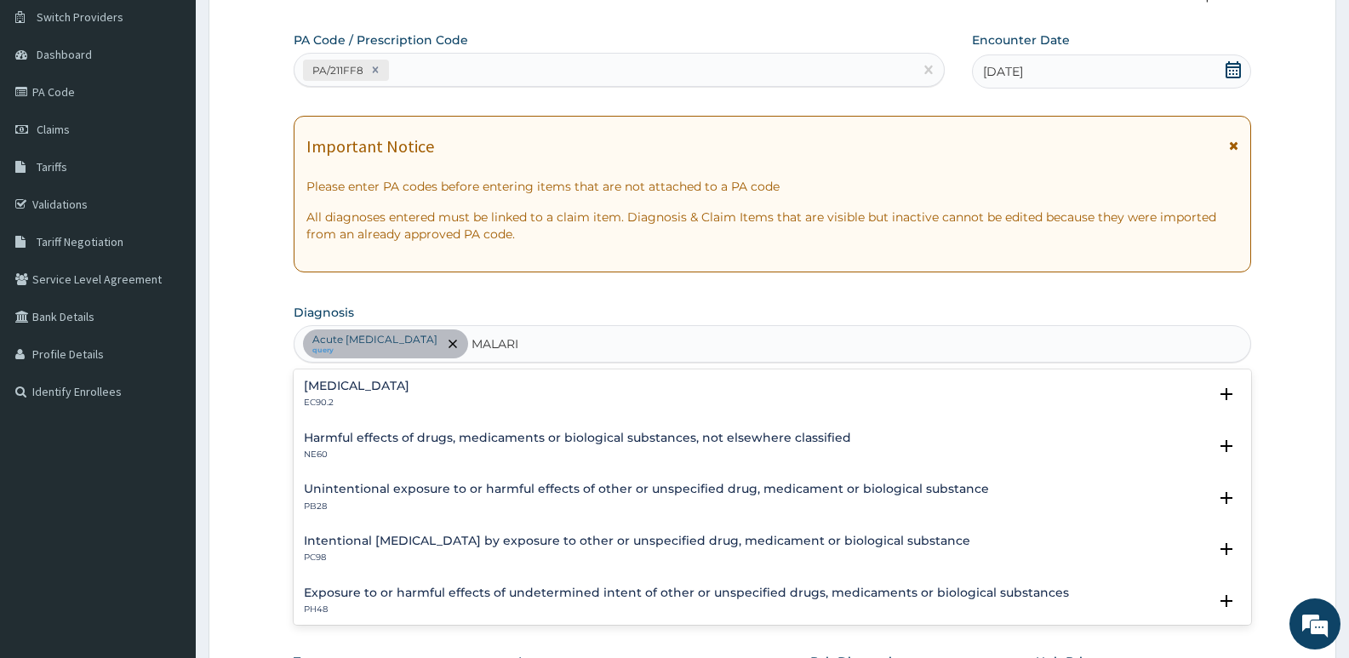
type input "[MEDICAL_DATA]"
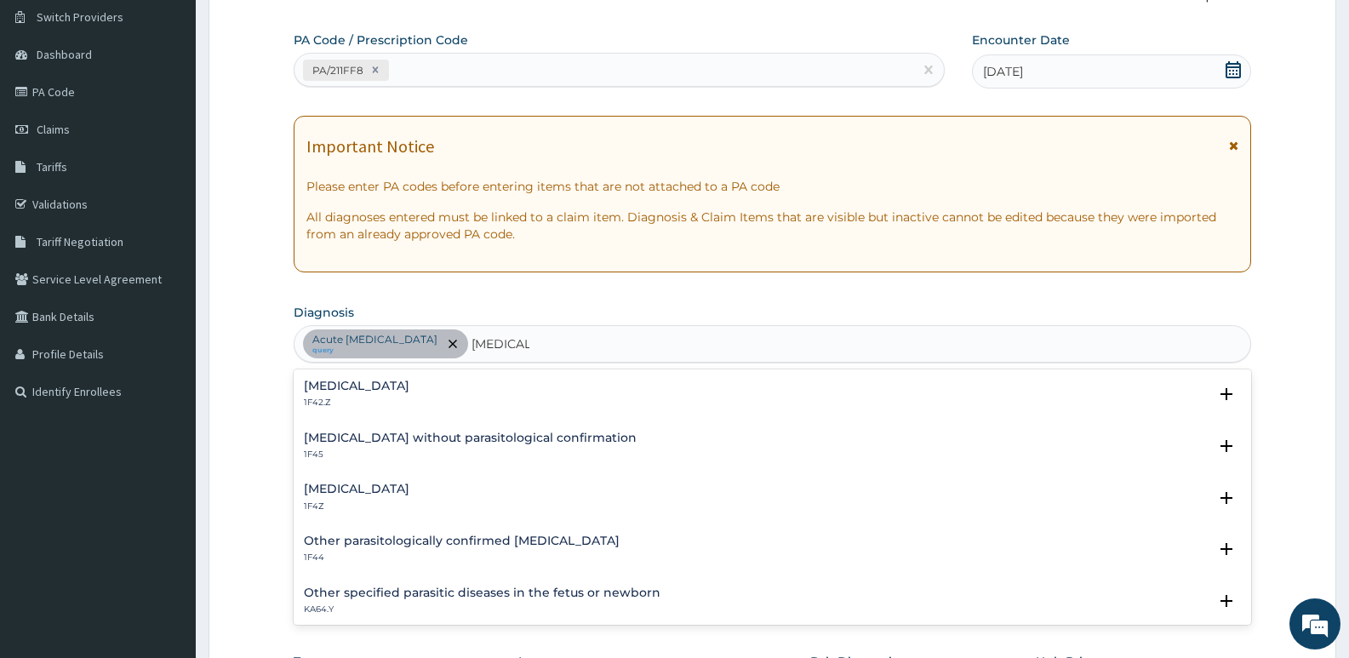
click at [367, 485] on h4 "[MEDICAL_DATA]" at bounding box center [357, 488] width 106 height 13
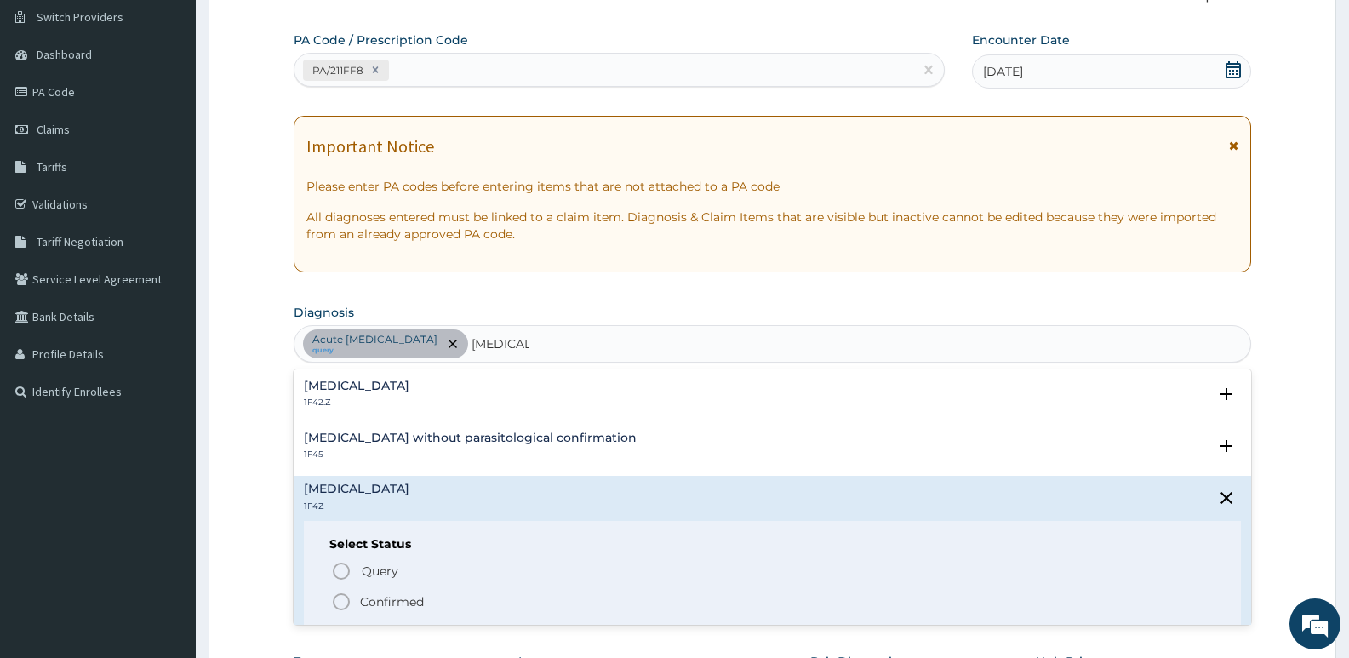
click at [352, 603] on span "Confirmed" at bounding box center [773, 601] width 884 height 20
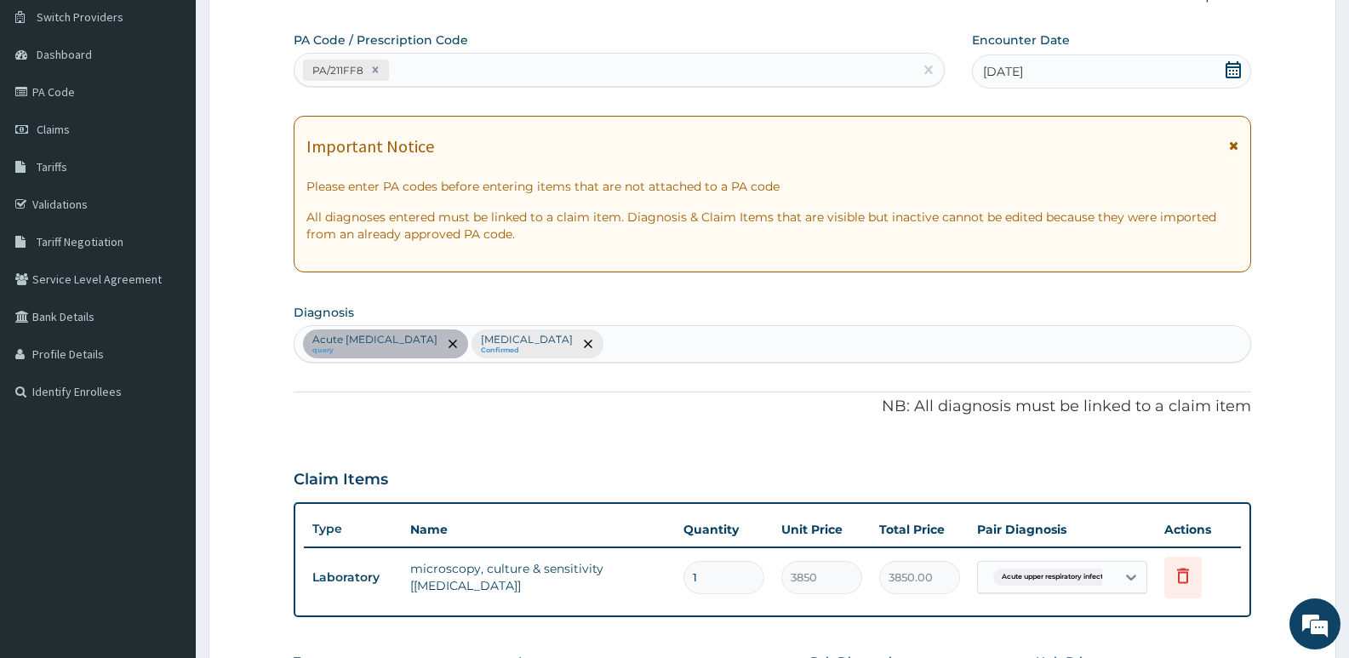
click at [733, 343] on div "Acute [MEDICAL_DATA] query [MEDICAL_DATA] Confirmed" at bounding box center [772, 344] width 956 height 36
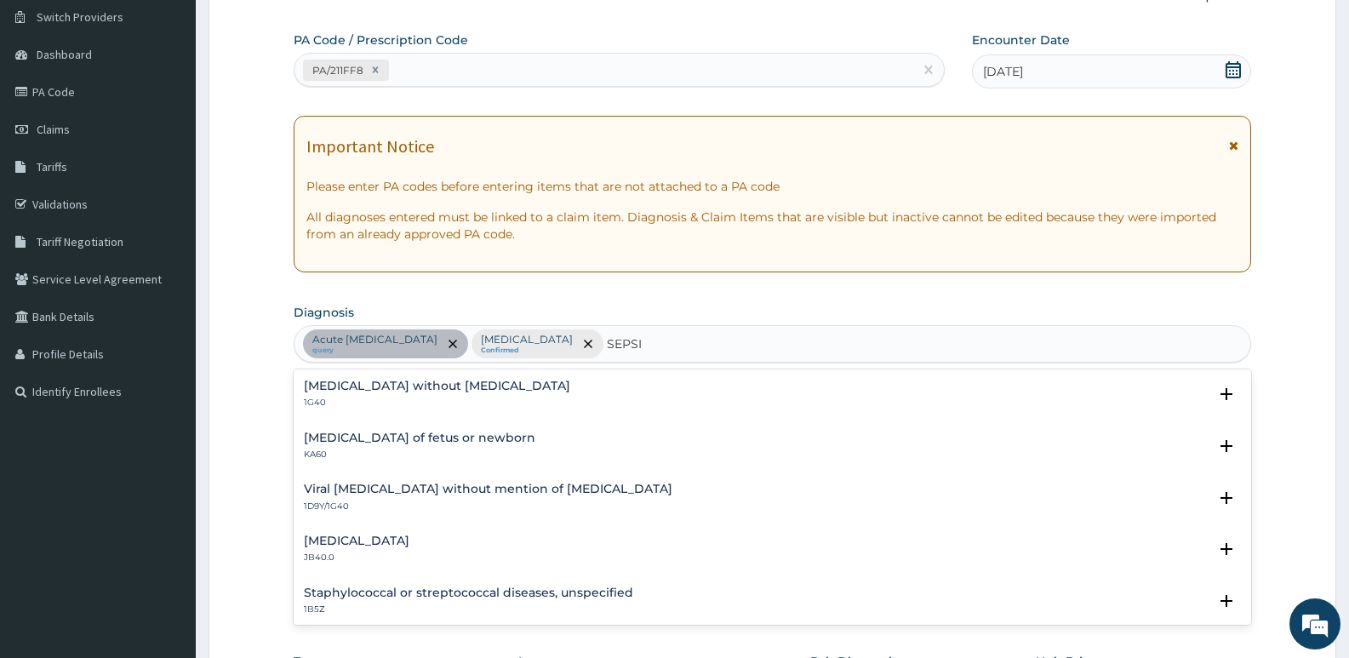
type input "[MEDICAL_DATA]"
click at [346, 395] on div "[MEDICAL_DATA] without [MEDICAL_DATA] 1G40" at bounding box center [437, 395] width 266 height 30
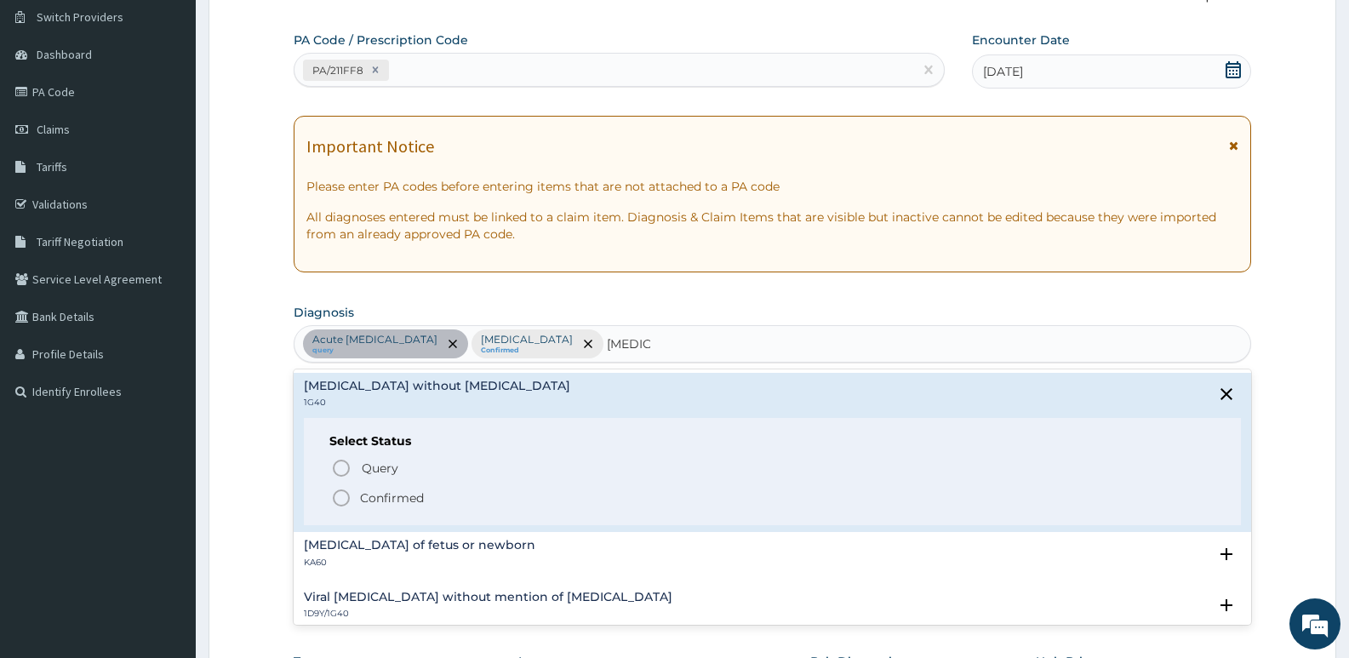
click at [343, 499] on icon "status option filled" at bounding box center [341, 498] width 20 height 20
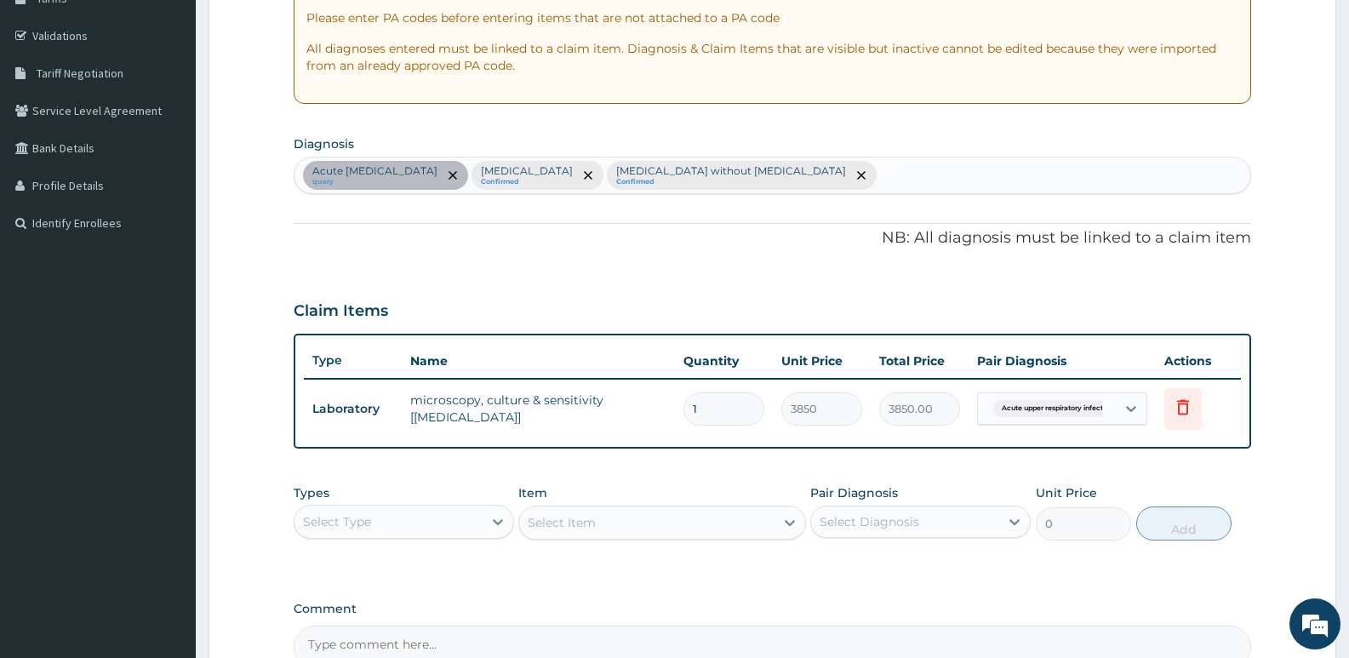
scroll to position [301, 0]
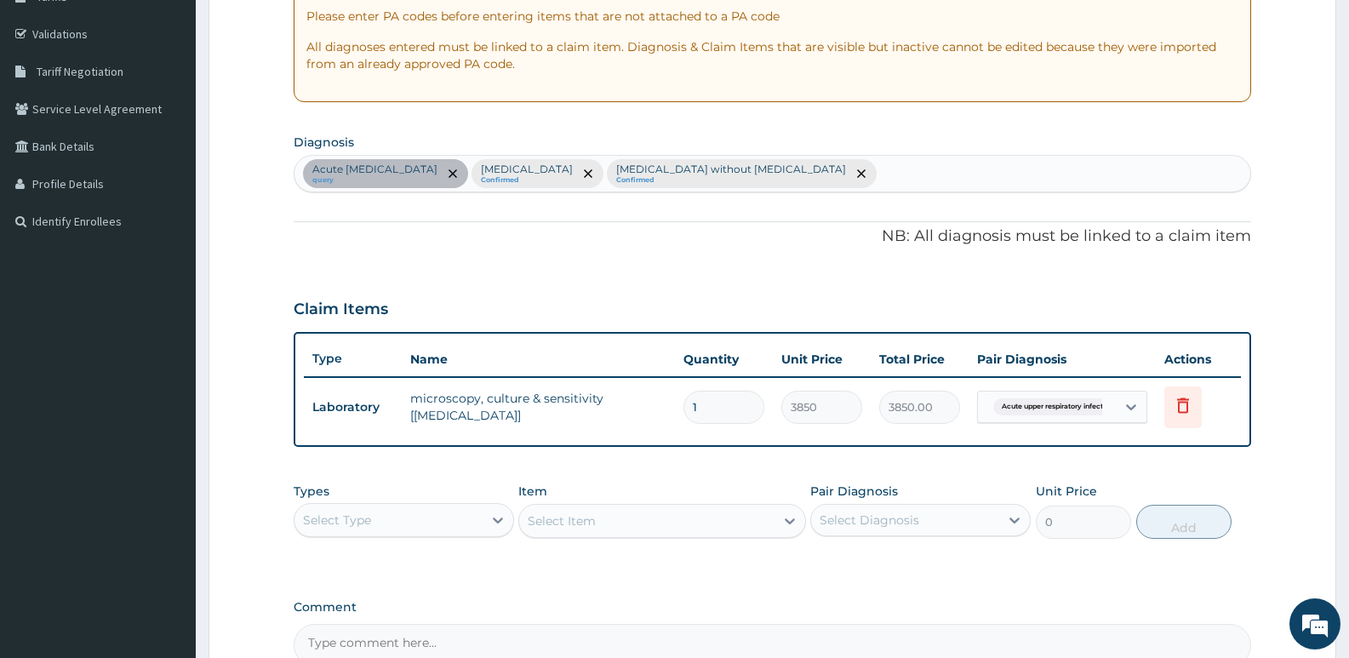
click at [407, 531] on div "Select Type" at bounding box center [388, 519] width 188 height 27
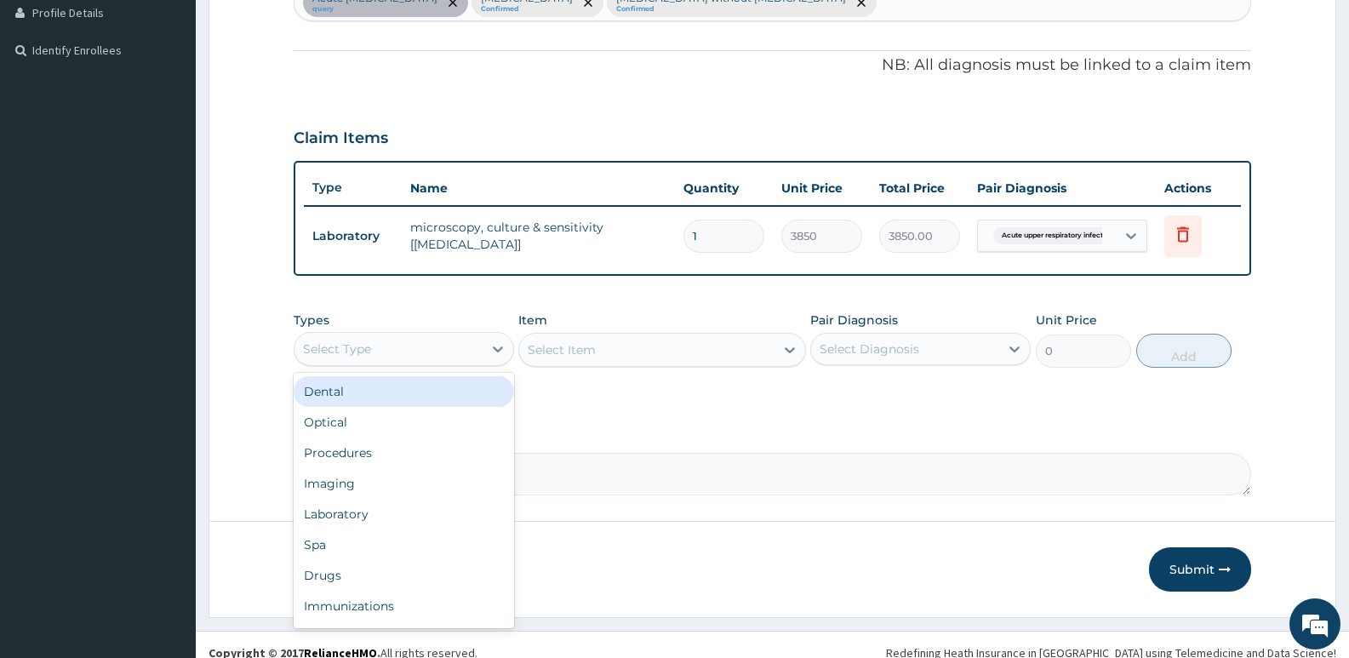
scroll to position [488, 0]
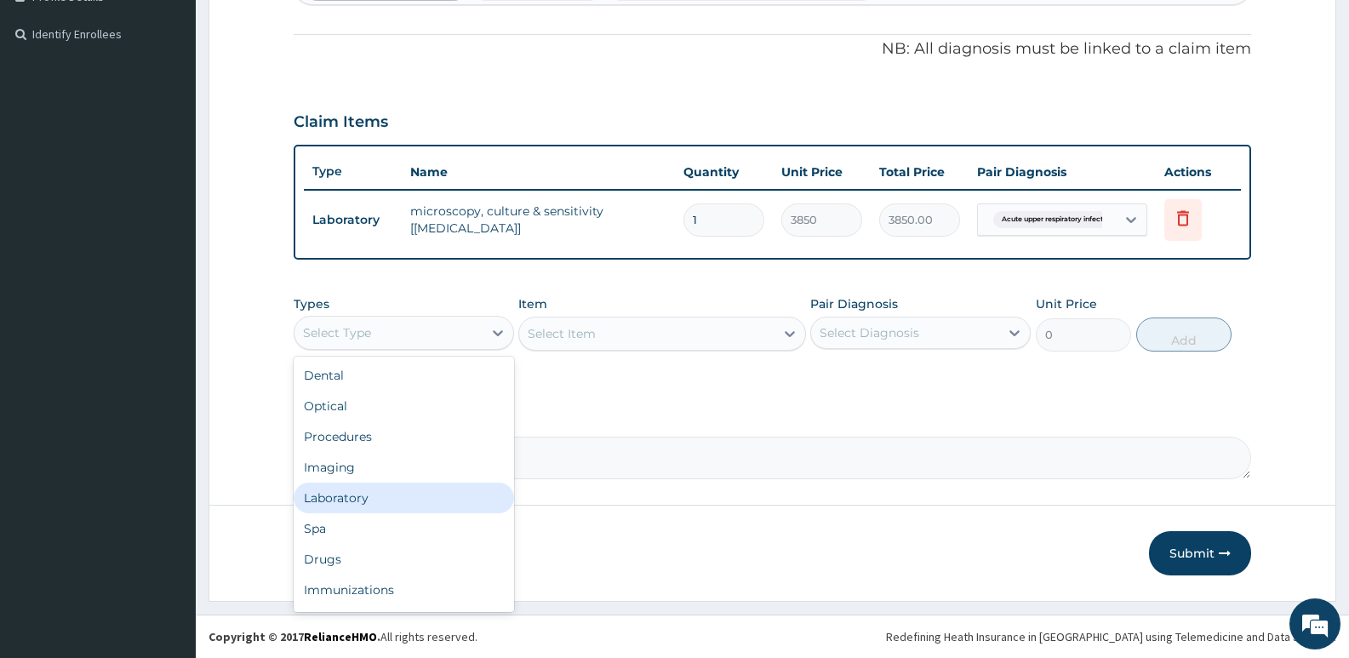
click at [338, 497] on div "Laboratory" at bounding box center [404, 497] width 220 height 31
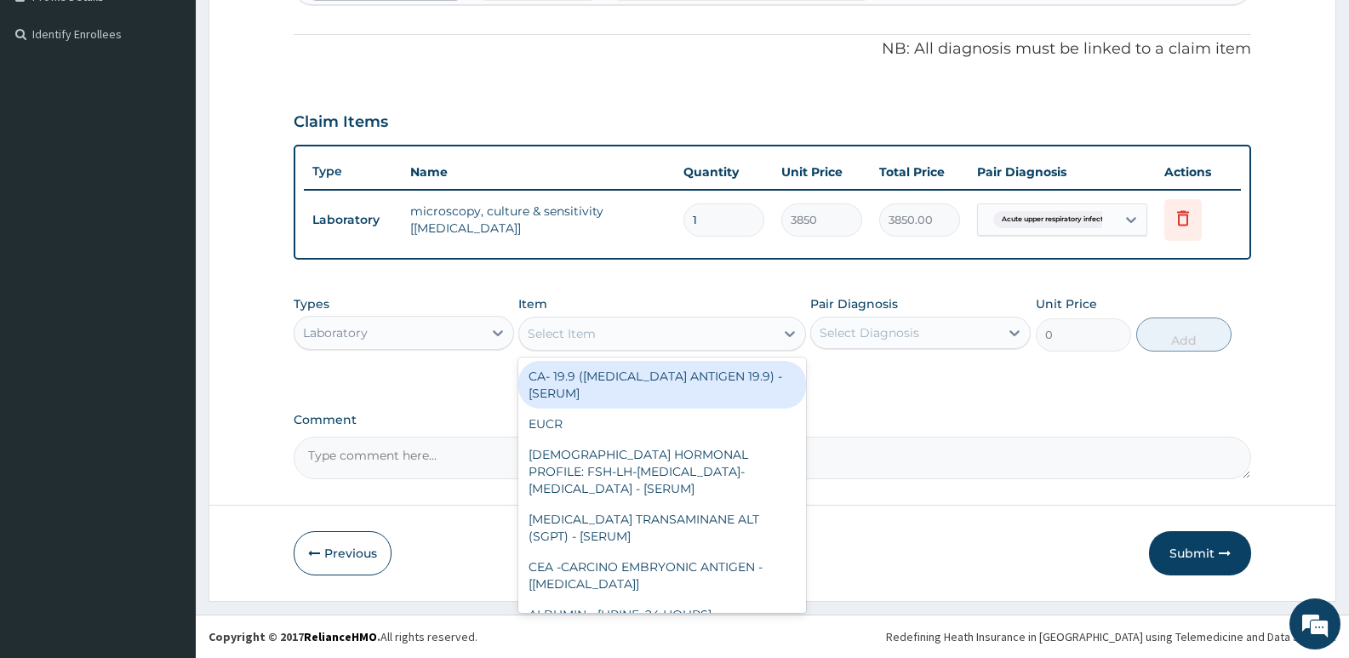
click at [704, 332] on div "Select Item" at bounding box center [646, 333] width 254 height 27
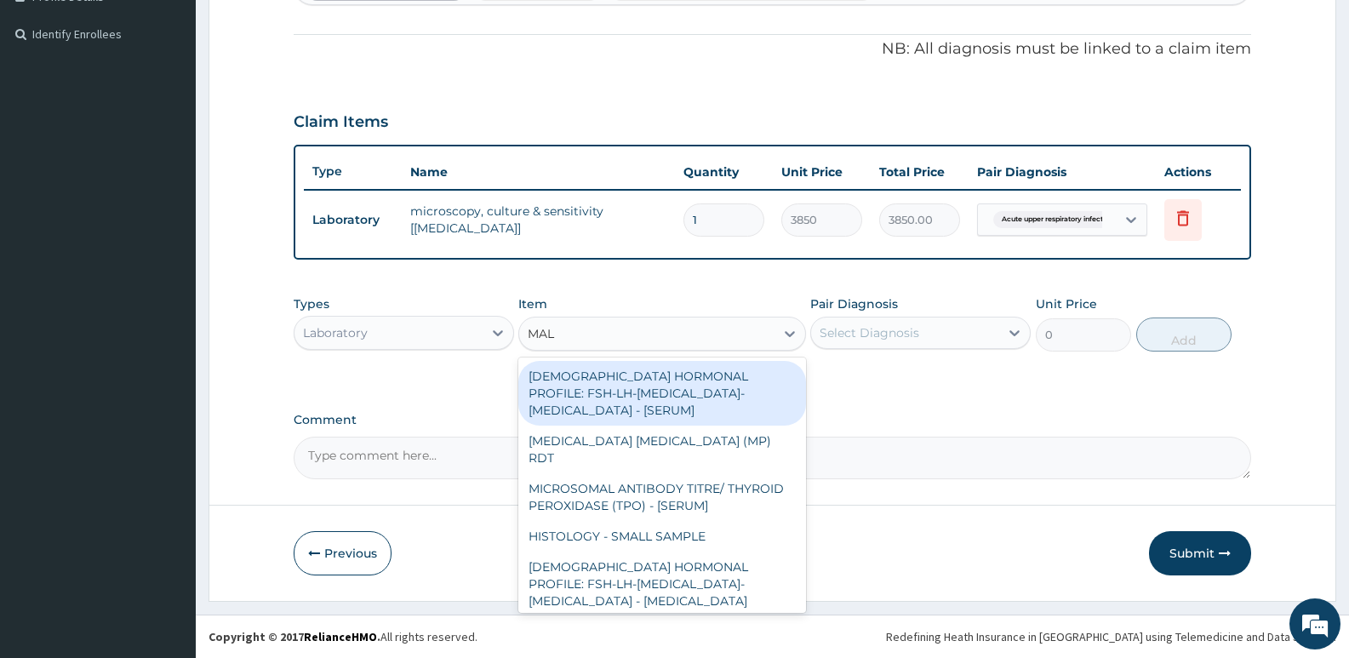
type input "MALA"
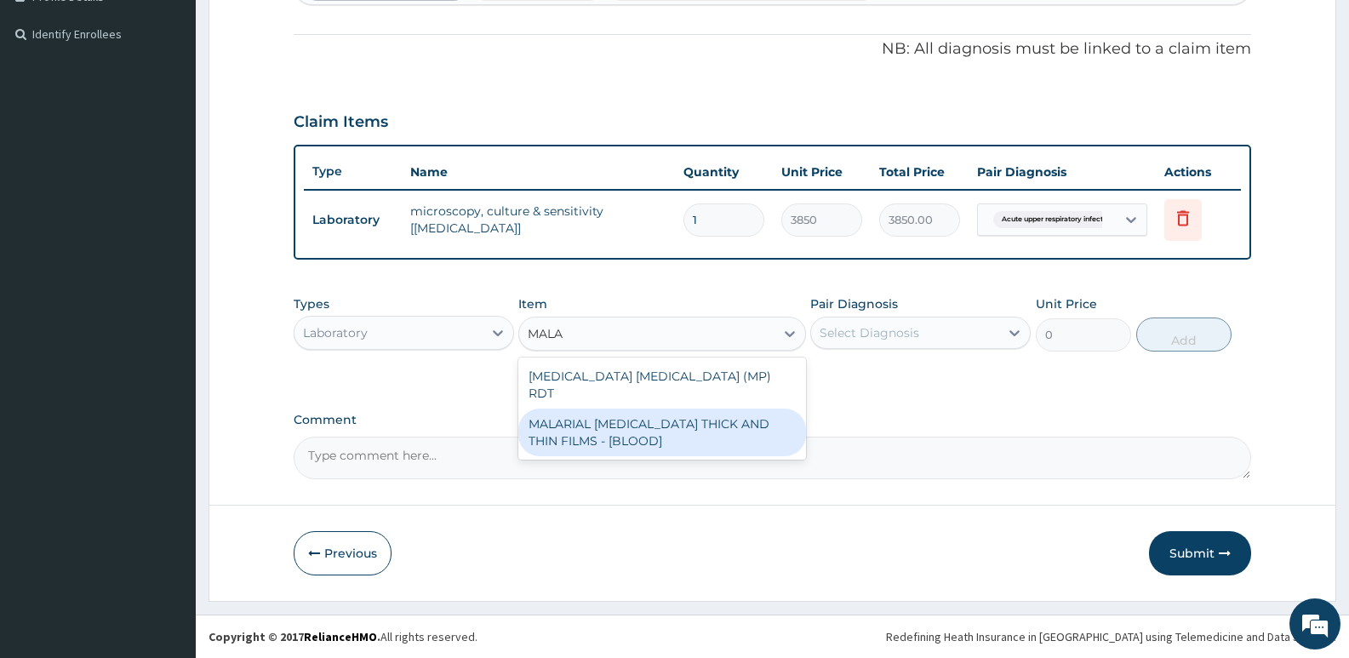
click at [698, 419] on div "MALARIAL [MEDICAL_DATA] THICK AND THIN FILMS - [BLOOD]" at bounding box center [661, 432] width 287 height 48
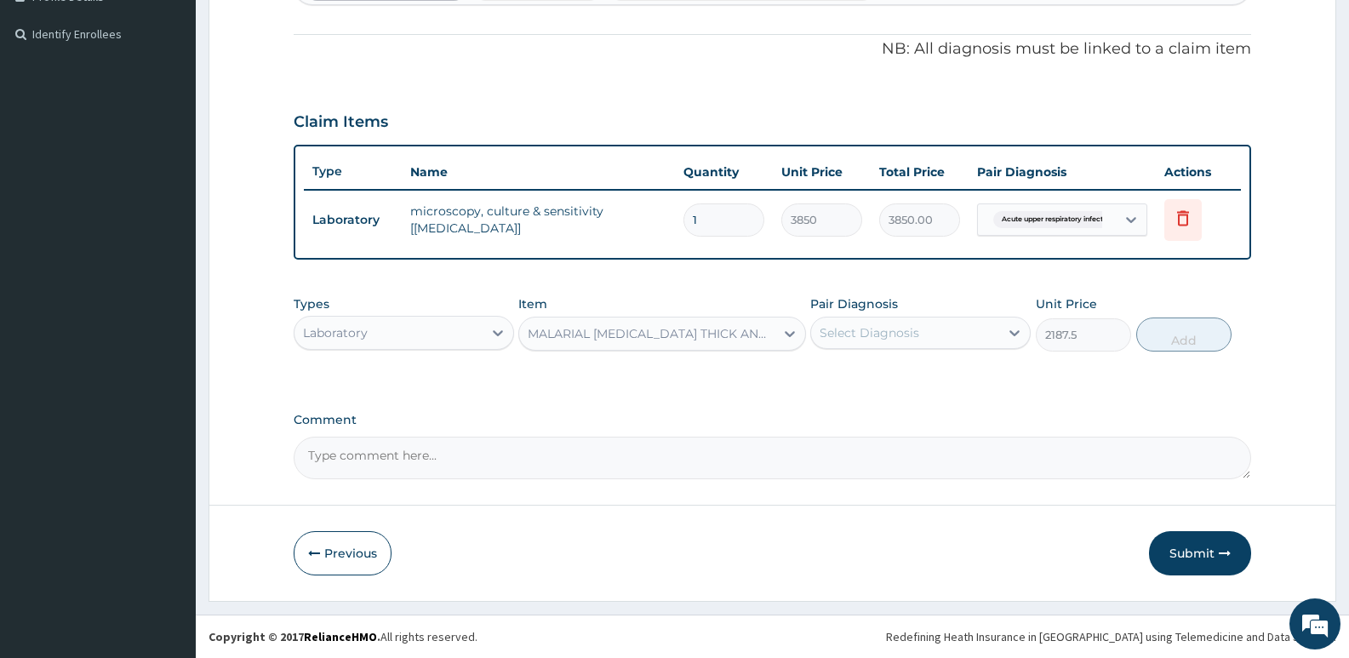
type input "2187.5"
click at [991, 325] on div "Select Diagnosis" at bounding box center [905, 332] width 188 height 27
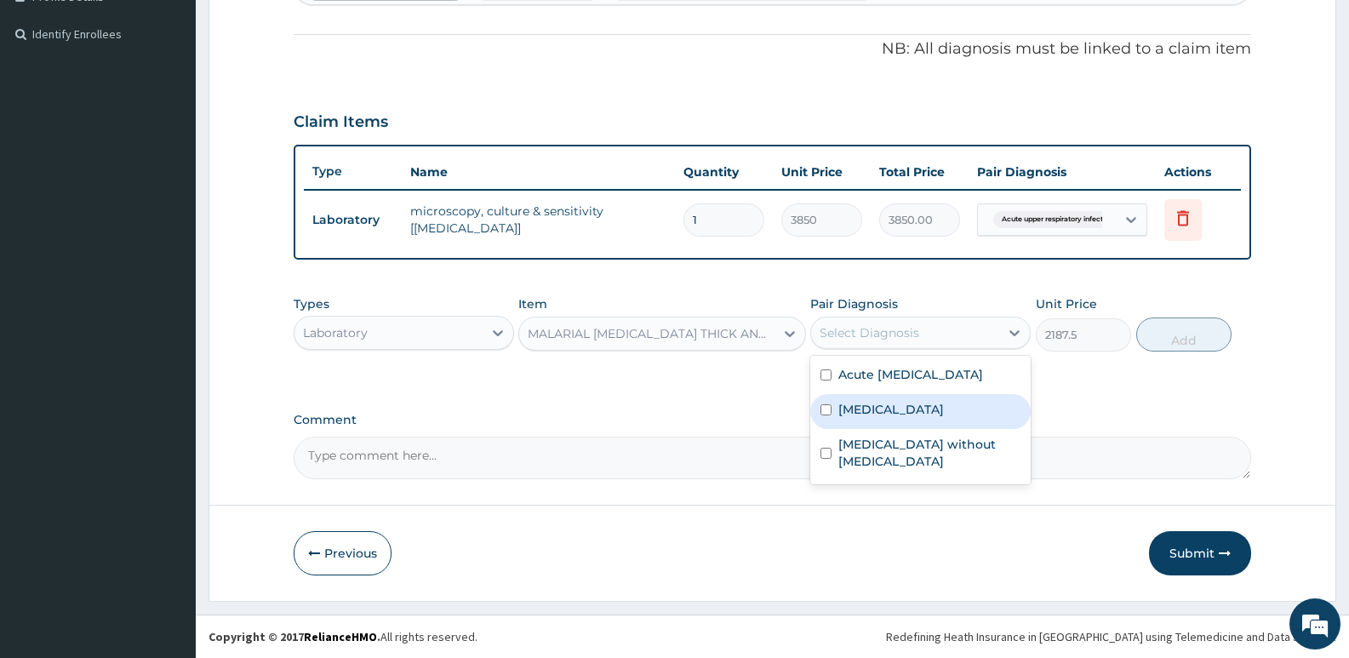
click at [889, 418] on label "[MEDICAL_DATA]" at bounding box center [891, 409] width 106 height 17
checkbox input "true"
click at [1176, 333] on button "Add" at bounding box center [1183, 334] width 95 height 34
type input "0"
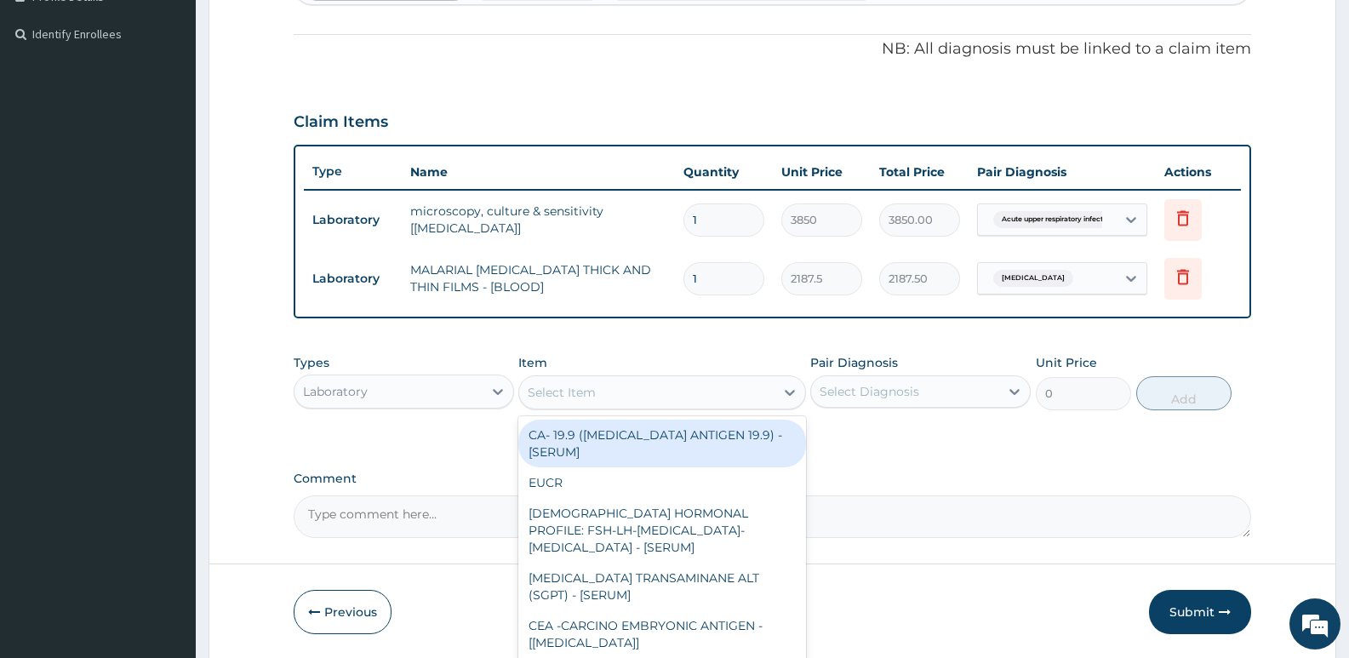
click at [550, 397] on div "Select Item" at bounding box center [562, 392] width 68 height 17
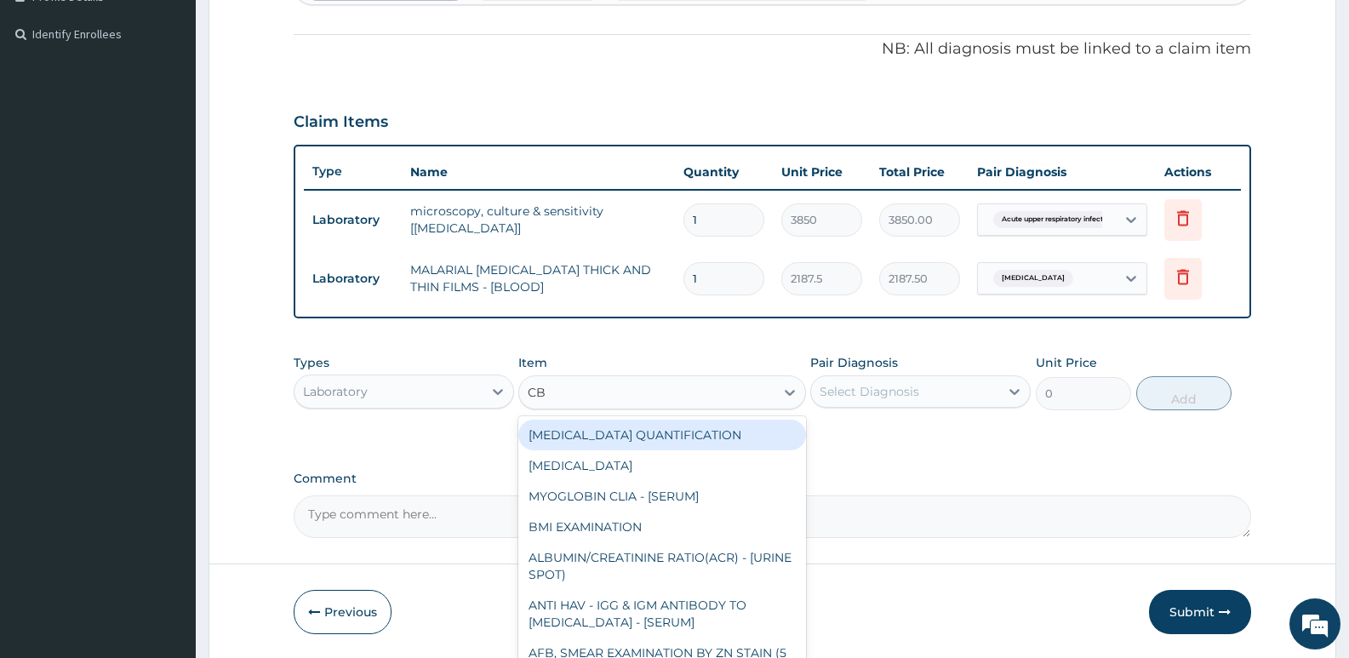
type input "CBC"
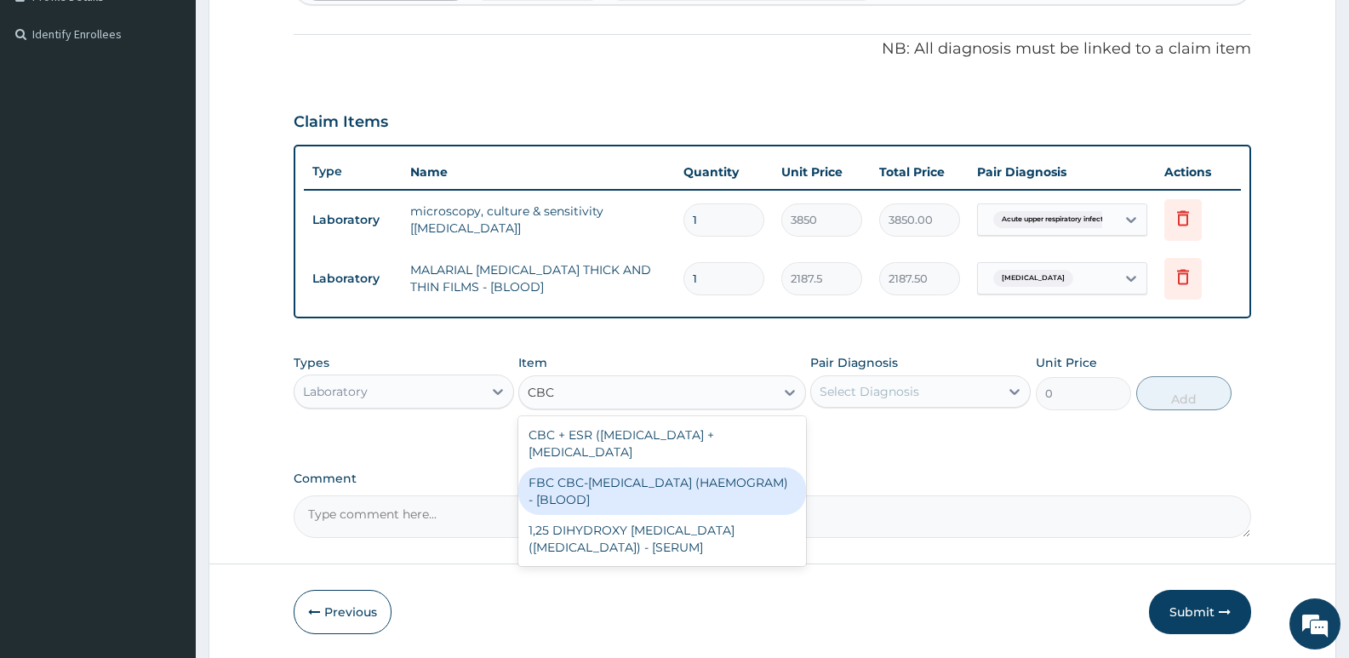
click at [602, 487] on div "FBC CBC-[MEDICAL_DATA] (HAEMOGRAM) - [BLOOD]" at bounding box center [661, 491] width 287 height 48
type input "5000"
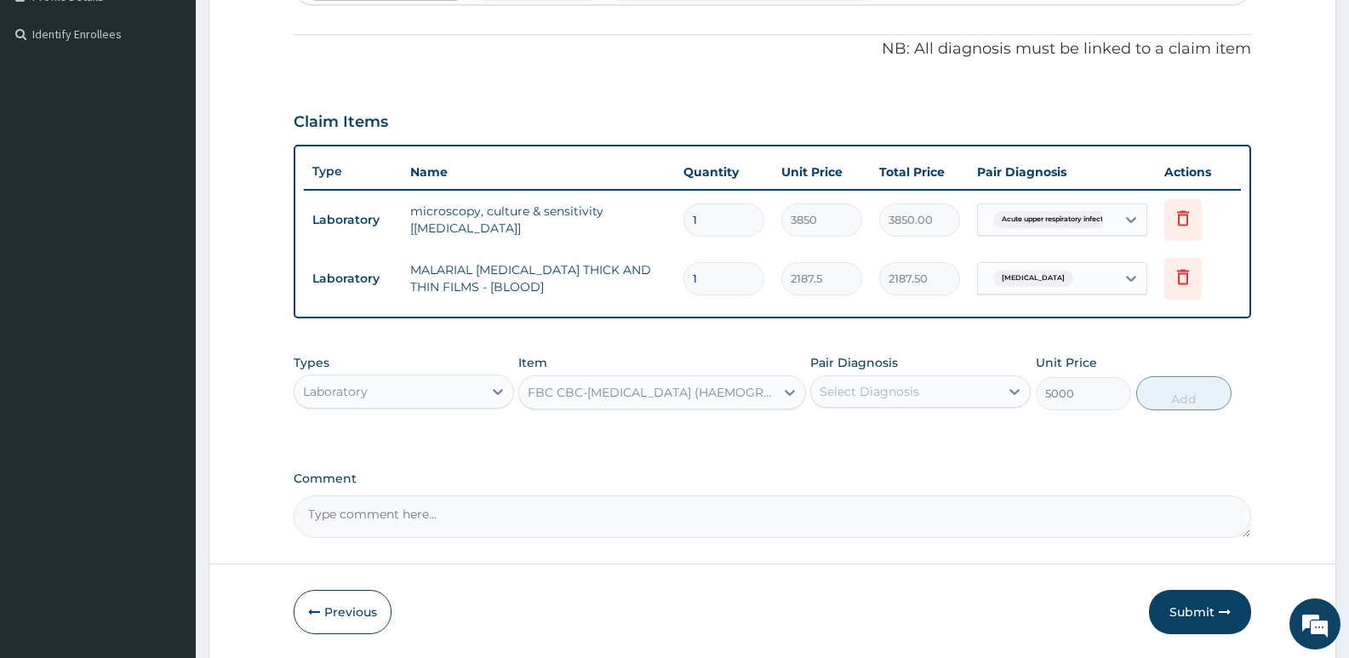
click at [866, 394] on div "Select Diagnosis" at bounding box center [869, 391] width 100 height 17
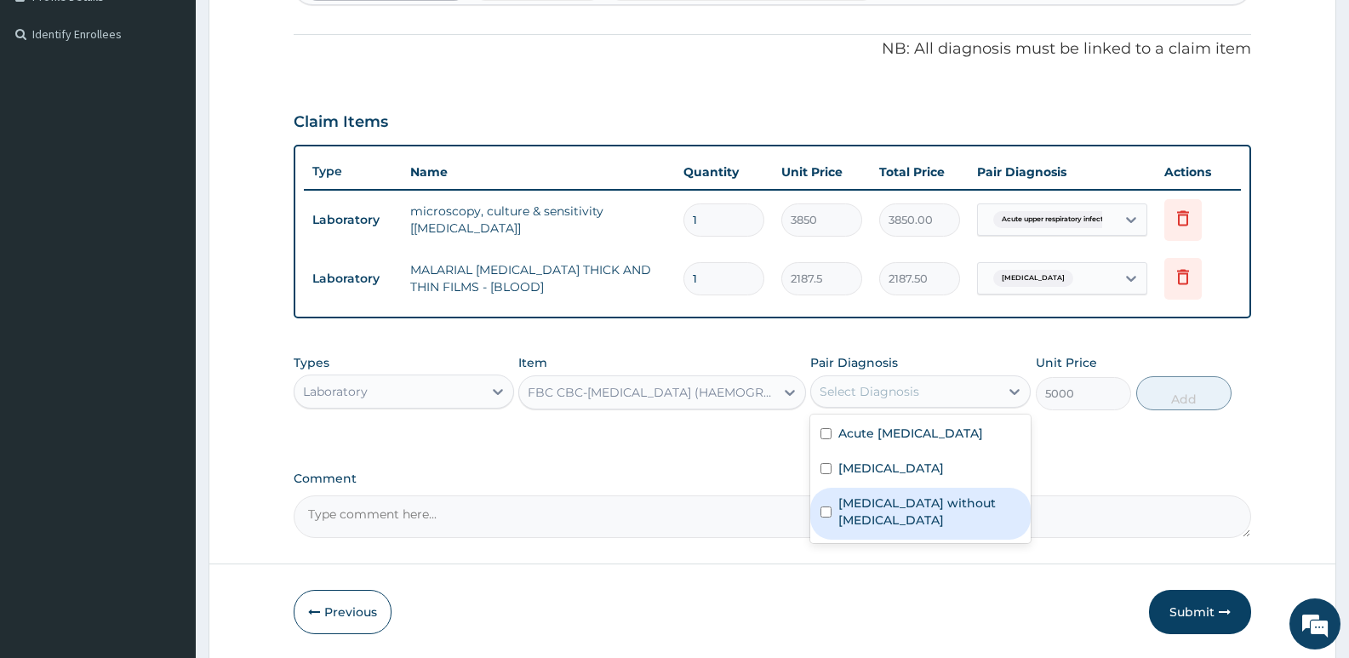
click at [866, 522] on label "[MEDICAL_DATA] without [MEDICAL_DATA]" at bounding box center [929, 511] width 182 height 34
checkbox input "true"
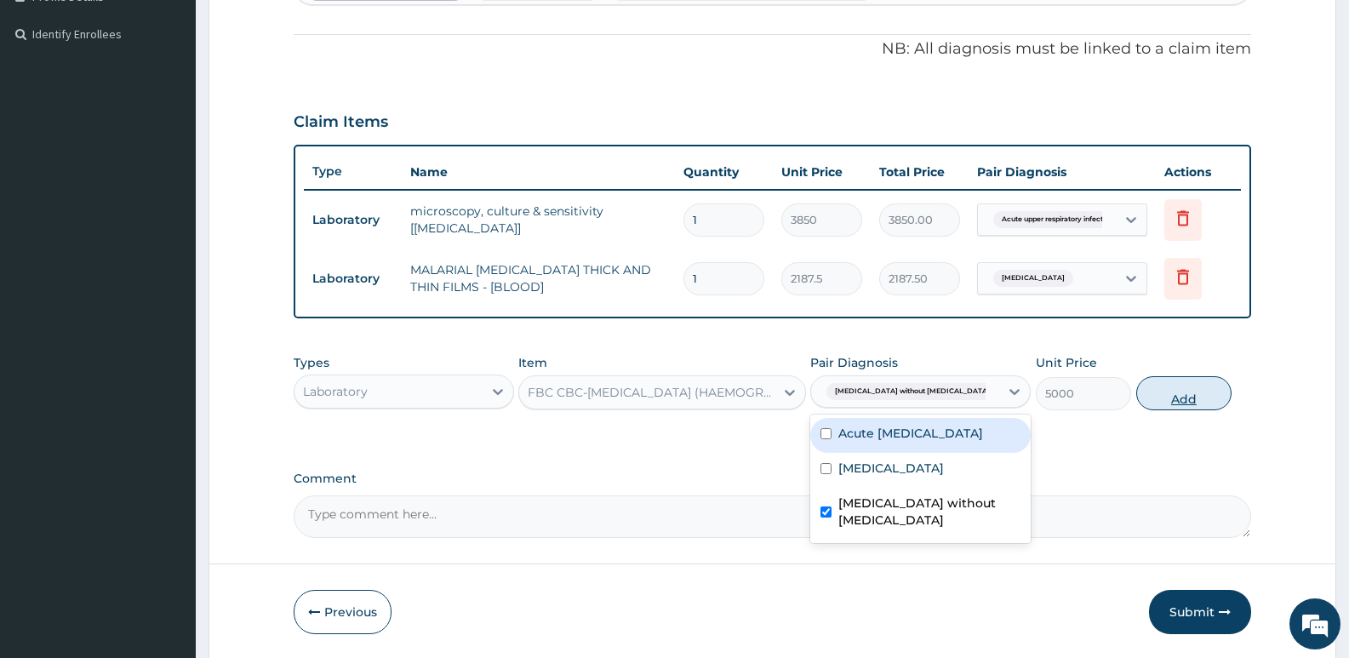
click at [1198, 395] on button "Add" at bounding box center [1183, 393] width 95 height 34
type input "0"
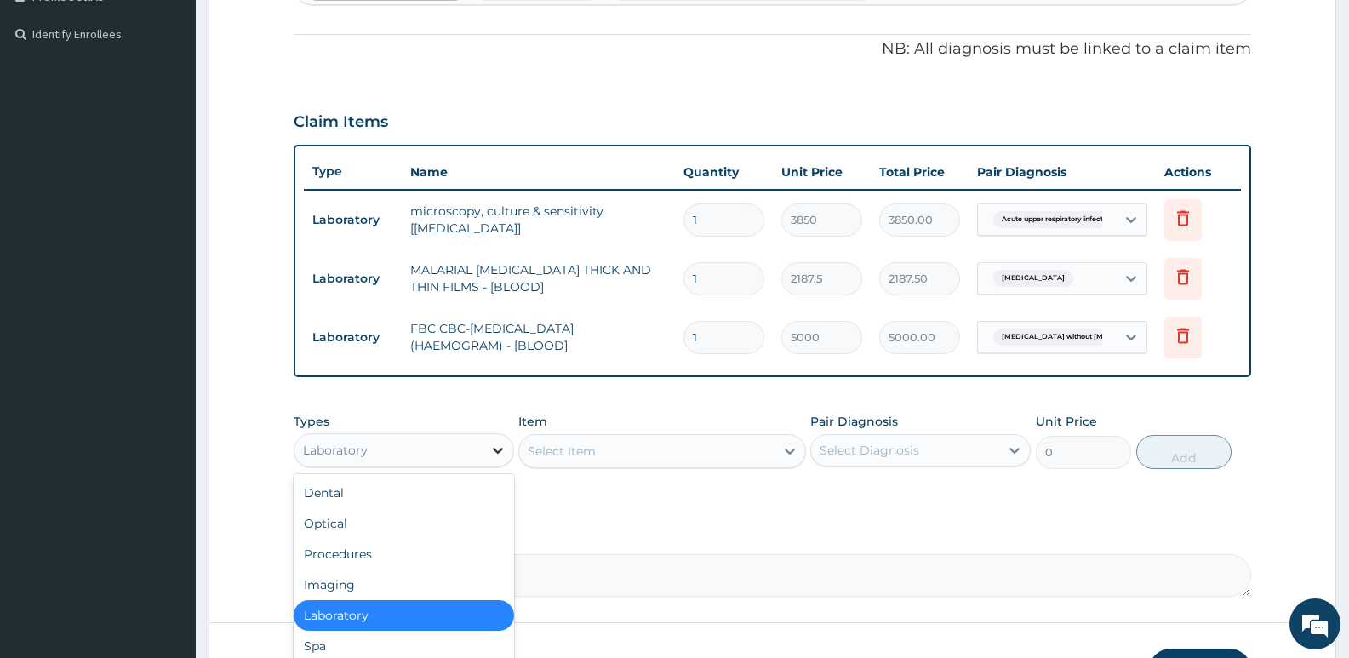
click at [498, 443] on icon at bounding box center [497, 450] width 17 height 17
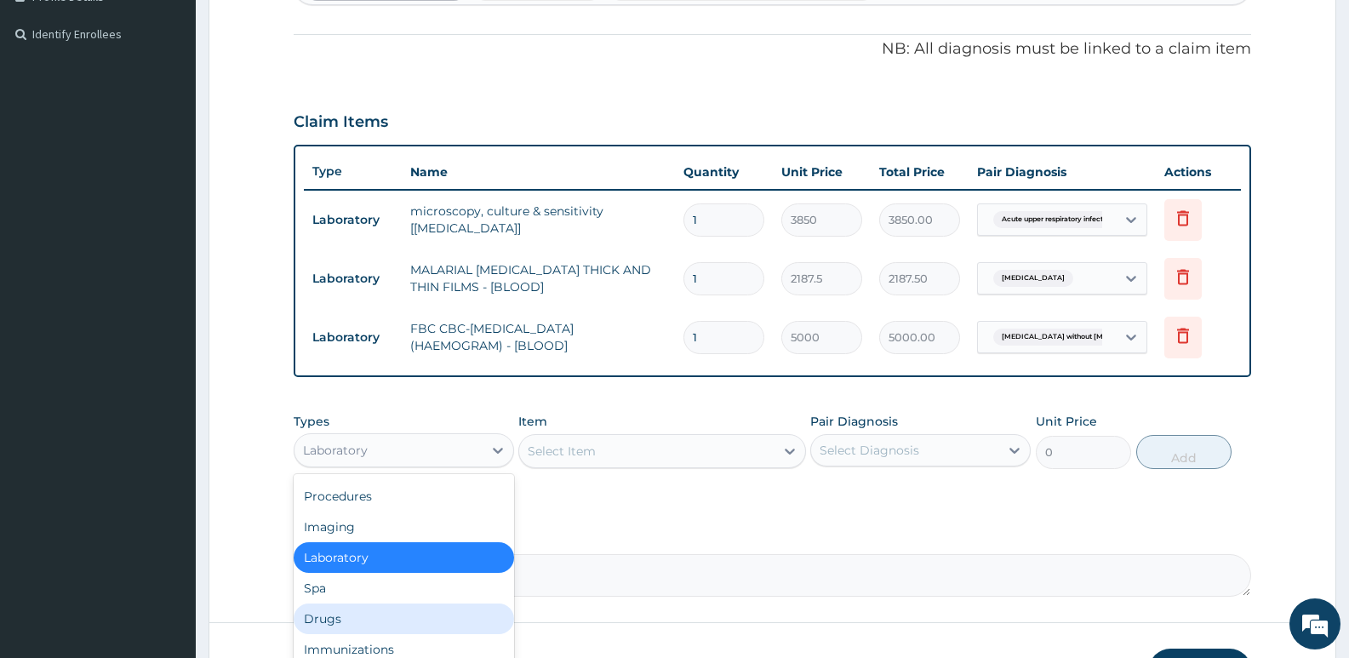
click at [341, 620] on div "Drugs" at bounding box center [404, 618] width 220 height 31
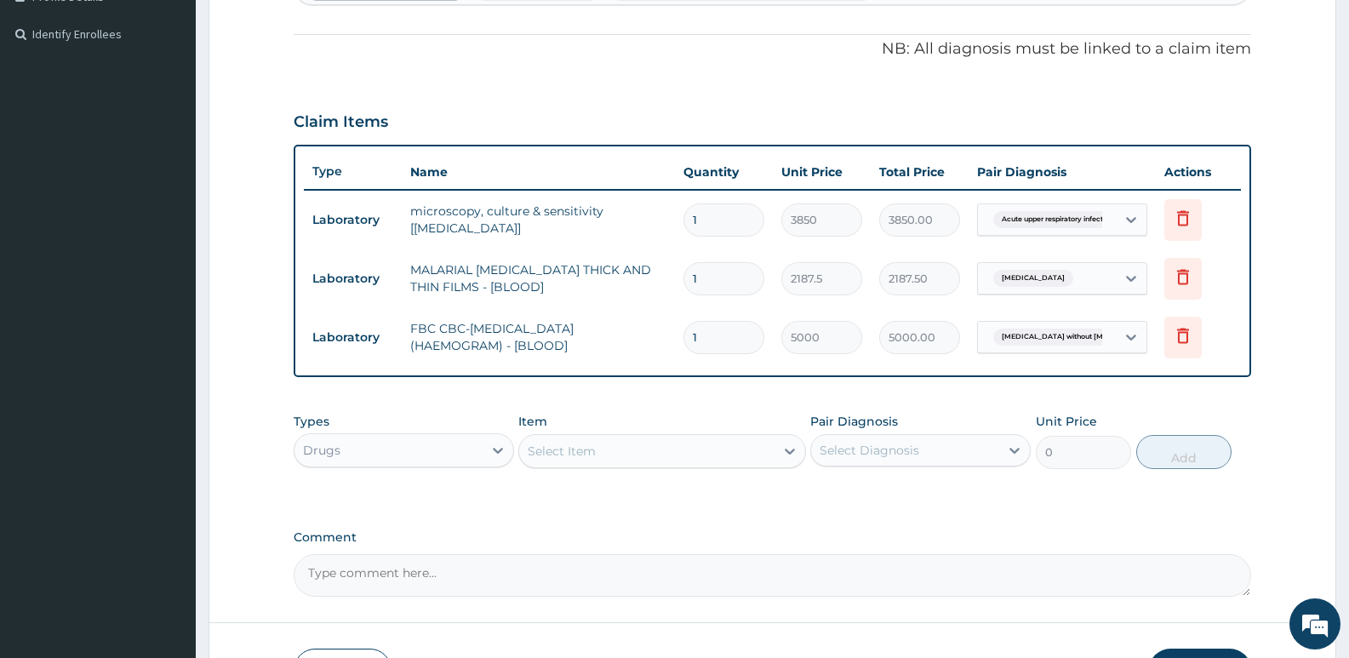
click at [591, 463] on div "Select Item" at bounding box center [646, 450] width 254 height 27
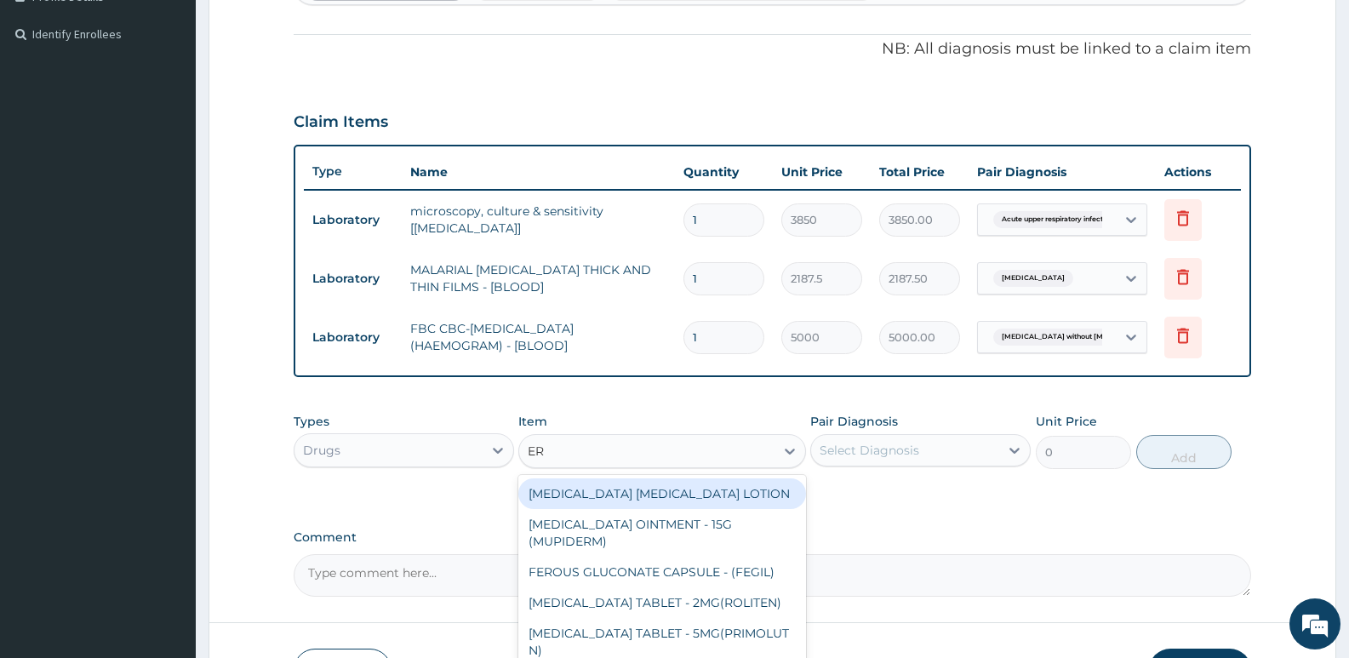
type input "ERY"
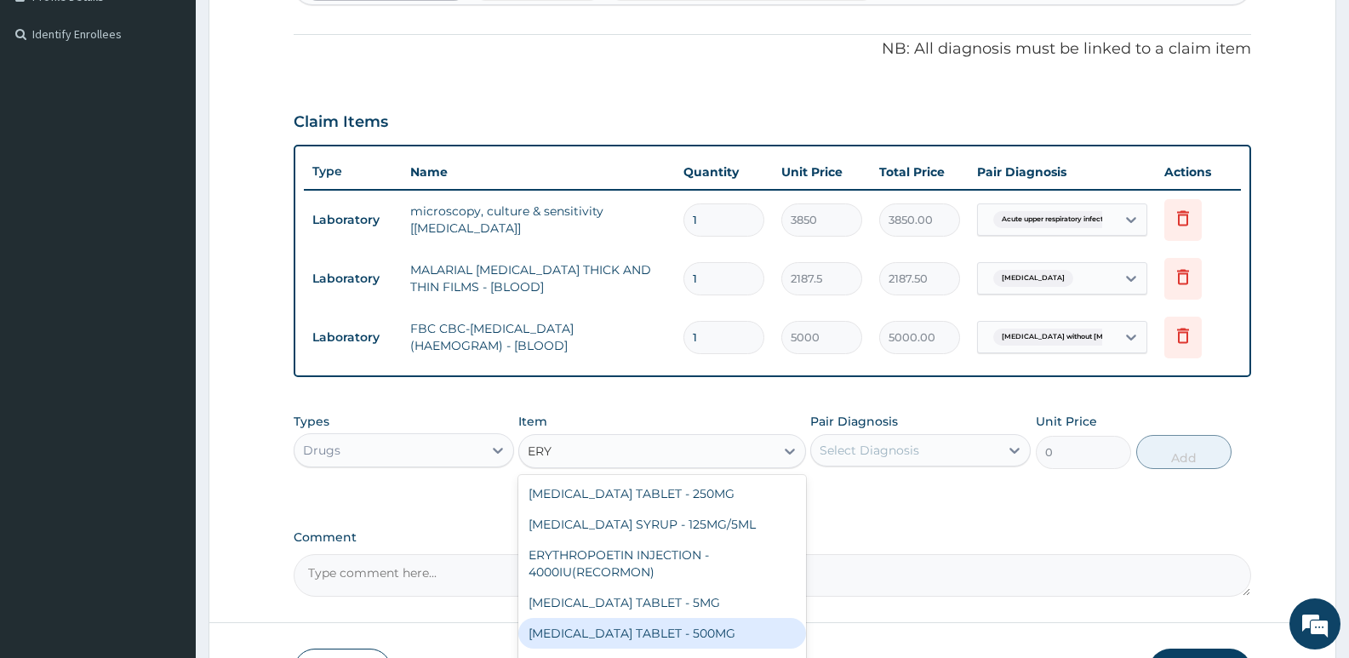
click at [643, 643] on div "[MEDICAL_DATA] TABLET - 500MG" at bounding box center [661, 633] width 287 height 31
type input "140"
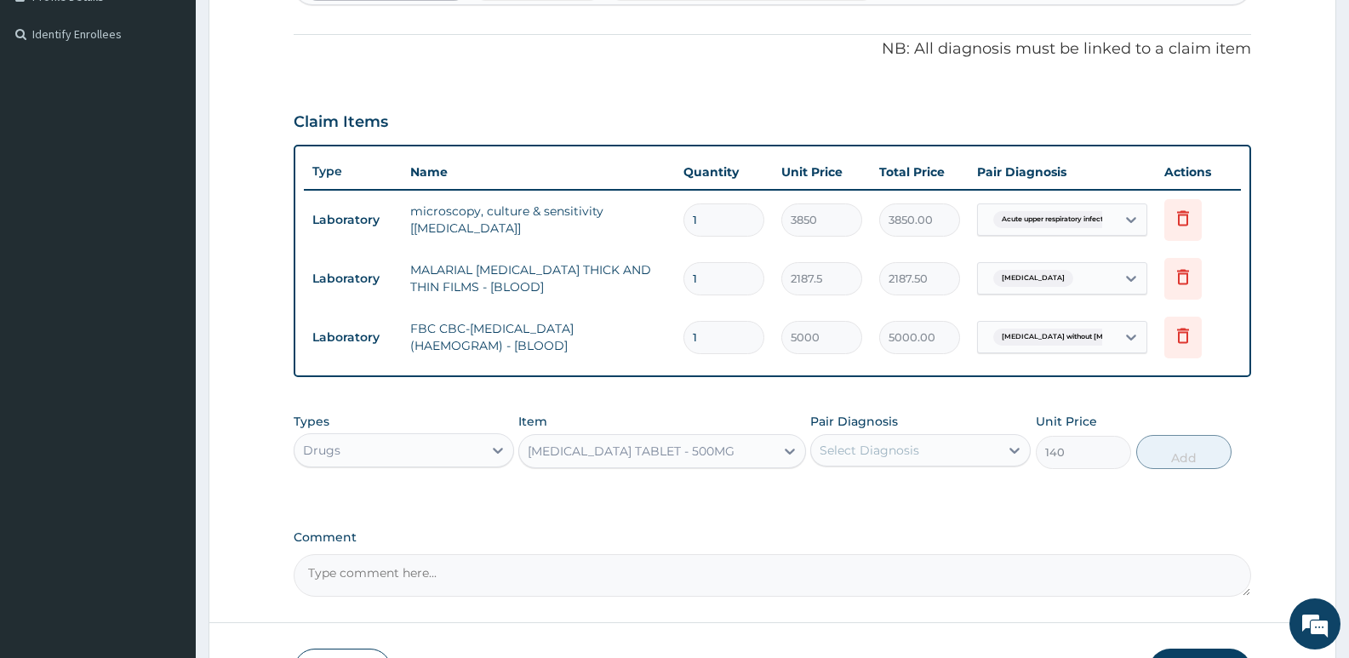
click at [932, 442] on div "Select Diagnosis" at bounding box center [905, 450] width 188 height 27
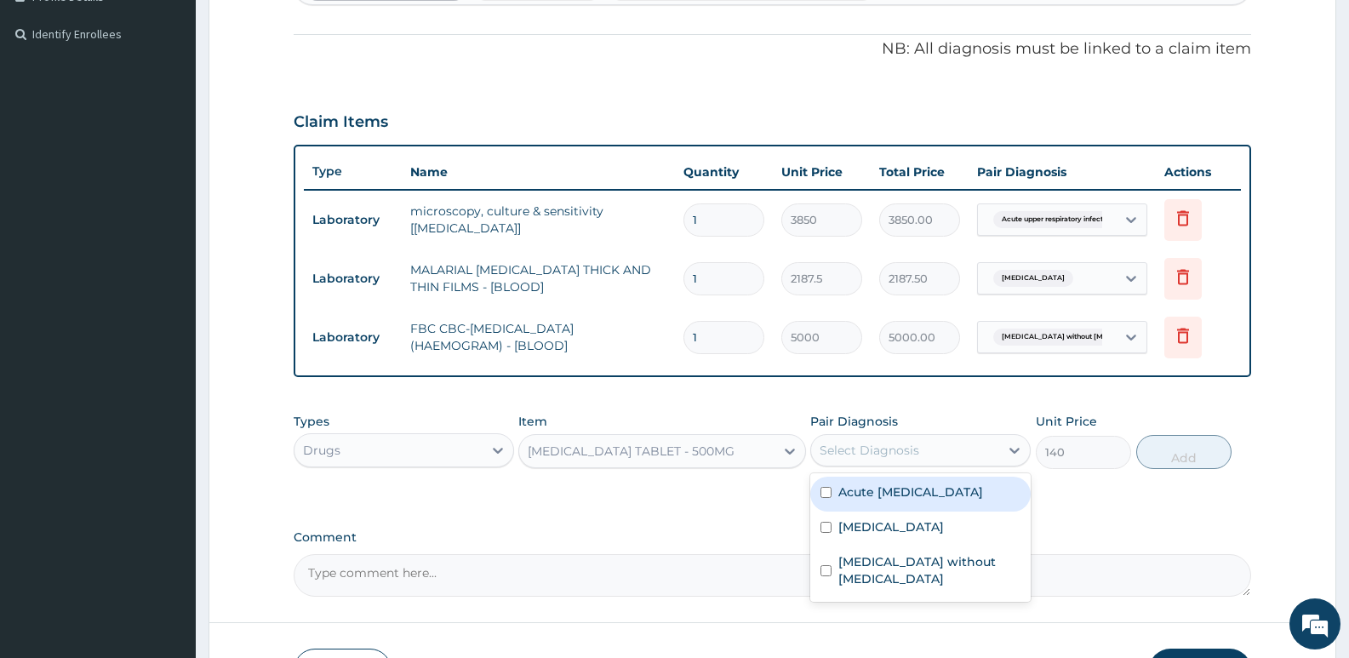
click at [897, 500] on label "Acute [MEDICAL_DATA]" at bounding box center [910, 491] width 145 height 17
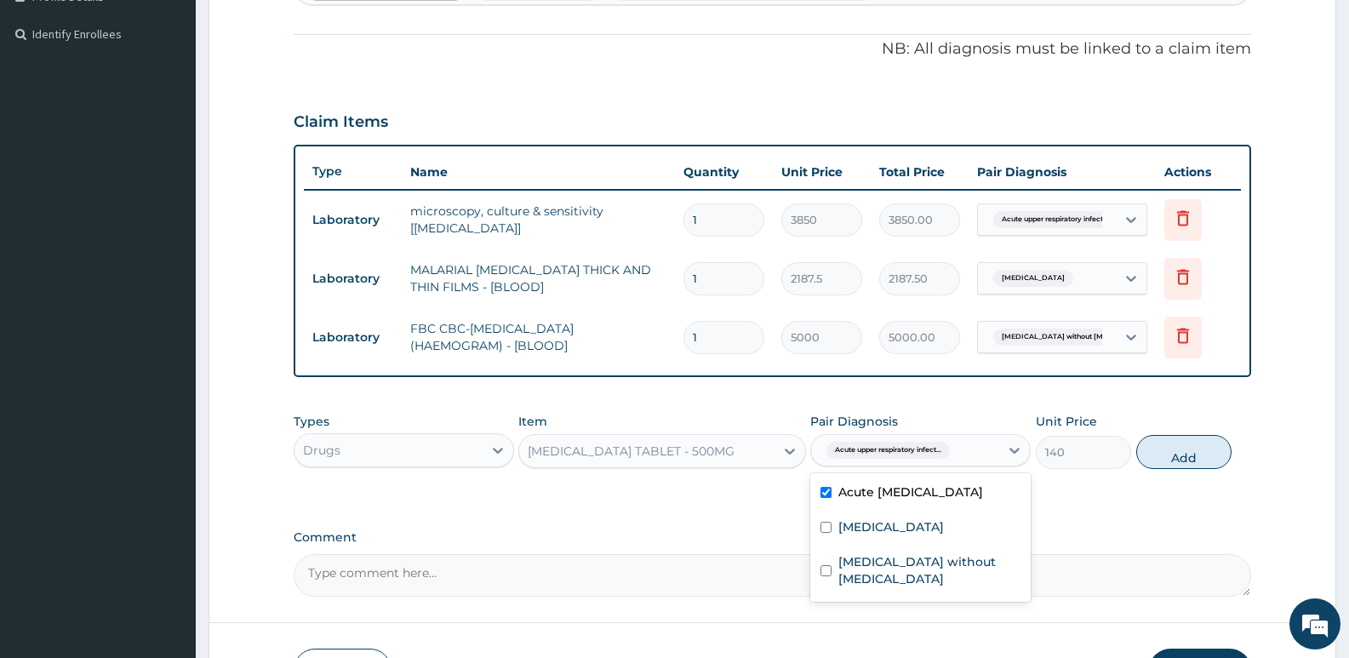
checkbox input "true"
click at [1190, 451] on button "Add" at bounding box center [1183, 452] width 95 height 34
type input "0"
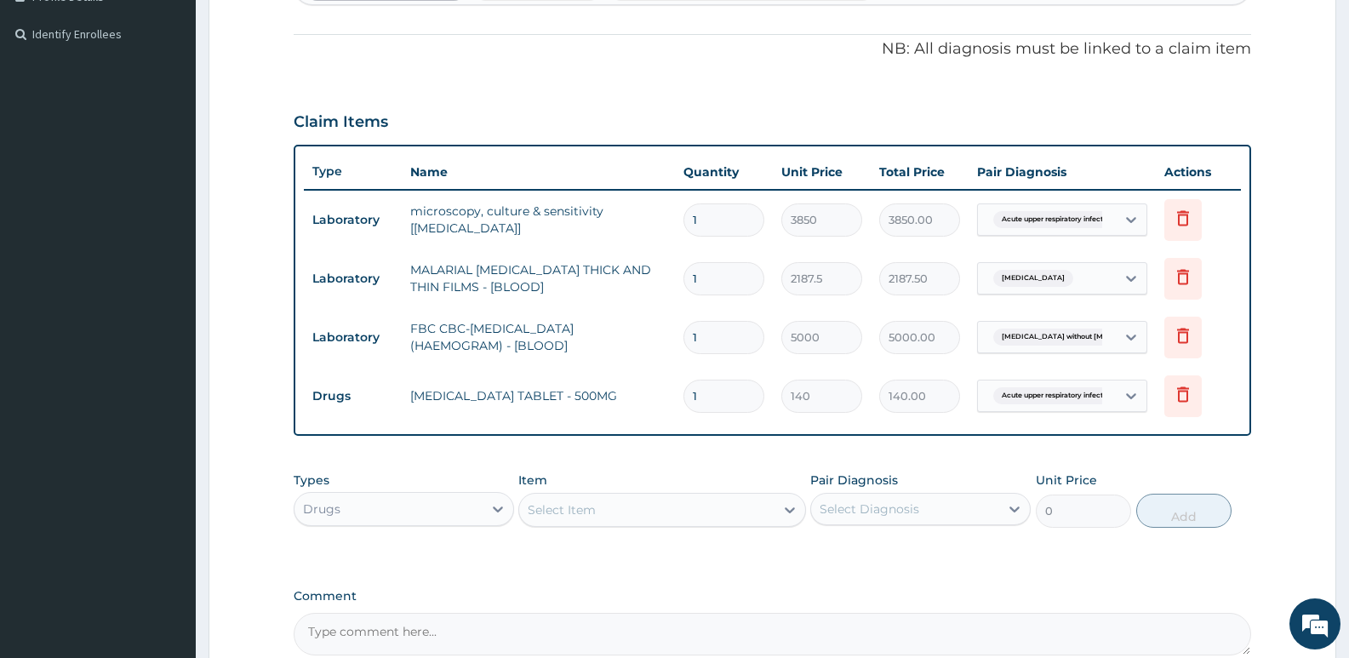
type input "10"
type input "1400.00"
type input "10"
click at [549, 509] on div "Select Item" at bounding box center [562, 509] width 68 height 17
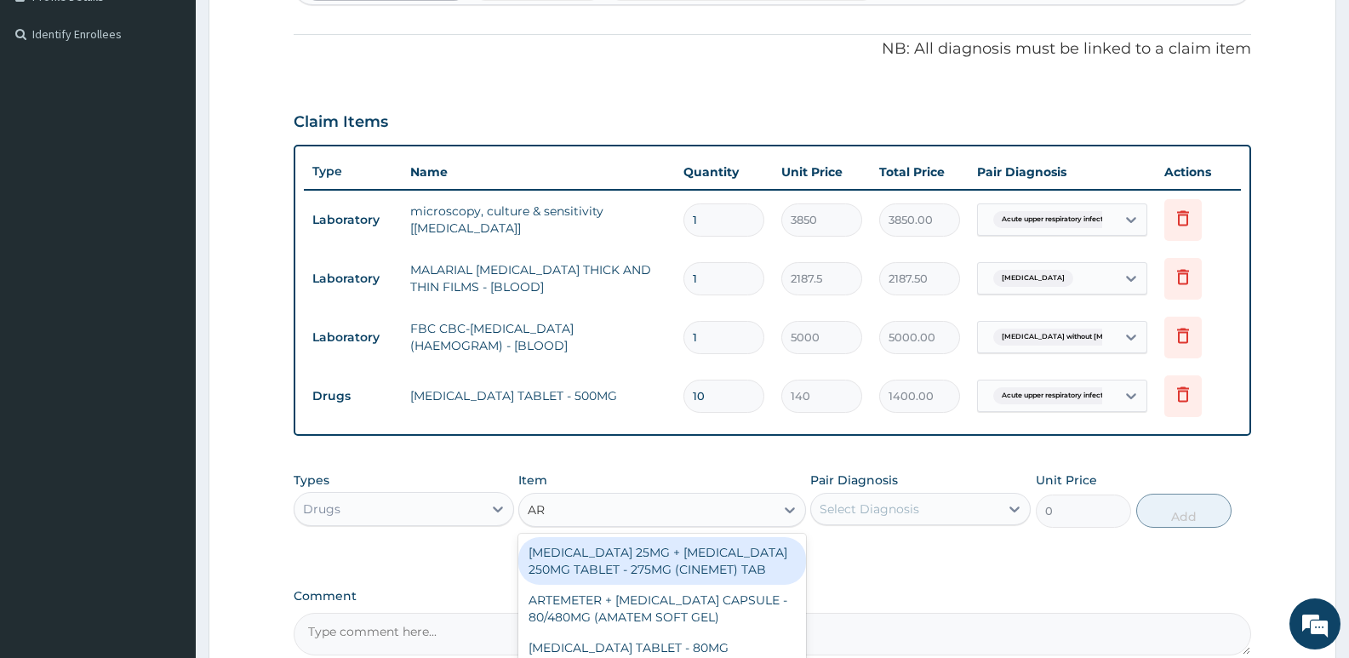
type input "ART"
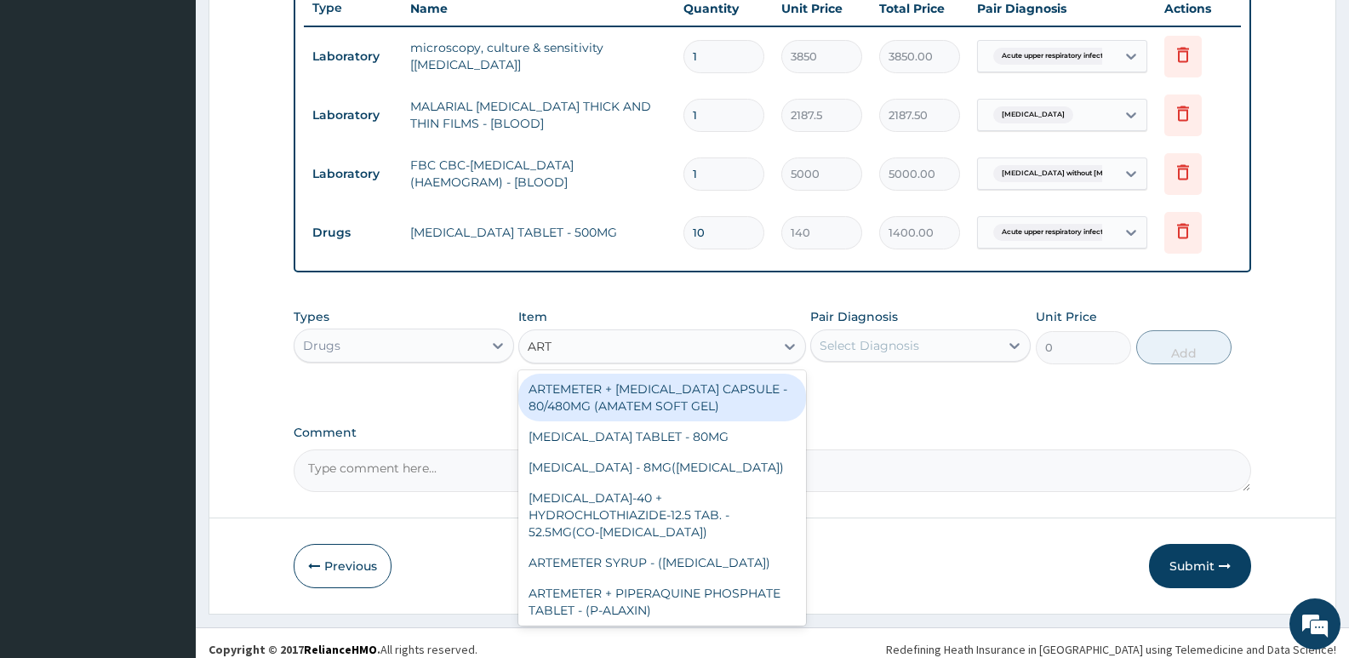
scroll to position [659, 0]
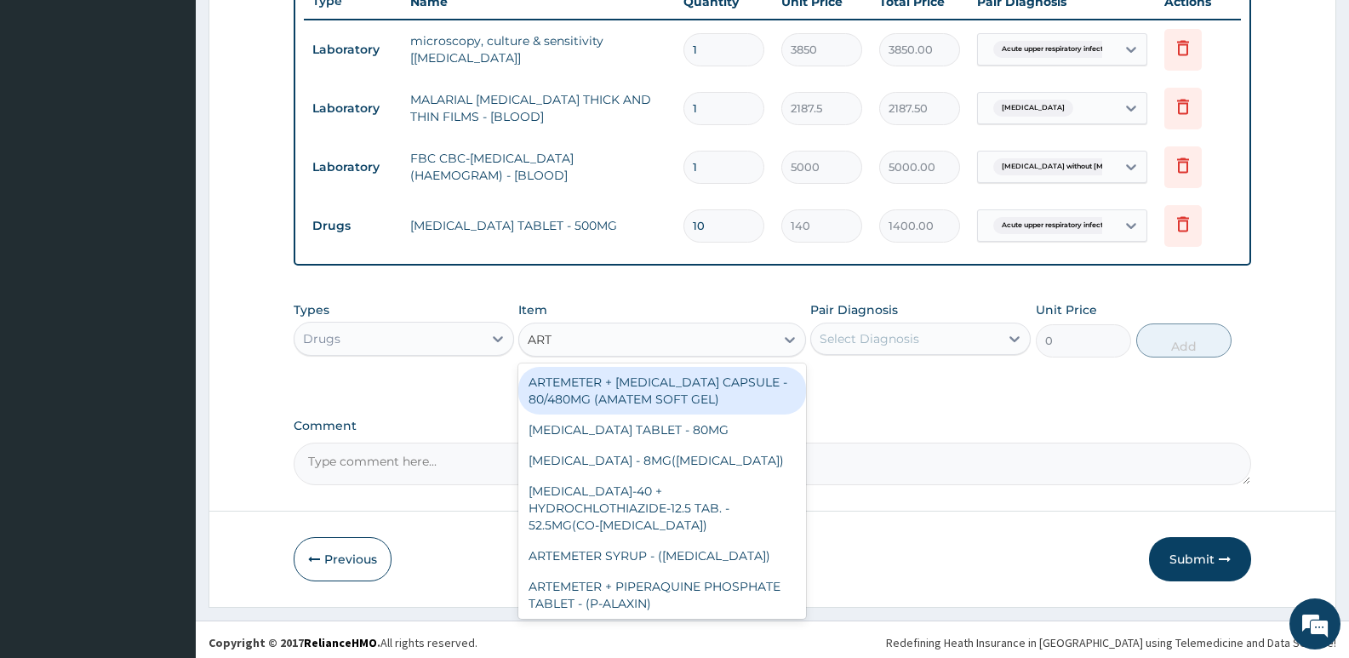
click at [636, 392] on div "ARTEMETER + [MEDICAL_DATA] CAPSULE - 80/480MG (AMATEM SOFT GEL)" at bounding box center [661, 391] width 287 height 48
type input "420"
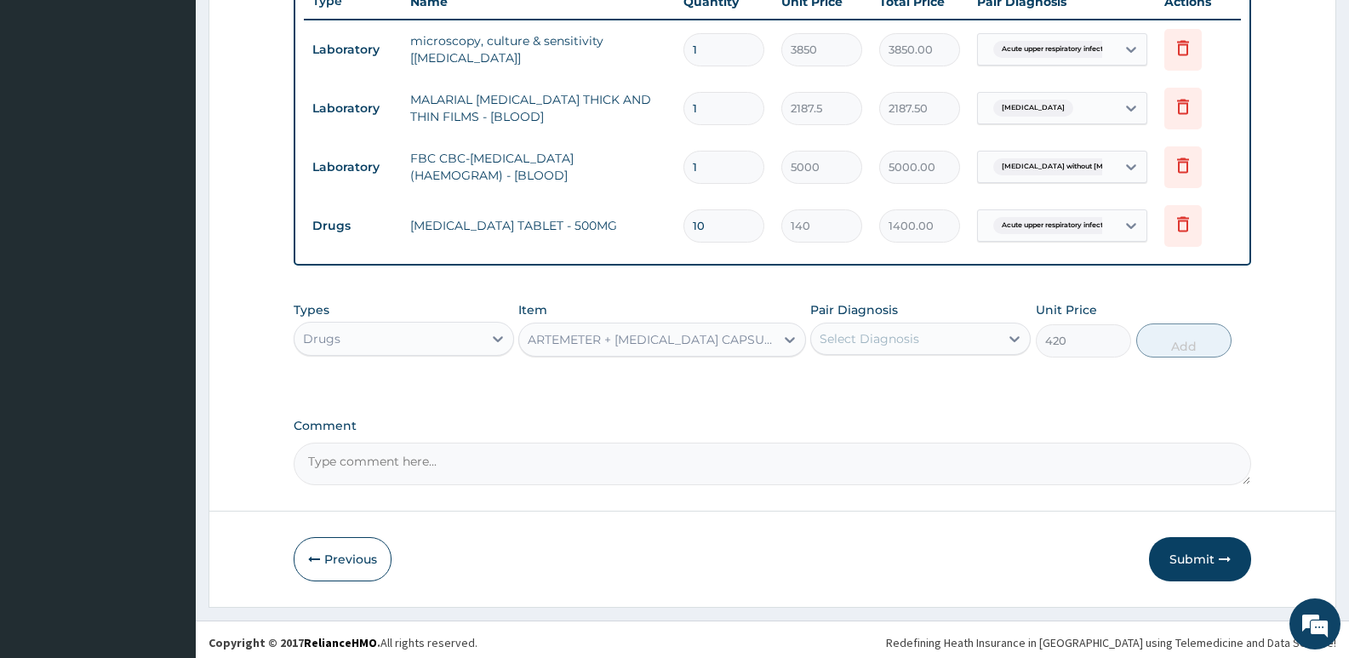
click at [851, 334] on div "Select Diagnosis" at bounding box center [869, 338] width 100 height 17
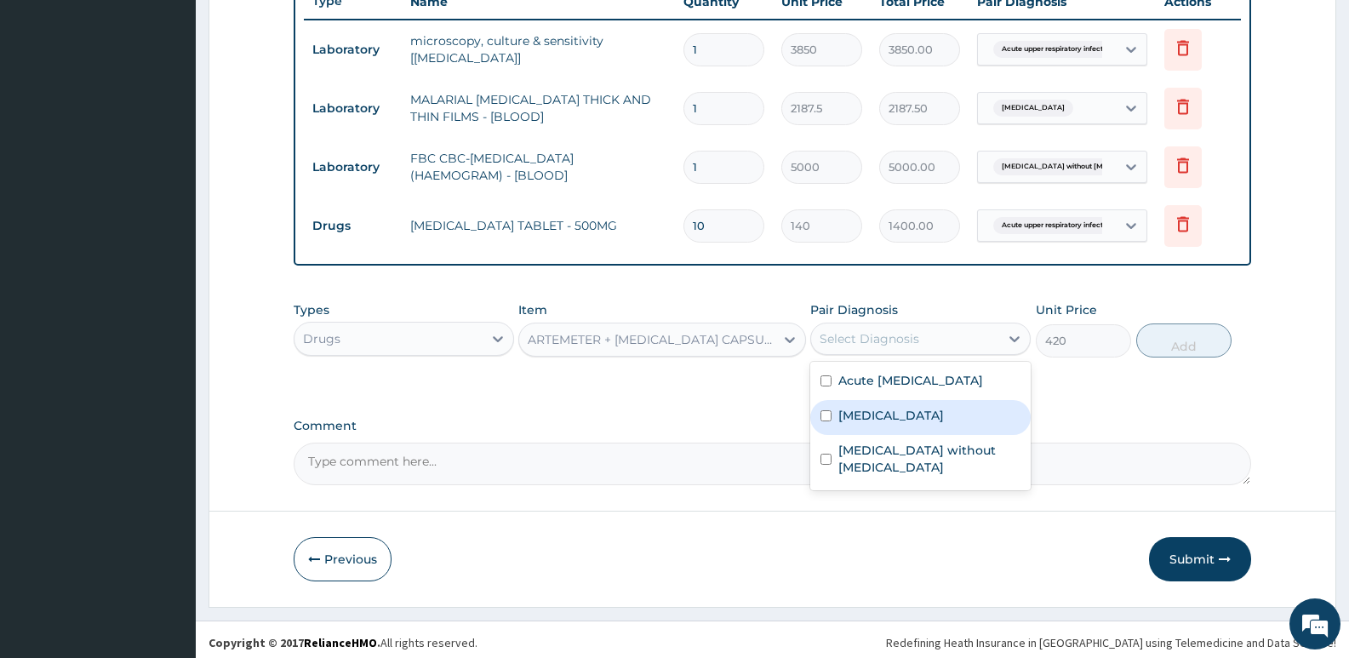
click at [869, 424] on label "[MEDICAL_DATA]" at bounding box center [891, 415] width 106 height 17
checkbox input "true"
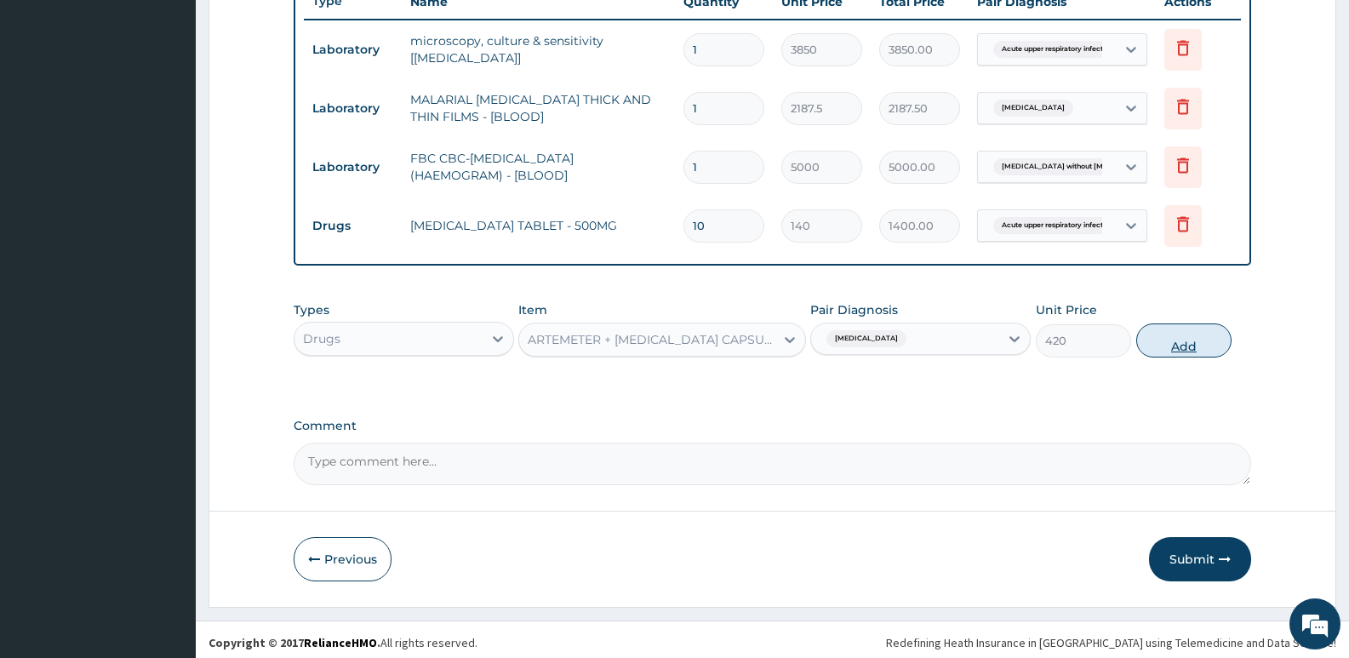
click at [1161, 351] on button "Add" at bounding box center [1183, 340] width 95 height 34
type input "0"
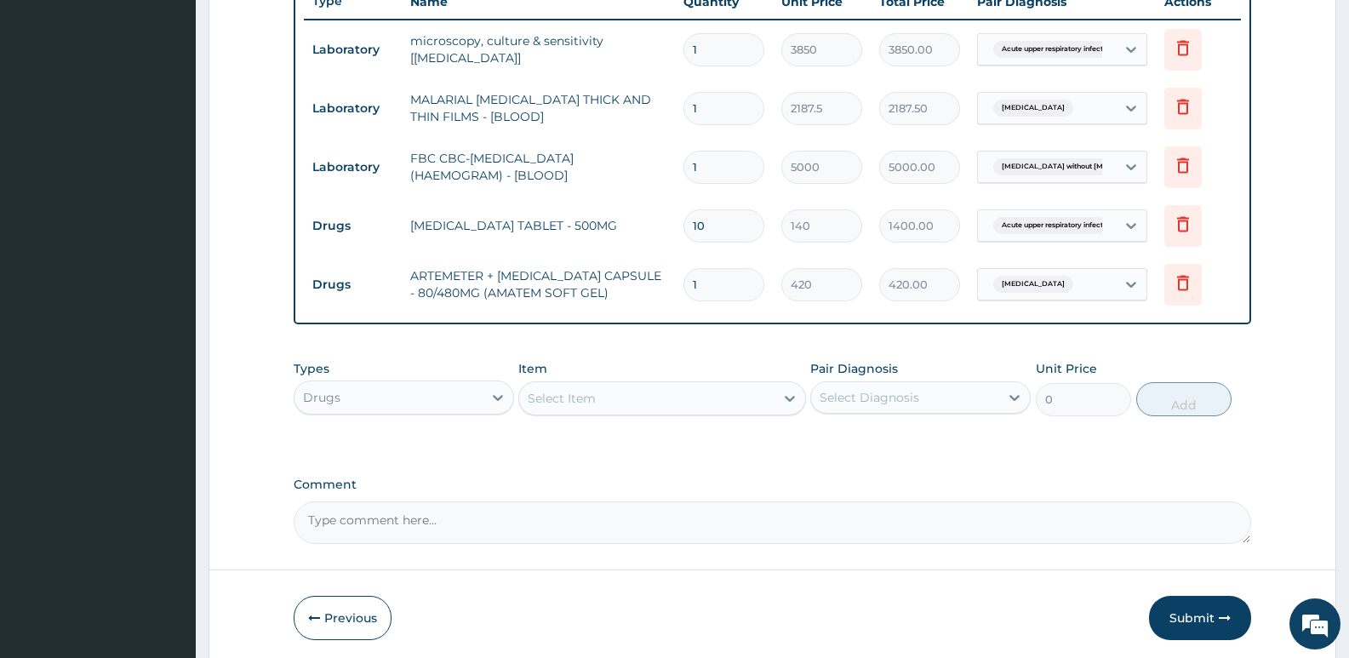
type input "0.00"
type input "6"
type input "2520.00"
type input "6"
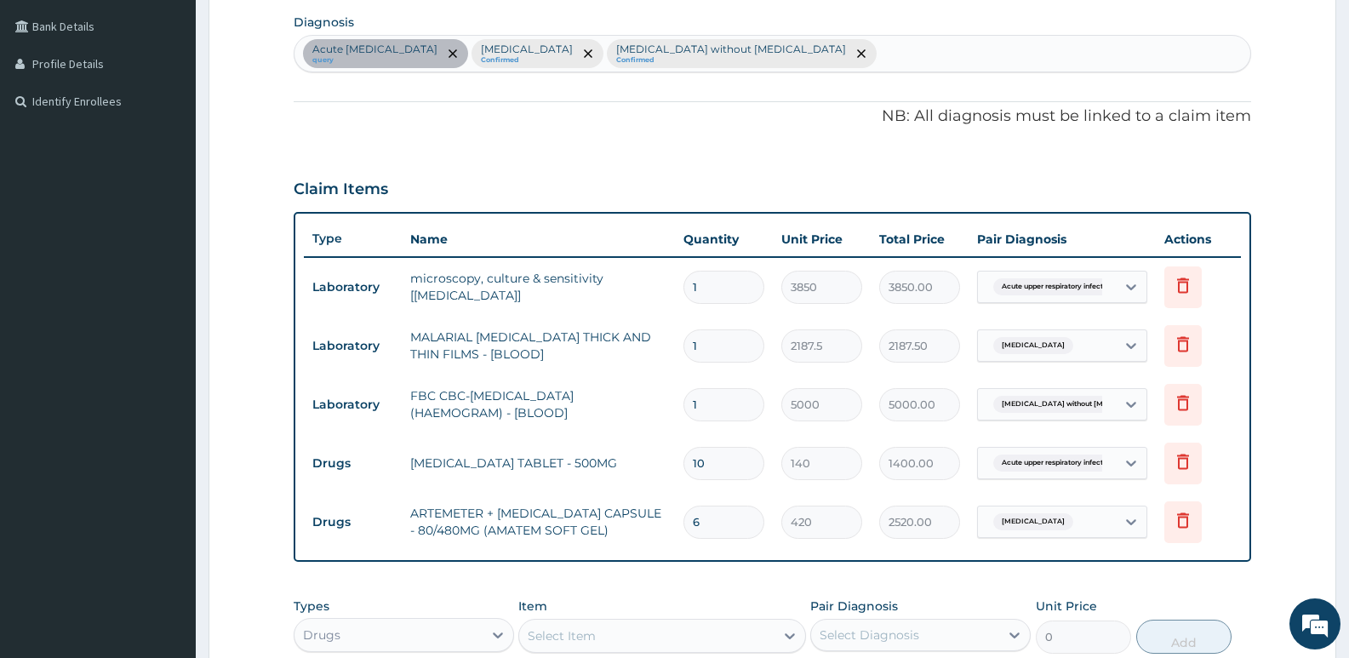
scroll to position [403, 0]
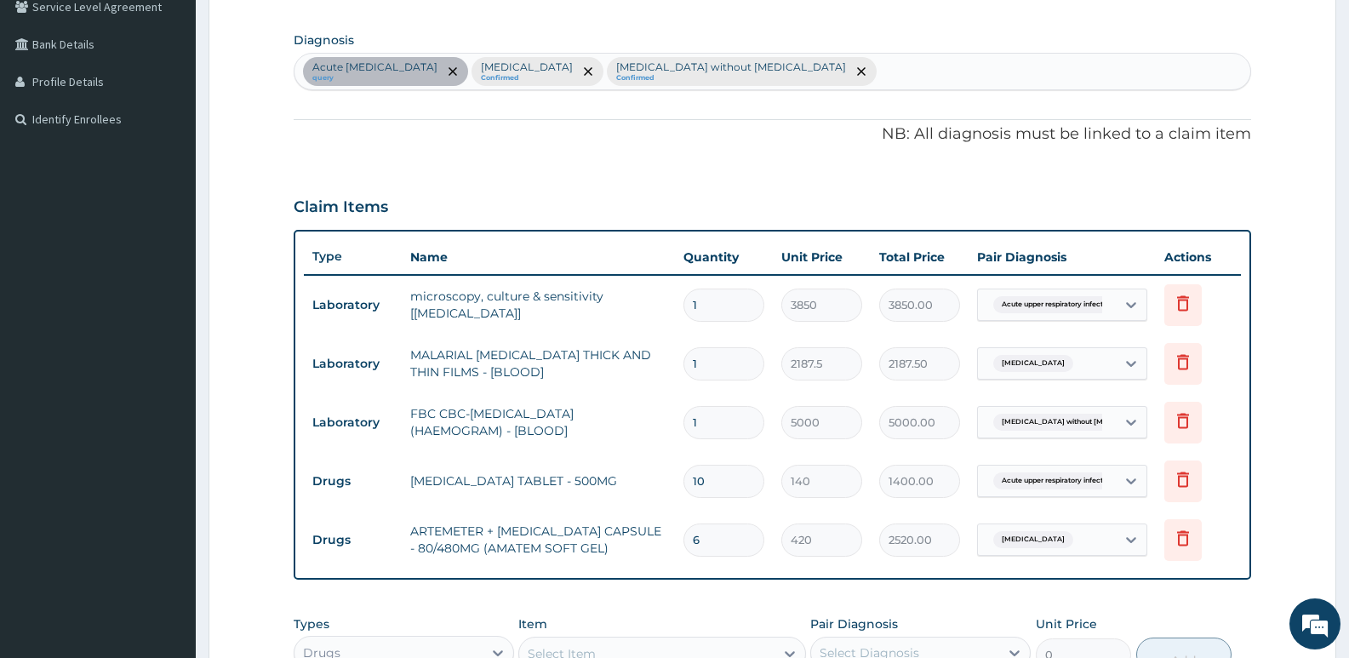
click at [841, 70] on div "[MEDICAL_DATA] without [MEDICAL_DATA] Confirmed" at bounding box center [742, 71] width 270 height 29
type input "HEADACHE"
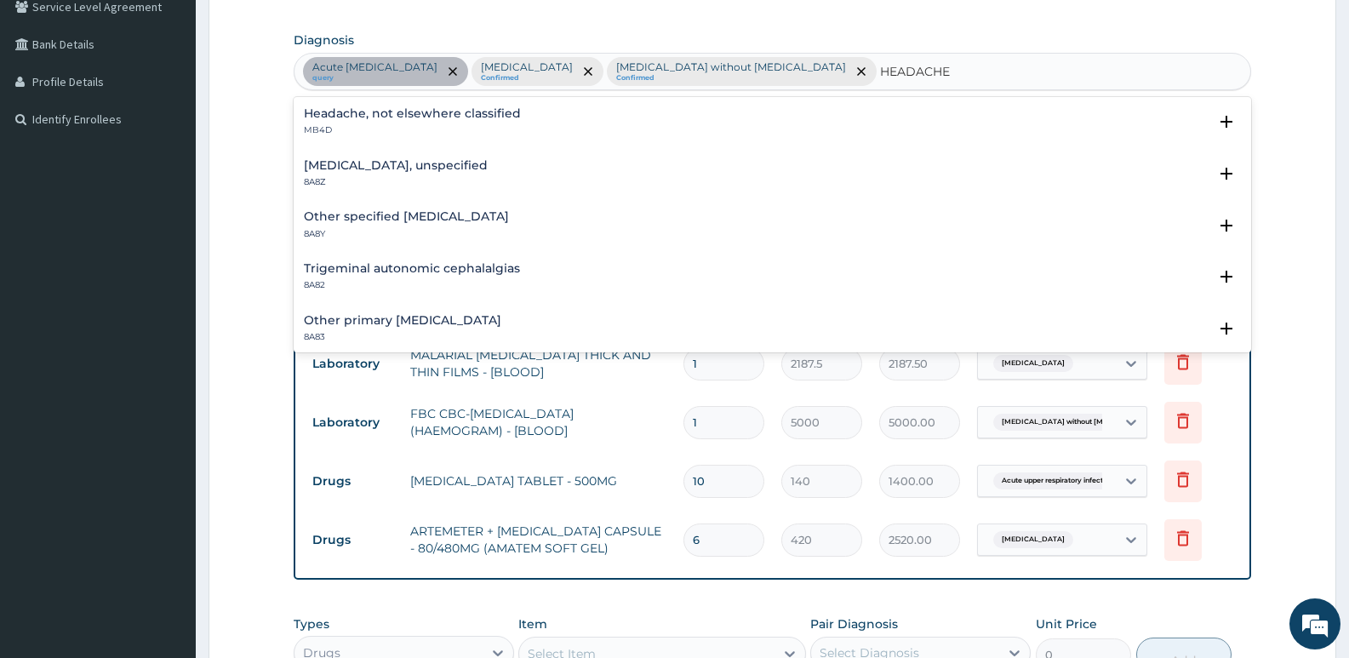
click at [404, 123] on div "Headache, not elsewhere classified MB4D" at bounding box center [412, 122] width 217 height 30
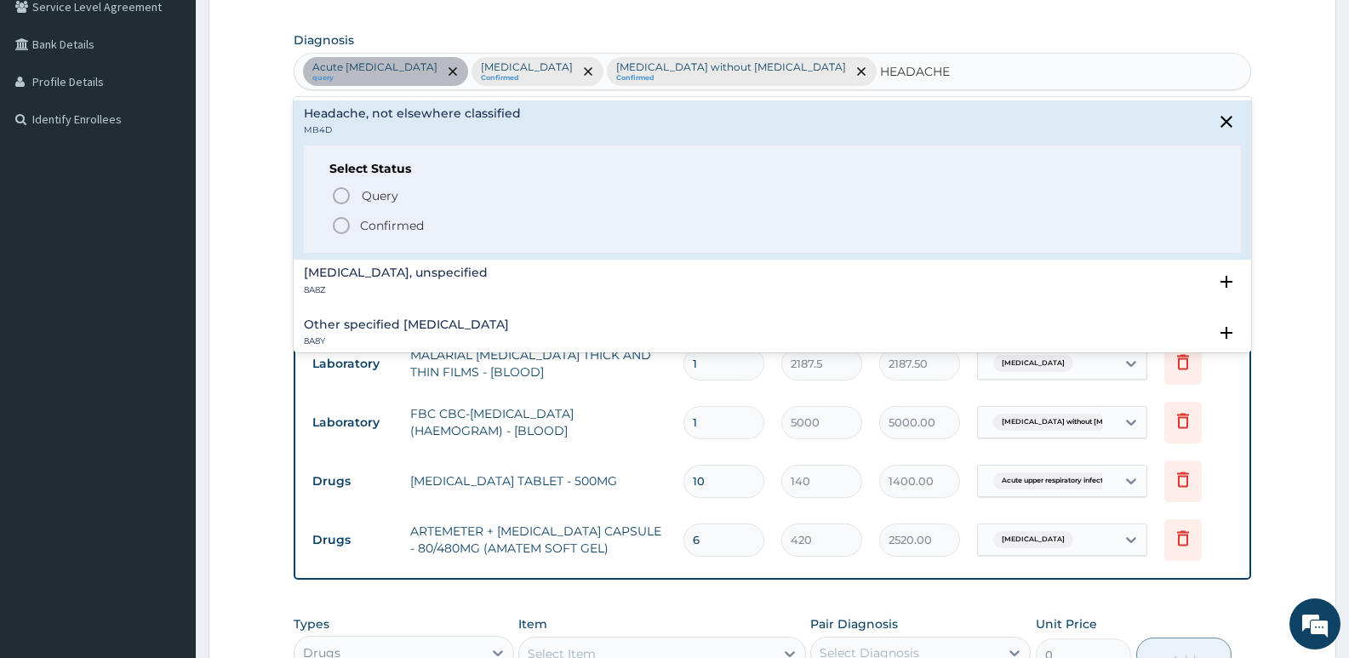
click at [345, 221] on icon "status option filled" at bounding box center [341, 225] width 20 height 20
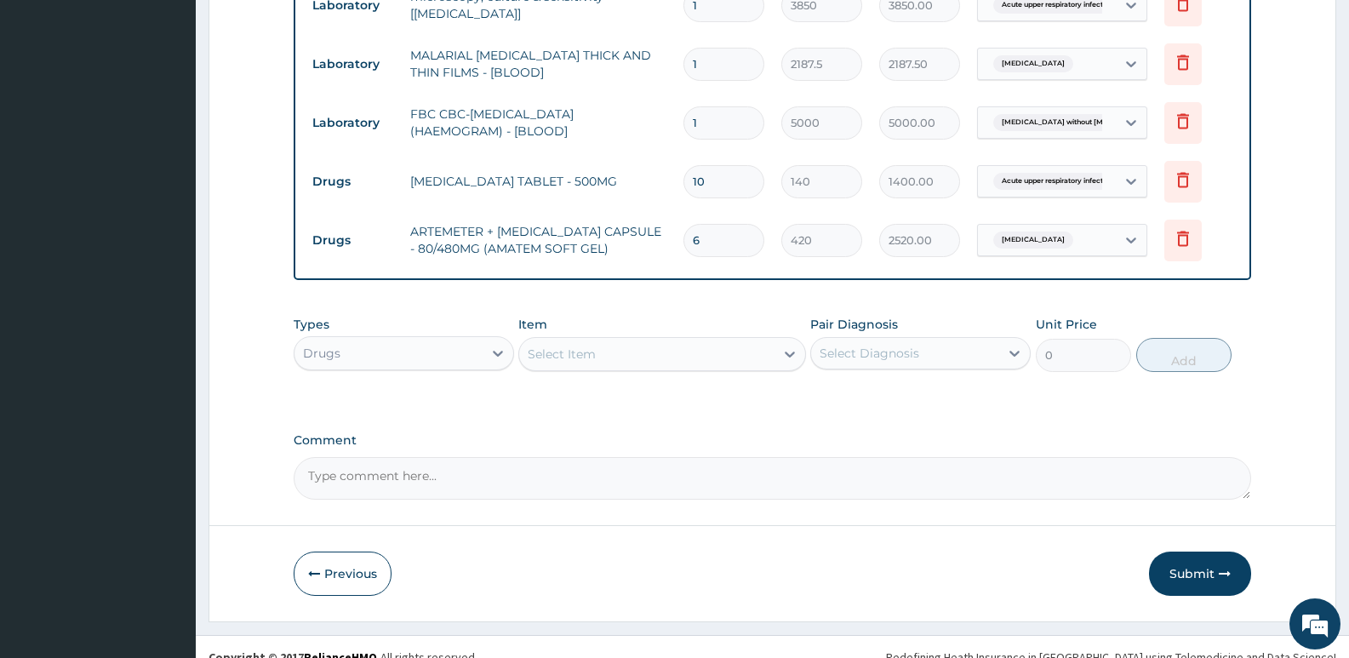
scroll to position [723, 0]
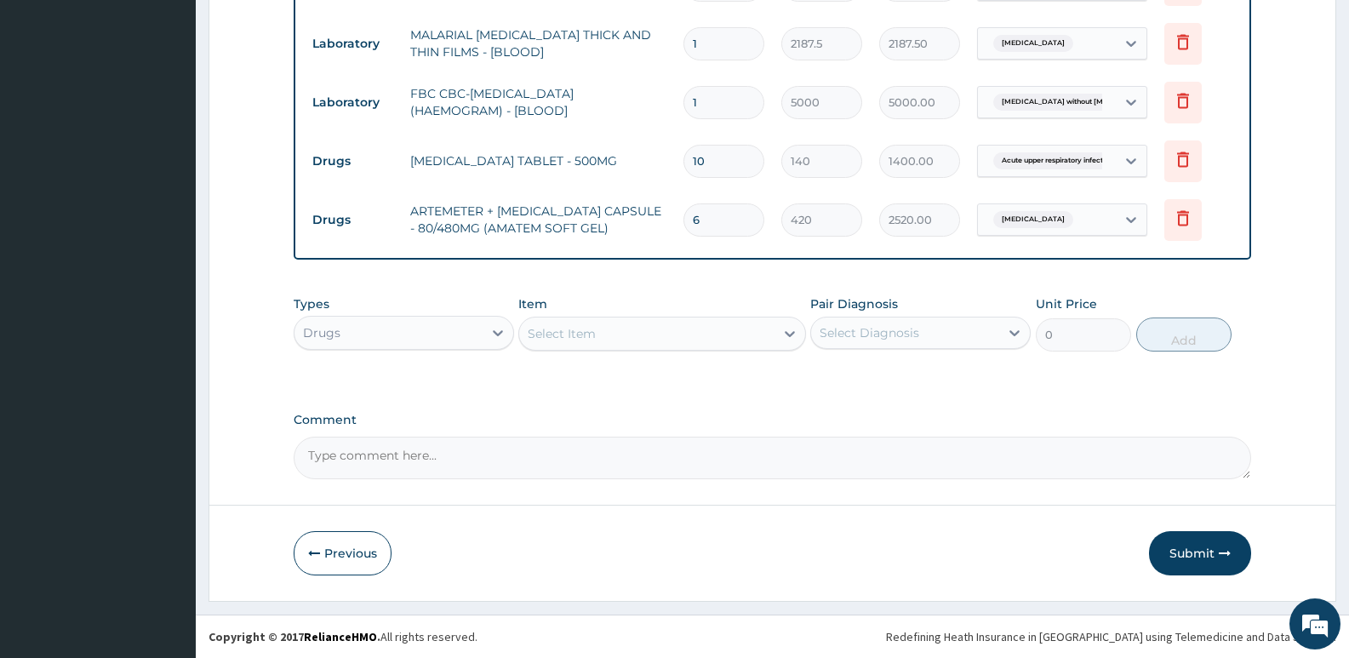
click at [619, 337] on div "Select Item" at bounding box center [646, 333] width 254 height 27
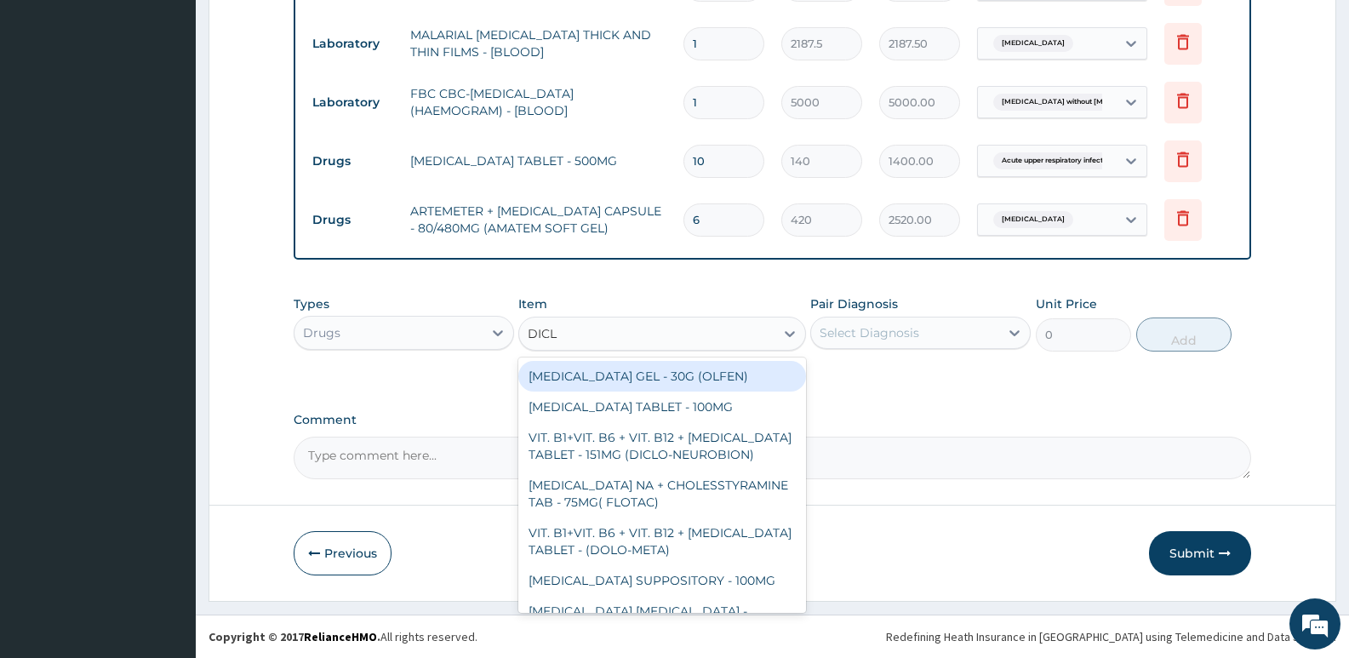
type input "DICLO"
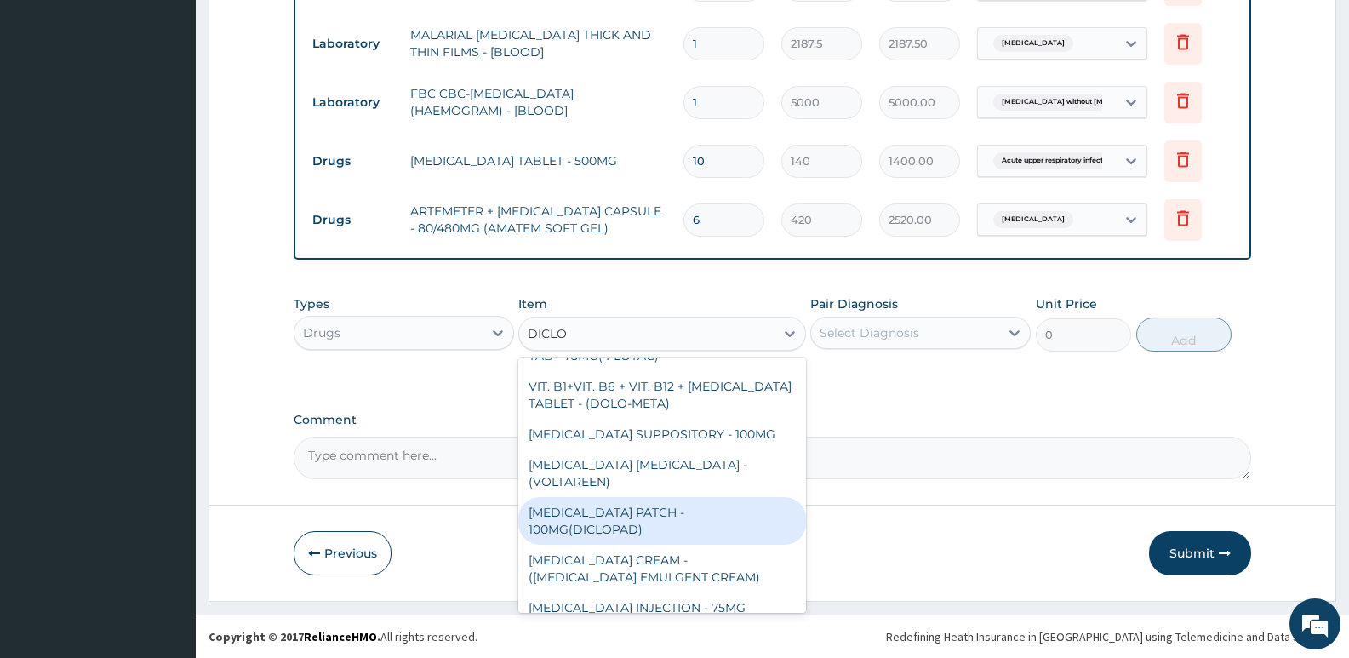
scroll to position [0, 0]
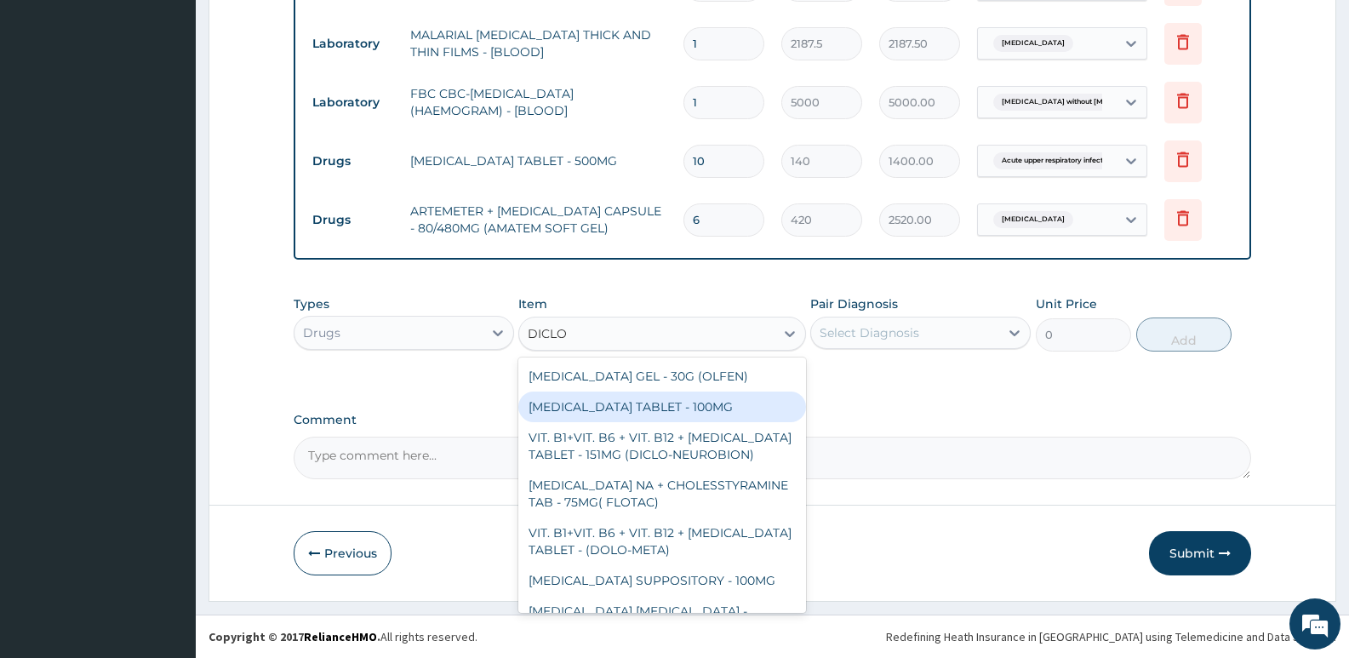
click at [640, 411] on div "DICLOFENAC TABLET - 100MG" at bounding box center [661, 406] width 287 height 31
type input "112"
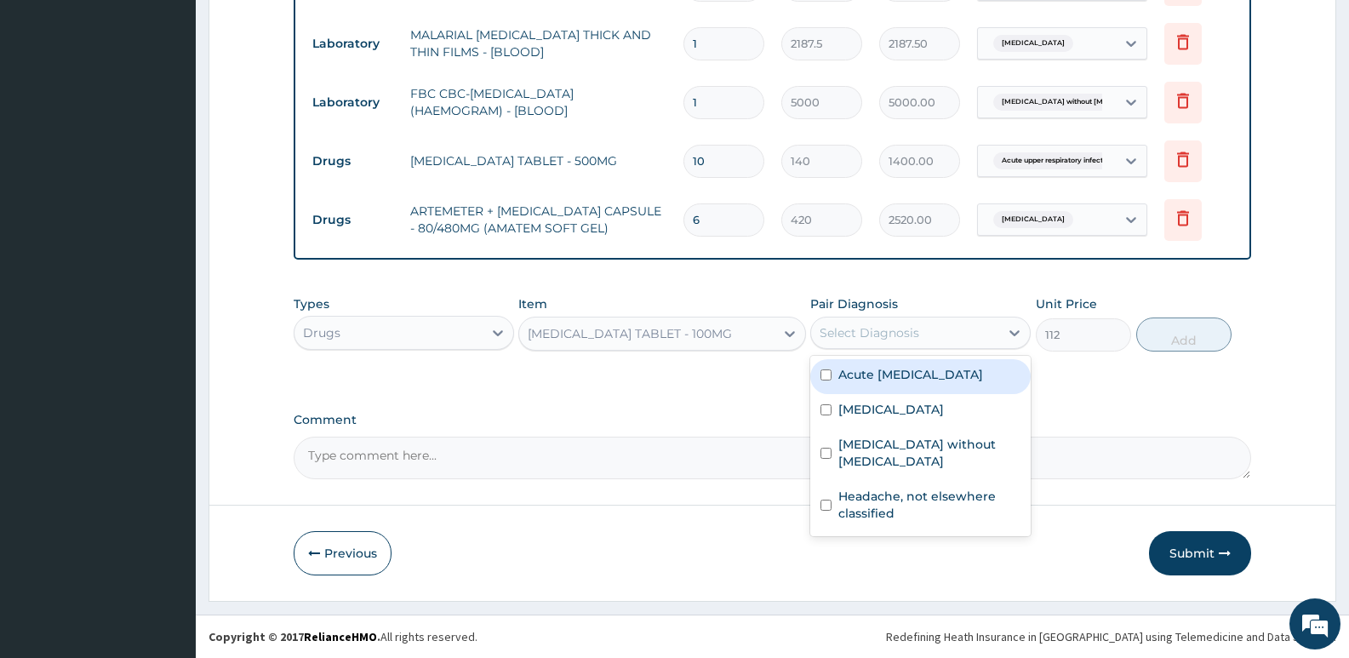
click at [949, 340] on div "Select Diagnosis" at bounding box center [905, 332] width 188 height 27
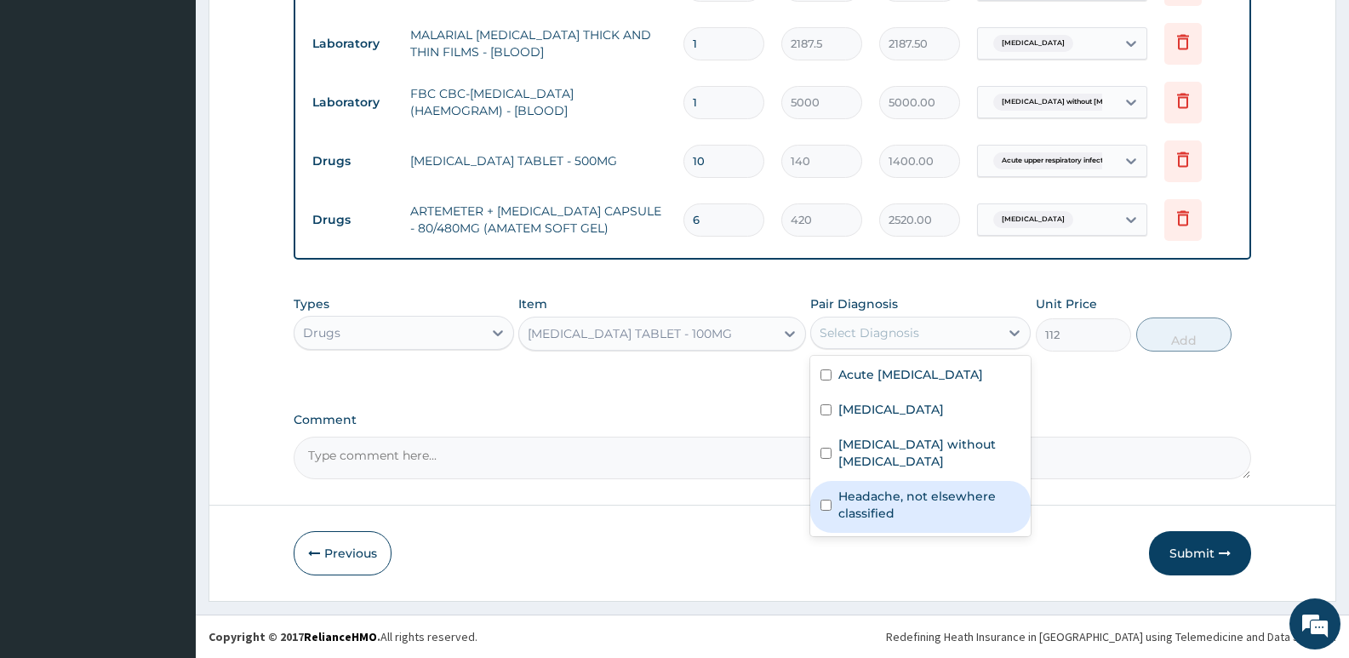
click at [901, 493] on label "Headache, not elsewhere classified" at bounding box center [929, 505] width 182 height 34
checkbox input "true"
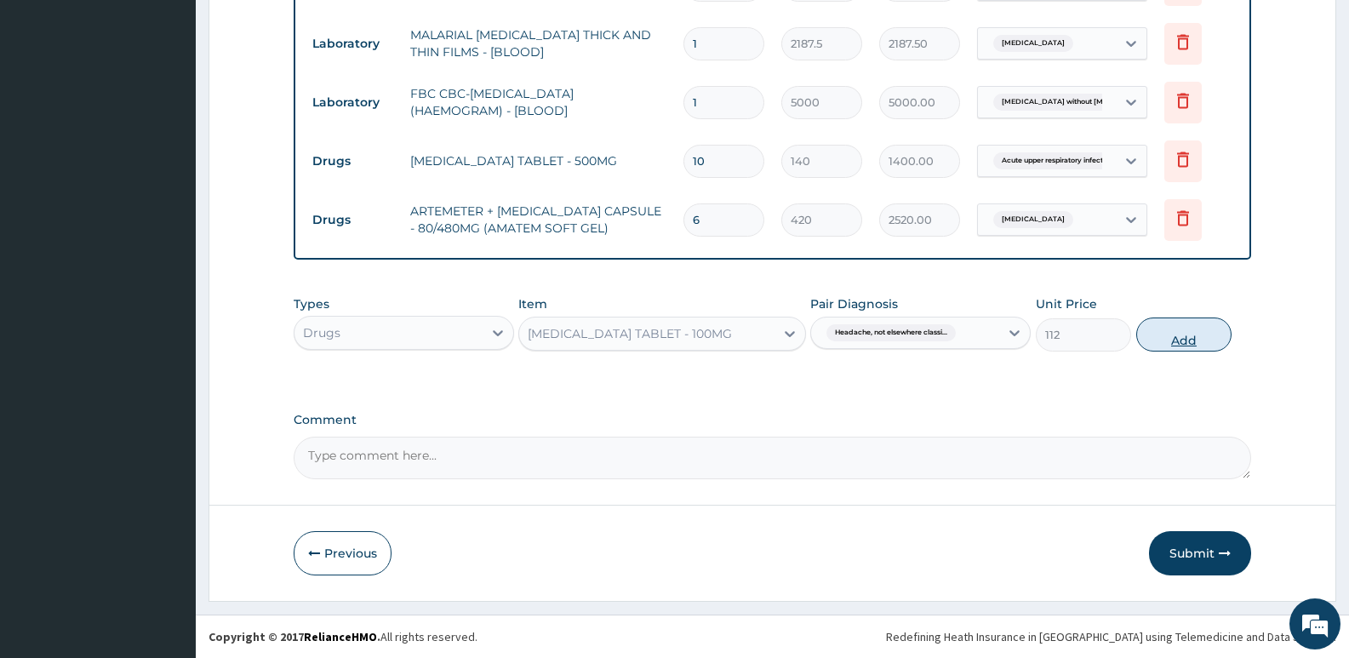
click at [1160, 345] on button "Add" at bounding box center [1183, 334] width 95 height 34
type input "0"
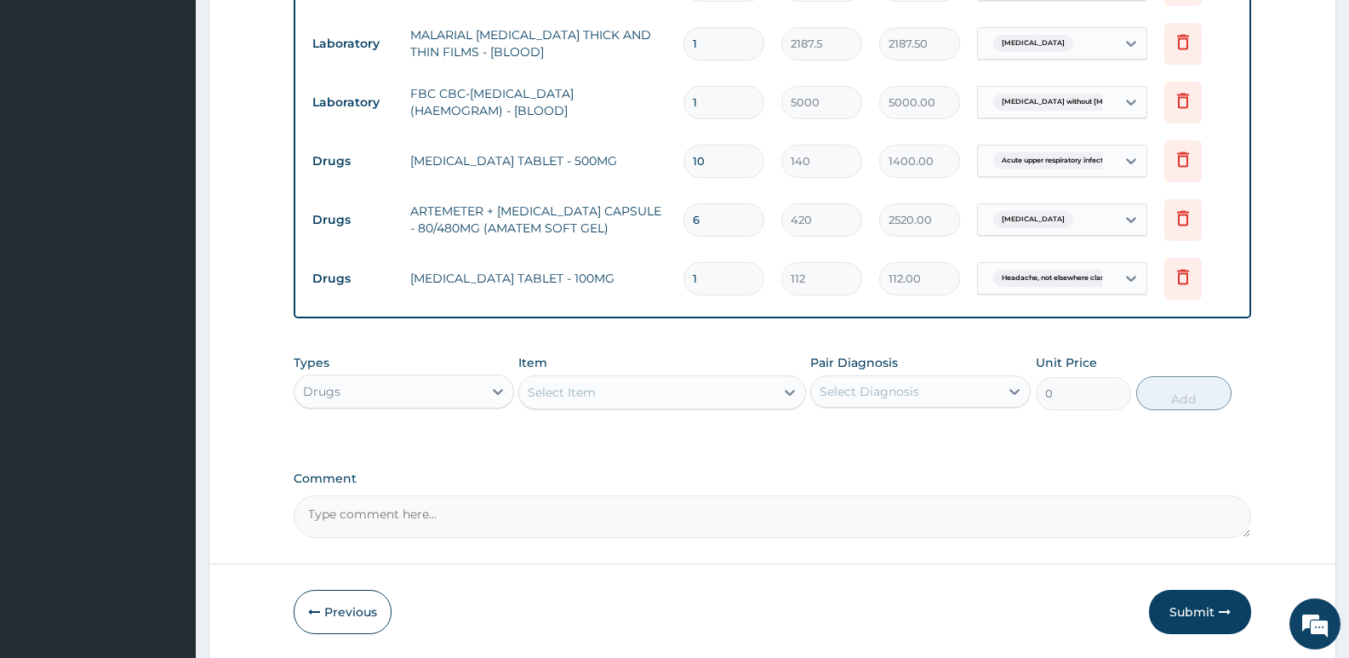
click at [721, 288] on input "1" at bounding box center [723, 278] width 81 height 33
type input "0.00"
type input "6"
type input "672.00"
type input "6"
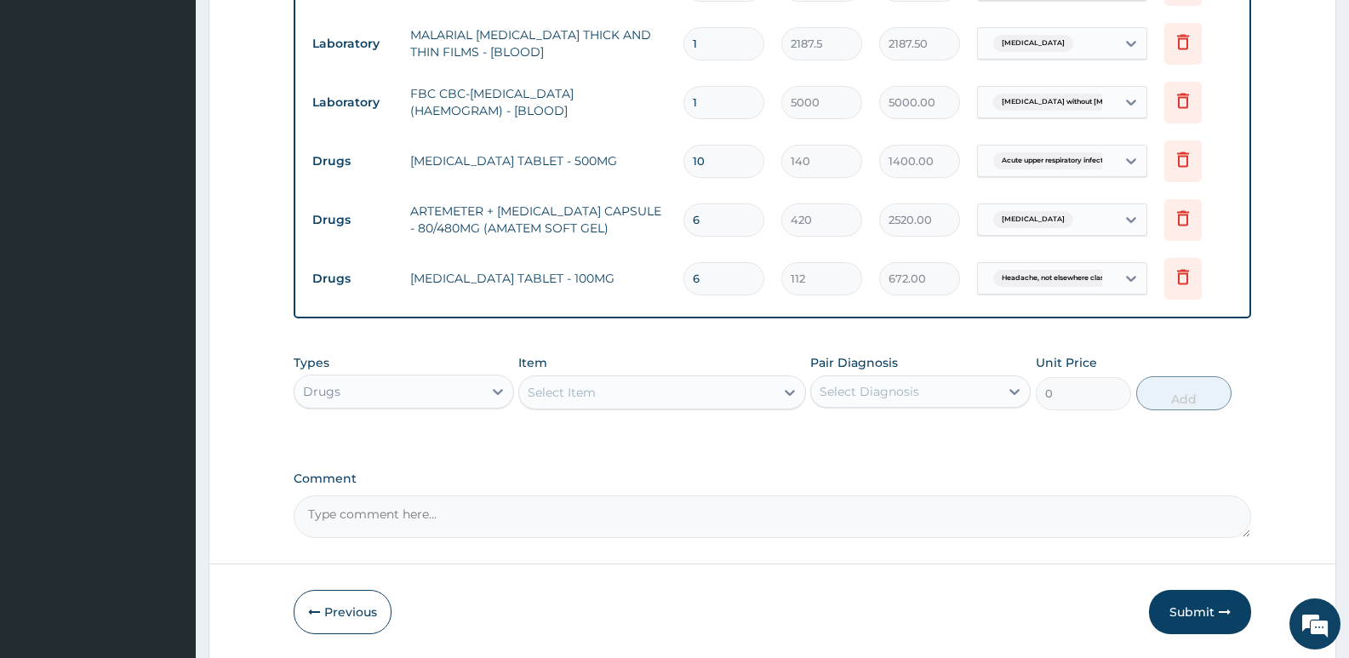
click at [573, 393] on div "Select Item" at bounding box center [562, 392] width 68 height 17
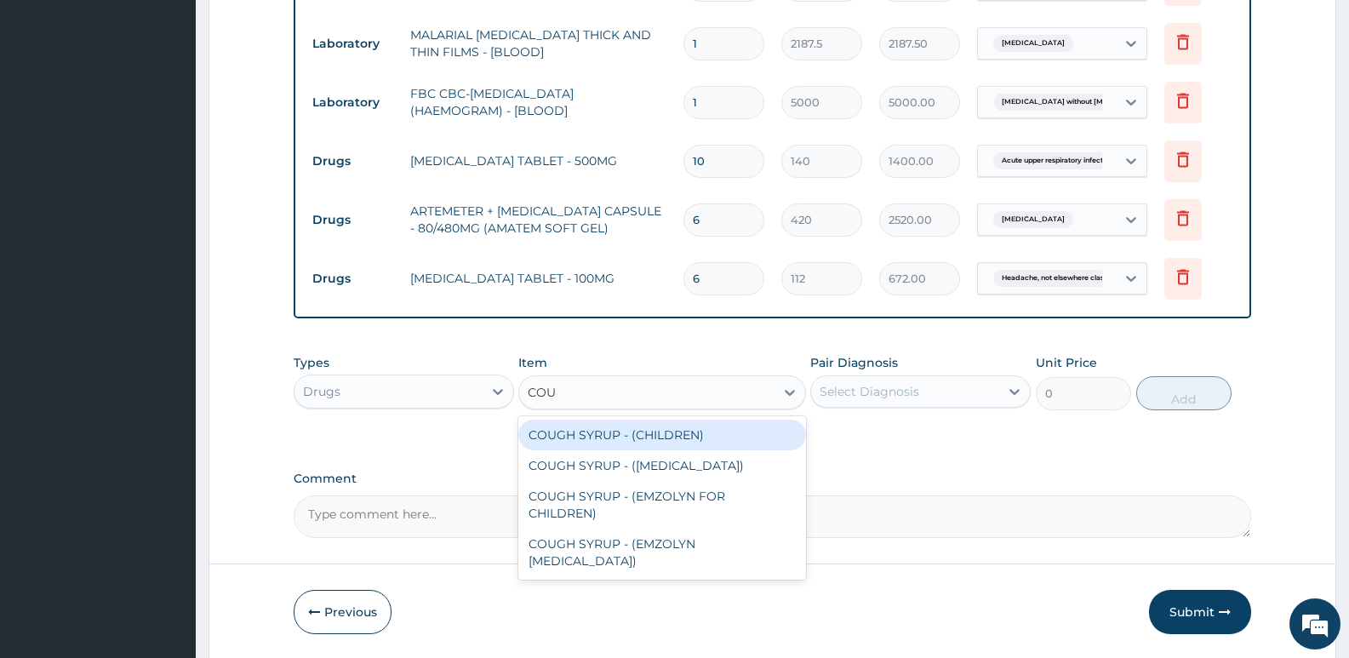
type input "COUG"
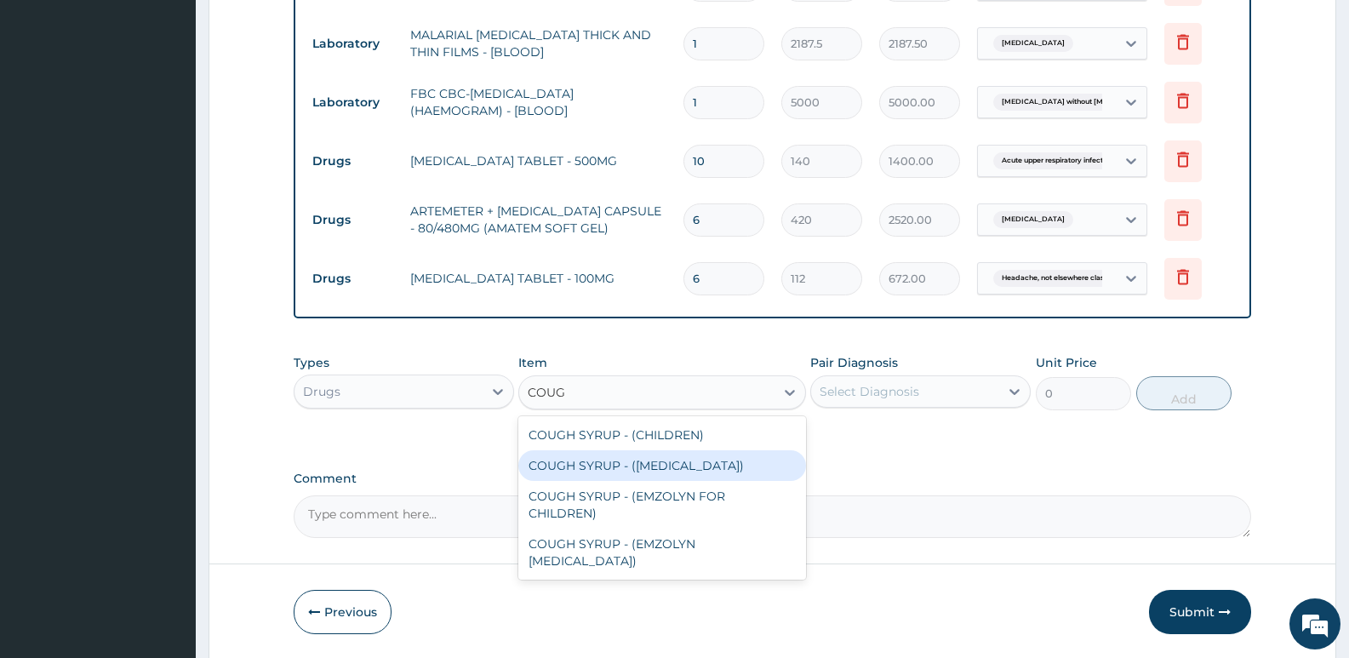
click at [683, 459] on div "COUGH SYRUP - (EXPECTORANT)" at bounding box center [661, 465] width 287 height 31
type input "1120"
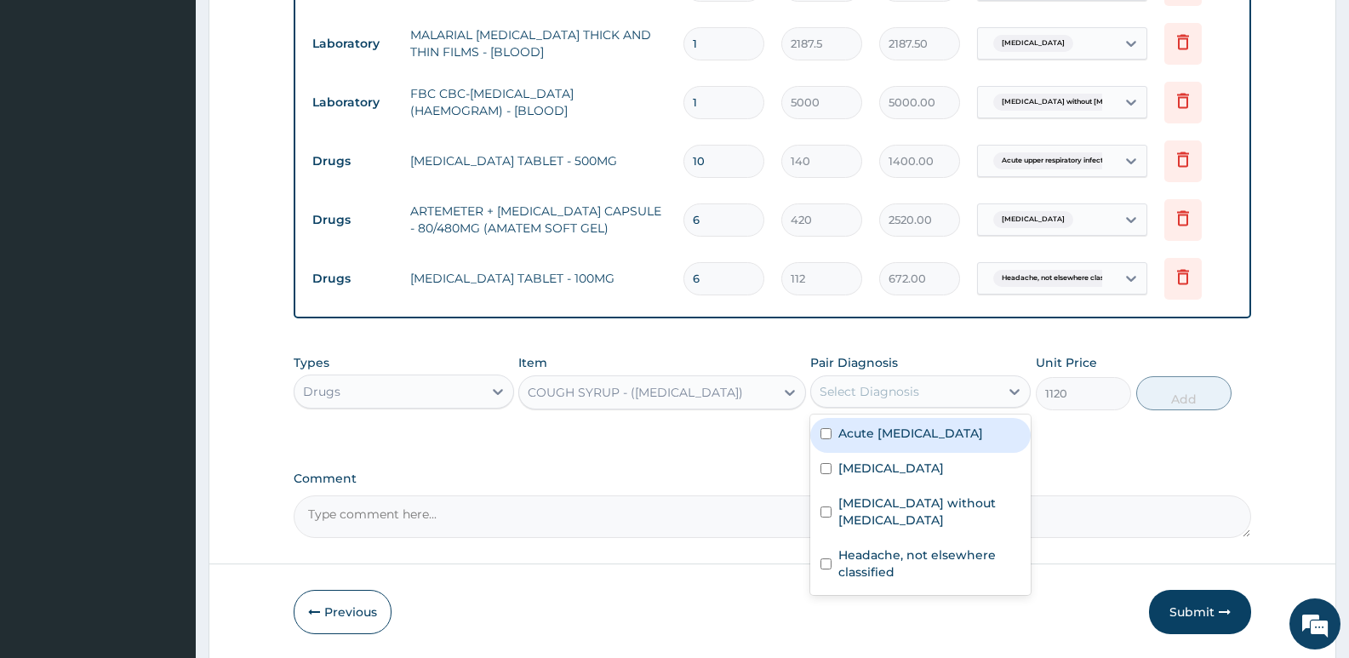
click at [882, 395] on div "Select Diagnosis" at bounding box center [869, 391] width 100 height 17
click at [873, 440] on label "Acute upper respiratory infection" at bounding box center [910, 433] width 145 height 17
checkbox input "true"
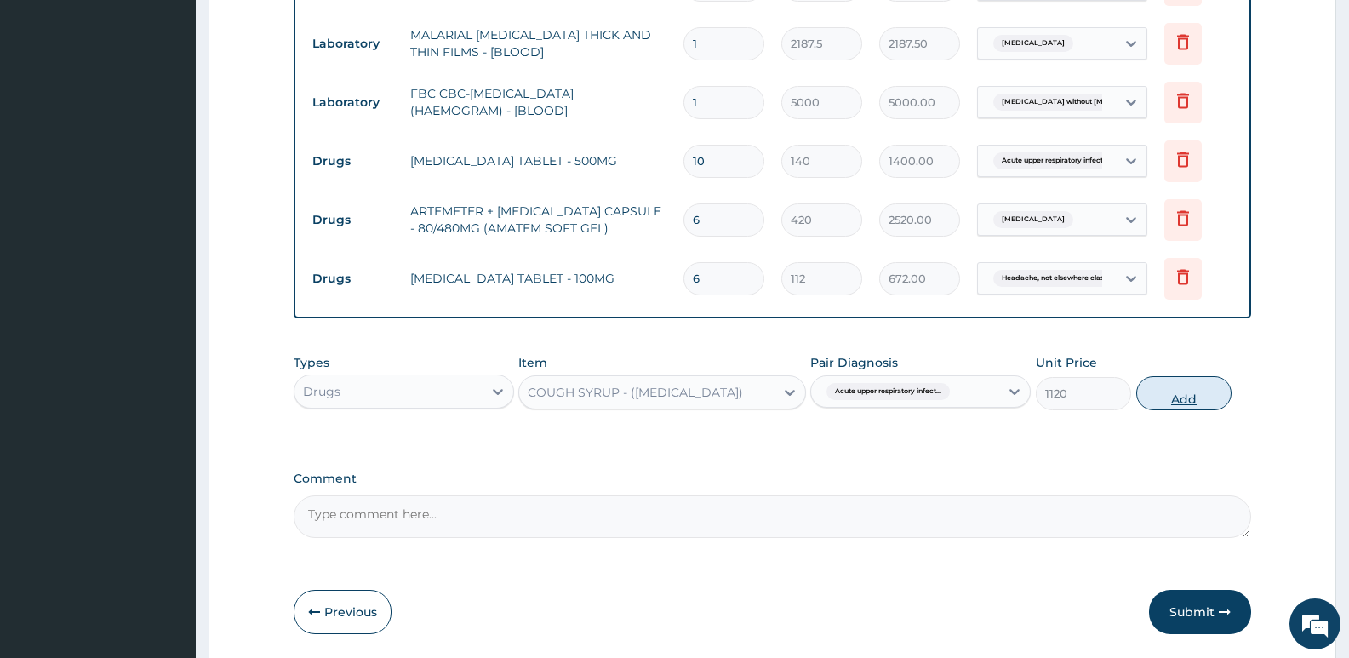
click at [1194, 385] on button "Add" at bounding box center [1183, 393] width 95 height 34
type input "0"
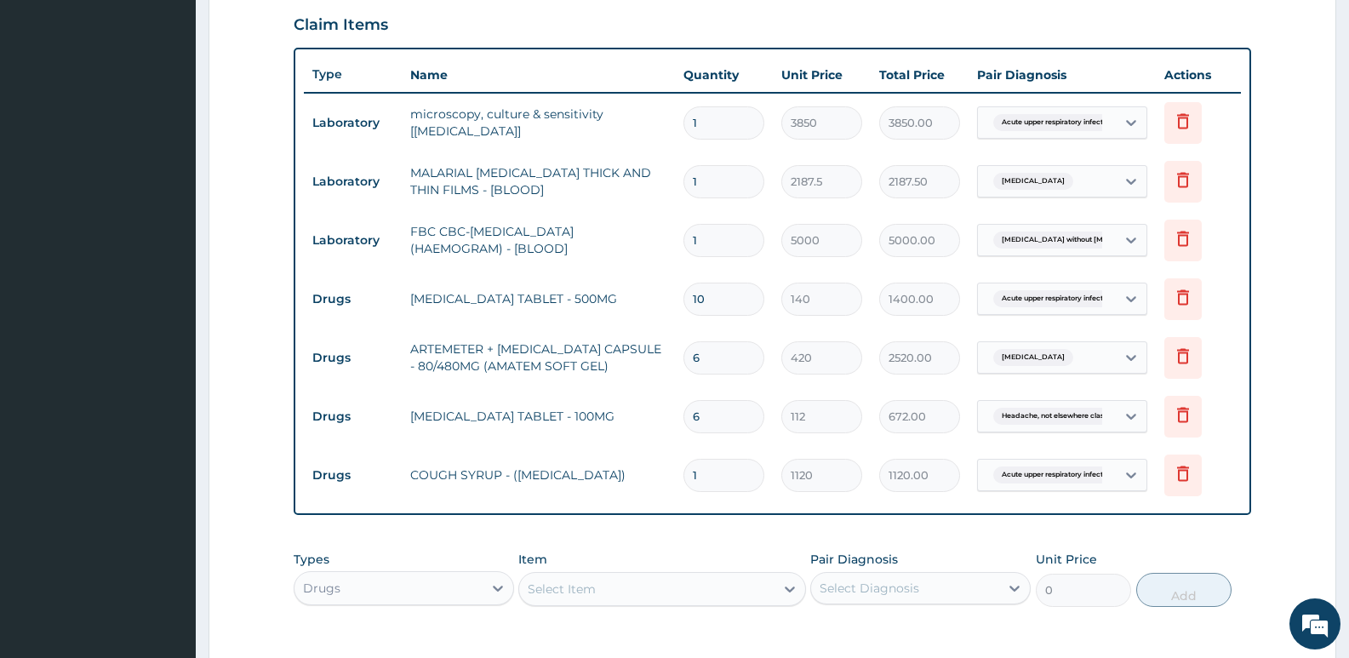
scroll to position [671, 0]
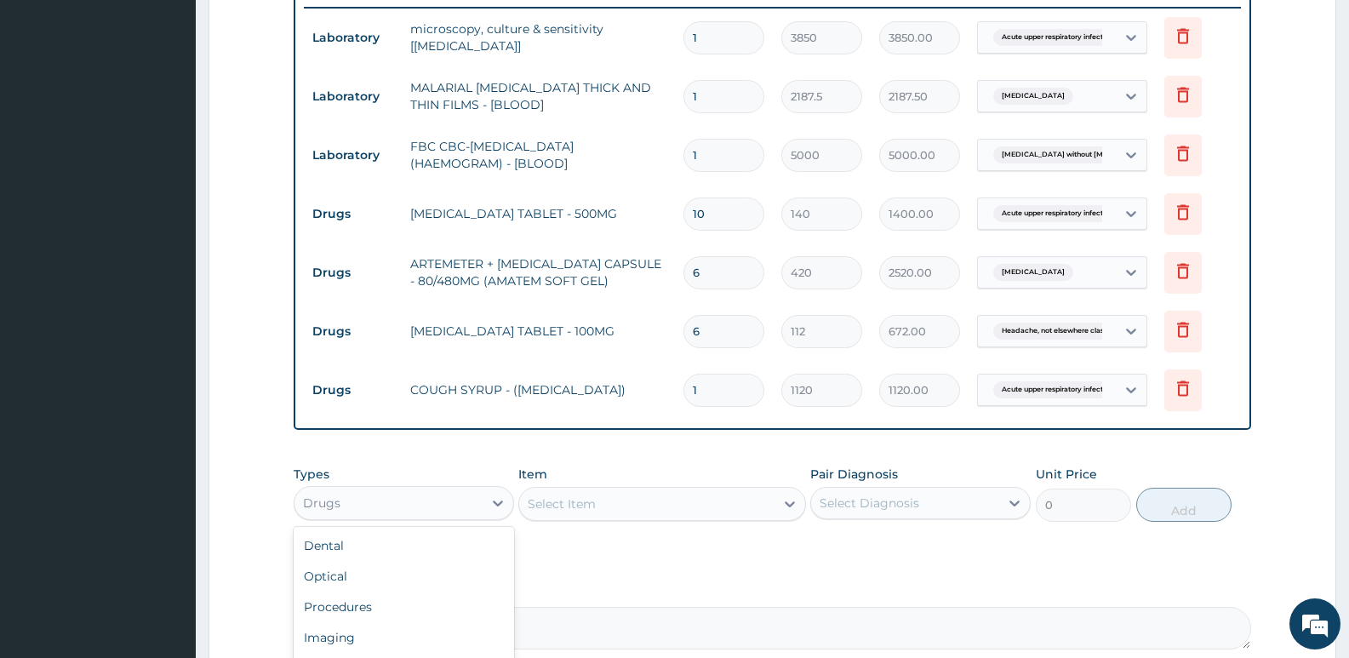
click at [377, 496] on div "Drugs" at bounding box center [388, 502] width 188 height 27
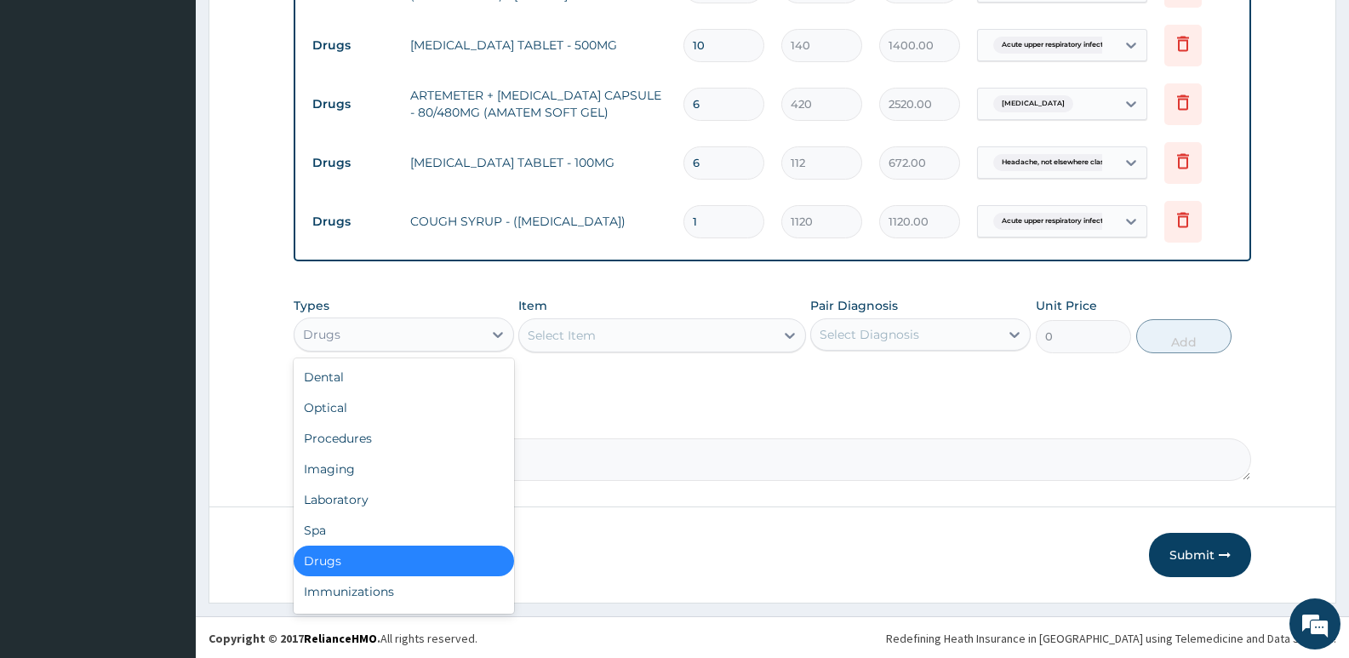
scroll to position [841, 0]
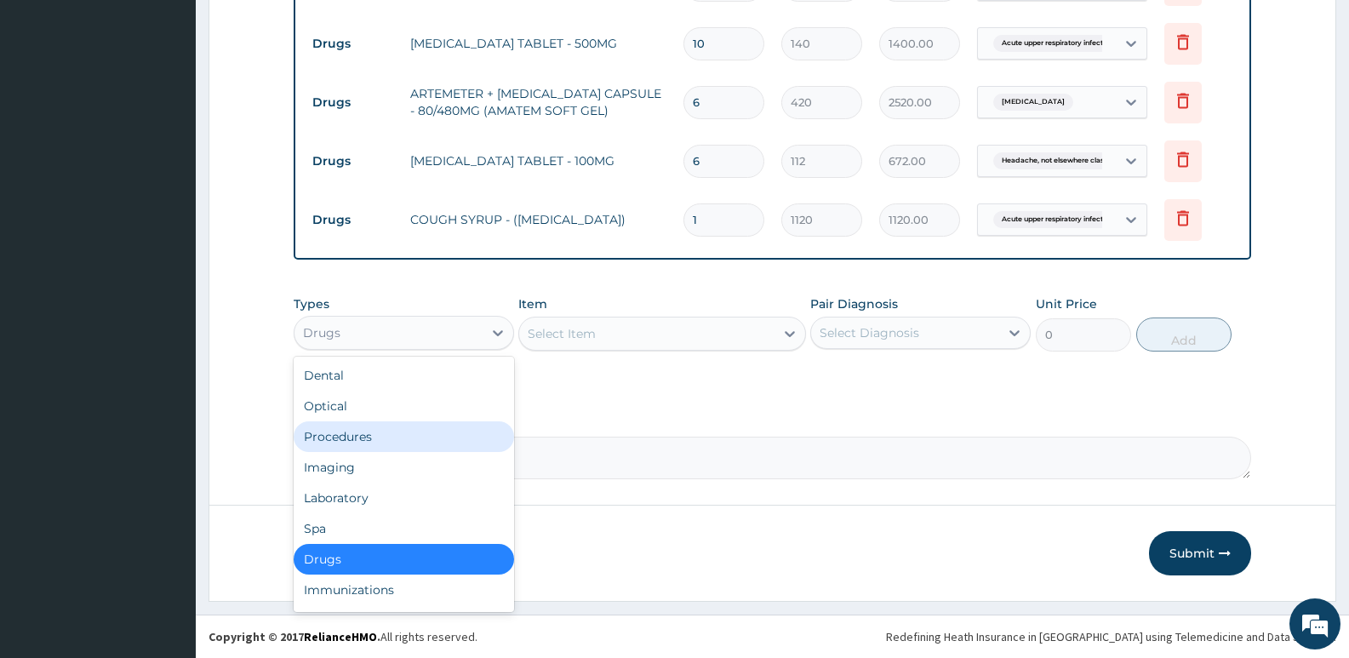
click at [364, 431] on div "Procedures" at bounding box center [404, 436] width 220 height 31
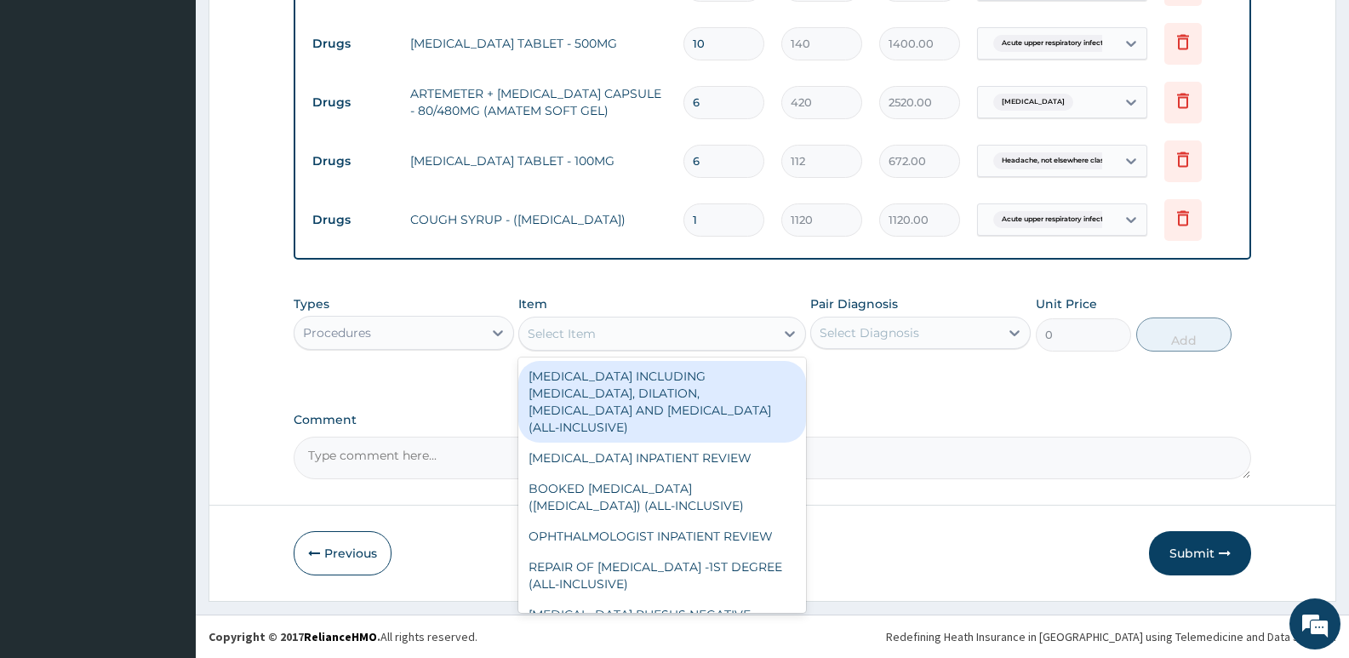
click at [585, 325] on div "Select Item" at bounding box center [562, 333] width 68 height 17
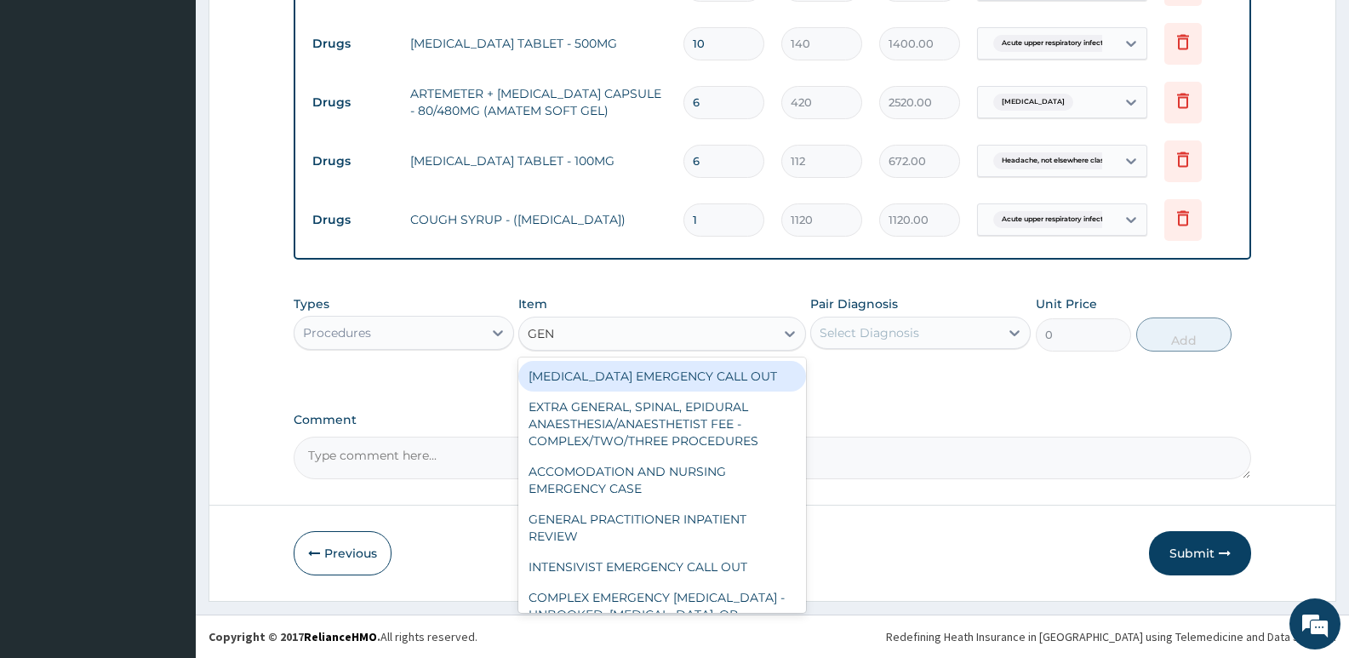
type input "GENE"
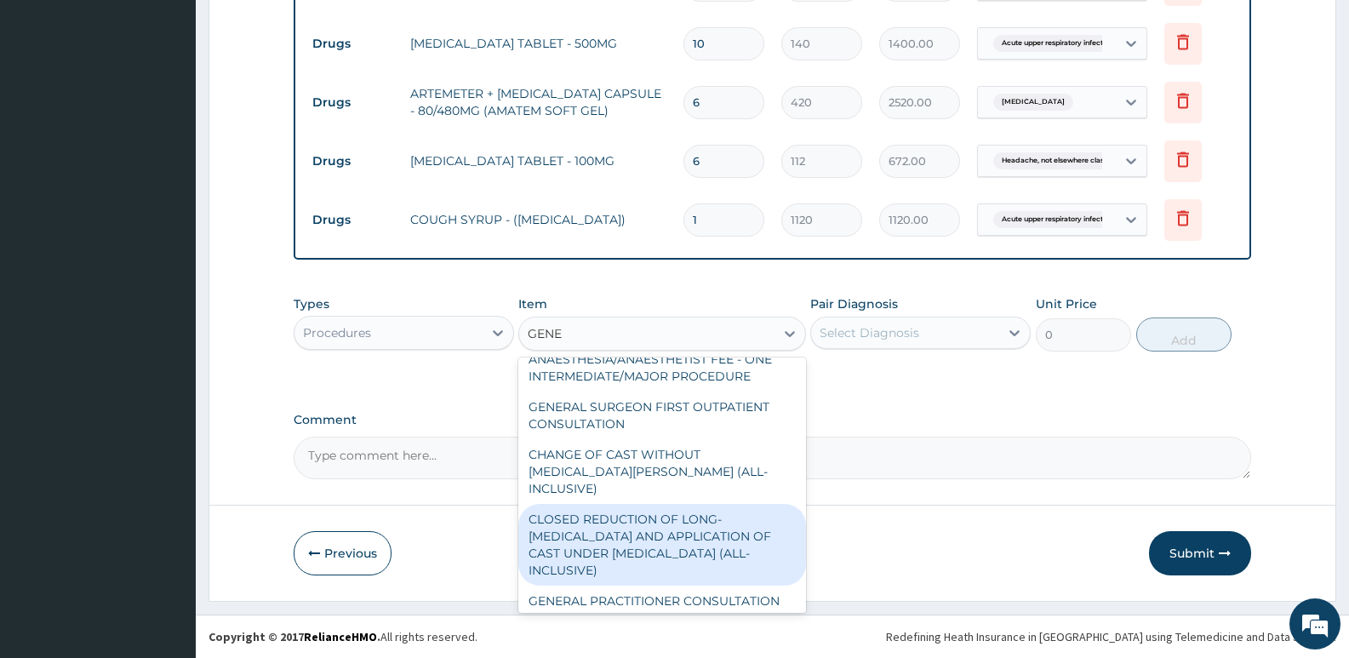
scroll to position [340, 0]
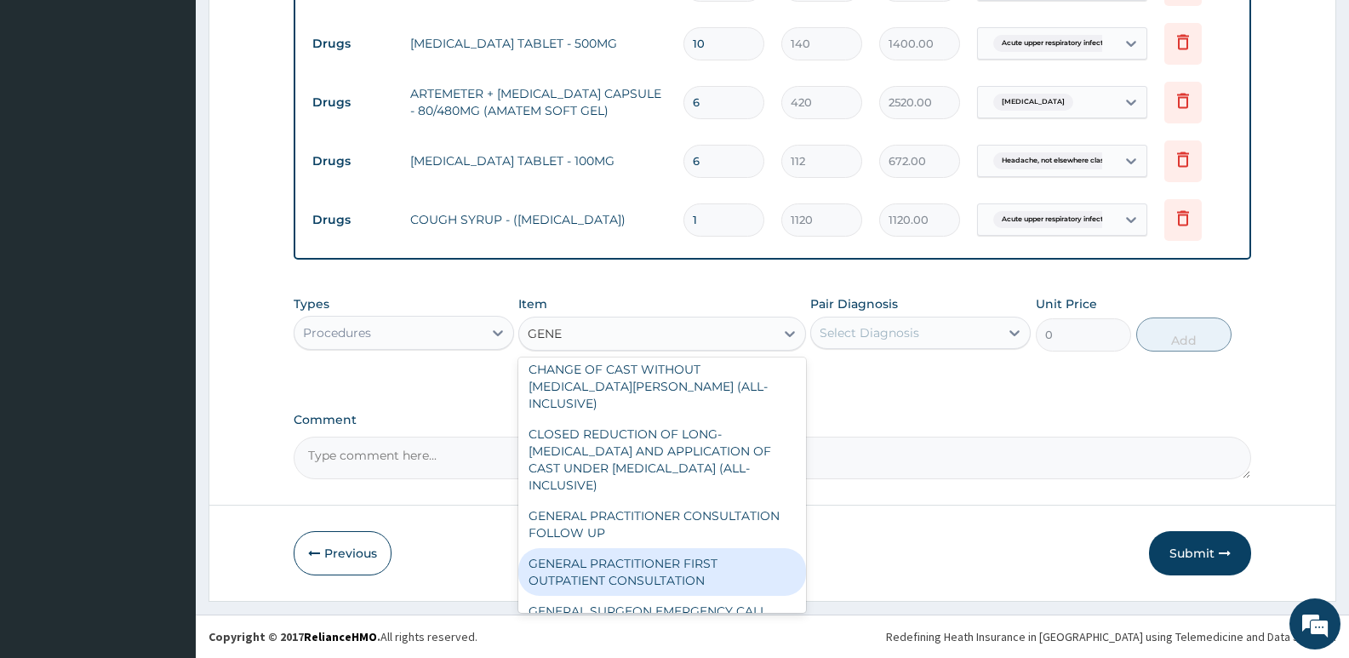
click at [662, 548] on div "GENERAL PRACTITIONER FIRST OUTPATIENT CONSULTATION" at bounding box center [661, 572] width 287 height 48
type input "3750"
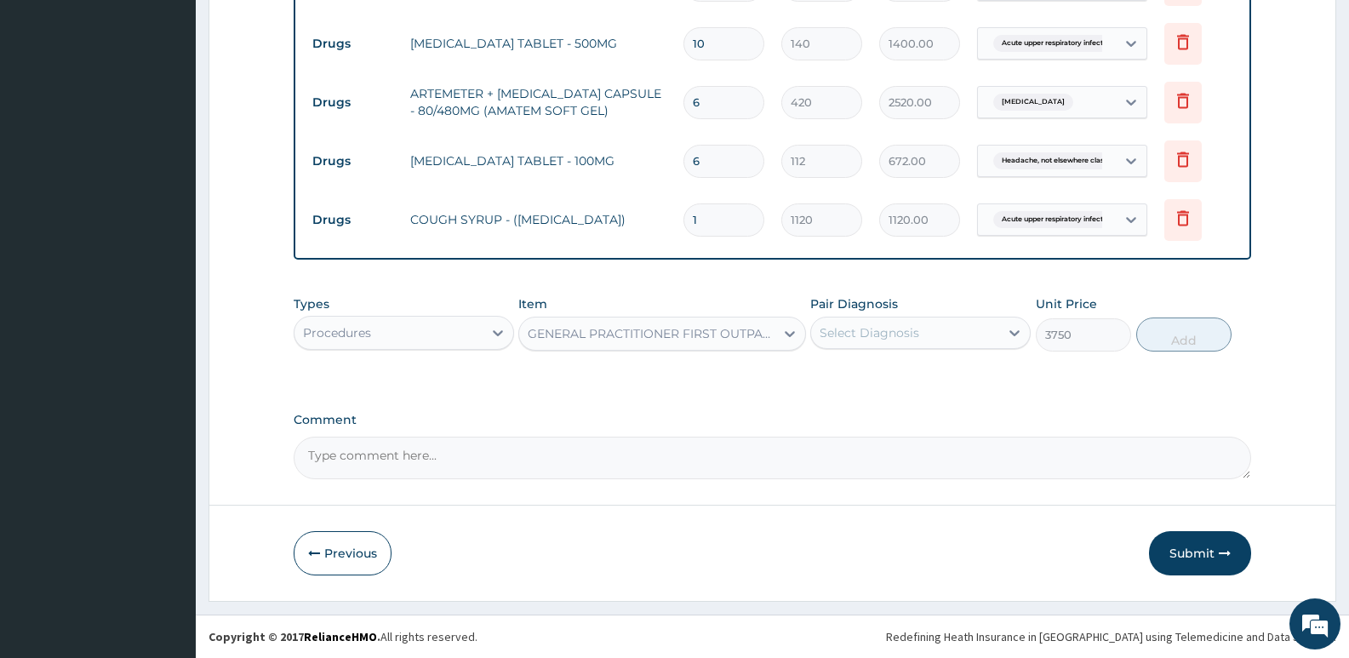
click at [986, 330] on div "Select Diagnosis" at bounding box center [905, 332] width 188 height 27
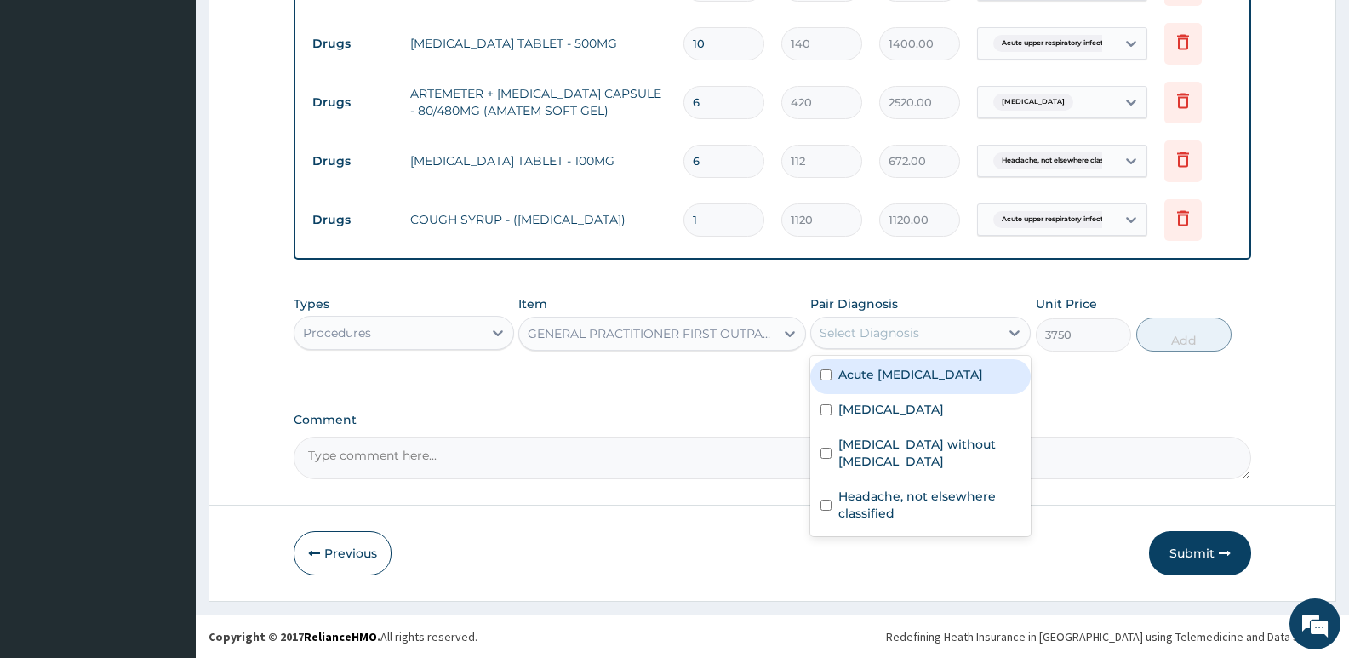
click at [922, 383] on label "Acute upper respiratory infection" at bounding box center [910, 374] width 145 height 17
checkbox input "true"
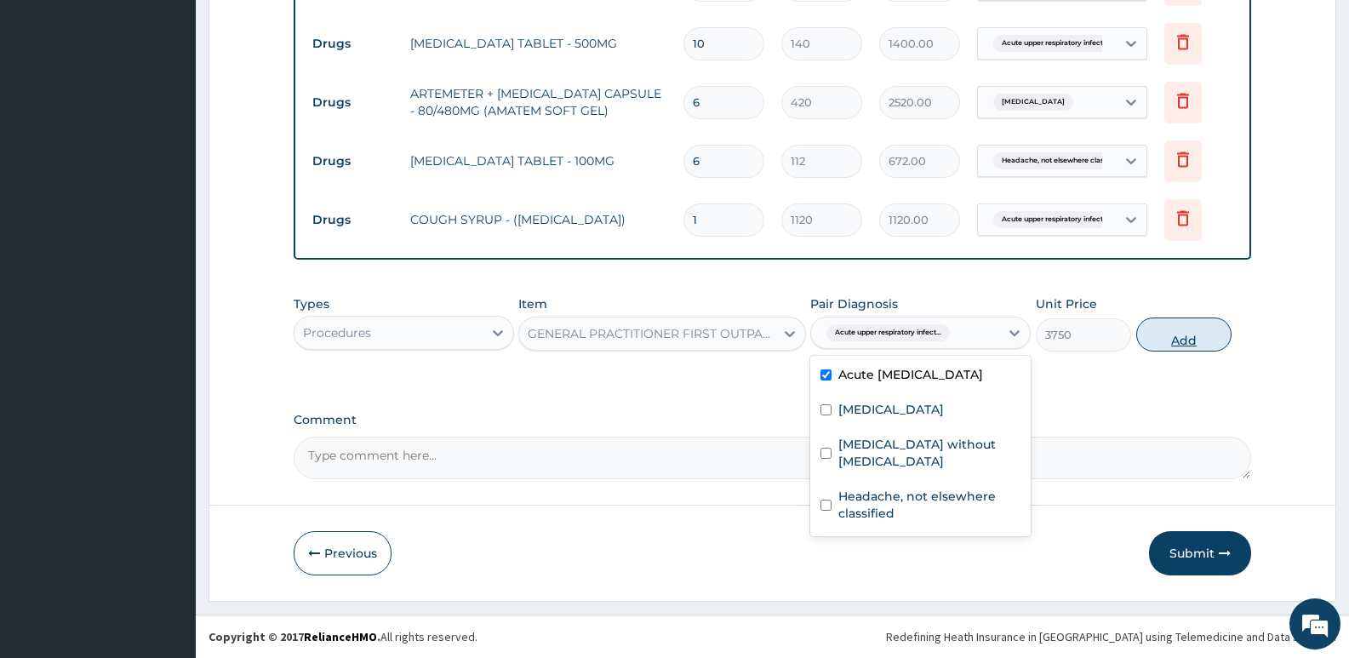
click at [1179, 333] on button "Add" at bounding box center [1183, 334] width 95 height 34
type input "0"
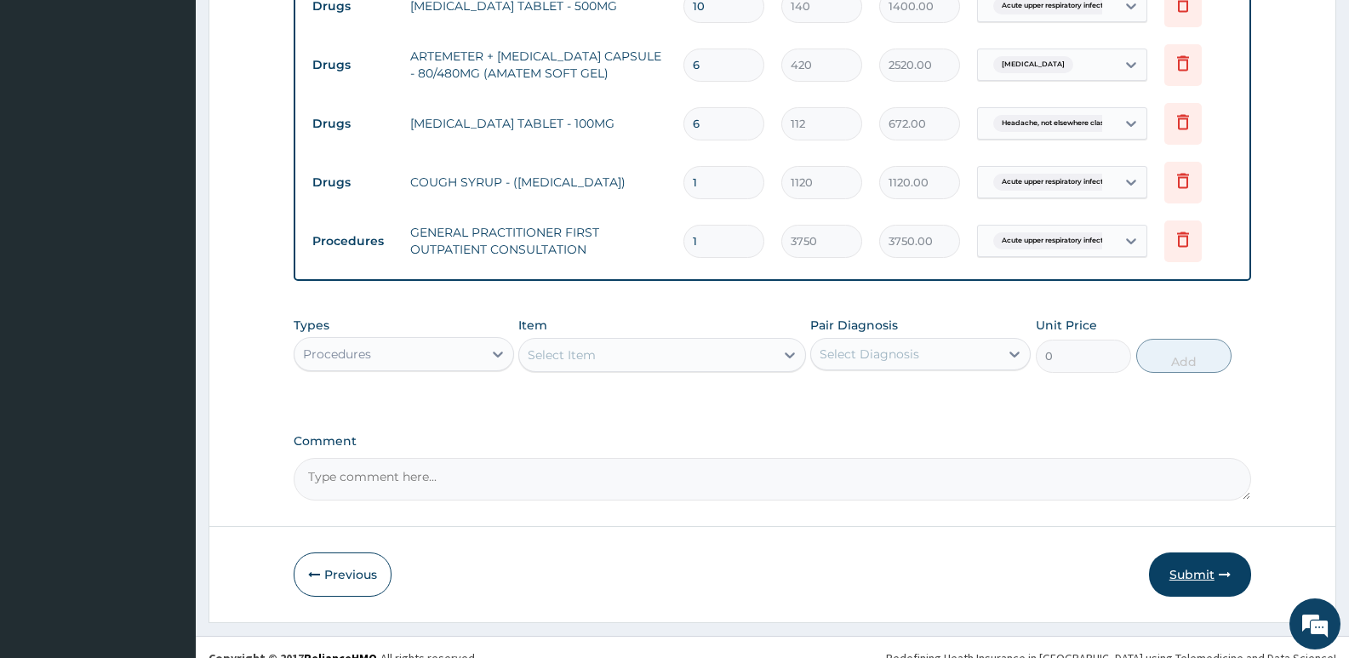
scroll to position [899, 0]
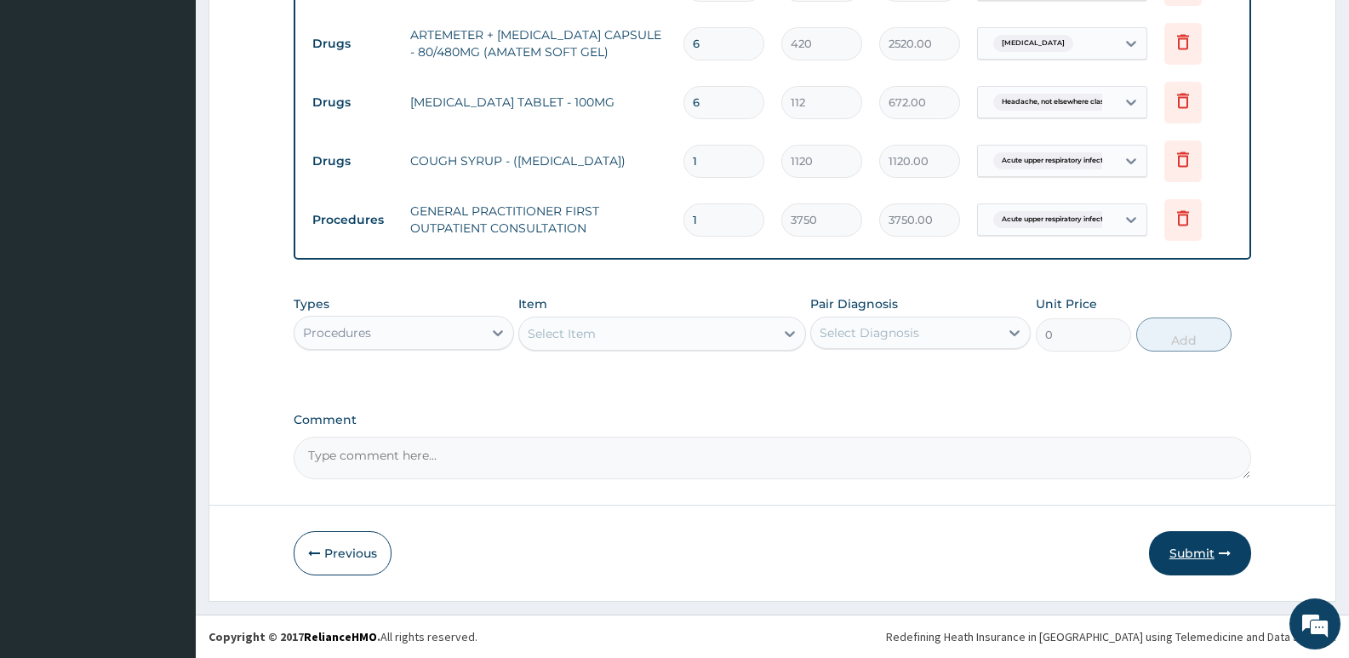
click at [1185, 550] on button "Submit" at bounding box center [1200, 553] width 102 height 44
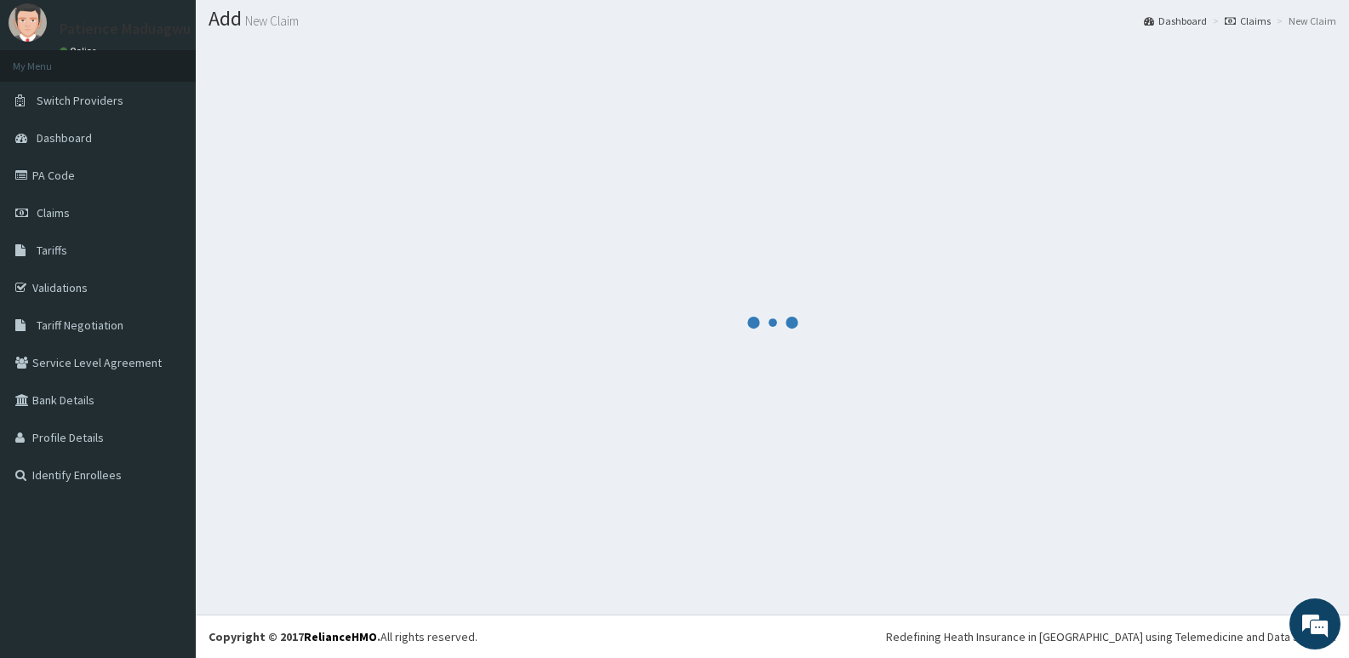
scroll to position [48, 0]
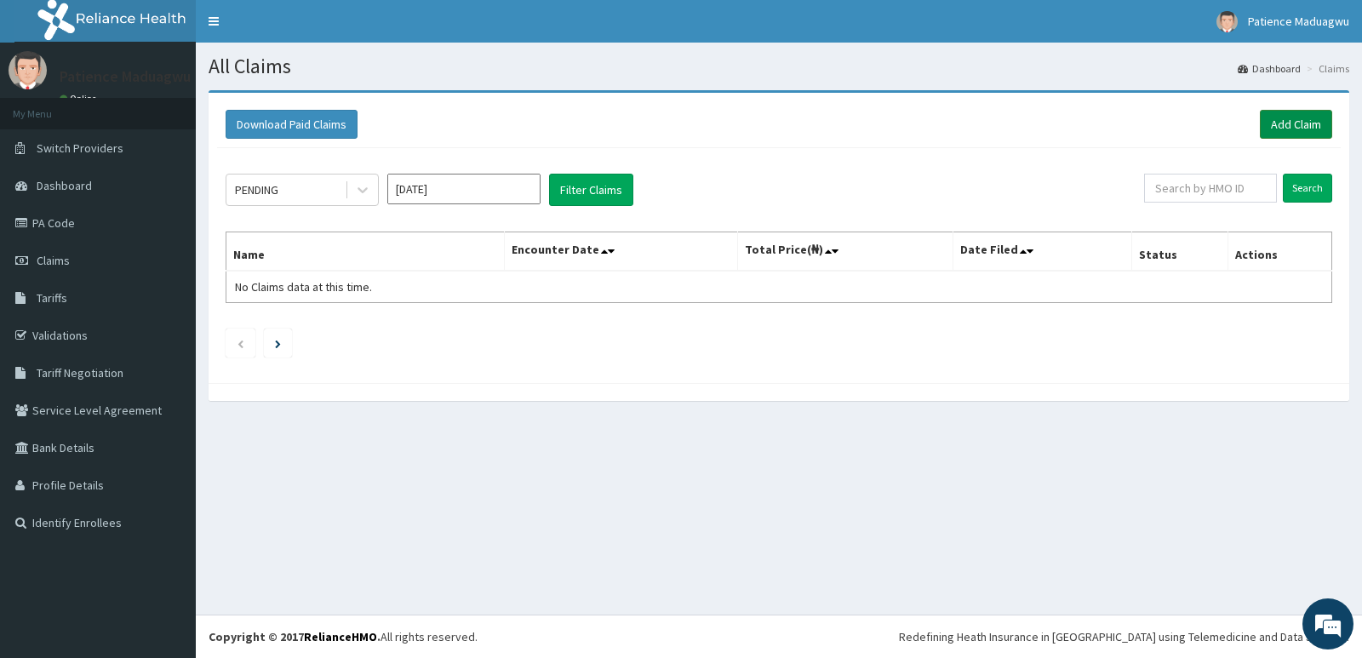
click at [1292, 114] on link "Add Claim" at bounding box center [1295, 124] width 72 height 29
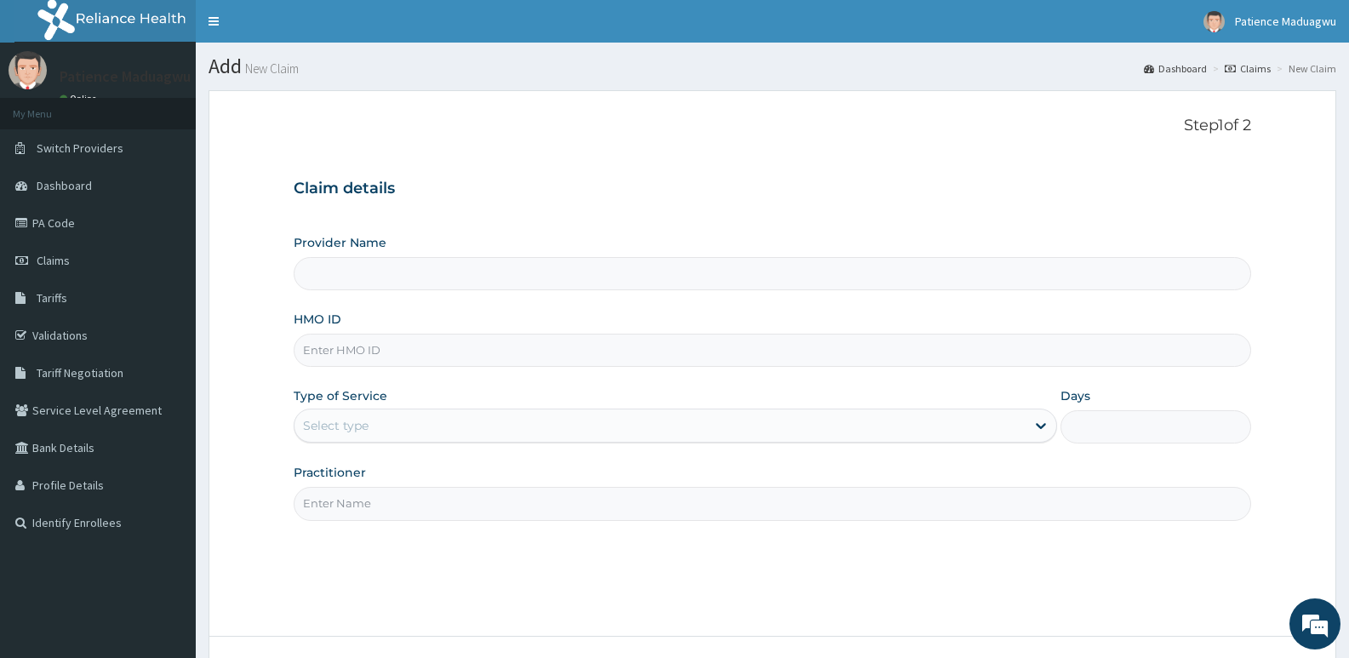
click at [346, 360] on input "HMO ID" at bounding box center [772, 350] width 957 height 33
paste input "687,012.80"
type input "687,012.80"
type input "Faleti Medical Centre"
type input "6"
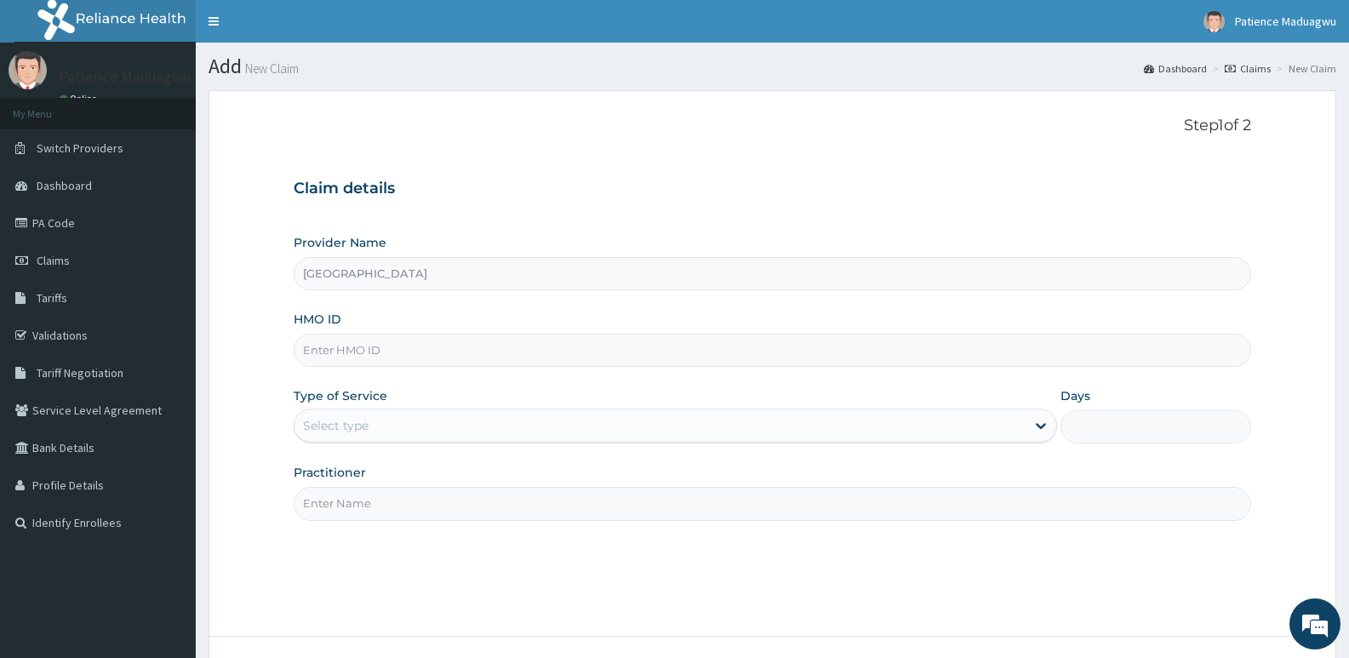
paste input "PNG/10005/A"
type input "PNG/10005/A"
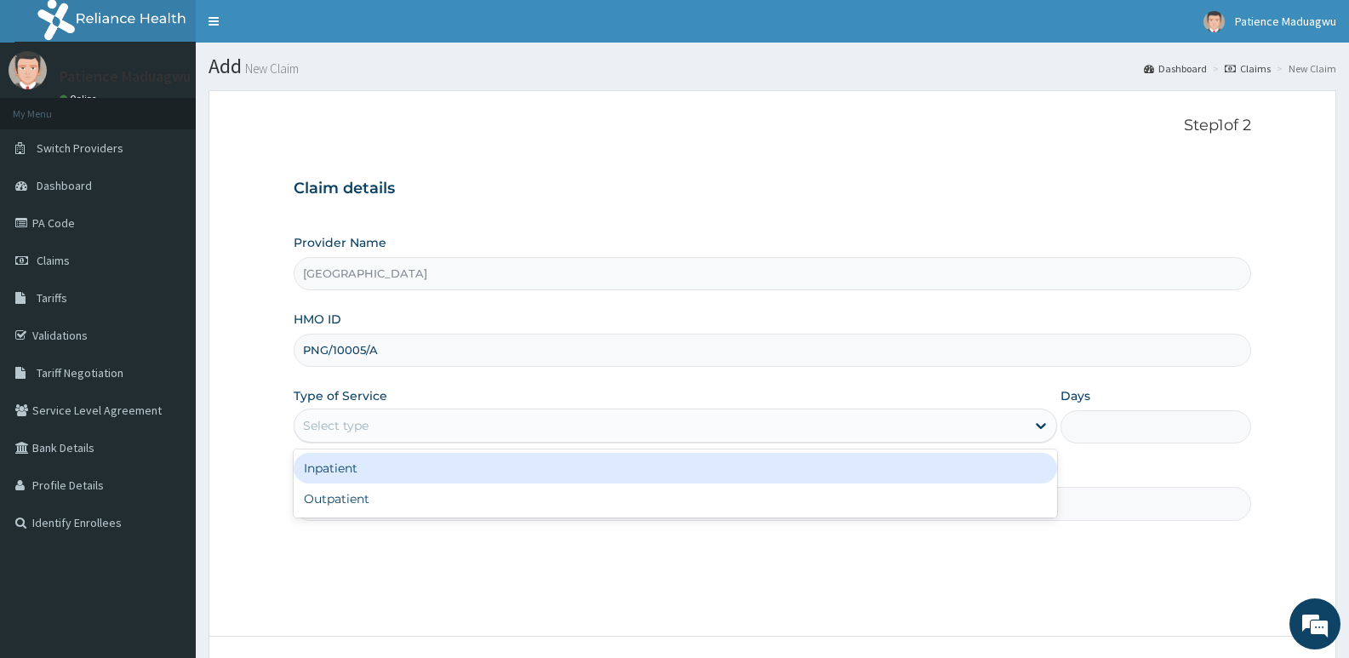
click at [342, 422] on div "Select type" at bounding box center [336, 425] width 66 height 17
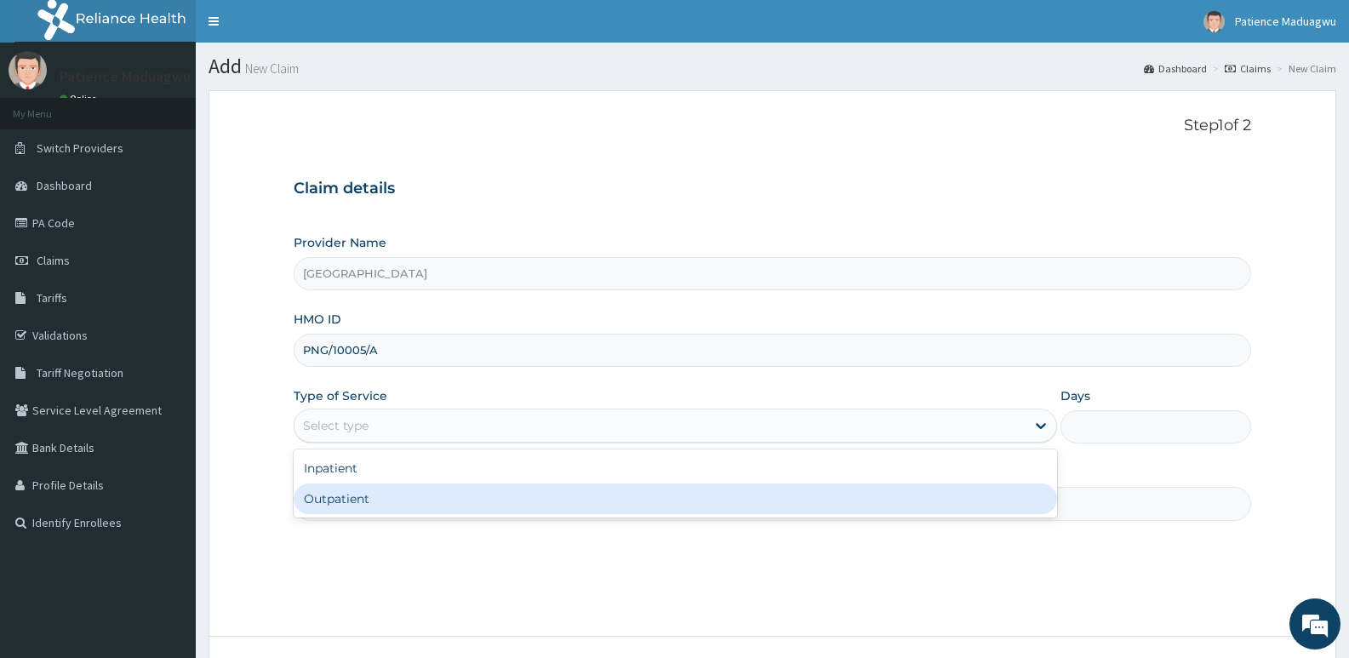
click at [335, 496] on div "Outpatient" at bounding box center [675, 498] width 762 height 31
type input "1"
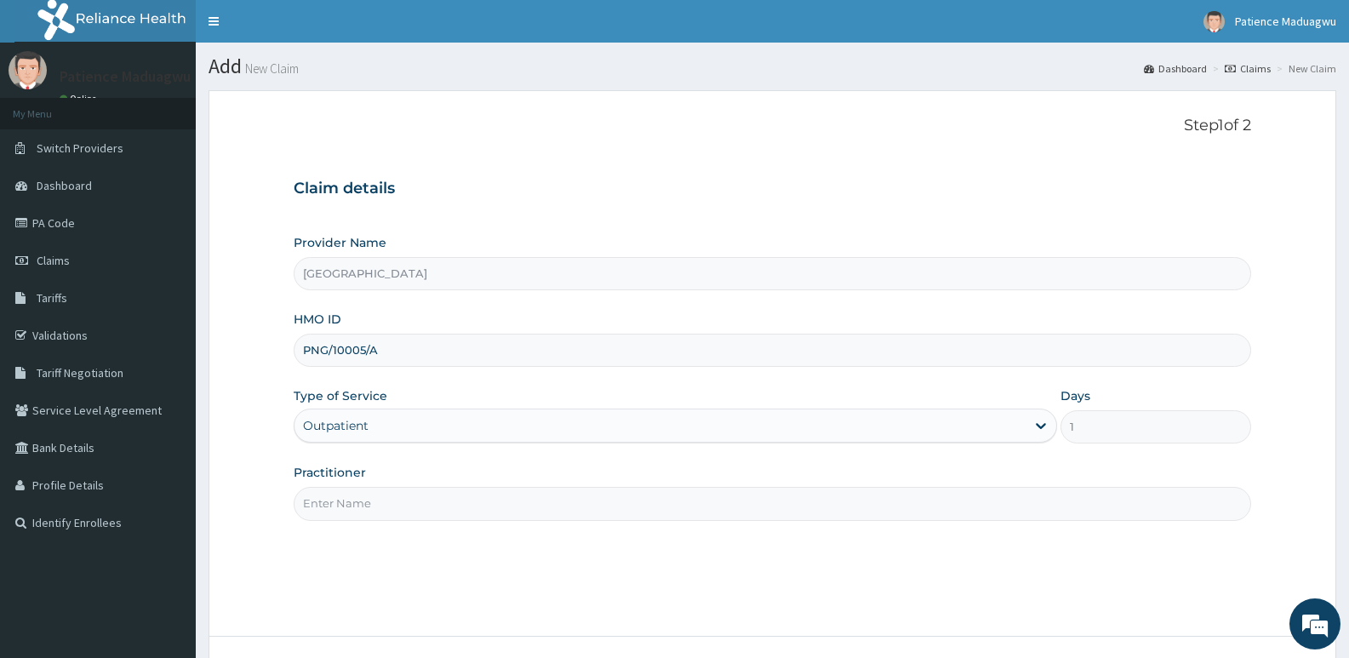
click at [434, 507] on input "Practitioner" at bounding box center [772, 503] width 957 height 33
type input "DR STANLEY"
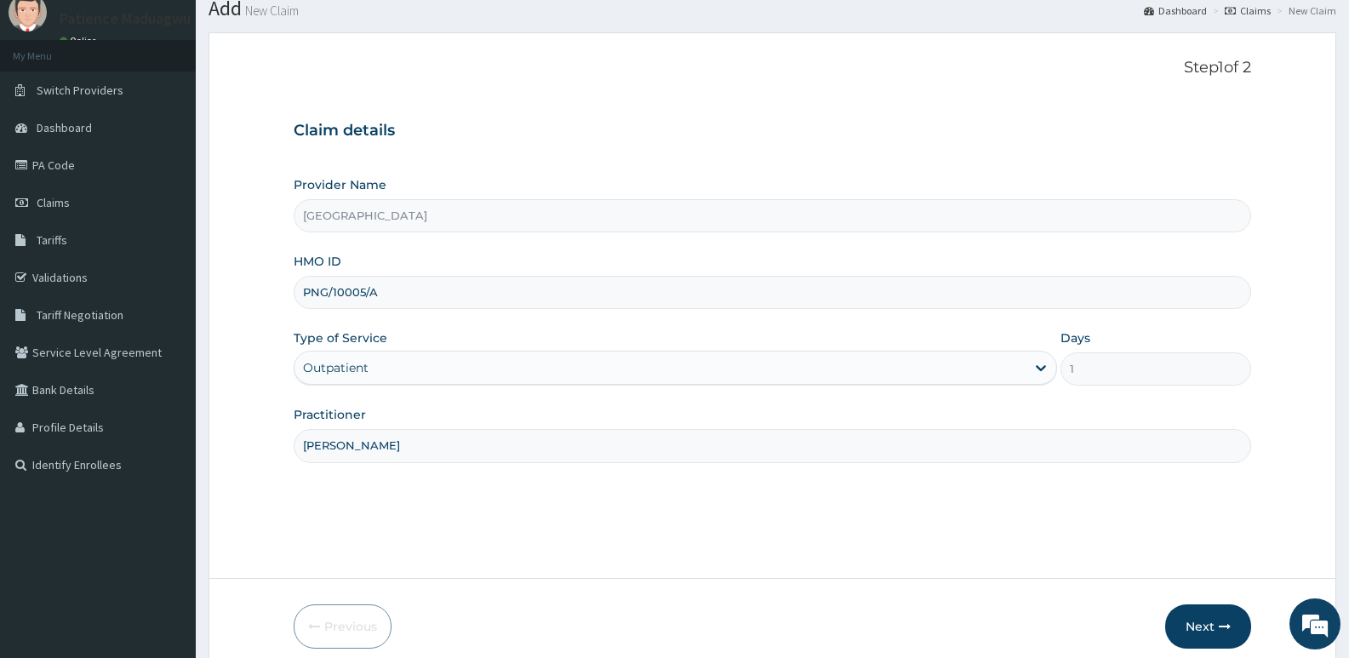
scroll to position [131, 0]
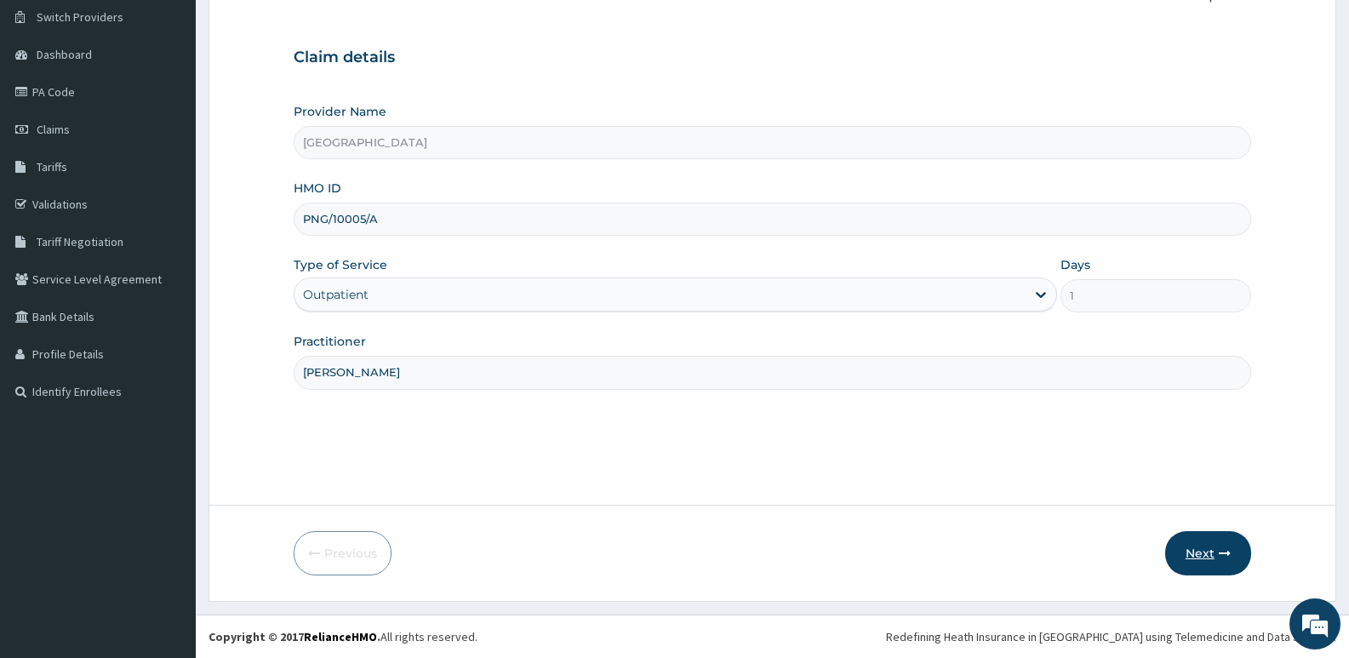
click at [1190, 556] on button "Next" at bounding box center [1208, 553] width 86 height 44
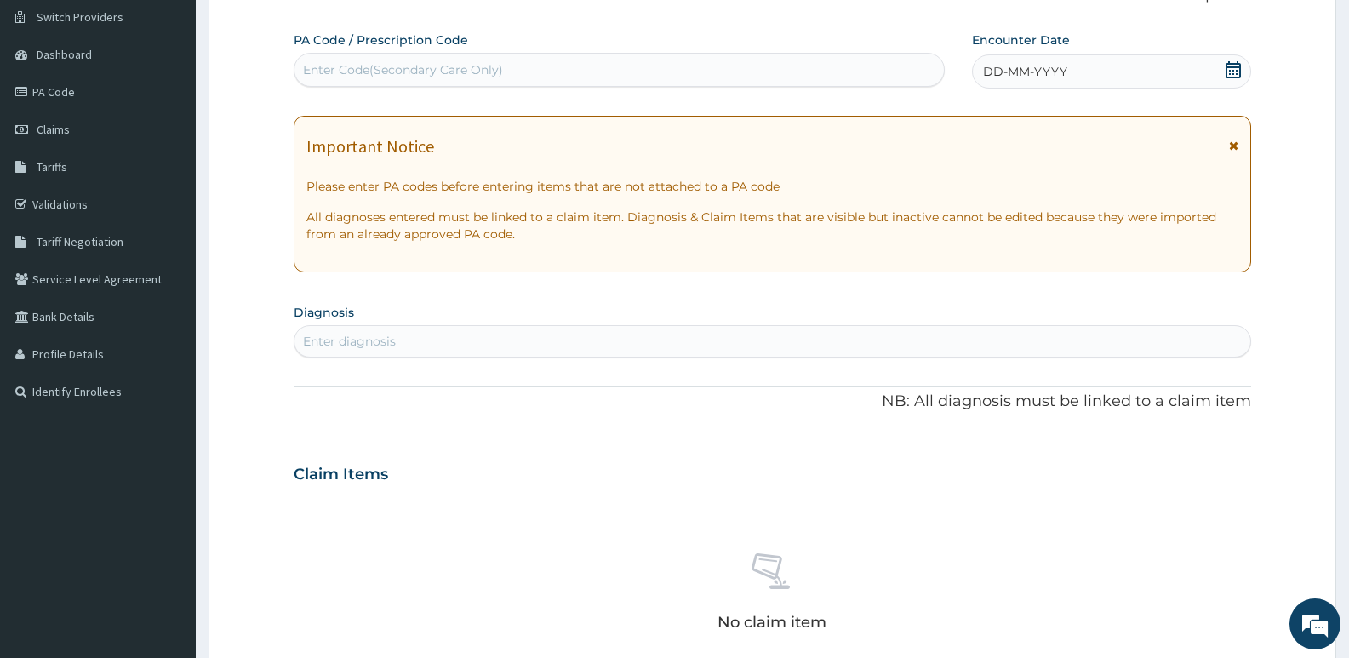
click at [1234, 68] on icon at bounding box center [1233, 69] width 17 height 17
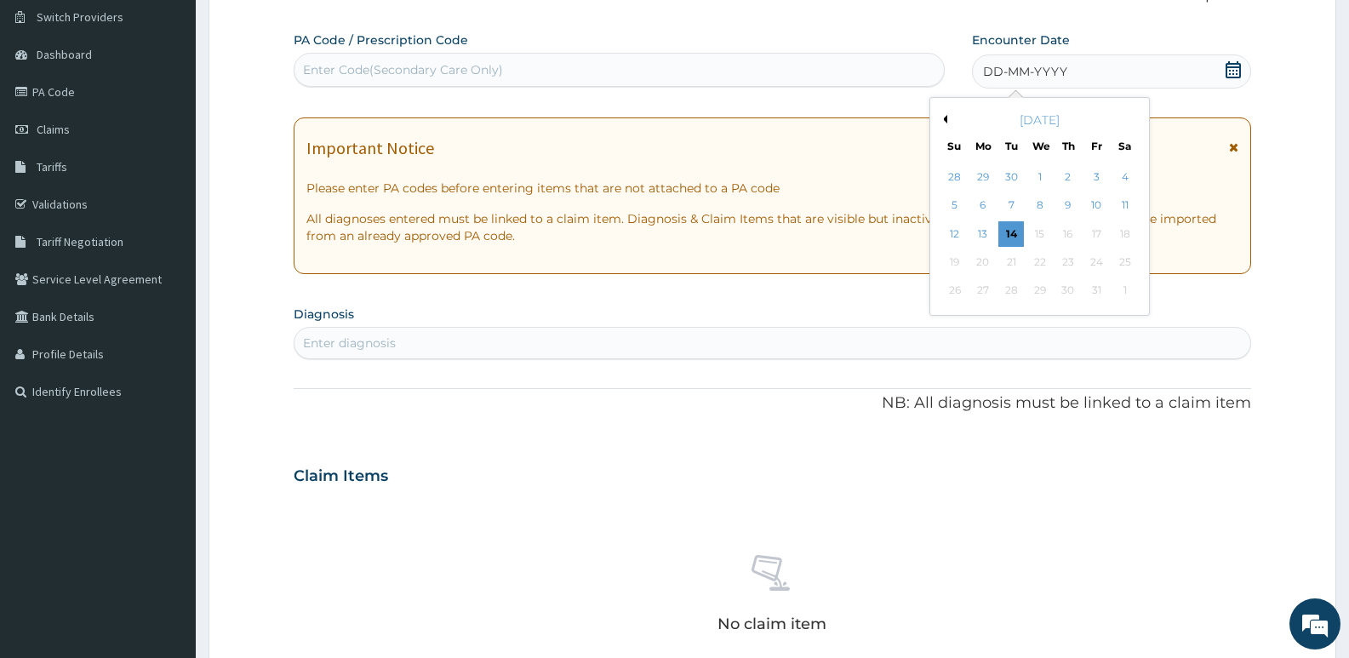
click at [945, 118] on button "Previous Month" at bounding box center [943, 119] width 9 height 9
click at [984, 230] on div "15" at bounding box center [983, 234] width 26 height 26
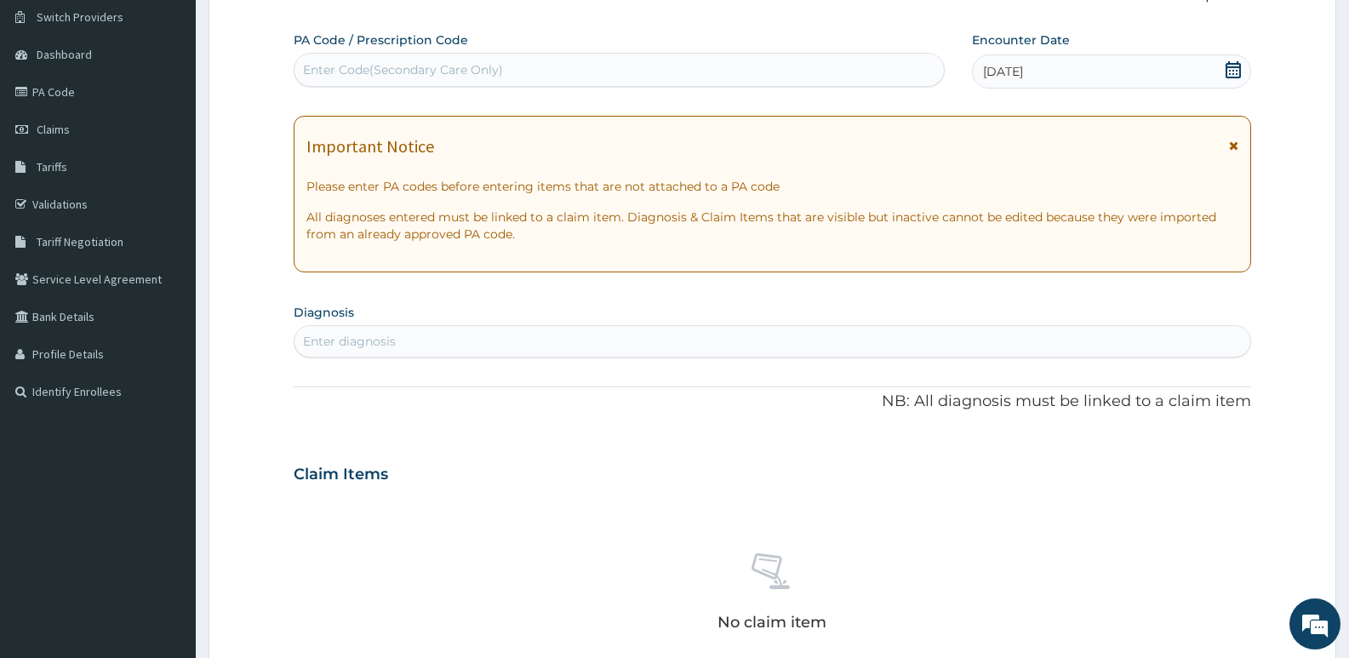
click at [603, 358] on div "PA Code / Prescription Code Enter Code(Secondary Care Only) Encounter Date 15-0…" at bounding box center [772, 471] width 957 height 881
click at [601, 334] on div "Enter diagnosis" at bounding box center [772, 341] width 956 height 27
type input "UPPER RESPIRATORY"
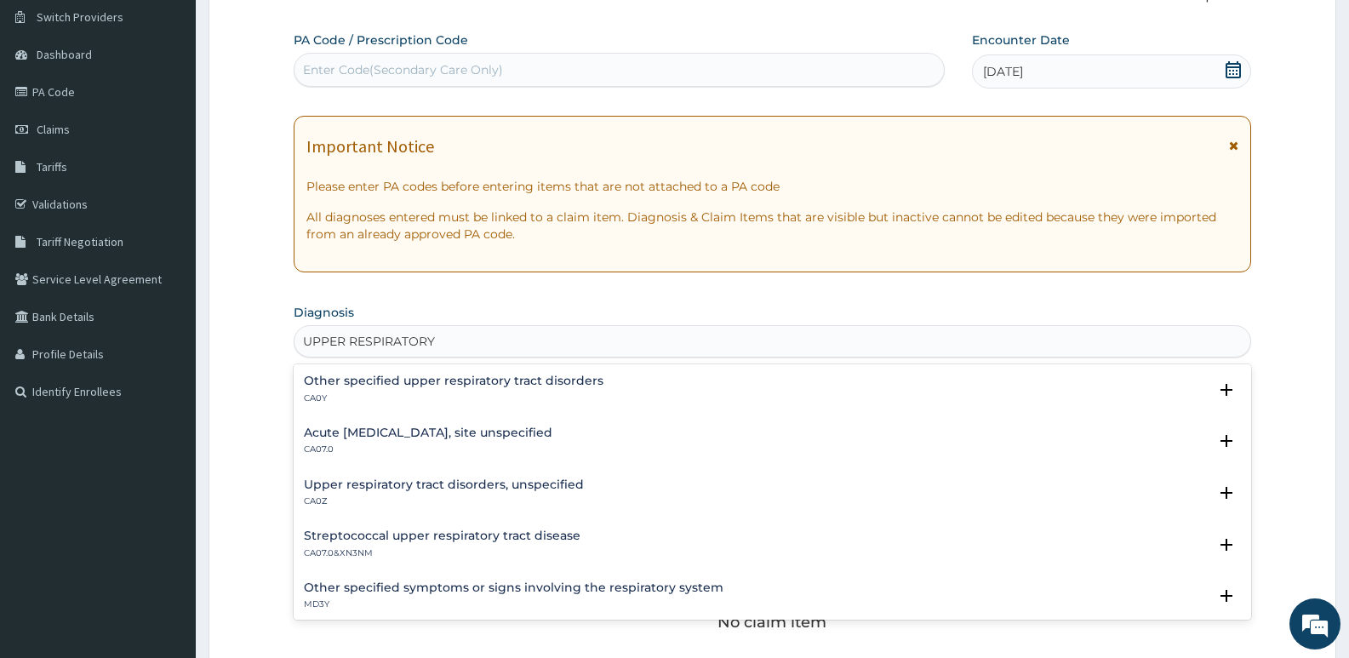
click at [425, 445] on p "CA07.0" at bounding box center [428, 449] width 248 height 12
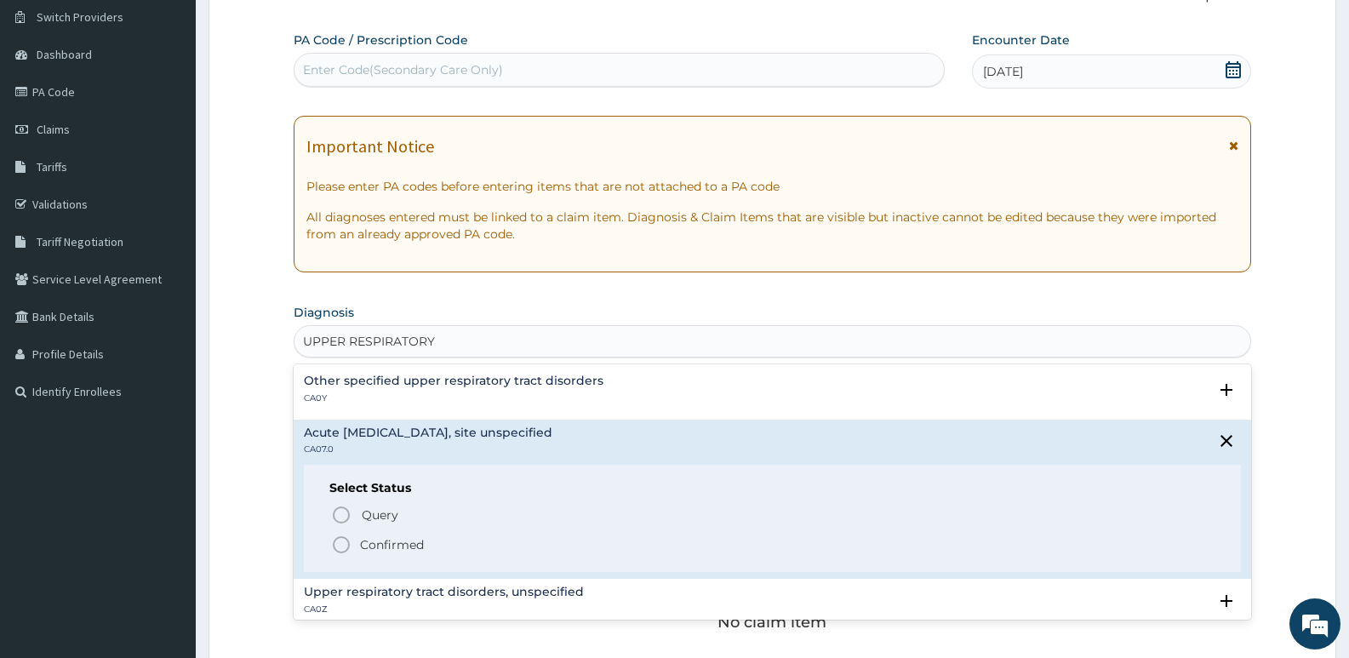
click at [349, 544] on circle "status option filled" at bounding box center [341, 544] width 15 height 15
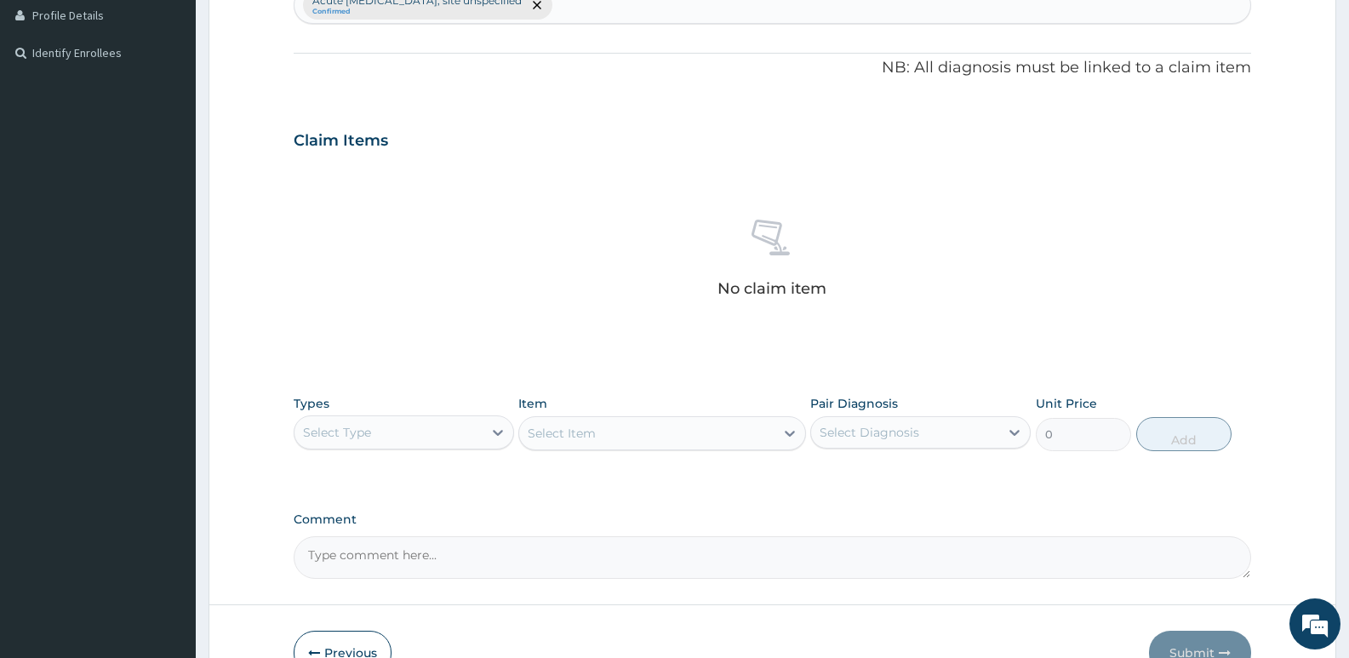
scroll to position [471, 0]
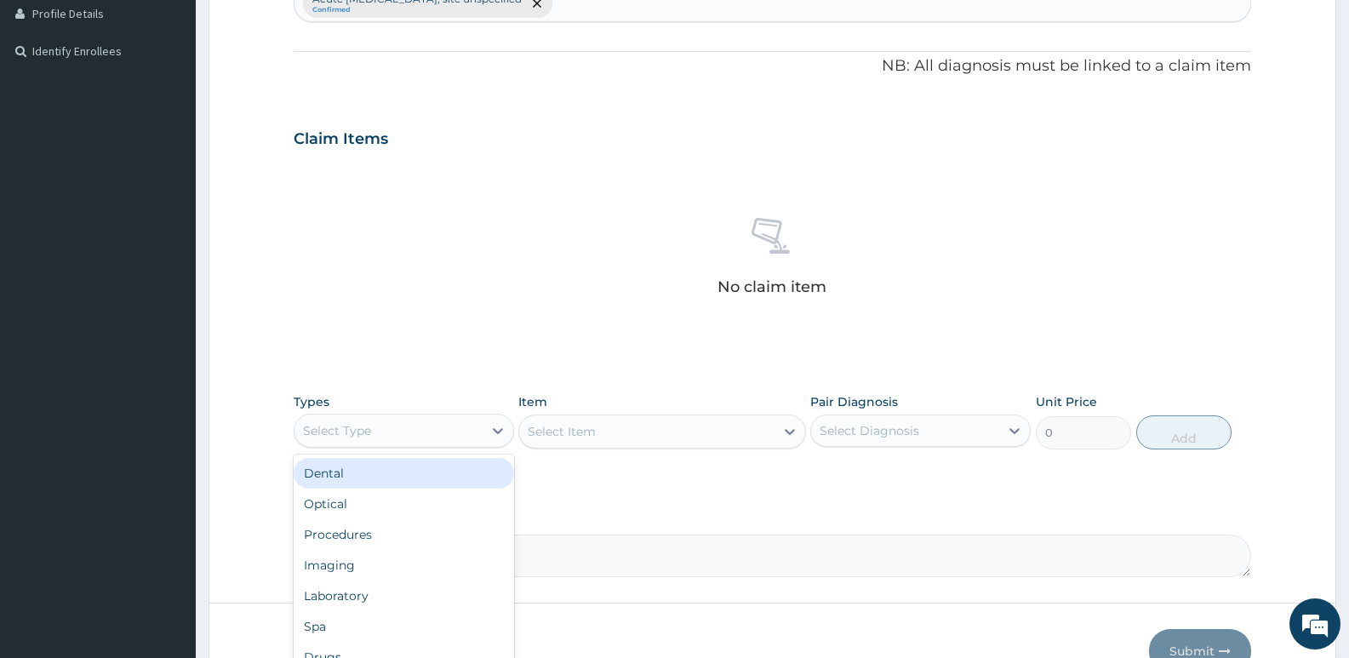
click at [394, 427] on div "Select Type" at bounding box center [388, 430] width 188 height 27
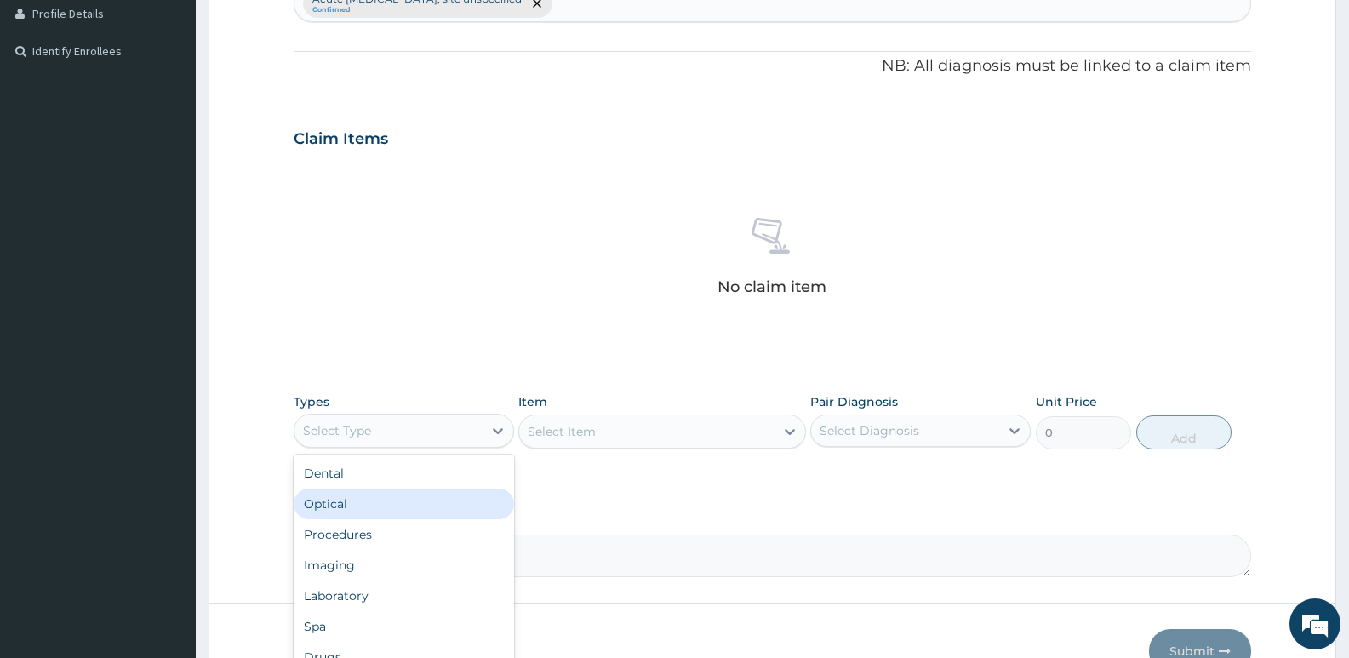
scroll to position [58, 0]
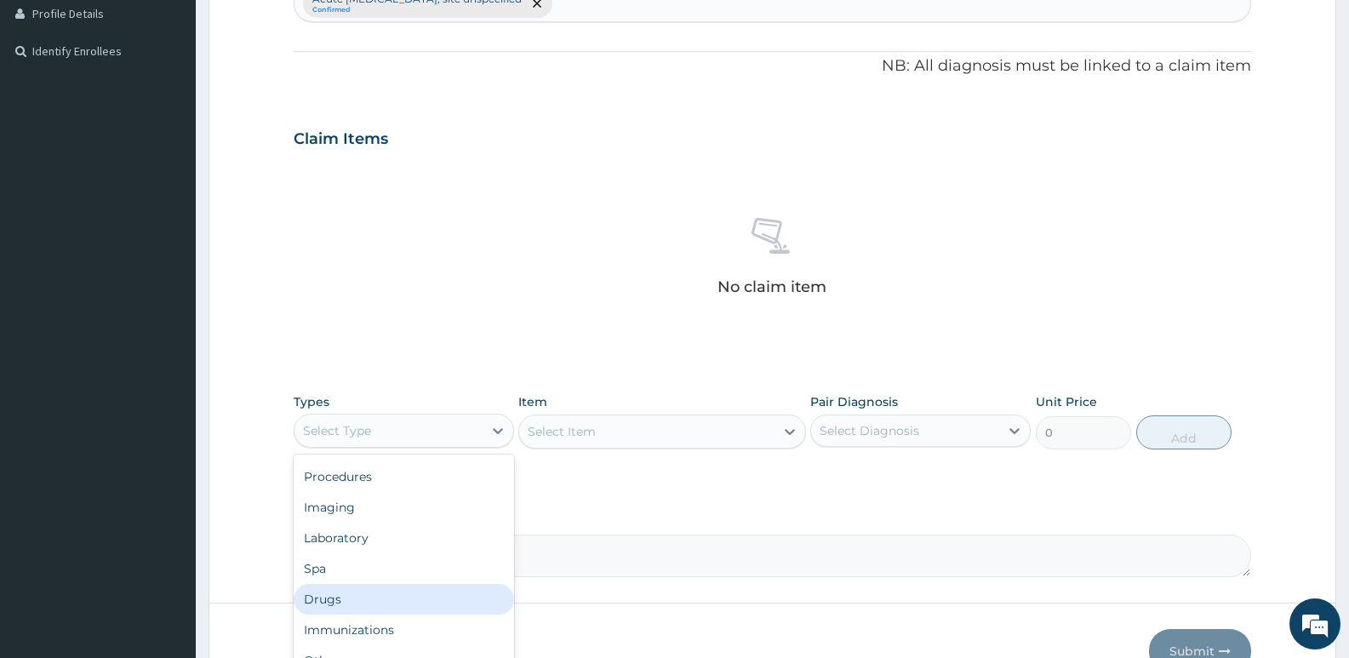
click at [334, 595] on div "Drugs" at bounding box center [404, 599] width 220 height 31
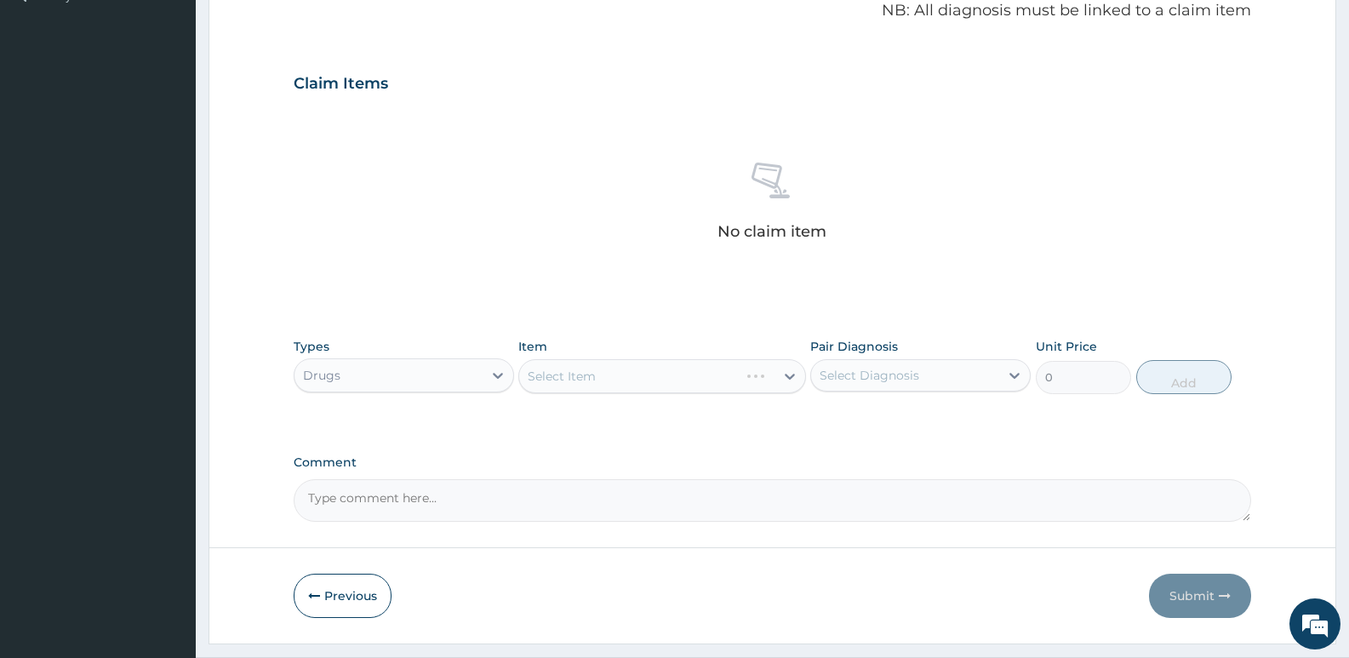
scroll to position [557, 0]
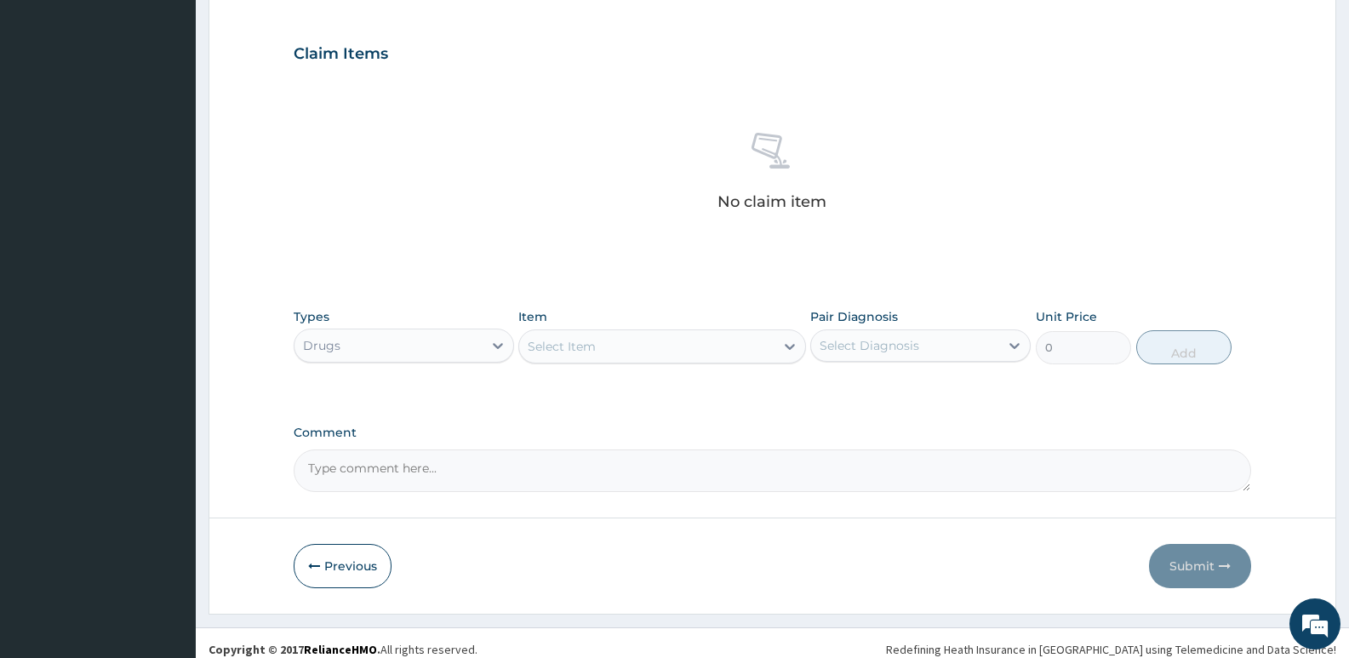
click at [615, 342] on div "Select Item" at bounding box center [646, 346] width 254 height 27
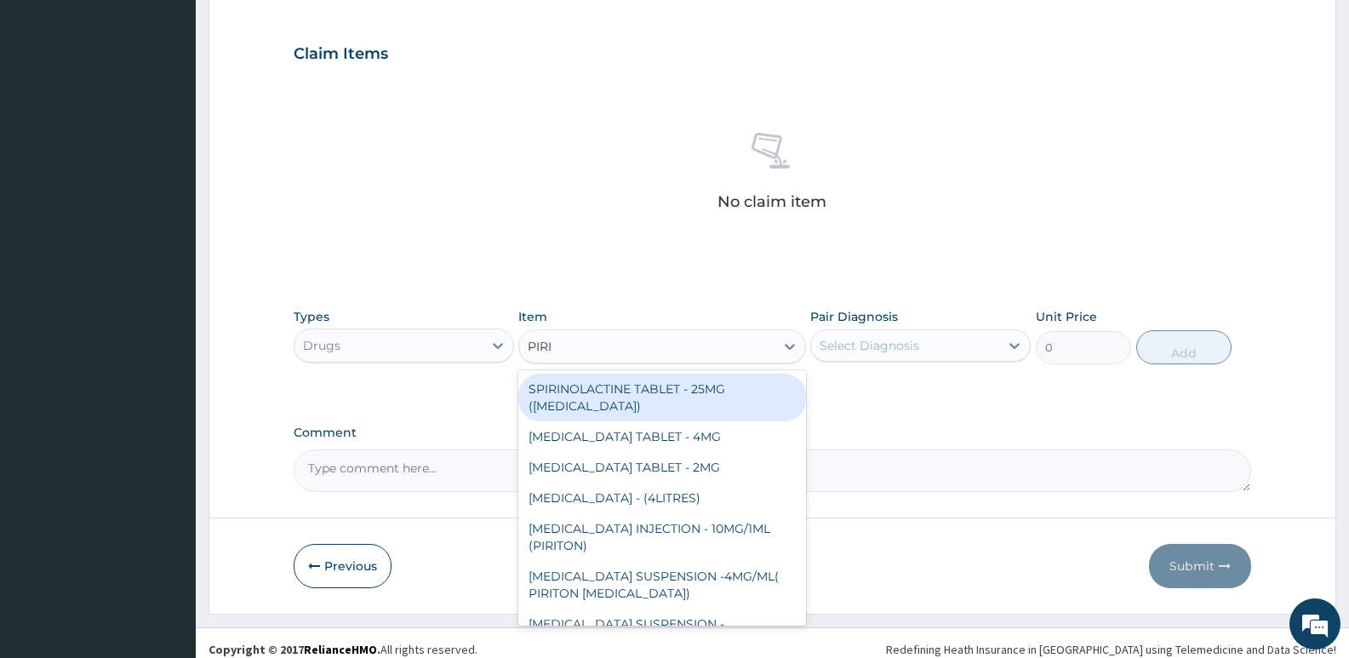
type input "PIRIT"
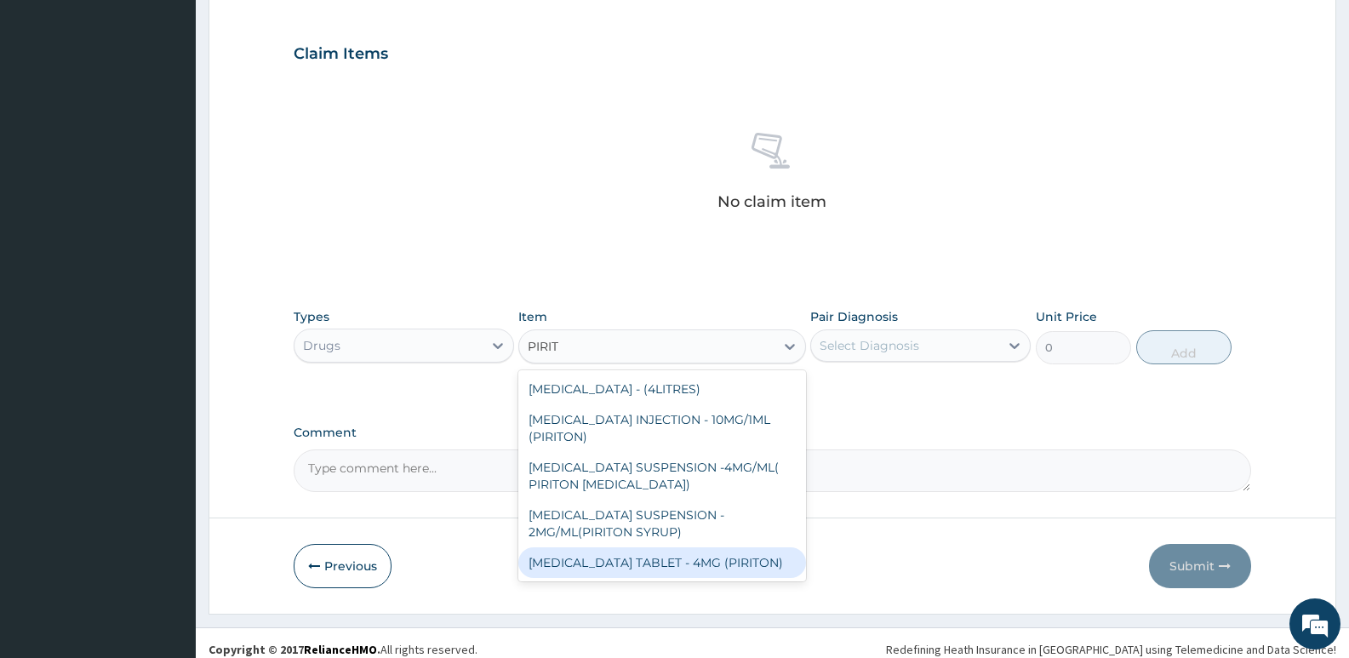
click at [685, 577] on div "CHLORPHENIRAMINE TABLET - 4MG (PIRITON)" at bounding box center [661, 562] width 287 height 31
type input "22.4"
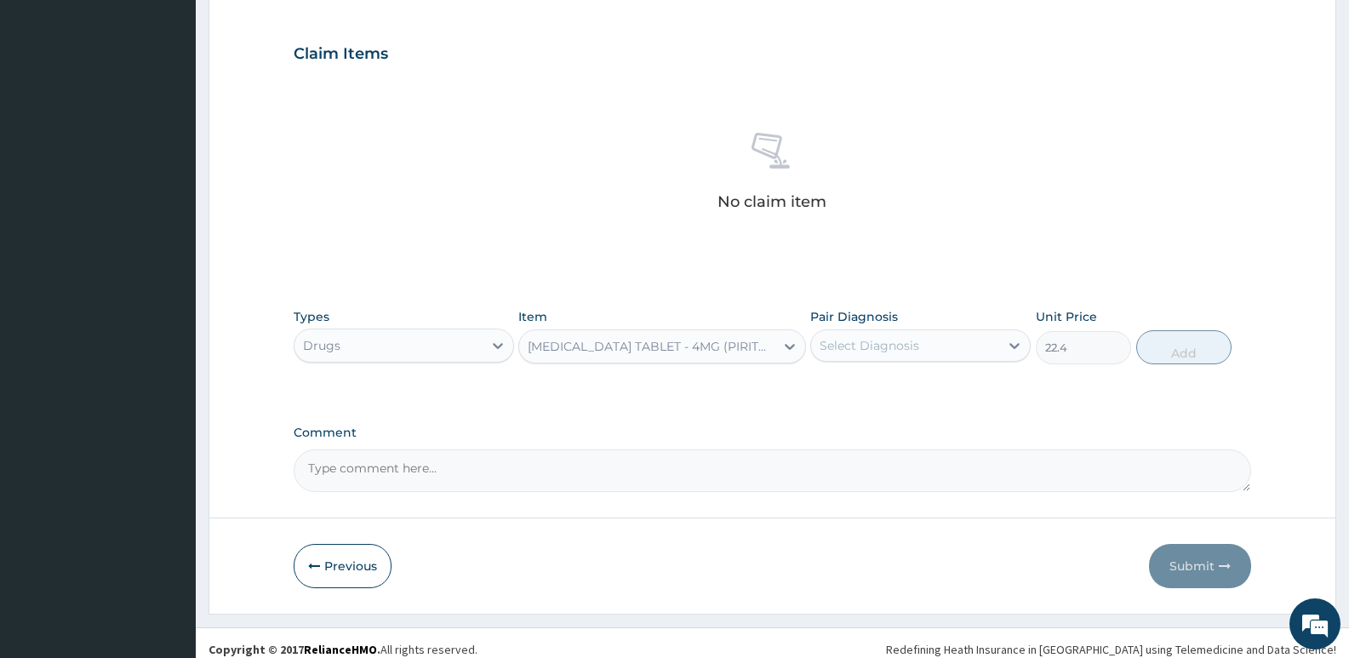
click at [871, 354] on div "Select Diagnosis" at bounding box center [905, 345] width 188 height 27
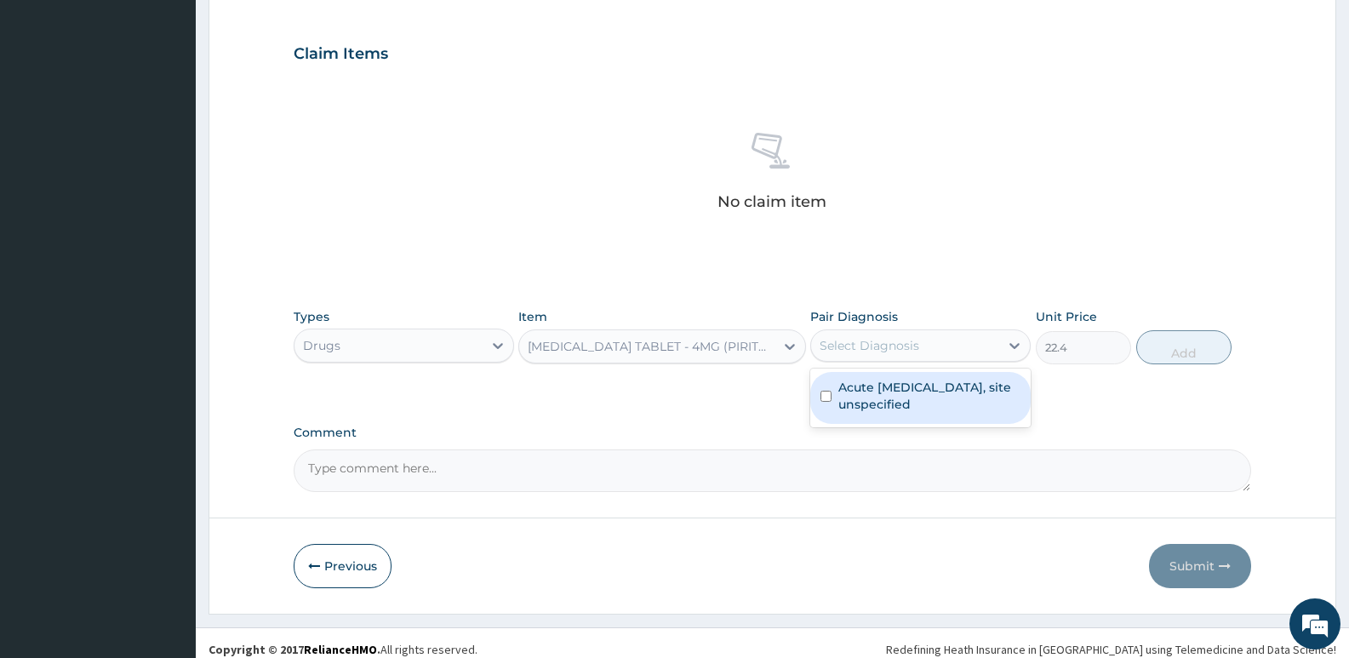
click at [866, 399] on label "Acute upper respiratory infection, site unspecified" at bounding box center [929, 396] width 182 height 34
checkbox input "true"
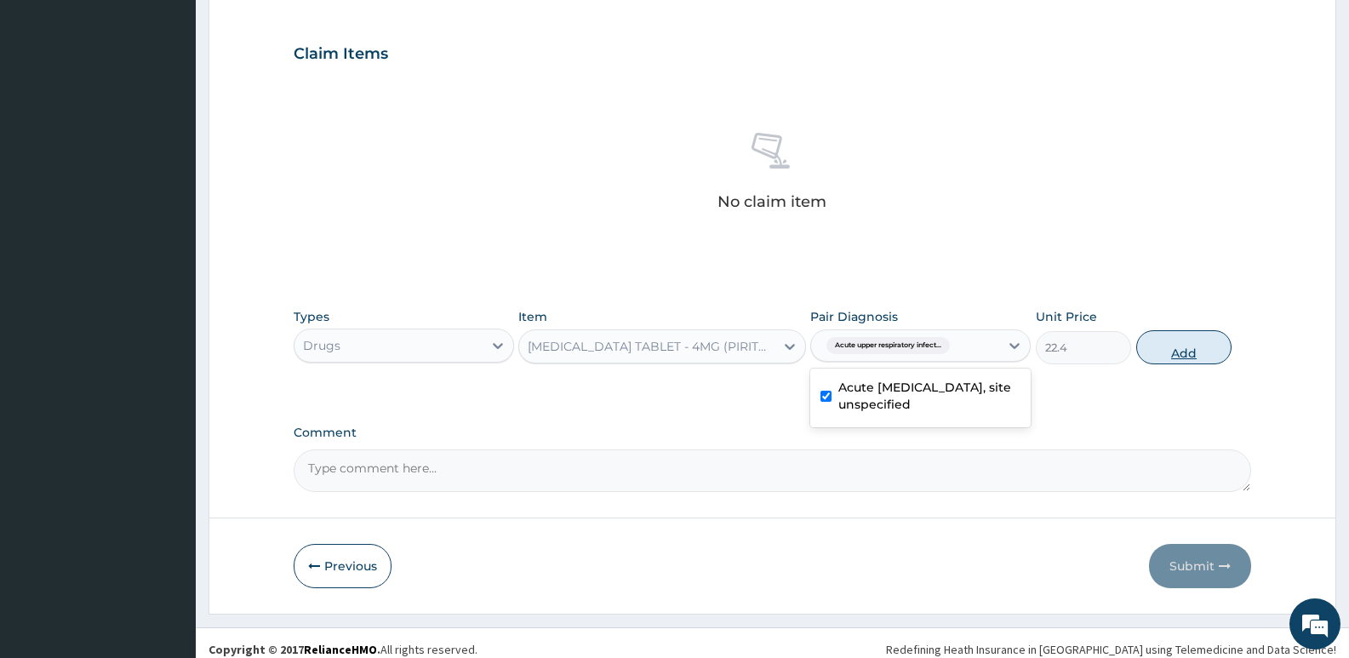
click at [1179, 353] on button "Add" at bounding box center [1183, 347] width 95 height 34
type input "0"
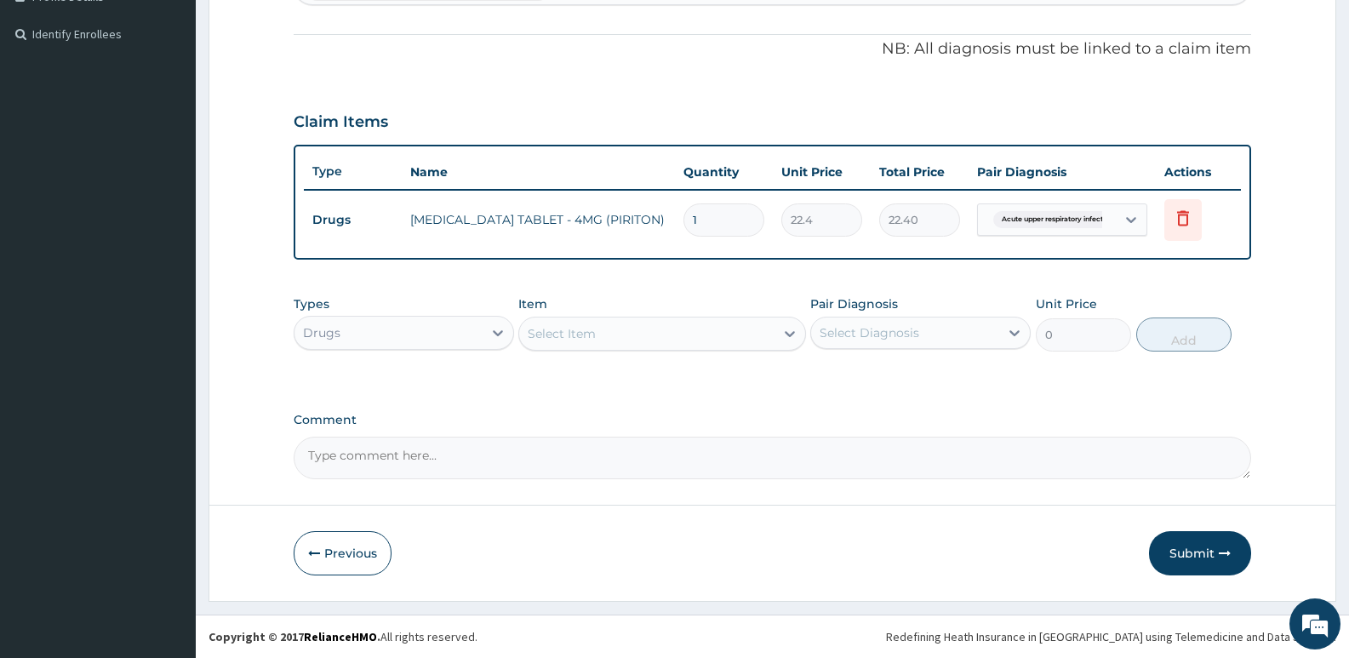
scroll to position [488, 0]
type input "10"
type input "224.00"
type input "10"
click at [593, 328] on div "Select Item" at bounding box center [562, 333] width 68 height 17
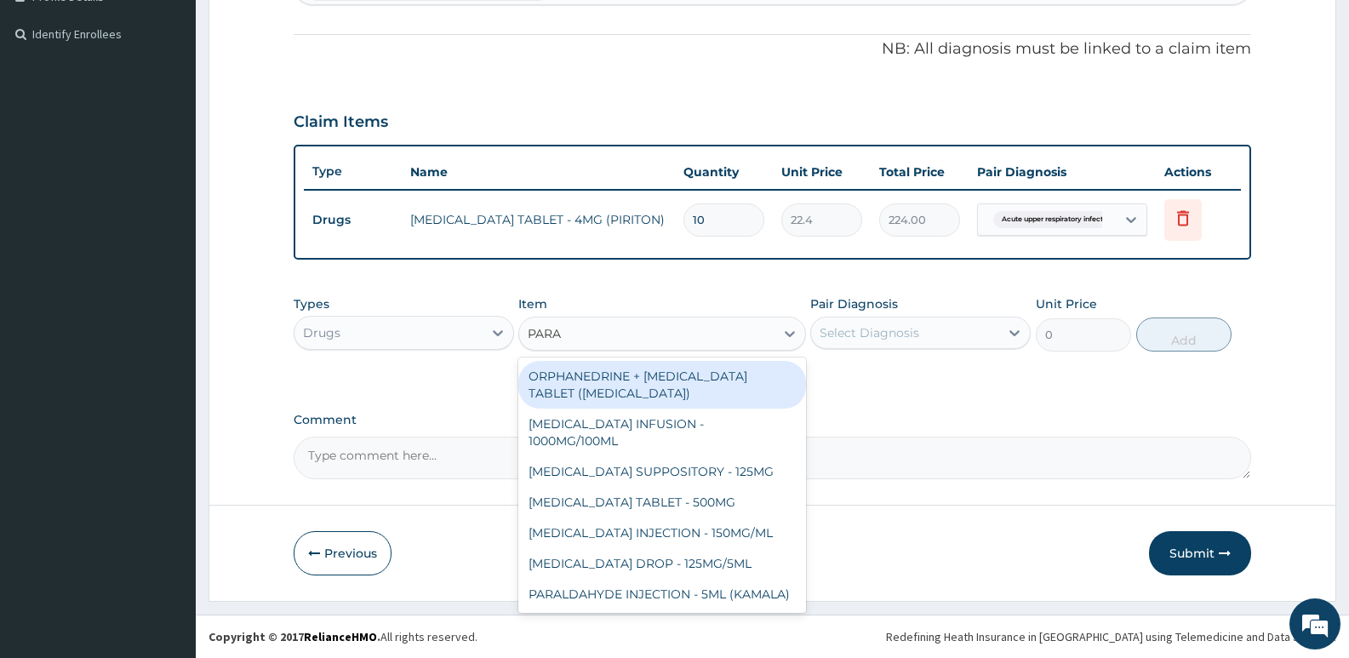
type input "PARAC"
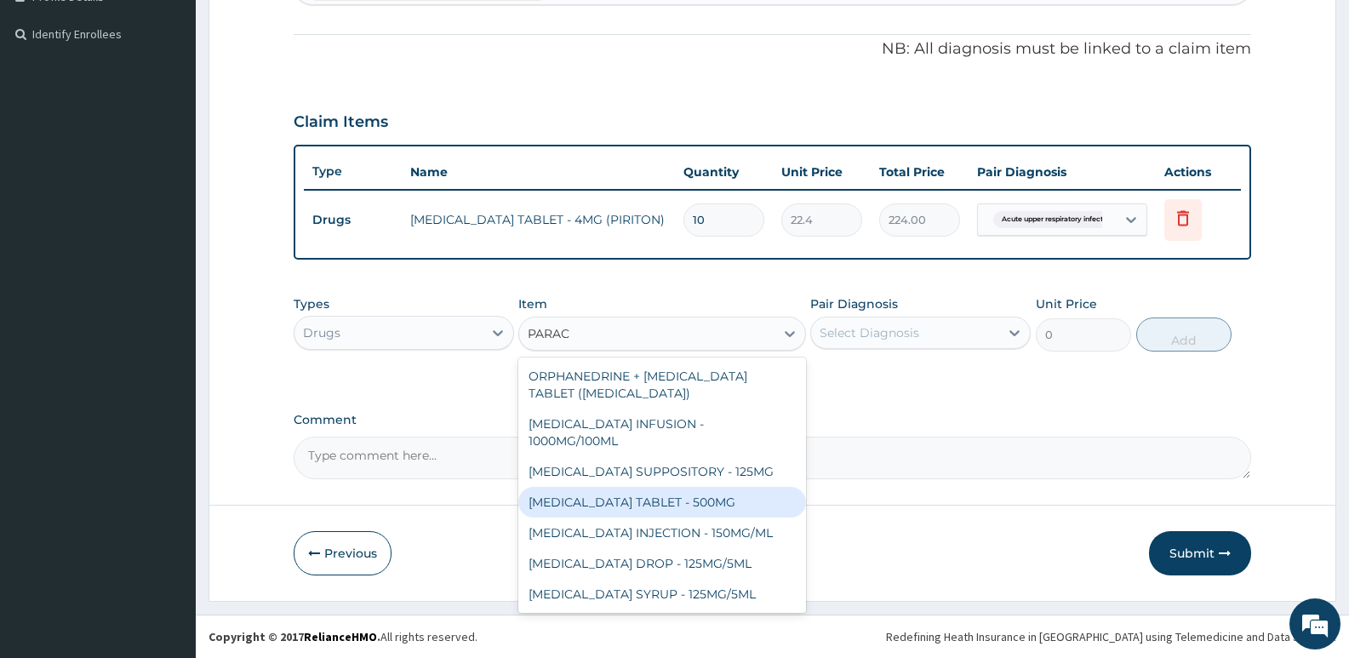
click at [640, 501] on div "PARACETAMOL TABLET - 500MG" at bounding box center [661, 502] width 287 height 31
type input "33.599999999999994"
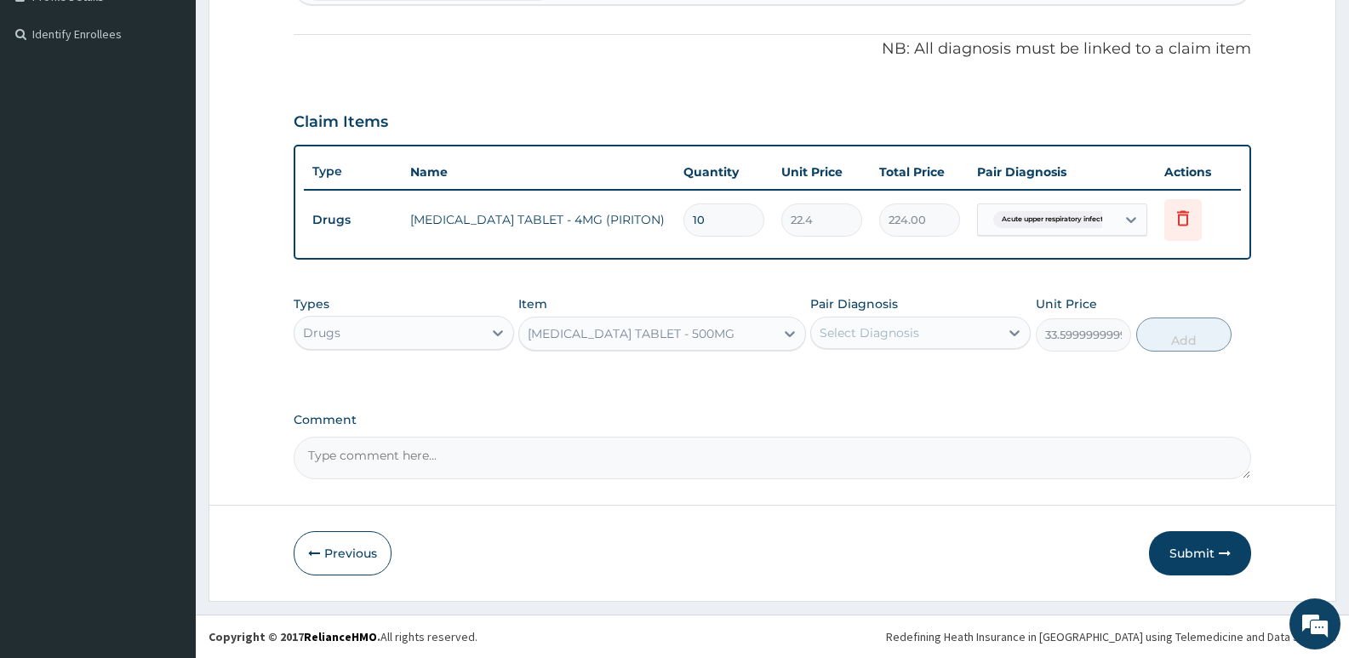
scroll to position [318, 0]
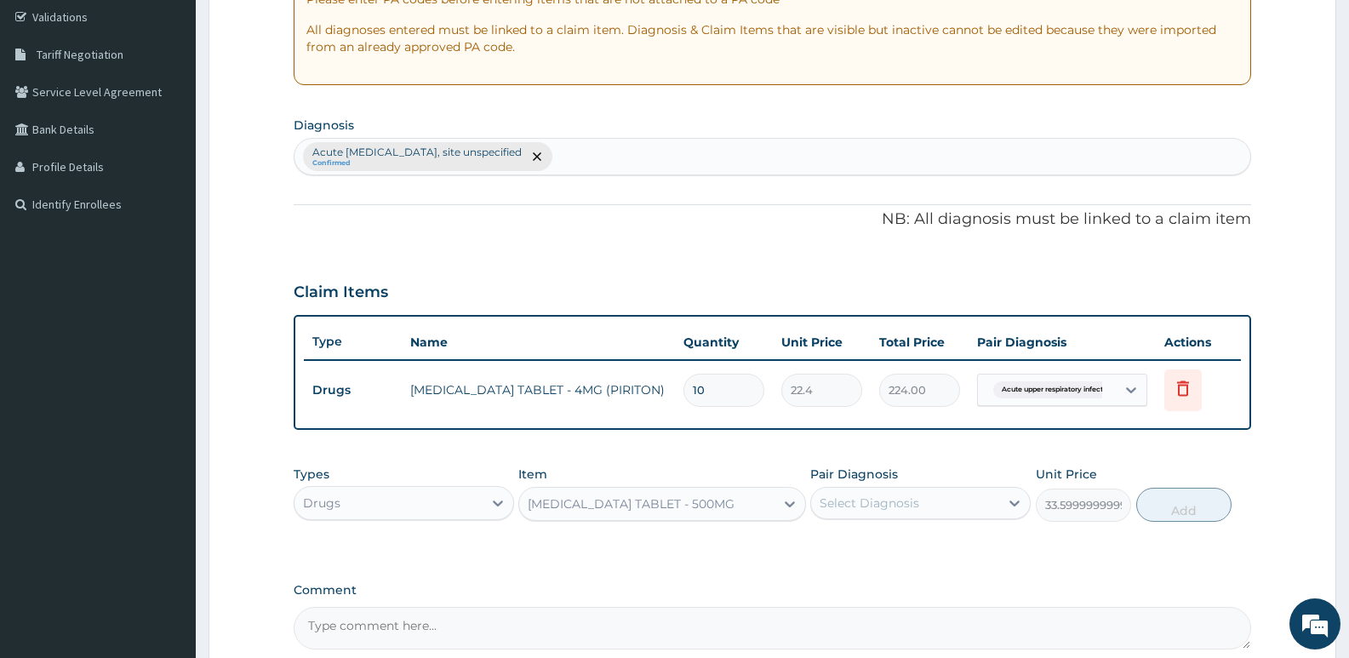
click at [692, 154] on div "Acute upper respiratory infection, site unspecified Confirmed" at bounding box center [772, 157] width 956 height 36
type input "HEADACHE"
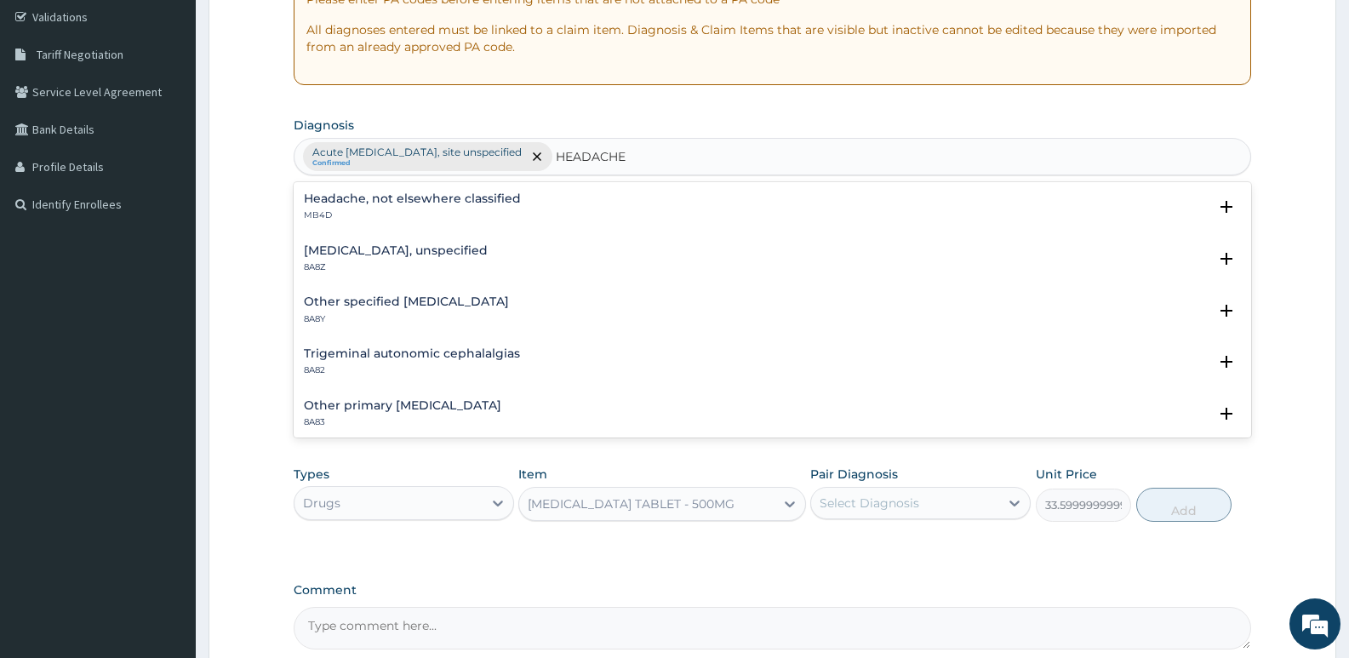
click at [389, 202] on h4 "Headache, not elsewhere classified" at bounding box center [412, 198] width 217 height 13
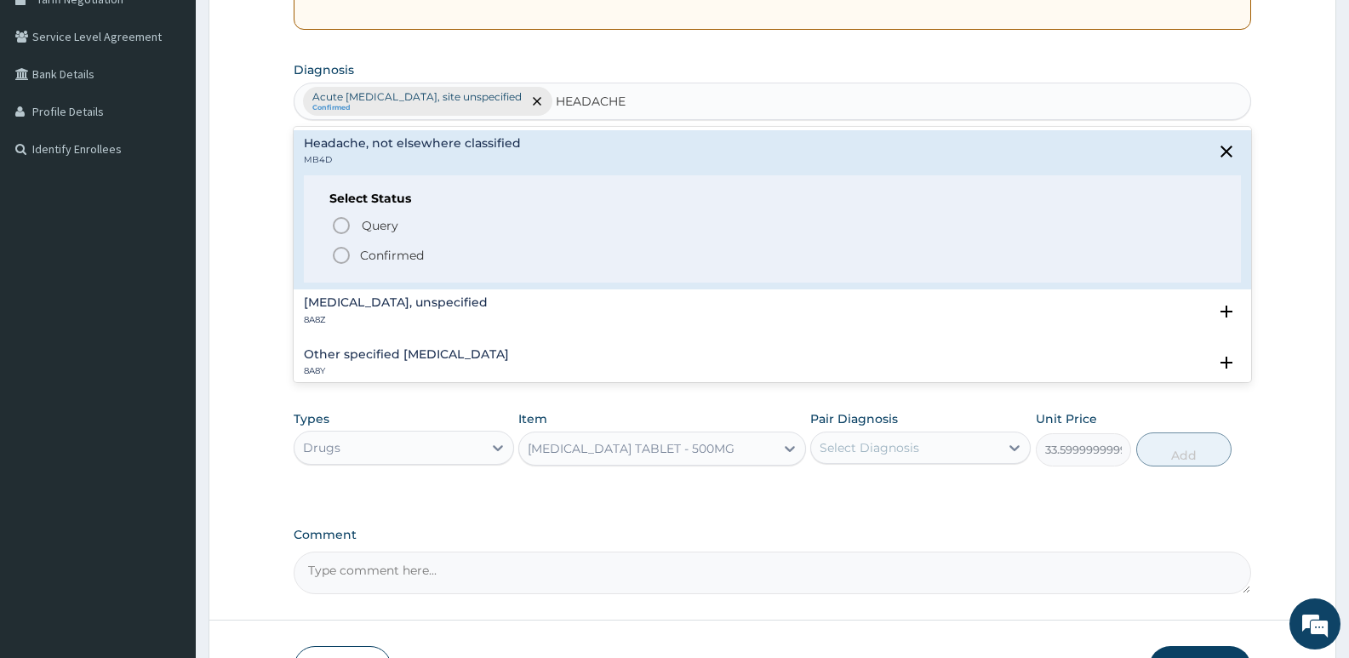
scroll to position [403, 0]
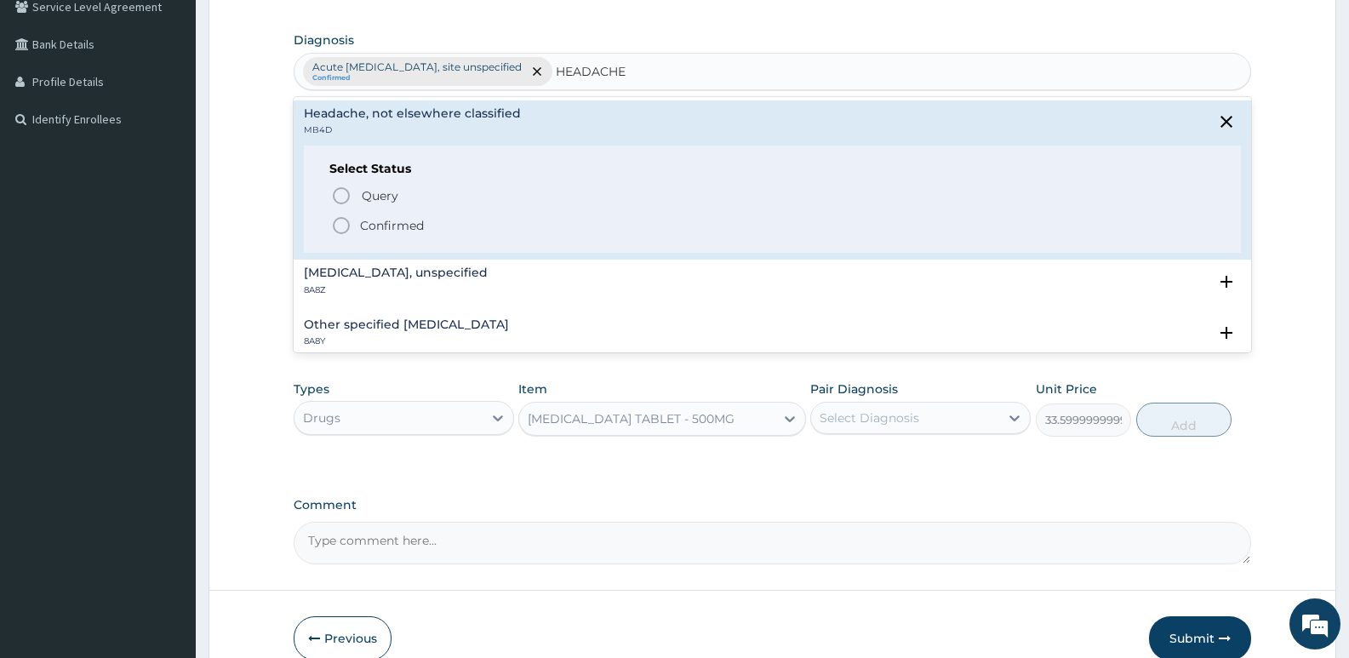
click at [334, 226] on circle "status option filled" at bounding box center [341, 225] width 15 height 15
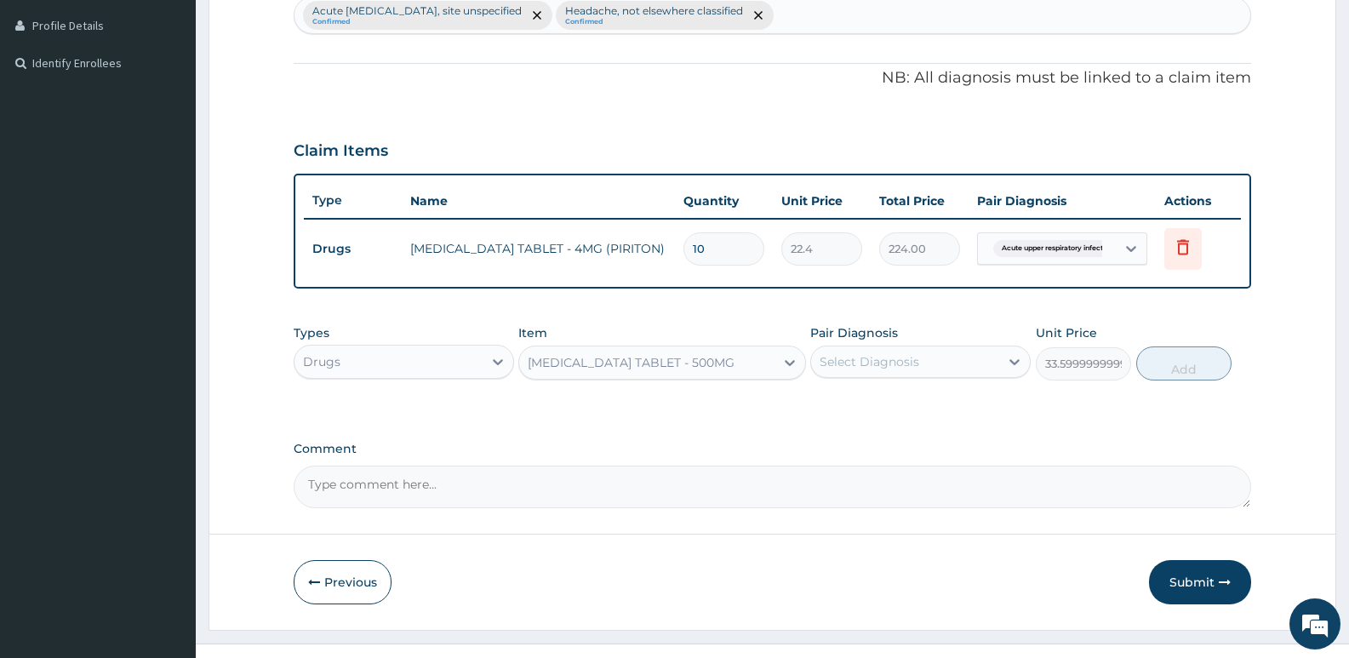
scroll to position [488, 0]
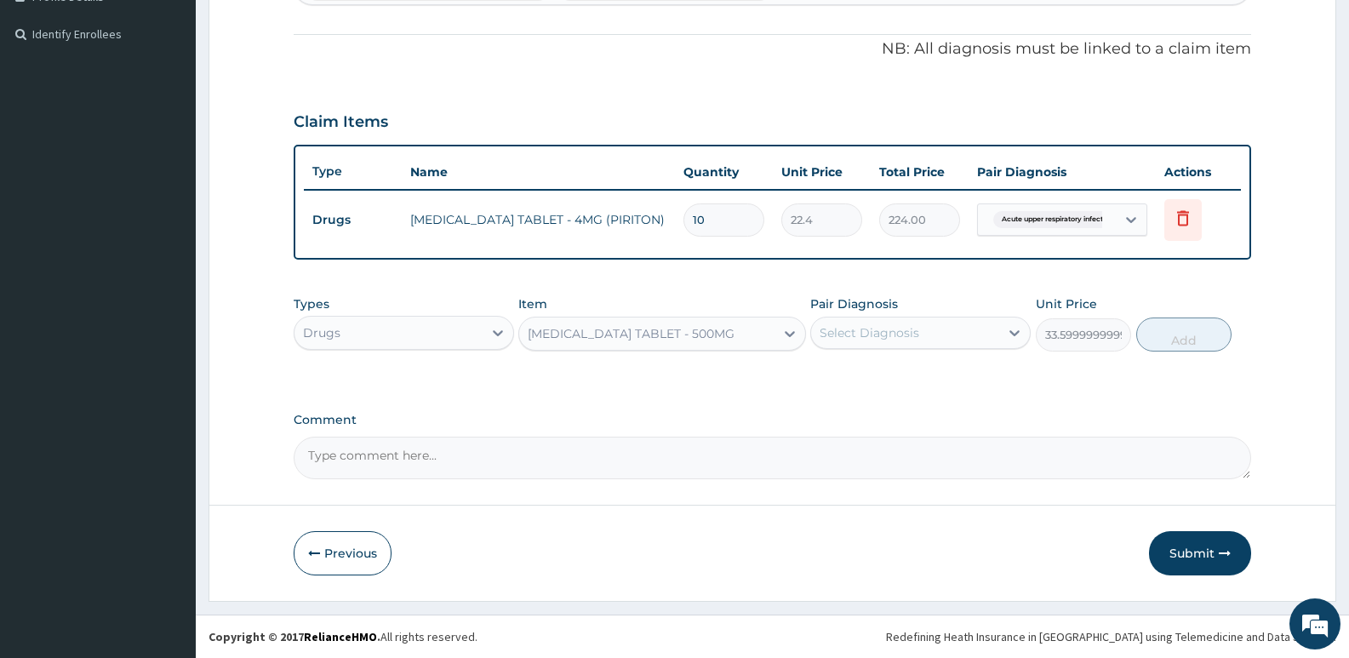
click at [874, 330] on div "Select Diagnosis" at bounding box center [869, 332] width 100 height 17
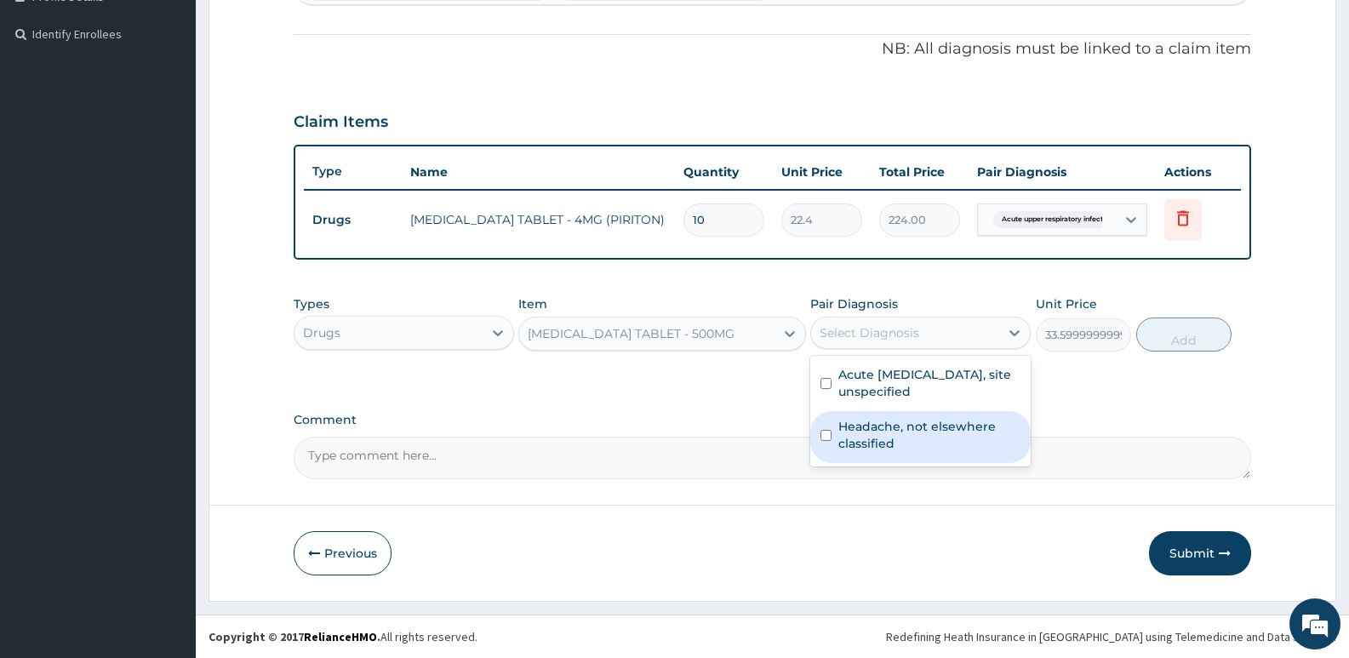
drag, startPoint x: 881, startPoint y: 452, endPoint x: 1147, endPoint y: 342, distance: 288.1
click at [881, 451] on div "Headache, not elsewhere classified" at bounding box center [920, 437] width 220 height 52
checkbox input "true"
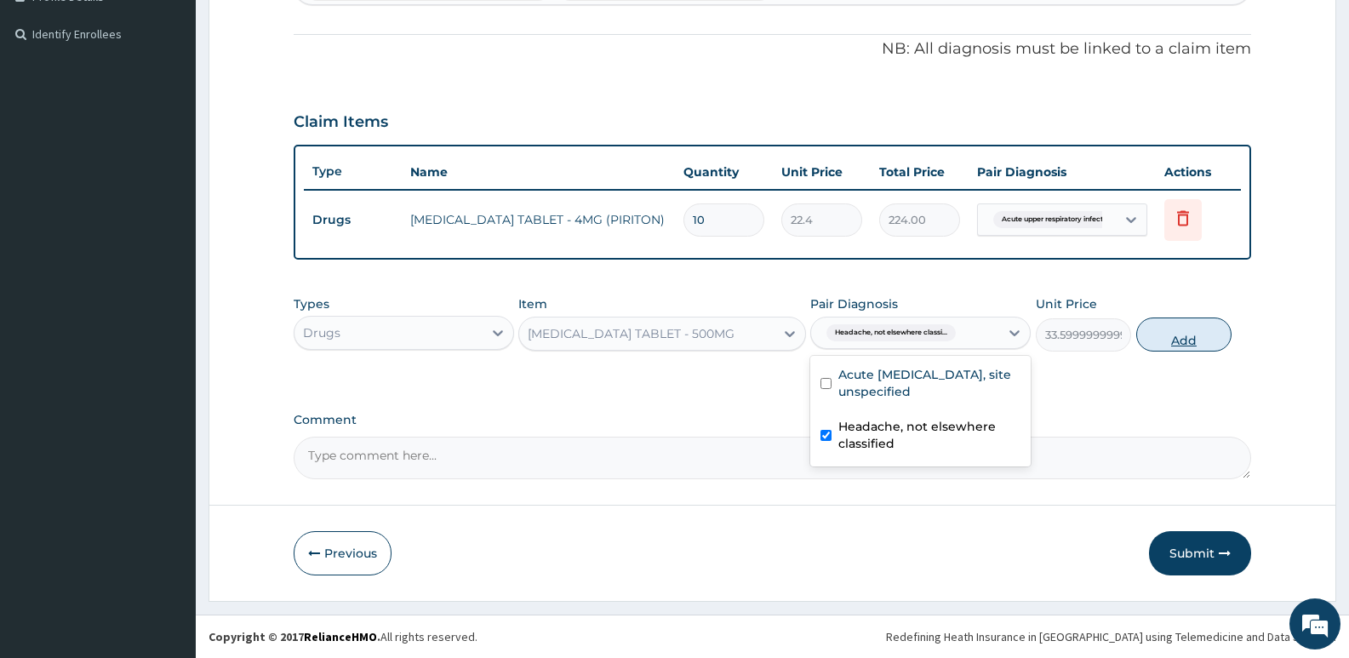
click at [1161, 336] on button "Add" at bounding box center [1183, 334] width 95 height 34
type input "0"
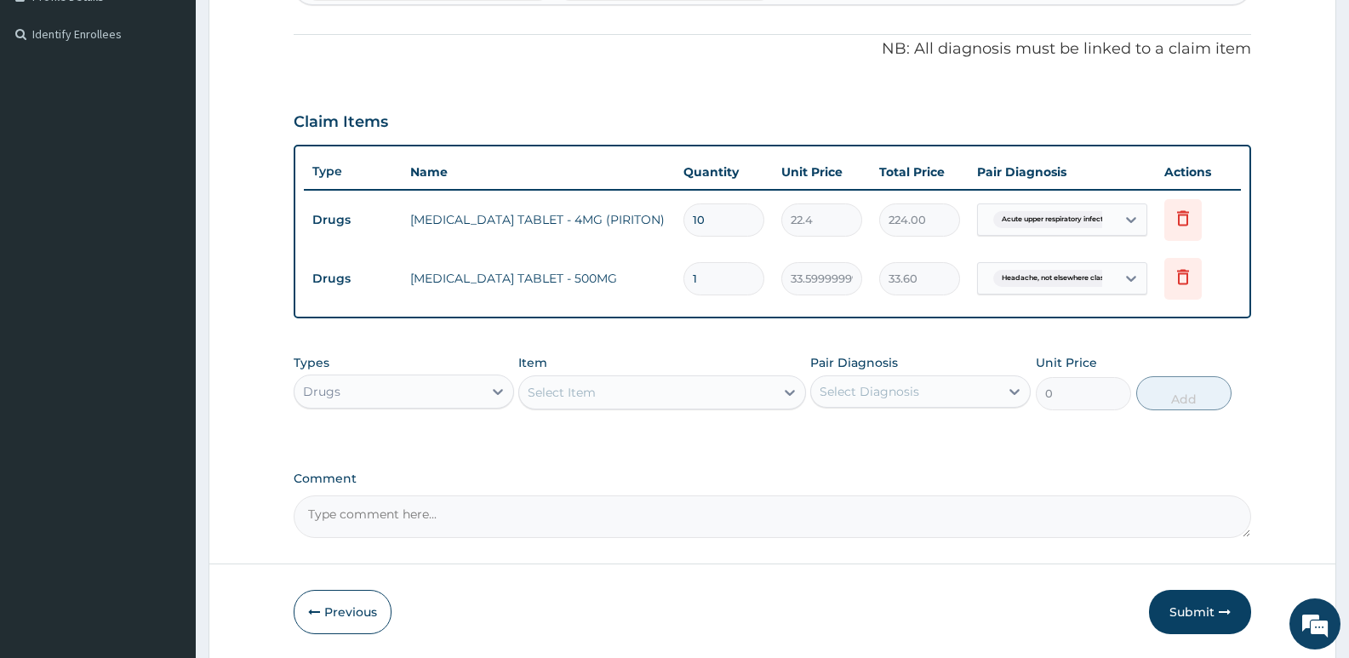
type input "18"
type input "604.80"
type input "18"
click at [417, 397] on div "Drugs" at bounding box center [388, 391] width 188 height 27
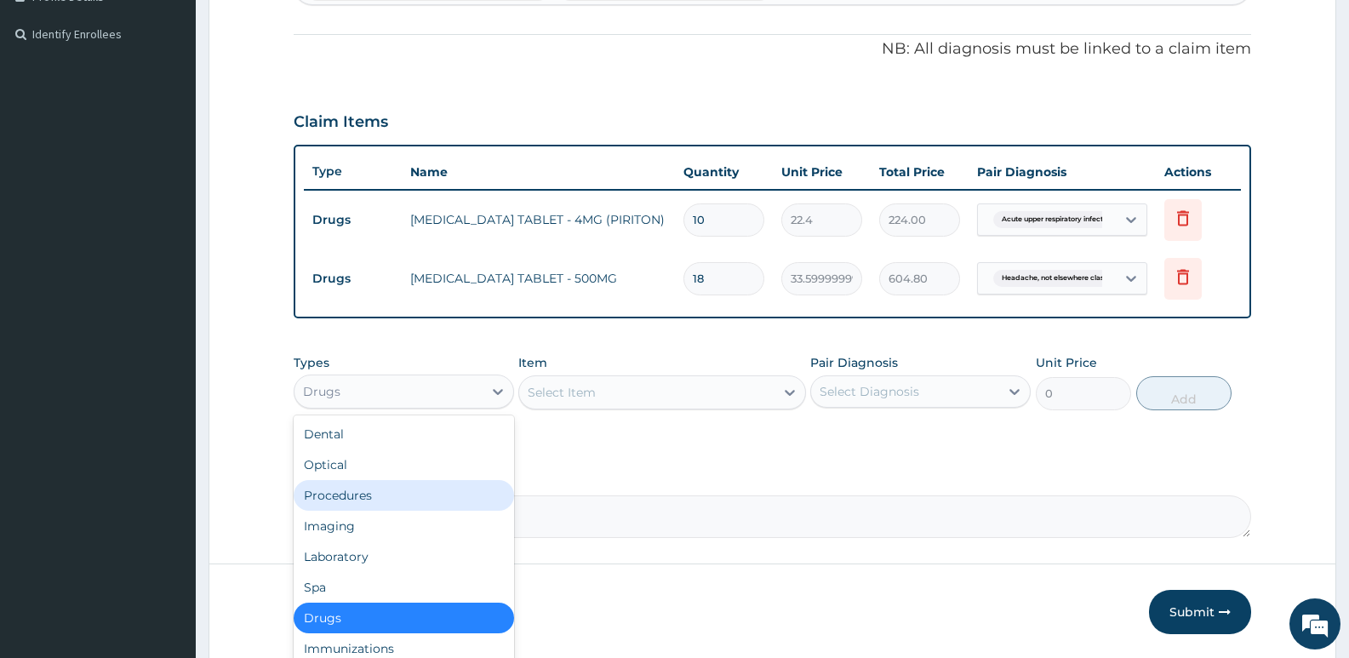
click at [385, 493] on div "Procedures" at bounding box center [404, 495] width 220 height 31
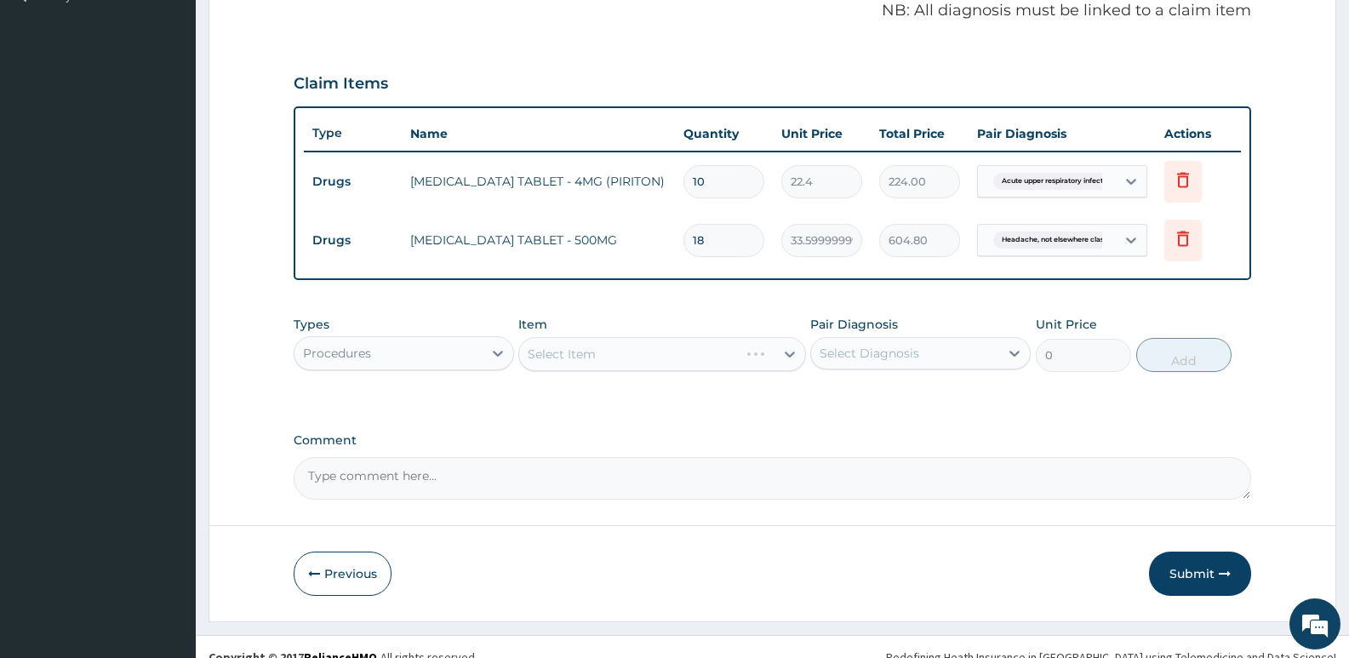
scroll to position [547, 0]
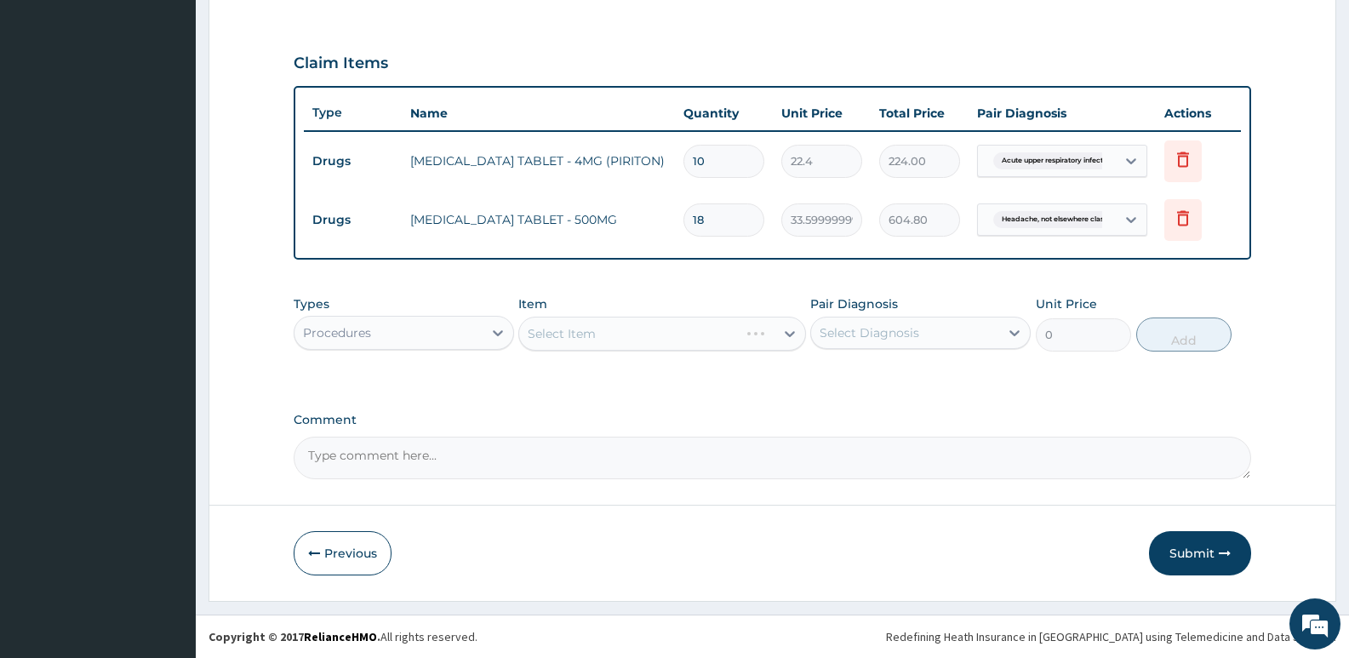
click at [562, 335] on div "Select Item" at bounding box center [661, 334] width 287 height 34
click at [562, 335] on div "Select Item" at bounding box center [562, 333] width 68 height 17
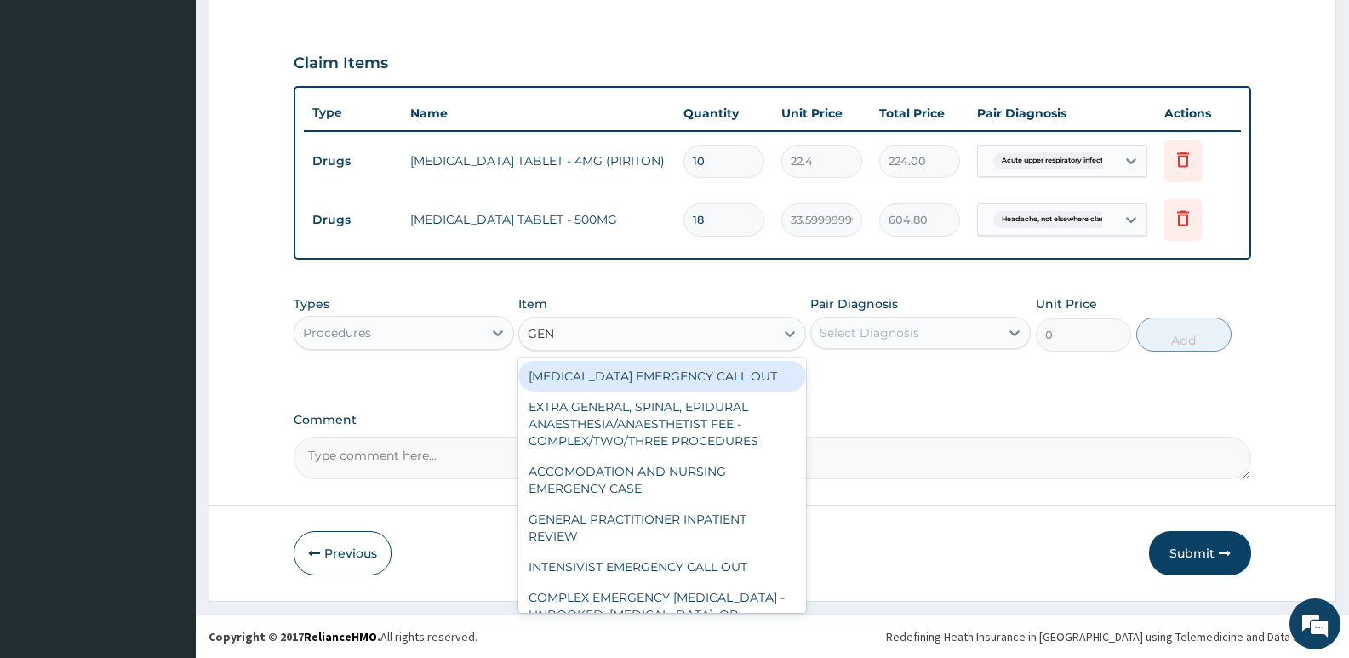
type input "GENE"
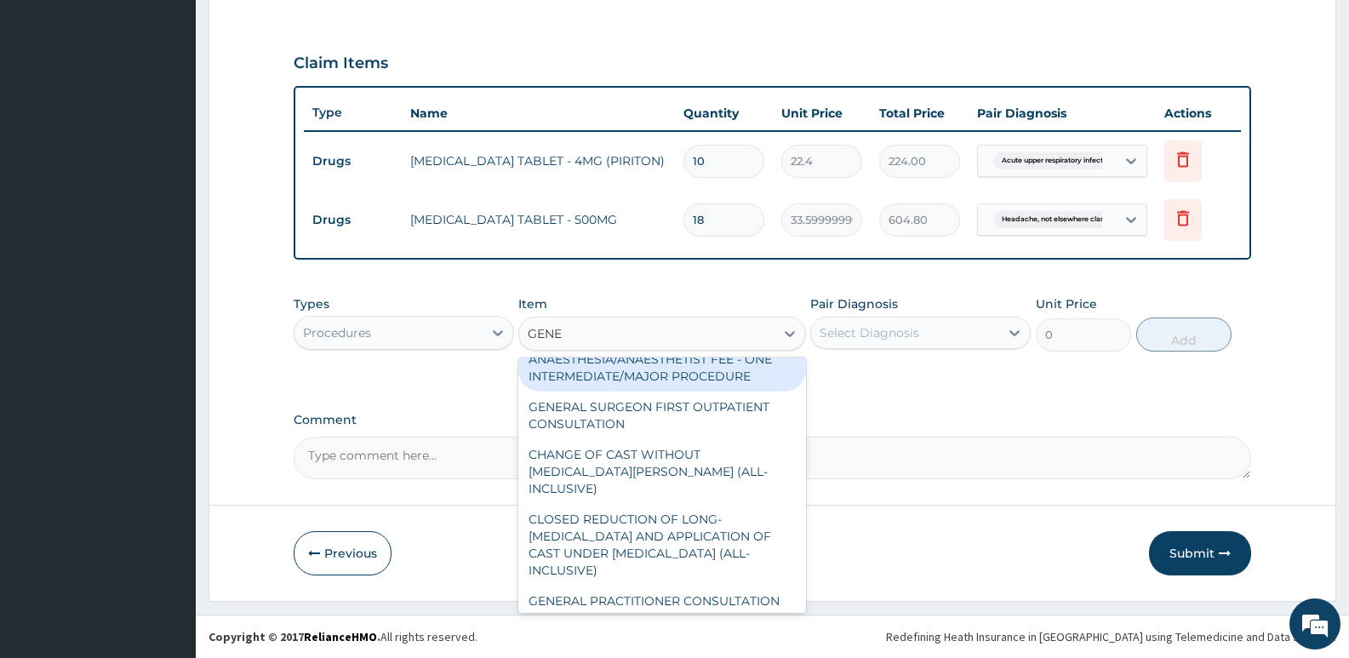
scroll to position [357, 0]
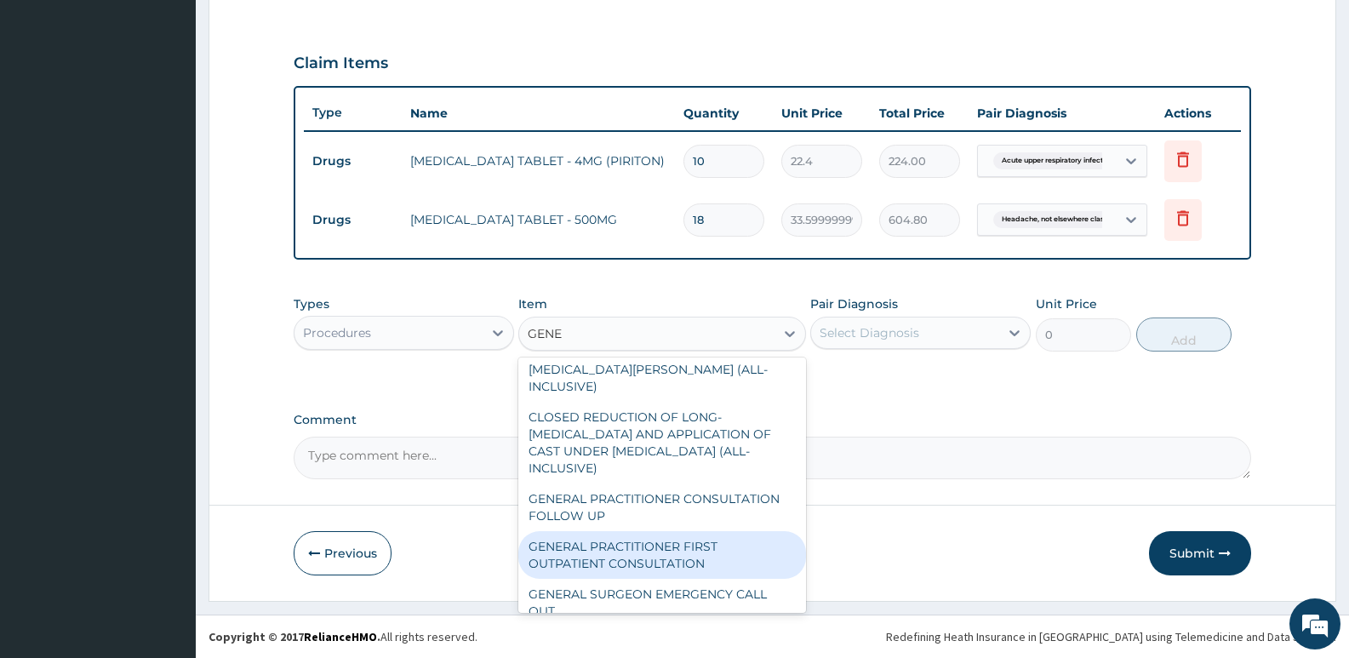
click at [667, 531] on div "GENERAL PRACTITIONER FIRST OUTPATIENT CONSULTATION" at bounding box center [661, 555] width 287 height 48
type input "3750"
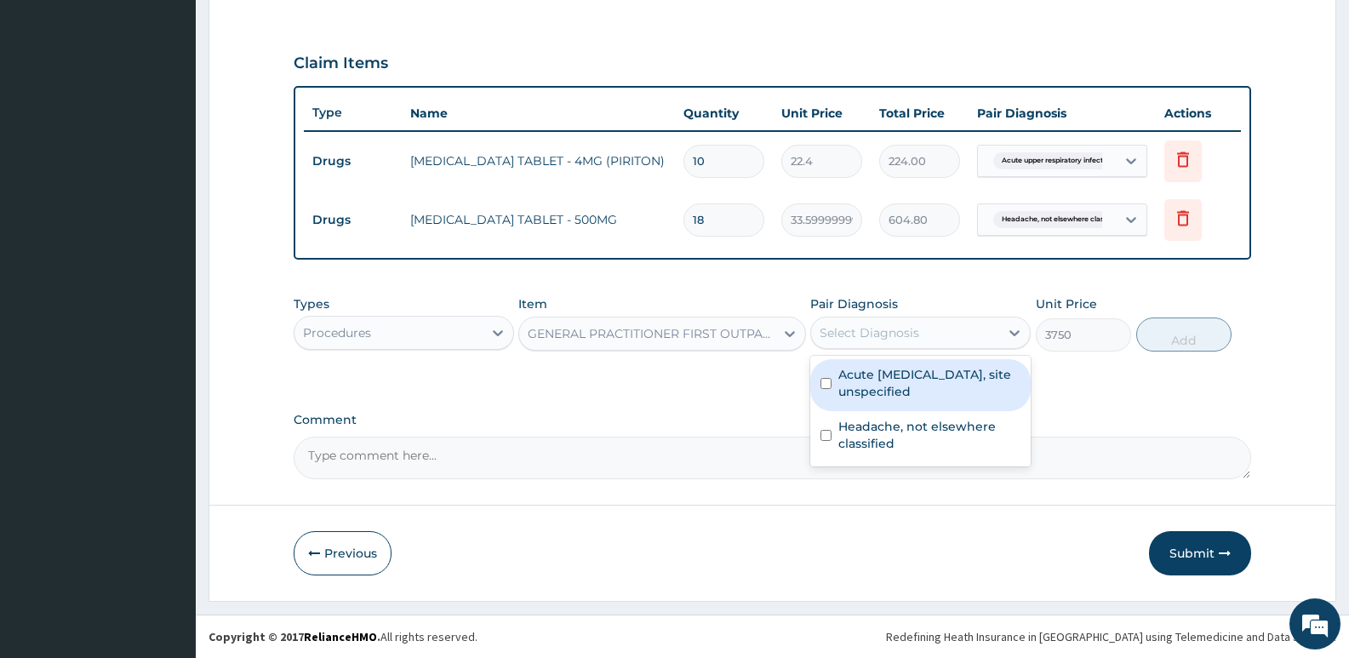
click at [853, 340] on div "Select Diagnosis" at bounding box center [869, 332] width 100 height 17
click at [864, 381] on label "Acute upper respiratory infection, site unspecified" at bounding box center [929, 383] width 182 height 34
checkbox input "true"
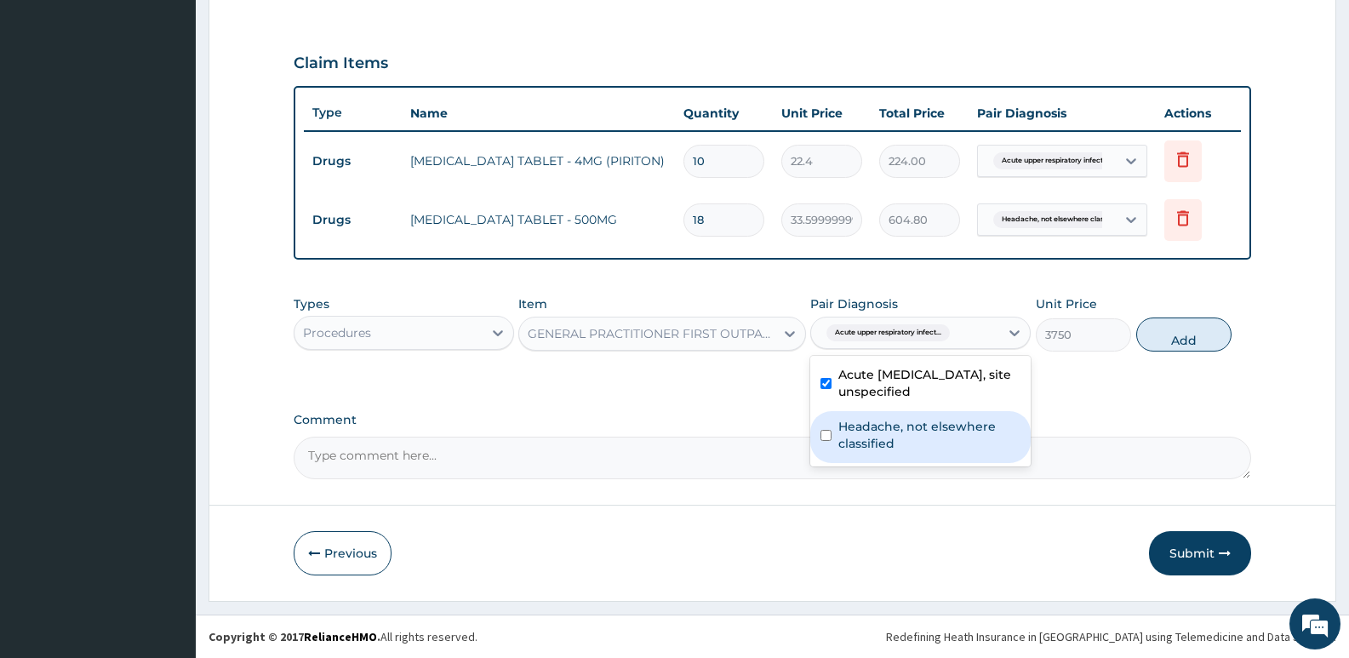
click at [874, 427] on label "Headache, not elsewhere classified" at bounding box center [929, 435] width 182 height 34
checkbox input "true"
click at [1198, 340] on button "Add" at bounding box center [1183, 334] width 95 height 34
type input "0"
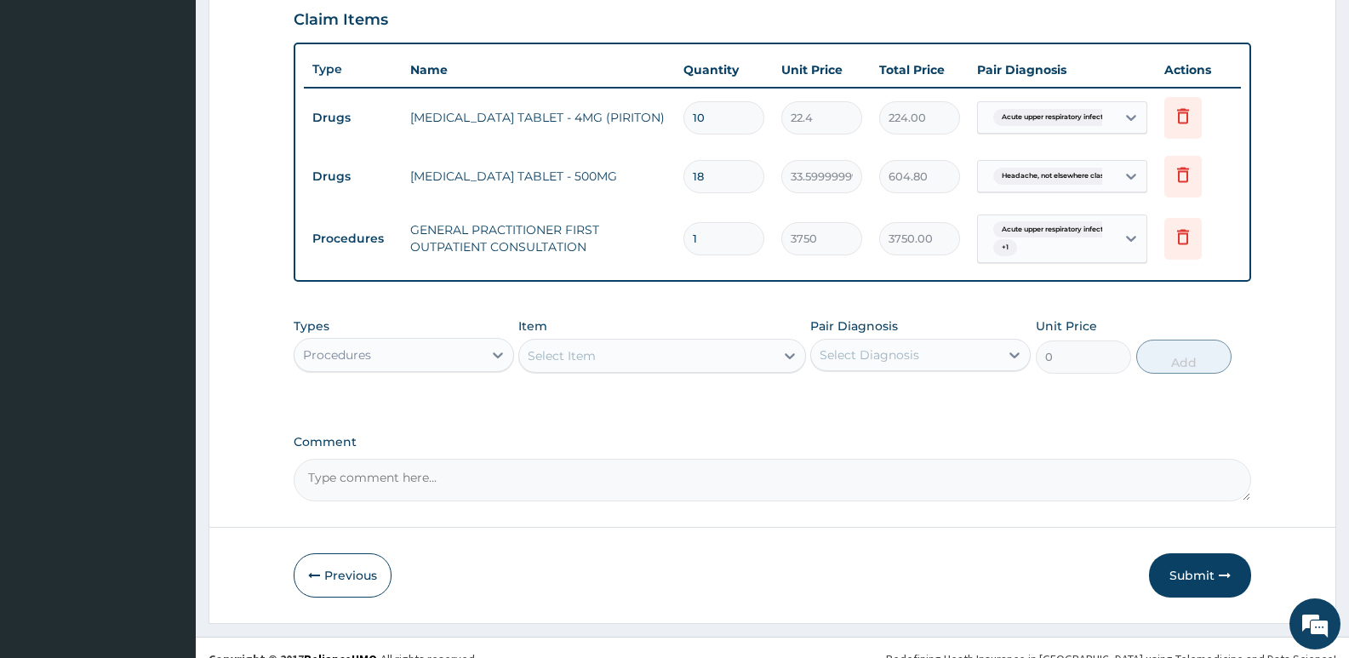
scroll to position [613, 0]
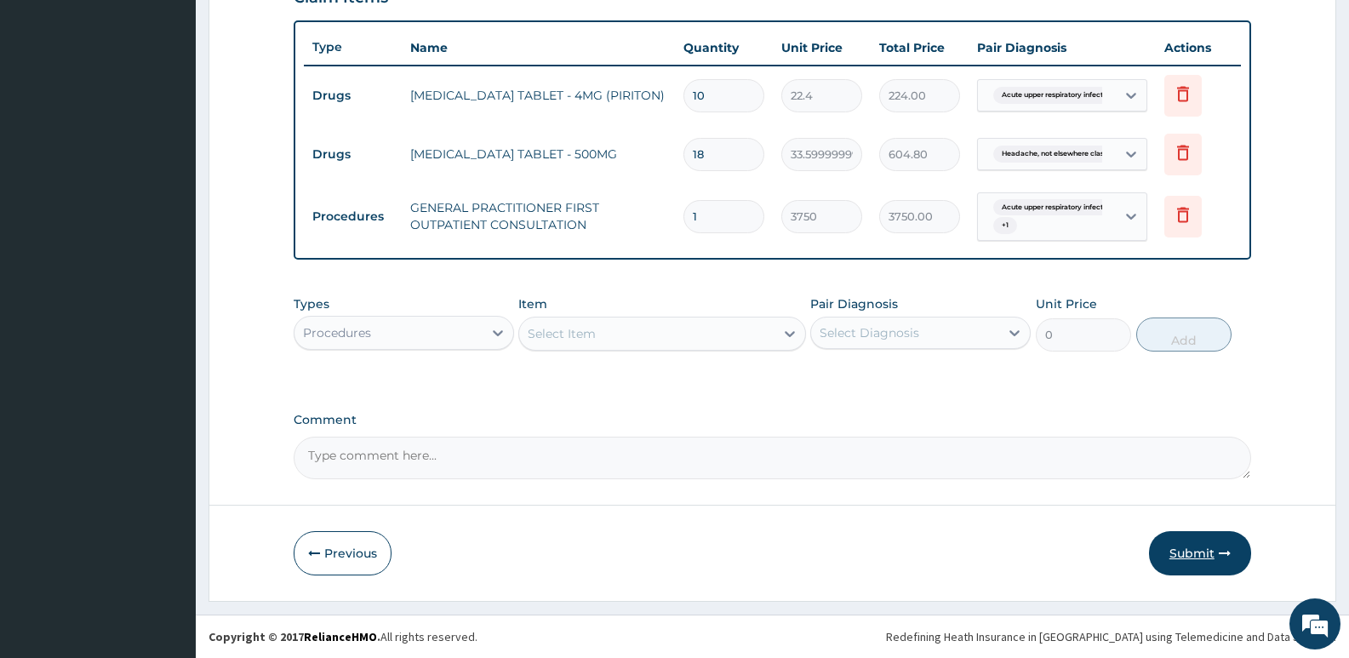
click at [1178, 550] on button "Submit" at bounding box center [1200, 553] width 102 height 44
